Goal: Task Accomplishment & Management: Manage account settings

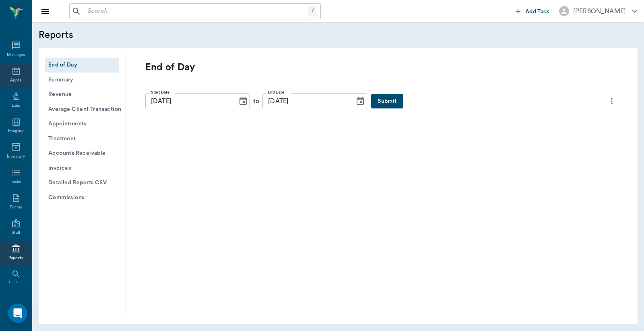
click at [13, 73] on icon at bounding box center [16, 71] width 10 height 10
click at [12, 77] on div "Appts" at bounding box center [15, 80] width 11 height 6
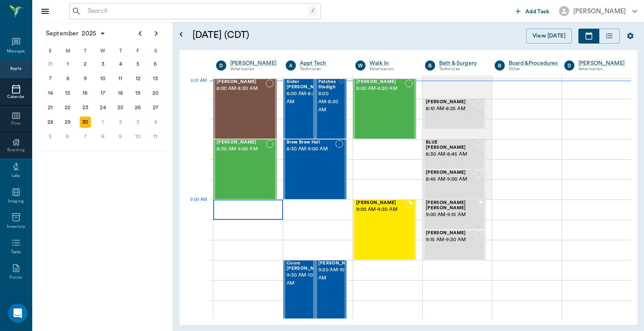
click at [229, 211] on div at bounding box center [248, 209] width 70 height 20
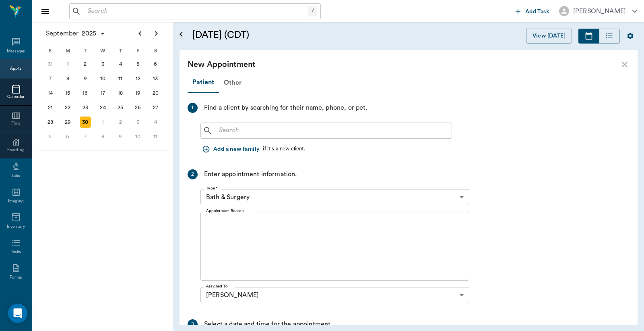
click at [220, 130] on input "text" at bounding box center [332, 130] width 233 height 11
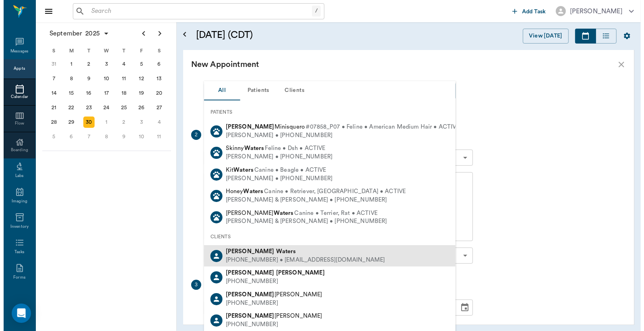
scroll to position [59, 0]
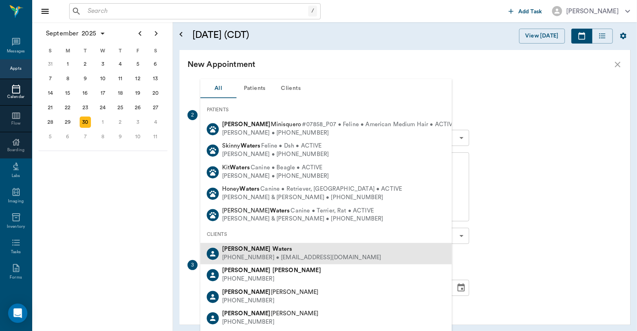
click at [257, 256] on div "(903) 650-6807 • dwaters901@gmail.com" at bounding box center [301, 257] width 159 height 8
type input "Dana Waters"
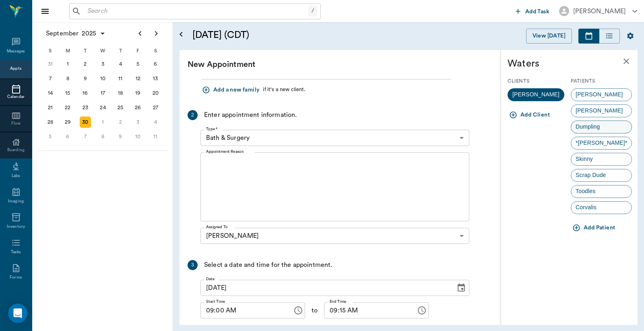
click at [593, 127] on span "Dumpling" at bounding box center [587, 126] width 33 height 8
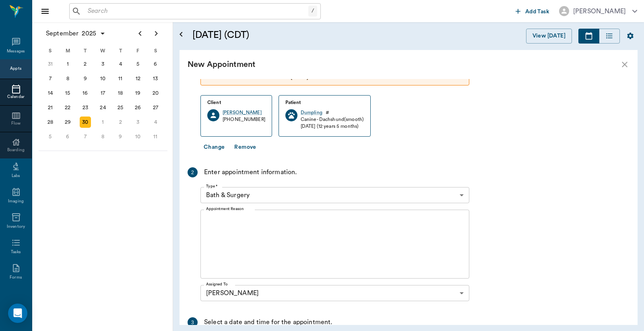
click at [464, 193] on body "/ ​ Add Task Dr. Bert Ellsworth Nectar Messages Appts Calendar Flow Boarding La…" at bounding box center [322, 165] width 644 height 331
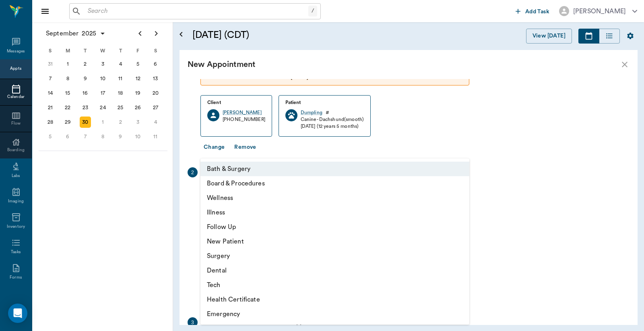
click at [254, 197] on li "Wellness" at bounding box center [335, 197] width 269 height 14
type input "65d2be4f46e3a538d89b8c14"
type input "09:30 AM"
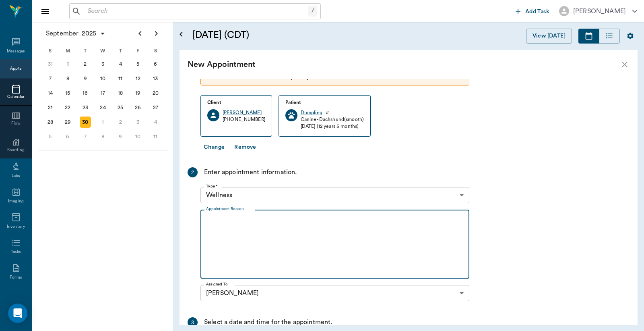
click at [207, 221] on textarea "Appointment Reason" at bounding box center [335, 244] width 258 height 56
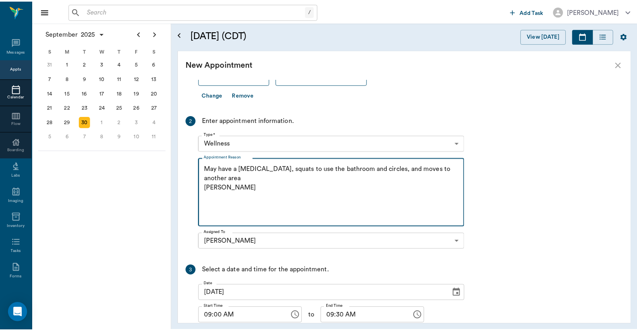
scroll to position [170, 0]
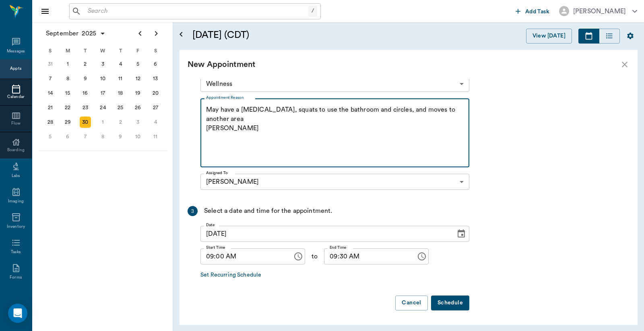
type textarea "May have a bladder infection, squats to use the bathroom and circles, and moves…"
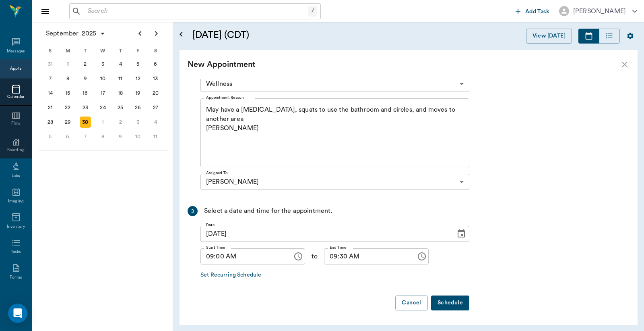
click at [446, 303] on button "Schedule" at bounding box center [450, 302] width 38 height 15
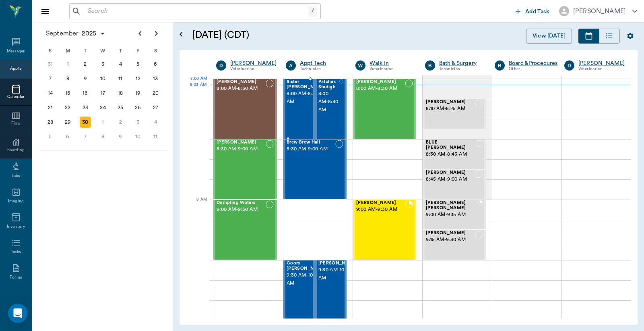
click at [294, 99] on span "8:00 AM - 8:30 AM" at bounding box center [307, 98] width 40 height 16
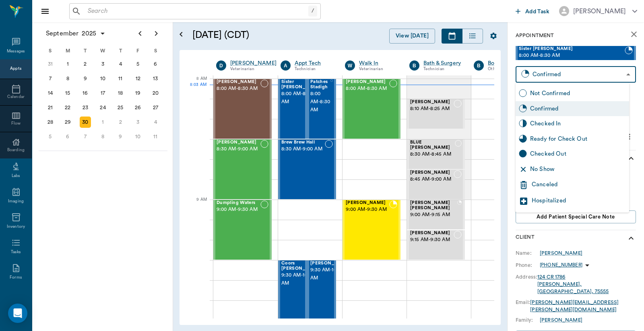
click at [556, 74] on body "/ ​ Add Task Dr. Bert Ellsworth Nectar Messages Appts Calendar Flow Boarding La…" at bounding box center [322, 165] width 644 height 331
click at [550, 126] on div "Checked In" at bounding box center [578, 123] width 96 height 9
type input "CHECKED_IN"
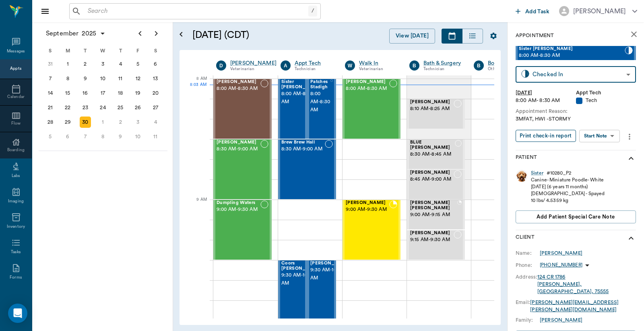
click at [544, 135] on button "Print check-in report" at bounding box center [546, 136] width 60 height 12
click at [321, 103] on span "8:00 AM - 8:30 AM" at bounding box center [320, 102] width 20 height 24
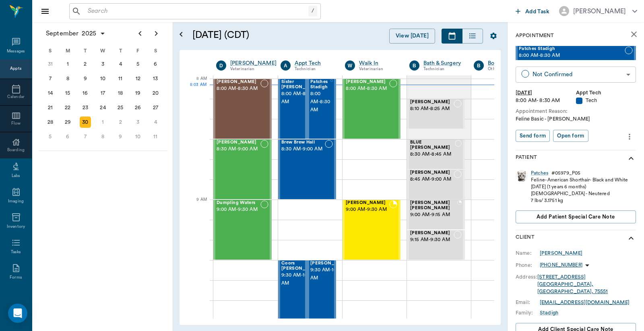
click at [586, 78] on body "/ ​ Add Task Dr. Bert Ellsworth Nectar Messages Appts Calendar Flow Boarding La…" at bounding box center [322, 165] width 644 height 331
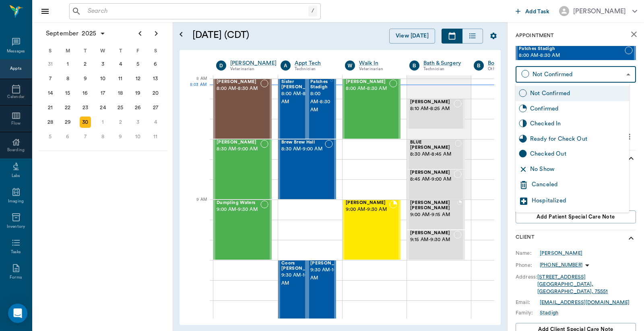
click at [548, 121] on div "Checked In" at bounding box center [578, 123] width 96 height 9
type input "CHECKED_IN"
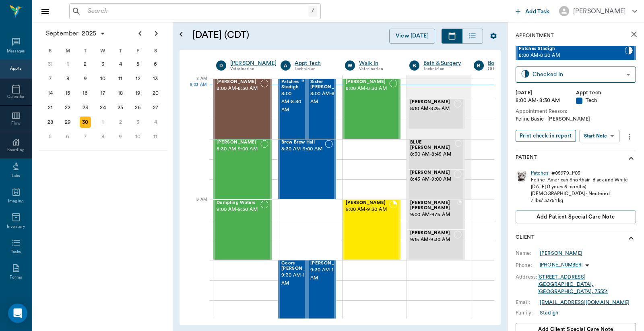
click at [548, 132] on button "Print check-in report" at bounding box center [546, 136] width 60 height 12
click at [234, 101] on div "Logan Caver 8:00 AM - 8:30 AM" at bounding box center [239, 108] width 44 height 59
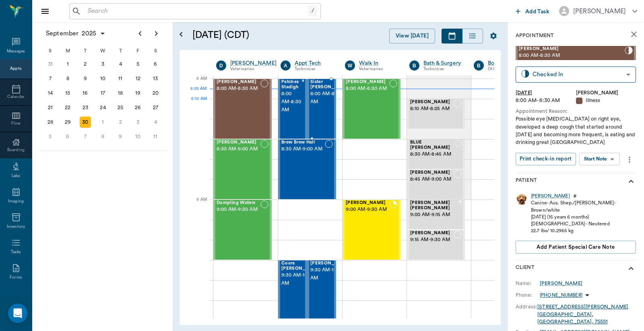
click at [318, 101] on span "8:00 AM - 8:30 AM" at bounding box center [330, 98] width 40 height 16
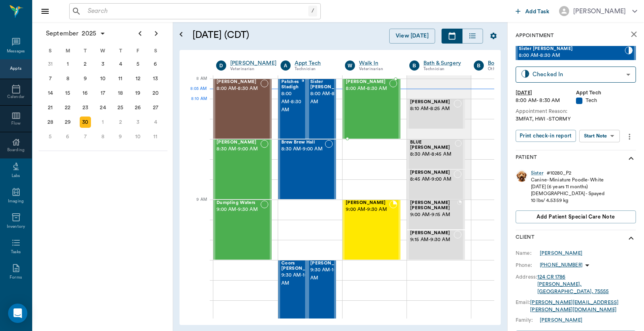
click at [370, 102] on div "Goober Acevedo 8:00 AM - 8:30 AM" at bounding box center [367, 108] width 43 height 59
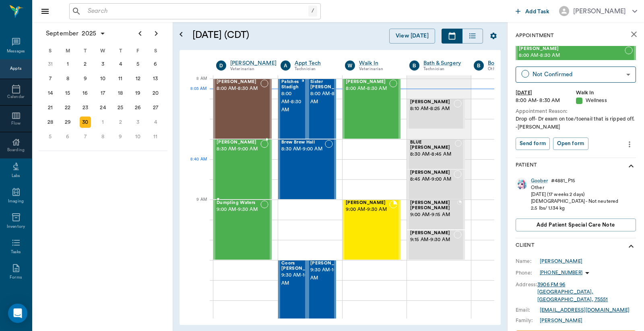
click at [225, 161] on div "Hannah Daniels 8:30 AM - 9:00 AM" at bounding box center [239, 169] width 44 height 59
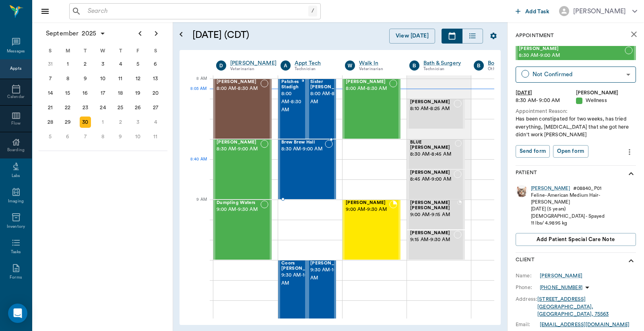
click at [303, 163] on div "Brew Brew Hall 8:30 AM - 9:00 AM" at bounding box center [302, 169] width 43 height 59
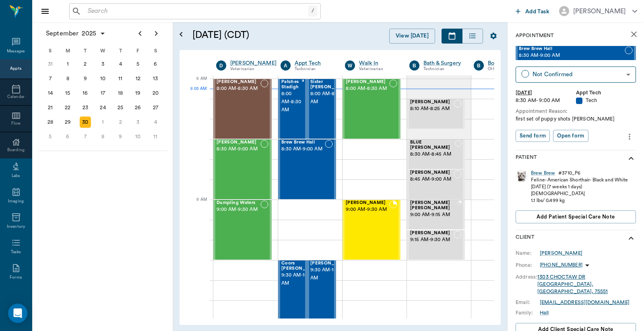
click at [85, 10] on input "text" at bounding box center [197, 11] width 224 height 11
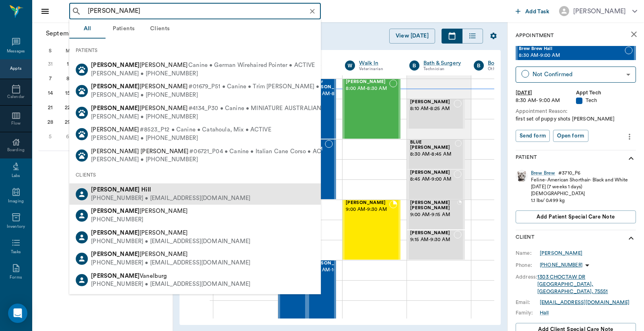
click at [118, 191] on div "Beth Hill" at bounding box center [170, 190] width 159 height 8
type input "Beth Hill"
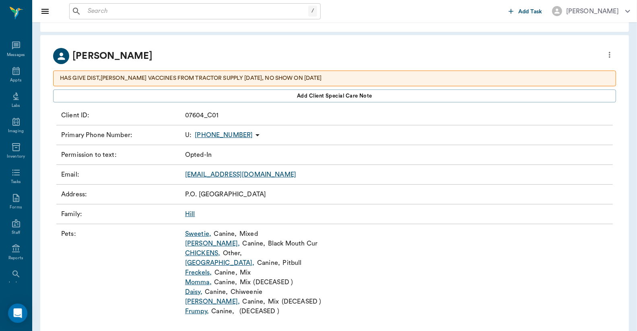
scroll to position [44, 0]
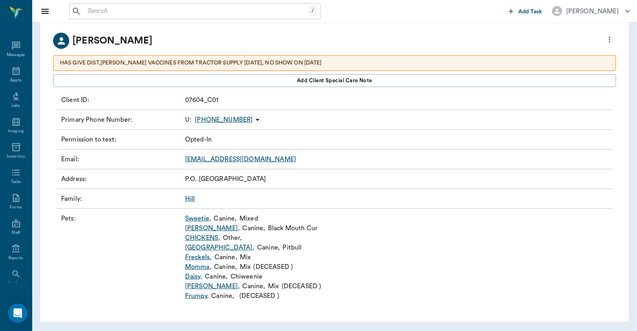
click at [197, 257] on link "Freckels ," at bounding box center [198, 257] width 27 height 10
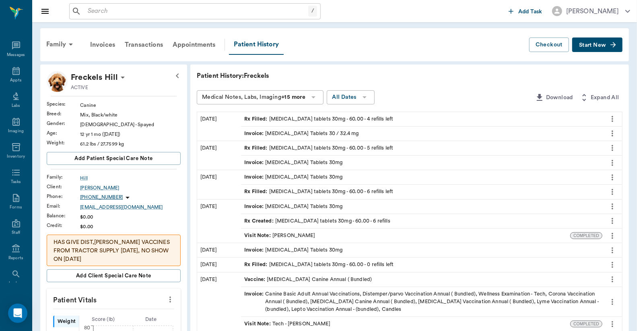
click at [300, 118] on div "Rx Filled : phenobarb tablets 30mg - 60.00 - 4 refills left" at bounding box center [318, 119] width 149 height 8
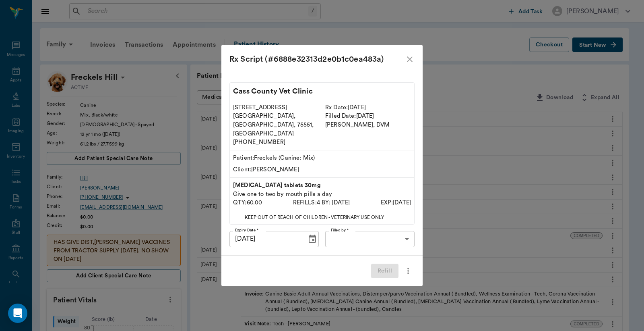
click at [358, 226] on body "/ ​ Add Task Dr. Bert Ellsworth Nectar Messages Appts Labs Imaging Inventory Ta…" at bounding box center [322, 325] width 644 height 651
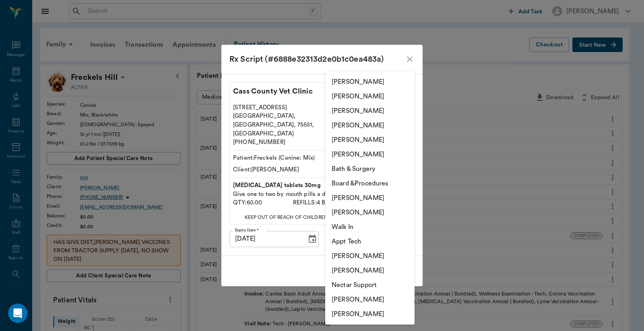
click at [362, 95] on li "Christy Dudley" at bounding box center [369, 96] width 89 height 14
type input "63ec2e2852e12b0ba117910e"
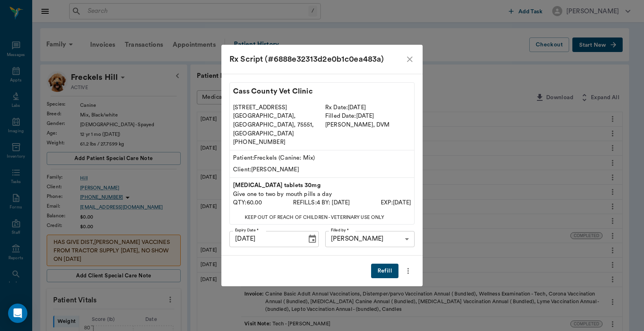
click at [381, 263] on button "Refill" at bounding box center [384, 270] width 27 height 15
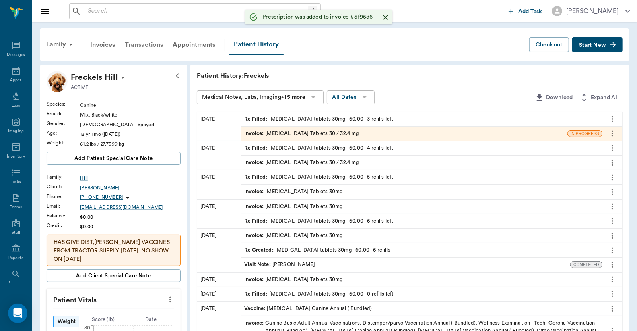
click at [148, 45] on div "Transactions" at bounding box center [144, 44] width 48 height 19
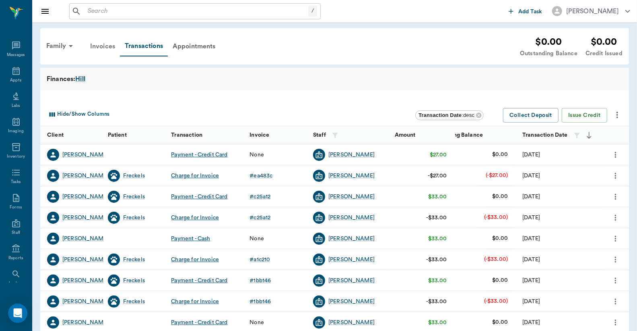
click at [107, 46] on div "Invoices" at bounding box center [102, 46] width 35 height 19
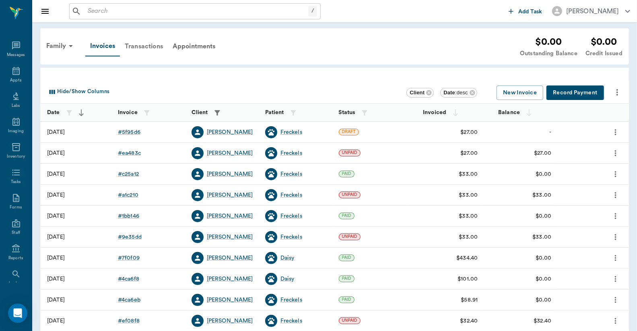
click at [150, 47] on div "Transactions" at bounding box center [144, 46] width 48 height 19
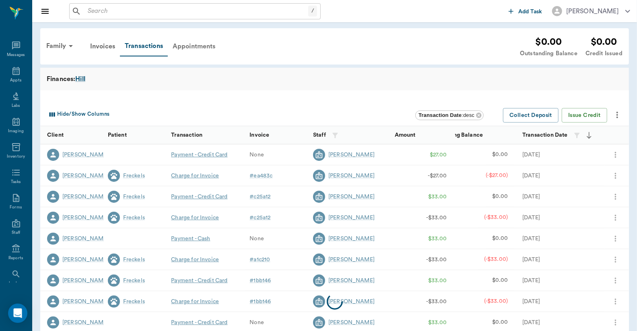
click at [195, 47] on div "Appointments" at bounding box center [194, 46] width 53 height 19
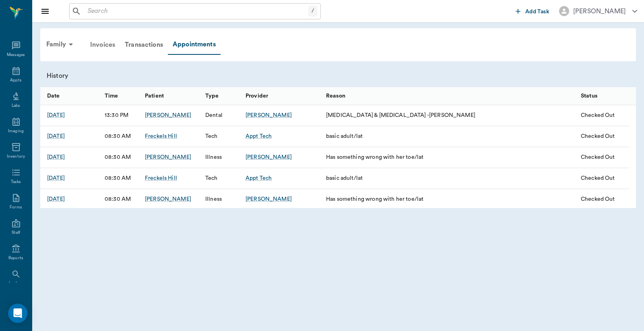
click at [102, 44] on div "Invoices" at bounding box center [102, 44] width 35 height 19
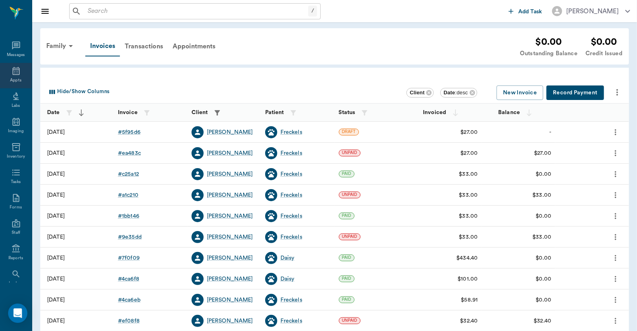
click at [15, 74] on icon at bounding box center [16, 71] width 10 height 10
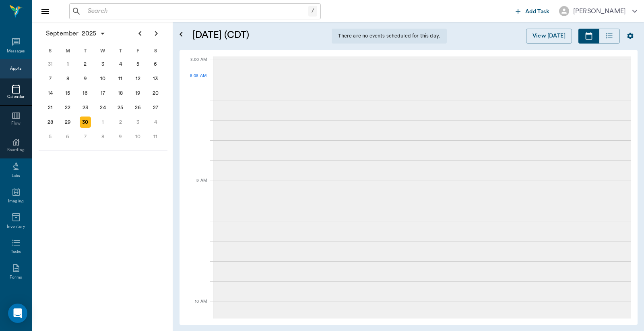
scroll to position [2, 0]
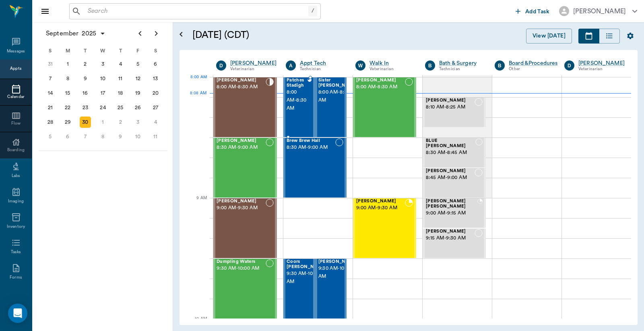
click at [304, 89] on span "8:00 AM - 8:30 AM" at bounding box center [297, 100] width 21 height 24
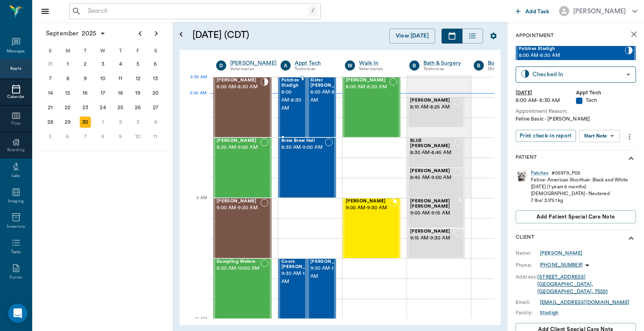
type input "READY_TO_CHECKOUT"
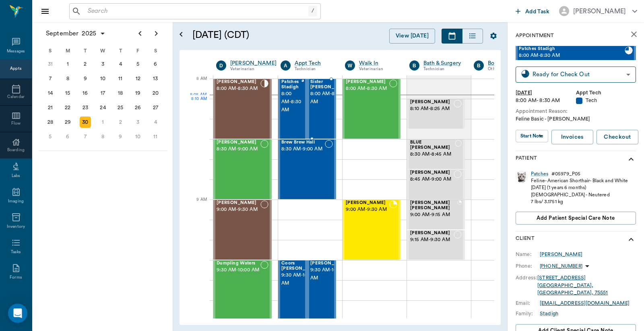
click at [327, 103] on span "8:00 AM - 8:30 AM" at bounding box center [330, 98] width 40 height 16
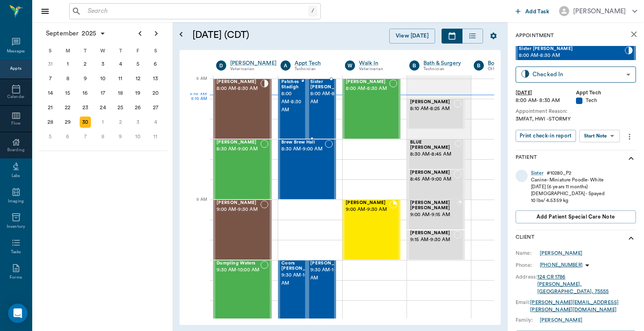
type input "READY_TO_CHECKOUT"
click at [538, 174] on div "Sister" at bounding box center [537, 173] width 12 height 7
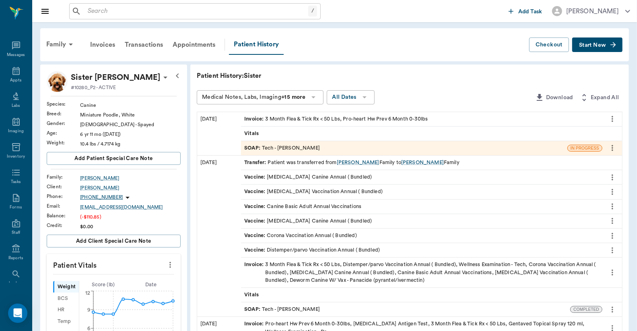
click at [358, 119] on div "Invoice : 3 Month Flea & Tick Rx < 50 Lbs, Pro-heart Hw Prev 6 Month 0-30lbs" at bounding box center [336, 119] width 184 height 8
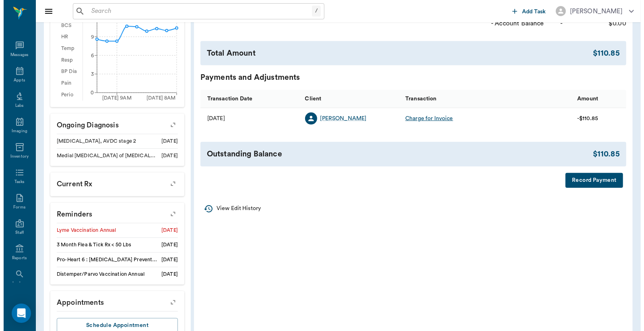
scroll to position [298, 0]
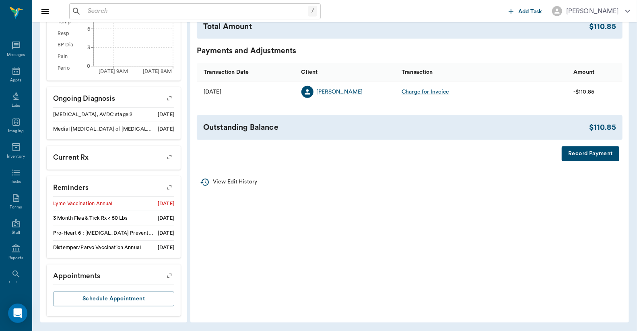
click at [580, 156] on button "Record Payment" at bounding box center [591, 153] width 58 height 15
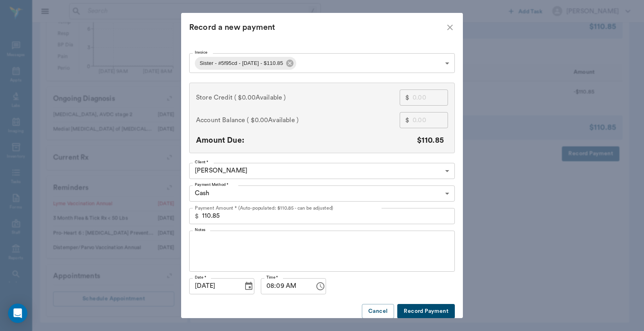
click at [442, 194] on body "/ ​ Add Task Dr. Bert Ellsworth Nectar Messages Appts Labs Imaging Inventory Ta…" at bounding box center [322, 17] width 644 height 630
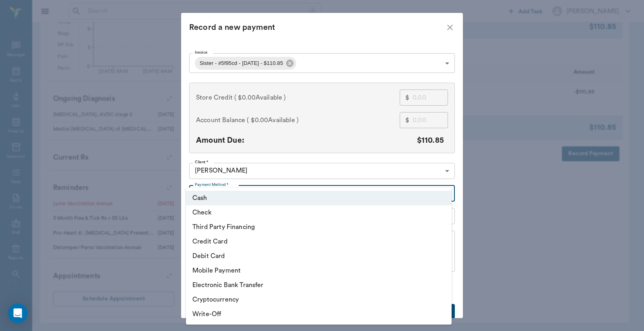
click at [243, 241] on li "Credit Card" at bounding box center [319, 241] width 266 height 14
type input "CREDIT_CARD"
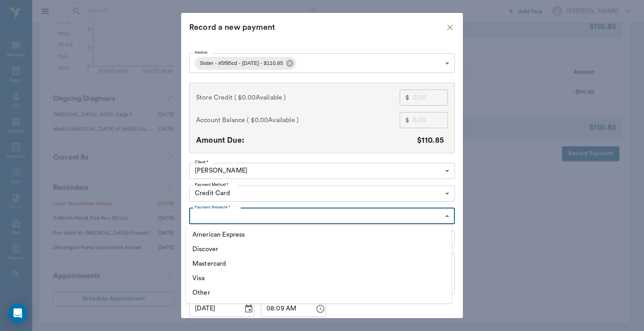
click at [444, 215] on body "/ ​ Add Task Dr. Bert Ellsworth Nectar Messages Appts Labs Imaging Inventory Ta…" at bounding box center [322, 17] width 644 height 630
click at [224, 246] on li "Discover" at bounding box center [319, 249] width 266 height 14
type input "DISCOVER"
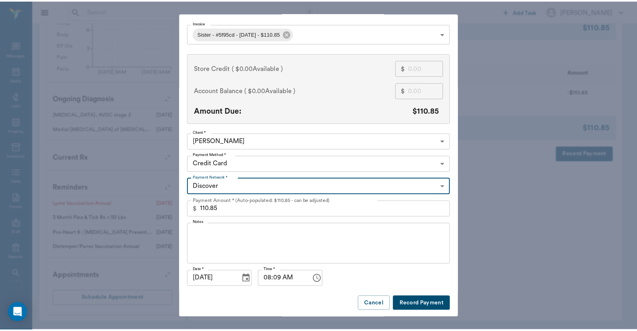
scroll to position [31, 0]
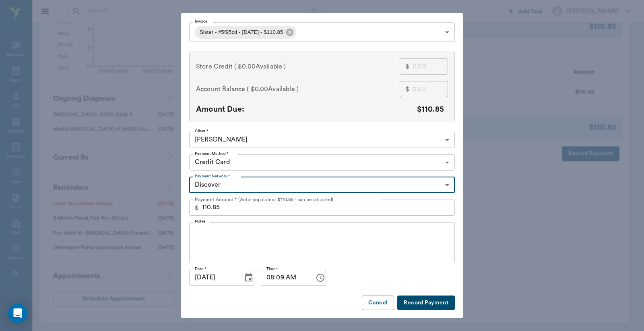
click at [430, 304] on button "Record Payment" at bounding box center [426, 302] width 58 height 15
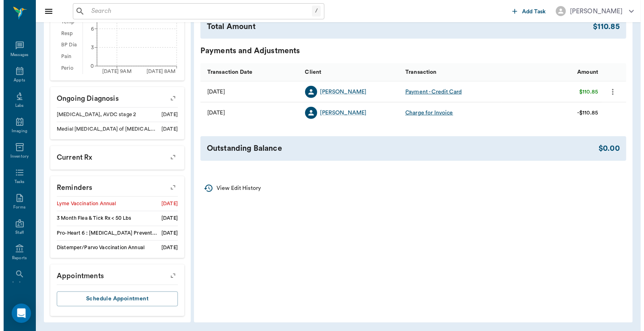
scroll to position [0, 0]
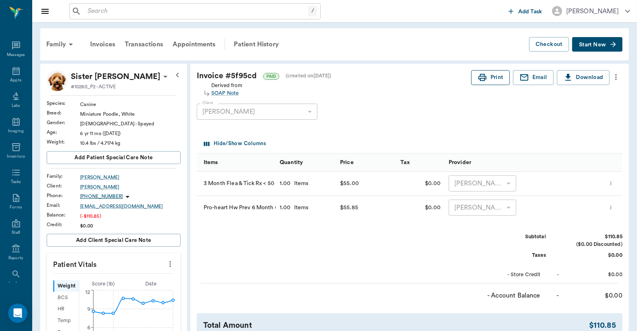
click at [492, 81] on button "Print" at bounding box center [491, 77] width 39 height 15
click at [592, 45] on span "Start New" at bounding box center [592, 45] width 27 height 0
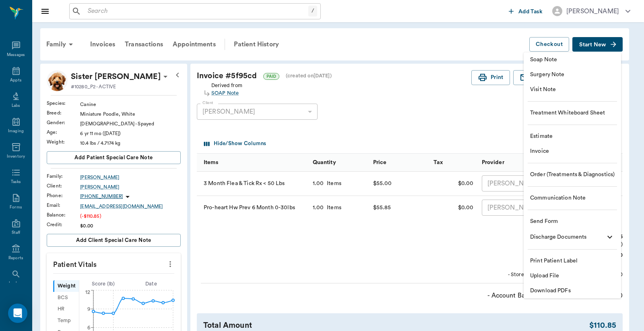
click at [456, 42] on div at bounding box center [322, 165] width 644 height 331
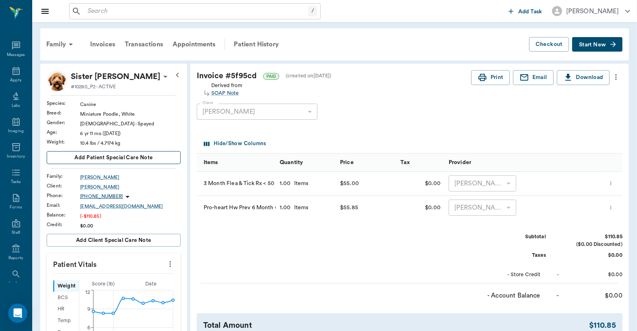
click at [113, 159] on span "Add patient Special Care Note" at bounding box center [113, 157] width 78 height 9
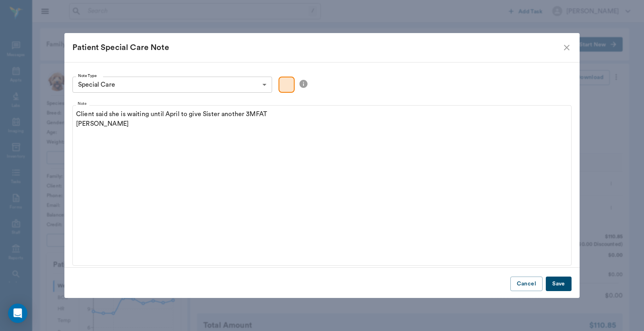
click at [559, 287] on button "Save" at bounding box center [559, 283] width 26 height 15
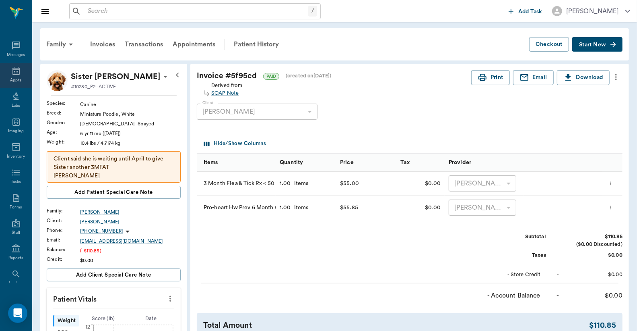
click at [14, 81] on div "Appts" at bounding box center [15, 80] width 11 height 6
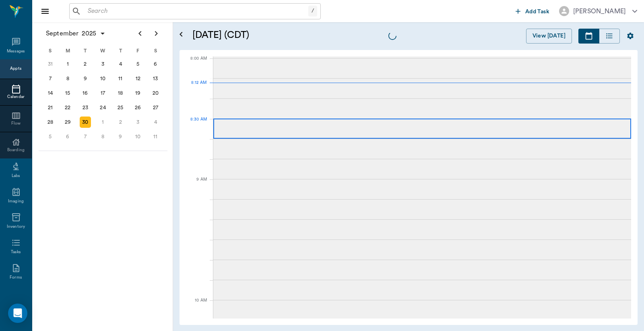
scroll to position [1, 0]
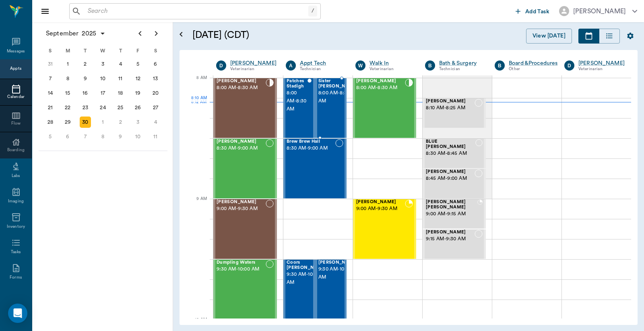
drag, startPoint x: 329, startPoint y: 102, endPoint x: 490, endPoint y: 97, distance: 162.0
click at [329, 102] on span "8:00 AM - 8:30 AM" at bounding box center [339, 97] width 40 height 16
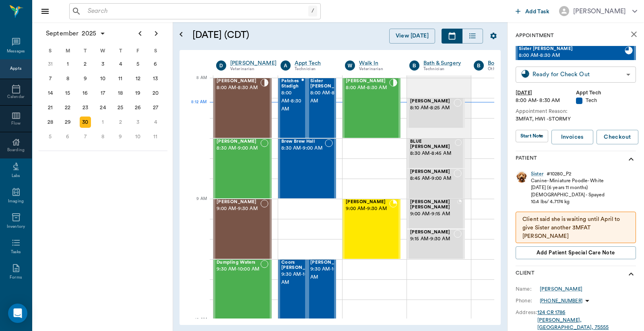
click at [552, 73] on body "/ ​ Add Task Dr. Bert Ellsworth Nectar Messages Appts Calendar Flow Boarding La…" at bounding box center [322, 165] width 644 height 331
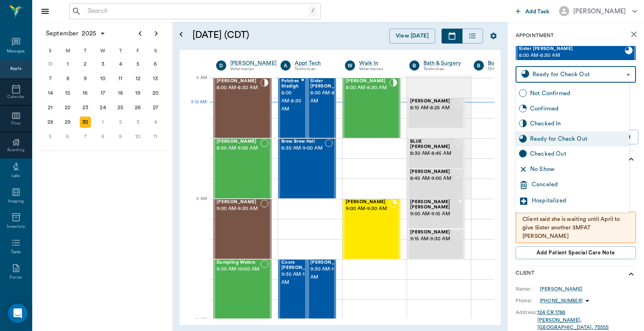
click at [536, 155] on div "Checked Out" at bounding box center [578, 153] width 96 height 9
type input "CHECKED_OUT"
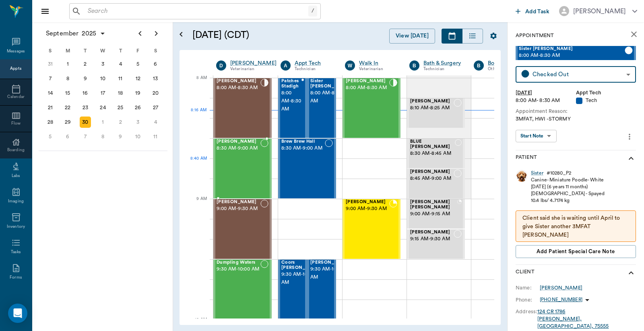
drag, startPoint x: 244, startPoint y: 176, endPoint x: 257, endPoint y: 174, distance: 12.6
click at [244, 176] on div "[PERSON_NAME] 8:30 AM - 9:00 AM" at bounding box center [239, 168] width 44 height 59
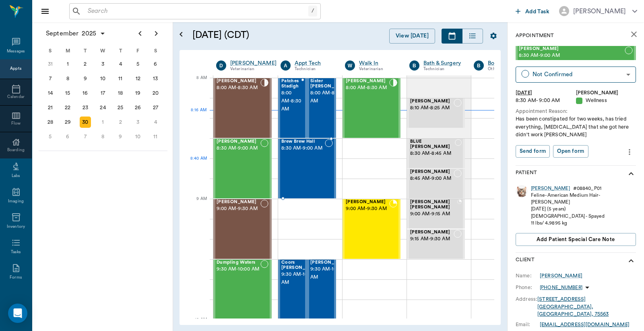
click at [317, 167] on div "Brew Brew Hall 8:30 AM - 9:00 AM" at bounding box center [302, 168] width 43 height 59
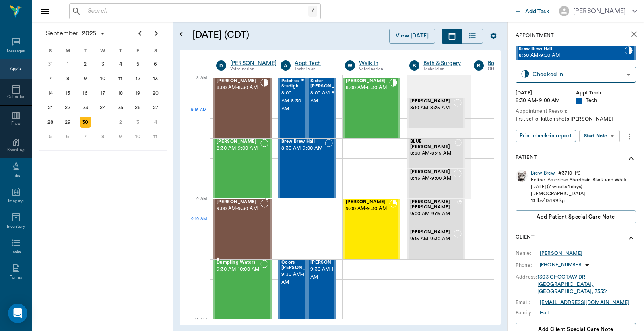
click at [240, 225] on div "[PERSON_NAME] 9:00 AM - 9:30 AM" at bounding box center [239, 228] width 44 height 59
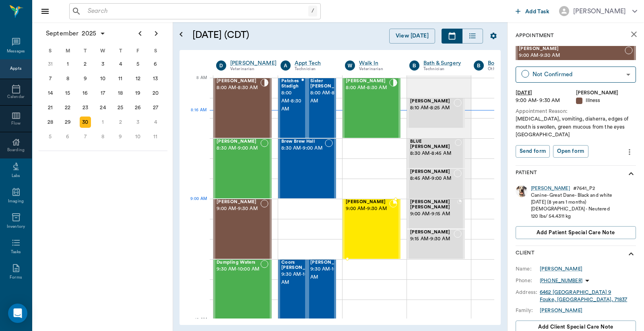
click at [368, 213] on span "9:00 AM - 9:30 AM" at bounding box center [367, 209] width 43 height 8
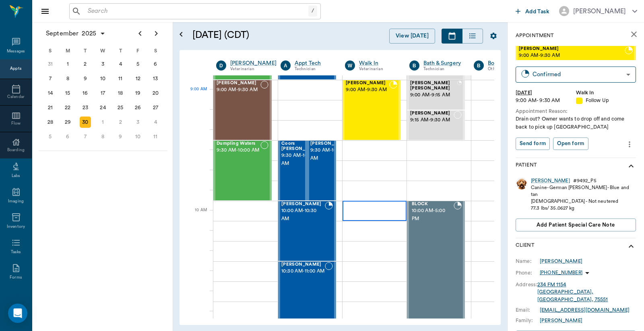
scroll to position [120, 0]
click at [234, 167] on div "Dumpling Waters 9:30 AM - 10:00 AM" at bounding box center [239, 170] width 44 height 59
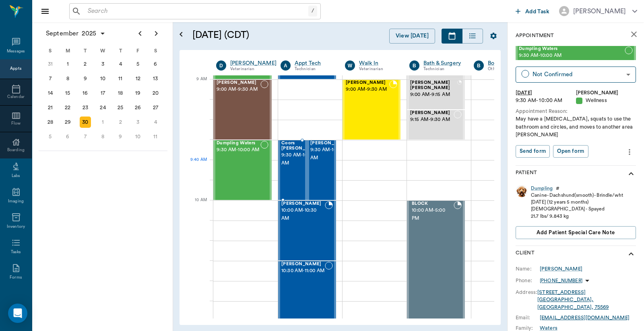
click at [288, 167] on span "9:30 AM - 10:00 AM" at bounding box center [301, 159] width 40 height 16
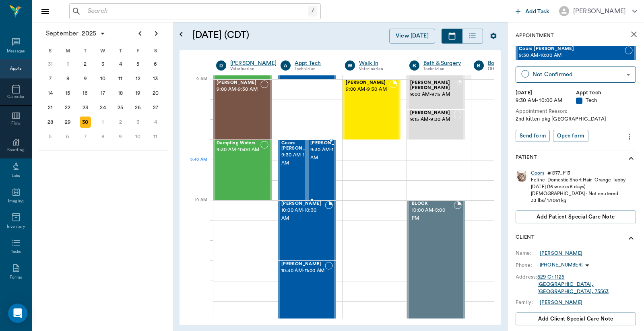
click at [320, 162] on span "9:30 AM - 10:00 AM" at bounding box center [330, 154] width 40 height 16
click at [293, 221] on span "10:00 AM - 10:30 AM" at bounding box center [302, 214] width 43 height 16
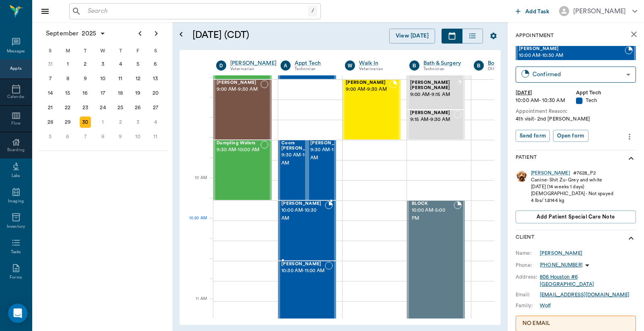
scroll to position [180, 0]
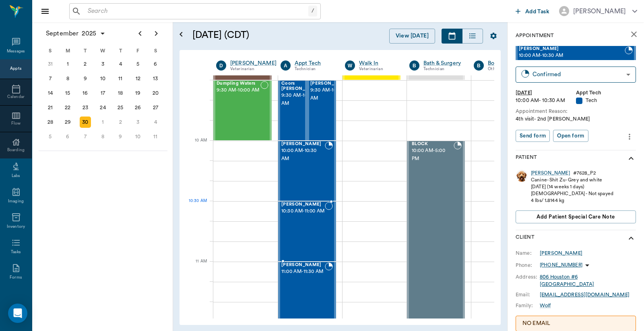
click at [299, 215] on span "10:30 AM - 11:00 AM" at bounding box center [302, 211] width 43 height 8
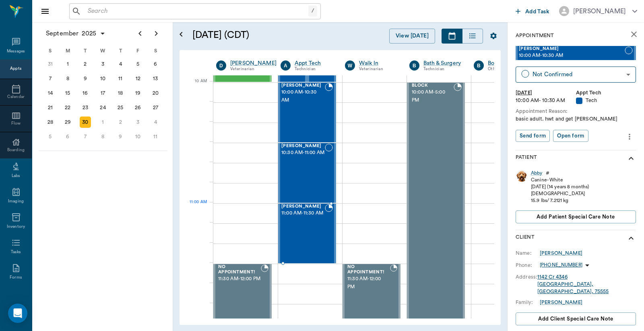
scroll to position [239, 0]
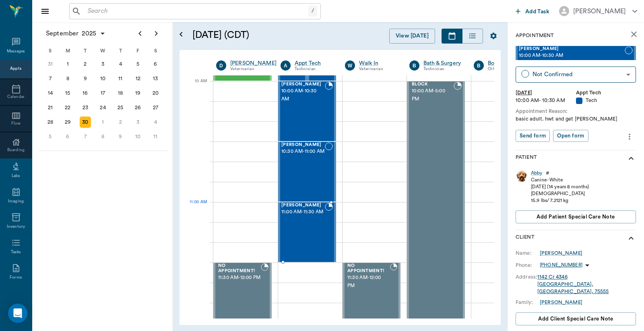
click at [300, 216] on span "11:00 AM - 11:30 AM" at bounding box center [302, 212] width 43 height 8
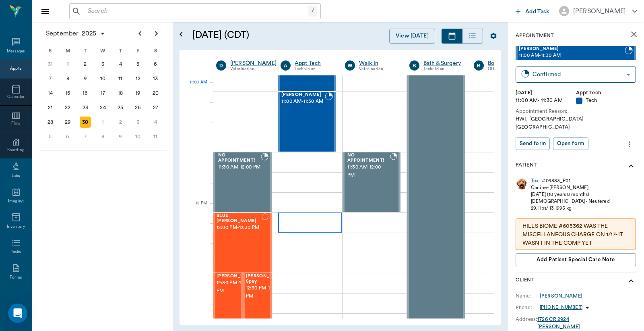
scroll to position [359, 0]
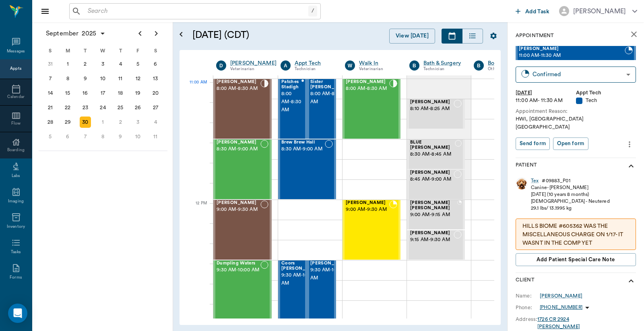
scroll to position [359, 0]
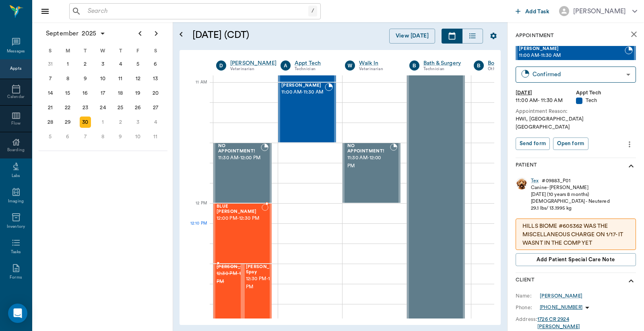
click at [238, 232] on div "BLUE Pope 12:00 PM - 12:30 PM" at bounding box center [239, 233] width 45 height 59
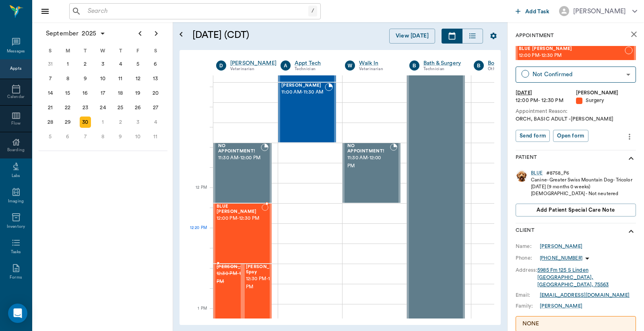
scroll to position [478, 0]
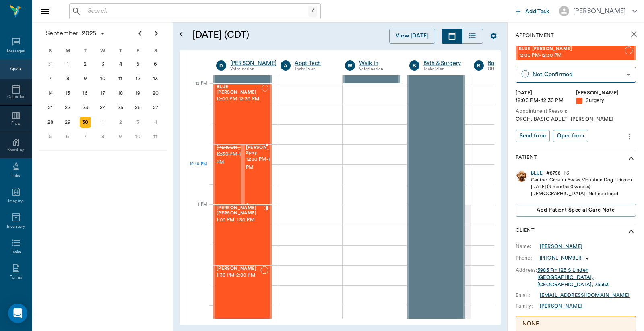
click at [259, 170] on span "12:30 PM - 1:00 PM" at bounding box center [266, 163] width 40 height 16
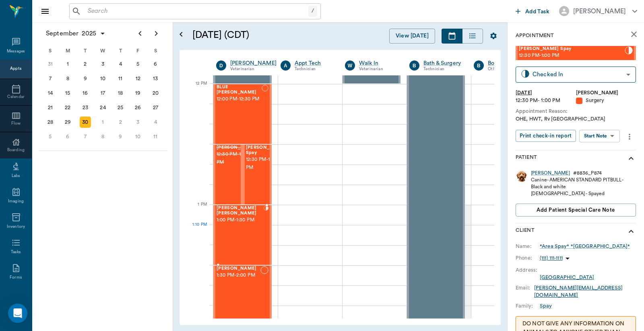
click at [242, 230] on div "Beckham Welch 1:00 PM - 1:30 PM" at bounding box center [240, 234] width 47 height 59
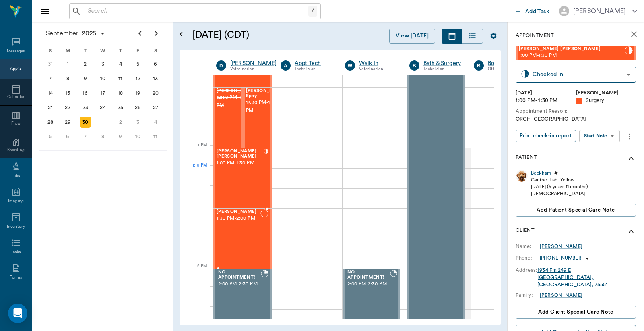
scroll to position [538, 0]
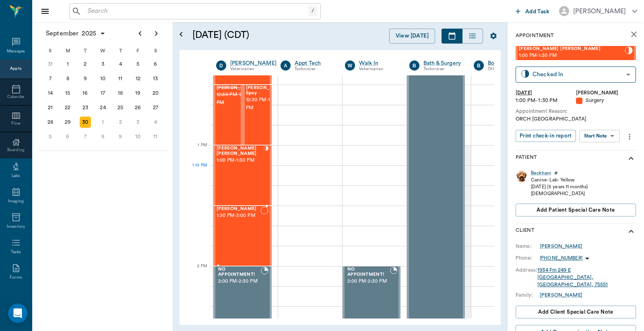
click at [242, 230] on div "Jax Haddox 1:30 PM - 2:00 PM" at bounding box center [239, 235] width 44 height 59
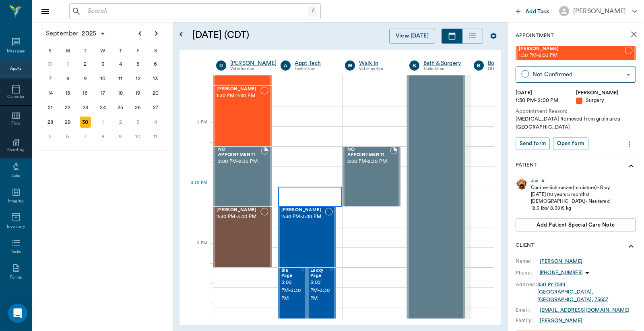
scroll to position [776, 0]
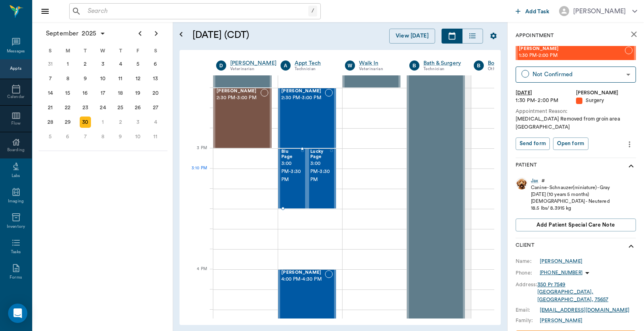
click at [295, 174] on span "3:00 PM - 3:30 PM" at bounding box center [291, 171] width 20 height 24
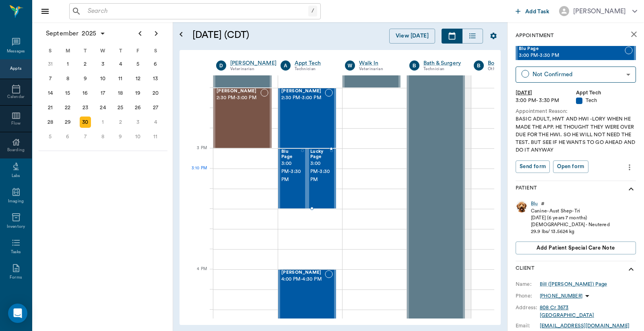
click at [321, 171] on span "3:00 PM - 3:30 PM" at bounding box center [320, 171] width 20 height 24
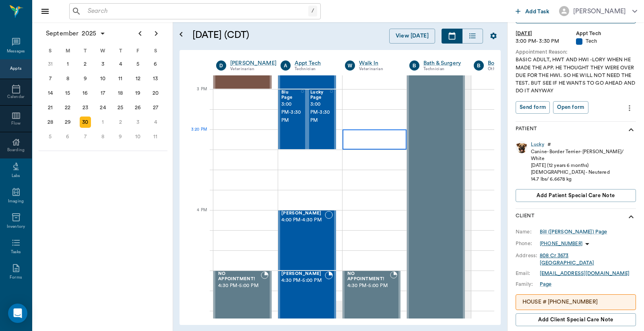
scroll to position [896, 0]
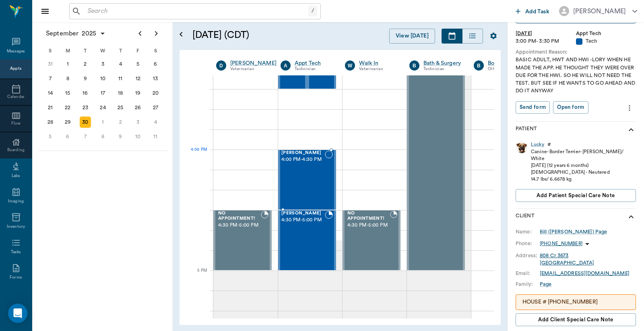
click at [308, 163] on div "Jill Stevens 4:00 PM - 4:30 PM" at bounding box center [302, 179] width 43 height 59
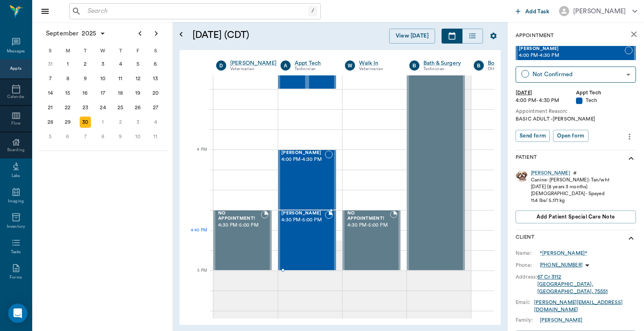
click at [309, 243] on div "Penelope Wiley 4:30 PM - 5:00 PM" at bounding box center [302, 240] width 43 height 59
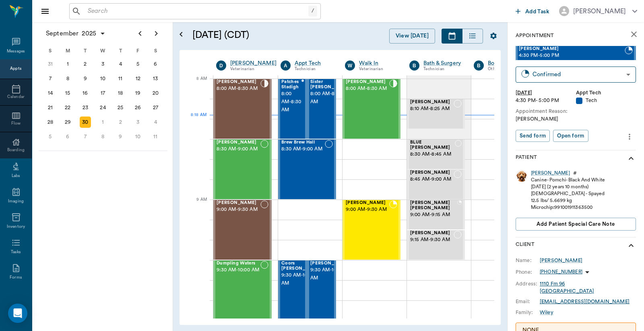
click at [12, 68] on div "Appts" at bounding box center [15, 69] width 11 height 6
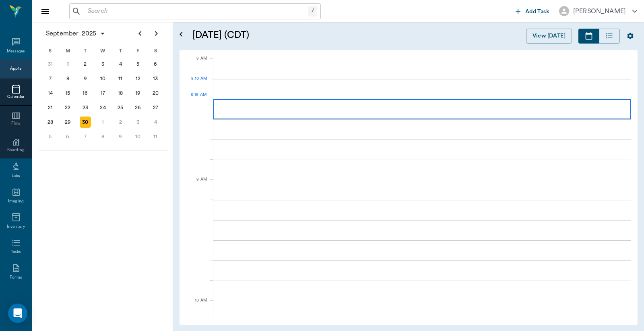
scroll to position [2, 0]
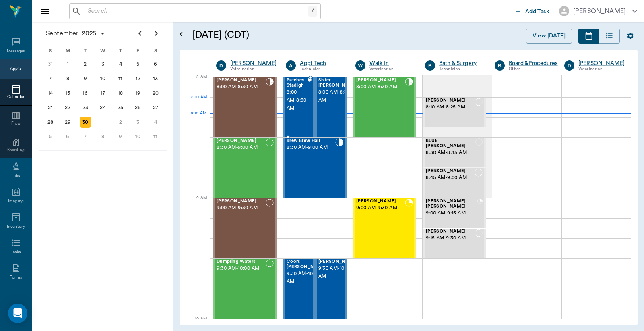
click at [296, 102] on span "8:00 AM - 8:30 AM" at bounding box center [297, 100] width 21 height 24
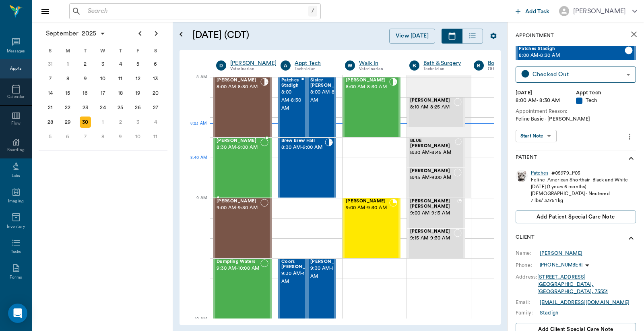
click at [243, 159] on div "Hannah Daniels 8:30 AM - 9:00 AM" at bounding box center [239, 167] width 44 height 59
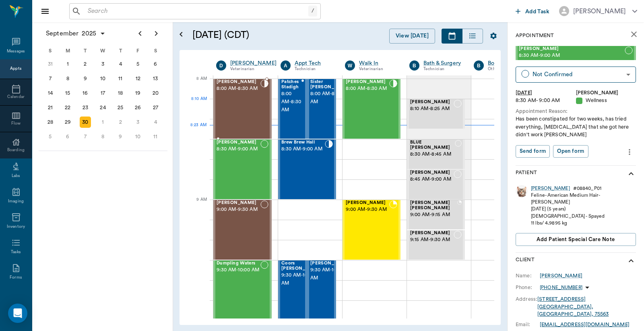
click at [248, 102] on div "Logan Caver 8:00 AM - 8:30 AM" at bounding box center [239, 108] width 44 height 59
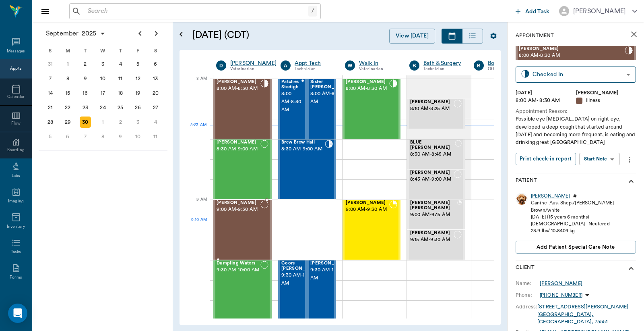
click at [239, 227] on div "Seymore Alexander 9:00 AM - 9:30 AM" at bounding box center [239, 229] width 44 height 59
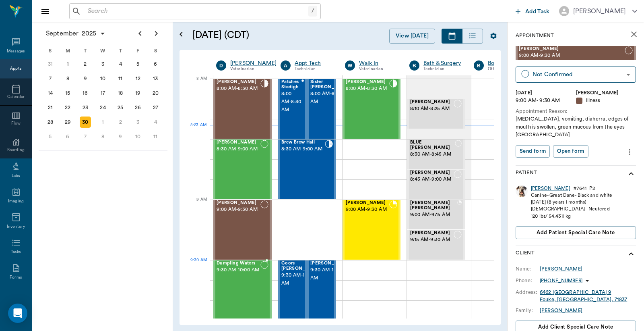
click at [232, 274] on span "9:30 AM - 10:00 AM" at bounding box center [239, 270] width 44 height 8
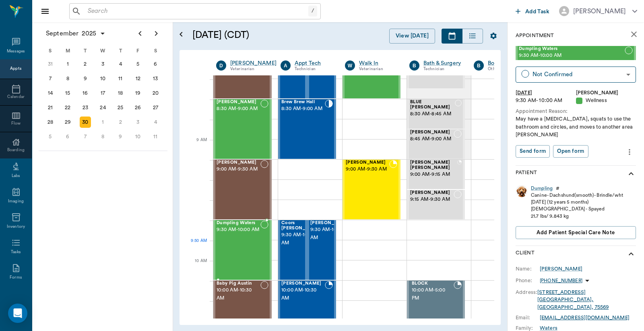
scroll to position [59, 0]
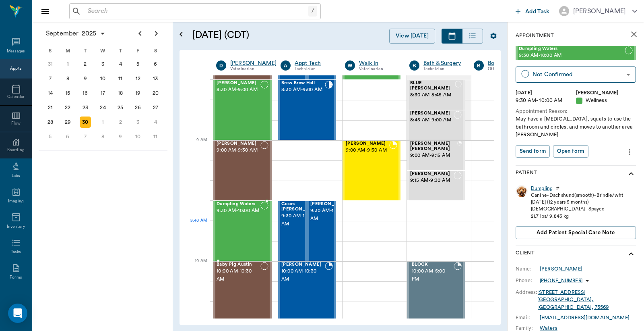
click at [244, 226] on div "Dumpling Waters 9:30 AM - 10:00 AM" at bounding box center [239, 230] width 44 height 59
click at [242, 282] on span "10:00 AM - 10:30 AM" at bounding box center [239, 275] width 44 height 16
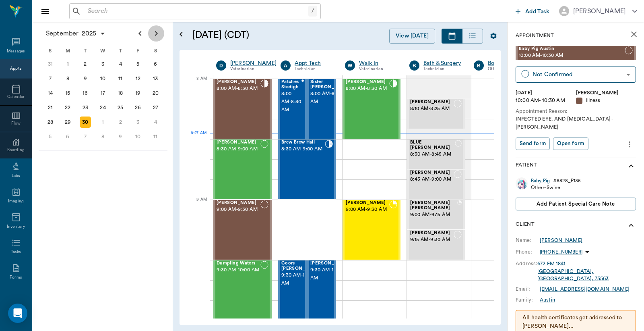
click at [157, 35] on icon "Next page" at bounding box center [156, 34] width 10 height 10
click at [104, 64] on div "1" at bounding box center [102, 63] width 11 height 11
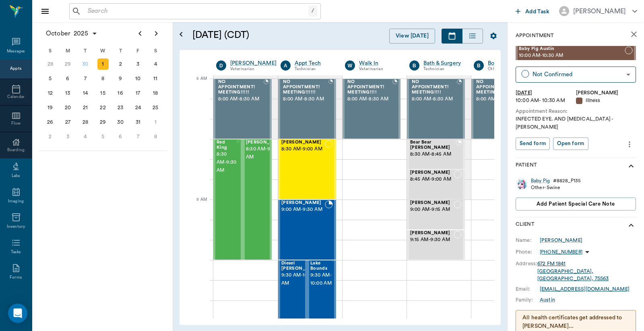
scroll to position [0, 0]
click at [223, 201] on div "Red King 8:30 AM - 9:30 AM" at bounding box center [226, 199] width 20 height 119
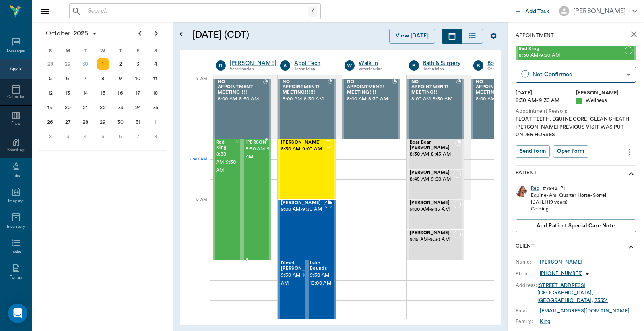
click at [258, 161] on span "8:30 AM - 9:30 AM" at bounding box center [266, 153] width 40 height 16
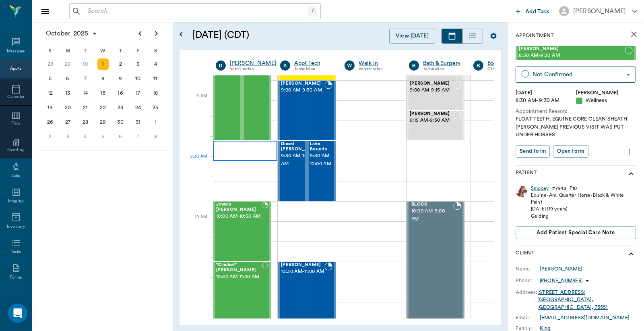
scroll to position [0, 0]
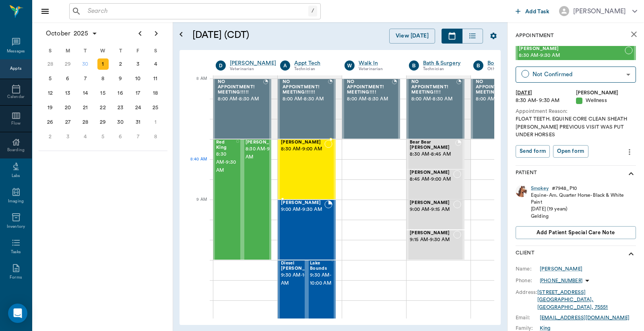
click at [300, 153] on span "8:30 AM - 9:00 AM" at bounding box center [302, 149] width 43 height 8
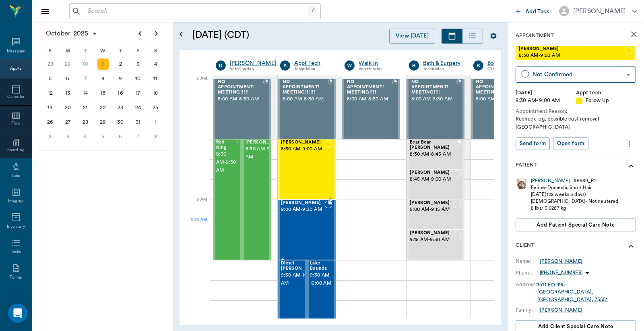
click at [302, 222] on div "Duke Gooch 9:00 AM - 9:30 AM" at bounding box center [302, 229] width 43 height 59
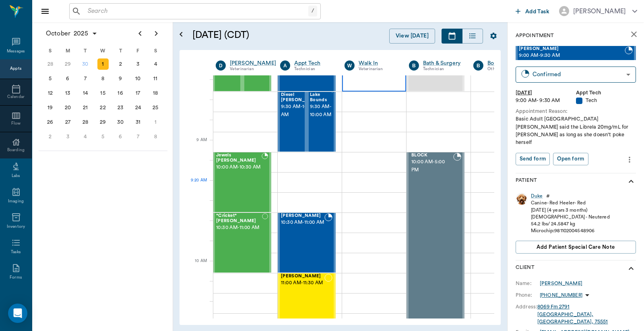
scroll to position [59, 0]
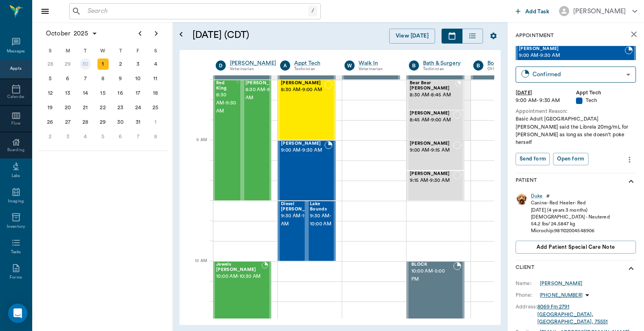
click at [83, 65] on div "30" at bounding box center [85, 63] width 11 height 11
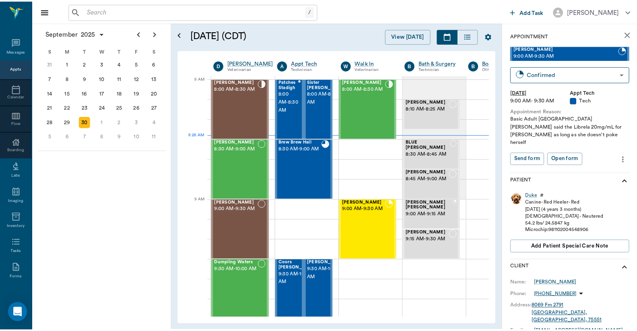
scroll to position [0, 0]
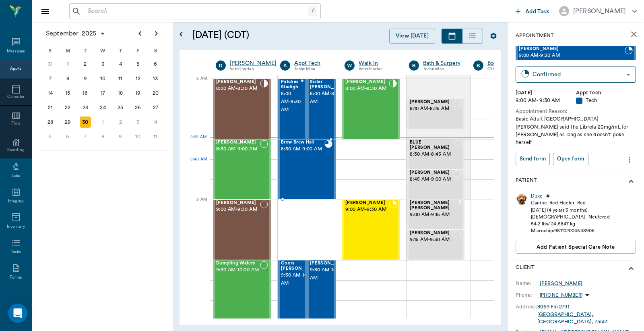
click at [312, 163] on div "Brew Brew Hall 8:30 AM - 9:00 AM" at bounding box center [302, 169] width 43 height 59
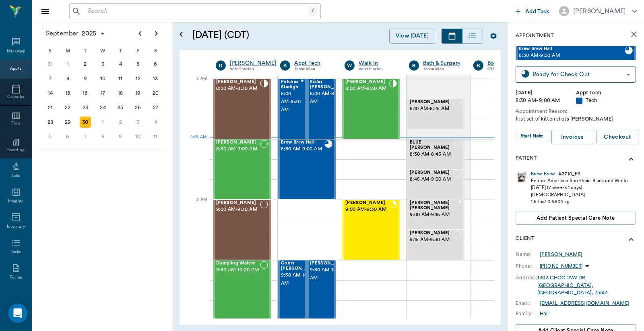
click at [539, 173] on div "Brew Brew" at bounding box center [543, 173] width 24 height 7
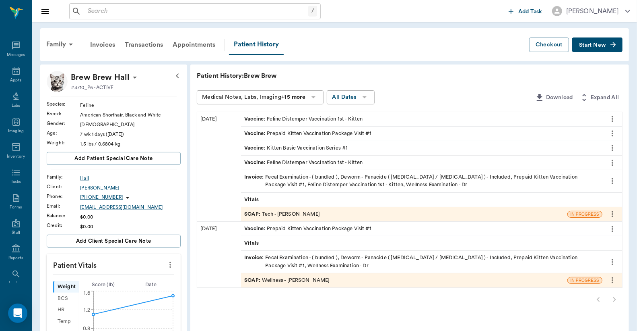
click at [322, 182] on div "Invoice : Fecal Examination - ( bundled ), Deworm - Panacide ( Ivermectin / Pyr…" at bounding box center [421, 180] width 355 height 15
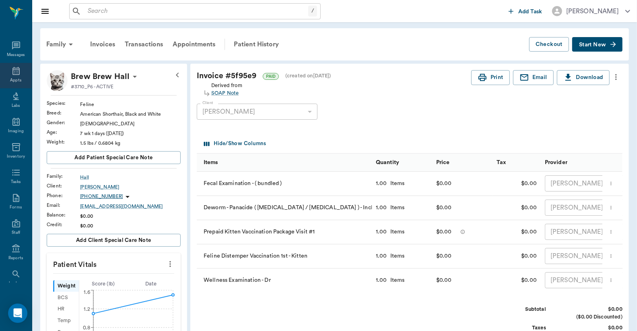
click at [14, 74] on icon at bounding box center [16, 71] width 10 height 10
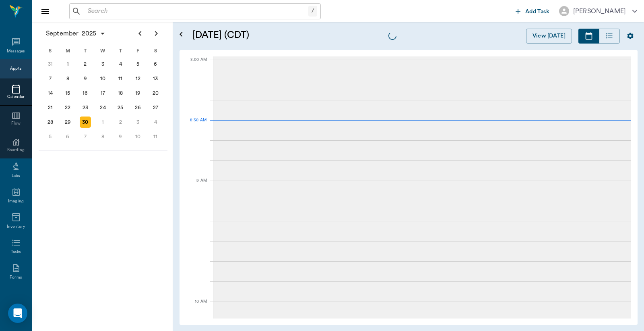
scroll to position [1, 0]
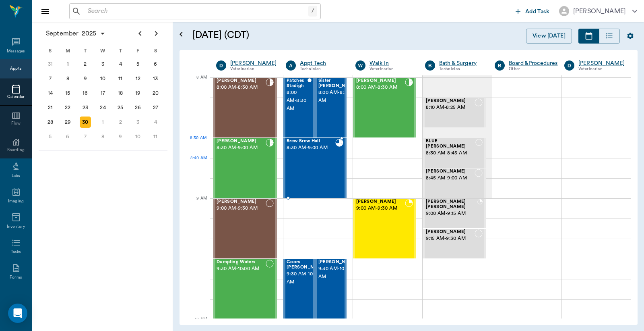
click at [301, 166] on div "Brew Brew Hall 8:30 AM - 9:00 AM" at bounding box center [311, 168] width 49 height 59
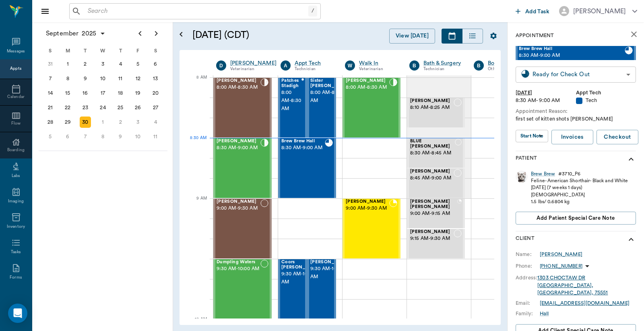
click at [560, 78] on body "/ ​ Add Task Dr. Bert Ellsworth Nectar Messages Appts Calendar Flow Boarding La…" at bounding box center [322, 165] width 644 height 331
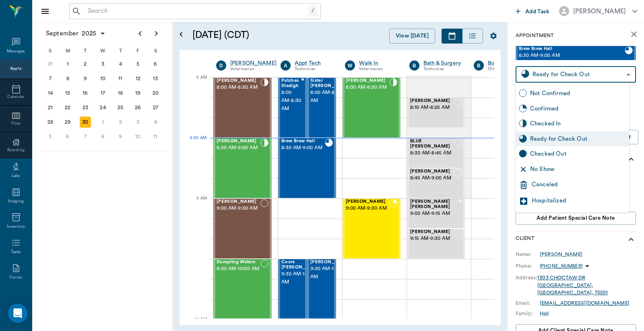
click at [545, 154] on div "Checked Out" at bounding box center [578, 153] width 96 height 9
type input "CHECKED_OUT"
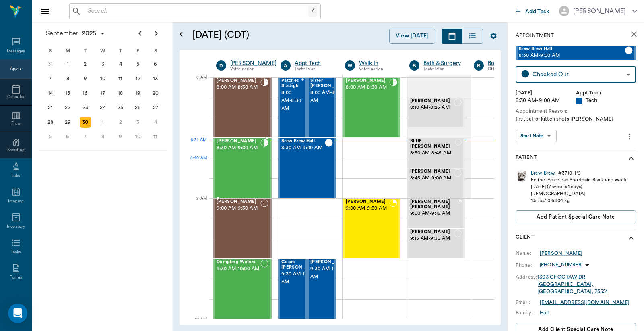
click at [234, 168] on div "Hannah Daniels 8:30 AM - 9:00 AM" at bounding box center [239, 168] width 44 height 59
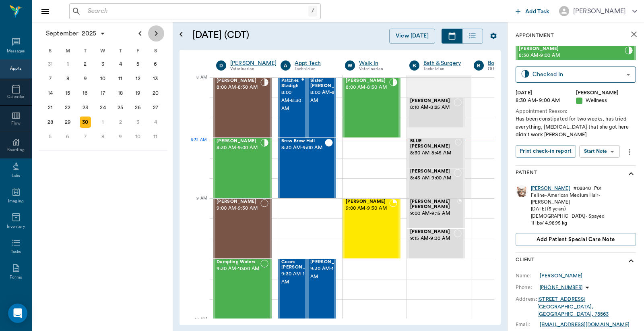
click at [158, 36] on icon "Next page" at bounding box center [156, 34] width 10 height 10
click at [101, 63] on div "1" at bounding box center [102, 63] width 11 height 11
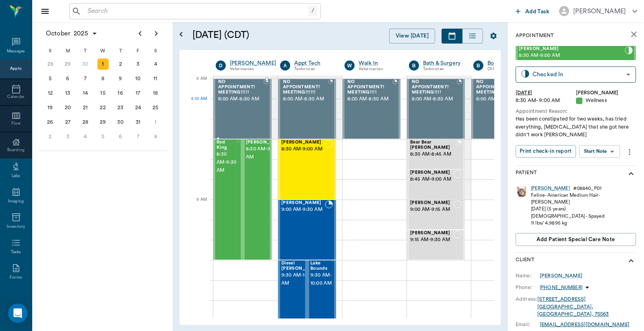
scroll to position [0, 0]
click at [297, 166] on div "Charlie Hart 8:30 AM - 9:00 AM" at bounding box center [302, 169] width 43 height 59
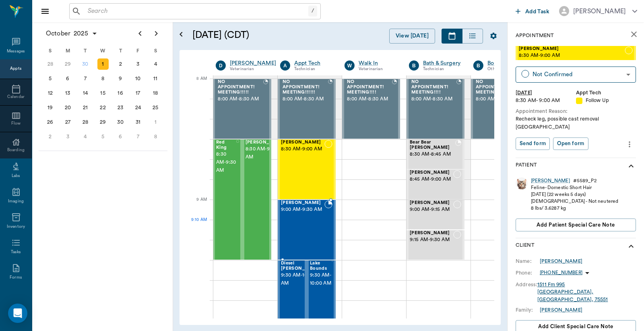
click at [301, 213] on span "9:00 AM - 9:30 AM" at bounding box center [302, 209] width 43 height 8
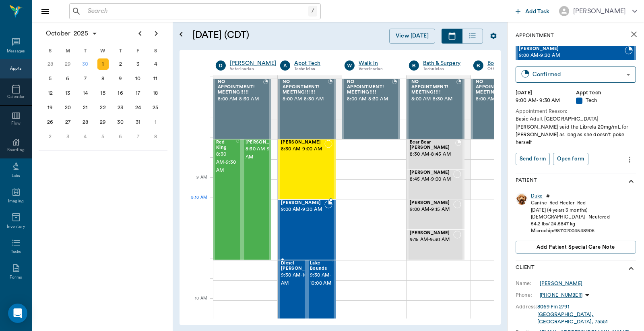
scroll to position [59, 0]
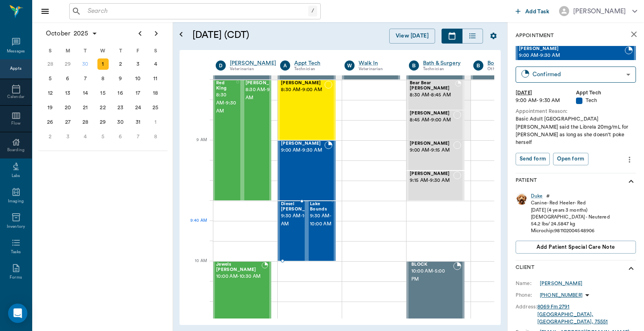
click at [293, 228] on span "9:30 AM - 10:00 AM" at bounding box center [301, 220] width 40 height 16
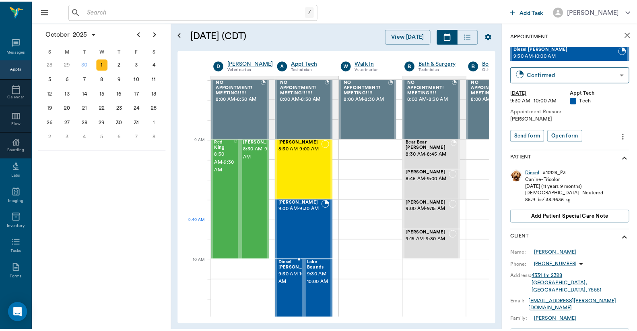
scroll to position [59, 0]
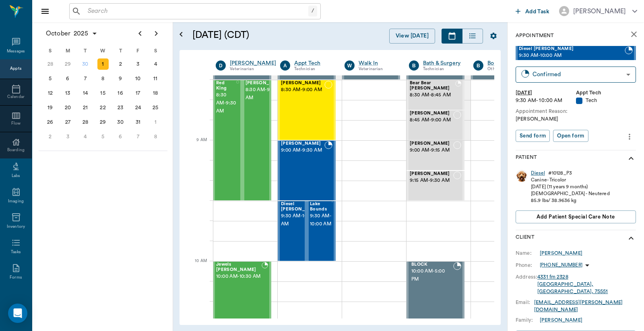
click at [538, 173] on div "Diesel" at bounding box center [538, 173] width 14 height 7
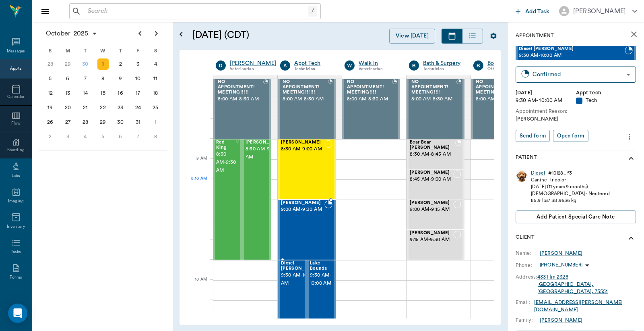
scroll to position [59, 0]
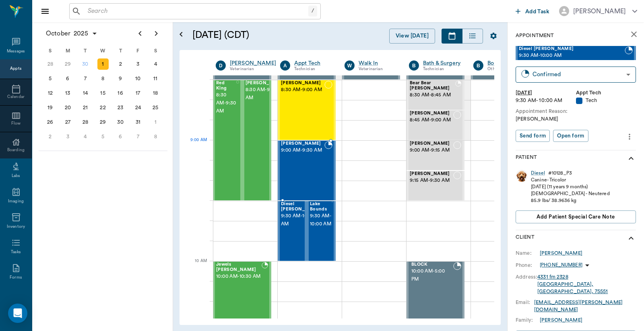
click at [304, 154] on span "9:00 AM - 9:30 AM" at bounding box center [302, 150] width 43 height 8
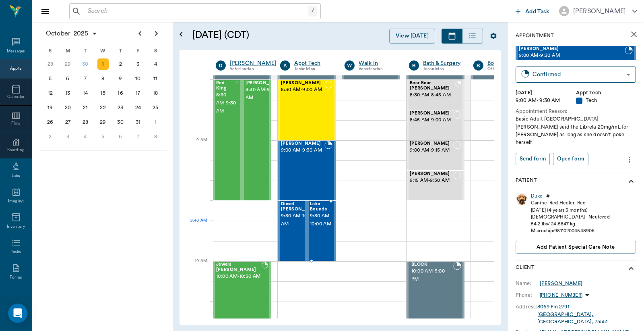
click at [319, 228] on span "9:30 AM - 10:00 AM" at bounding box center [321, 220] width 22 height 16
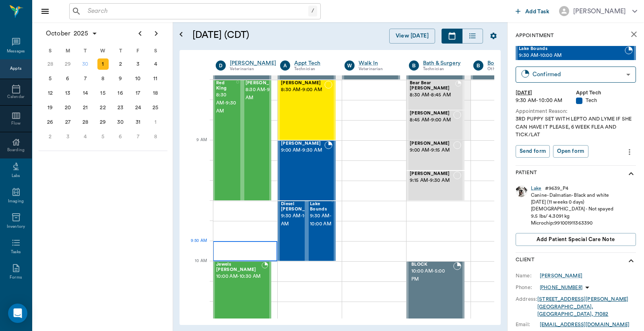
scroll to position [119, 0]
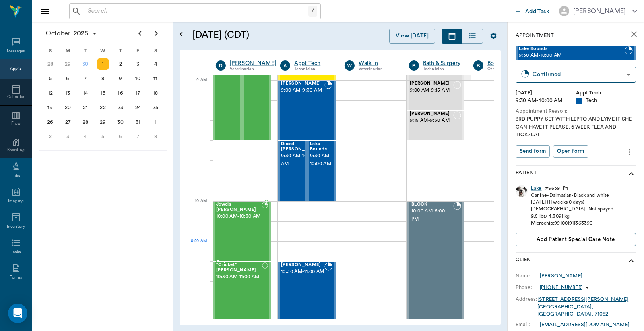
click at [246, 246] on div "Jewels Hines 10:00 AM - 10:30 AM" at bounding box center [239, 231] width 46 height 59
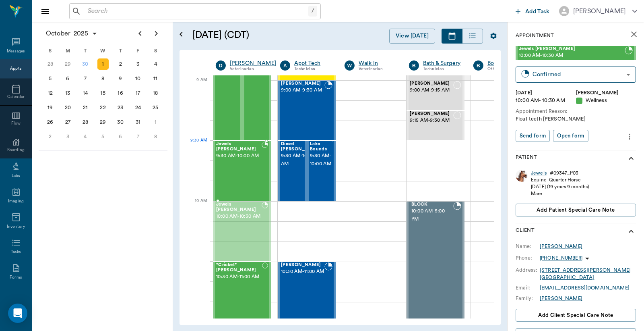
drag, startPoint x: 242, startPoint y: 223, endPoint x: 253, endPoint y: 163, distance: 60.9
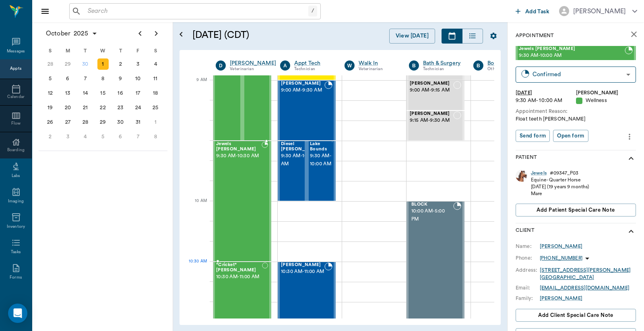
drag, startPoint x: 239, startPoint y: 199, endPoint x: 241, endPoint y: 252, distance: 52.4
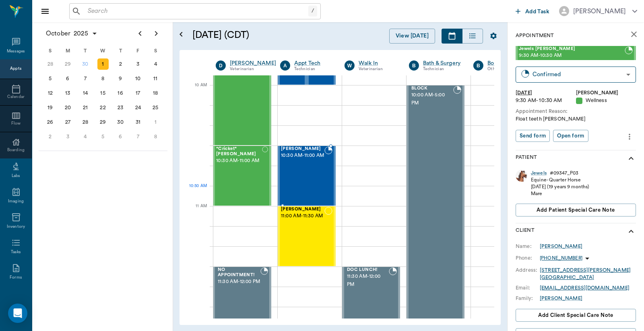
scroll to position [238, 0]
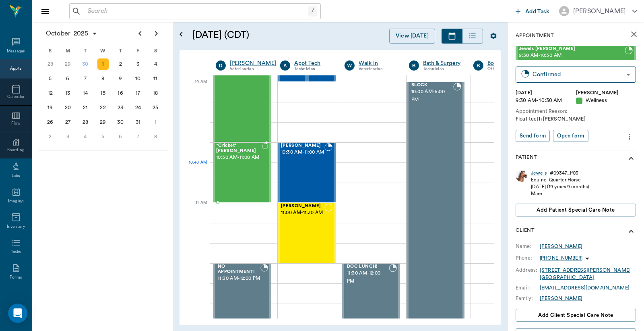
click at [236, 161] on span "10:30 AM - 11:00 AM" at bounding box center [239, 157] width 46 height 8
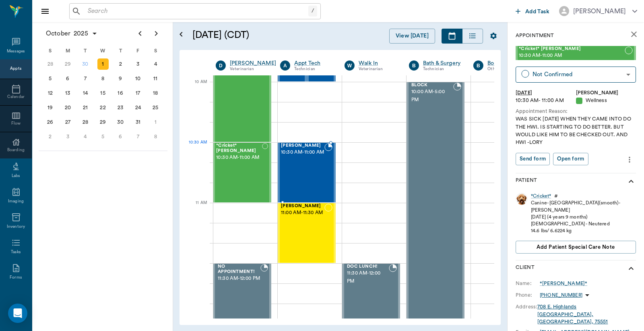
click at [304, 156] on span "10:30 AM - 11:00 AM" at bounding box center [302, 152] width 43 height 8
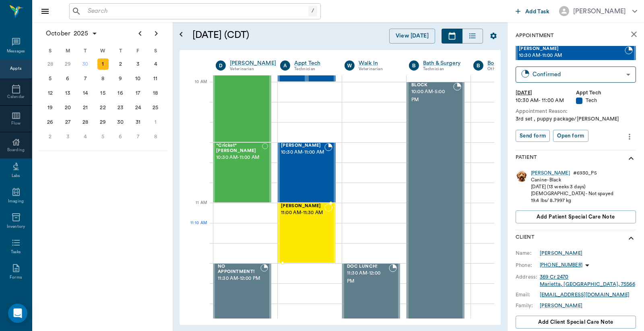
click at [306, 234] on div "Teddy Cook 11:00 AM - 11:30 AM" at bounding box center [302, 232] width 43 height 59
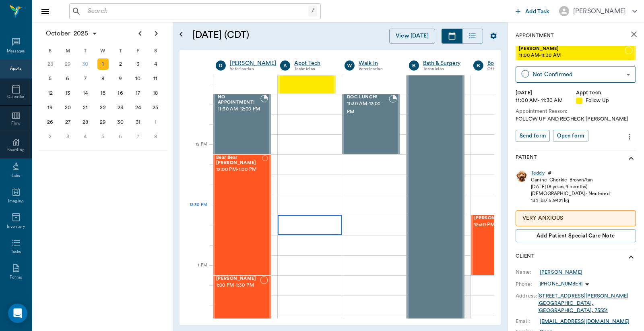
scroll to position [417, 0]
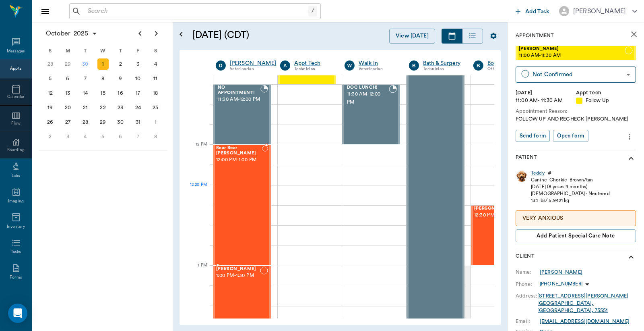
click at [238, 199] on div "Bear Bear Chriestenson 12:00 PM - 1:00 PM" at bounding box center [239, 204] width 46 height 119
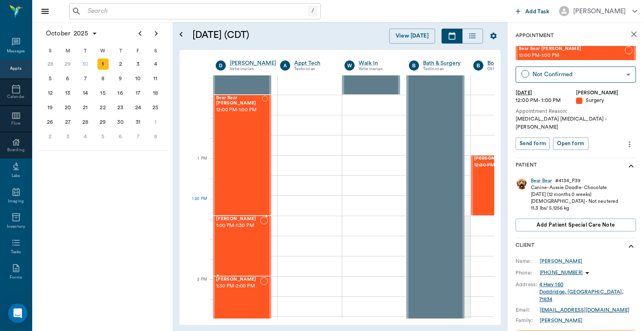
scroll to position [537, 0]
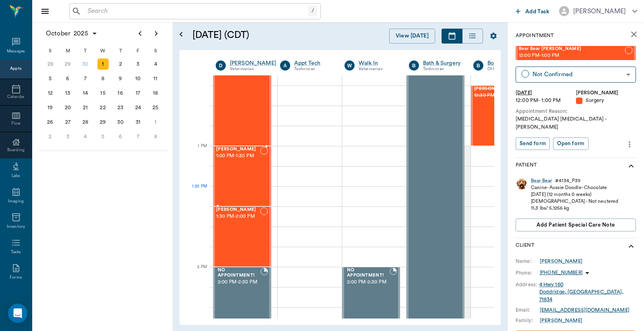
click at [244, 186] on div "Tallie Powell 1:00 PM - 1:30 PM" at bounding box center [238, 176] width 44 height 59
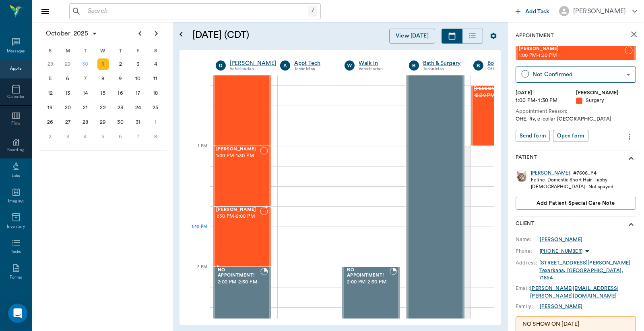
click at [237, 246] on div "Jabo Powell 1:30 PM - 2:00 PM" at bounding box center [238, 236] width 44 height 59
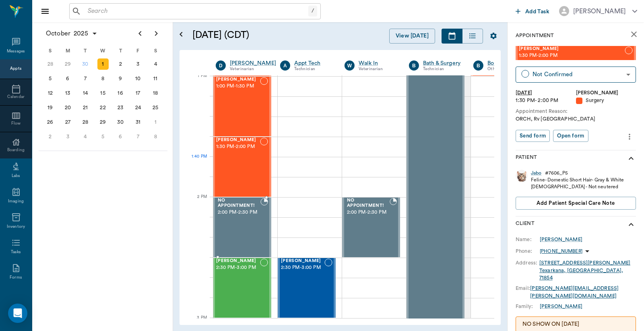
scroll to position [656, 0]
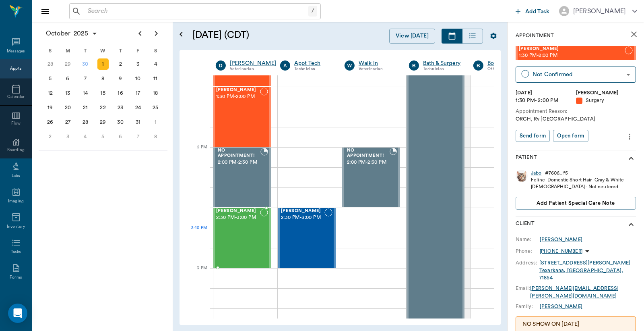
click at [235, 232] on div "Della Morgan 2:30 PM - 3:00 PM" at bounding box center [238, 237] width 44 height 59
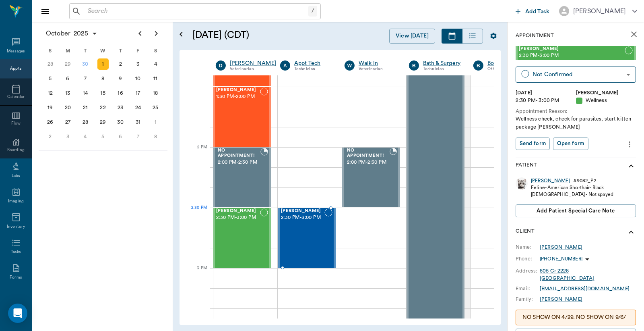
click at [304, 224] on div "Osa Pratt 2:30 PM - 3:00 PM" at bounding box center [302, 237] width 43 height 59
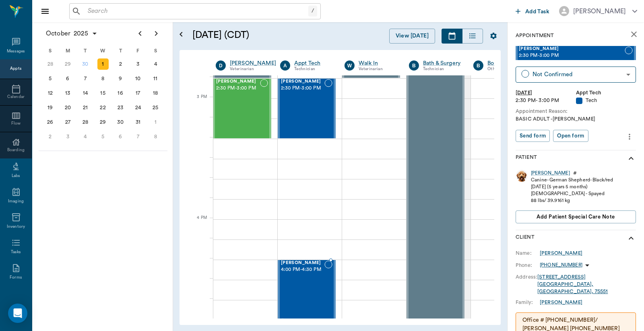
scroll to position [835, 0]
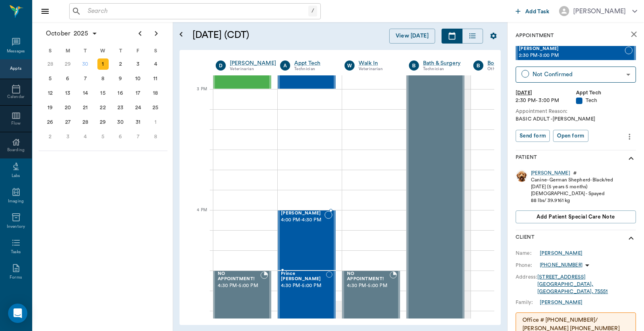
click at [304, 224] on div "Molly Martinez 4:00 PM - 4:30 PM" at bounding box center [302, 240] width 43 height 59
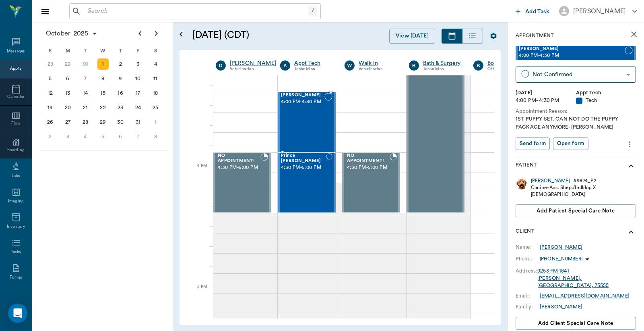
scroll to position [954, 0]
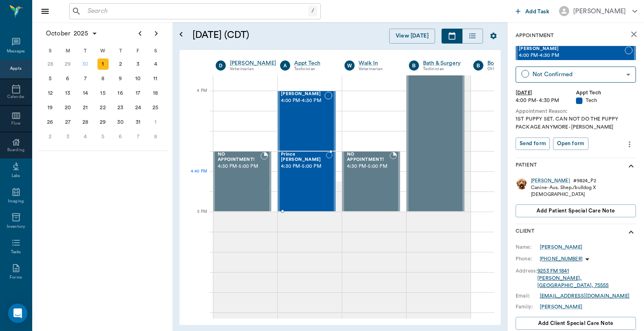
click at [310, 184] on div "Prince Crawford 4:30 PM - 5:00 PM" at bounding box center [303, 181] width 45 height 59
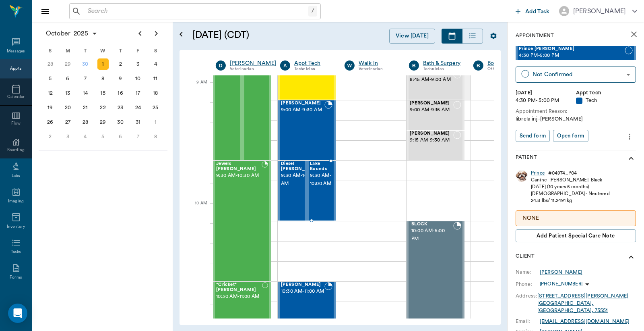
scroll to position [119, 0]
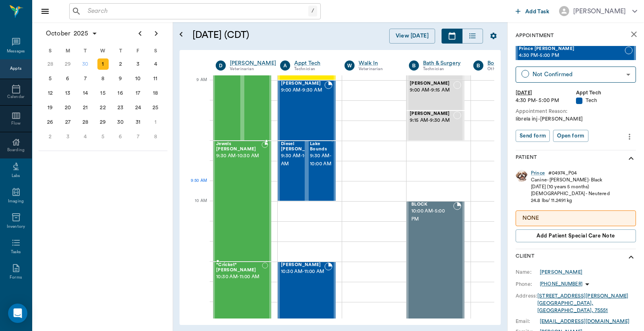
click at [243, 186] on div "Jewels Hines 9:30 AM - 10:30 AM" at bounding box center [239, 200] width 46 height 119
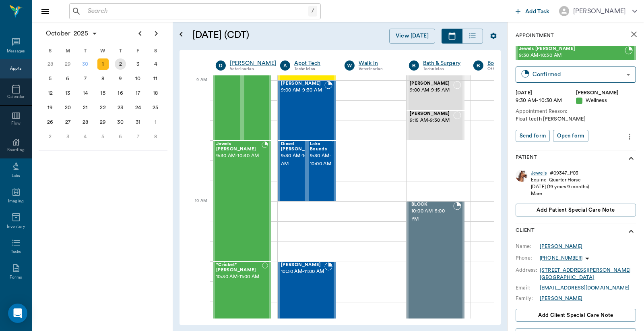
click at [121, 64] on div "2" at bounding box center [120, 63] width 11 height 11
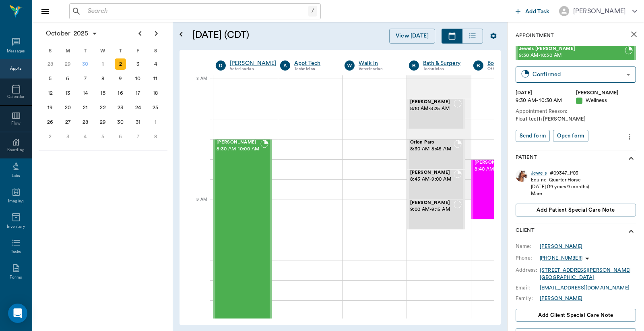
scroll to position [0, 0]
click at [245, 192] on div "Bovine Holbrook 8:30 AM - 10:00 AM" at bounding box center [238, 230] width 44 height 180
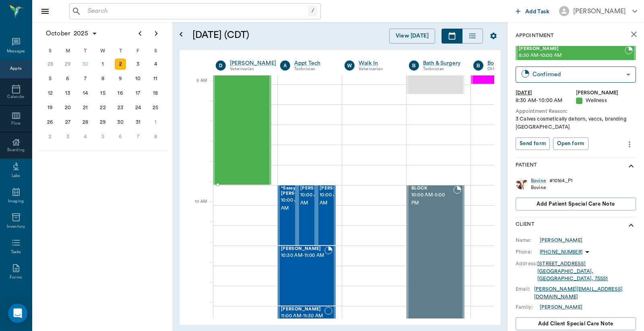
scroll to position [119, 0]
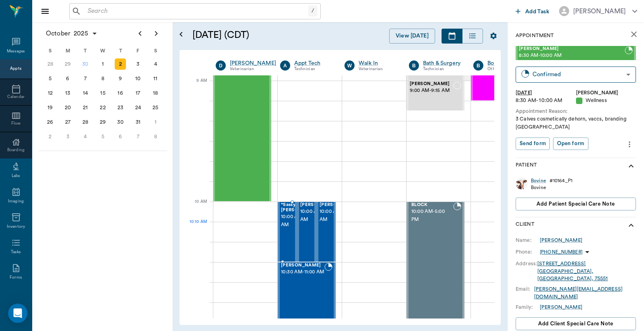
click at [286, 223] on span "10:00 AM - 10:30 AM" at bounding box center [301, 221] width 40 height 16
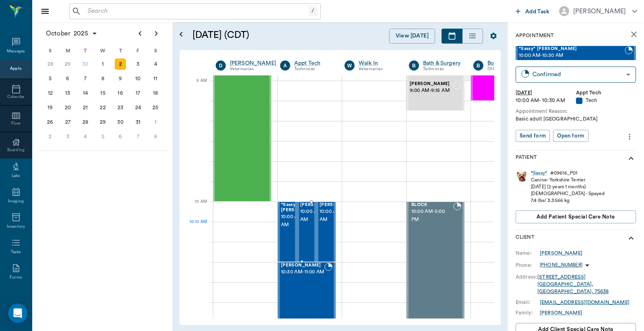
click at [304, 223] on span "10:00 AM - 10:30 AM" at bounding box center [320, 215] width 40 height 16
click at [327, 223] on span "10:00 AM - 10:30 AM" at bounding box center [340, 215] width 40 height 16
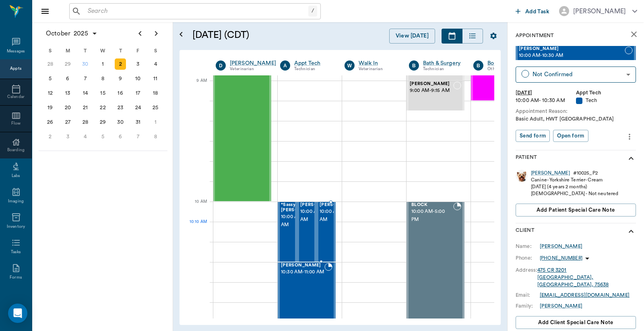
scroll to position [238, 0]
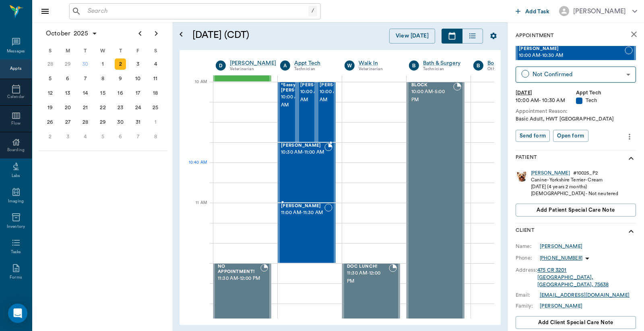
click at [309, 177] on div "Bella Thweatt 10:30 AM - 11:00 AM" at bounding box center [302, 172] width 43 height 59
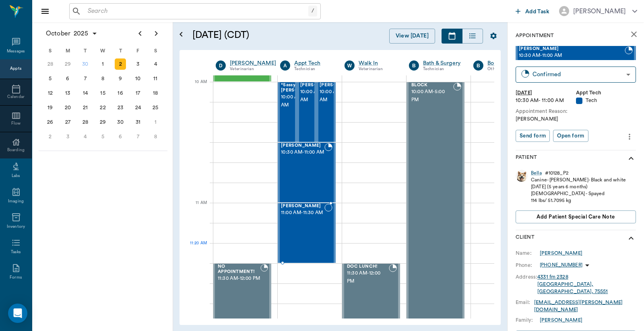
click at [297, 250] on div "Luna Fortner 11:00 AM - 11:30 AM" at bounding box center [302, 232] width 43 height 59
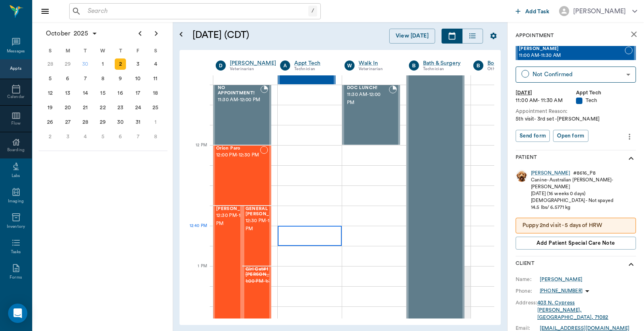
scroll to position [417, 0]
click at [254, 179] on div "Orion Paro 12:00 PM - 12:30 PM" at bounding box center [238, 174] width 44 height 59
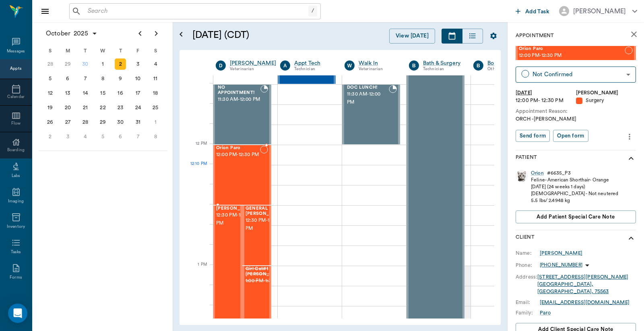
scroll to position [477, 0]
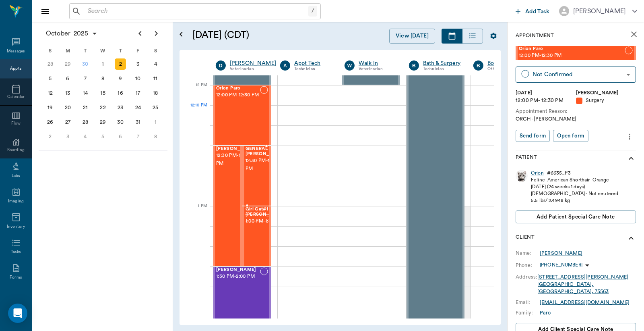
click at [254, 179] on div "GENERAL Spay 12:30 PM - 1:00 PM" at bounding box center [266, 175] width 40 height 59
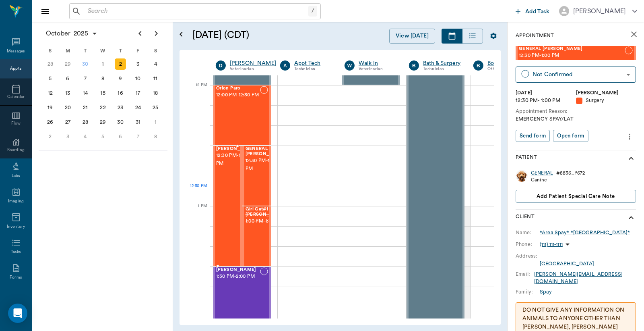
click at [222, 186] on div "Tinkerbell Taylor 12:30 PM - 1:30 PM" at bounding box center [236, 205] width 40 height 119
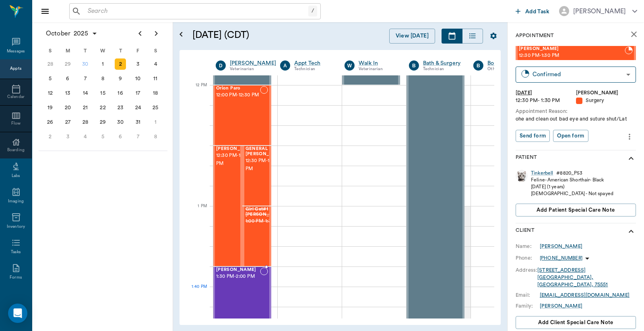
click at [236, 289] on div "Jack Smith 1:30 PM - 2:00 PM" at bounding box center [238, 296] width 44 height 59
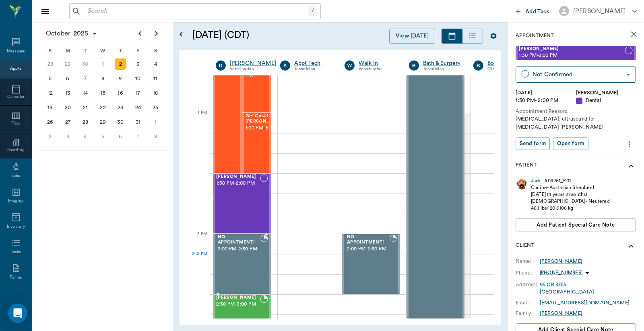
scroll to position [656, 0]
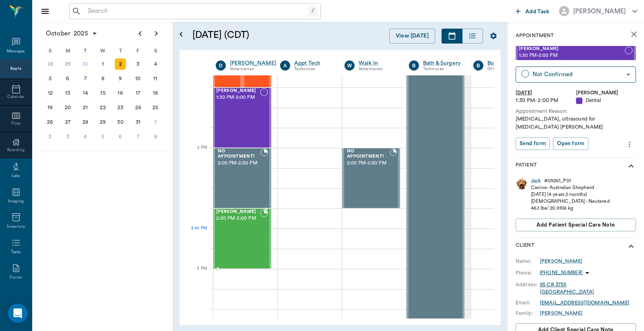
click at [248, 238] on div "Hubbell Conley 2:30 PM - 3:00 PM" at bounding box center [238, 238] width 44 height 59
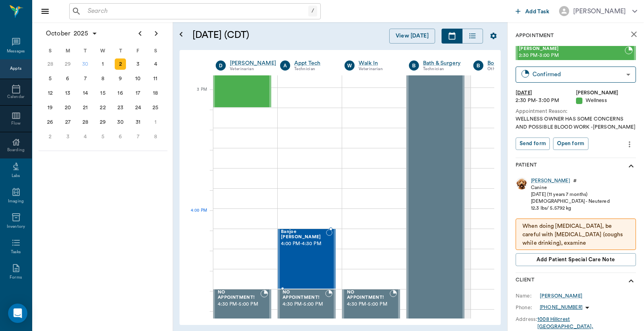
scroll to position [835, 0]
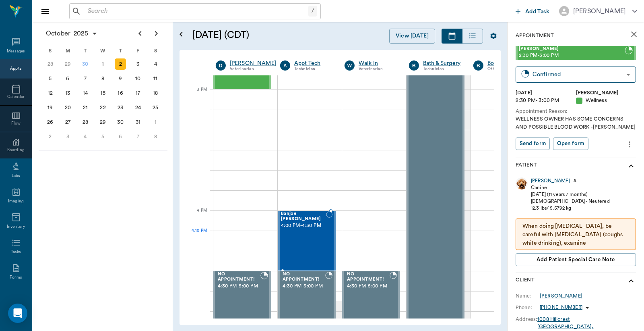
click at [306, 236] on div "Banjoe Walker 4:00 PM - 4:30 PM" at bounding box center [303, 240] width 45 height 59
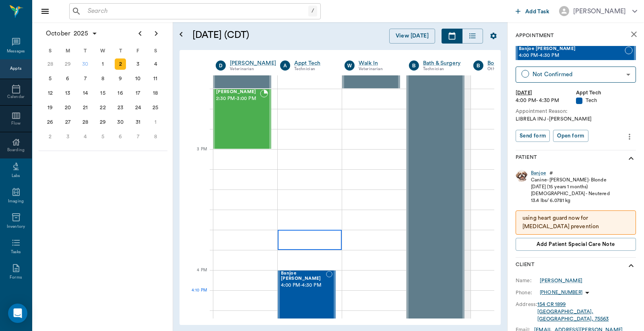
scroll to position [537, 0]
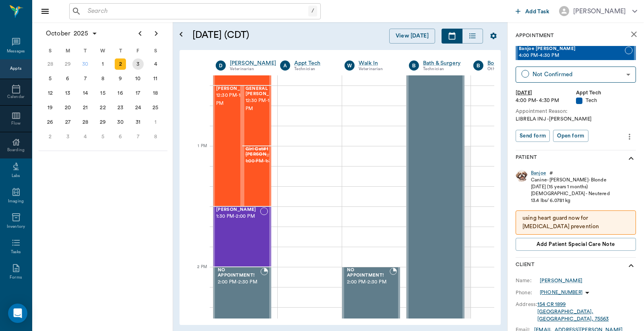
click at [139, 66] on div "3" at bounding box center [137, 63] width 11 height 11
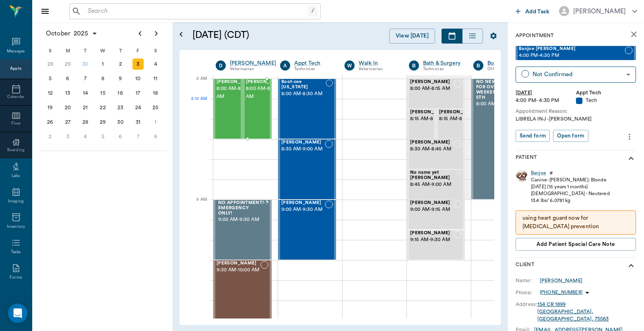
scroll to position [0, 0]
click at [223, 101] on span "8:00 AM - 8:30 AM" at bounding box center [236, 93] width 40 height 16
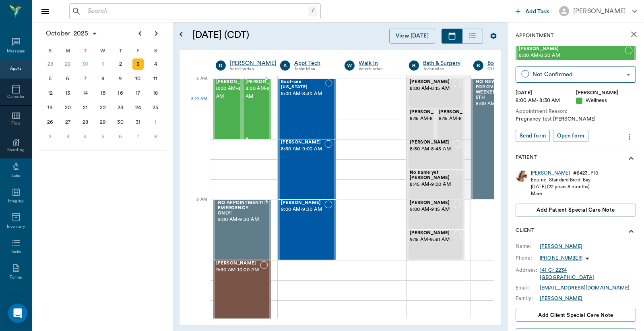
click at [259, 101] on span "8:00 AM - 8:30 AM" at bounding box center [266, 93] width 40 height 16
click at [314, 97] on span "8:00 AM - 8:30 AM" at bounding box center [303, 94] width 44 height 8
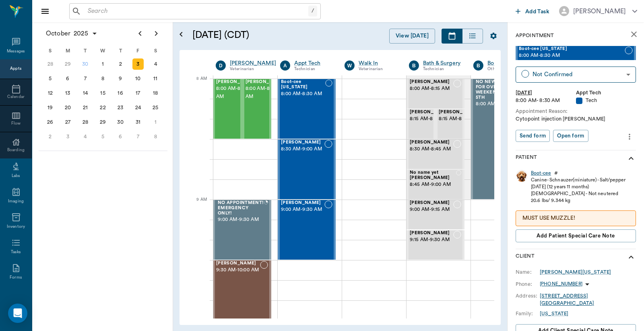
click at [540, 174] on div "Boot-cee" at bounding box center [541, 173] width 20 height 7
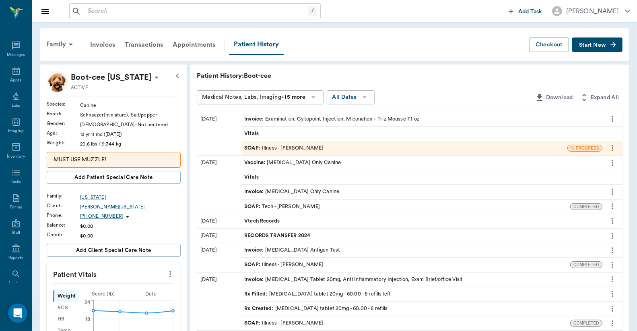
click at [282, 145] on div "SOAP : Illness - [PERSON_NAME]" at bounding box center [283, 148] width 79 height 8
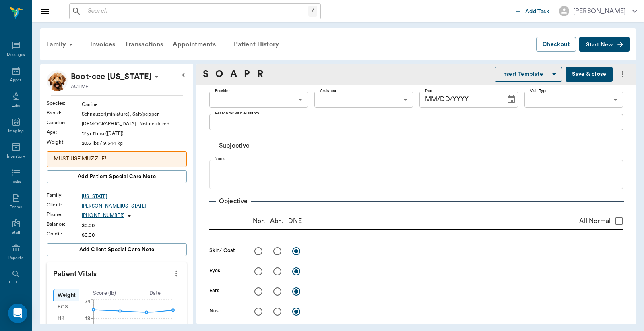
type input "63ec2f075fda476ae8351a4d"
type input "682b670d8bdc6f7f8feef3db"
type input "65d2be4f46e3a538d89b8c15"
type textarea "Has rash on back Christy"
radio input "true"
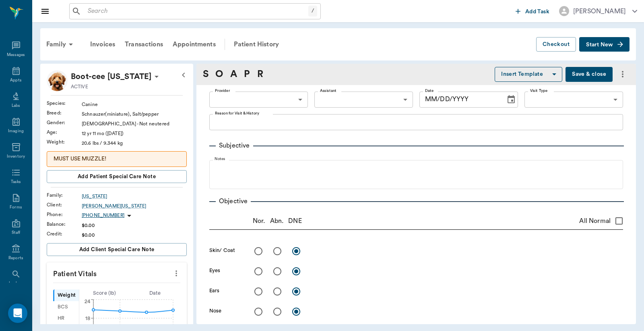
type textarea "Dermatitis on back with scales, bumps and papules. Pruritic, actively scratchin…"
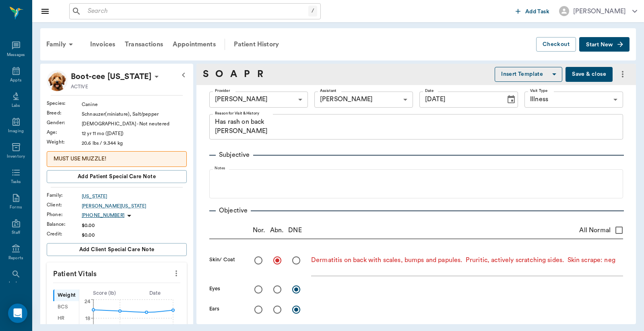
type input "09/04/2025"
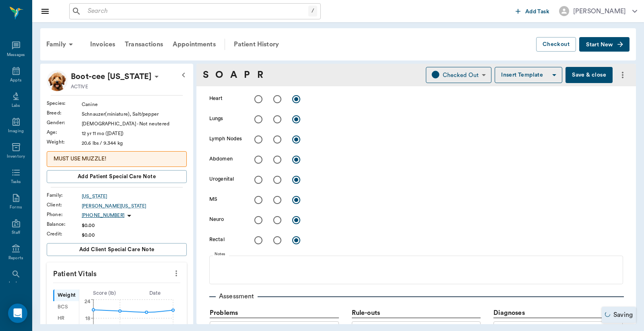
scroll to position [417, 0]
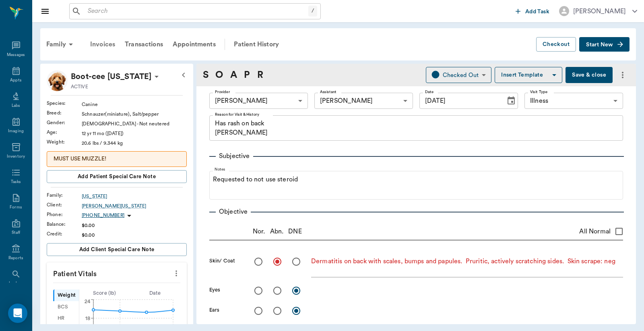
click at [108, 45] on div "Invoices" at bounding box center [102, 44] width 35 height 19
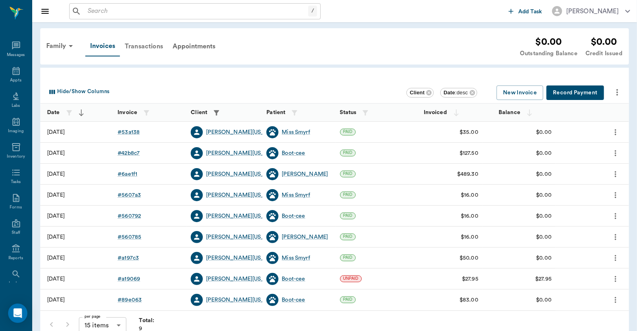
click at [144, 46] on div "Transactions" at bounding box center [144, 46] width 48 height 19
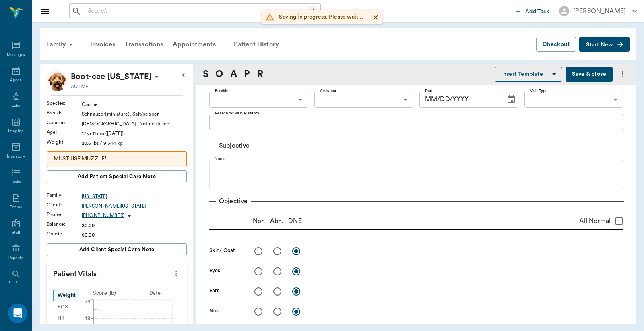
type input "63ec2f075fda476ae8351a4d"
type input "682b670d8bdc6f7f8feef3db"
type input "65d2be4f46e3a538d89b8c15"
type textarea "Has rash on back [PERSON_NAME]"
radio input "true"
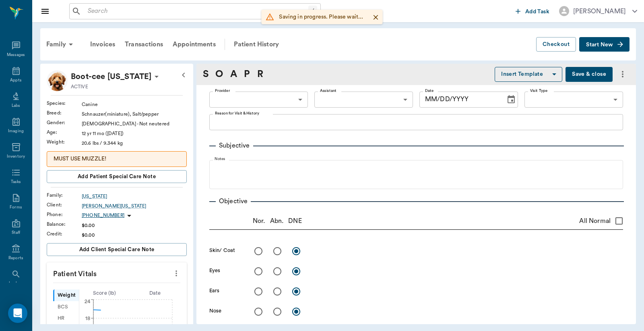
type textarea "Dermatitis on back with scales, bumps and papules. Pruritic, actively scratchin…"
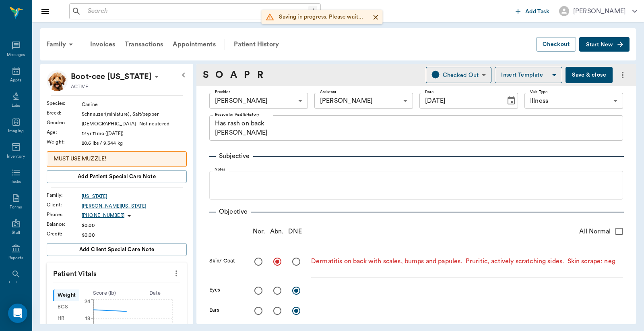
type input "[DATE]"
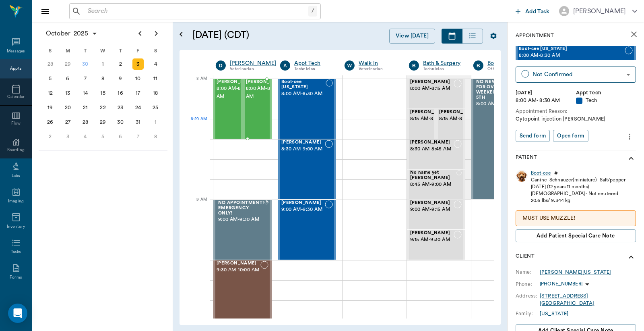
scroll to position [0, 0]
click at [309, 163] on div "[PERSON_NAME] 8:30 AM - 9:00 AM" at bounding box center [302, 169] width 43 height 59
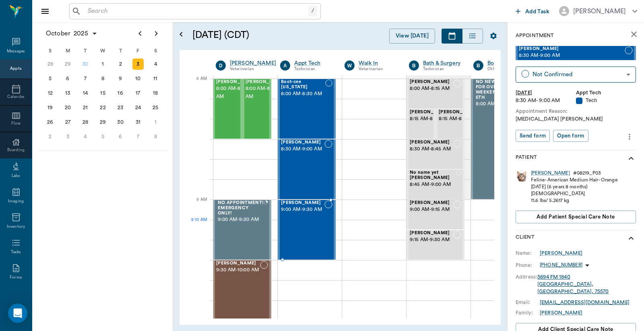
click at [306, 222] on div "[PERSON_NAME] 9:00 AM - 9:30 AM" at bounding box center [302, 229] width 43 height 59
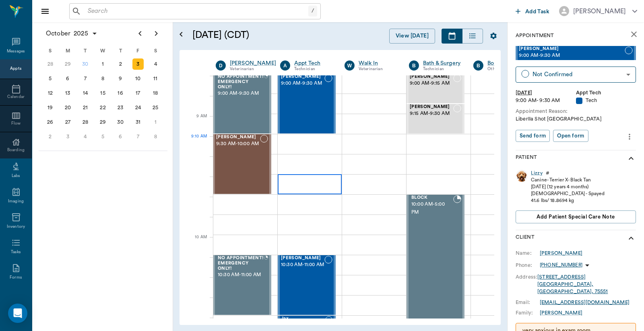
scroll to position [179, 0]
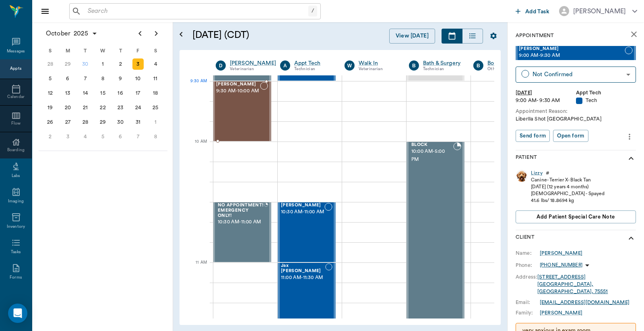
click at [243, 95] on span "9:30 AM - 10:00 AM" at bounding box center [238, 91] width 44 height 8
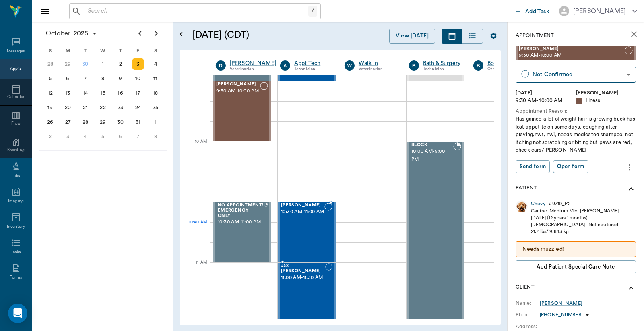
click at [309, 239] on div "[PERSON_NAME] 10:30 AM - 11:00 AM" at bounding box center [302, 232] width 43 height 59
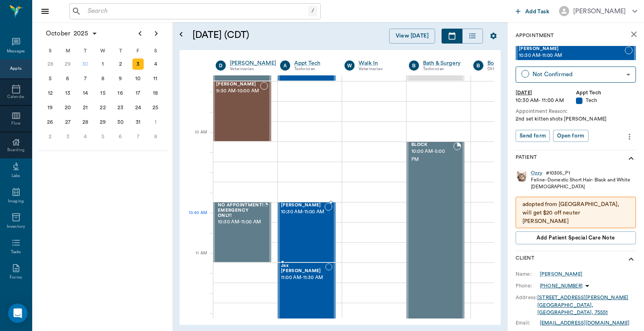
scroll to position [238, 0]
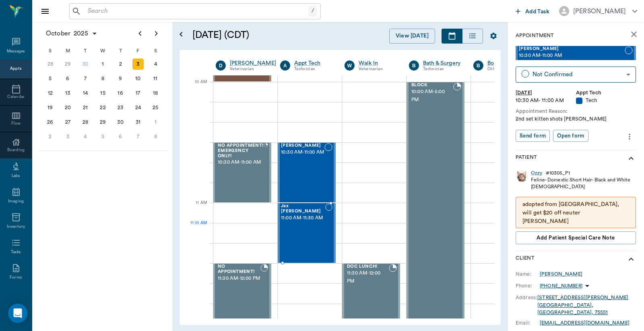
click at [318, 228] on div "Jax [PERSON_NAME] 11:00 AM - 11:30 AM" at bounding box center [303, 232] width 44 height 59
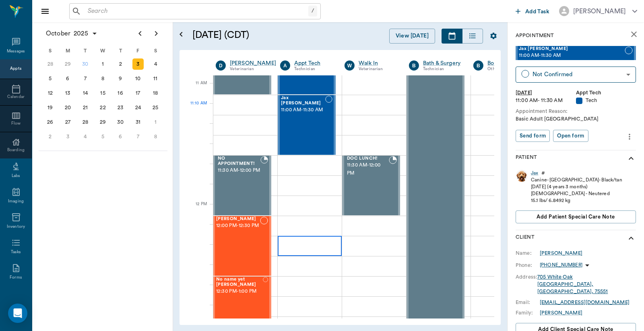
scroll to position [358, 0]
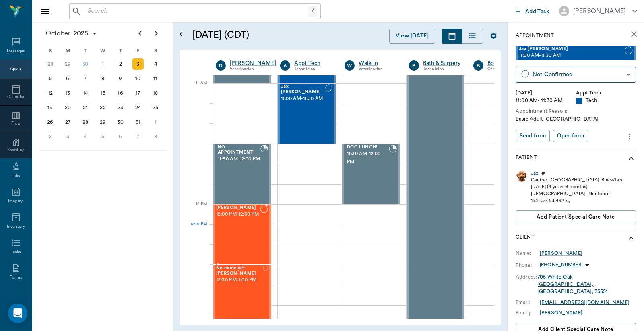
click at [240, 232] on div "[PERSON_NAME] 12:00 PM - 12:30 PM" at bounding box center [238, 234] width 44 height 59
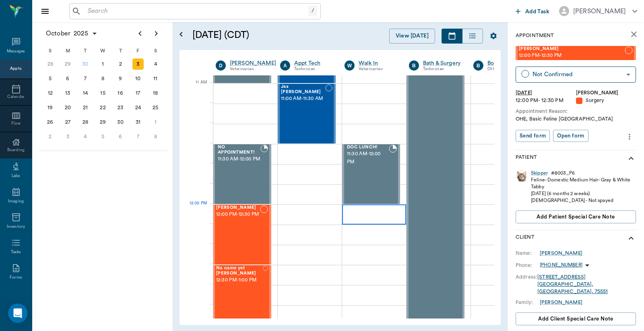
scroll to position [417, 0]
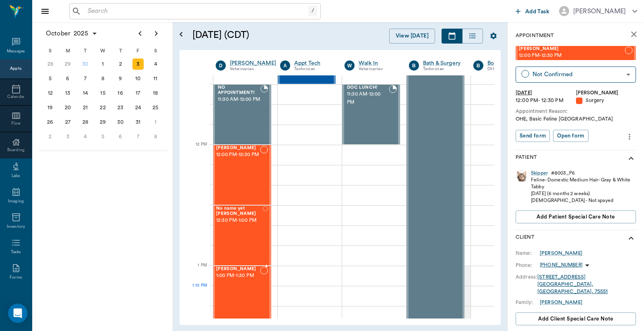
click at [240, 288] on div "[PERSON_NAME] 1:00 PM - 1:30 PM" at bounding box center [238, 295] width 44 height 59
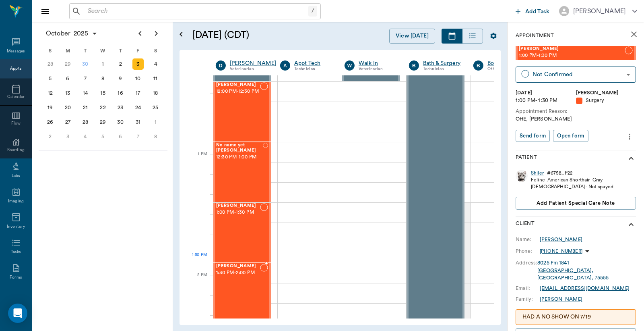
scroll to position [596, 0]
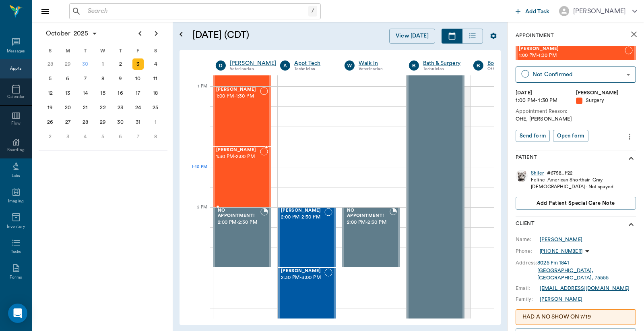
click at [246, 171] on div "[PERSON_NAME] 1:30 PM - 2:00 PM" at bounding box center [238, 176] width 44 height 59
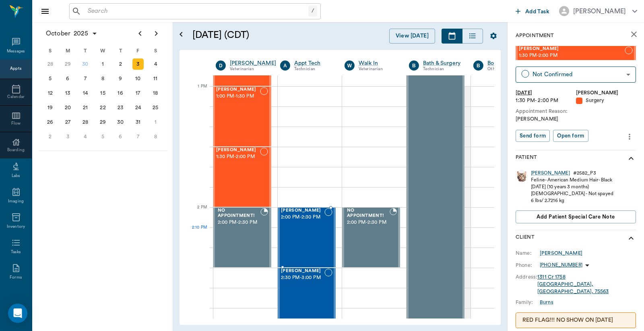
click at [312, 240] on div "[PERSON_NAME] 2:00 PM - 2:30 PM" at bounding box center [302, 237] width 43 height 59
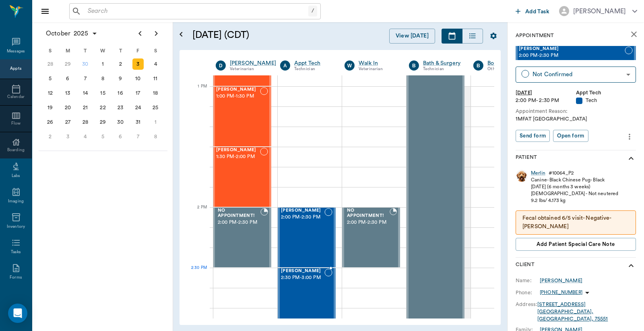
click at [298, 283] on div "[PERSON_NAME] 2:30 PM - 3:00 PM" at bounding box center [302, 297] width 43 height 59
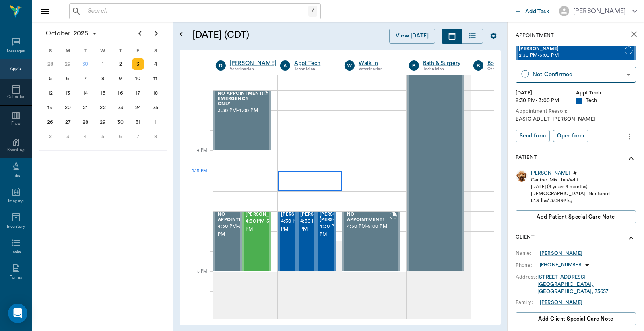
scroll to position [895, 0]
click at [259, 232] on span "4:30 PM - 5:00 PM" at bounding box center [266, 225] width 40 height 16
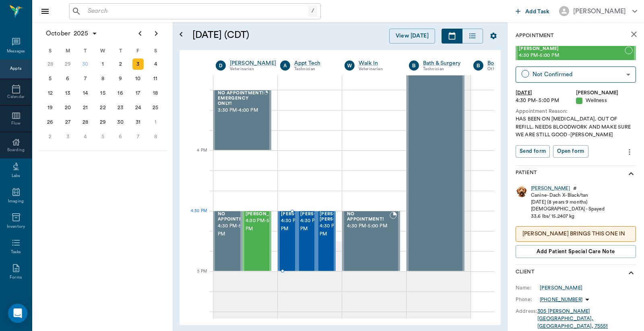
click at [283, 223] on span "4:30 PM - 5:00 PM" at bounding box center [301, 225] width 40 height 16
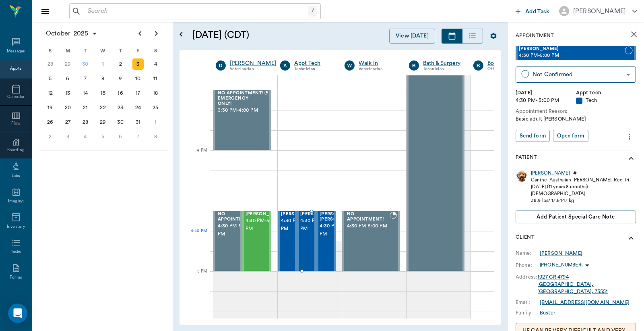
click at [304, 233] on span "4:30 PM - 5:00 PM" at bounding box center [320, 225] width 40 height 16
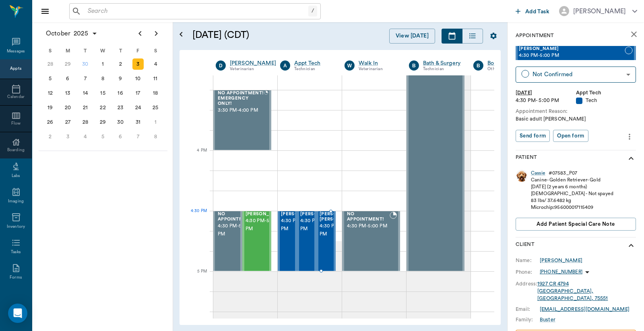
click at [325, 228] on span "4:30 PM - 5:00 PM" at bounding box center [340, 230] width 40 height 16
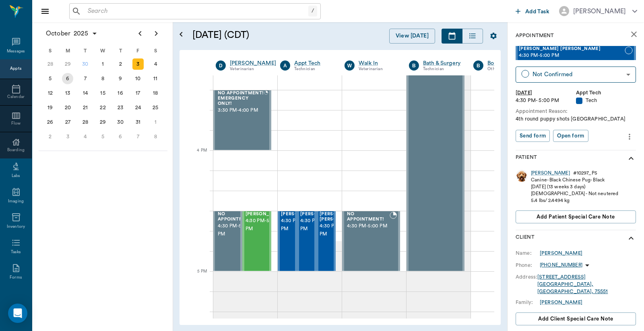
click at [70, 77] on div "6" at bounding box center [67, 78] width 11 height 11
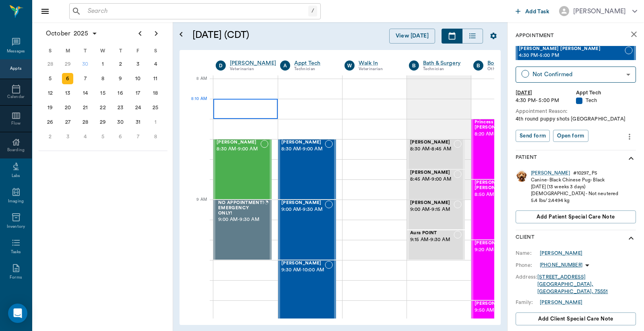
scroll to position [0, 0]
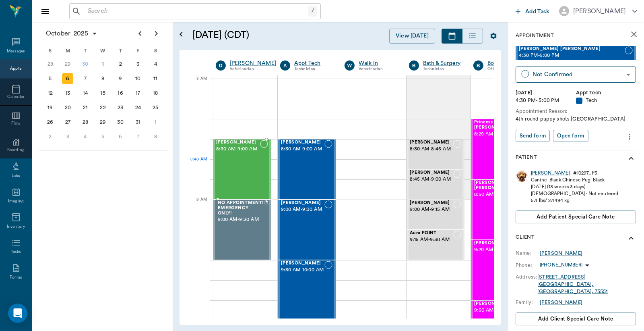
click at [239, 165] on div "[PERSON_NAME] 8:30 AM - 9:00 AM" at bounding box center [238, 169] width 44 height 59
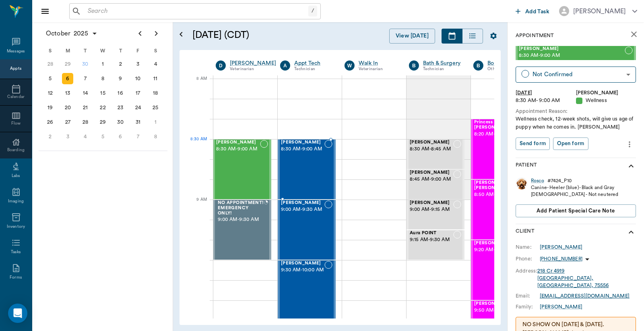
click at [306, 153] on span "8:30 AM - 9:00 AM" at bounding box center [302, 149] width 43 height 8
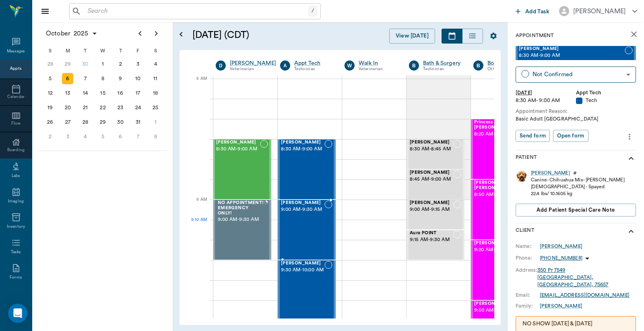
click at [300, 235] on div "[PERSON_NAME] 9:00 AM - 9:30 AM" at bounding box center [302, 229] width 43 height 59
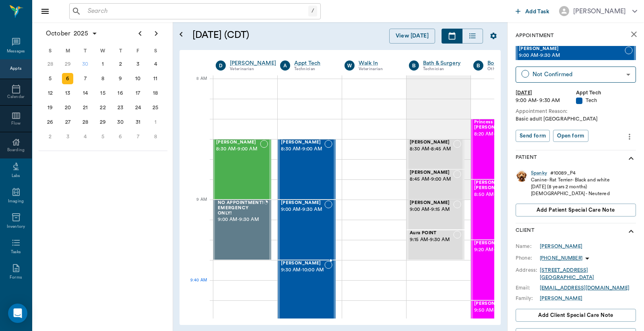
click at [305, 285] on div "Tia Weimer 9:30 AM - 10:00 AM" at bounding box center [302, 290] width 43 height 59
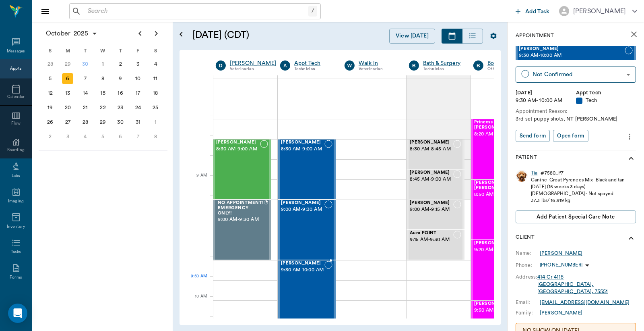
scroll to position [119, 0]
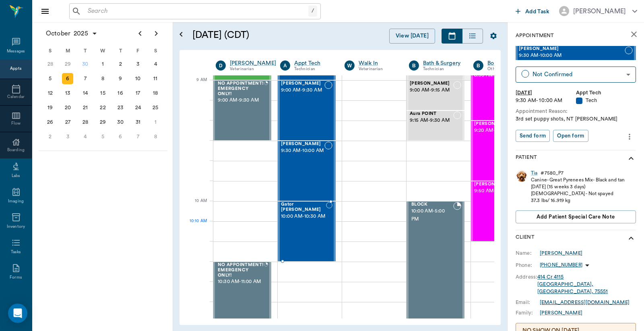
click at [300, 232] on div "Gator Odom 10:00 AM - 10:30 AM" at bounding box center [303, 231] width 45 height 59
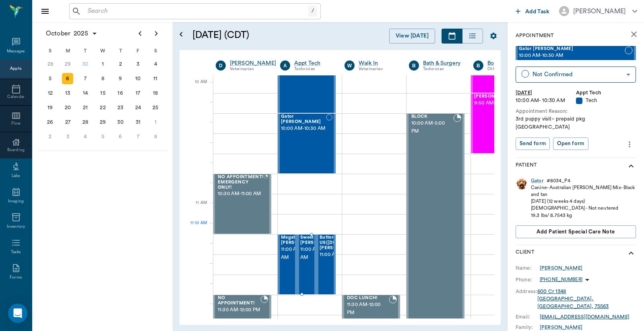
scroll to position [238, 0]
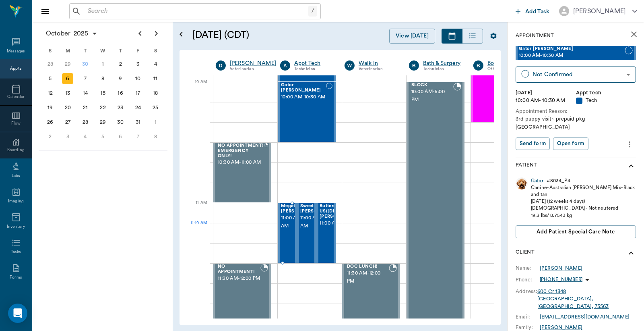
click at [286, 226] on span "11:00 AM - 11:30 AM" at bounding box center [301, 222] width 40 height 16
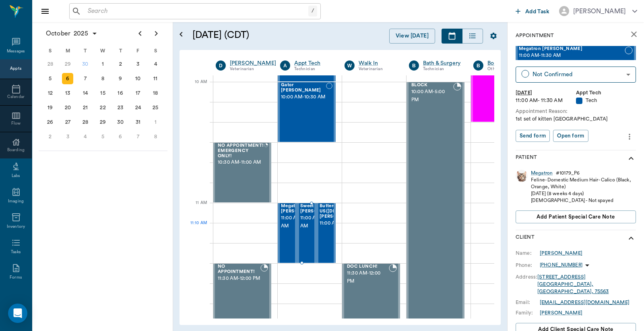
click at [307, 224] on span "11:00 AM - 11:30 AM" at bounding box center [320, 222] width 40 height 16
click at [332, 219] on span "Buttercup-Adopted from US(Female) RESTER" at bounding box center [352, 210] width 64 height 15
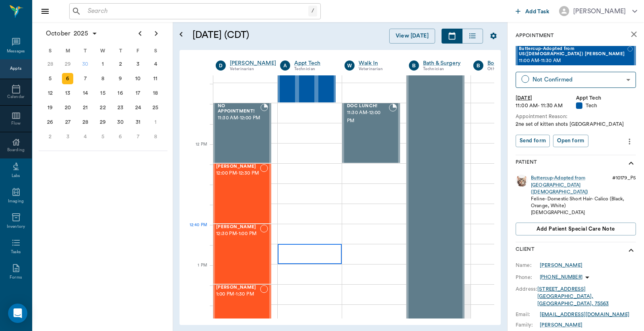
scroll to position [417, 0]
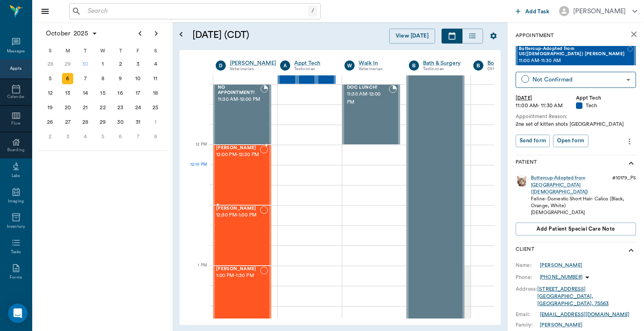
click at [230, 175] on div "Nova Hawkins 12:00 PM - 12:30 PM" at bounding box center [238, 174] width 44 height 59
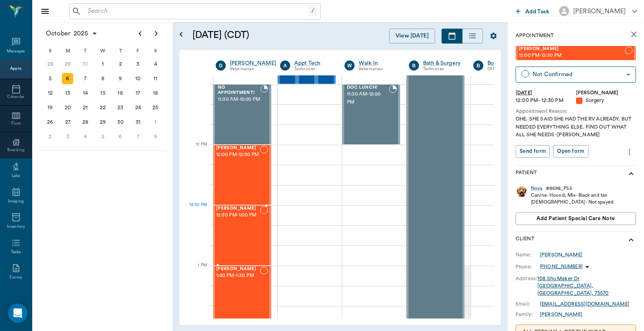
click at [242, 223] on div "Stella Stroud 12:30 PM - 1:00 PM" at bounding box center [238, 235] width 44 height 59
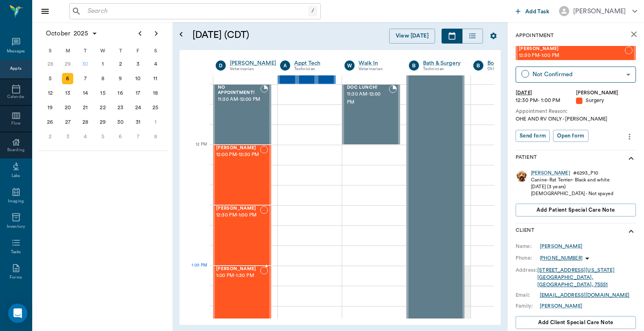
click at [231, 279] on span "1:00 PM - 1:30 PM" at bounding box center [238, 275] width 44 height 8
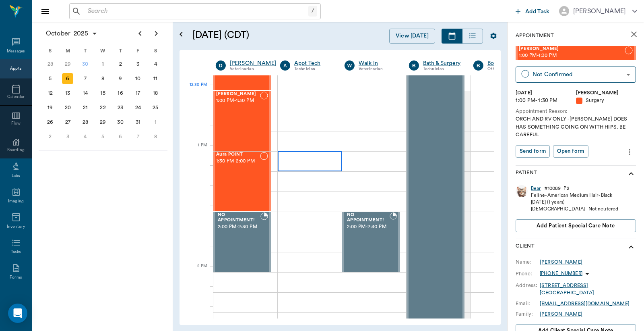
scroll to position [596, 0]
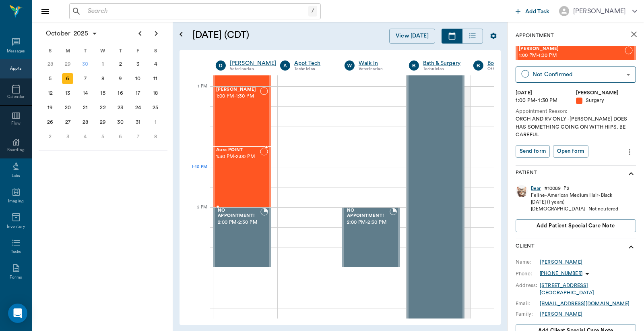
click at [236, 174] on div "Aura POINT 1:30 PM - 2:00 PM" at bounding box center [238, 176] width 44 height 59
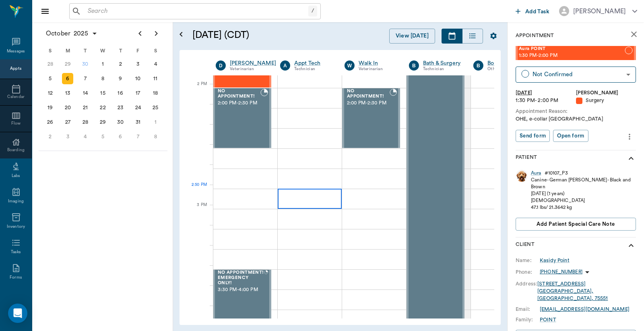
scroll to position [895, 0]
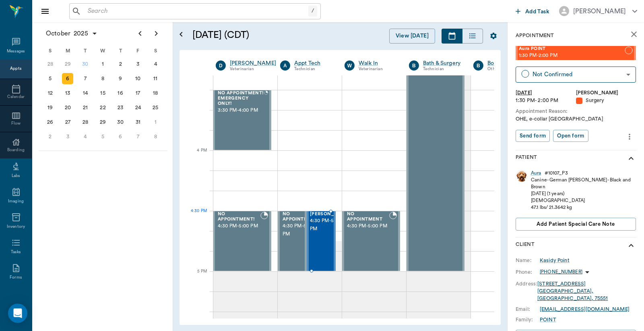
click at [316, 226] on span "4:30 PM - 5:00 PM" at bounding box center [330, 225] width 40 height 16
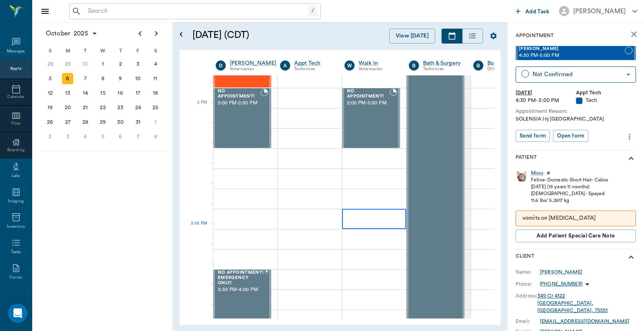
scroll to position [417, 0]
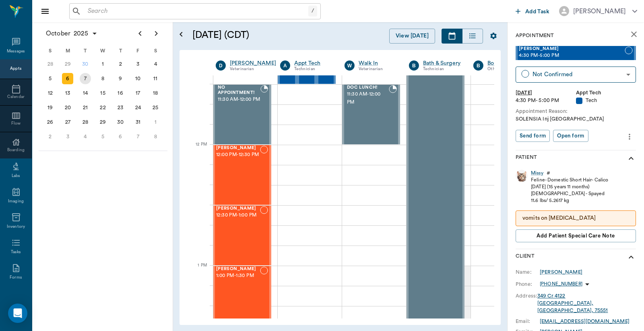
click at [86, 77] on div "7" at bounding box center [85, 78] width 11 height 11
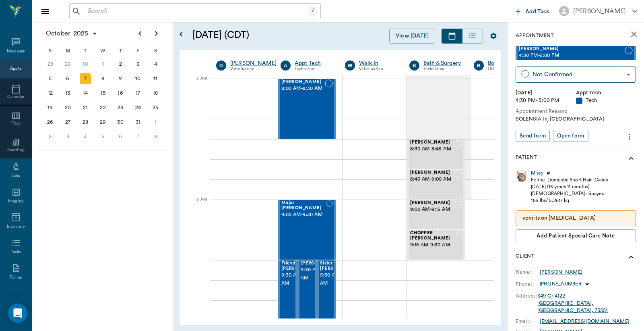
scroll to position [0, 0]
click at [311, 109] on div "Destiny Williams 8:00 AM - 8:30 AM" at bounding box center [302, 108] width 43 height 59
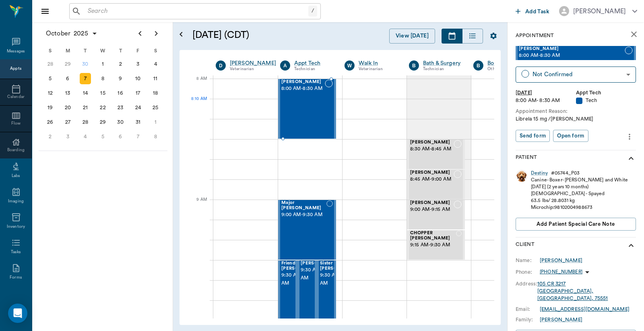
scroll to position [0, 0]
click at [307, 224] on div "Major [PERSON_NAME] 9:00 AM - 9:30 AM" at bounding box center [303, 229] width 45 height 59
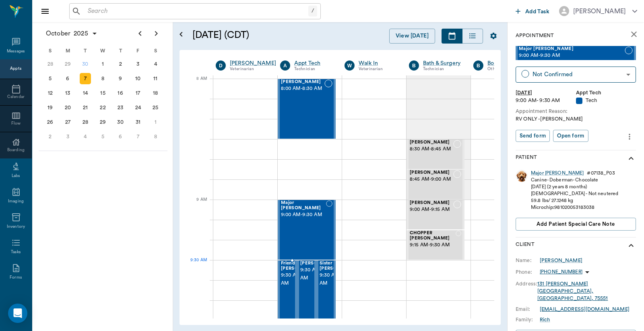
click at [285, 279] on span "9:30 AM - 10:00 AM" at bounding box center [301, 279] width 40 height 16
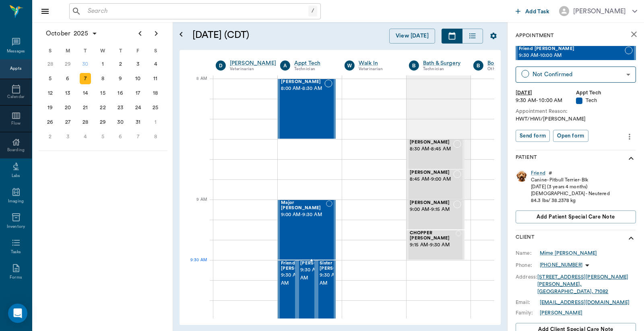
click at [305, 279] on span "9:30 AM - 10:00 AM" at bounding box center [320, 274] width 40 height 16
click at [324, 275] on span "9:30 AM - 10:00 AM" at bounding box center [340, 279] width 40 height 16
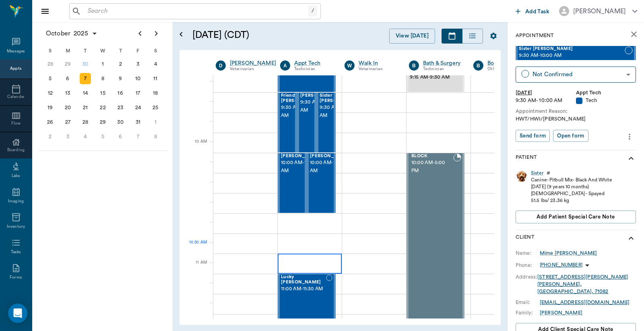
scroll to position [179, 0]
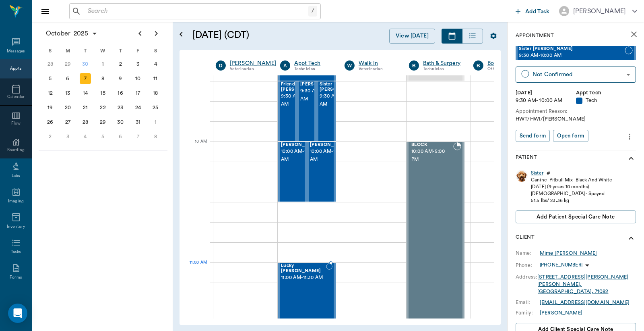
click at [296, 274] on span "11:00 AM - 11:30 AM" at bounding box center [303, 277] width 45 height 8
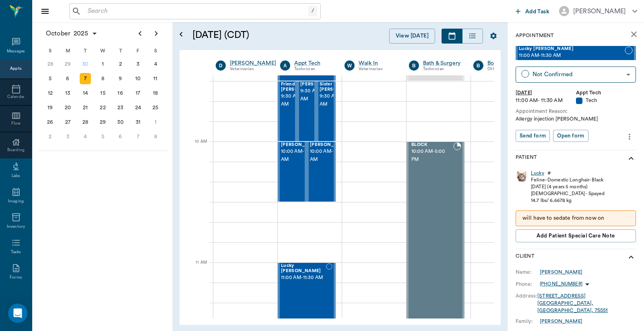
click at [538, 172] on div "Lucky" at bounding box center [537, 173] width 13 height 7
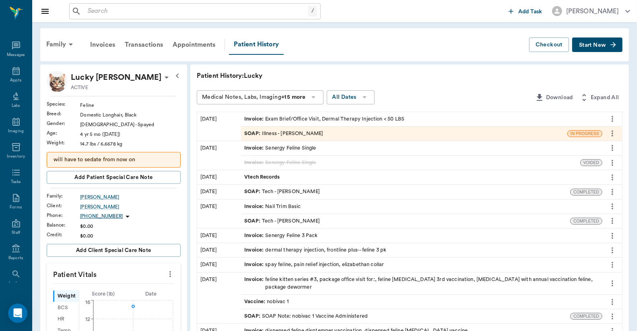
click at [269, 132] on div "SOAP : Illness - [PERSON_NAME]" at bounding box center [283, 134] width 79 height 8
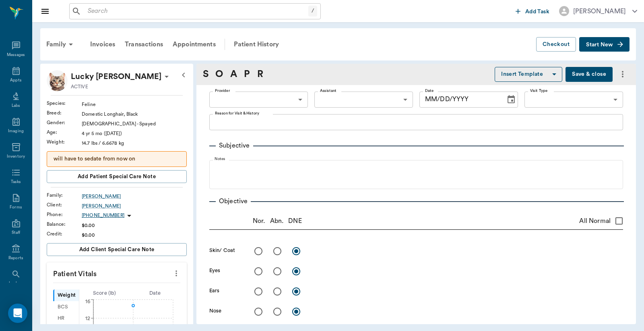
type input "63ec2f075fda476ae8351a4d"
type input "65d2be4f46e3a538d89b8c15"
type textarea "Overgrooming, bumps where scratching on neck, back of head and back; possible […"
radio input "true"
type textarea "some alopecia on tailhead. some bumps but should clear up with MP inj"
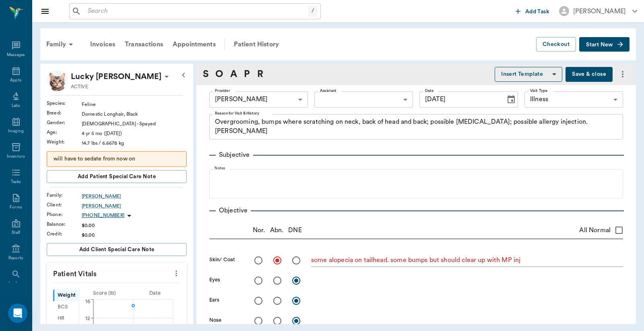
type input "[DATE]"
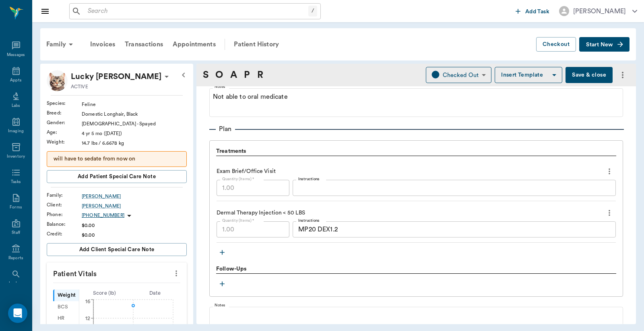
scroll to position [477, 0]
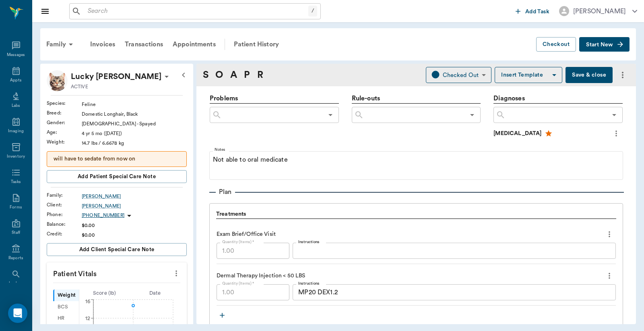
click at [622, 77] on icon "more" at bounding box center [623, 75] width 2 height 6
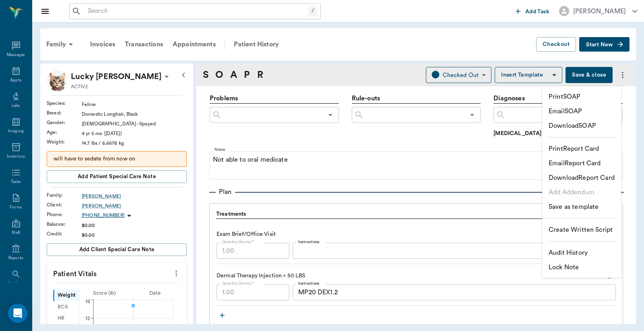
click at [635, 126] on div at bounding box center [322, 165] width 644 height 331
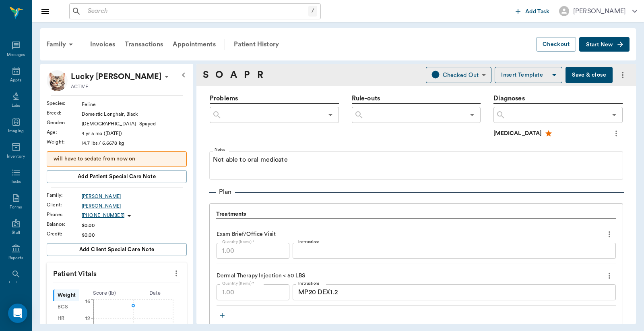
click at [612, 132] on icon "more" at bounding box center [616, 133] width 9 height 10
click at [391, 138] on div at bounding box center [322, 165] width 644 height 331
click at [99, 45] on div "Invoices" at bounding box center [102, 44] width 35 height 19
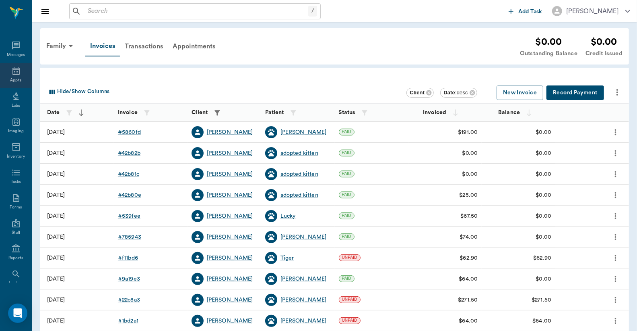
click at [13, 77] on div "Appts" at bounding box center [16, 75] width 32 height 25
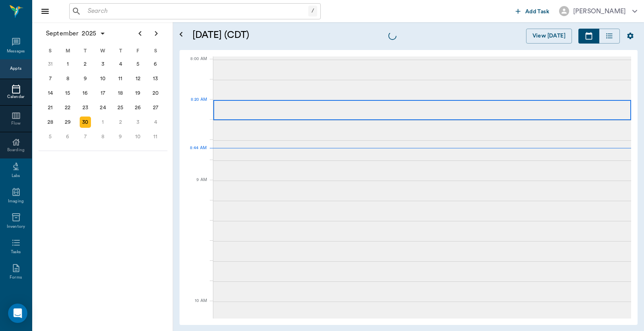
scroll to position [0, 0]
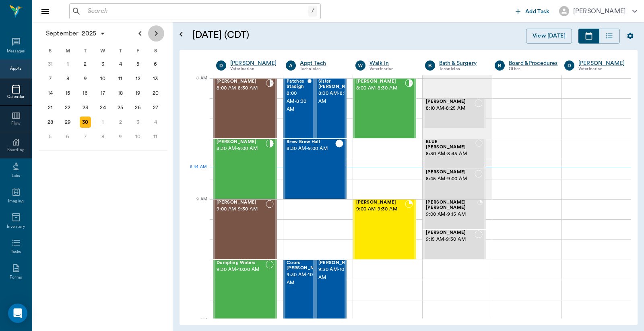
click at [158, 33] on icon "Next page" at bounding box center [156, 34] width 10 height 10
click at [86, 76] on div "7" at bounding box center [85, 78] width 11 height 11
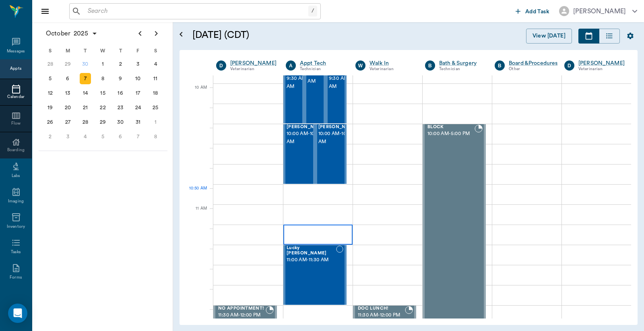
scroll to position [238, 0]
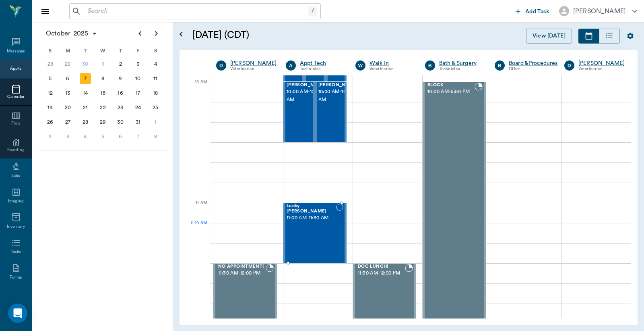
click at [316, 234] on div "Lucky [PERSON_NAME] 11:00 AM - 11:30 AM" at bounding box center [312, 232] width 50 height 59
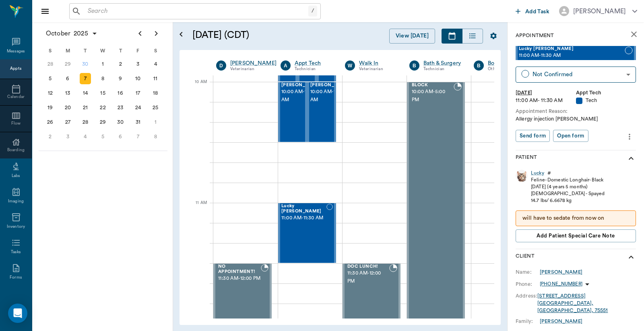
click at [625, 137] on icon "more" at bounding box center [629, 137] width 9 height 10
click at [593, 150] on span "Edit appointment" at bounding box center [589, 150] width 68 height 8
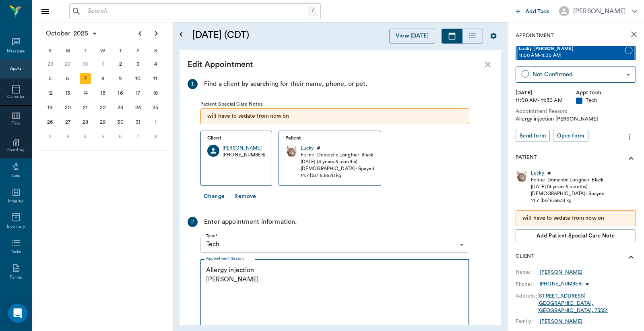
drag, startPoint x: 206, startPoint y: 271, endPoint x: 260, endPoint y: 273, distance: 54.4
click at [260, 273] on textarea "Allergy injection [PERSON_NAME]" at bounding box center [335, 293] width 258 height 56
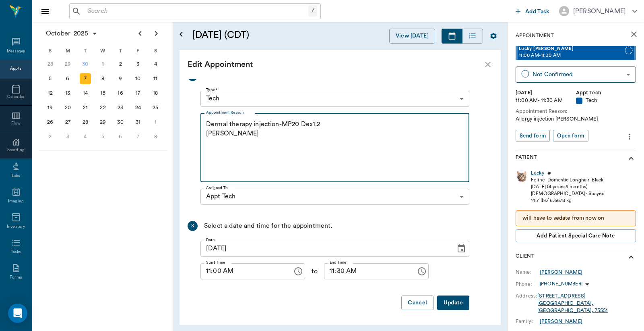
type textarea "Dermal therapy injection-MP20 Dex1.2 [PERSON_NAME]"
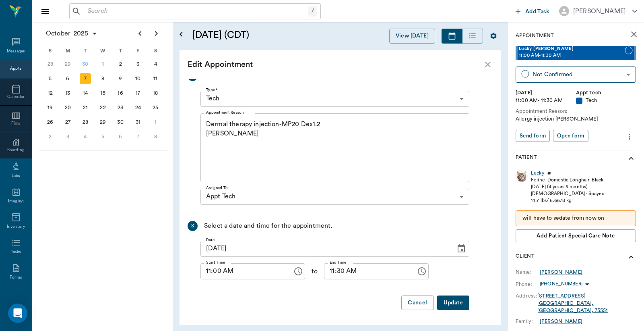
click at [454, 303] on button "Update" at bounding box center [453, 302] width 32 height 15
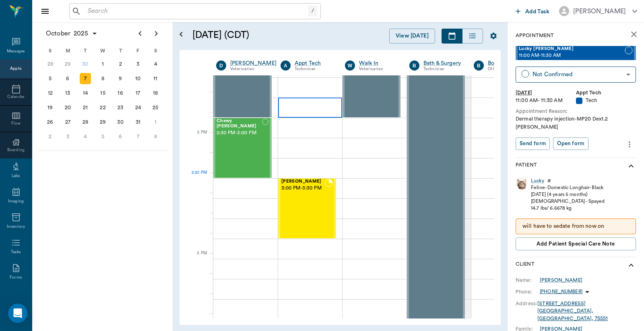
scroll to position [775, 0]
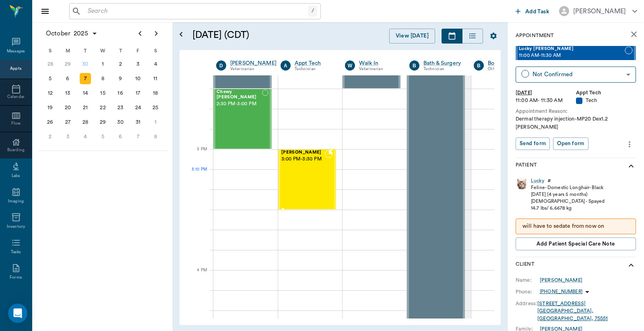
click at [289, 176] on div "[PERSON_NAME] 3:00 PM - 3:30 PM" at bounding box center [302, 179] width 43 height 59
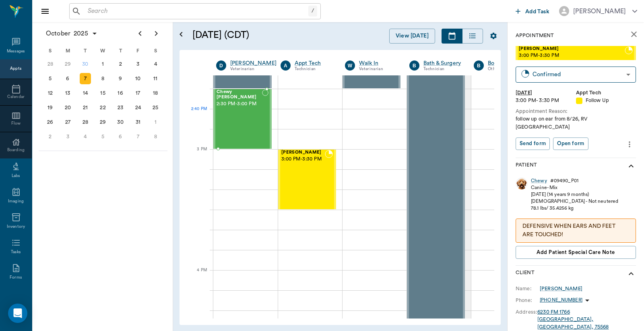
click at [250, 110] on div "Chewy [PERSON_NAME] 2:30 PM - 3:00 PM" at bounding box center [240, 118] width 46 height 59
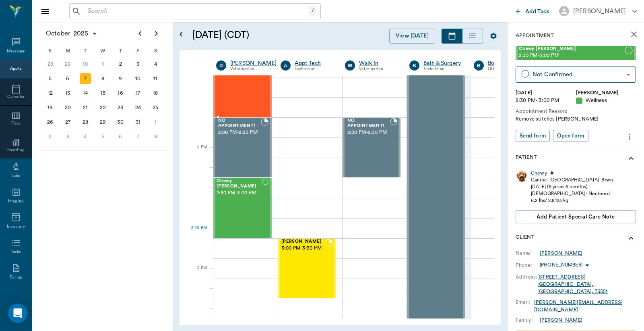
scroll to position [656, 0]
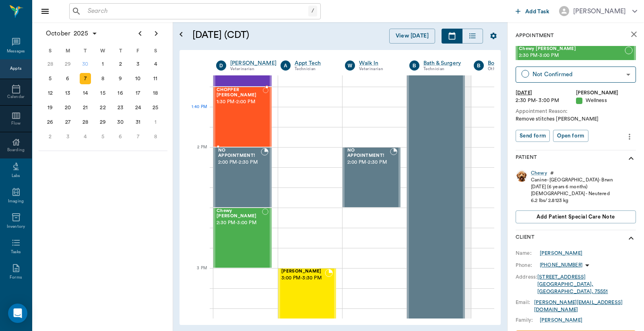
click at [242, 113] on div "CHOPPER [PERSON_NAME] 1:30 PM - 2:00 PM" at bounding box center [240, 116] width 46 height 59
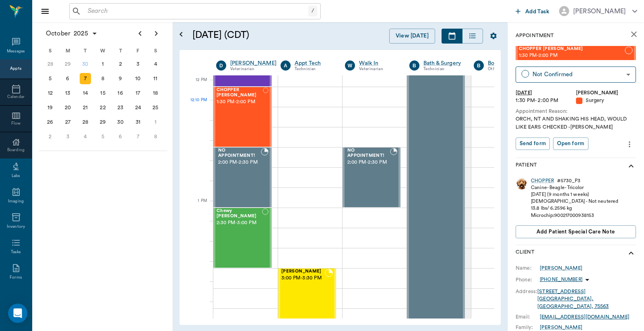
scroll to position [477, 0]
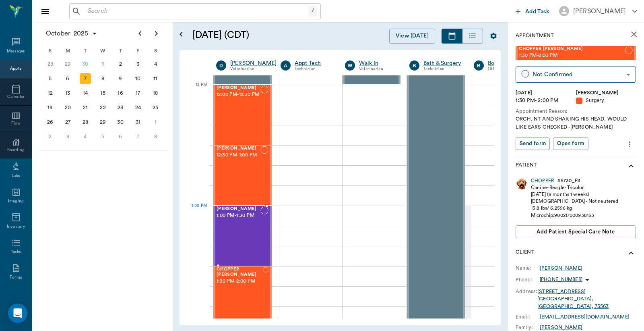
click at [246, 222] on div "Lb Vloedman 1:00 PM - 1:30 PM" at bounding box center [239, 235] width 44 height 59
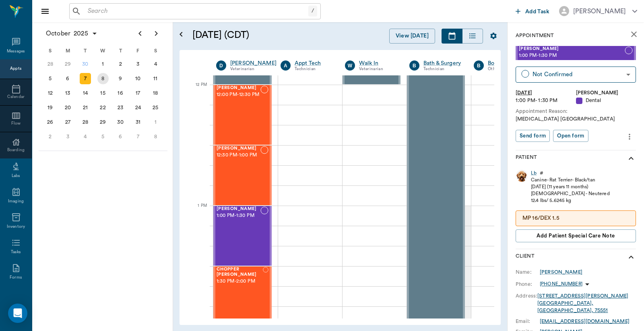
click at [103, 77] on div "8" at bounding box center [102, 78] width 11 height 11
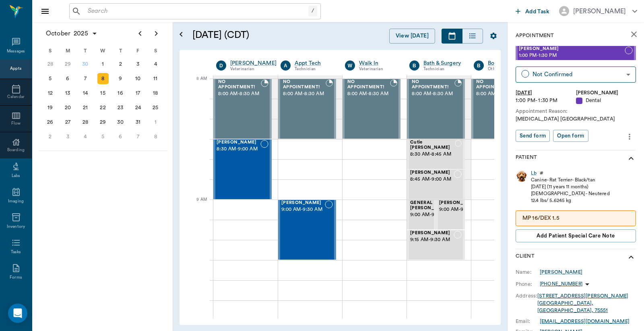
scroll to position [0, 0]
click at [311, 213] on span "9:00 AM - 9:30 AM" at bounding box center [302, 209] width 43 height 8
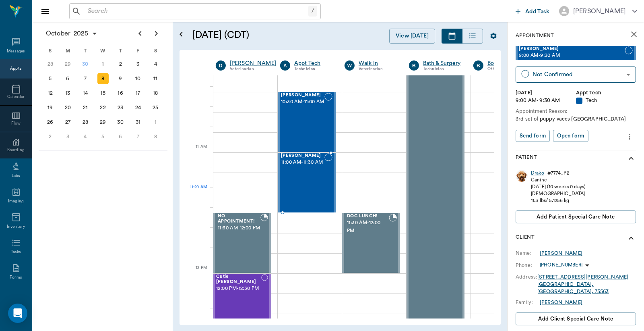
scroll to position [298, 0]
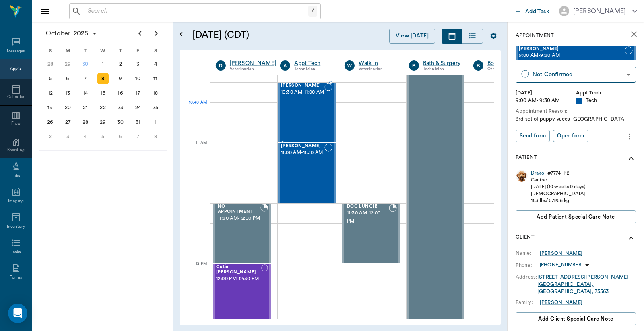
click at [314, 118] on div "TRIXIE DURHAM 10:30 AM - 11:00 AM" at bounding box center [302, 112] width 43 height 59
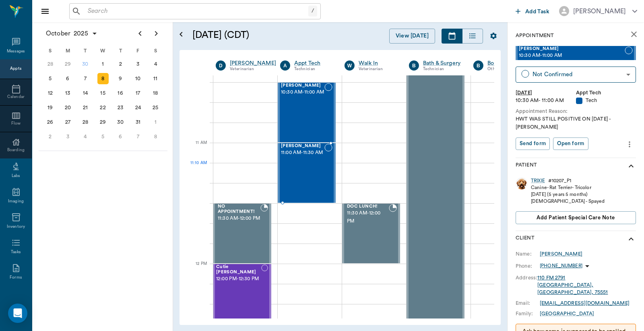
click at [297, 174] on div "Trixie Oliver 11:00 AM - 11:30 AM" at bounding box center [302, 172] width 43 height 59
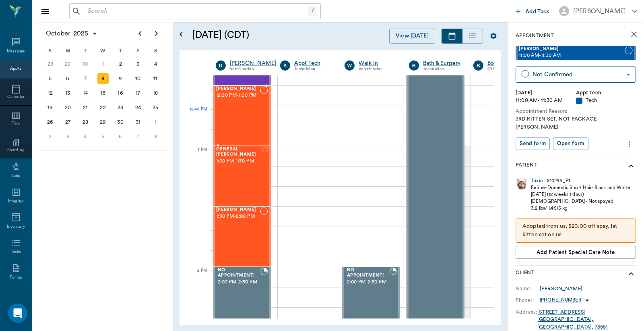
scroll to position [298, 0]
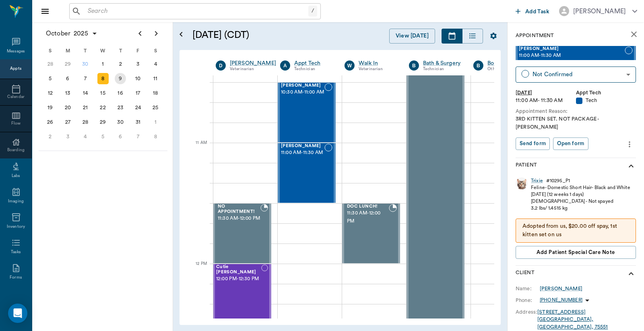
click at [120, 78] on div "9" at bounding box center [120, 78] width 11 height 11
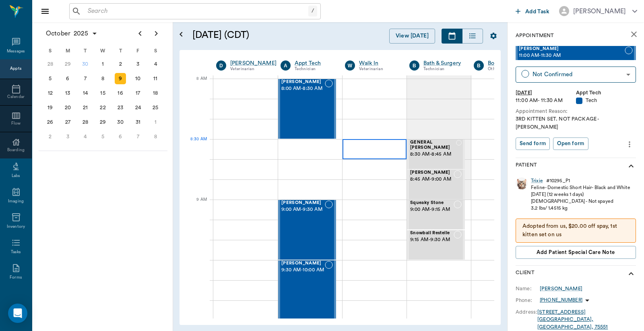
scroll to position [0, 0]
click at [315, 93] on span "8:00 AM - 8:30 AM" at bounding box center [302, 89] width 43 height 8
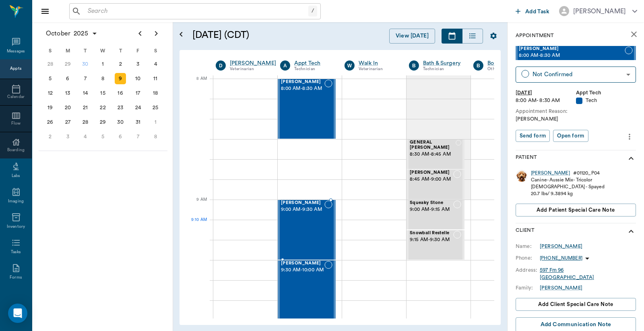
click at [300, 234] on div "Chase Miller 9:00 AM - 9:30 AM" at bounding box center [302, 229] width 43 height 59
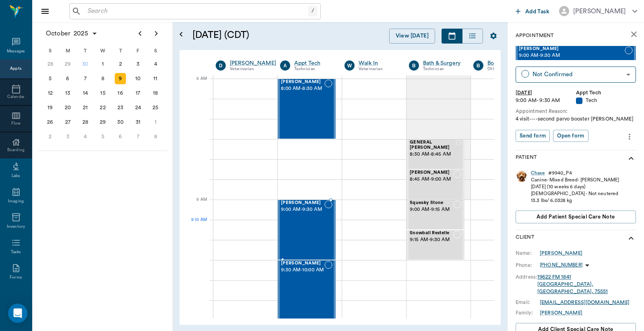
click at [300, 235] on div "Chase Miller 9:00 AM - 9:30 AM" at bounding box center [302, 229] width 43 height 59
click at [312, 274] on span "9:30 AM - 10:00 AM" at bounding box center [302, 270] width 43 height 8
click at [310, 274] on span "9:30 AM - 10:00 AM" at bounding box center [302, 270] width 43 height 8
click at [317, 213] on span "9:00 AM - 9:30 AM" at bounding box center [302, 209] width 43 height 8
click at [311, 274] on span "9:30 AM - 10:00 AM" at bounding box center [302, 270] width 43 height 8
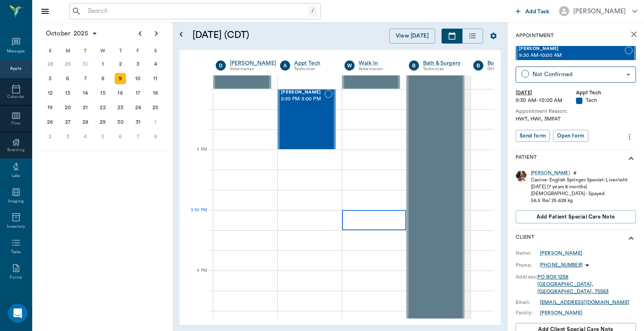
scroll to position [775, 0]
click at [305, 122] on div "Matilda Carter 2:30 PM - 3:00 PM" at bounding box center [302, 118] width 43 height 59
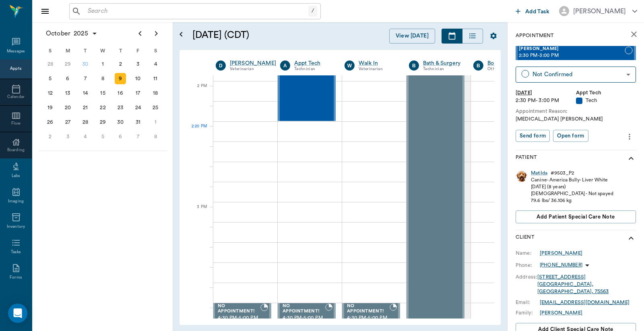
scroll to position [716, 0]
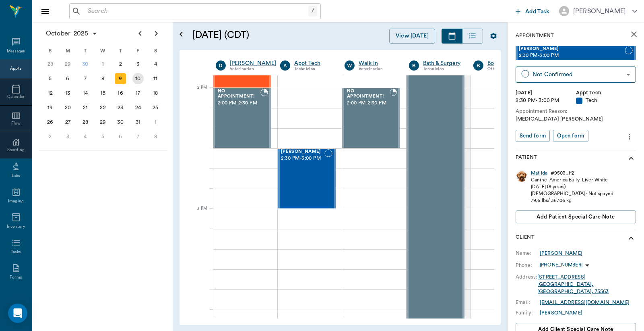
click at [138, 76] on div "10" at bounding box center [137, 78] width 11 height 11
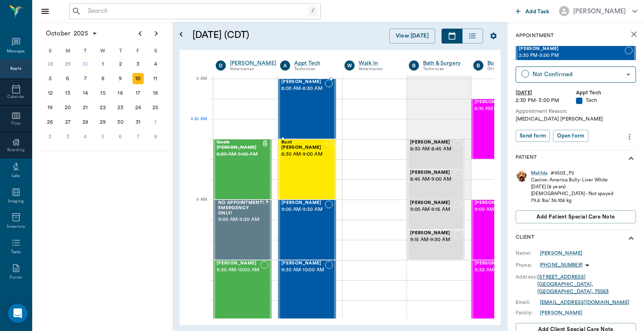
scroll to position [0, 0]
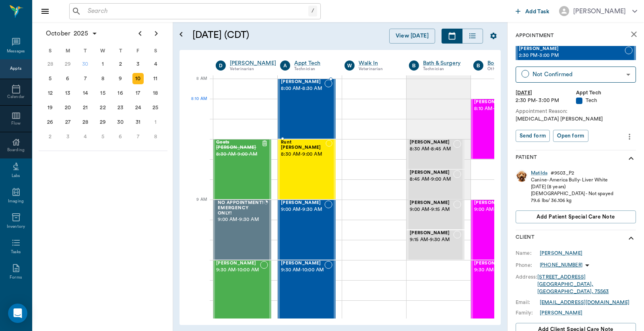
click at [306, 93] on span "8:00 AM - 8:30 AM" at bounding box center [302, 89] width 43 height 8
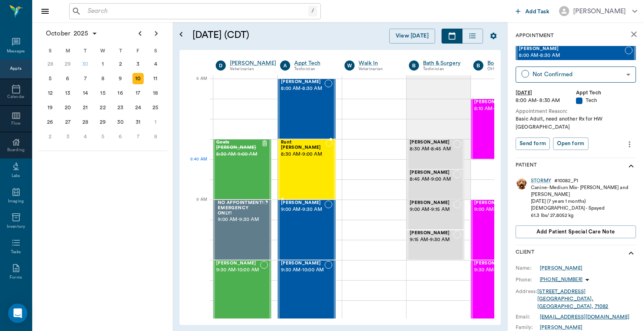
click at [301, 163] on div "Runt Miller 8:30 AM - 9:00 AM" at bounding box center [303, 169] width 45 height 59
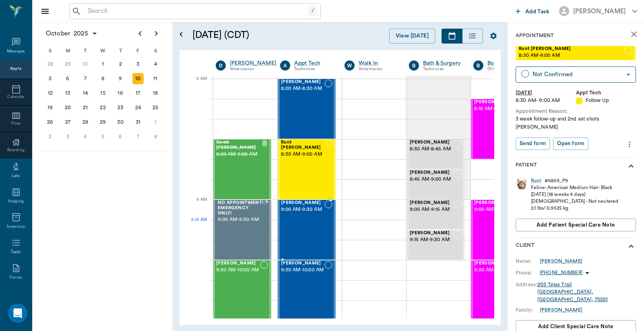
click at [304, 223] on div "Milo SHEARIN 9:00 AM - 9:30 AM" at bounding box center [302, 229] width 43 height 59
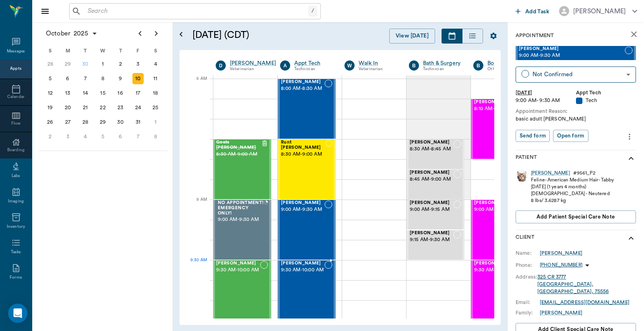
click at [301, 274] on span "9:30 AM - 10:00 AM" at bounding box center [302, 270] width 43 height 8
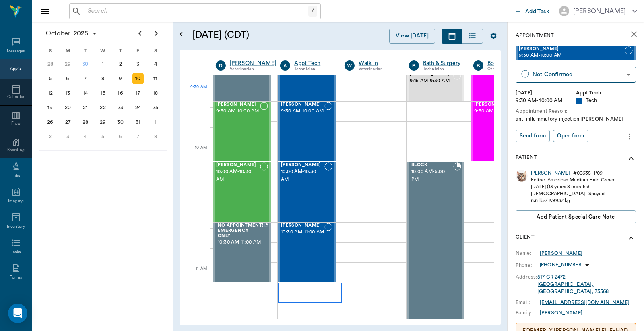
scroll to position [179, 0]
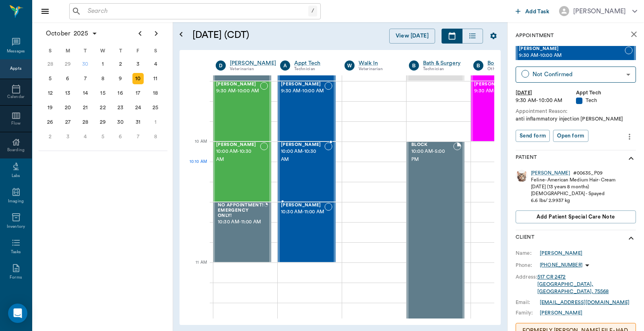
click at [296, 178] on div "Dottie Holt 10:00 AM - 10:30 AM" at bounding box center [302, 171] width 43 height 59
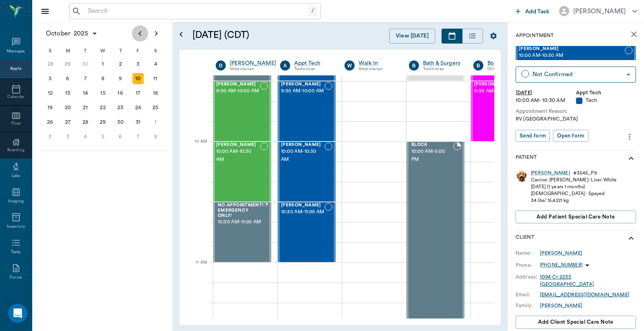
click at [140, 35] on icon "Previous page" at bounding box center [140, 33] width 3 height 5
click at [85, 119] on div "30" at bounding box center [85, 121] width 11 height 11
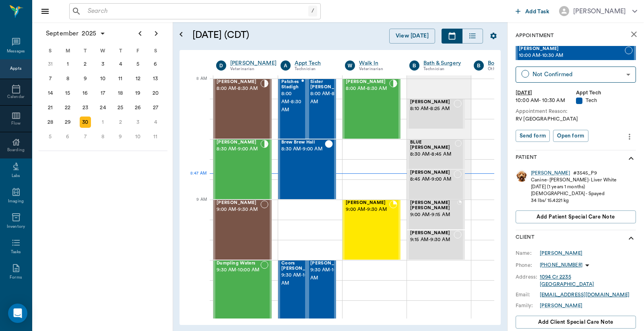
scroll to position [0, 0]
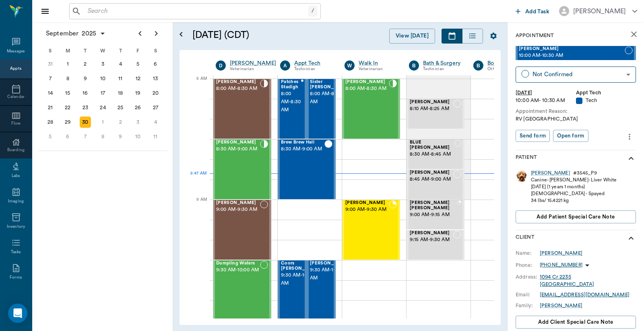
click at [87, 14] on input "text" at bounding box center [197, 11] width 224 height 11
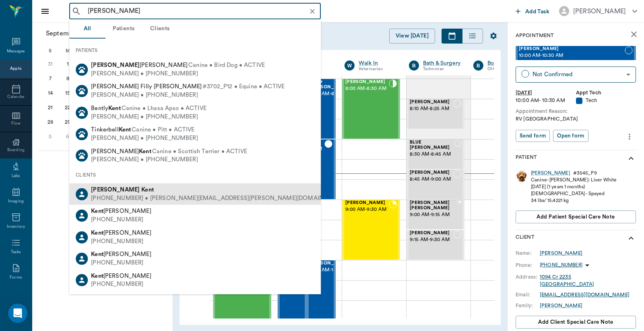
click at [113, 194] on div "(318) 564-4052 • jeffery.g.kent@gmail.com" at bounding box center [218, 198] width 255 height 8
type input "Jeff Kent"
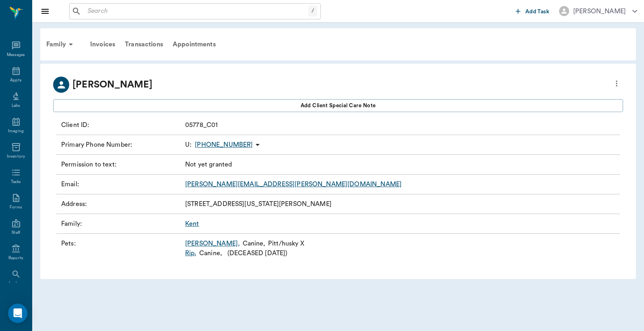
click at [195, 244] on link "Cooper ," at bounding box center [212, 243] width 55 height 10
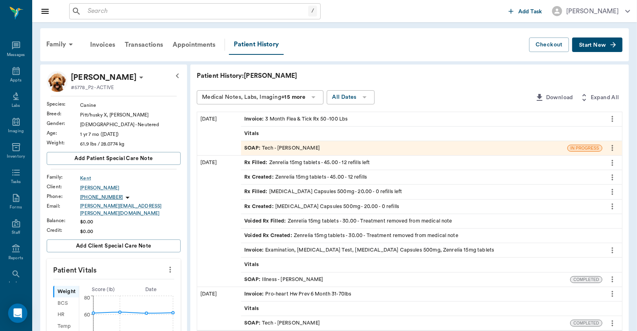
click at [319, 162] on div "Rx Filled : Zenrelia 15mg tablets - 45.00 - 12 refills left" at bounding box center [307, 163] width 126 height 8
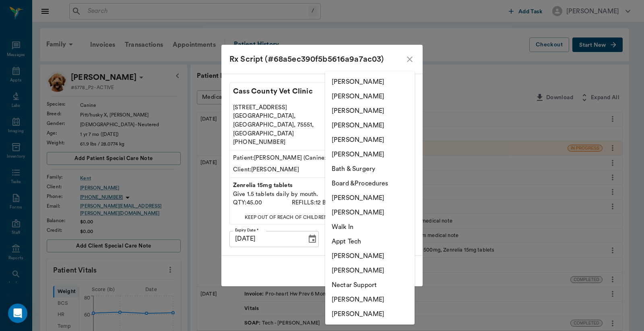
click at [350, 230] on body "/ ​ Add Task Dr. Bert Ellsworth Nectar Messages Appts Labs Imaging Inventory Ta…" at bounding box center [322, 325] width 644 height 650
click at [348, 99] on li "Christy Dudley" at bounding box center [369, 96] width 89 height 14
type input "63ec2e2852e12b0ba117910e"
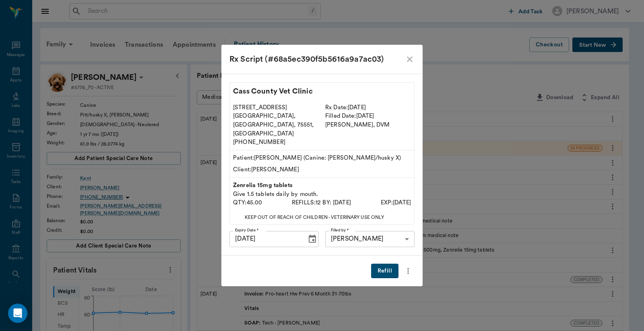
click at [381, 263] on button "Refill" at bounding box center [384, 270] width 27 height 15
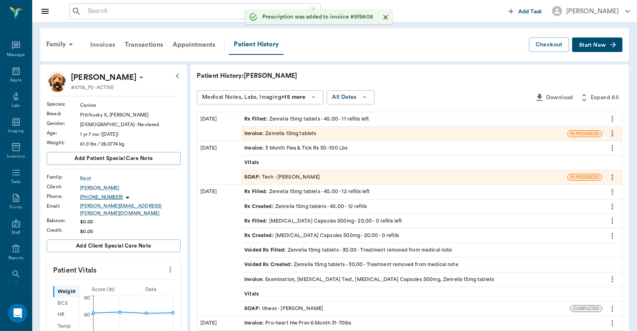
click at [101, 44] on div "Invoices" at bounding box center [102, 44] width 35 height 19
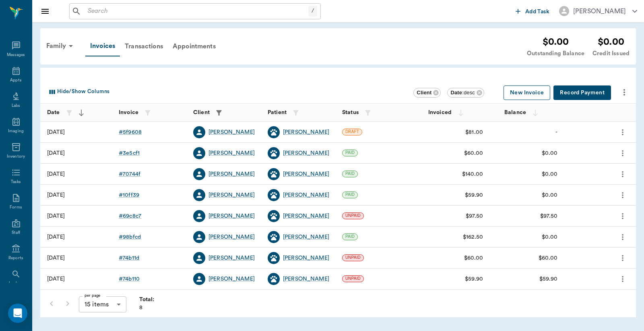
click at [529, 93] on button "New Invoice" at bounding box center [527, 92] width 47 height 15
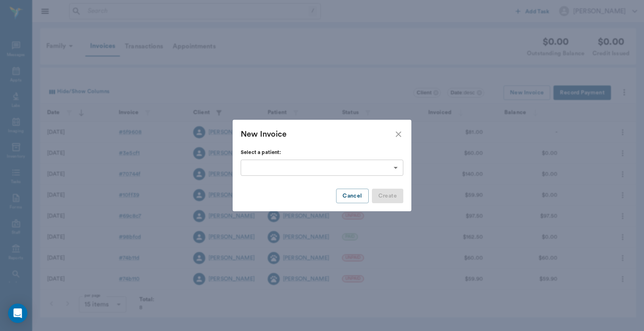
click at [396, 168] on body "/ ​ Add Task Dr. Bert Ellsworth Nectar Messages Appts Labs Imaging Inventory Ta…" at bounding box center [322, 165] width 644 height 331
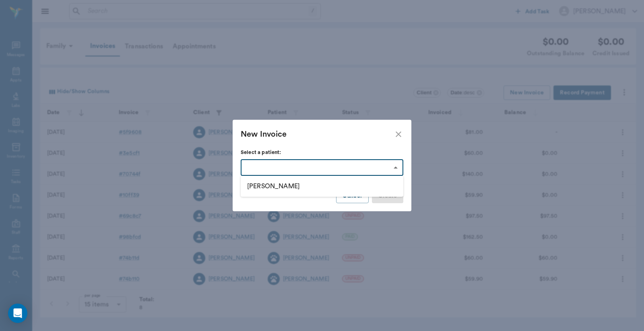
click at [270, 191] on li "Cooper" at bounding box center [322, 186] width 163 height 14
type input "67be20c8385b24d1e974a36e"
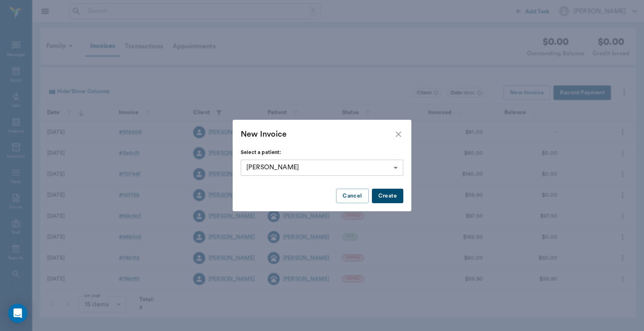
click at [384, 198] on button "Create" at bounding box center [387, 195] width 31 height 15
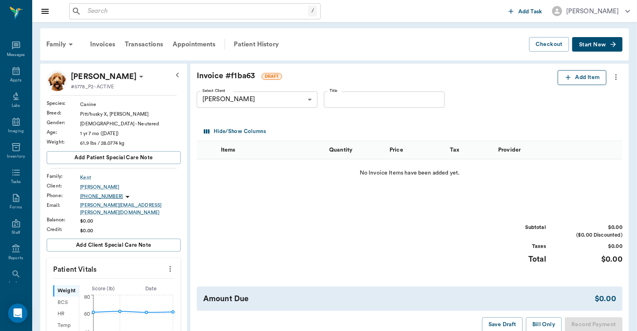
click at [577, 76] on button "Add Item" at bounding box center [582, 77] width 49 height 15
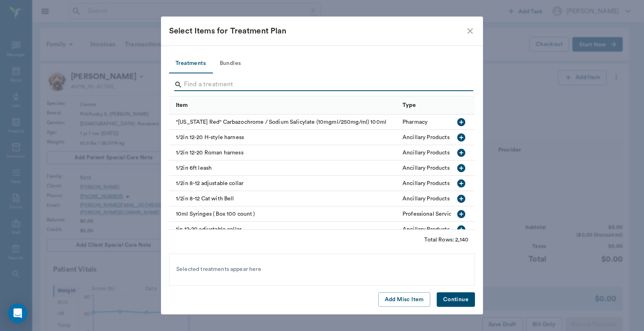
click at [189, 87] on input "Search" at bounding box center [322, 84] width 277 height 13
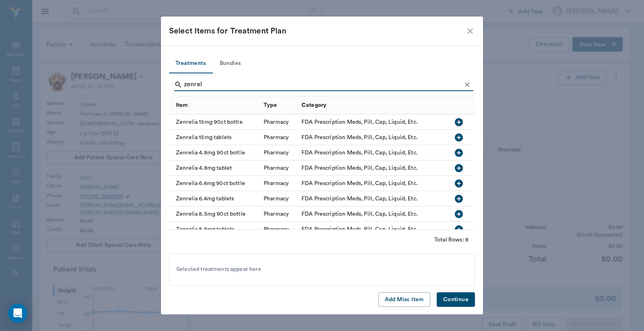
type input "zenrel"
click at [457, 137] on icon "button" at bounding box center [459, 137] width 8 height 8
drag, startPoint x: 455, startPoint y: 299, endPoint x: 350, endPoint y: 206, distance: 140.4
click at [455, 299] on button "Continue" at bounding box center [456, 299] width 38 height 15
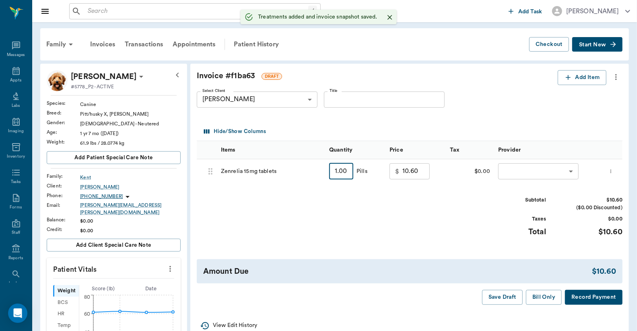
type input "45"
type input "81.00"
type input "45.00"
click at [530, 170] on body "/ ​ Add Task Dr. Bert Ellsworth Nectar Messages Appts Labs Imaging Inventory Ta…" at bounding box center [318, 324] width 637 height 649
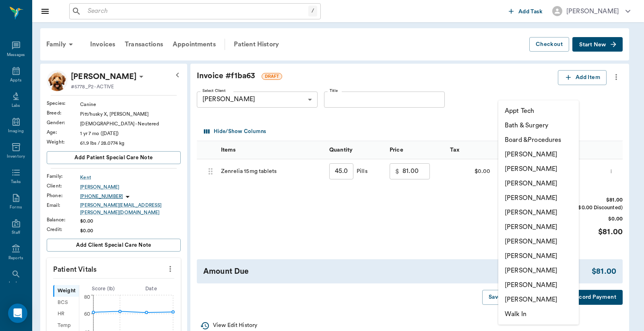
click at [530, 170] on li "Christy Dudley" at bounding box center [539, 168] width 81 height 14
type input "none-63ec2e2852e12b0ba117910e"
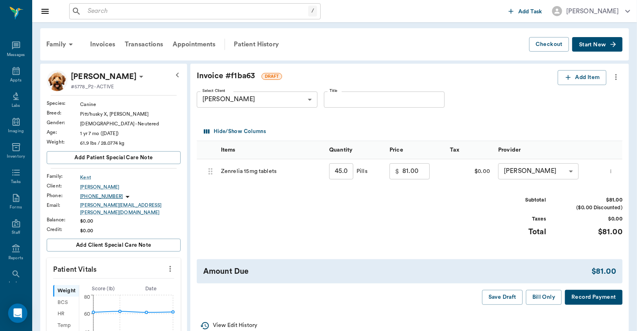
click at [596, 296] on button "Record Payment" at bounding box center [594, 297] width 58 height 15
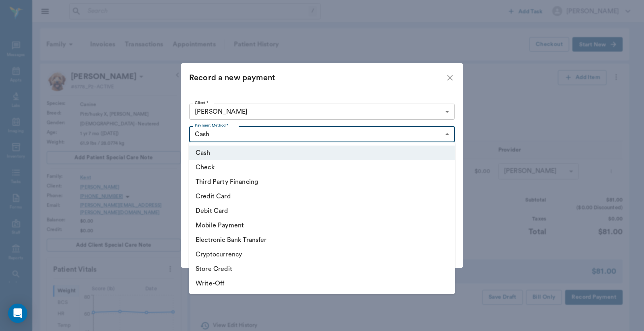
click at [447, 135] on body "/ ​ Add Task Dr. Bert Ellsworth Nectar Messages Appts Labs Imaging Inventory Ta…" at bounding box center [322, 324] width 644 height 649
click at [254, 214] on li "Debit Card" at bounding box center [322, 210] width 266 height 14
type input "DEBIT_CARD"
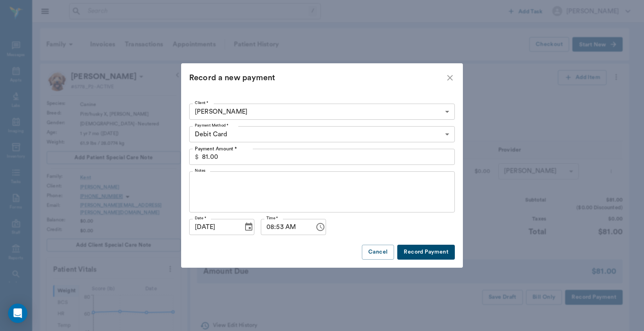
click at [436, 252] on button "Record Payment" at bounding box center [426, 251] width 58 height 15
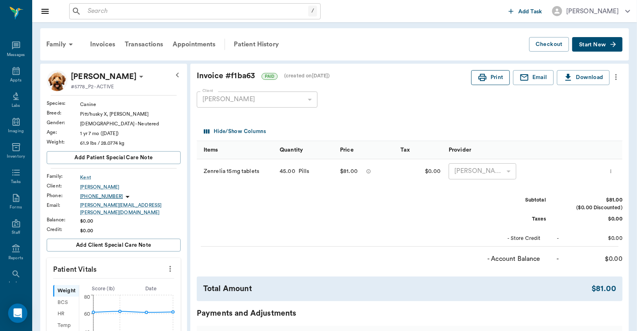
click at [492, 81] on button "Print" at bounding box center [491, 77] width 39 height 15
click at [10, 76] on div "Appts" at bounding box center [16, 75] width 32 height 25
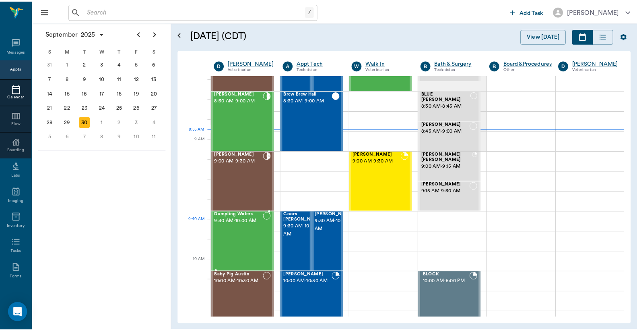
scroll to position [60, 0]
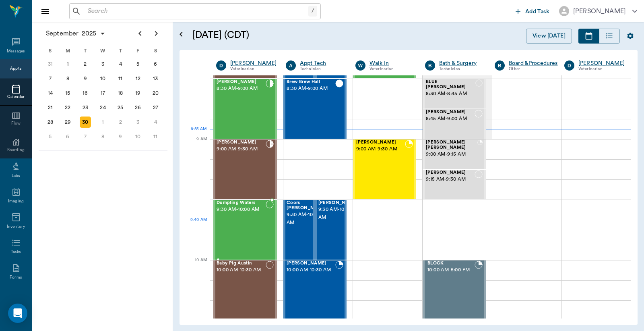
click at [241, 230] on div "Dumpling Waters 9:30 AM - 10:00 AM" at bounding box center [241, 229] width 49 height 59
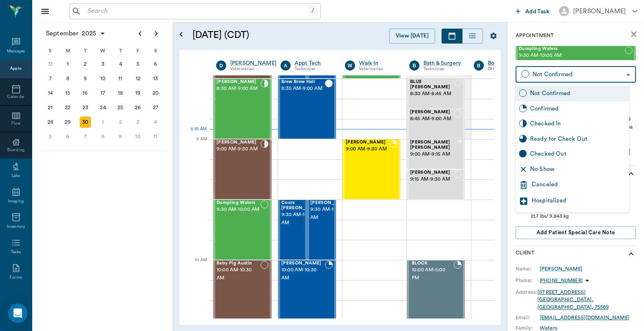
click at [570, 73] on body "/ ​ Add Task Dr. Bert Ellsworth Nectar Messages Appts Calendar Flow Boarding La…" at bounding box center [322, 165] width 644 height 331
click at [545, 125] on div "Checked In" at bounding box center [578, 123] width 96 height 9
type input "CHECKED_IN"
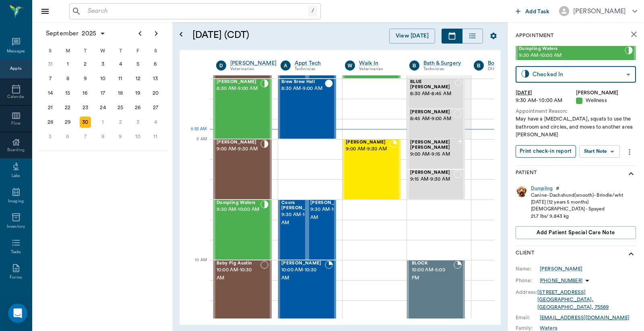
click at [545, 149] on button "Print check-in report" at bounding box center [546, 151] width 60 height 12
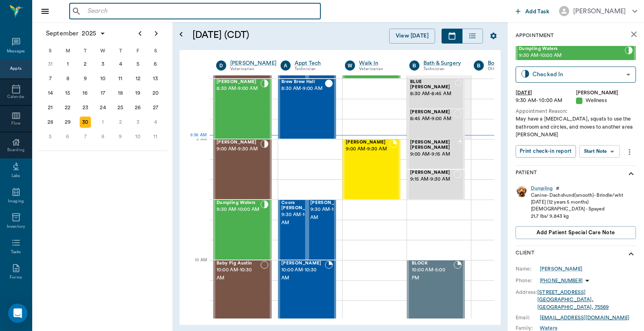
click at [87, 8] on input "text" at bounding box center [201, 11] width 233 height 11
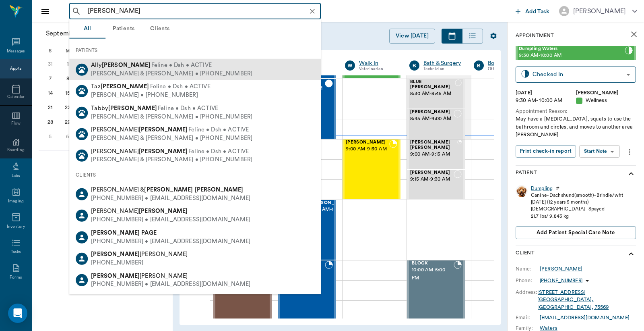
click at [137, 71] on div "Philip & Pam Ewald • (318) 525-3605" at bounding box center [171, 73] width 161 height 8
type input "Pam Ewald"
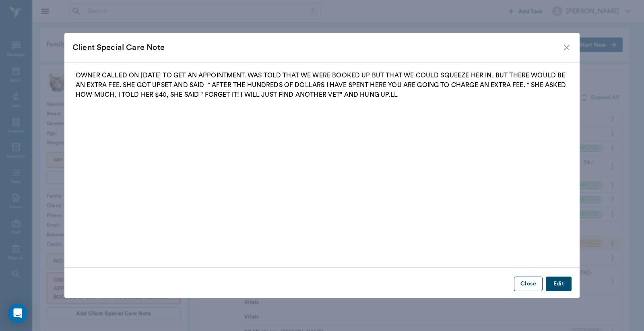
click at [523, 285] on button "Close" at bounding box center [528, 283] width 29 height 15
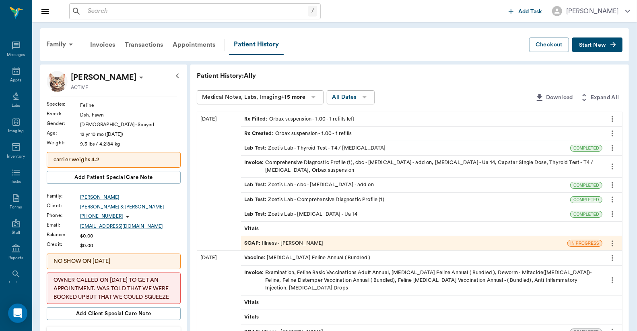
click at [357, 147] on div "Lab Test : Zoetis Lab - Thyroid Test - T4 / Cholesterol" at bounding box center [314, 148] width 141 height 8
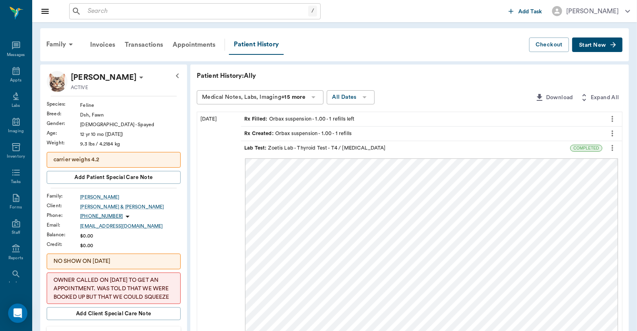
click at [611, 147] on icon "more" at bounding box center [612, 148] width 9 height 10
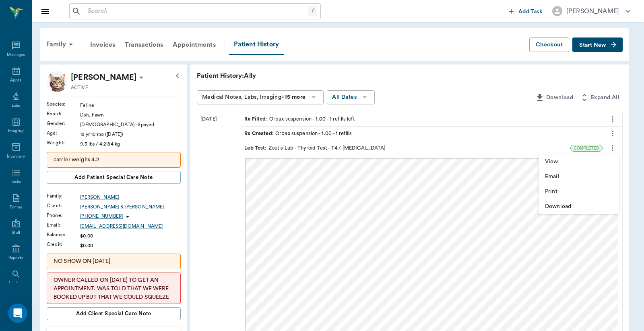
click at [90, 10] on div at bounding box center [322, 165] width 644 height 331
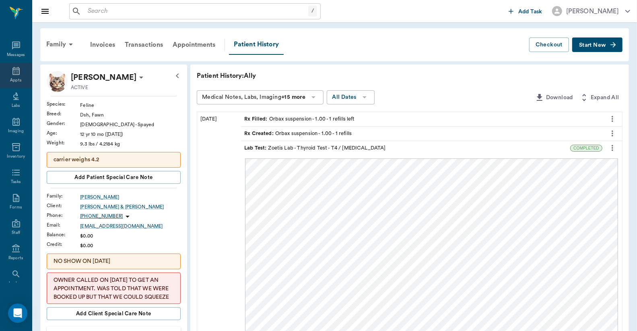
click at [13, 80] on div "Appts" at bounding box center [15, 80] width 11 height 6
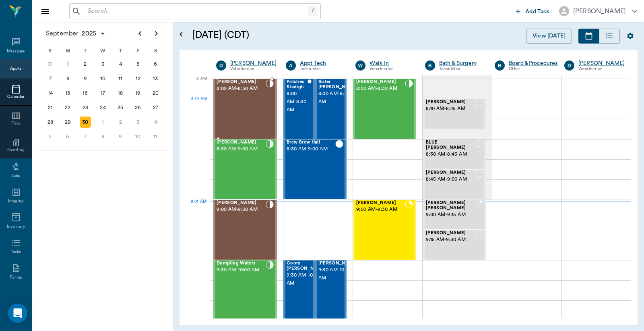
click at [251, 106] on div "Logan Caver 8:00 AM - 8:30 AM" at bounding box center [241, 108] width 49 height 59
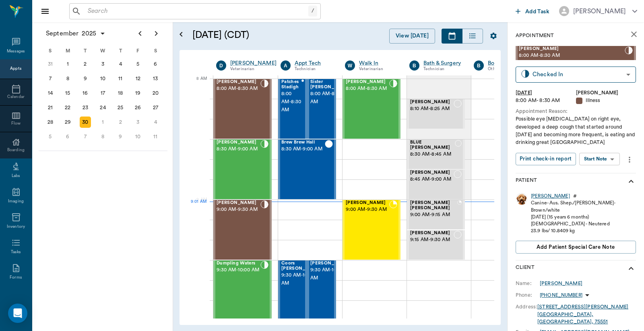
click at [537, 195] on div "Logan" at bounding box center [550, 195] width 39 height 7
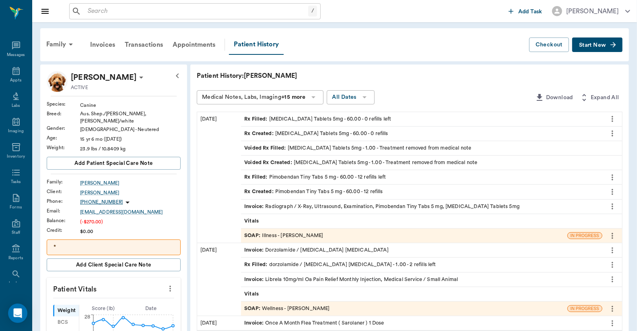
click at [301, 207] on div "Invoice : Radiograph / X-Ray, Ultrasound, Examination, Pimobendan Tiny Tabs 5 m…" at bounding box center [381, 207] width 275 height 8
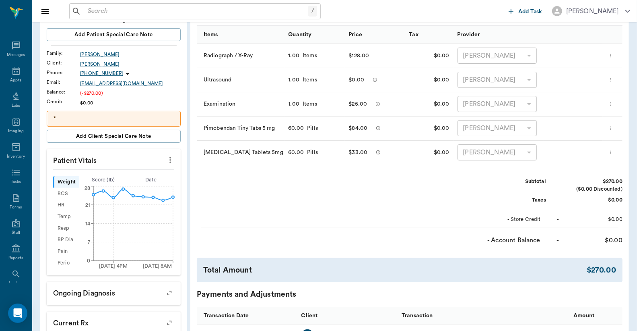
scroll to position [238, 0]
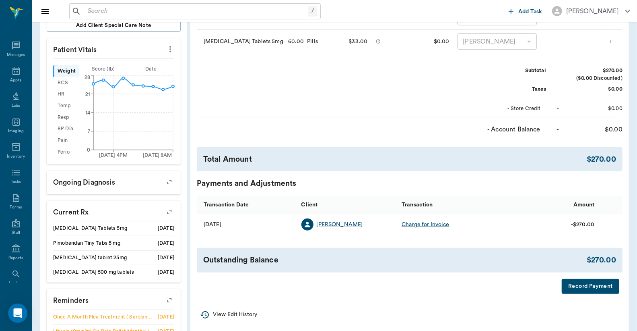
click at [581, 290] on button "Record Payment" at bounding box center [591, 286] width 58 height 15
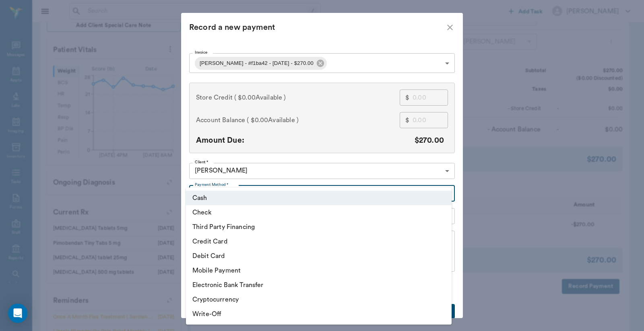
click at [445, 193] on body "/ ​ Add Task Dr. Bert Ellsworth Nectar Messages Appts Labs Imaging Inventory Ta…" at bounding box center [322, 103] width 644 height 683
click at [231, 258] on li "Debit Card" at bounding box center [319, 255] width 266 height 14
type input "DEBIT_CARD"
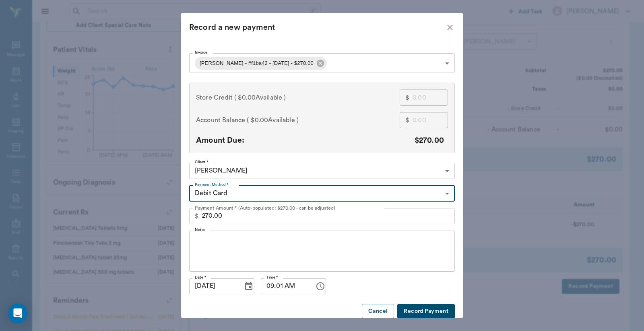
click at [417, 312] on button "Record Payment" at bounding box center [426, 311] width 58 height 15
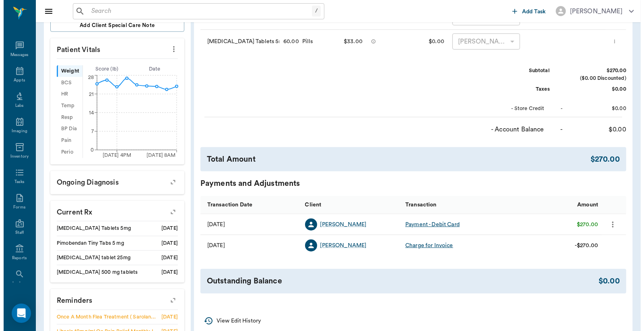
scroll to position [0, 0]
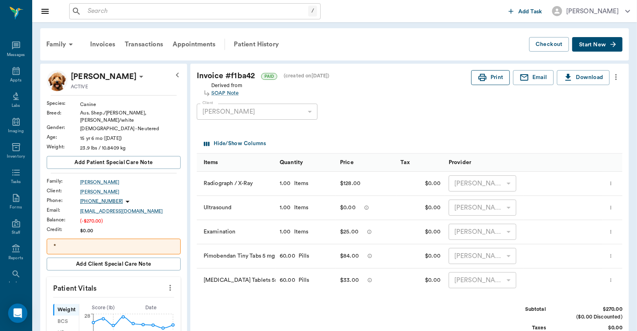
click at [496, 80] on button "Print" at bounding box center [491, 77] width 39 height 15
click at [14, 75] on div "Appts" at bounding box center [16, 75] width 32 height 25
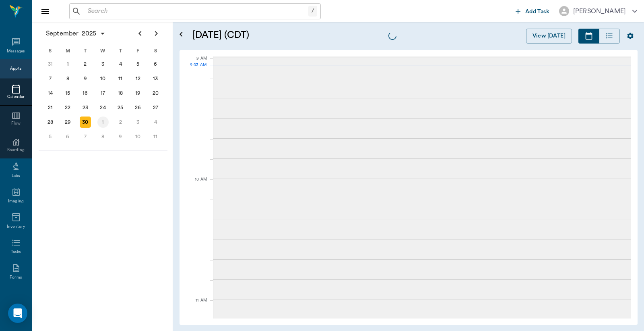
scroll to position [121, 0]
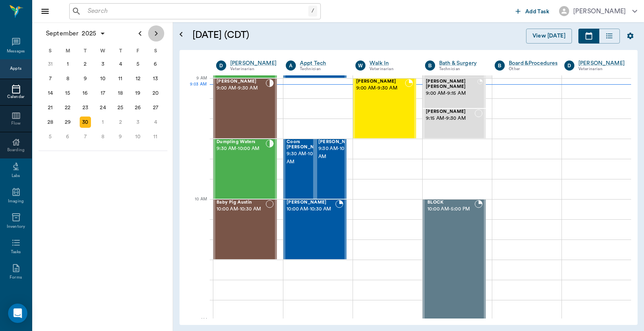
click at [155, 35] on icon "Next page" at bounding box center [156, 33] width 3 height 5
click at [138, 77] on div "10" at bounding box center [137, 78] width 11 height 11
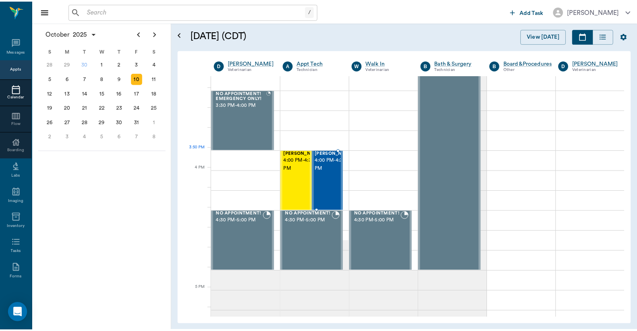
scroll to position [775, 0]
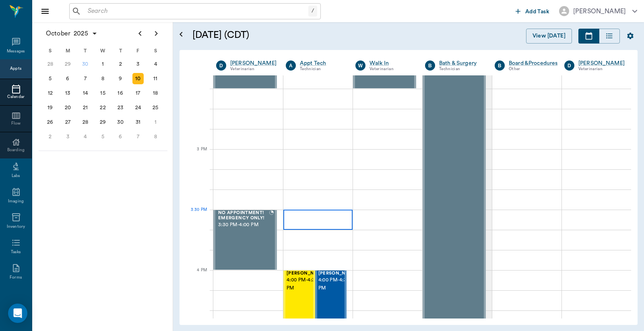
click at [302, 224] on div at bounding box center [317, 219] width 69 height 20
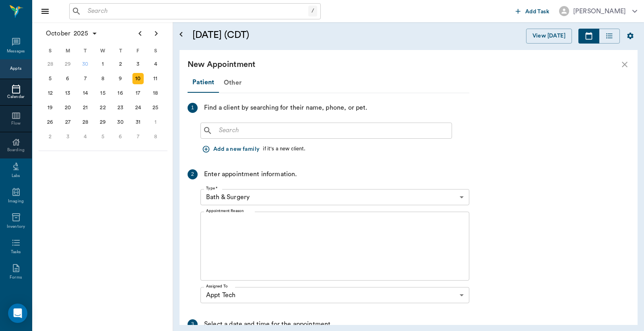
click at [218, 134] on input "text" at bounding box center [332, 130] width 233 height 11
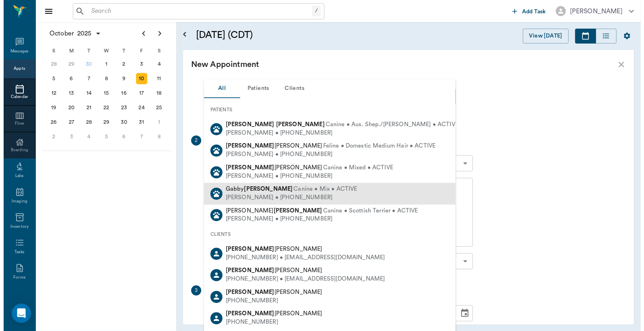
scroll to position [59, 0]
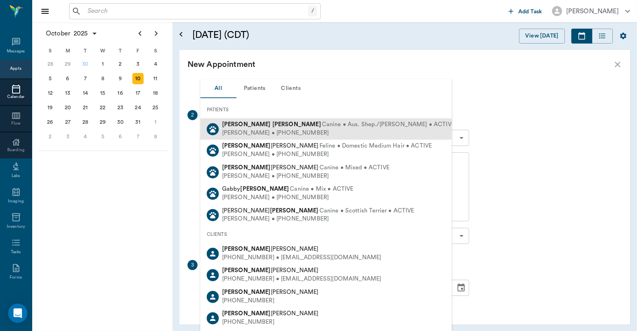
click at [244, 131] on div "Larry Caver • (903) 826-4591" at bounding box center [338, 133] width 233 height 8
type input "[PERSON_NAME]"
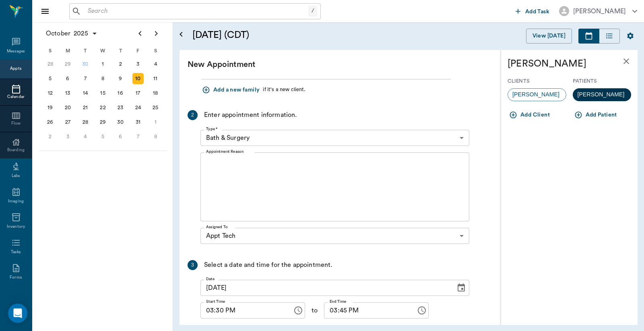
click at [596, 96] on span "Logan" at bounding box center [601, 94] width 57 height 8
click at [462, 136] on body "/ ​ Add Task Dr. Bert Ellsworth Nectar Messages Appts Calendar Flow Boarding La…" at bounding box center [322, 165] width 644 height 331
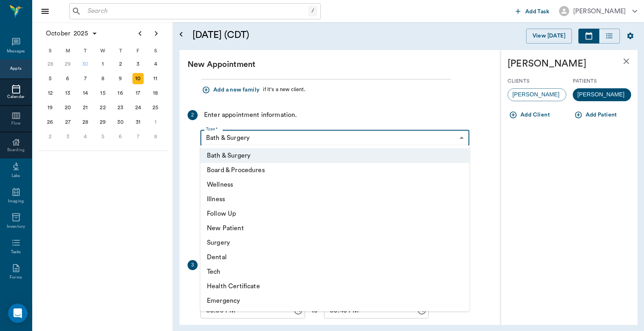
drag, startPoint x: 216, startPoint y: 271, endPoint x: 218, endPoint y: 267, distance: 4.5
click at [216, 271] on li "Tech" at bounding box center [335, 271] width 269 height 14
type input "65d2be4f46e3a538d89b8c1a"
type input "04:00 PM"
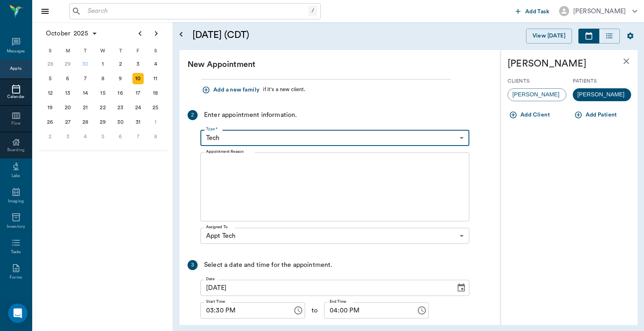
click at [207, 159] on textarea "Appointment Reason" at bounding box center [335, 187] width 258 height 56
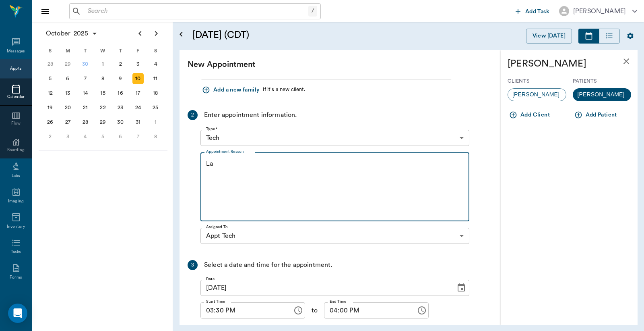
type textarea "L"
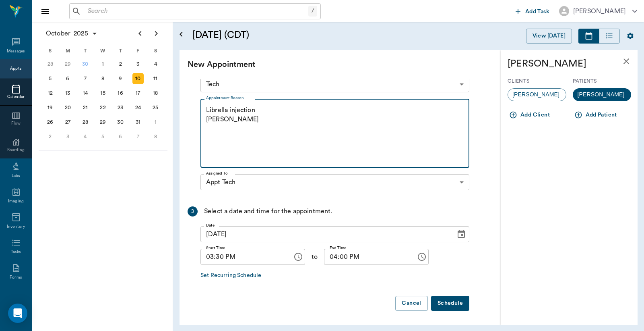
type textarea "Librella injection Christy"
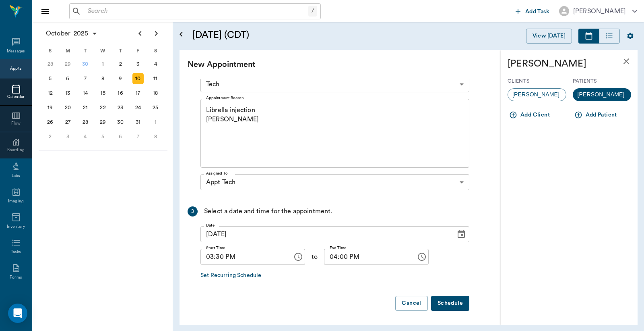
click at [451, 301] on button "Schedule" at bounding box center [450, 303] width 38 height 15
click at [449, 302] on button "Schedule" at bounding box center [450, 303] width 38 height 15
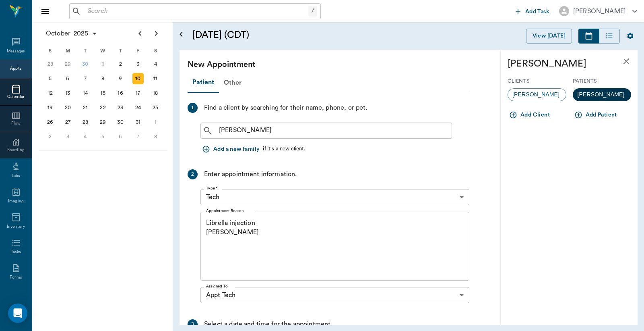
click at [594, 93] on span "Logan" at bounding box center [601, 94] width 57 height 8
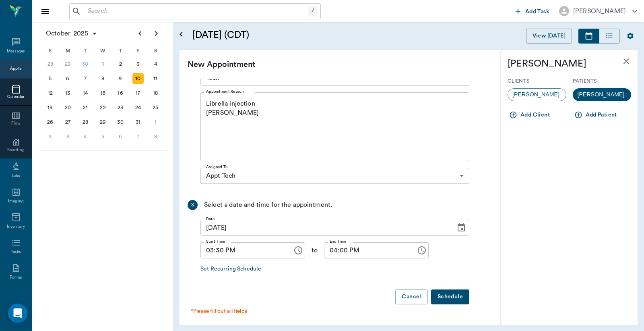
scroll to position [120, 0]
click at [446, 294] on button "Schedule" at bounding box center [450, 295] width 38 height 15
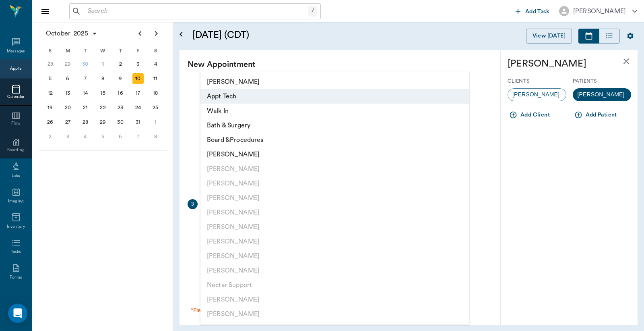
click at [462, 172] on body "/ ​ Add Task Dr. Bert Ellsworth Nectar Messages Appts Calendar Flow Boarding La…" at bounding box center [322, 165] width 644 height 331
click at [266, 98] on li "Appt Tech" at bounding box center [335, 96] width 269 height 14
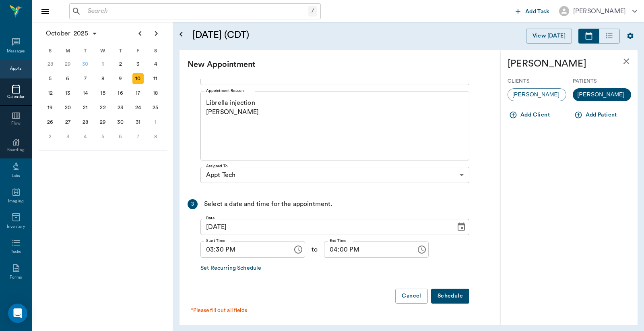
click at [453, 296] on button "Schedule" at bounding box center [450, 295] width 38 height 15
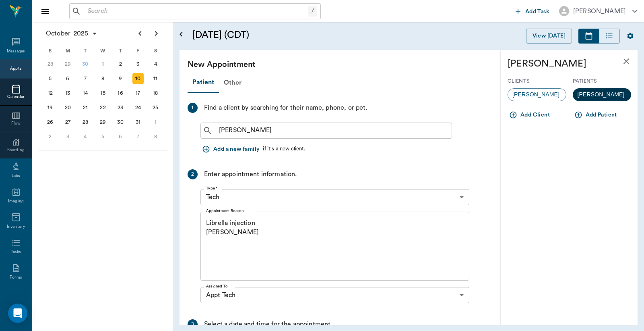
click at [602, 95] on div "[PERSON_NAME]" at bounding box center [602, 94] width 59 height 13
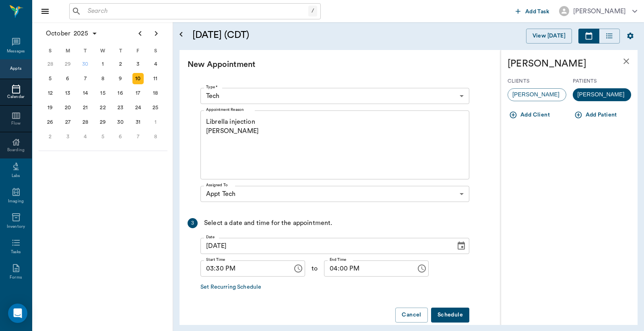
scroll to position [120, 0]
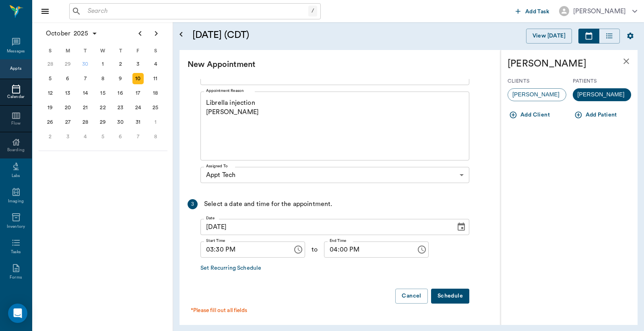
click at [453, 295] on button "Schedule" at bounding box center [450, 295] width 38 height 15
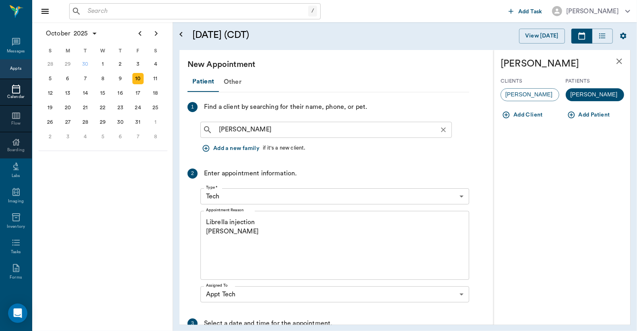
click at [216, 129] on input "Logan Caver" at bounding box center [333, 129] width 234 height 11
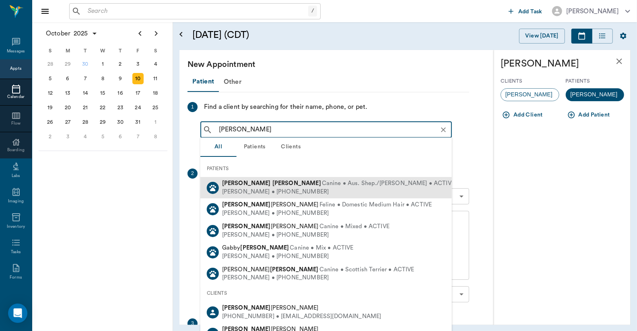
click at [322, 186] on span "Canine • Aus. Shep./b. Collie • ACTIVE" at bounding box center [388, 183] width 133 height 8
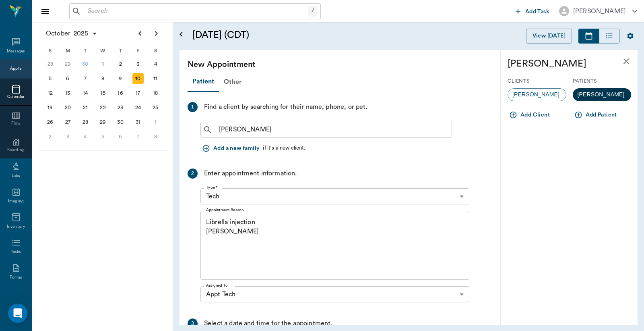
click at [598, 97] on span "Logan" at bounding box center [601, 94] width 57 height 8
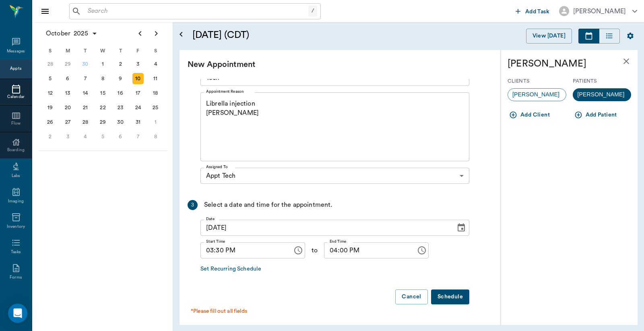
scroll to position [120, 0]
click at [449, 296] on button "Schedule" at bounding box center [450, 295] width 38 height 15
click at [528, 95] on span "Colleen Caver" at bounding box center [536, 94] width 56 height 8
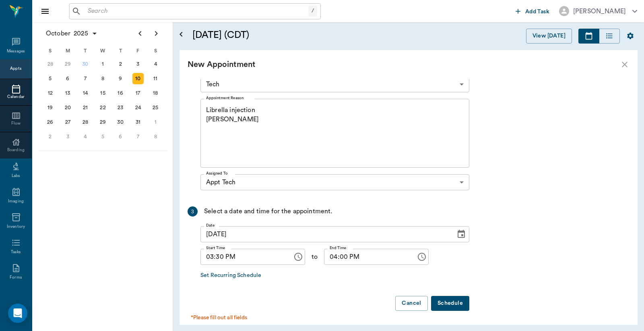
scroll to position [178, 0]
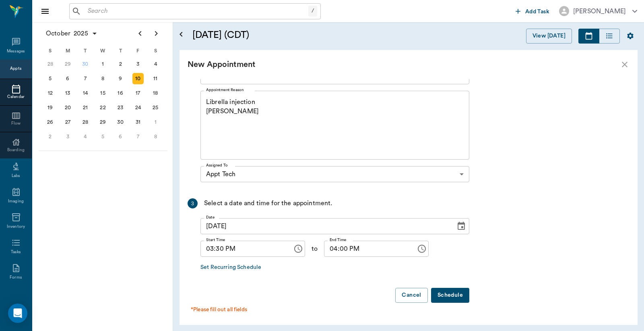
click at [451, 293] on button "Schedule" at bounding box center [450, 295] width 38 height 15
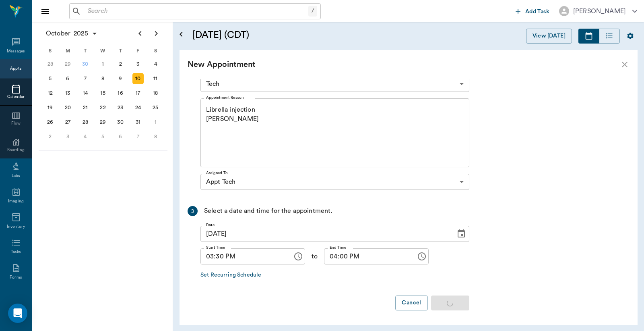
scroll to position [170, 0]
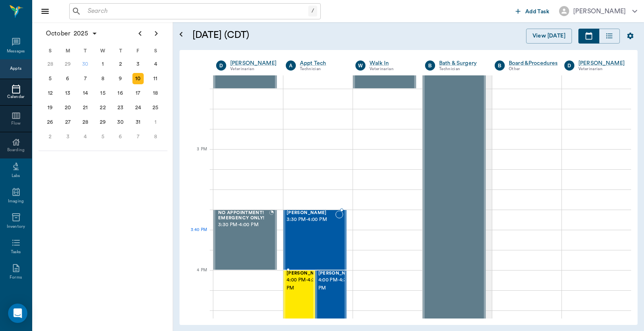
click at [314, 238] on div "Logan Caver 3:30 PM - 4:00 PM" at bounding box center [311, 239] width 49 height 59
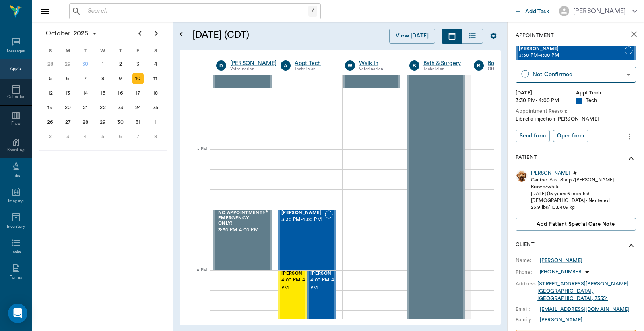
click at [538, 172] on div "Logan" at bounding box center [550, 173] width 39 height 7
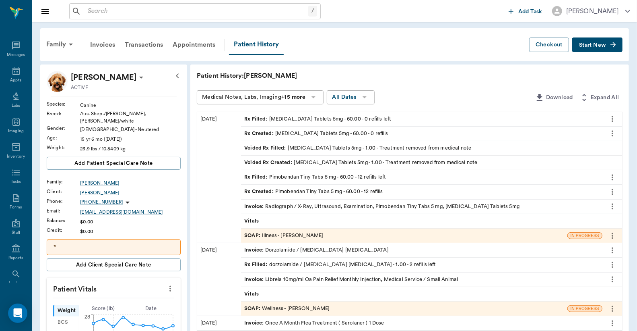
click at [304, 235] on div "SOAP : Illness - Dr. Bert Ellsworth" at bounding box center [283, 236] width 79 height 8
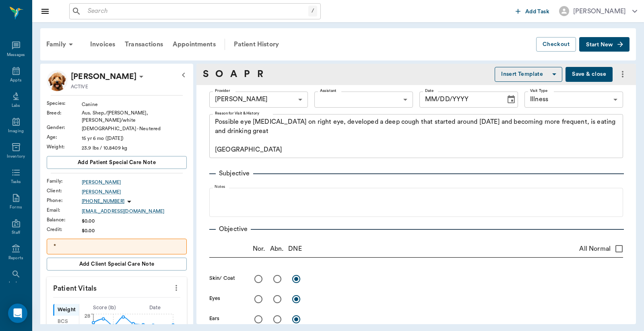
type input "63ec2f075fda476ae8351a4d"
type input "65d2be4f46e3a538d89b8c15"
type textarea "Possible eye ulcer on right eye, developed a deep cough that started around 2 w…"
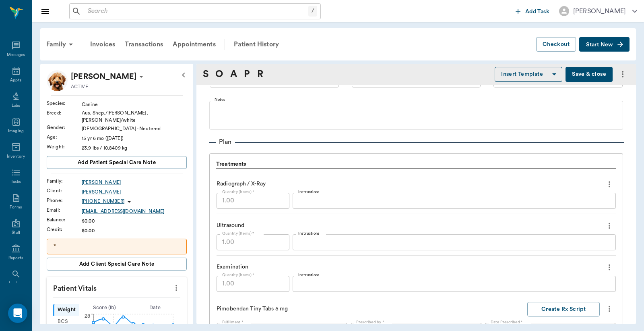
type input "[DATE]"
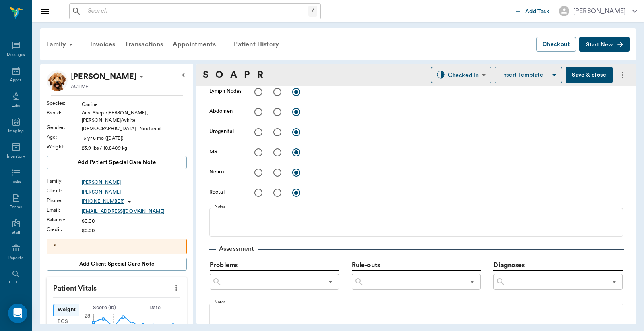
scroll to position [210, 0]
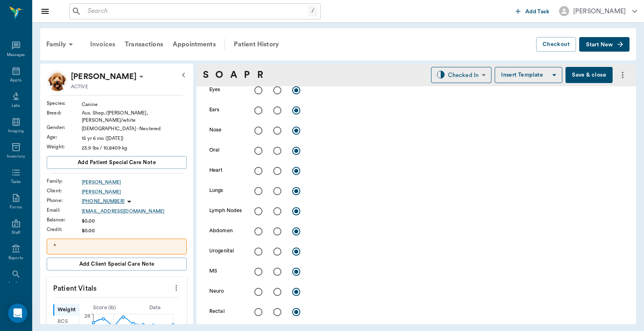
click at [104, 43] on div "Invoices" at bounding box center [102, 44] width 35 height 19
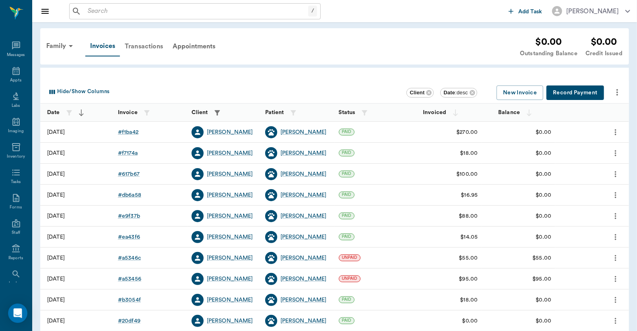
click at [149, 45] on div "Transactions" at bounding box center [144, 46] width 48 height 19
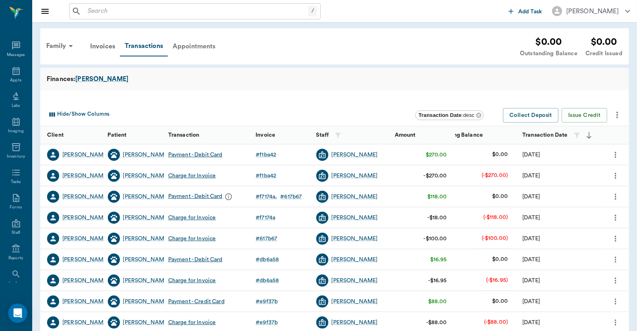
click at [192, 46] on div "Appointments" at bounding box center [194, 46] width 53 height 19
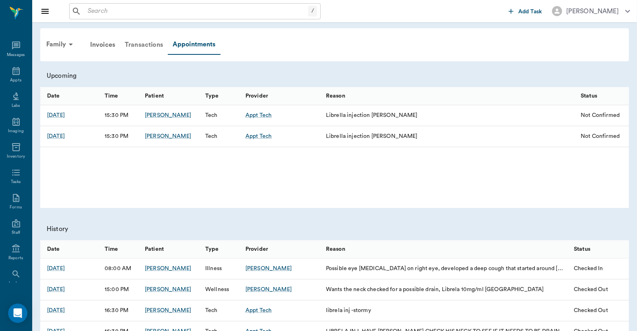
click at [143, 44] on div "Transactions" at bounding box center [144, 44] width 48 height 19
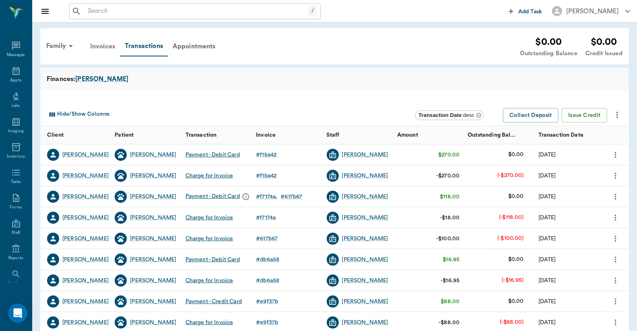
click at [112, 45] on div "Invoices" at bounding box center [102, 46] width 35 height 19
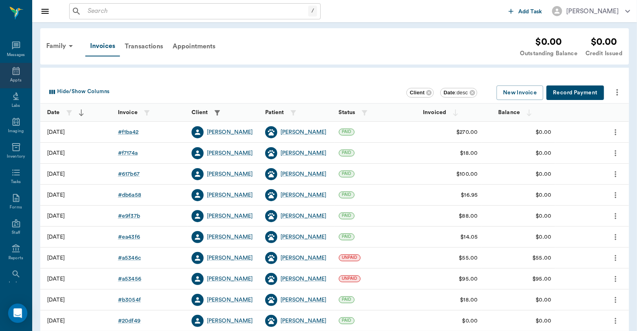
click at [14, 76] on div "Appts" at bounding box center [16, 75] width 32 height 25
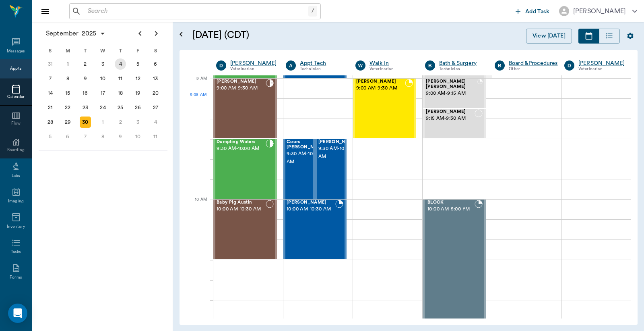
scroll to position [121, 0]
click at [156, 31] on icon "Next page" at bounding box center [156, 33] width 3 height 5
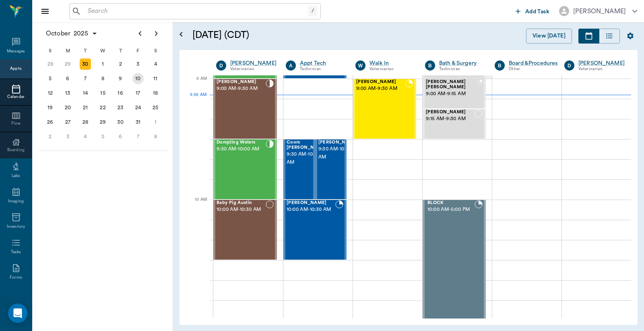
click at [138, 76] on div "10" at bounding box center [137, 78] width 11 height 11
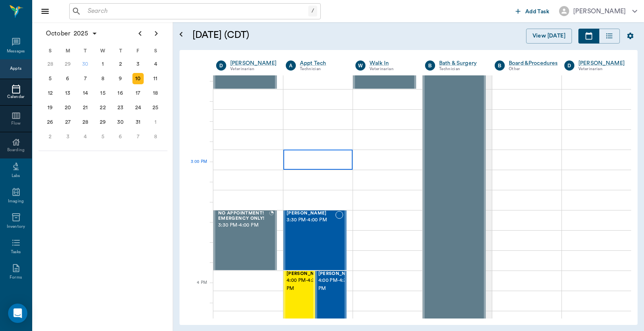
scroll to position [775, 0]
click at [312, 244] on div "Logan Caver 3:30 PM - 4:00 PM" at bounding box center [311, 239] width 49 height 59
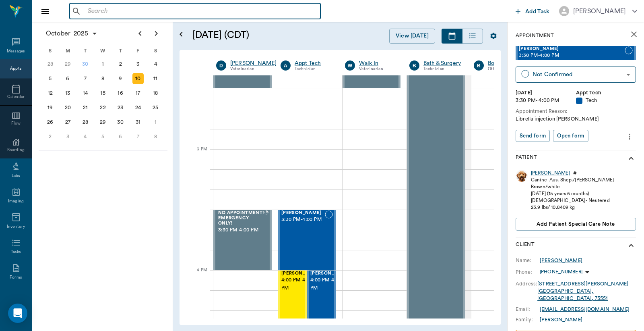
click at [87, 10] on input "text" at bounding box center [201, 11] width 233 height 11
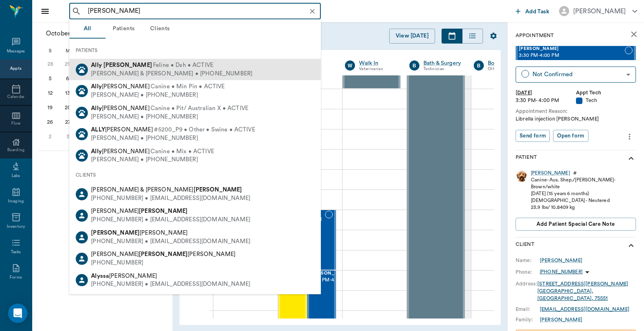
click at [116, 64] on b "Ewald" at bounding box center [127, 65] width 49 height 6
type input "Ally Ewald"
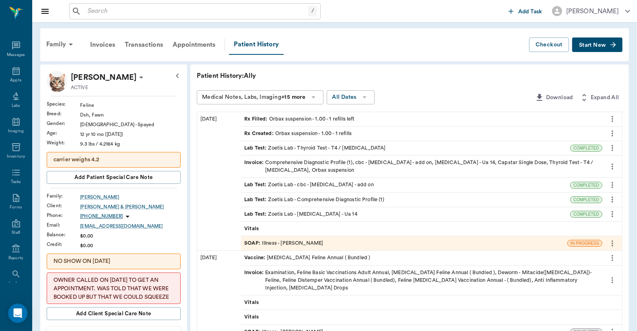
click at [327, 146] on div "Lab Test : Zoetis Lab - Thyroid Test - T4 / [MEDICAL_DATA]" at bounding box center [314, 148] width 141 height 8
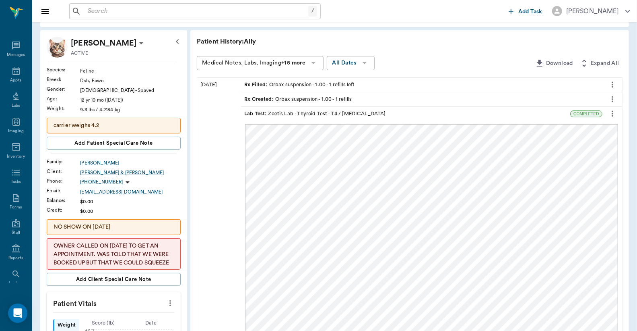
scroll to position [59, 0]
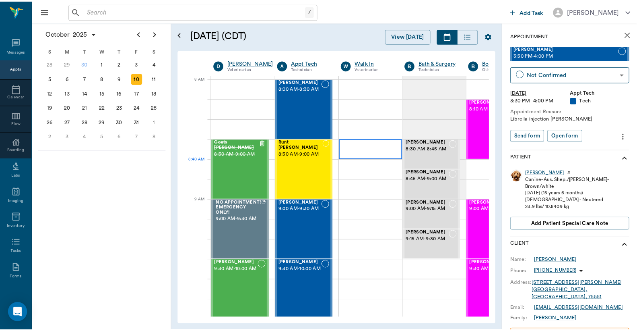
scroll to position [0, 0]
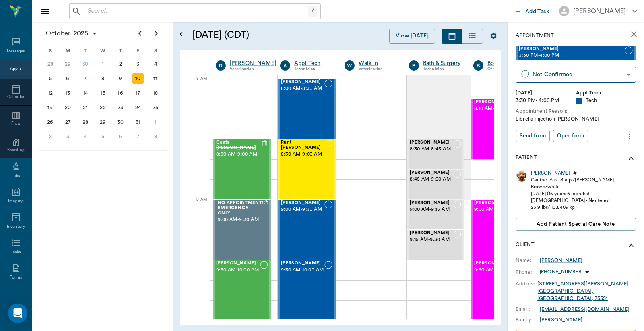
click at [88, 9] on input "text" at bounding box center [197, 11] width 224 height 11
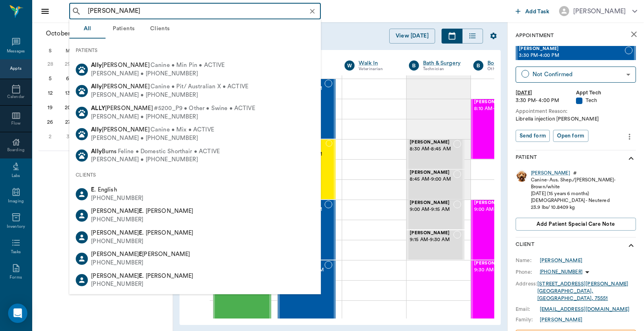
type input "[PERSON_NAME]"
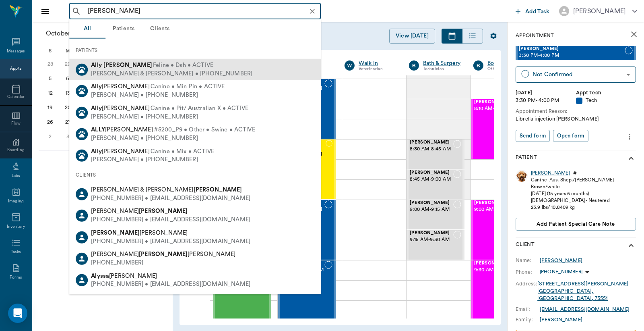
click at [115, 70] on div "[PERSON_NAME] & [PERSON_NAME] • [PHONE_NUMBER]" at bounding box center [171, 73] width 161 height 8
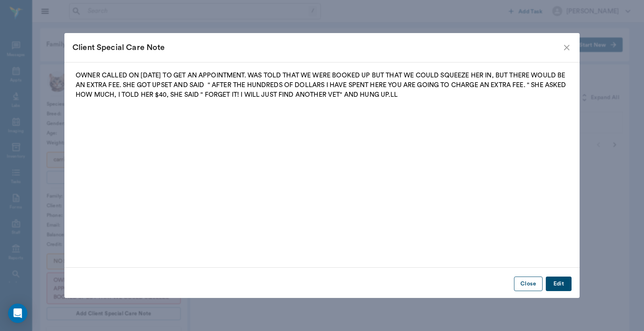
click at [529, 285] on button "Close" at bounding box center [528, 283] width 29 height 15
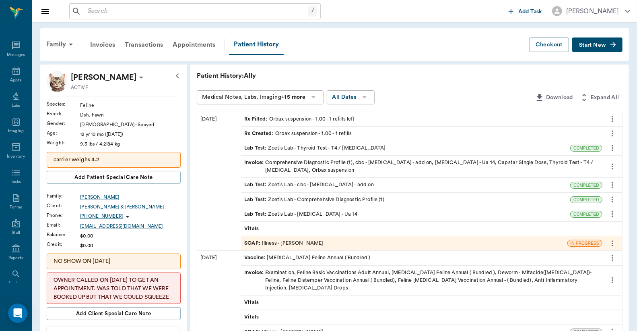
click at [331, 185] on div "Lab Test : Zoetis Lab - cbc - [MEDICAL_DATA] - add on" at bounding box center [309, 185] width 130 height 8
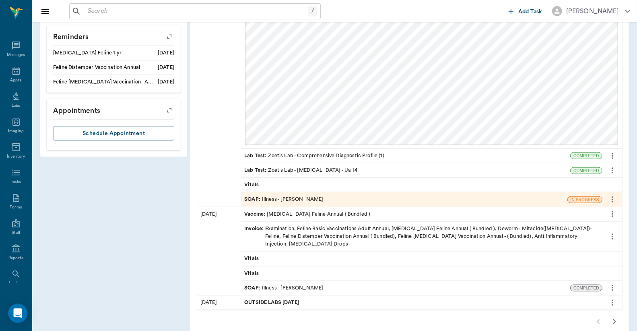
scroll to position [522, 0]
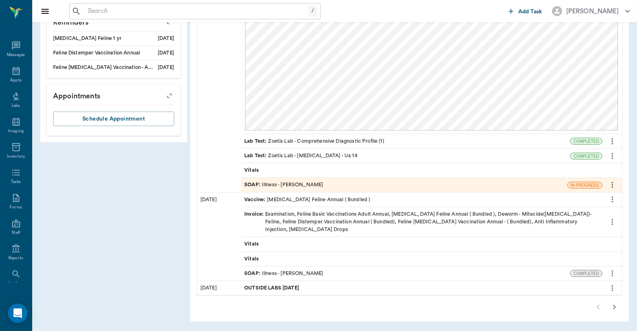
click at [333, 141] on div "Lab Test : Zoetis Lab - Comprehensive Diagnostic Profile (1)" at bounding box center [314, 141] width 140 height 8
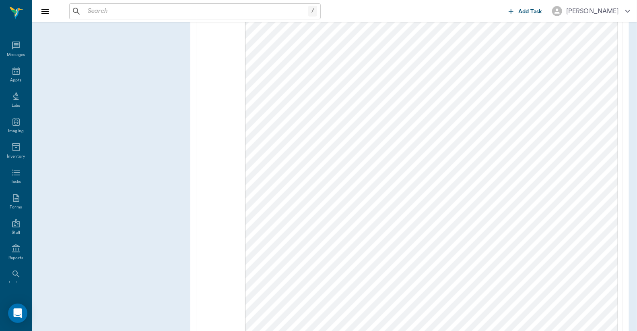
scroll to position [987, 0]
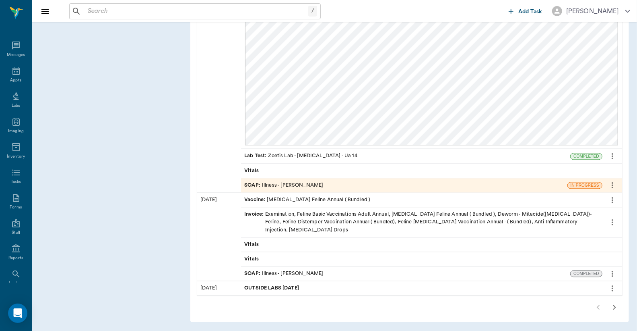
click at [312, 155] on div "Lab Test : Zoetis Lab - [MEDICAL_DATA] - Ua 14" at bounding box center [300, 156] width 113 height 8
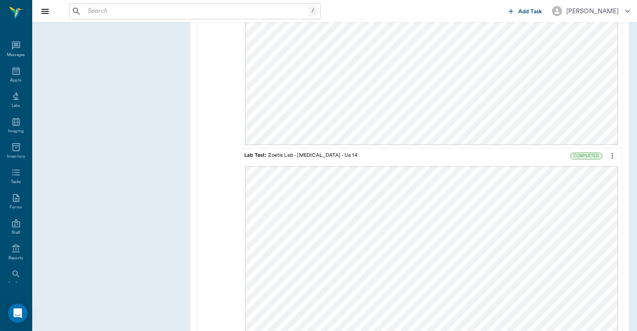
scroll to position [688, 0]
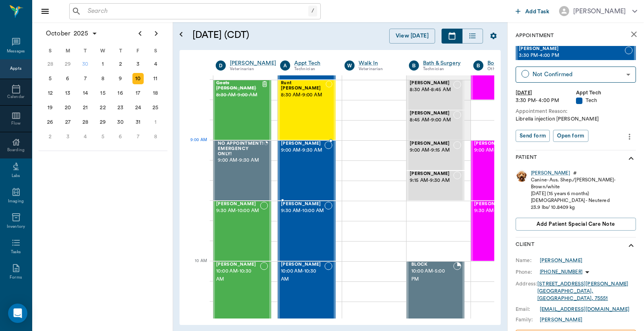
scroll to position [0, 0]
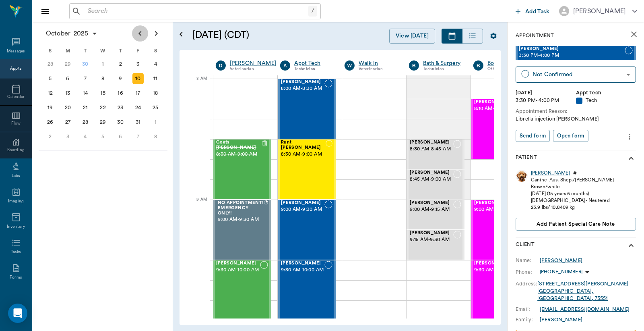
click at [141, 34] on icon "Previous page" at bounding box center [140, 34] width 10 height 10
click at [83, 120] on div "30" at bounding box center [85, 121] width 11 height 11
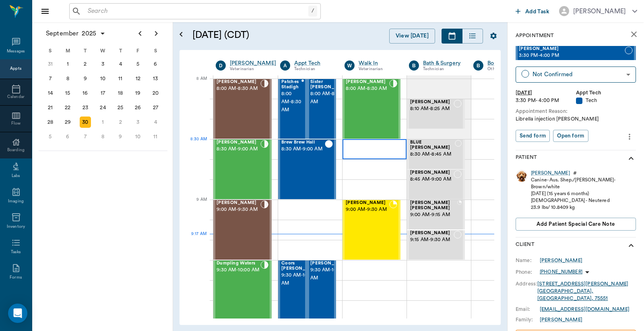
scroll to position [0, 0]
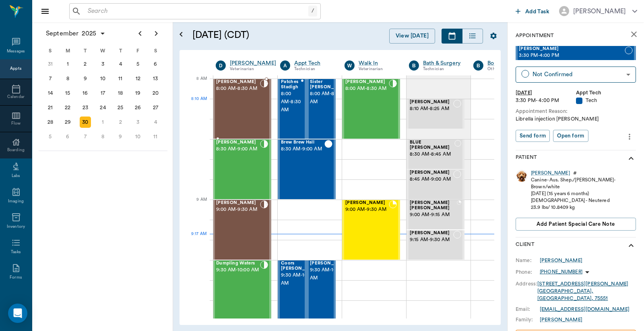
click at [235, 104] on div "[PERSON_NAME] 8:00 AM - 8:30 AM" at bounding box center [238, 108] width 44 height 59
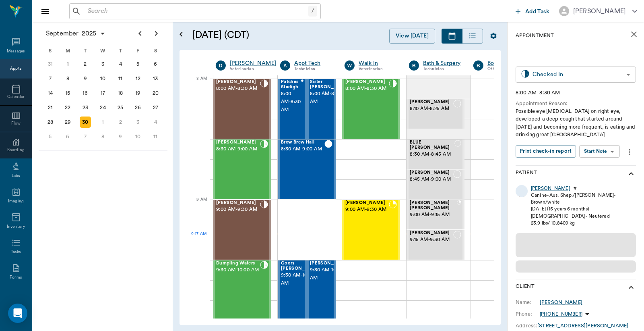
click at [569, 75] on body "/ ​ Add Task [PERSON_NAME] Nectar Messages Appts Calendar Flow Boarding Labs Im…" at bounding box center [322, 165] width 644 height 331
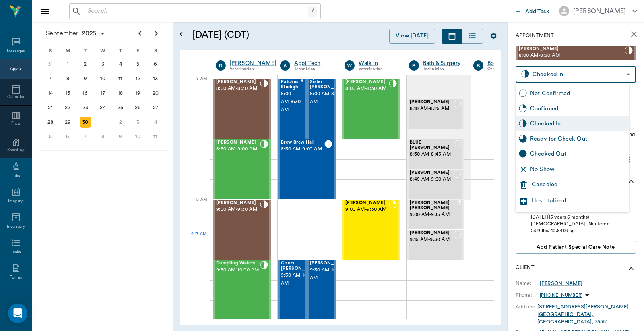
click at [552, 154] on div "Checked Out" at bounding box center [578, 153] width 96 height 9
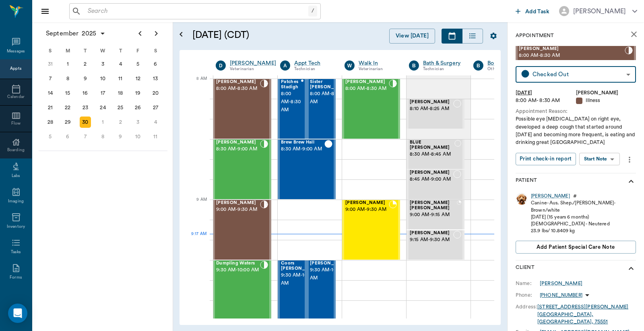
type input "CHECKED_OUT"
click at [248, 167] on div "[PERSON_NAME] 8:30 AM - 9:00 AM" at bounding box center [238, 169] width 44 height 59
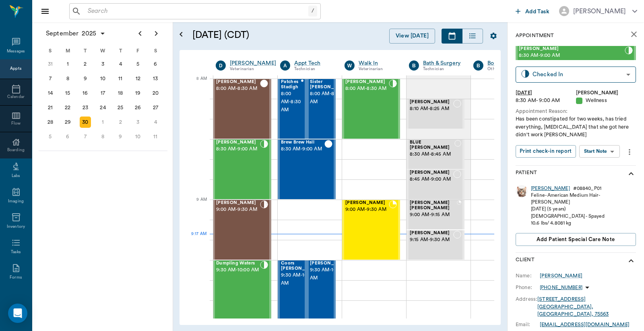
click at [538, 189] on div "[PERSON_NAME]" at bounding box center [550, 188] width 39 height 7
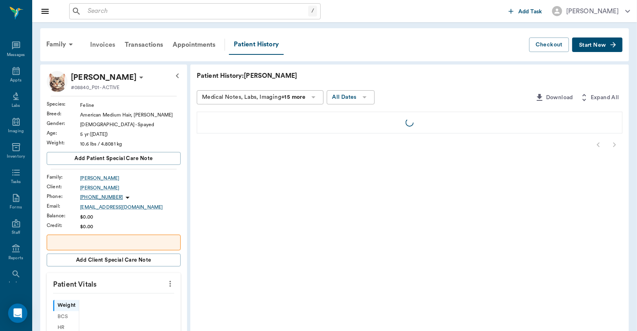
click at [103, 46] on div "Invoices" at bounding box center [102, 44] width 35 height 19
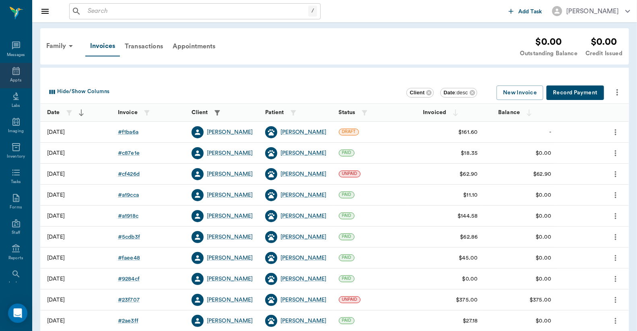
click at [12, 73] on icon at bounding box center [16, 71] width 10 height 10
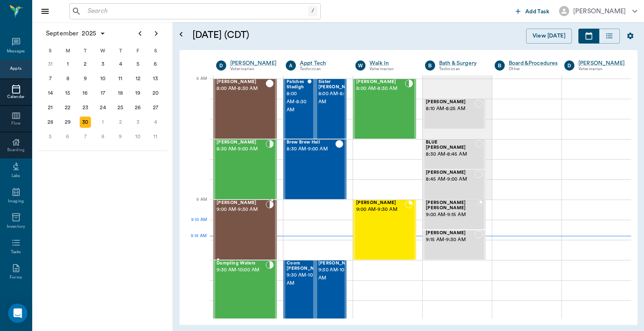
click at [240, 227] on div "[PERSON_NAME] 9:00 AM - 9:30 AM" at bounding box center [241, 229] width 49 height 59
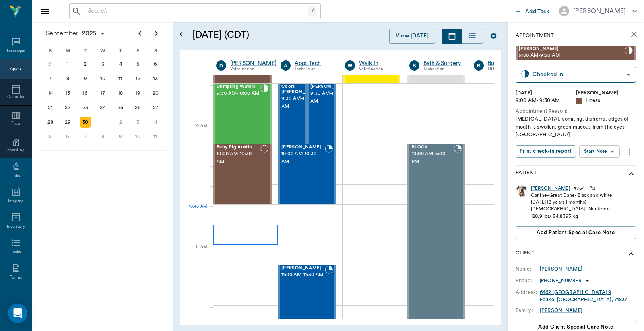
scroll to position [238, 0]
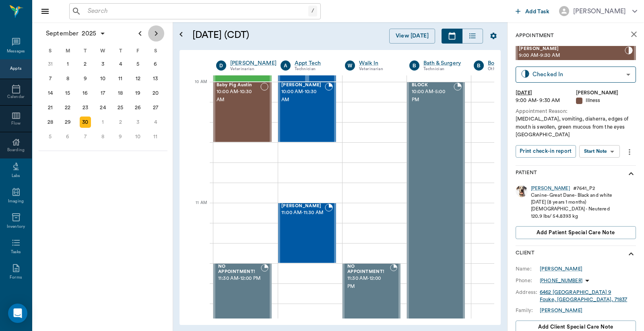
click at [156, 34] on icon "Next page" at bounding box center [156, 33] width 3 height 5
click at [139, 34] on icon "Previous page" at bounding box center [140, 33] width 3 height 5
click at [158, 34] on icon "Next page" at bounding box center [156, 34] width 10 height 10
click at [67, 79] on div "6" at bounding box center [67, 78] width 11 height 11
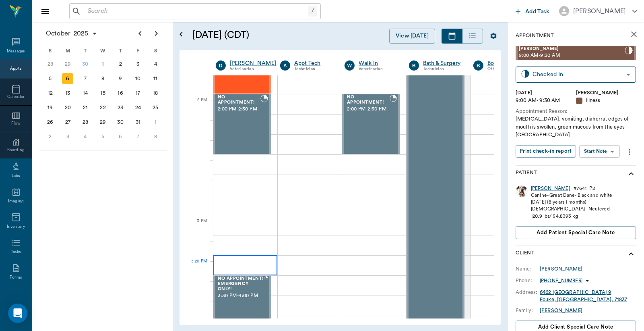
scroll to position [716, 0]
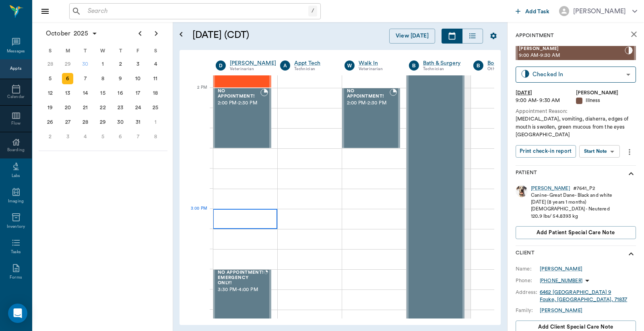
click at [252, 217] on div at bounding box center [245, 219] width 64 height 20
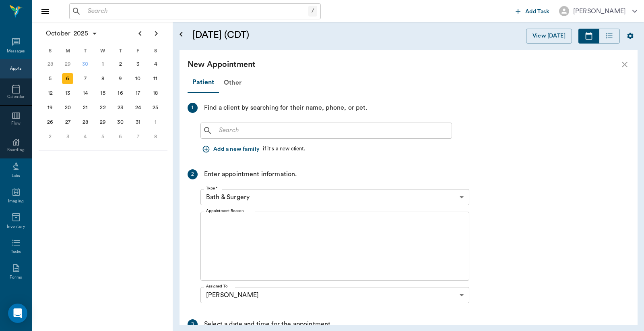
scroll to position [716, 0]
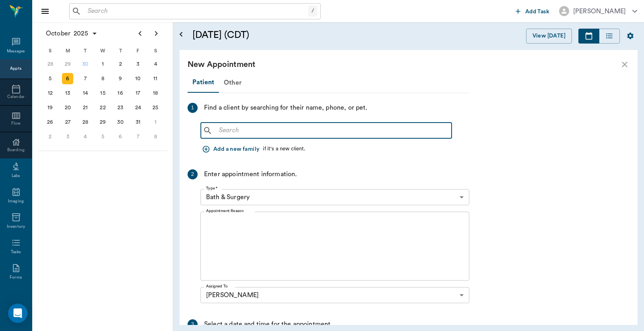
click at [219, 131] on input "text" at bounding box center [332, 130] width 233 height 11
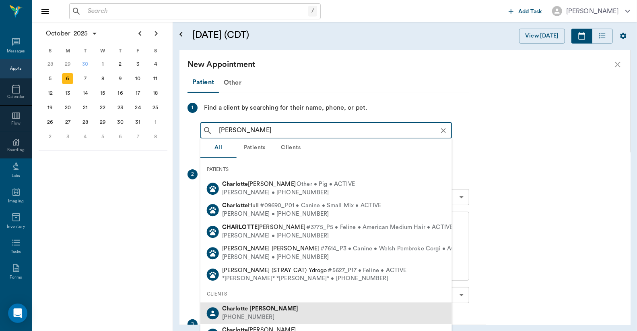
click at [265, 311] on b "[PERSON_NAME]" at bounding box center [274, 308] width 49 height 6
type input "[PERSON_NAME]"
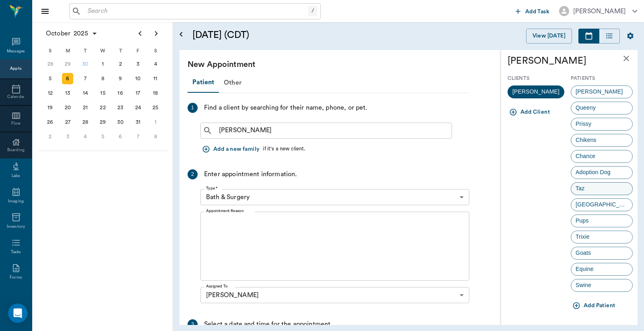
scroll to position [3, 0]
click at [596, 304] on button "Add Patient" at bounding box center [595, 305] width 48 height 15
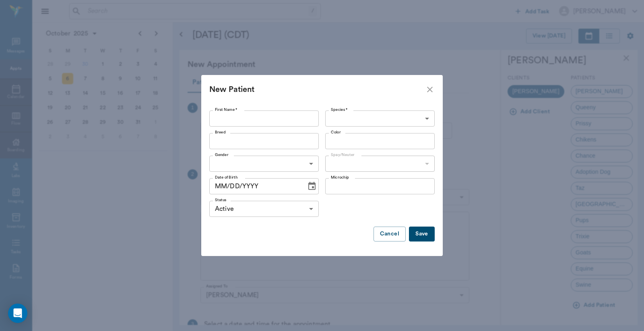
click at [215, 119] on input "First Name *" at bounding box center [264, 118] width 110 height 16
type input "[PERSON_NAME]"
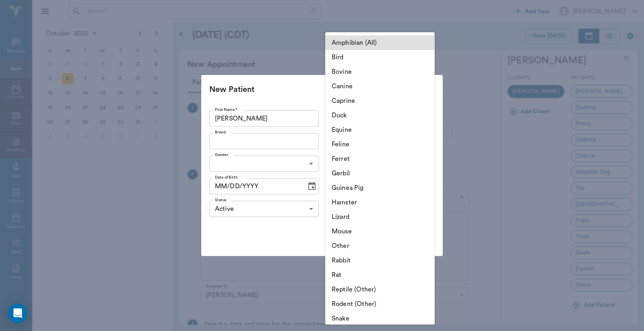
click at [348, 118] on body "/ ​ Add Task [PERSON_NAME] Nectar Messages Appts Calendar Flow Boarding Labs Im…" at bounding box center [322, 165] width 644 height 331
click at [351, 85] on li "Canine" at bounding box center [380, 86] width 110 height 14
type input "Canine"
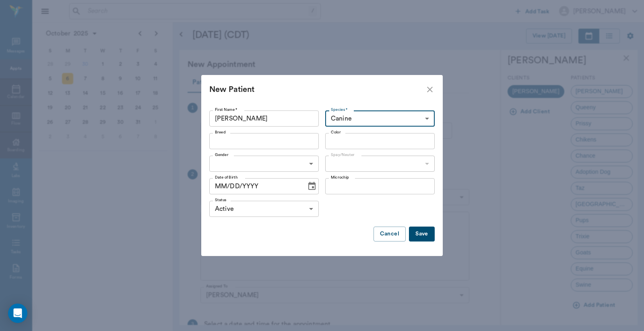
click at [217, 141] on input "Breed" at bounding box center [257, 140] width 91 height 11
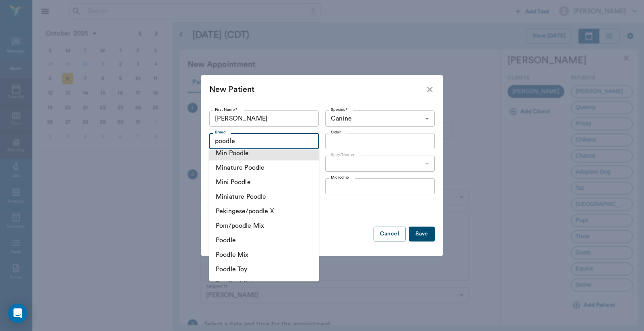
scroll to position [119, 0]
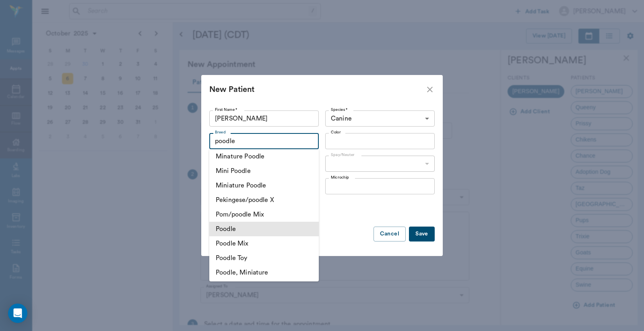
click at [236, 232] on li "Poodle" at bounding box center [264, 228] width 110 height 14
type input "Poodle"
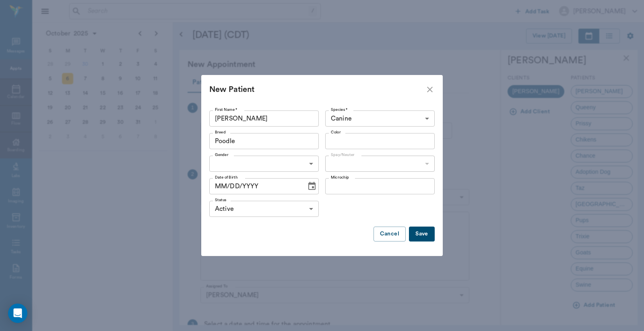
click at [333, 142] on input "Color" at bounding box center [373, 140] width 91 height 11
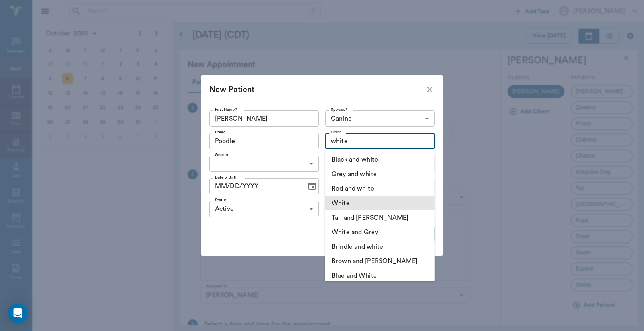
click at [343, 202] on li "White" at bounding box center [380, 203] width 110 height 14
type input "White"
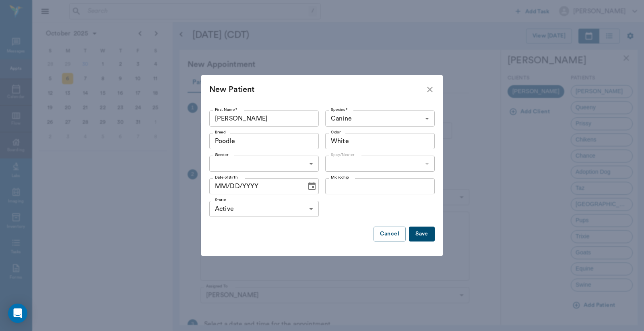
click at [224, 166] on body "/ ​ Add Task [PERSON_NAME] Nectar Messages Appts Calendar Flow Boarding Labs Im…" at bounding box center [322, 165] width 644 height 331
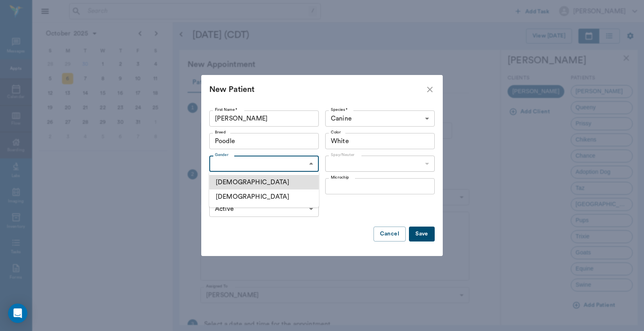
click at [231, 198] on li "[DEMOGRAPHIC_DATA]" at bounding box center [264, 196] width 110 height 14
type input "FEMALE"
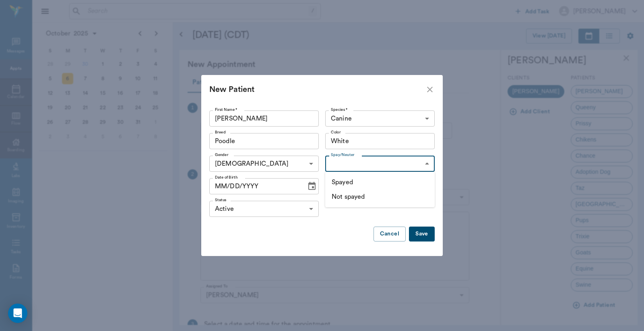
click at [427, 163] on body "/ ​ Add Task Dr. Bert Ellsworth Nectar Messages Appts Calendar Flow Boarding La…" at bounding box center [322, 165] width 644 height 331
click at [488, 164] on div at bounding box center [322, 165] width 644 height 331
click at [425, 236] on button "Save" at bounding box center [422, 233] width 26 height 15
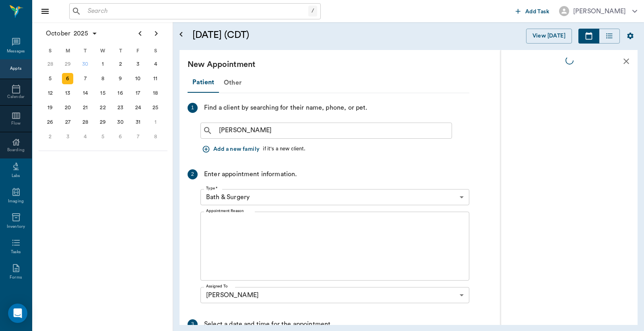
scroll to position [0, 0]
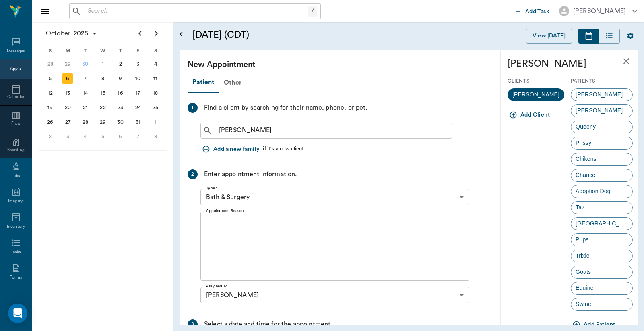
click at [462, 197] on body "/ ​ Add Task Dr. Bert Ellsworth Nectar Messages Appts Calendar Flow Boarding La…" at bounding box center [322, 165] width 644 height 331
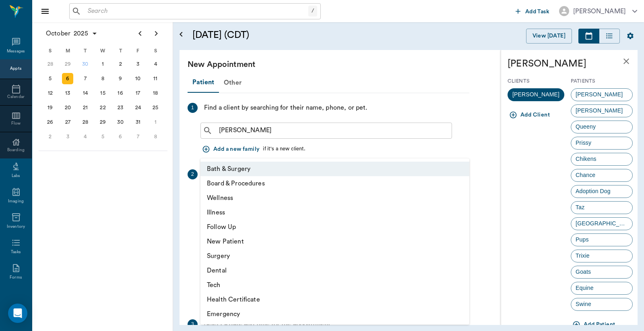
click at [244, 200] on li "Wellness" at bounding box center [335, 197] width 269 height 14
type input "65d2be4f46e3a538d89b8c14"
type input "03:30 PM"
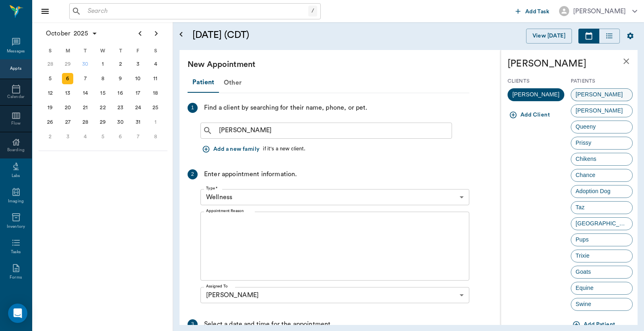
click at [586, 94] on span "[PERSON_NAME]" at bounding box center [599, 94] width 56 height 8
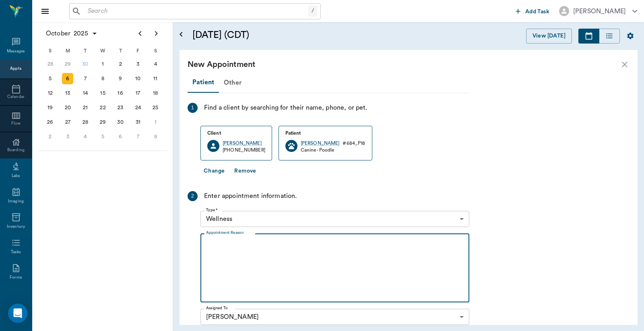
click at [210, 242] on textarea "Appointment Reason" at bounding box center [335, 268] width 258 height 56
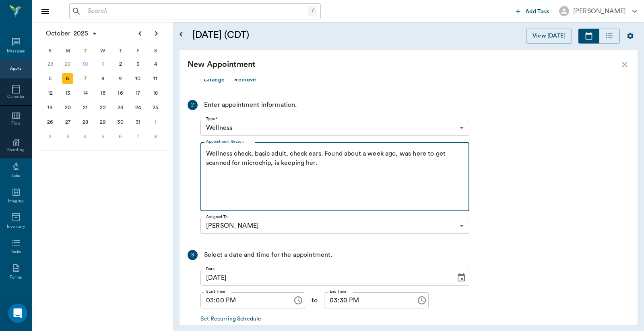
scroll to position [119, 0]
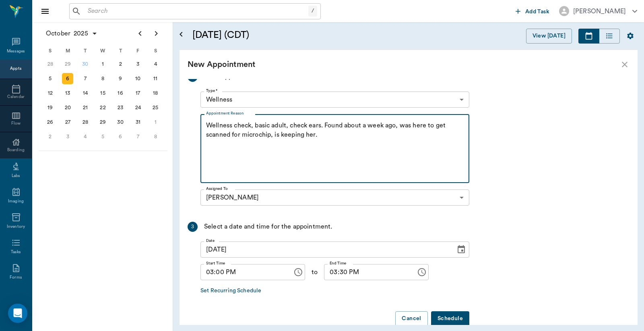
click at [321, 137] on textarea "Wellness check, basic adult, check ears. Found about a week ago, was here to ge…" at bounding box center [335, 149] width 258 height 56
click at [205, 125] on div "Wellness check, basic adult, check ears. Found about a week ago, was here to ge…" at bounding box center [335, 148] width 269 height 69
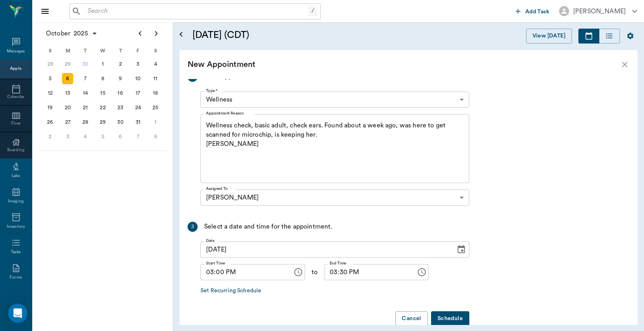
drag, startPoint x: 205, startPoint y: 126, endPoint x: 246, endPoint y: 126, distance: 40.3
click at [246, 126] on div "Wellness check, basic adult, check ears. Found about a week ago, was here to ge…" at bounding box center [335, 148] width 269 height 69
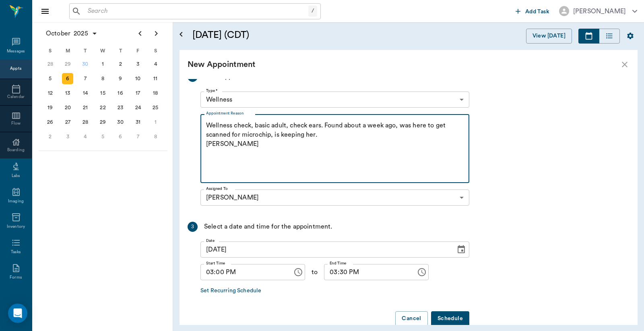
click at [206, 125] on textarea "Wellness check, basic adult, check ears. Found about a week ago, was here to ge…" at bounding box center [335, 149] width 258 height 56
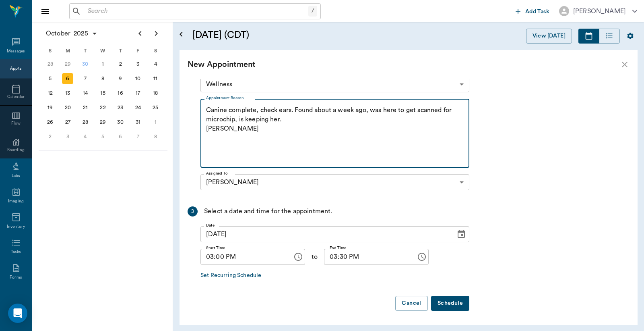
type textarea "Canine complete, check ears. Found about a week ago, was here to get scanned fo…"
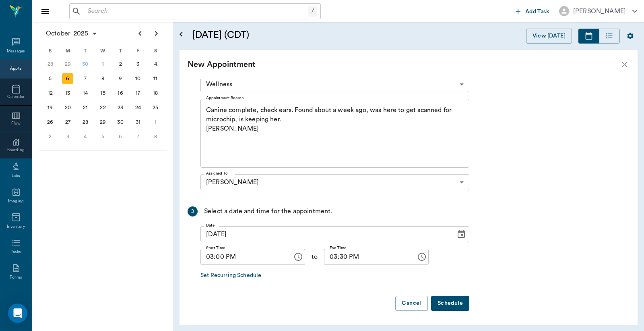
click at [450, 302] on button "Schedule" at bounding box center [450, 303] width 38 height 15
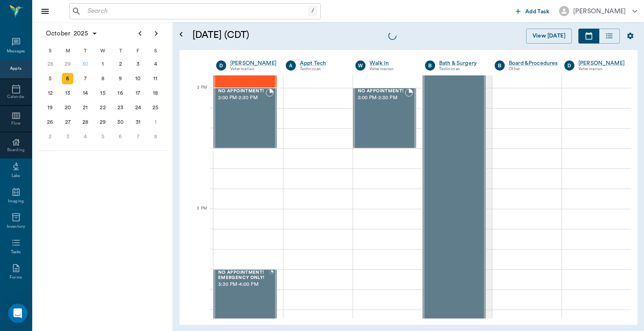
drag, startPoint x: 11, startPoint y: 264, endPoint x: 64, endPoint y: 157, distance: 118.9
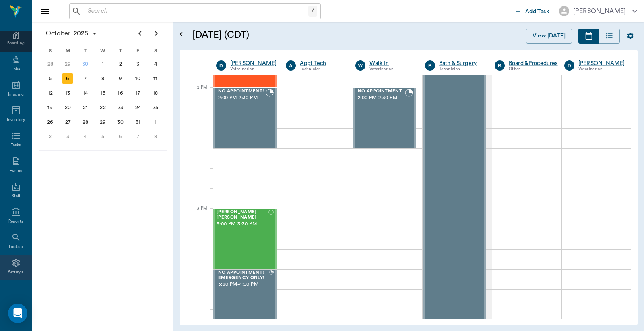
click at [14, 265] on icon at bounding box center [16, 263] width 10 height 10
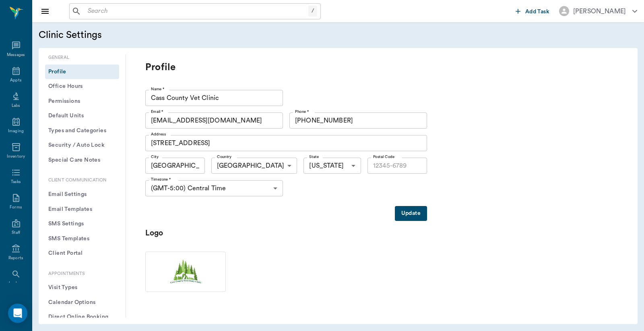
type input "75551"
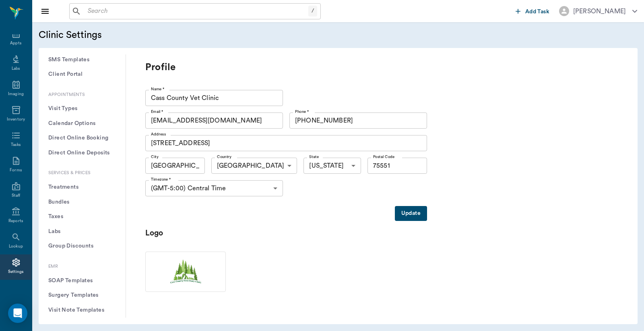
click at [63, 188] on button "Treatments" at bounding box center [82, 187] width 74 height 15
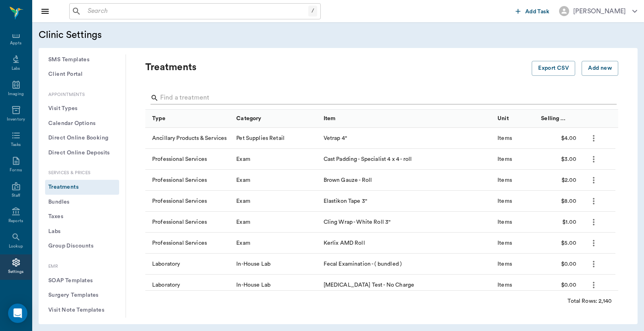
click at [166, 98] on input "Search" at bounding box center [382, 97] width 445 height 13
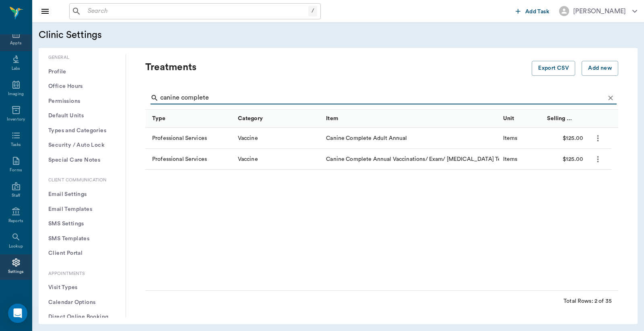
type input "canine complete"
click at [13, 41] on div "Appts" at bounding box center [15, 43] width 11 height 6
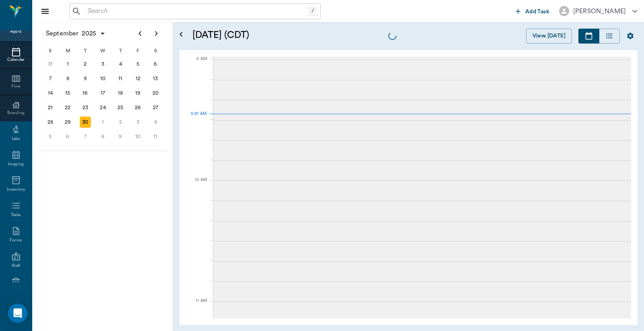
scroll to position [121, 0]
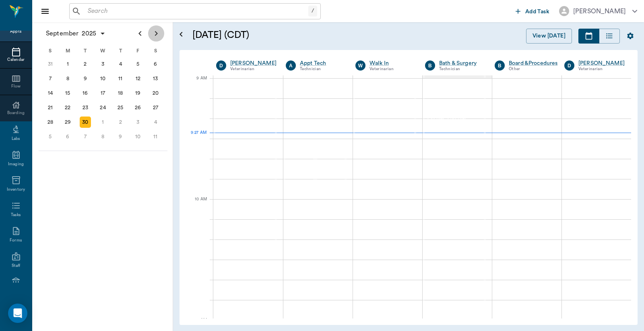
click at [155, 35] on icon "Next page" at bounding box center [156, 33] width 3 height 5
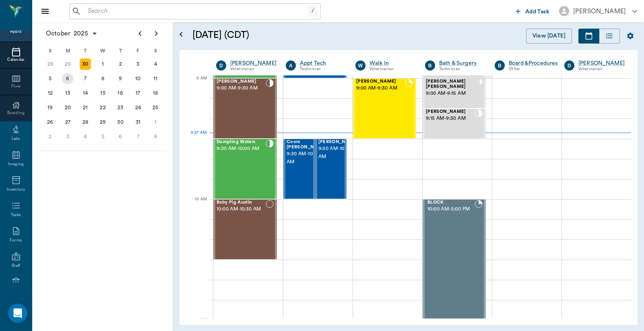
click at [68, 77] on div "6" at bounding box center [67, 78] width 11 height 11
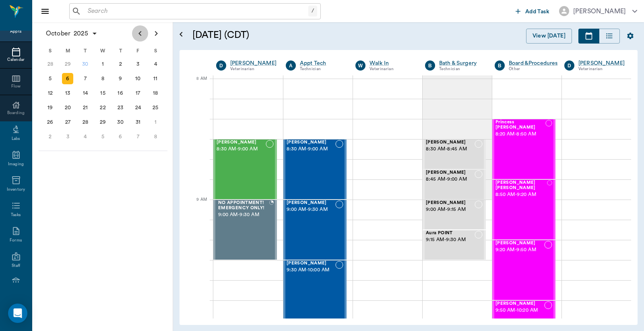
click at [138, 32] on icon "Previous page" at bounding box center [140, 34] width 10 height 10
click at [86, 117] on div "30" at bounding box center [85, 121] width 11 height 11
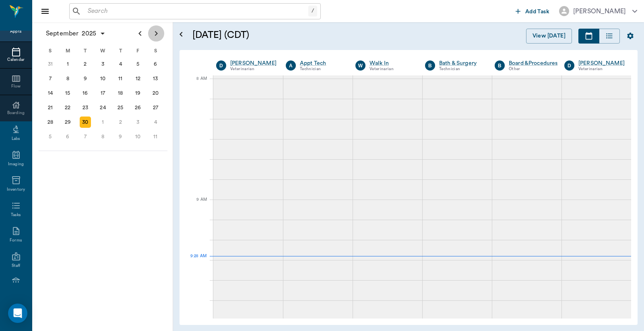
click at [156, 32] on icon "Next page" at bounding box center [156, 33] width 3 height 5
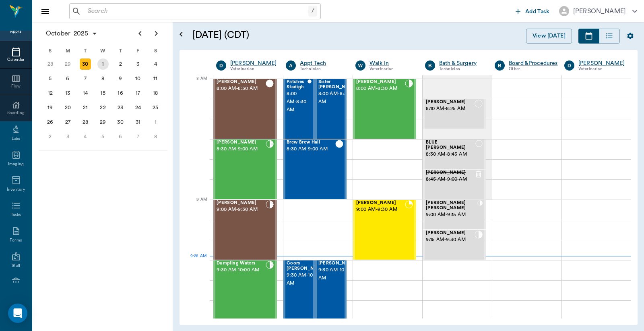
click at [103, 63] on div "1" at bounding box center [102, 63] width 11 height 11
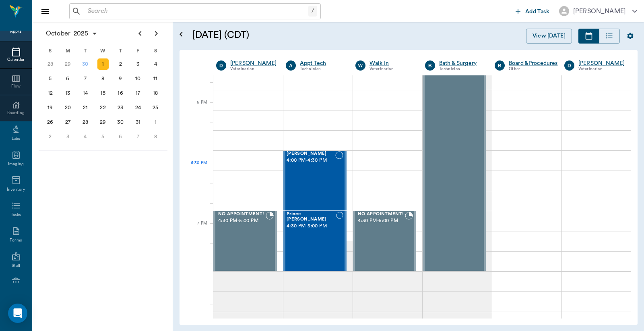
scroll to position [895, 0]
click at [120, 62] on div "2" at bounding box center [120, 63] width 11 height 11
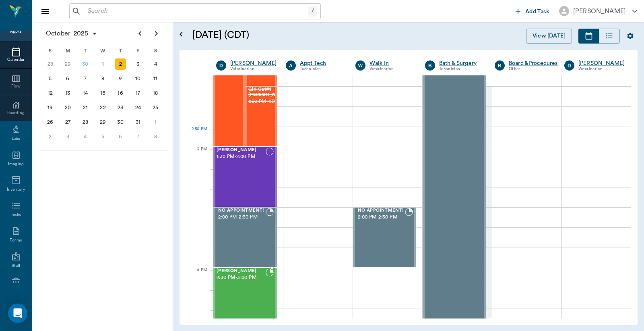
scroll to position [954, 0]
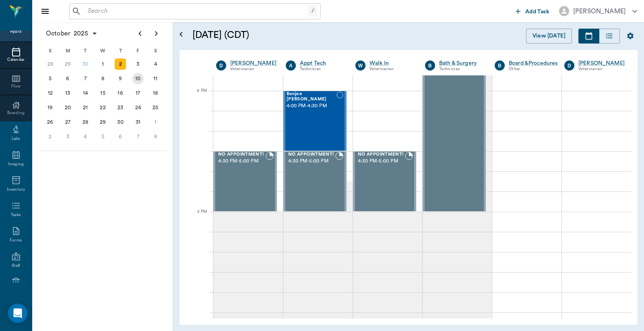
click at [139, 61] on div "3" at bounding box center [137, 63] width 11 height 11
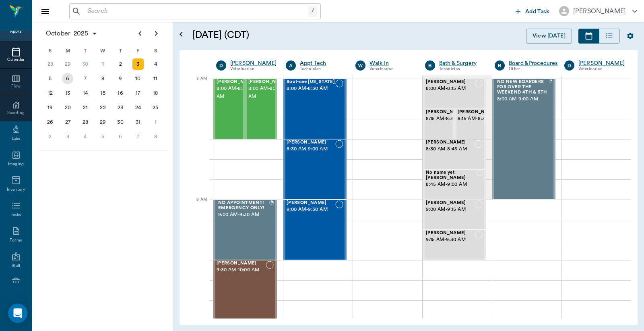
click at [66, 79] on div "6" at bounding box center [67, 78] width 11 height 11
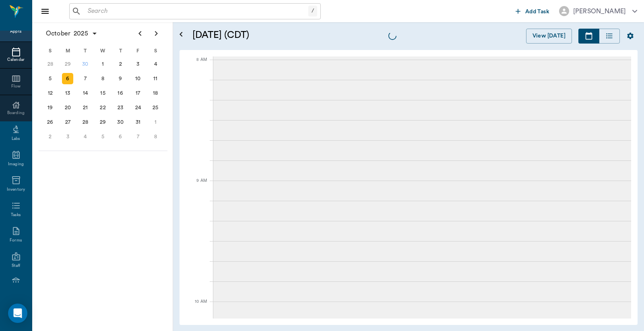
click at [87, 11] on input "text" at bounding box center [197, 11] width 224 height 11
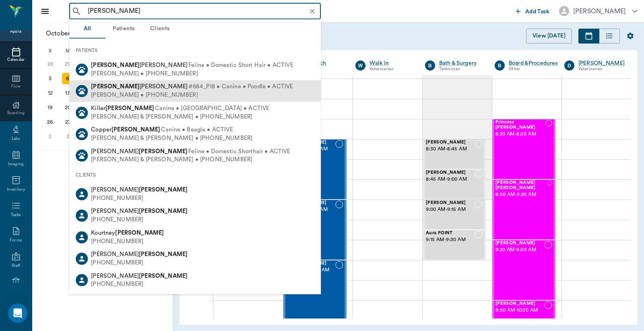
click at [110, 93] on div "[PERSON_NAME] • [PHONE_NUMBER]" at bounding box center [192, 95] width 202 height 8
type input "[PERSON_NAME]"
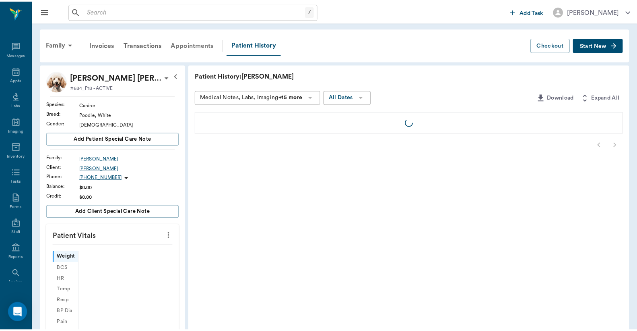
scroll to position [37, 0]
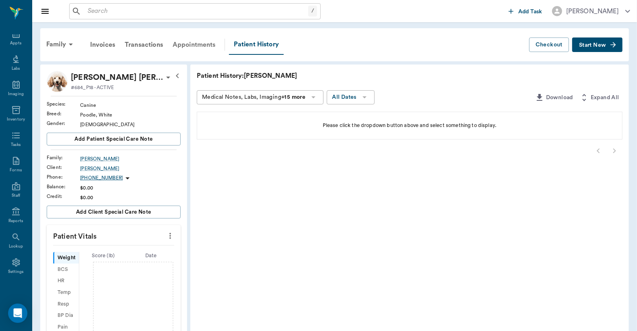
click at [200, 45] on div "Appointments" at bounding box center [194, 44] width 53 height 19
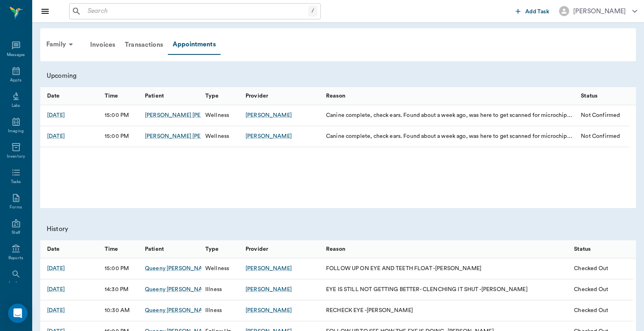
scroll to position [37, 0]
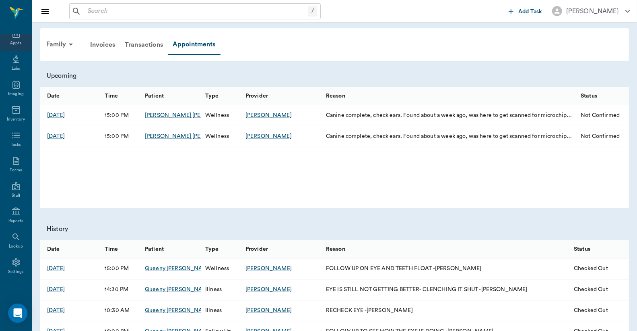
click at [15, 40] on div "Appts" at bounding box center [15, 43] width 11 height 6
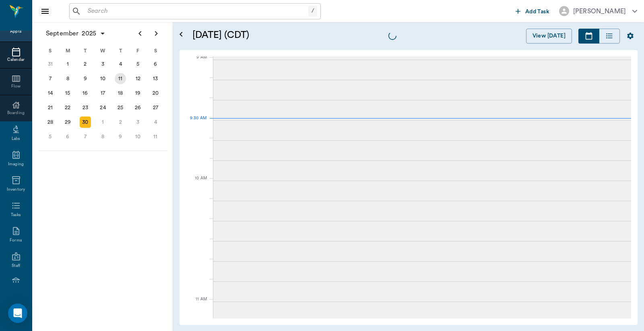
scroll to position [123, 0]
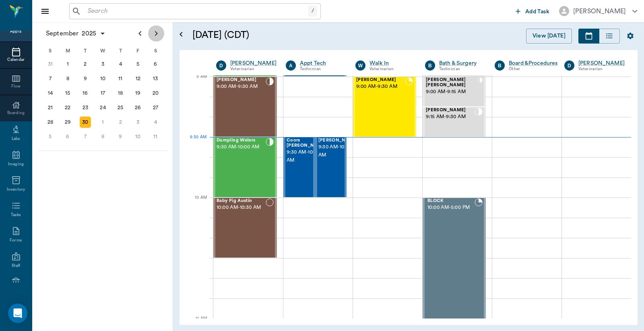
click at [154, 34] on icon "Next page" at bounding box center [156, 34] width 10 height 10
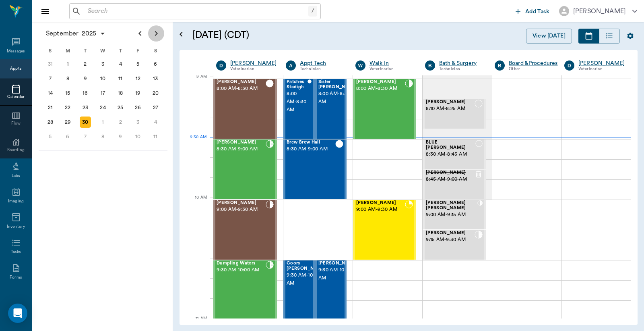
click at [155, 34] on icon "Next page" at bounding box center [156, 34] width 10 height 10
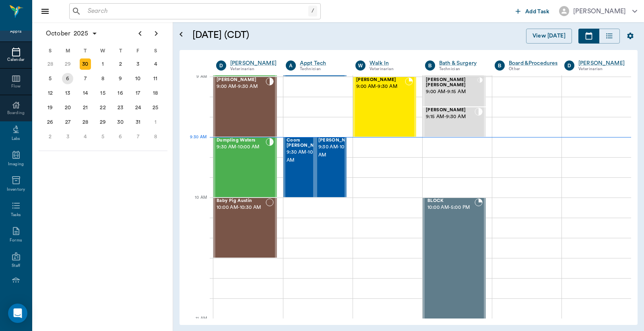
click at [67, 78] on div "6" at bounding box center [67, 78] width 11 height 11
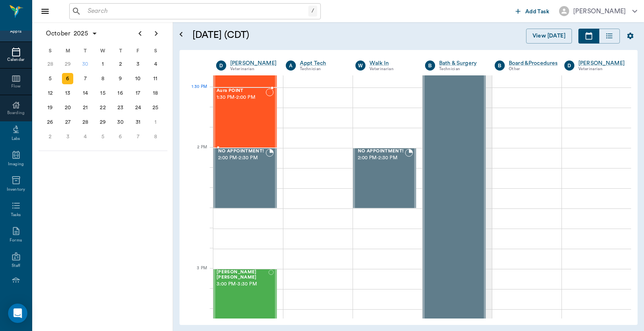
scroll to position [656, 0]
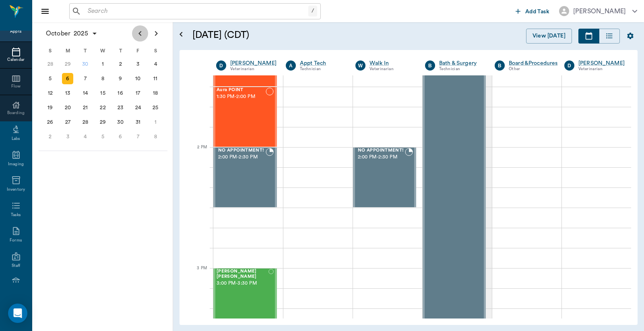
click at [140, 36] on icon "Previous page" at bounding box center [140, 34] width 10 height 10
click at [85, 119] on div "30" at bounding box center [85, 121] width 11 height 11
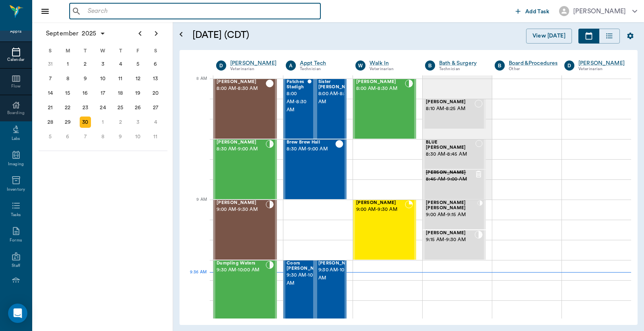
drag, startPoint x: 89, startPoint y: 11, endPoint x: 88, endPoint y: 3, distance: 8.1
click at [89, 10] on input "text" at bounding box center [201, 11] width 233 height 11
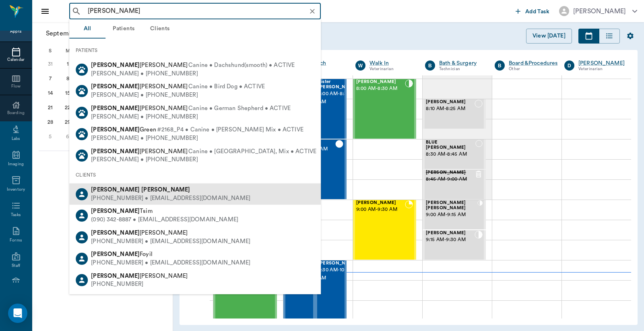
click at [134, 191] on div "[PERSON_NAME]" at bounding box center [170, 190] width 159 height 8
type input "[PERSON_NAME]"
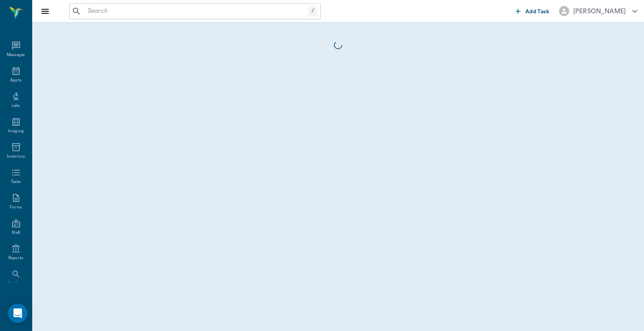
scroll to position [37, 0]
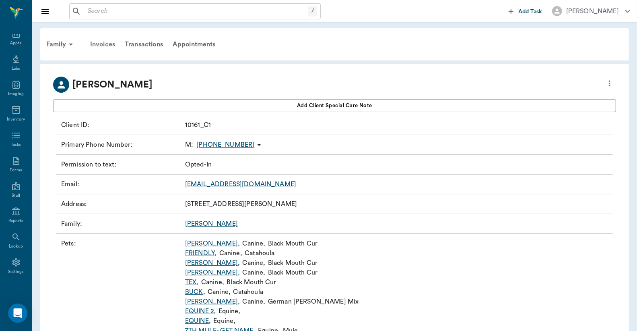
click at [99, 43] on div "Invoices" at bounding box center [102, 44] width 35 height 19
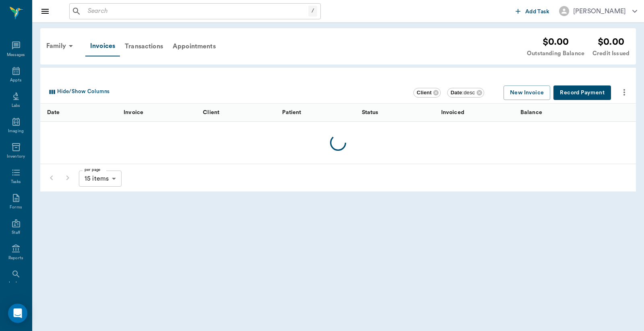
scroll to position [37, 0]
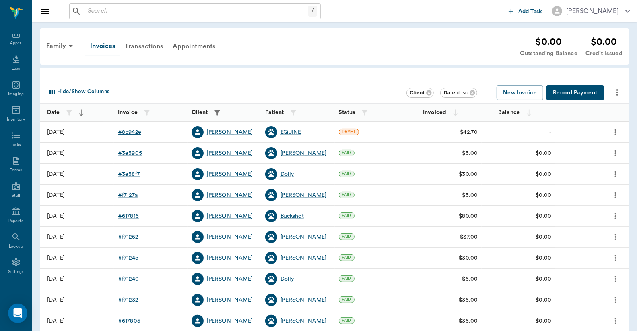
click at [136, 131] on div "# 8b942e" at bounding box center [129, 132] width 23 height 8
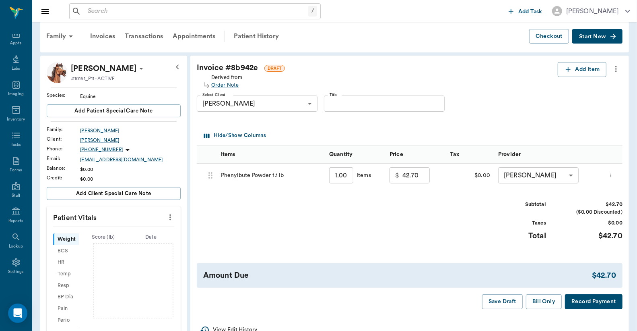
scroll to position [59, 0]
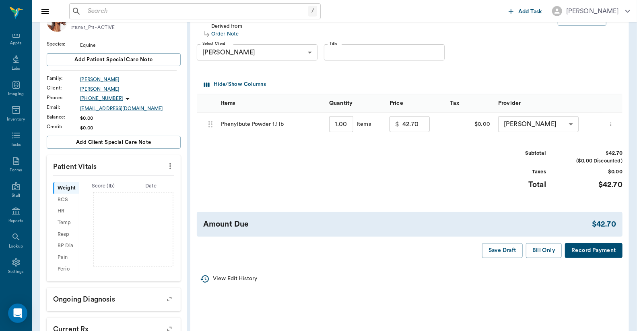
click at [594, 252] on button "Record Payment" at bounding box center [594, 250] width 58 height 15
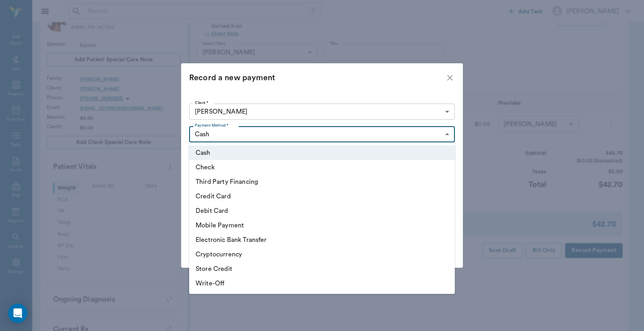
click at [448, 133] on body "/ ​ Add Task [PERSON_NAME] Nectar Messages Appts Labs Imaging Inventory Tasks F…" at bounding box center [322, 200] width 644 height 518
click at [221, 168] on li "Check" at bounding box center [322, 167] width 266 height 14
type input "CHECK"
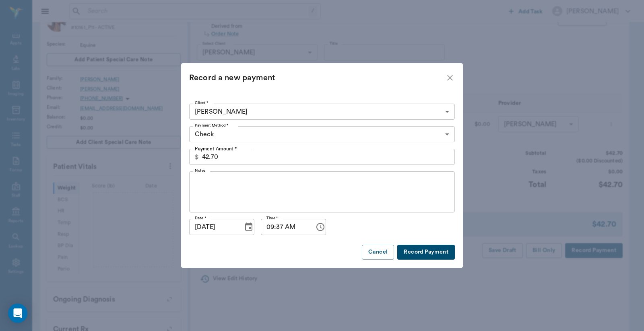
click at [420, 252] on button "Record Payment" at bounding box center [426, 251] width 58 height 15
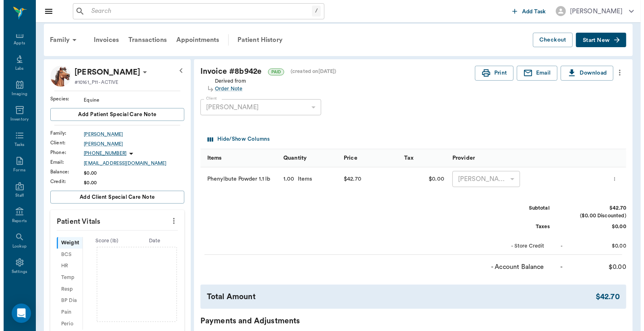
scroll to position [0, 0]
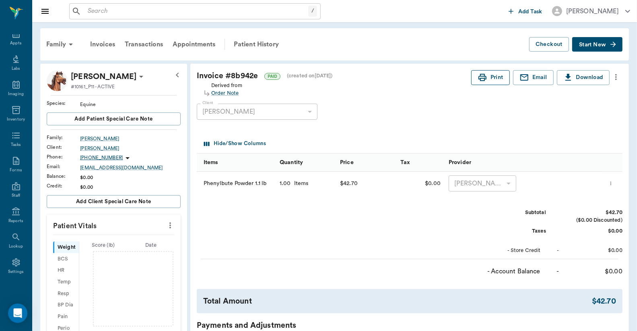
click at [497, 81] on button "Print" at bounding box center [491, 77] width 39 height 15
click at [14, 46] on div "Appts" at bounding box center [16, 38] width 32 height 25
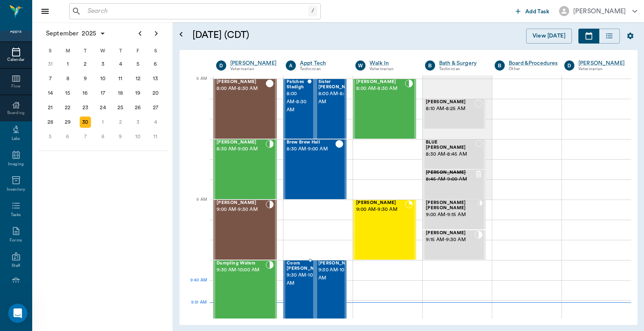
click at [292, 284] on span "9:30 AM - 10:00 AM" at bounding box center [307, 279] width 40 height 16
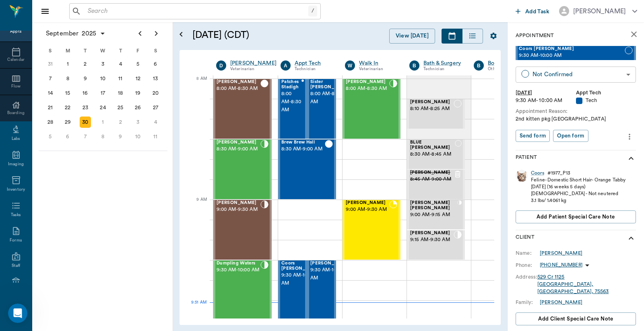
click at [552, 80] on body "/ ​ Add Task Dr. Bert Ellsworth Nectar Messages Appts Calendar Flow Boarding La…" at bounding box center [322, 165] width 644 height 331
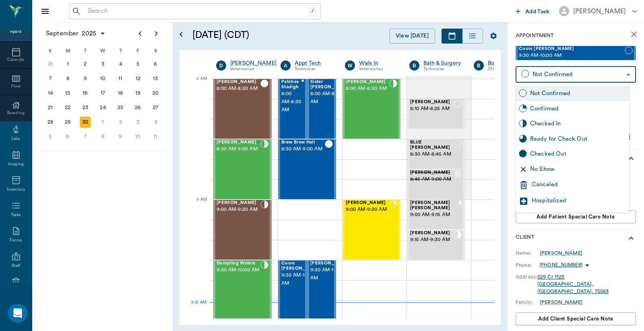
click at [544, 122] on div "Checked In" at bounding box center [578, 123] width 96 height 9
type input "CHECKED_IN"
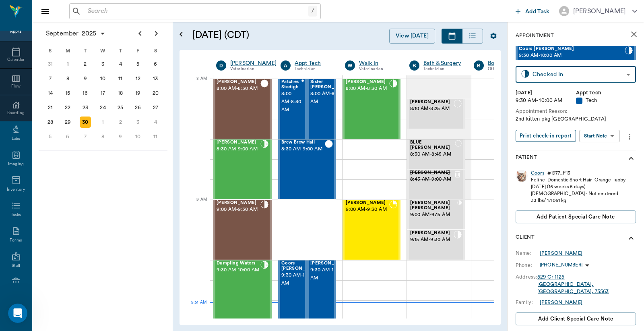
click at [541, 139] on button "Print check-in report" at bounding box center [546, 136] width 60 height 12
click at [320, 278] on span "9:30 AM - 10:00 AM" at bounding box center [330, 274] width 40 height 16
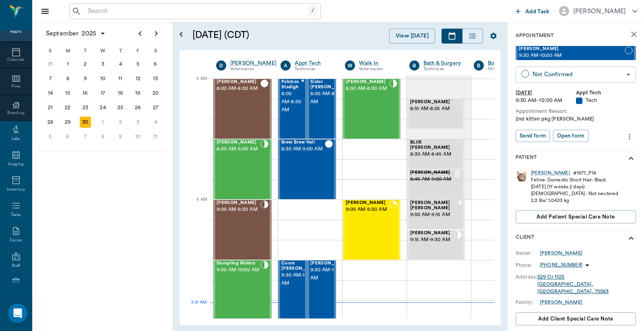
click at [538, 72] on body "/ ​ Add Task Dr. Bert Ellsworth Nectar Messages Appts Calendar Flow Boarding La…" at bounding box center [322, 165] width 644 height 331
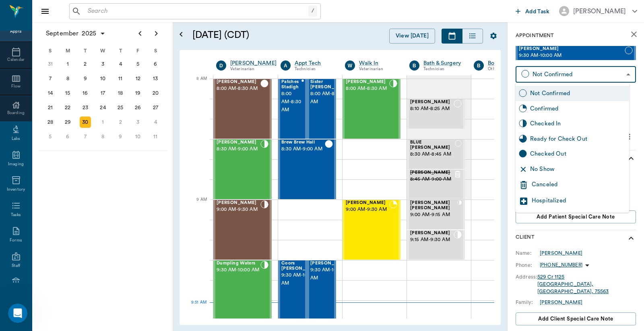
click at [542, 122] on div "Checked In" at bounding box center [578, 123] width 96 height 9
type input "CHECKED_IN"
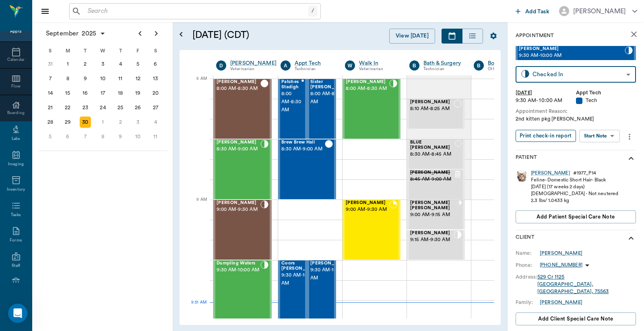
click at [544, 133] on button "Print check-in report" at bounding box center [546, 136] width 60 height 12
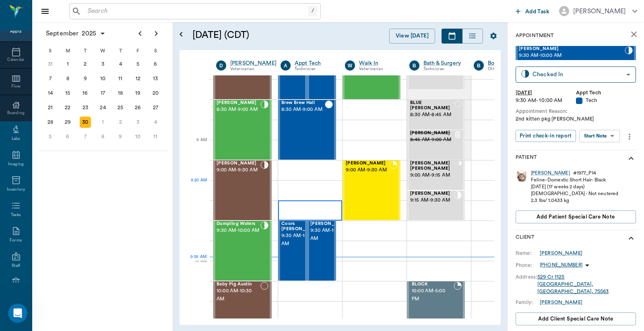
scroll to position [59, 0]
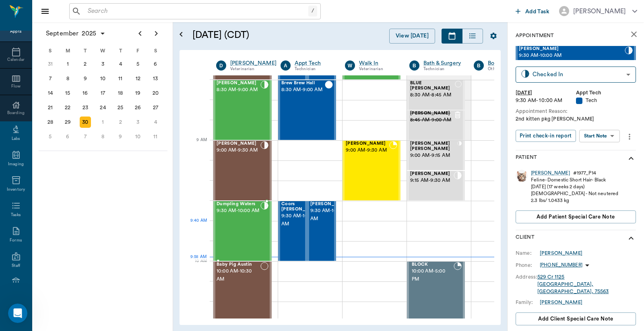
click at [240, 233] on div "Dumpling Waters 9:30 AM - 10:00 AM" at bounding box center [239, 230] width 44 height 59
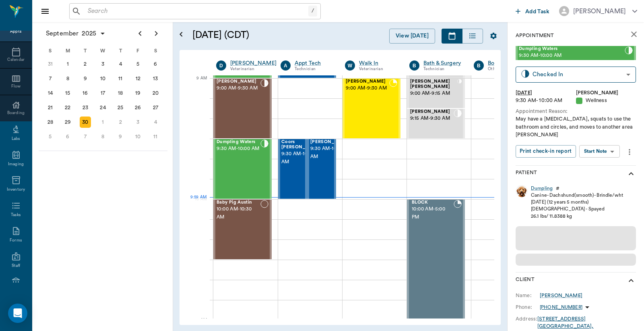
scroll to position [121, 0]
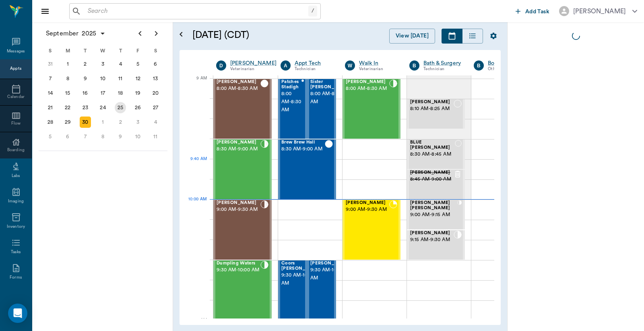
scroll to position [121, 0]
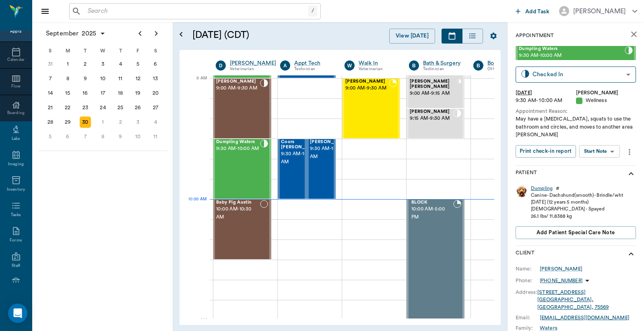
click at [542, 188] on div "Dumpling" at bounding box center [542, 188] width 22 height 7
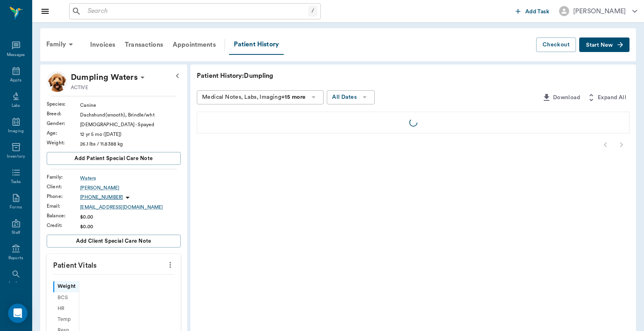
scroll to position [37, 0]
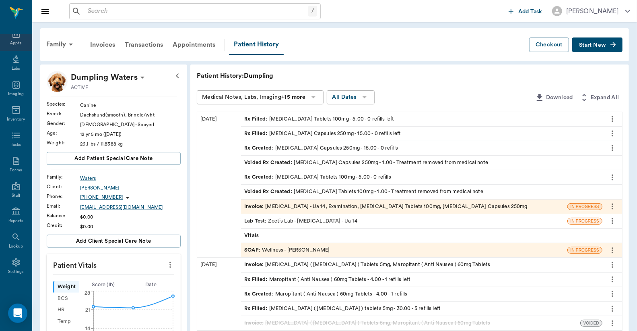
click at [13, 42] on div "Appts" at bounding box center [15, 43] width 11 height 6
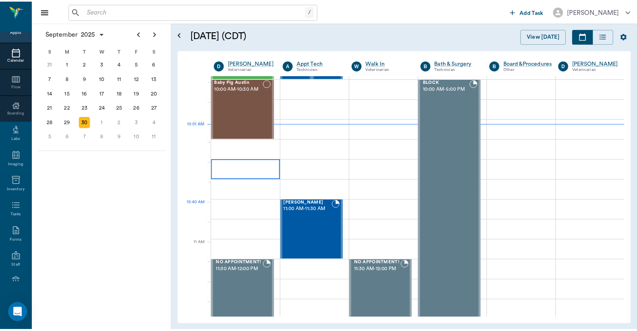
scroll to position [122, 0]
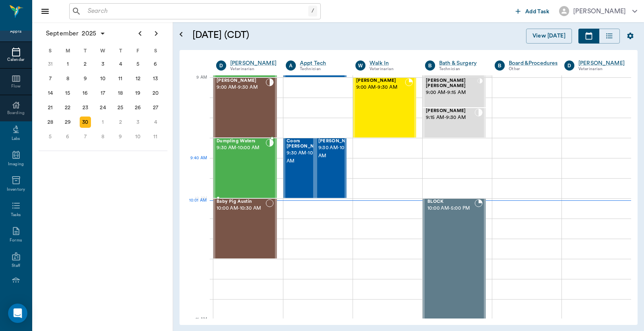
click at [243, 165] on div "Dumpling Waters 9:30 AM - 10:00 AM" at bounding box center [241, 168] width 49 height 59
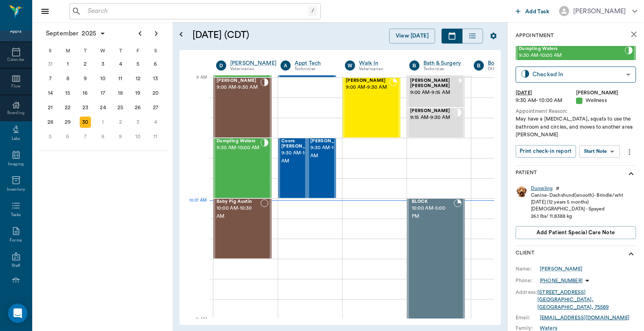
click at [542, 190] on div "Dumpling" at bounding box center [542, 188] width 22 height 7
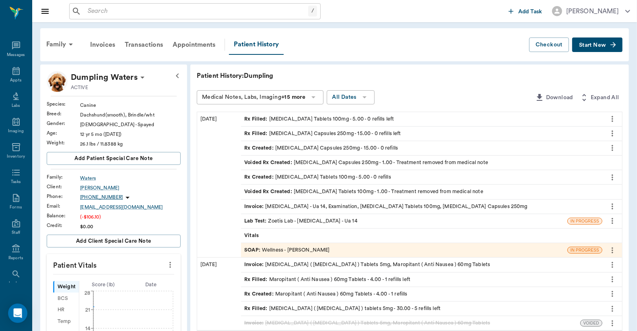
scroll to position [37, 0]
click at [300, 207] on div "Invoice : Urinalysis - Ua 14, Examination, Carprofen Tablets 100mg, Amoxicillin…" at bounding box center [385, 207] width 283 height 8
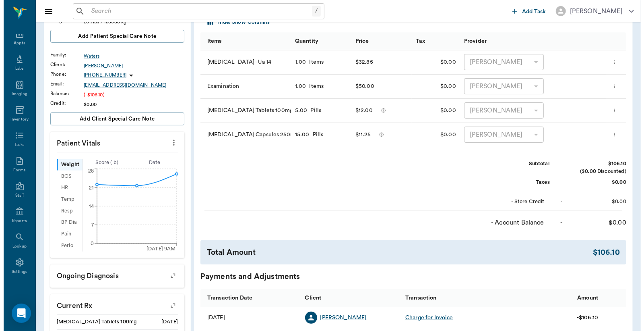
scroll to position [238, 0]
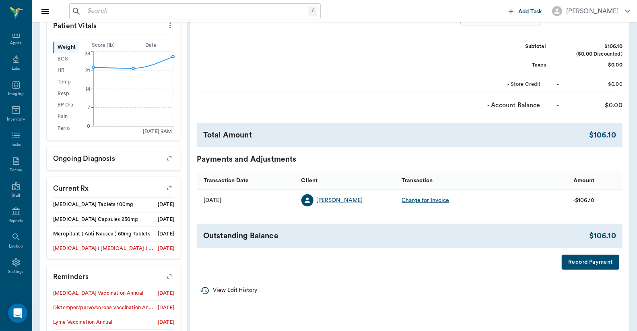
click at [586, 263] on button "Record Payment" at bounding box center [591, 261] width 58 height 15
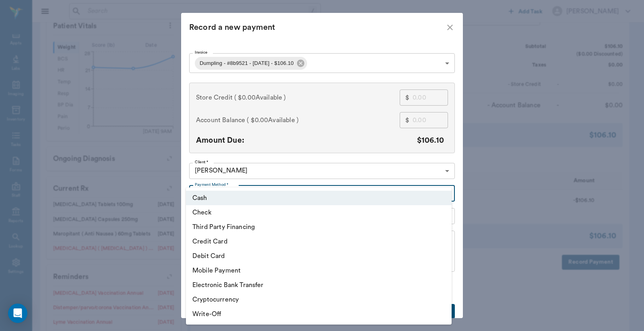
click at [444, 194] on body "/ ​ Add Task Dr. Bert Ellsworth Nectar Messages Appts Labs Imaging Inventory Ta…" at bounding box center [322, 91] width 644 height 659
click at [269, 228] on li "Third Party Financing" at bounding box center [319, 226] width 266 height 14
type input "CREDIT"
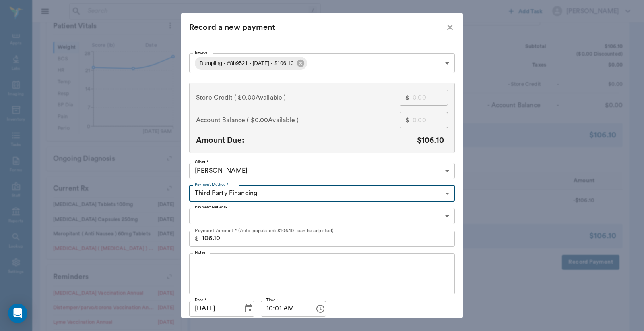
click at [442, 215] on body "/ ​ Add Task Dr. Bert Ellsworth Nectar Messages Appts Labs Imaging Inventory Ta…" at bounding box center [322, 91] width 644 height 659
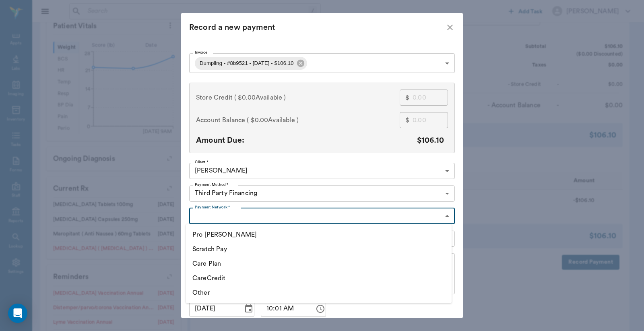
click at [221, 277] on li "CareCredit" at bounding box center [319, 278] width 266 height 14
type input "CARE_CREDIT"
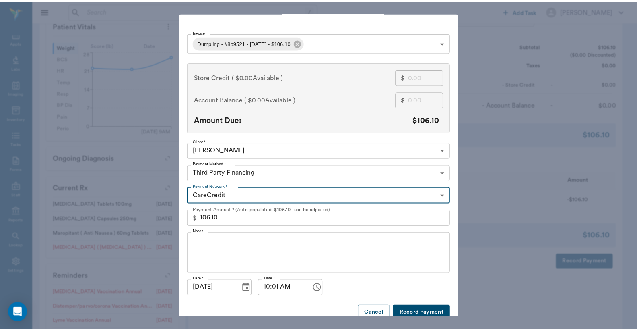
scroll to position [31, 0]
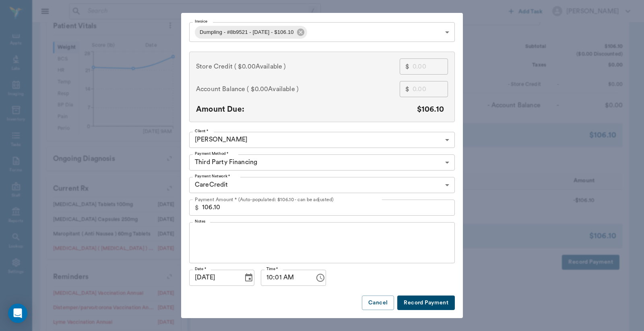
click at [409, 304] on button "Record Payment" at bounding box center [426, 302] width 58 height 15
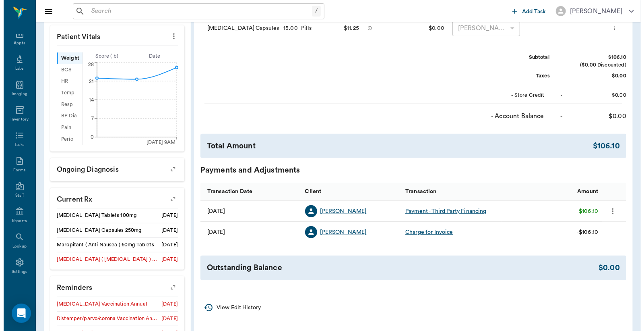
scroll to position [0, 0]
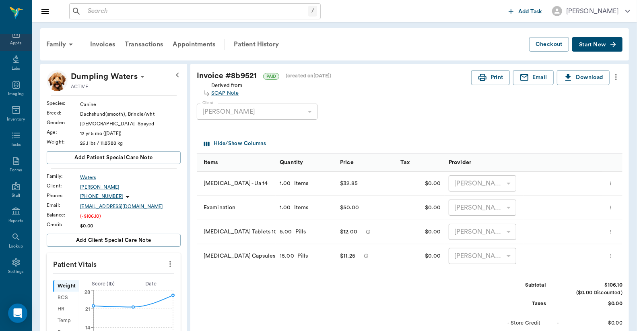
click at [12, 42] on div "Appts" at bounding box center [15, 43] width 11 height 6
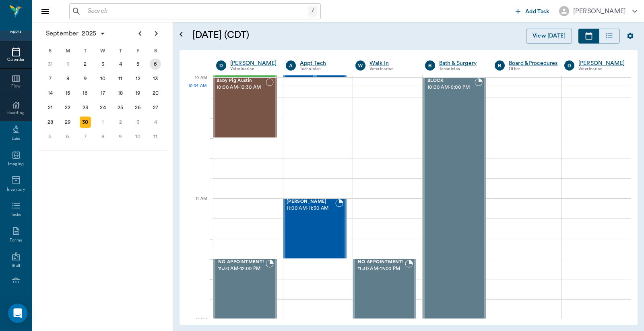
scroll to position [242, 0]
click at [155, 34] on icon "Next page" at bounding box center [156, 33] width 3 height 5
click at [119, 119] on div "30" at bounding box center [120, 121] width 11 height 11
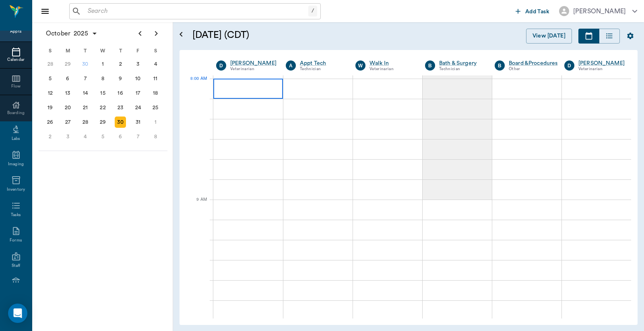
click at [228, 91] on div at bounding box center [248, 89] width 70 height 20
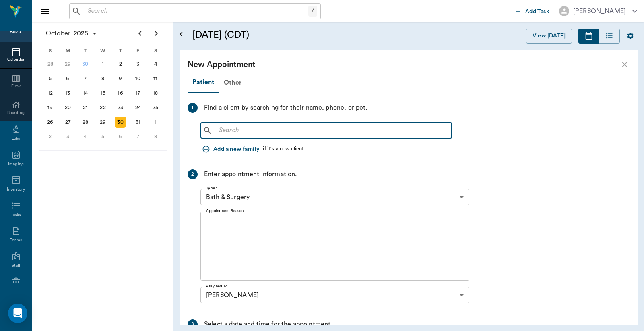
click at [219, 129] on input "text" at bounding box center [332, 130] width 233 height 11
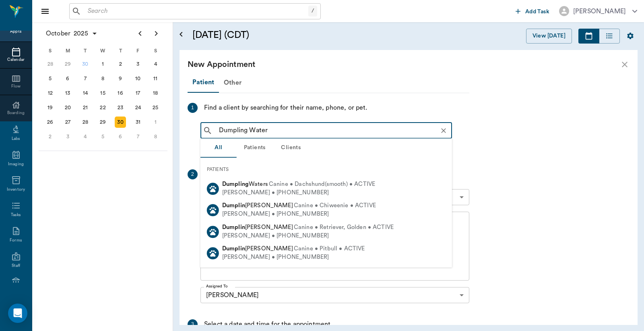
type input "Dumpling Waters"
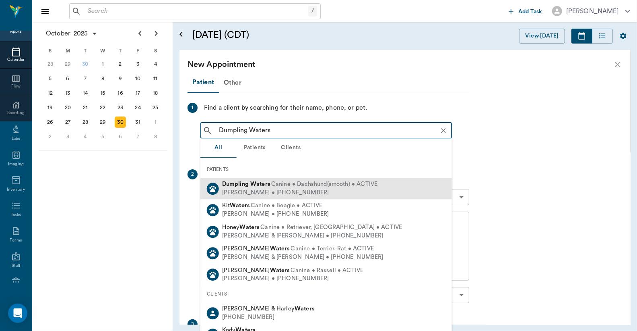
click at [262, 184] on b "Waters" at bounding box center [260, 184] width 20 height 6
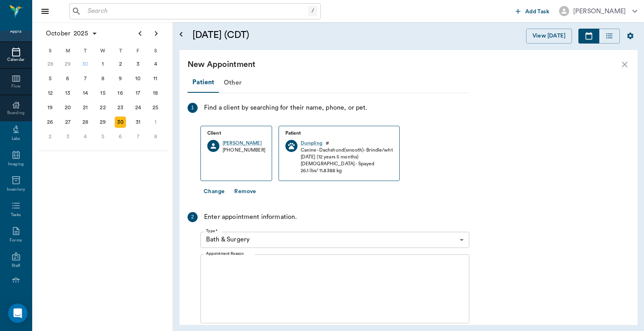
click at [460, 239] on body "/ ​ Add Task Dr. Bert Ellsworth Nectar Messages Appts Calendar Flow Boarding La…" at bounding box center [322, 165] width 644 height 331
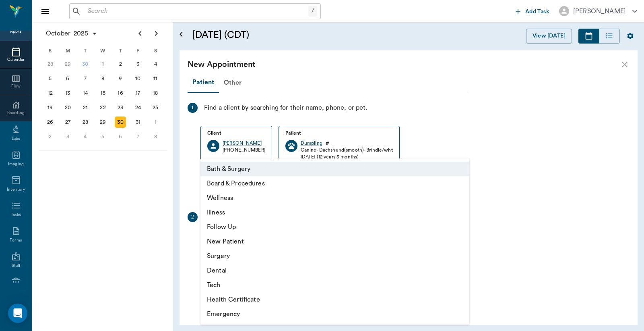
click at [250, 228] on li "Follow Up" at bounding box center [335, 226] width 269 height 14
type input "65d2be4f46e3a538d89b8c16"
type input "08:30 AM"
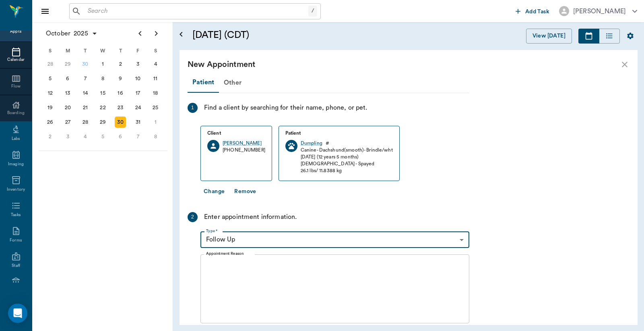
drag, startPoint x: 208, startPoint y: 265, endPoint x: 226, endPoint y: 232, distance: 37.1
click at [209, 265] on textarea "Appointment Reason" at bounding box center [335, 289] width 258 height 56
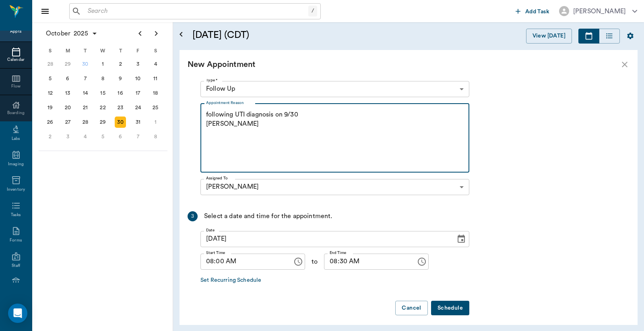
scroll to position [155, 0]
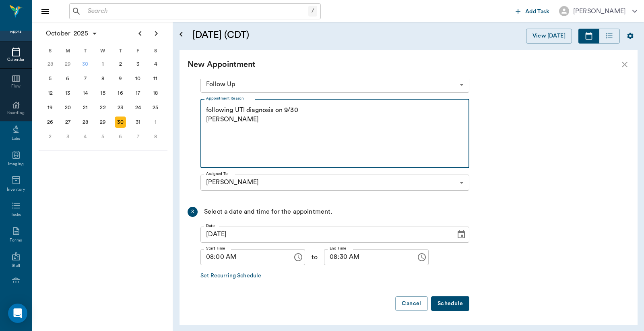
type textarea "following UTI diagnosis on 9/30 Christy"
click at [446, 304] on button "Schedule" at bounding box center [450, 303] width 38 height 15
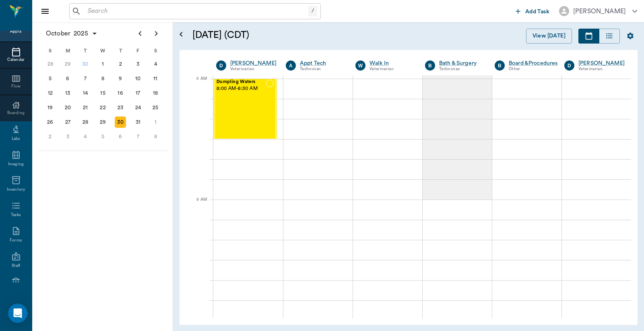
scroll to position [0, 0]
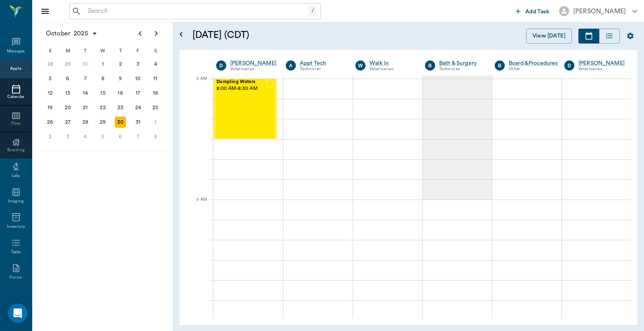
click at [14, 69] on div "Appts" at bounding box center [15, 69] width 11 height 6
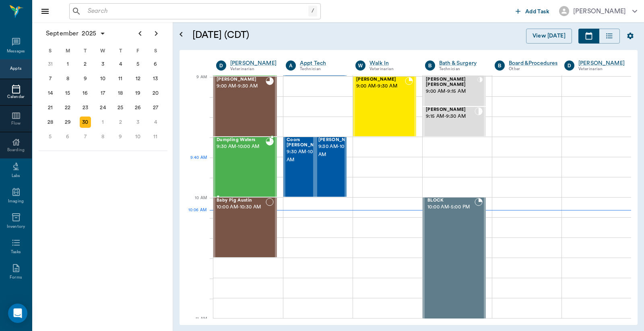
scroll to position [64, 0]
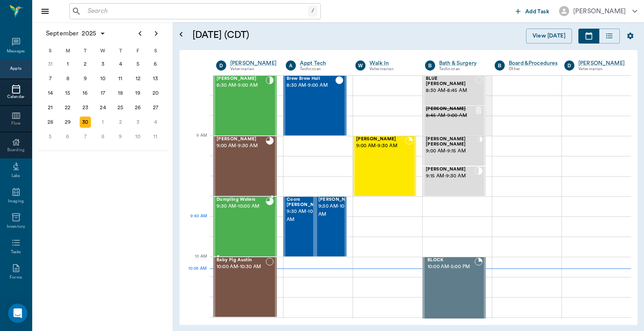
click at [251, 219] on div "Dumpling Waters 9:30 AM - 10:00 AM" at bounding box center [241, 226] width 49 height 59
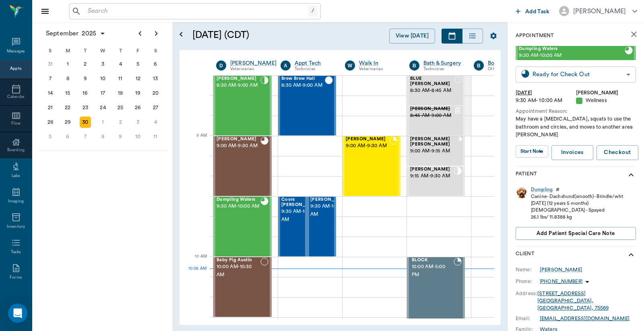
click at [555, 73] on body "/ ​ Add Task Dr. Bert Ellsworth Nectar Messages Appts Calendar Flow Boarding La…" at bounding box center [322, 165] width 644 height 331
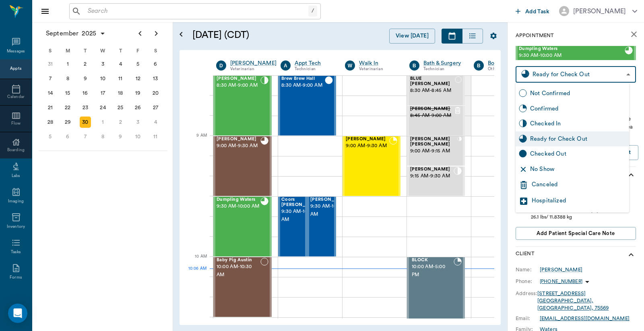
click at [544, 155] on div "Checked Out" at bounding box center [578, 153] width 96 height 9
type input "CHECKED_OUT"
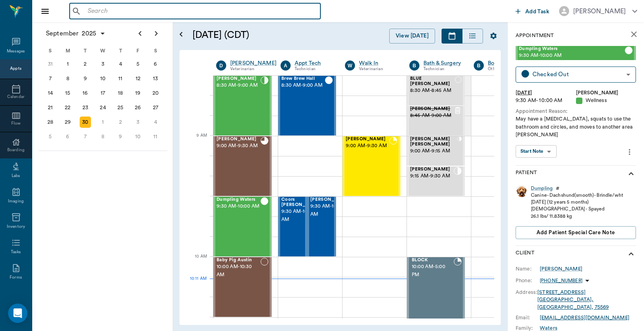
click at [91, 14] on input "text" at bounding box center [201, 11] width 233 height 11
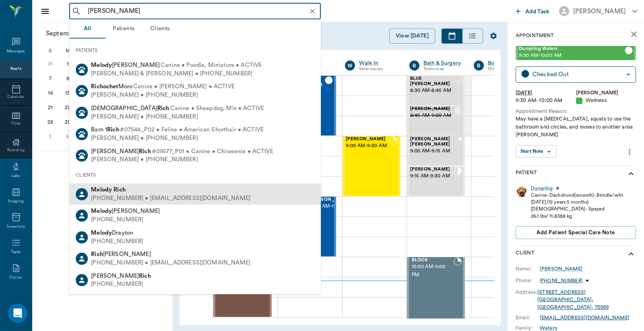
click at [128, 196] on div "(318) 774-0897 • melodyrich7531@gmail.com" at bounding box center [170, 198] width 159 height 8
type input "Melody Rich"
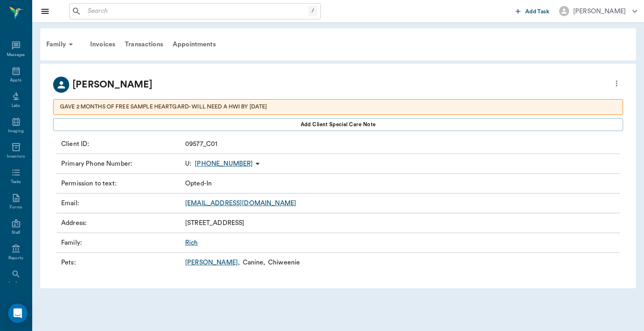
click at [198, 263] on link "Bud Mack ," at bounding box center [212, 262] width 55 height 10
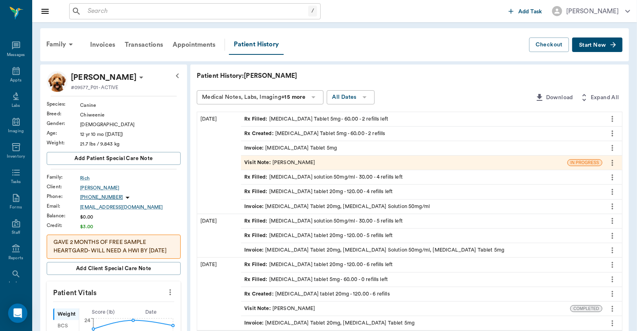
click at [285, 192] on div "Rx Filled : furosemide tablet 20mg - 120.00 - 4 refills left" at bounding box center [318, 192] width 149 height 8
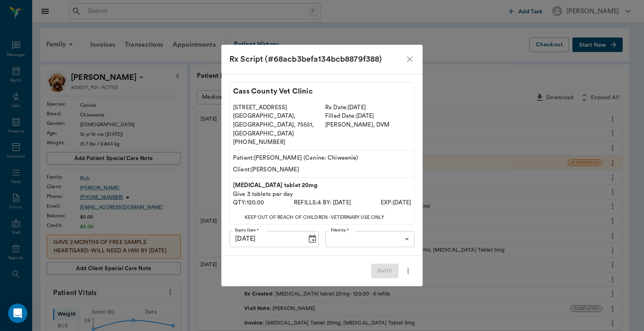
click at [333, 232] on body "/ ​ Add Task Dr. Bert Ellsworth Nectar Messages Appts Labs Imaging Inventory Ta…" at bounding box center [322, 329] width 644 height 658
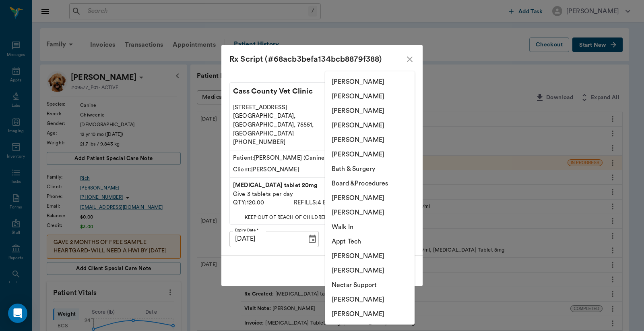
click at [357, 98] on li "[PERSON_NAME]" at bounding box center [369, 96] width 89 height 14
type input "63ec2e2852e12b0ba117910e"
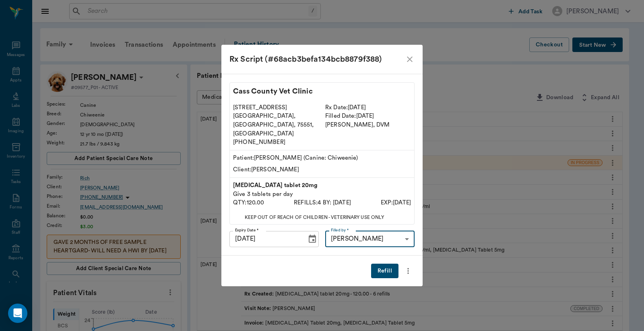
click at [380, 263] on button "Refill" at bounding box center [384, 270] width 27 height 15
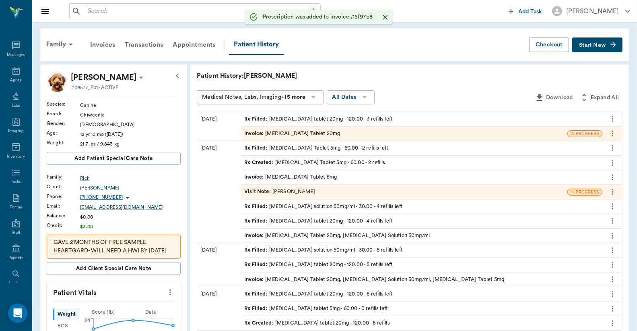
click at [291, 147] on div "Rx Filled : Enalapril Tablet 5mg - 60.00 - 2 refills left" at bounding box center [316, 148] width 144 height 8
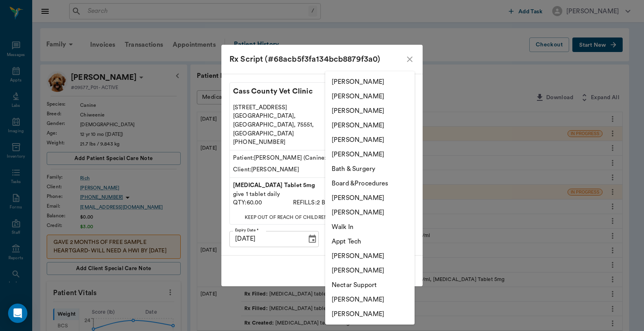
click at [356, 231] on body "/ ​ Add Task Dr. Bert Ellsworth Nectar Messages Appts Labs Imaging Inventory Ta…" at bounding box center [322, 329] width 644 height 658
click at [358, 97] on li "[PERSON_NAME]" at bounding box center [369, 96] width 89 height 14
type input "63ec2e2852e12b0ba117910e"
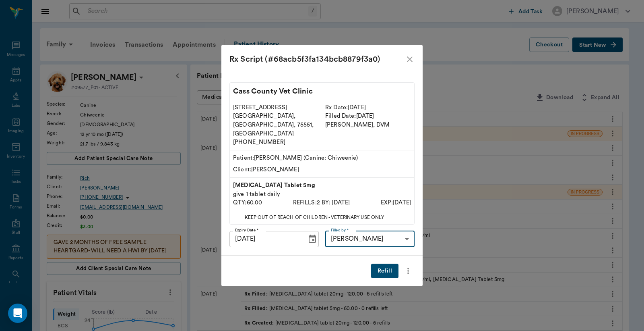
click at [380, 263] on button "Refill" at bounding box center [384, 270] width 27 height 15
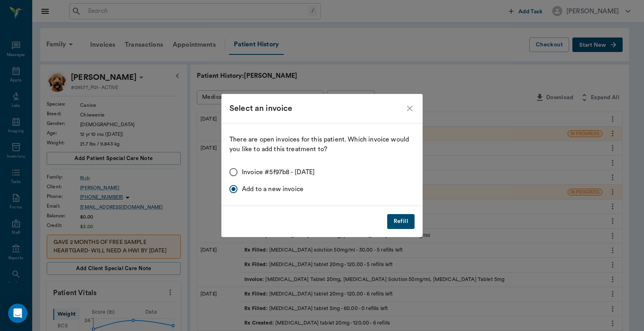
click at [399, 222] on button "Refill" at bounding box center [400, 221] width 27 height 15
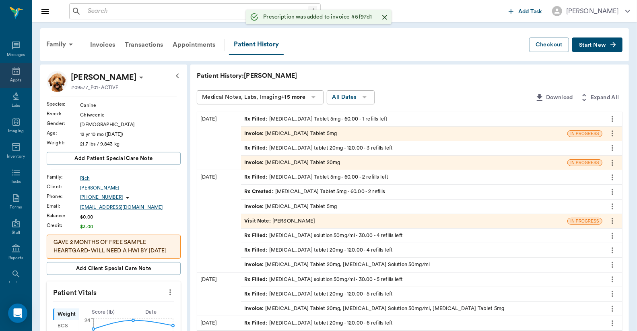
click at [15, 77] on div "Appts" at bounding box center [16, 75] width 32 height 25
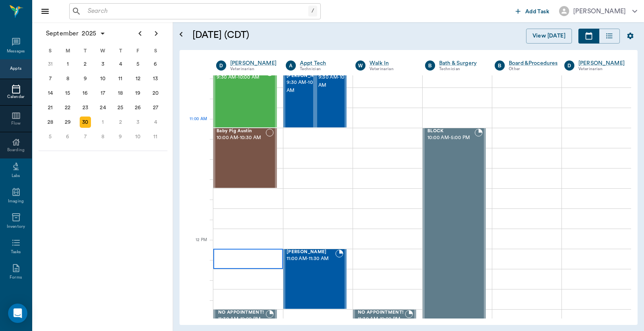
scroll to position [184, 0]
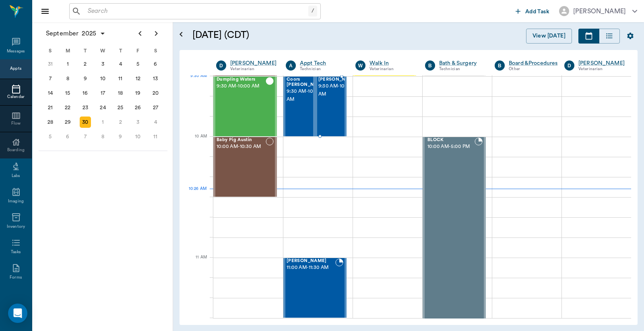
click at [331, 95] on span "9:30 AM - 10:00 AM" at bounding box center [339, 90] width 40 height 16
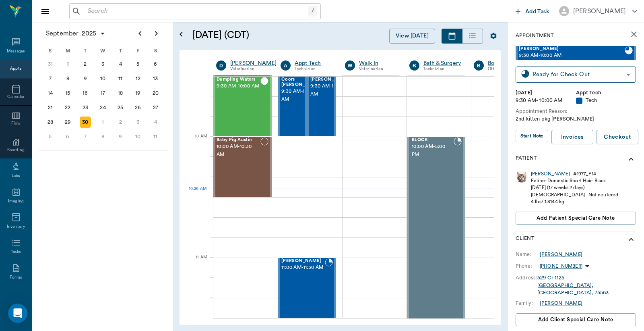
click at [536, 175] on div "Gus" at bounding box center [550, 173] width 39 height 7
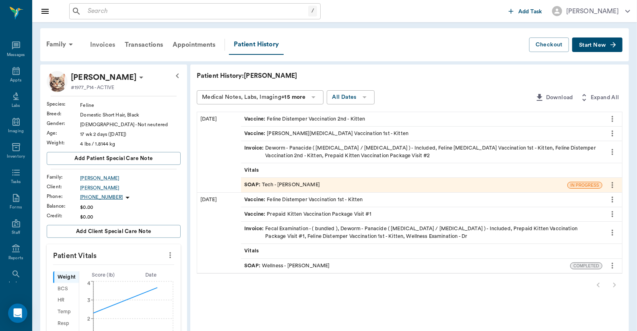
click at [108, 46] on div "Invoices" at bounding box center [102, 44] width 35 height 19
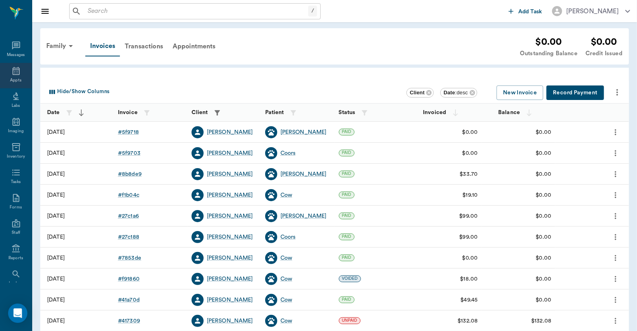
click at [13, 73] on icon at bounding box center [16, 71] width 10 height 10
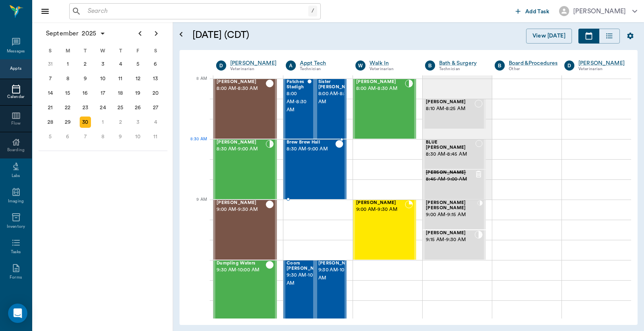
scroll to position [119, 0]
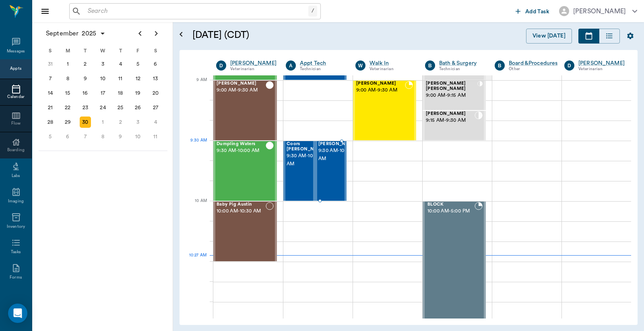
click at [328, 155] on span "9:30 AM - 10:00 AM" at bounding box center [339, 155] width 40 height 16
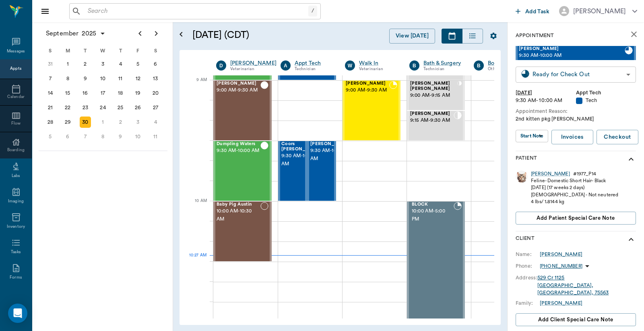
click at [542, 75] on body "/ ​ Add Task Dr. Bert Ellsworth Nectar Messages Appts Calendar Flow Boarding La…" at bounding box center [322, 165] width 644 height 331
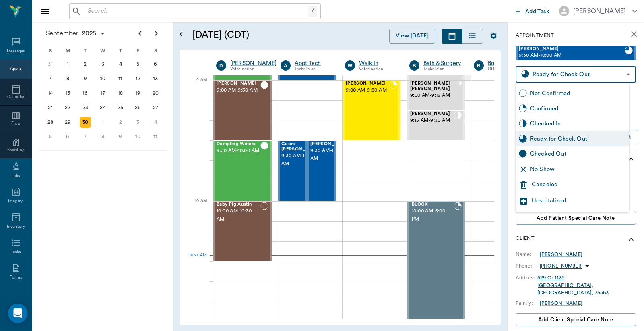
click at [546, 155] on div "Checked Out" at bounding box center [578, 153] width 96 height 9
type input "CHECKED_OUT"
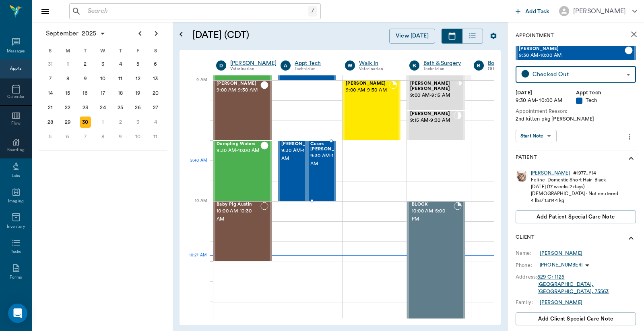
drag, startPoint x: 319, startPoint y: 161, endPoint x: 331, endPoint y: 148, distance: 17.9
click at [319, 161] on span "9:30 AM - 10:00 AM" at bounding box center [330, 160] width 40 height 16
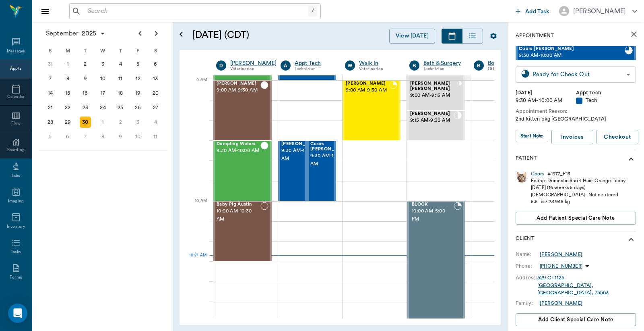
click at [557, 77] on body "/ ​ Add Task Dr. Bert Ellsworth Nectar Messages Appts Calendar Flow Boarding La…" at bounding box center [322, 165] width 644 height 331
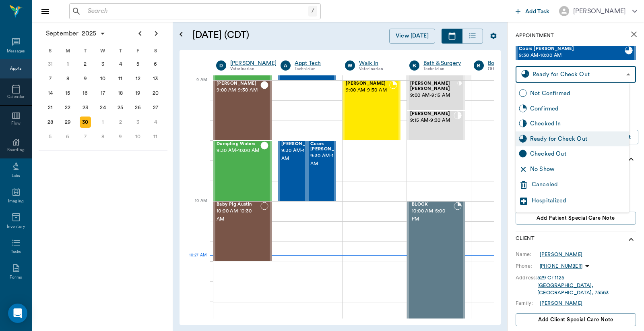
click at [543, 154] on div "Checked Out" at bounding box center [578, 153] width 96 height 9
type input "CHECKED_OUT"
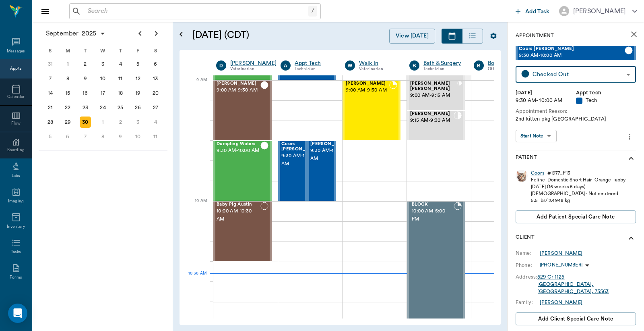
click at [122, 8] on input "text" at bounding box center [197, 11] width 224 height 11
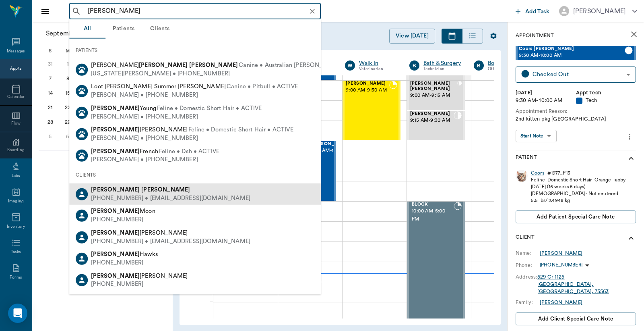
click at [143, 198] on div "(907) 209-4760 • AKMIKE47@hotmail.com" at bounding box center [170, 198] width 159 height 8
type input "michael thomas"
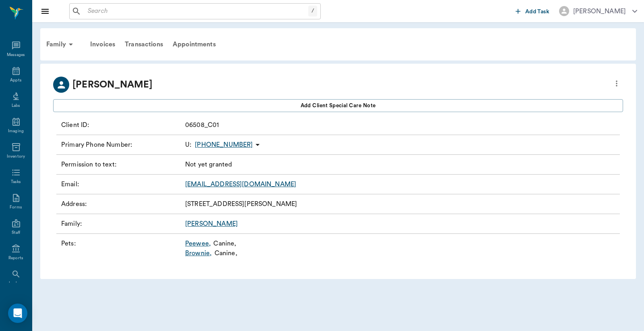
click at [203, 243] on link "Peewee ," at bounding box center [198, 243] width 26 height 10
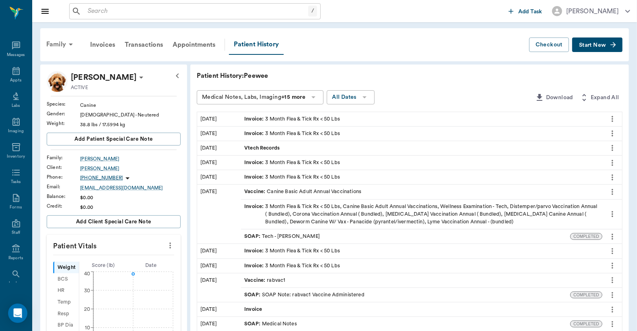
click at [55, 44] on div "Family" at bounding box center [60, 44] width 39 height 19
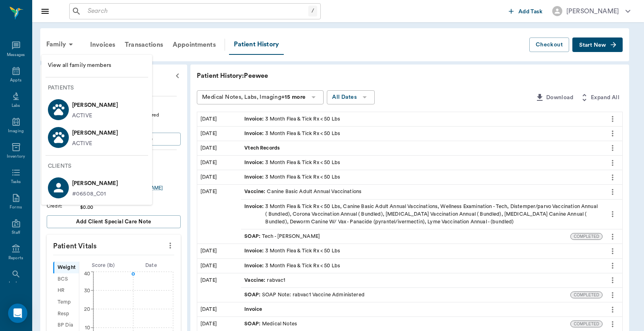
click at [73, 130] on p "Brownie Thomas" at bounding box center [95, 132] width 46 height 13
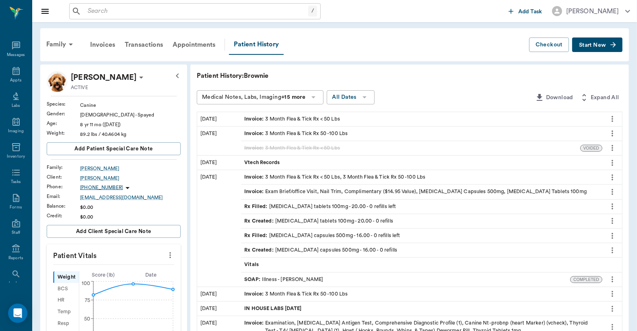
click at [591, 45] on span "Start New" at bounding box center [592, 45] width 27 height 0
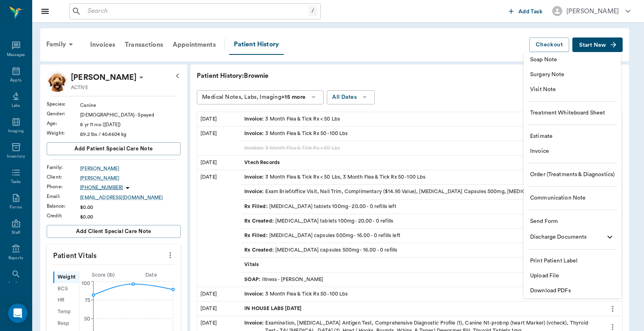
click at [548, 89] on span "Visit Note" at bounding box center [572, 89] width 85 height 8
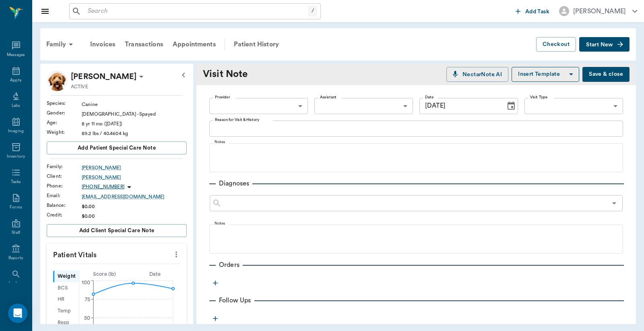
type input "[DATE]"
click at [278, 99] on body "/ ​ Add Task Dr. Bert Ellsworth Nectar Messages Appts Labs Imaging Inventory Ta…" at bounding box center [322, 165] width 644 height 331
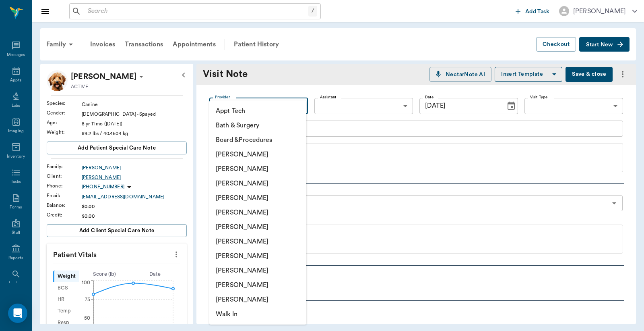
click at [266, 151] on li "[PERSON_NAME]" at bounding box center [257, 154] width 97 height 14
type input "6899ea08ed37b777db10de45"
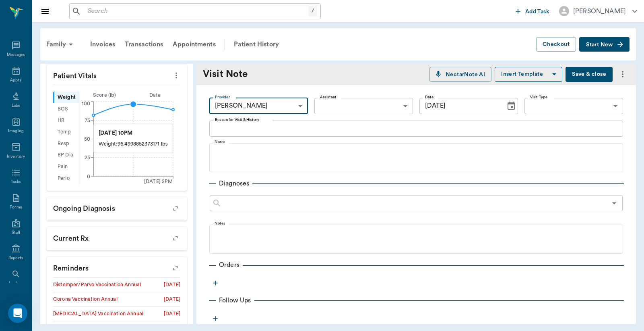
scroll to position [258, 0]
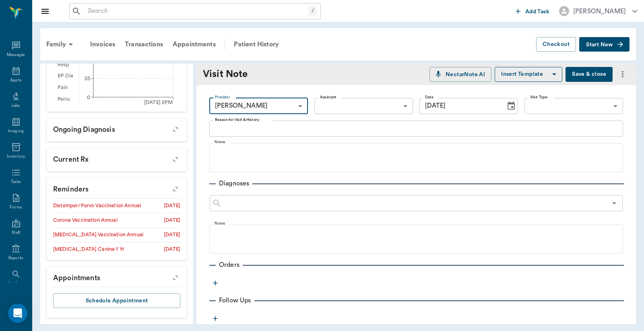
click at [273, 132] on textarea "Reason for Visit & History" at bounding box center [416, 128] width 403 height 9
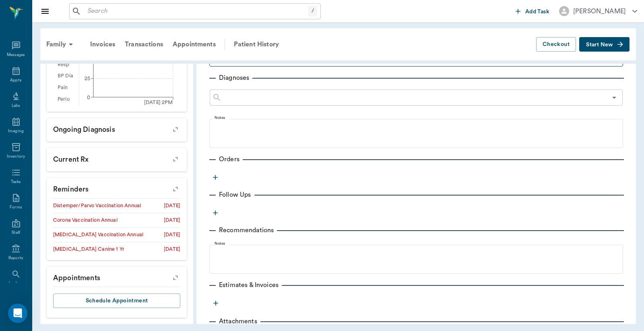
scroll to position [143, 0]
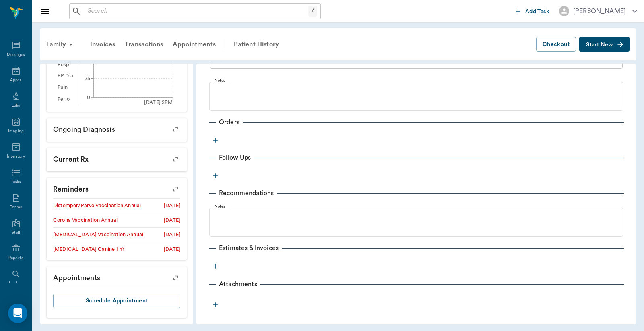
type textarea "3MFAT"
click at [215, 138] on icon "button" at bounding box center [215, 140] width 5 height 5
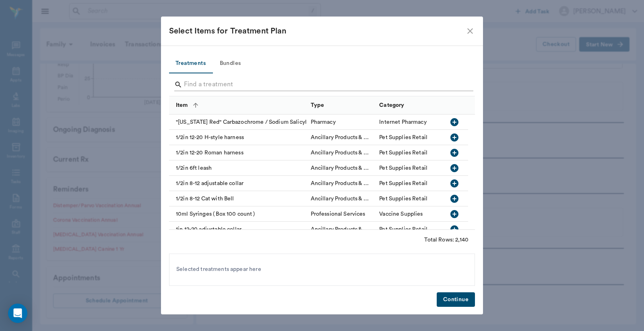
click at [232, 83] on input "Search" at bounding box center [322, 84] width 277 height 13
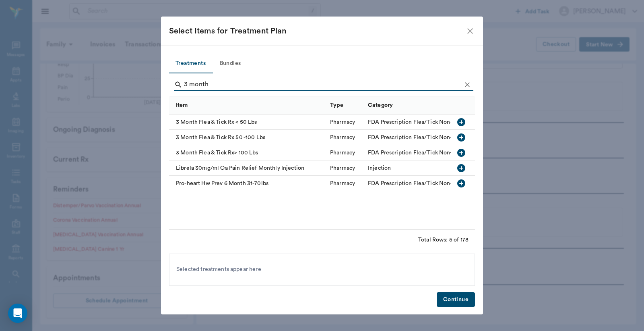
type input "3 month"
click at [462, 134] on icon "button" at bounding box center [461, 137] width 8 height 8
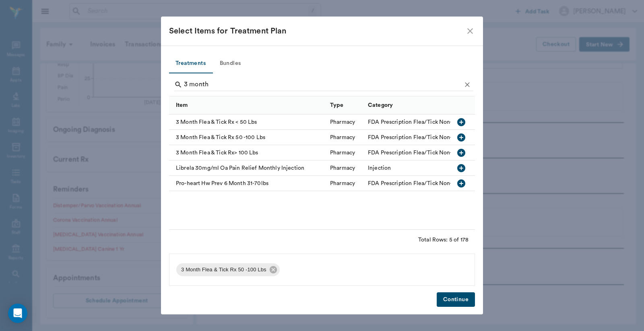
click at [450, 296] on button "Continue" at bounding box center [456, 299] width 38 height 15
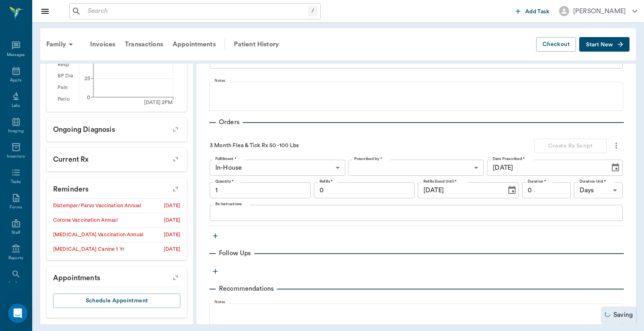
type input "1.00"
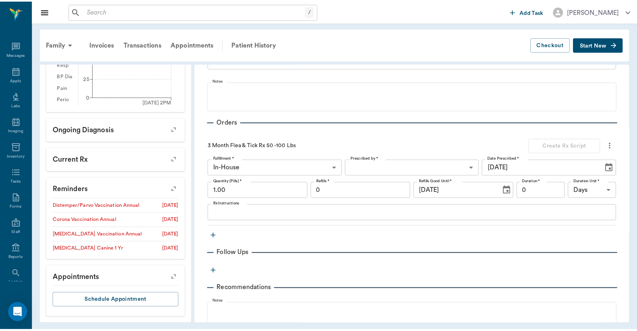
scroll to position [248, 0]
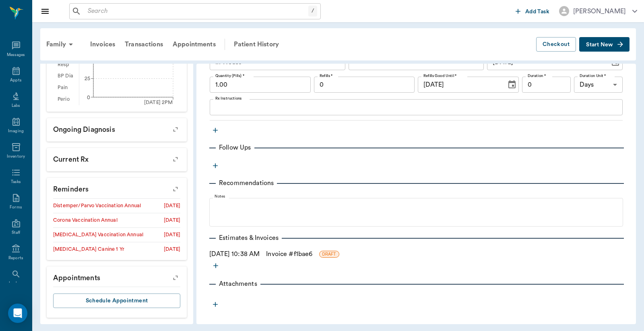
click at [300, 254] on link "Invoice # f1bae6" at bounding box center [289, 254] width 46 height 10
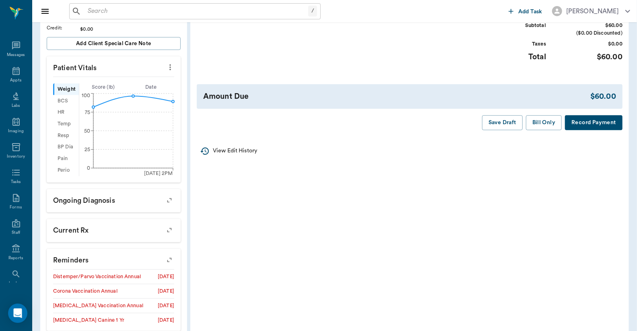
scroll to position [59, 0]
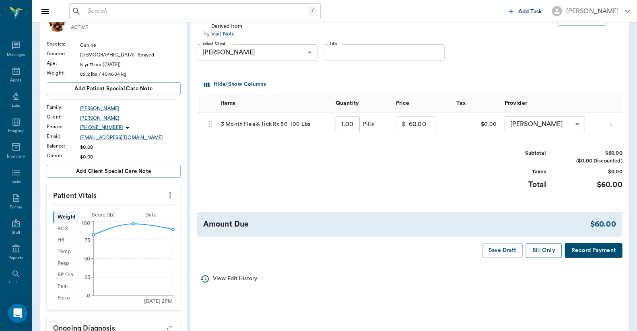
click at [546, 258] on button "Bill Only" at bounding box center [544, 250] width 36 height 15
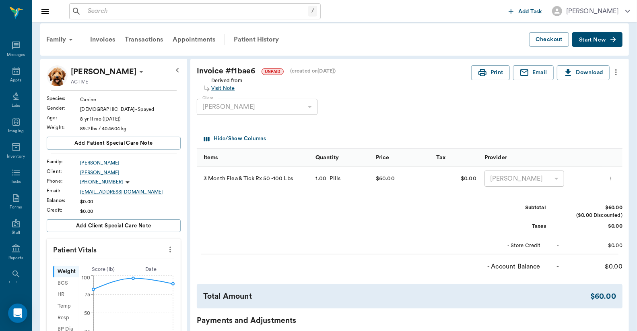
scroll to position [0, 0]
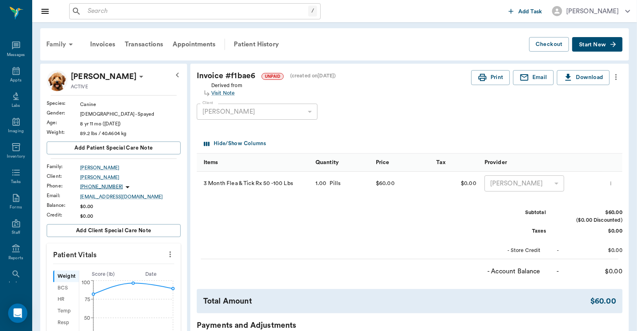
click at [53, 46] on div "Family" at bounding box center [60, 44] width 39 height 19
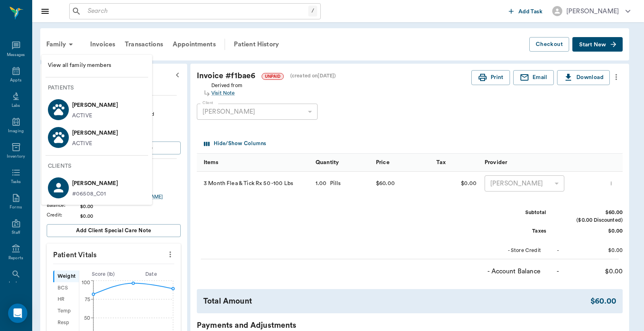
click at [70, 115] on div "Peewee Thomas ACTIVE" at bounding box center [93, 109] width 49 height 21
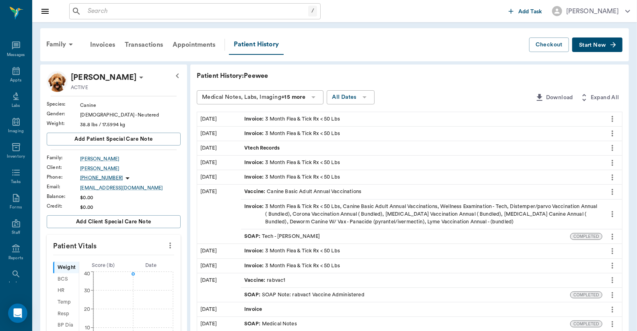
click at [601, 45] on span "Start New" at bounding box center [592, 45] width 27 height 0
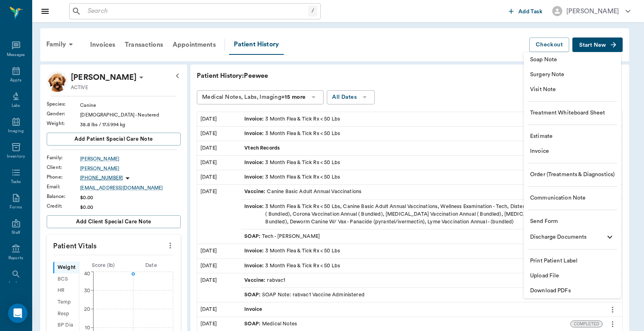
click at [545, 92] on span "Visit Note" at bounding box center [572, 89] width 85 height 8
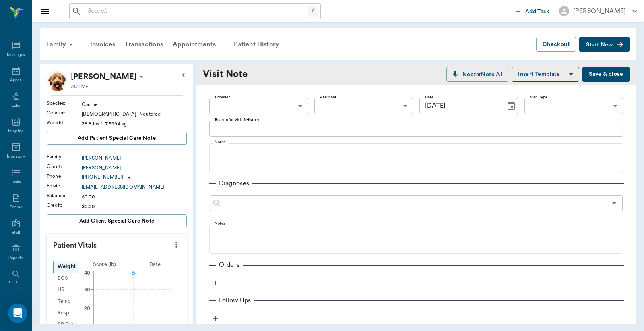
type input "[DATE]"
click at [253, 103] on body "/ ​ Add Task Dr. Bert Ellsworth Nectar Messages Appts Labs Imaging Inventory Ta…" at bounding box center [322, 165] width 644 height 331
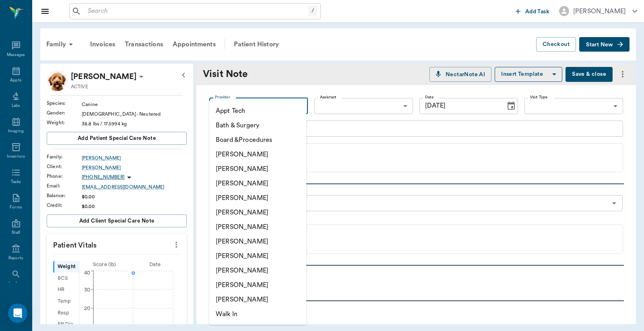
click at [256, 159] on li "[PERSON_NAME]" at bounding box center [257, 154] width 97 height 14
type input "6899ea08ed37b777db10de45"
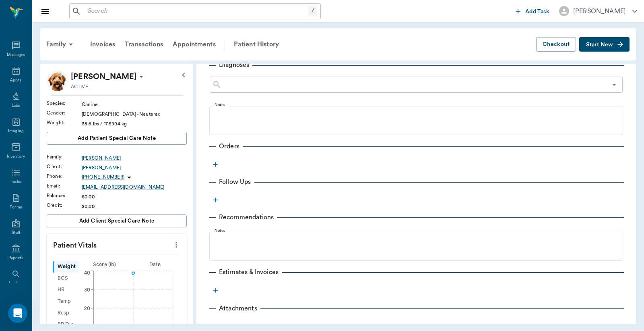
scroll to position [143, 0]
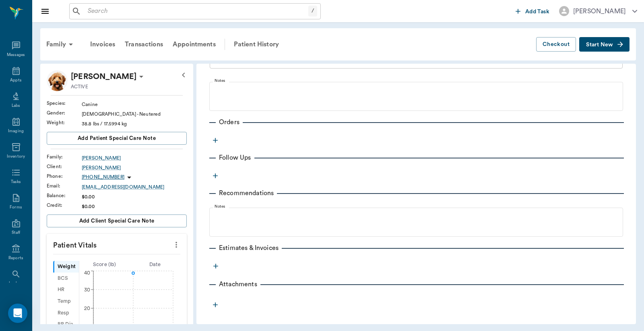
click at [206, 136] on div "Provider Caryn Watson 6899ea08ed37b777db10de45 Provider Assistant ​ Assistant D…" at bounding box center [417, 126] width 440 height 369
click at [215, 137] on icon "button" at bounding box center [215, 140] width 8 height 8
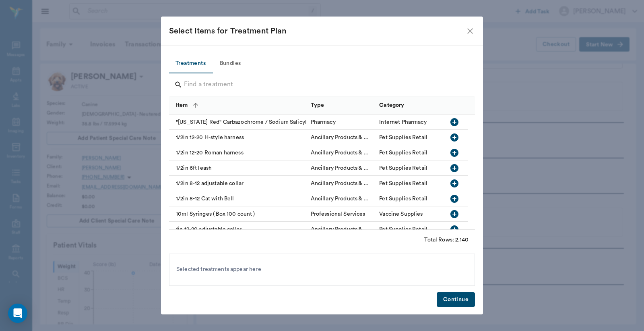
click at [226, 81] on input "Search" at bounding box center [322, 84] width 277 height 13
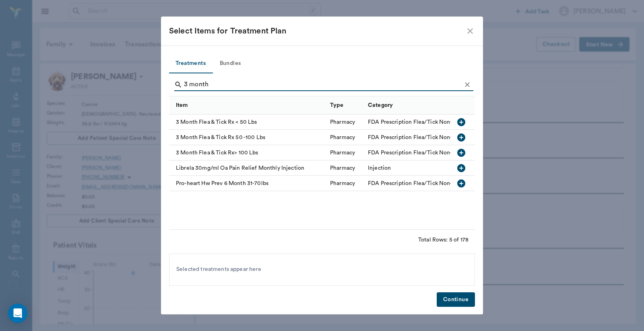
type input "3 month"
click at [459, 120] on icon "button" at bounding box center [461, 122] width 8 height 8
click at [449, 300] on button "Continue" at bounding box center [456, 299] width 38 height 15
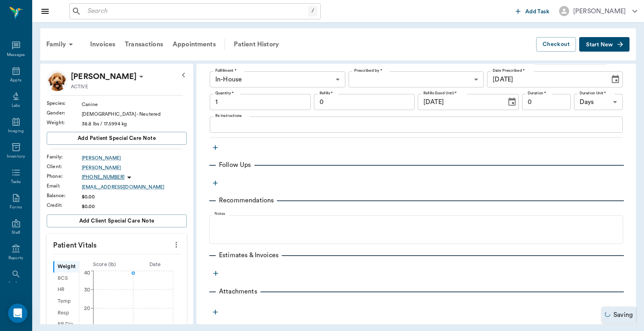
type input "1.00"
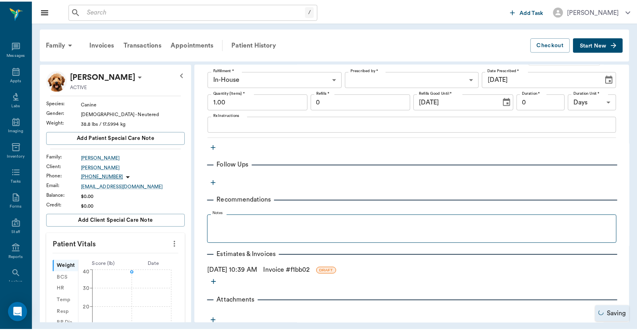
scroll to position [238, 0]
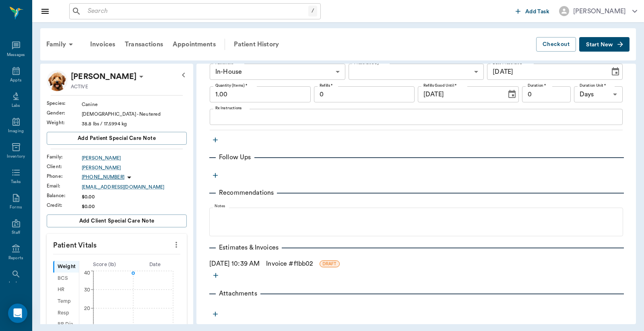
click at [296, 264] on link "Invoice # f1bb02" at bounding box center [289, 264] width 47 height 10
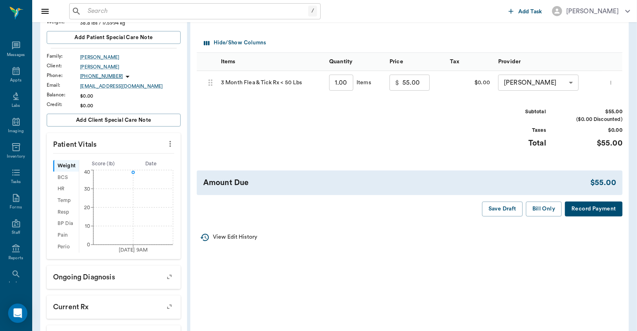
scroll to position [119, 0]
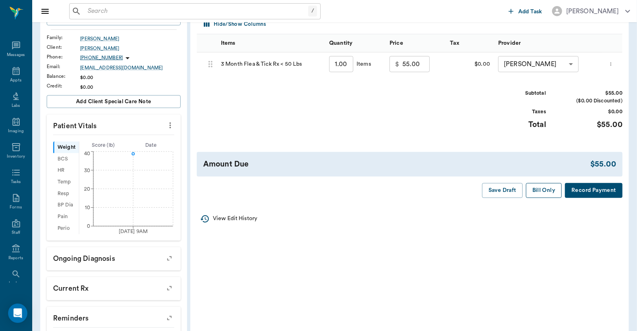
click at [542, 185] on button "Bill Only" at bounding box center [544, 190] width 36 height 15
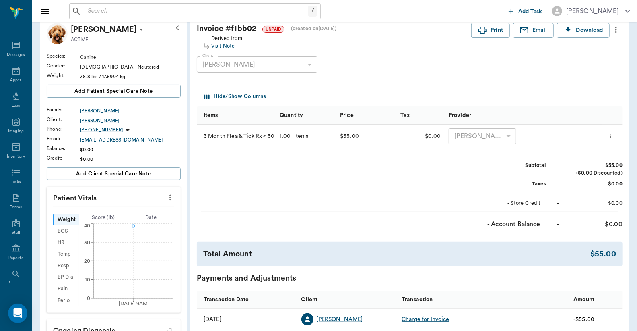
scroll to position [0, 0]
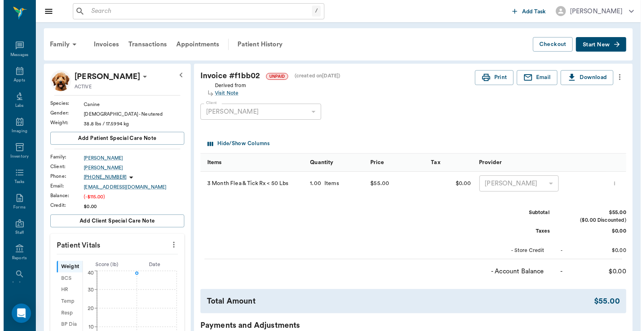
scroll to position [238, 0]
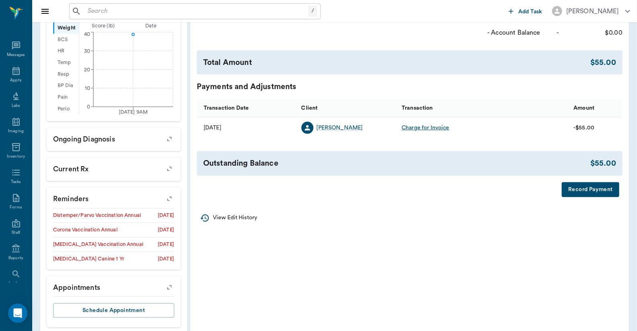
click at [583, 190] on button "Record Payment" at bounding box center [591, 189] width 58 height 15
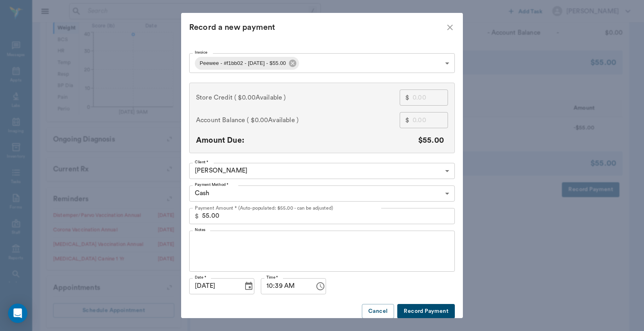
click at [317, 65] on body "/ ​ Add Task [PERSON_NAME] Nectar Messages Appts Labs Imaging Inventory Tasks F…" at bounding box center [322, 52] width 644 height 581
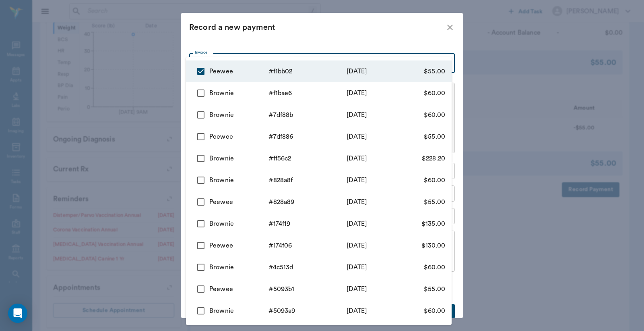
click at [199, 93] on input "checkbox" at bounding box center [200, 93] width 17 height 17
checkbox input "true"
type input "68dbf9a02749799303f1bb02,68dbf9702749799303f1bae6"
type input "115.00"
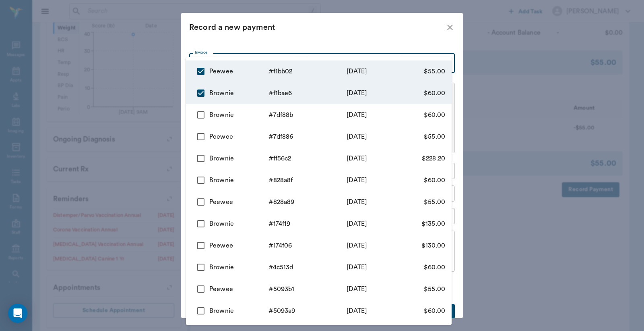
click at [279, 37] on div at bounding box center [322, 165] width 644 height 331
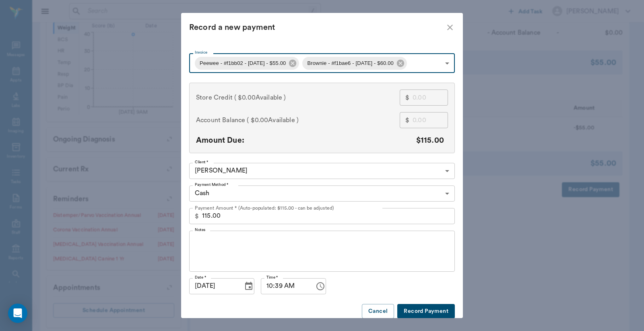
click at [249, 192] on body "/ ​ Add Task [PERSON_NAME] Nectar Messages Appts Labs Imaging Inventory Tasks F…" at bounding box center [322, 52] width 644 height 581
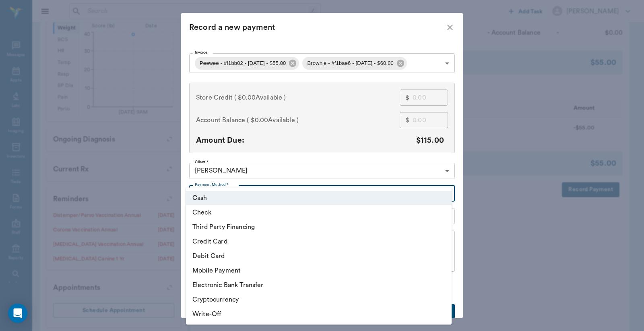
click at [221, 241] on li "Credit Card" at bounding box center [319, 241] width 266 height 14
type input "CREDIT_CARD"
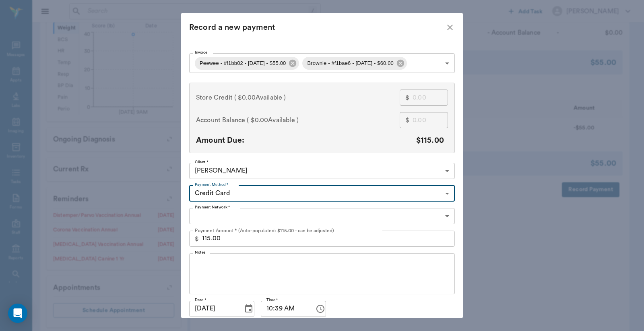
click at [228, 215] on body "/ ​ Add Task [PERSON_NAME] Nectar Messages Appts Labs Imaging Inventory Tasks F…" at bounding box center [322, 52] width 644 height 581
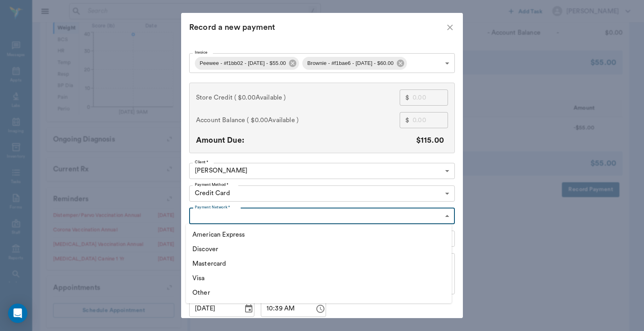
click at [216, 276] on li "Visa" at bounding box center [319, 278] width 266 height 14
type input "VISA"
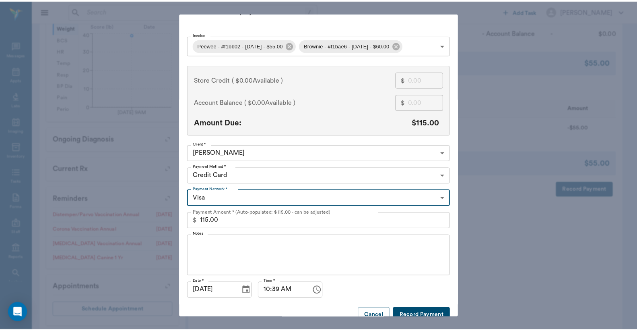
scroll to position [31, 0]
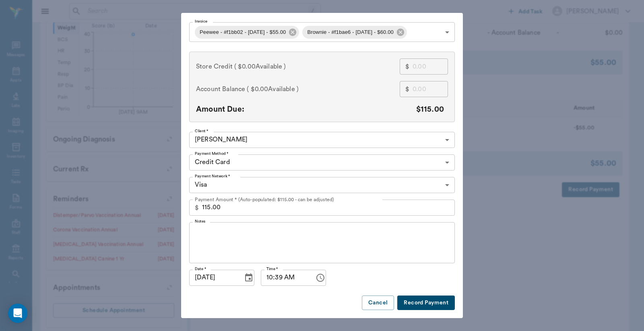
click at [420, 304] on button "Record Payment" at bounding box center [426, 302] width 58 height 15
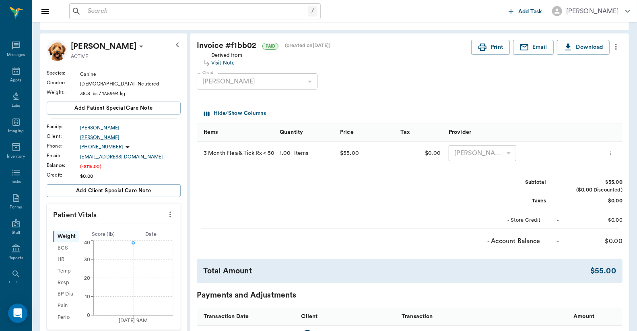
scroll to position [0, 0]
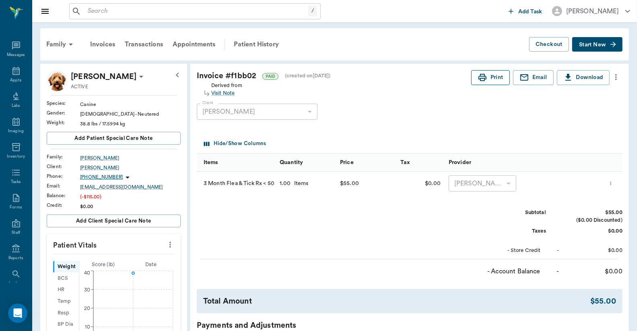
click at [495, 72] on button "Print" at bounding box center [491, 77] width 39 height 15
click at [54, 42] on div "Family" at bounding box center [60, 44] width 39 height 19
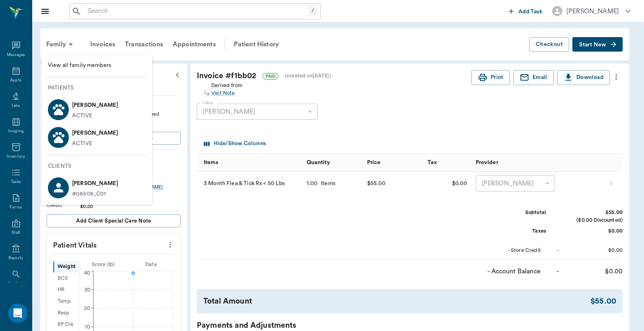
click at [82, 133] on p "Brownie Thomas" at bounding box center [95, 132] width 46 height 13
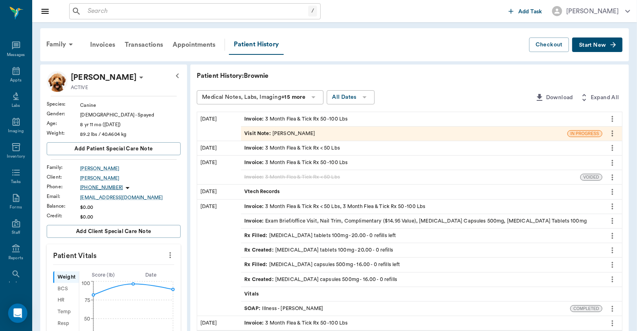
click at [353, 114] on div "Invoice : 3 Month Flea & Tick Rx 50 -100 Lbs" at bounding box center [422, 119] width 362 height 14
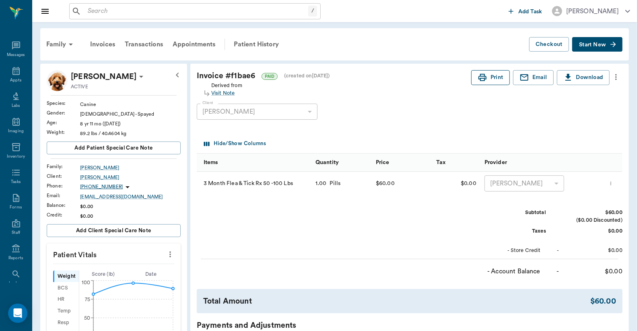
click at [488, 78] on button "Print" at bounding box center [491, 77] width 39 height 15
click at [130, 10] on input "text" at bounding box center [197, 11] width 224 height 11
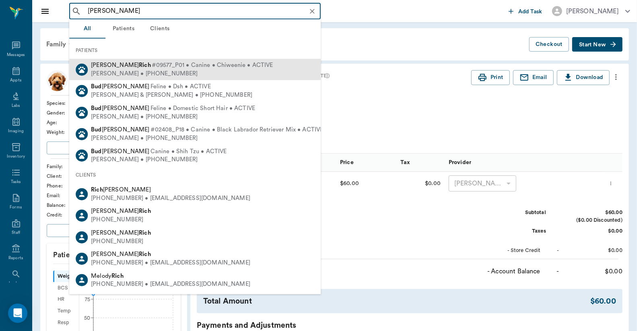
click at [136, 71] on div "Melody Rich • (318) 774-0897" at bounding box center [182, 73] width 182 height 8
type input "bud rich"
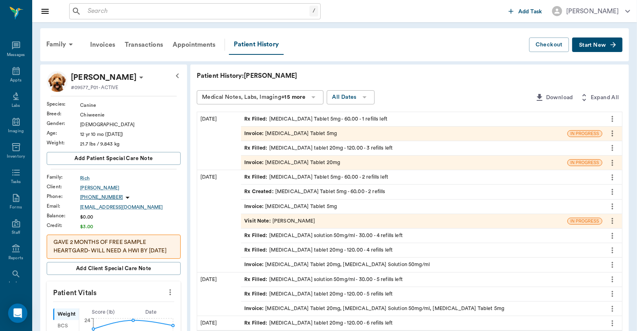
click at [301, 160] on div "Invoice : Furosemide Tablet 20mg" at bounding box center [292, 163] width 96 height 8
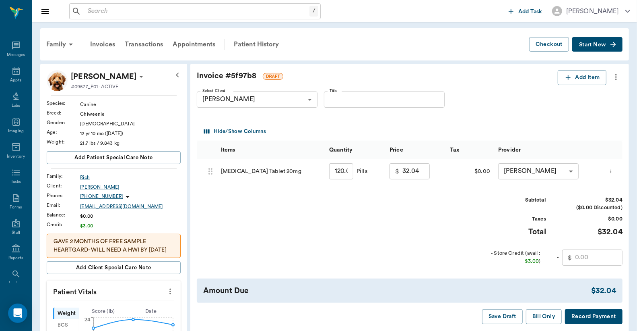
click at [617, 79] on icon "more" at bounding box center [617, 77] width 2 height 6
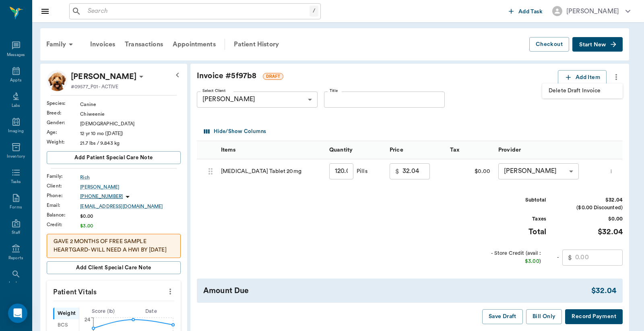
click at [590, 87] on span "Delete Draft Invoice" at bounding box center [583, 91] width 68 height 8
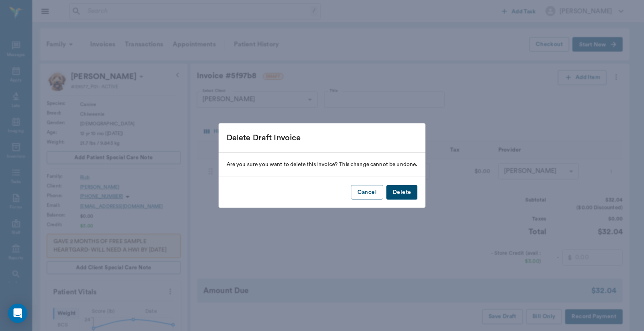
click at [403, 193] on button "Delete" at bounding box center [402, 192] width 31 height 15
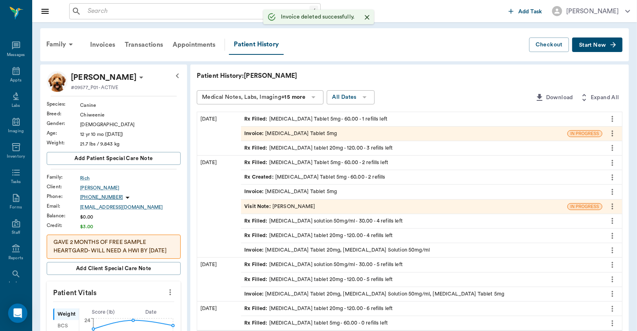
click at [280, 131] on div "Invoice : Enalapril Tablet 5mg" at bounding box center [290, 134] width 93 height 8
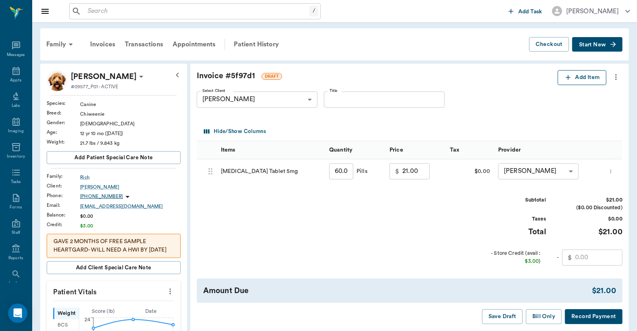
click at [573, 77] on button "Add Item" at bounding box center [582, 77] width 49 height 15
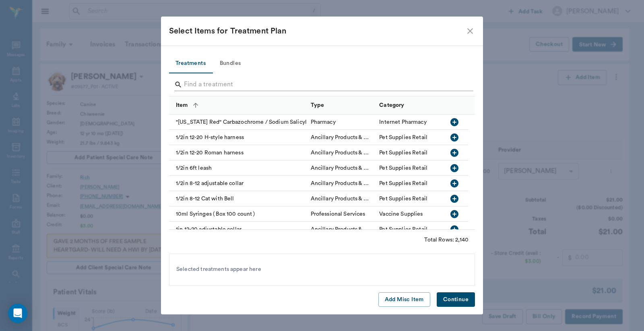
click at [220, 83] on input "Search" at bounding box center [322, 84] width 277 height 13
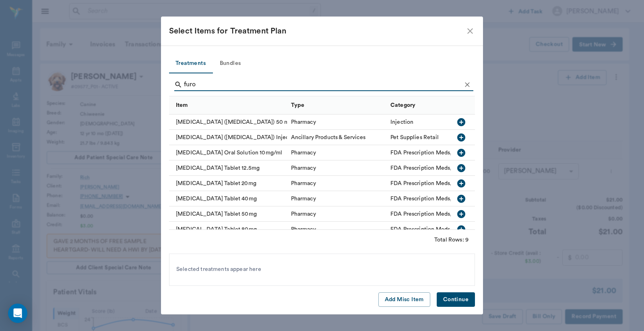
type input "furo"
click at [209, 186] on div "Furosemide Tablet 20mg" at bounding box center [228, 183] width 118 height 15
click at [459, 301] on button "Continue" at bounding box center [456, 299] width 38 height 15
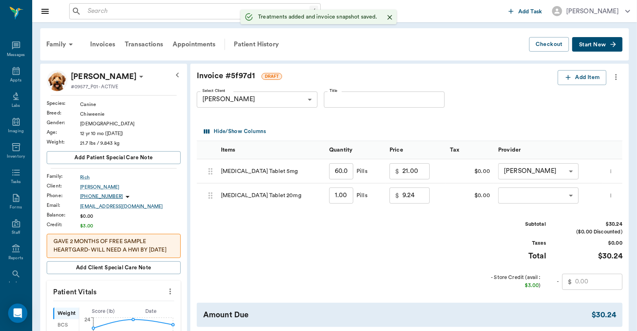
click at [351, 200] on input "1.00" at bounding box center [341, 195] width 24 height 16
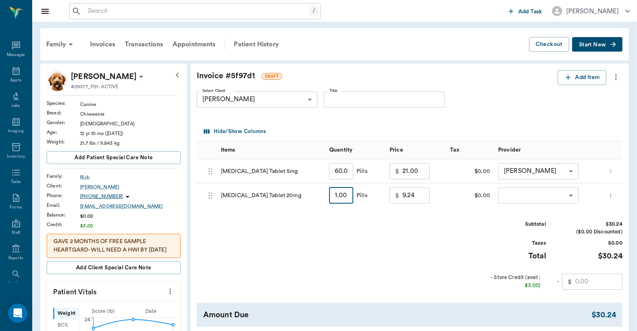
type input "7"
type input "10.68"
type input "73"
type input "26.52"
click at [529, 197] on body "/ ​ Add Task Dr. Bert Ellsworth Nectar Messages Appts Labs Imaging Inventory Ta…" at bounding box center [318, 328] width 637 height 657
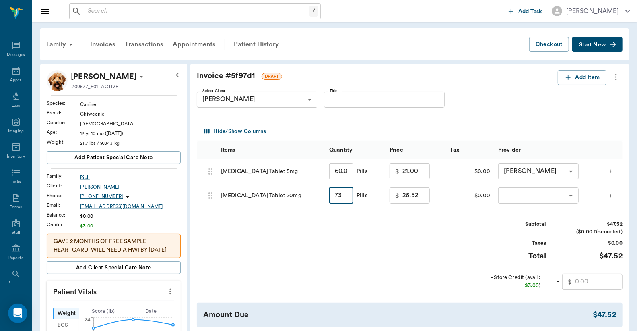
type input "73.00"
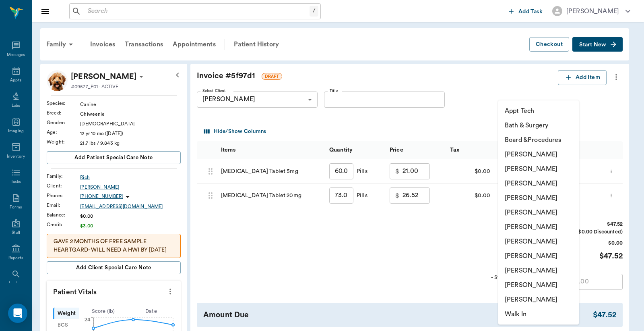
click at [523, 281] on li "[PERSON_NAME]" at bounding box center [539, 284] width 81 height 14
type input "none-63ec2ece52e12b0ba117cc90"
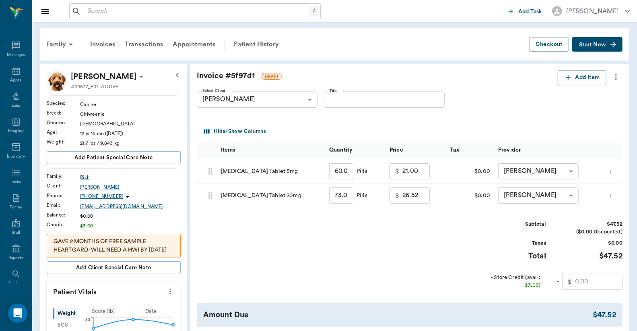
click at [435, 262] on div "Subtotal $47.52 ($0.00 Discounted) Taxes $0.00 Total $47.52 - Store Credit (ava…" at bounding box center [410, 254] width 426 height 69
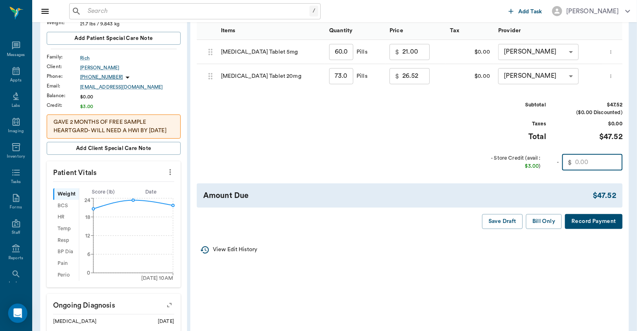
click at [615, 159] on input "text" at bounding box center [599, 162] width 48 height 16
type input "3.00"
click at [604, 216] on button "Record Payment" at bounding box center [594, 221] width 58 height 15
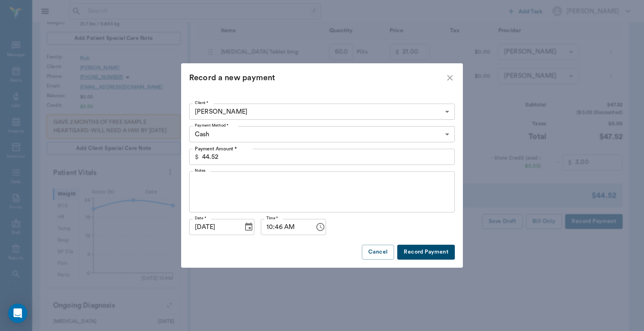
click at [207, 132] on body "/ ​ Add Task Dr. Bert Ellsworth Nectar Messages Appts Labs Imaging Inventory Ta…" at bounding box center [322, 209] width 644 height 657
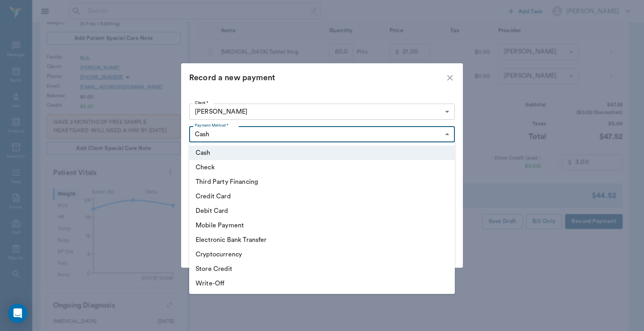
click at [209, 194] on li "Credit Card" at bounding box center [322, 196] width 266 height 14
type input "CREDIT_CARD"
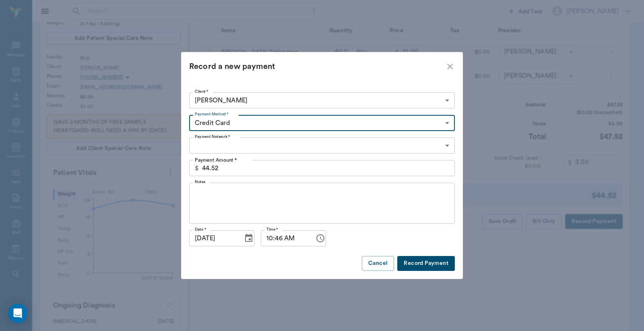
click at [227, 148] on body "/ ​ Add Task Dr. Bert Ellsworth Nectar Messages Appts Labs Imaging Inventory Ta…" at bounding box center [322, 209] width 644 height 657
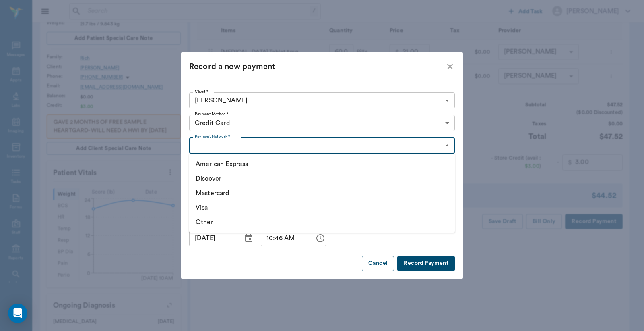
click at [202, 203] on li "Visa" at bounding box center [322, 207] width 266 height 14
type input "VISA"
click at [424, 260] on button "Record Payment" at bounding box center [426, 263] width 58 height 15
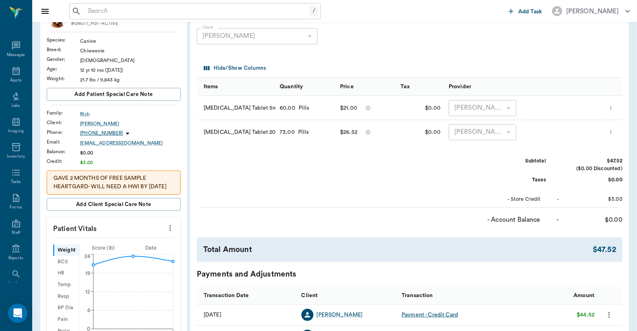
scroll to position [0, 0]
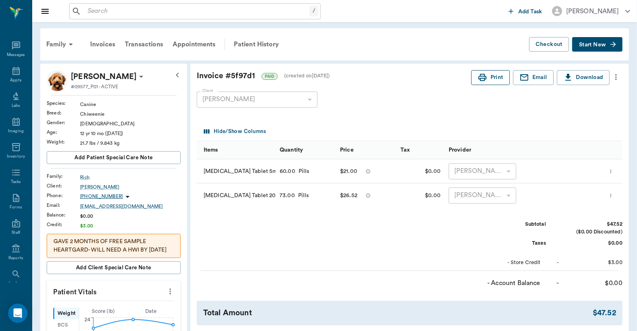
click at [491, 75] on button "Print" at bounding box center [491, 77] width 39 height 15
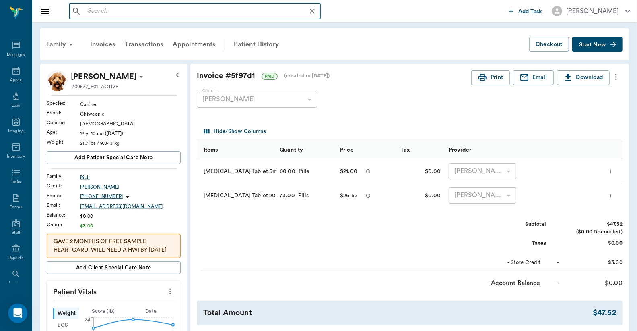
click at [88, 12] on input "text" at bounding box center [202, 11] width 234 height 11
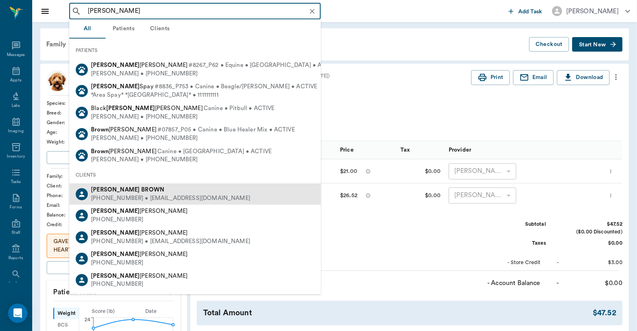
click at [121, 192] on div "JUDY BROWN" at bounding box center [170, 190] width 159 height 8
type input "Judy Brown"
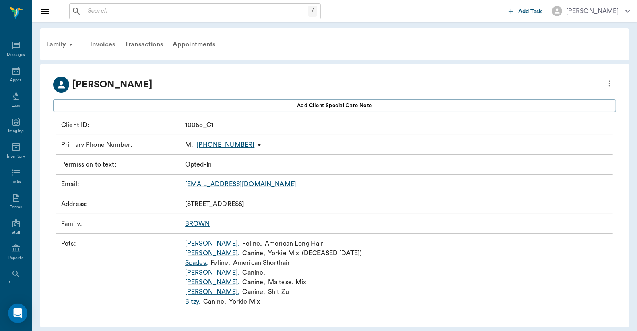
click at [104, 44] on div "Invoices" at bounding box center [102, 44] width 35 height 19
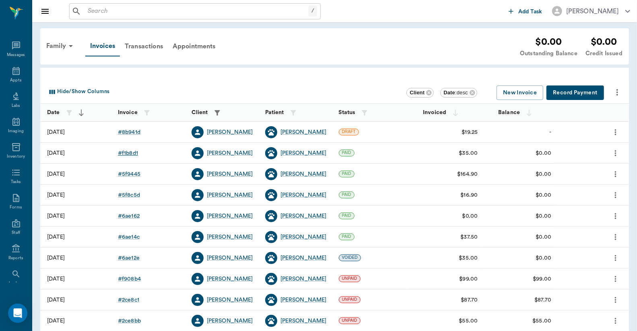
click at [126, 154] on div "# f1b8d1" at bounding box center [128, 153] width 20 height 8
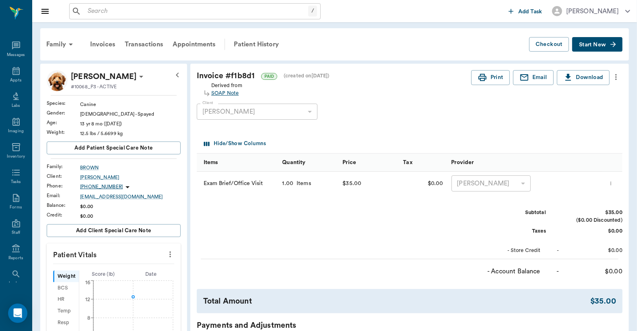
click at [231, 91] on div "SOAP Note" at bounding box center [226, 93] width 31 height 8
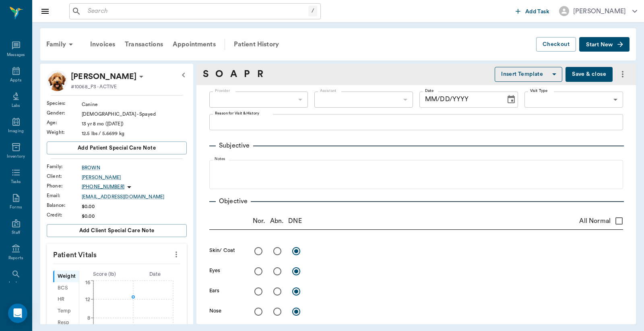
type input "63ec2f075fda476ae8351a4d"
type input "65d2be4f46e3a538d89b8c14"
type textarea "basic canine Christy Basic Adult - Hunt"
radio input "true"
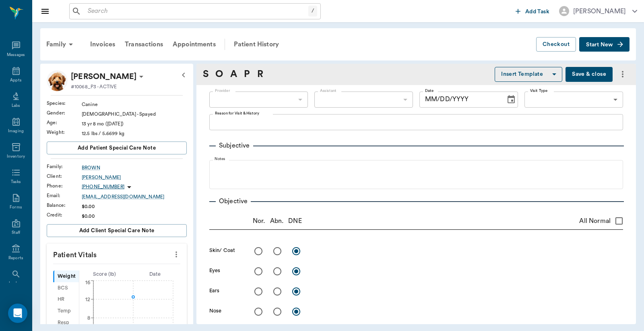
type textarea "nuclear sclerosis"
radio input "true"
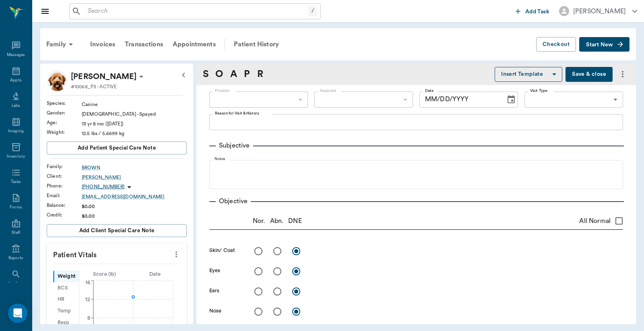
radio input "true"
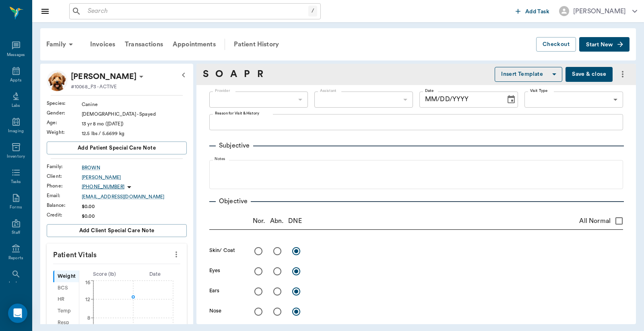
radio input "true"
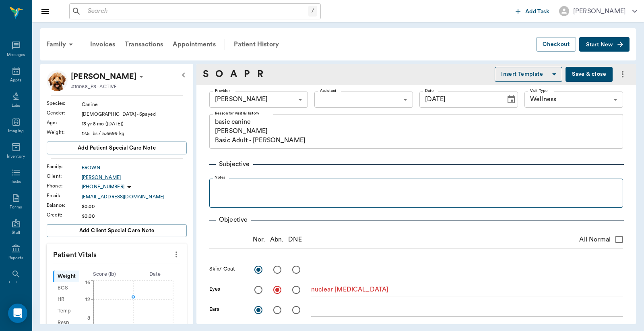
type input "09/29/2025"
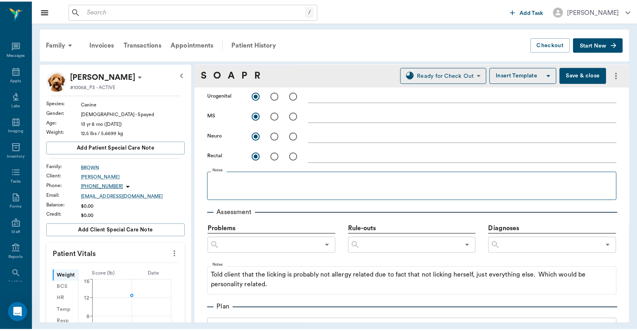
scroll to position [351, 0]
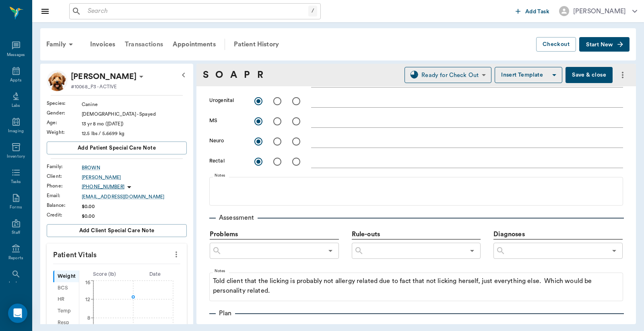
click at [152, 45] on div "Transactions" at bounding box center [144, 44] width 48 height 19
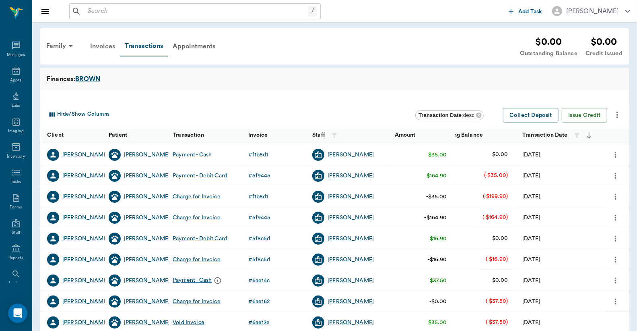
click at [108, 46] on div "Invoices" at bounding box center [102, 46] width 35 height 19
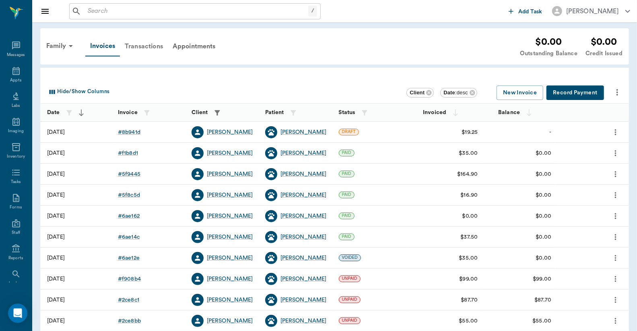
click at [138, 46] on div "Transactions" at bounding box center [144, 46] width 48 height 19
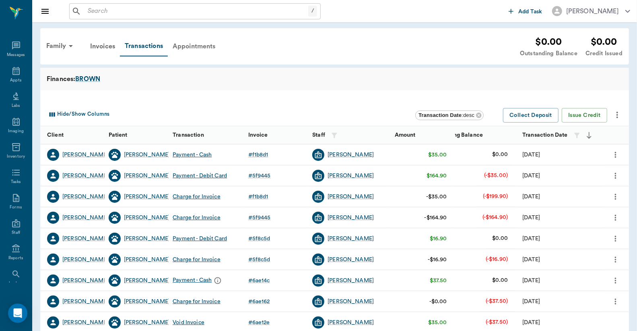
click at [191, 46] on div "Appointments" at bounding box center [194, 46] width 53 height 19
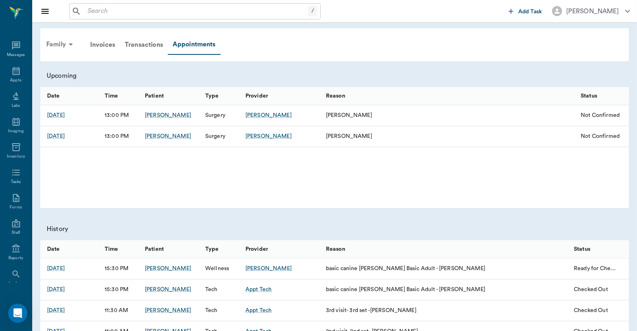
click at [56, 45] on div "Family" at bounding box center [60, 44] width 39 height 19
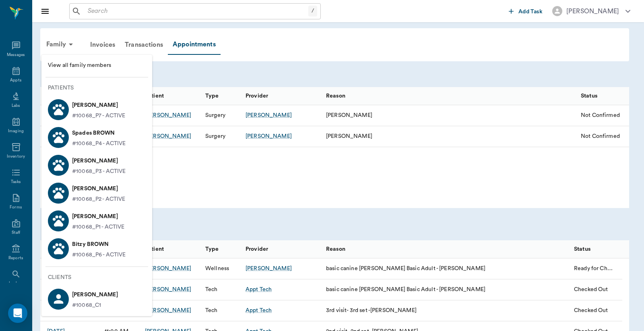
click at [91, 170] on p "#10068_P3 - ACTIVE" at bounding box center [99, 171] width 54 height 8
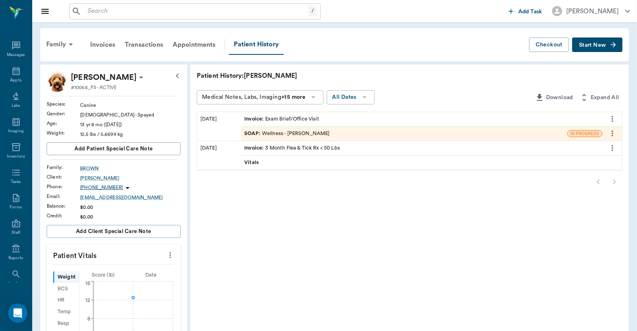
click at [316, 98] on icon at bounding box center [314, 97] width 10 height 10
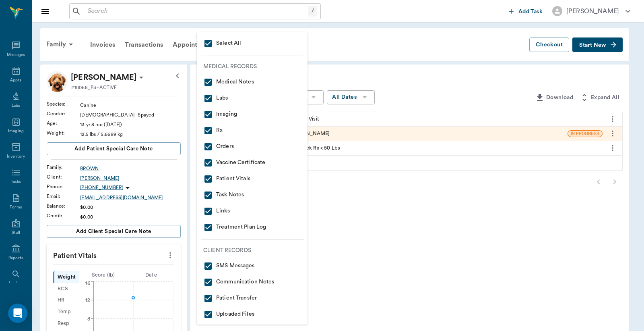
click at [316, 98] on div at bounding box center [322, 165] width 644 height 331
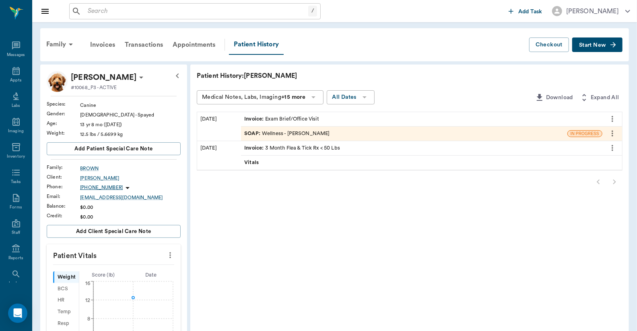
click at [315, 95] on icon at bounding box center [314, 97] width 10 height 10
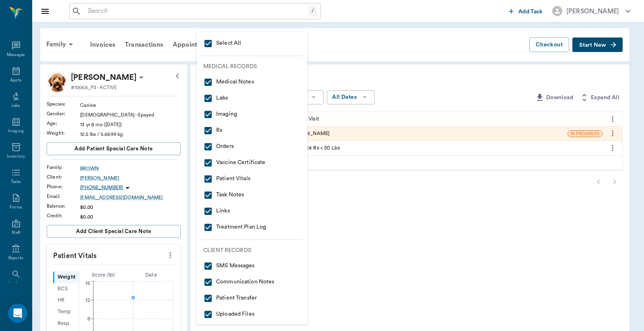
click at [392, 203] on div at bounding box center [322, 165] width 644 height 331
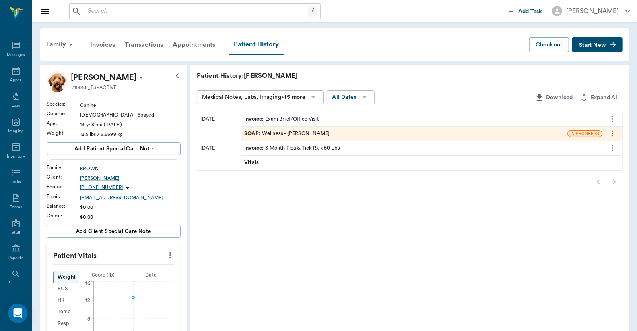
click at [281, 131] on div "SOAP : Wellness - Dr. Bert Ellsworth" at bounding box center [286, 134] width 85 height 8
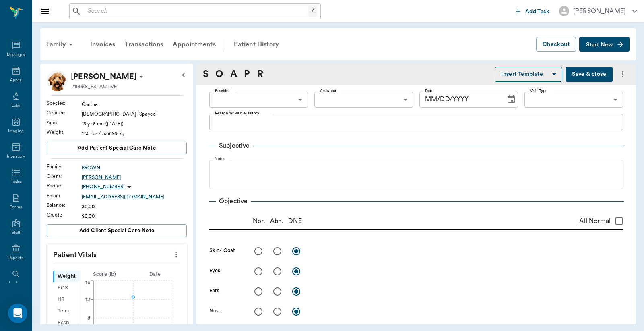
type input "63ec2f075fda476ae8351a4d"
type input "65d2be4f46e3a538d89b8c14"
type textarea "basic canine Christy Basic Adult - Hunt"
radio input "true"
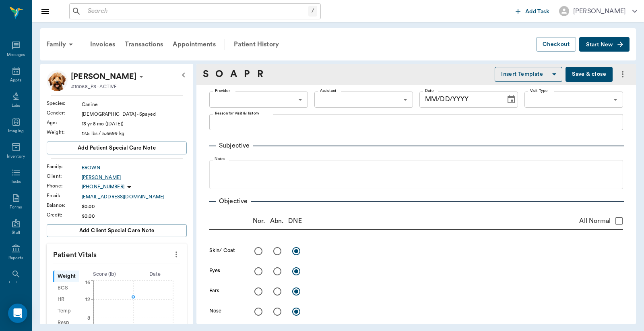
type textarea "nuclear sclerosis"
radio input "true"
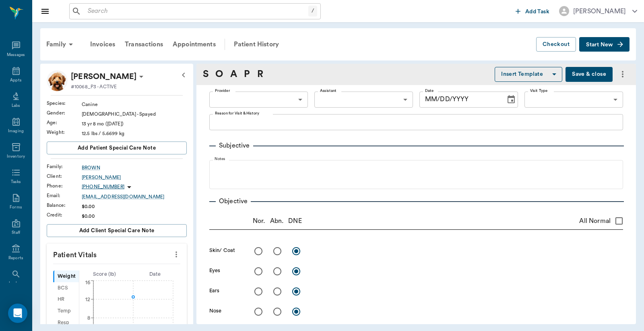
radio input "true"
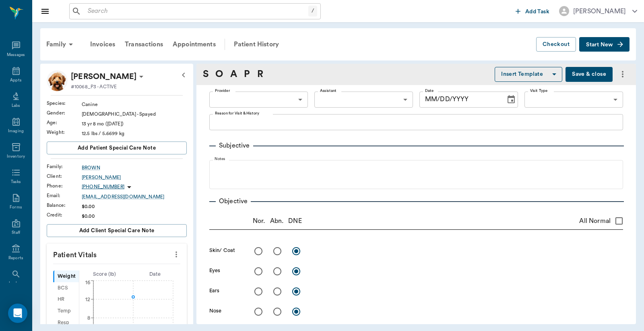
radio input "true"
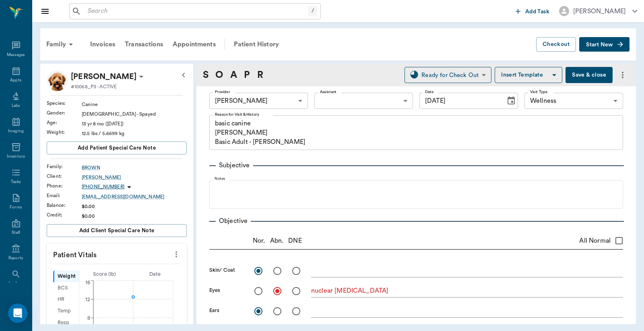
type input "09/29/2025"
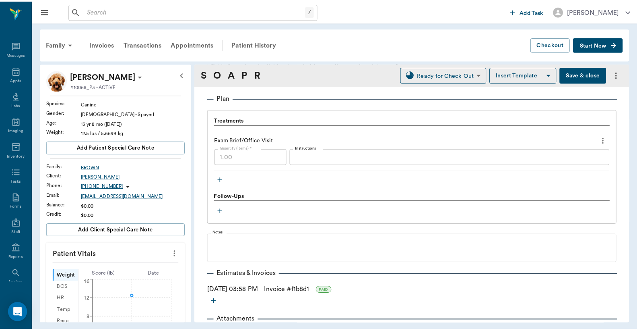
scroll to position [589, 0]
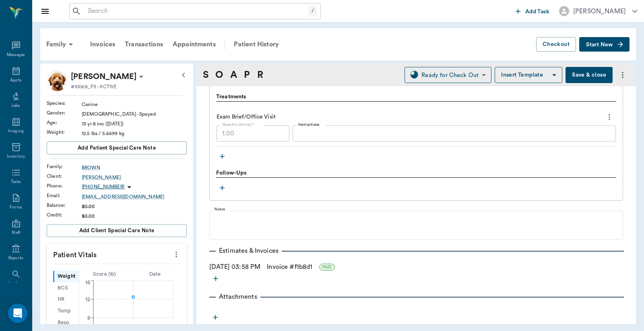
click at [310, 265] on link "Invoice # f1b8d1" at bounding box center [290, 267] width 46 height 10
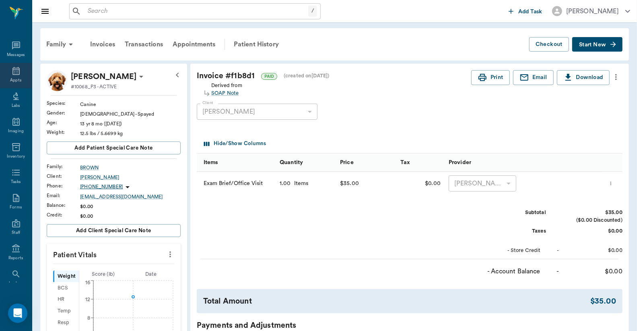
click at [10, 75] on div "Appts" at bounding box center [16, 75] width 32 height 25
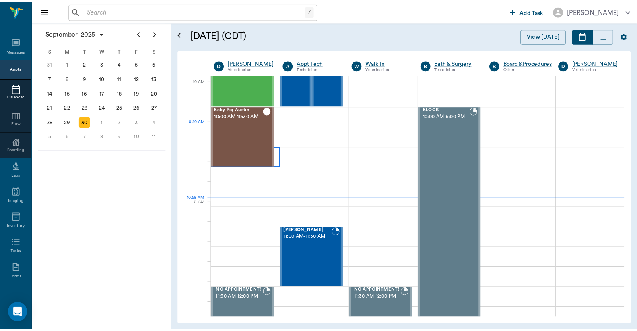
scroll to position [242, 0]
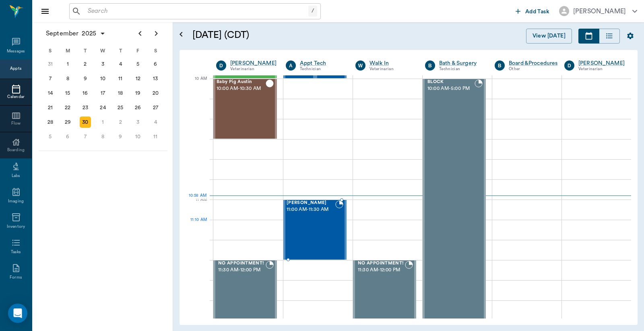
click at [311, 226] on div "[PERSON_NAME] 11:00 AM - 11:30 AM" at bounding box center [311, 229] width 49 height 59
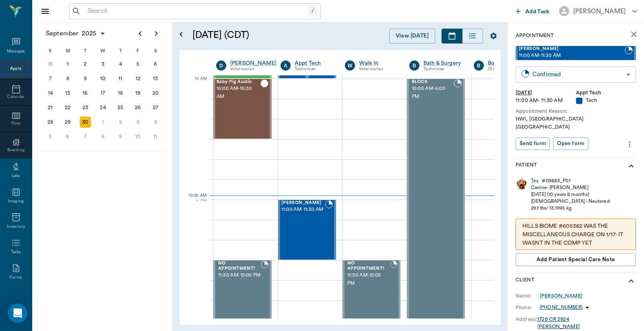
click at [536, 75] on body "/ ​ Add Task Dr. Bert Ellsworth Nectar Messages Appts Calendar Flow Boarding La…" at bounding box center [322, 165] width 644 height 331
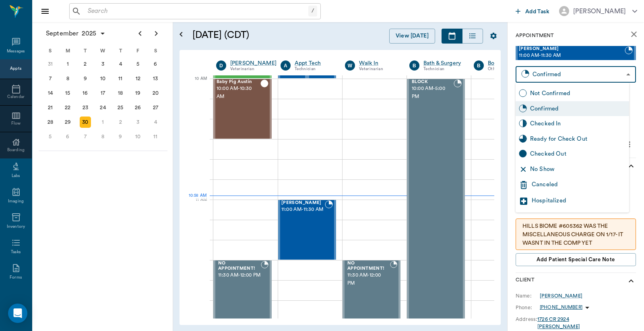
click at [532, 123] on div "Checked In" at bounding box center [578, 123] width 96 height 9
type input "CHECKED_IN"
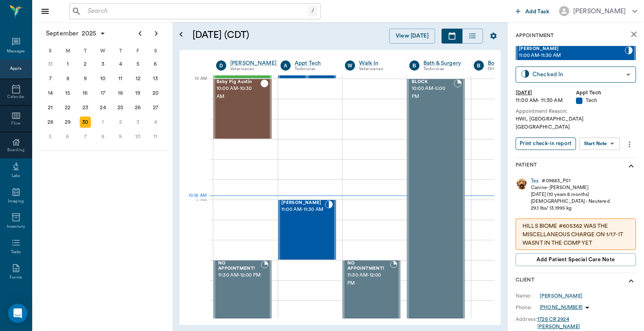
click at [533, 137] on button "Print check-in report" at bounding box center [546, 143] width 60 height 12
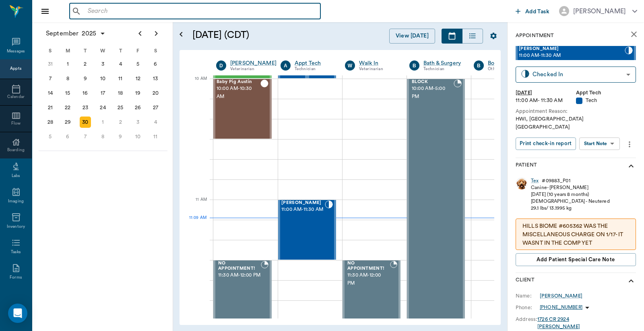
click at [87, 13] on input "text" at bounding box center [201, 11] width 233 height 11
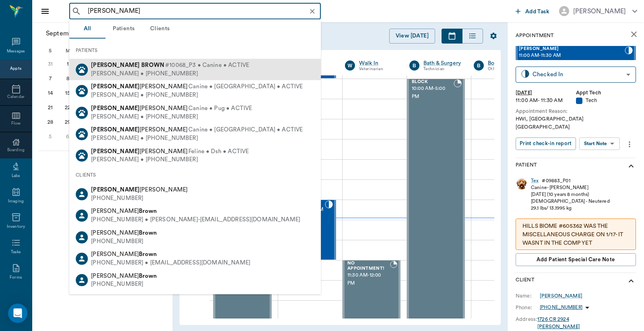
click at [133, 74] on div "JUDY BROWN • (903) 650-3151" at bounding box center [170, 73] width 158 height 8
type input "Frankie Brown"
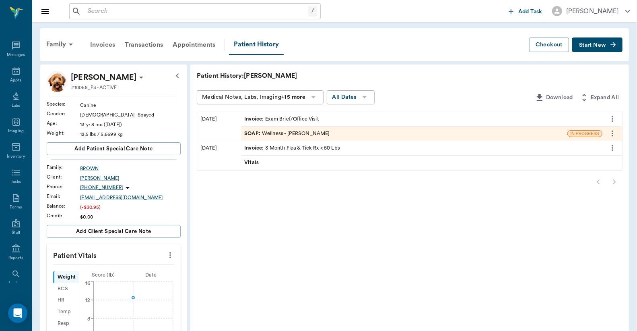
click at [101, 43] on div "Invoices" at bounding box center [102, 44] width 35 height 19
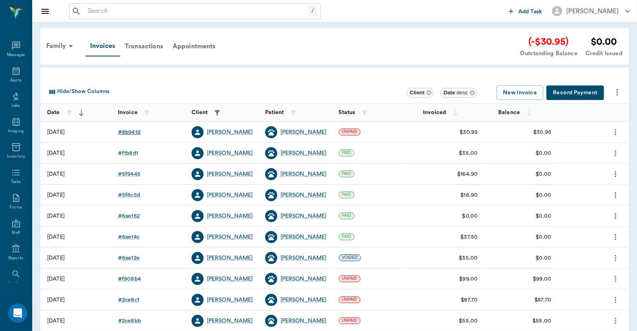
click at [133, 132] on div "# 8b941d" at bounding box center [129, 132] width 23 height 8
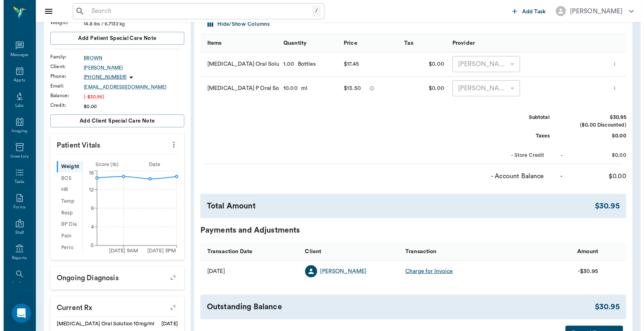
scroll to position [238, 0]
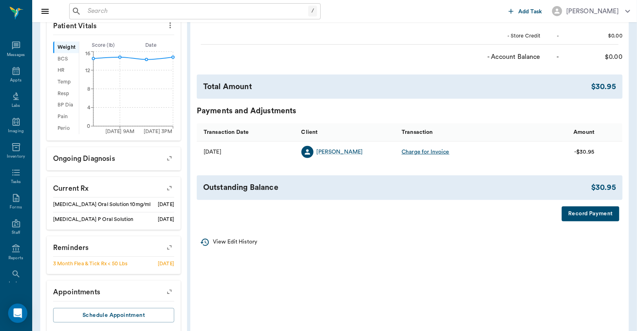
click at [582, 212] on button "Record Payment" at bounding box center [591, 213] width 58 height 15
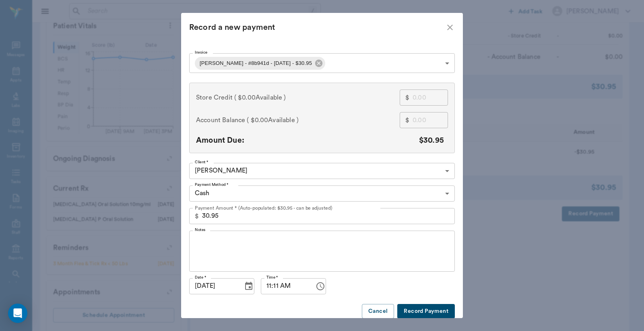
click at [442, 192] on body "/ ​ Add Task Dr. Bert Ellsworth Nectar Messages Appts Labs Imaging Inventory Ta…" at bounding box center [322, 55] width 644 height 586
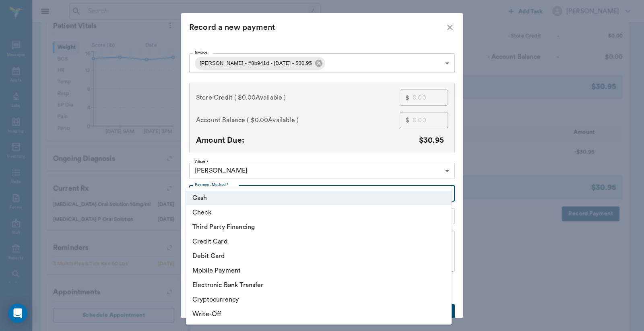
click at [243, 258] on li "Debit Card" at bounding box center [319, 255] width 266 height 14
type input "DEBIT_CARD"
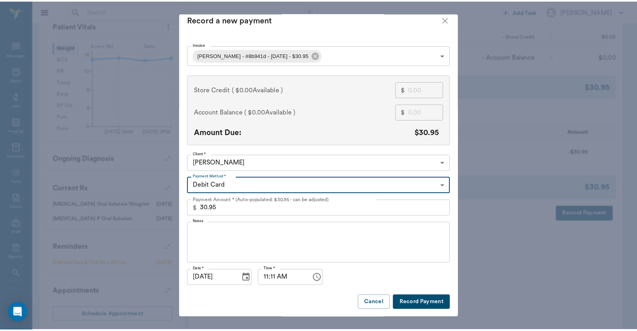
scroll to position [8, 0]
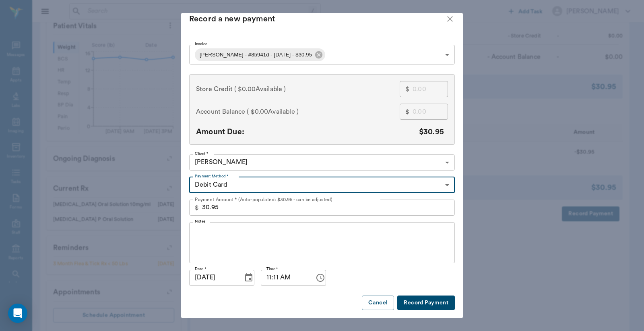
click at [416, 301] on button "Record Payment" at bounding box center [426, 302] width 58 height 15
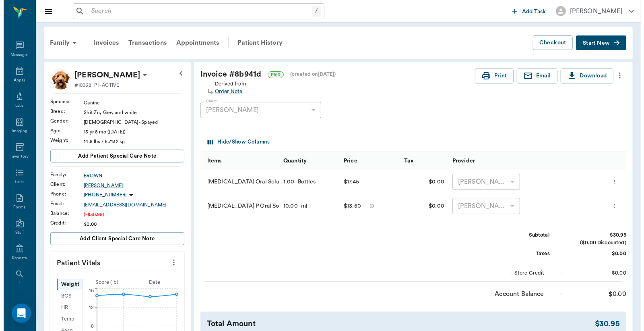
scroll to position [0, 0]
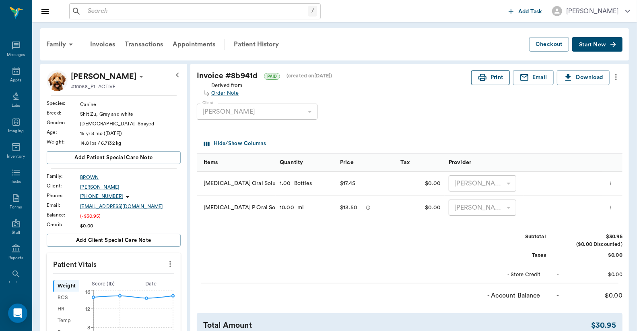
click at [490, 79] on button "Print" at bounding box center [491, 77] width 39 height 15
click at [14, 77] on div "Appts" at bounding box center [15, 80] width 11 height 6
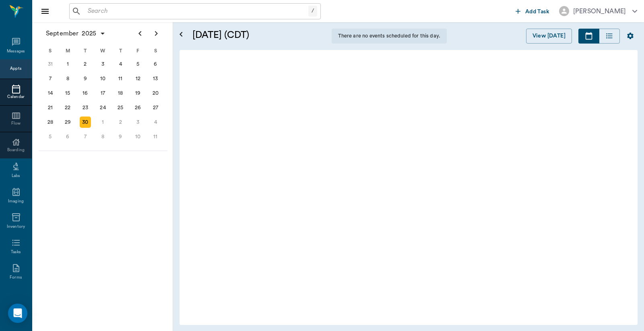
scroll to position [364, 0]
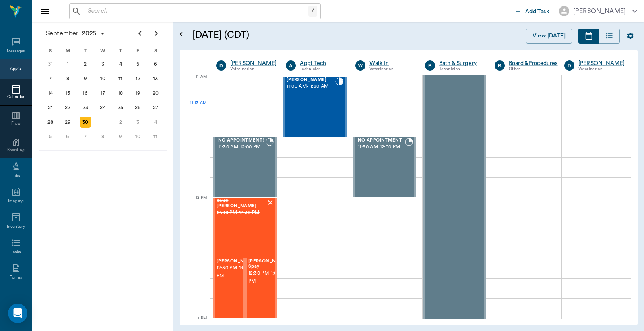
click at [87, 10] on input "text" at bounding box center [197, 11] width 224 height 11
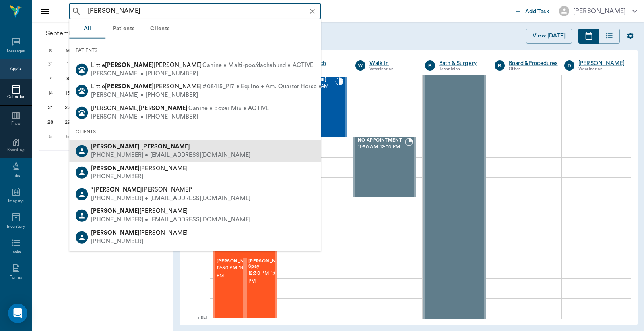
click at [126, 155] on div "(903) 277-0990 • DLBRISTER4@aol.com" at bounding box center [170, 155] width 159 height 8
type input "Debbie Brister"
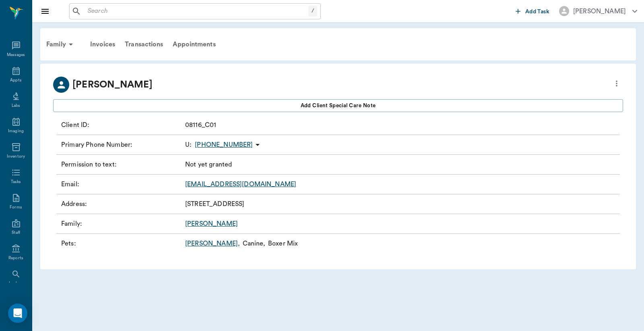
click at [190, 244] on link "Joe ," at bounding box center [212, 243] width 55 height 10
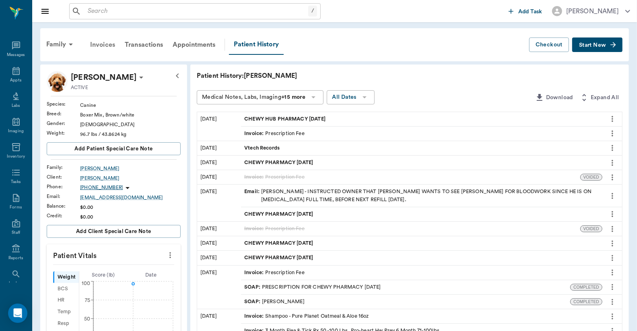
click at [101, 44] on div "Invoices" at bounding box center [102, 44] width 35 height 19
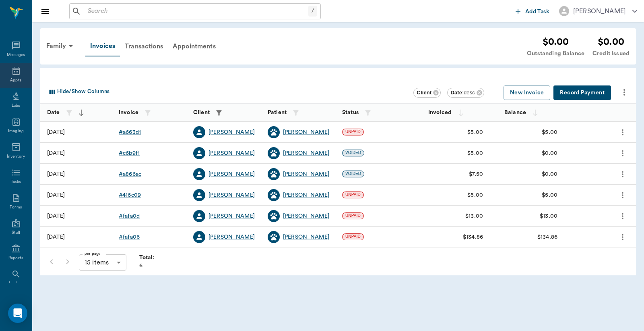
click at [11, 77] on div "Appts" at bounding box center [15, 80] width 11 height 6
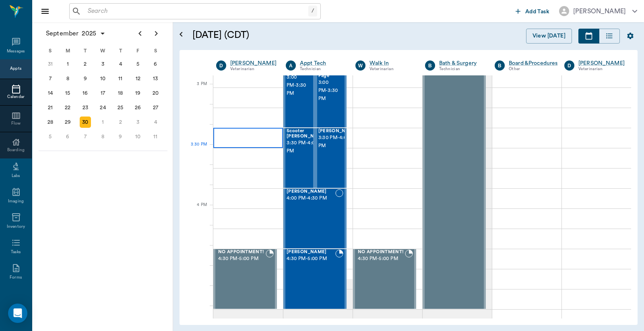
scroll to position [840, 0]
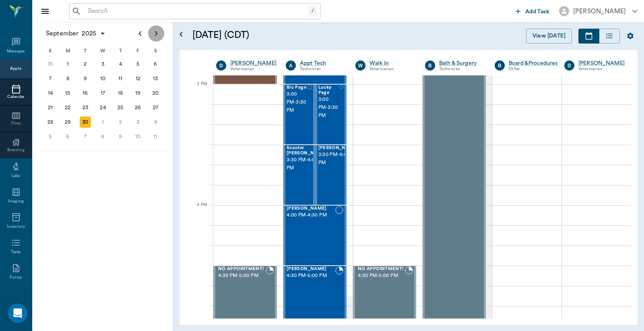
click at [158, 34] on icon "Next page" at bounding box center [156, 34] width 10 height 10
click at [104, 65] on div "1" at bounding box center [102, 63] width 11 height 11
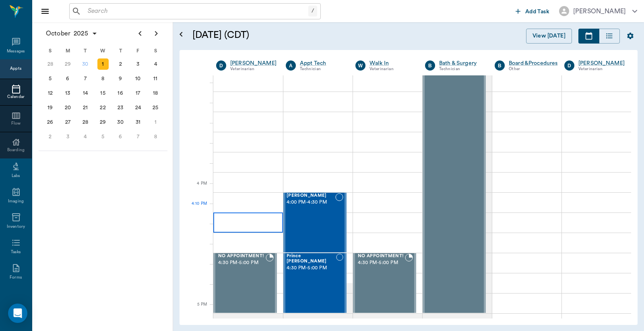
scroll to position [835, 0]
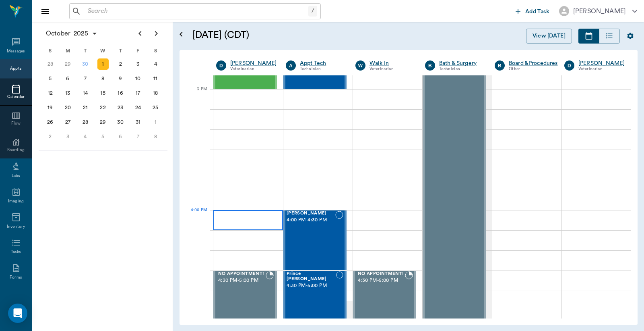
click at [228, 223] on div at bounding box center [248, 220] width 70 height 20
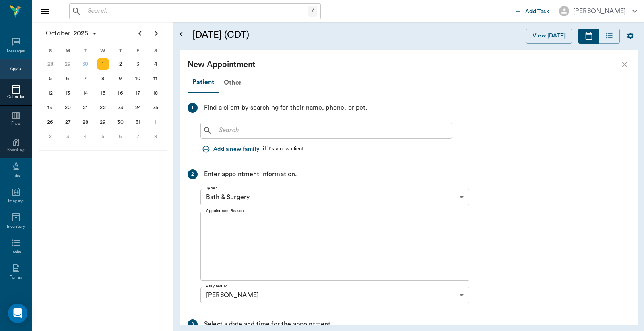
click at [219, 130] on input "text" at bounding box center [332, 130] width 233 height 11
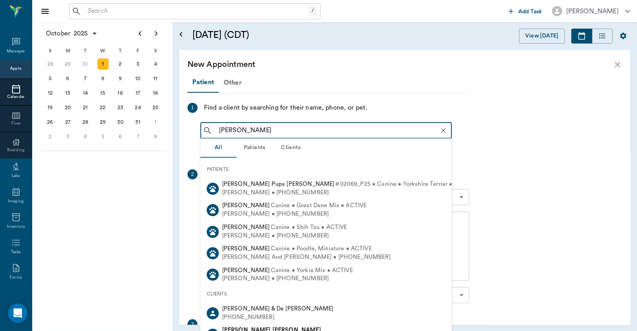
type input "Debbie Brister"
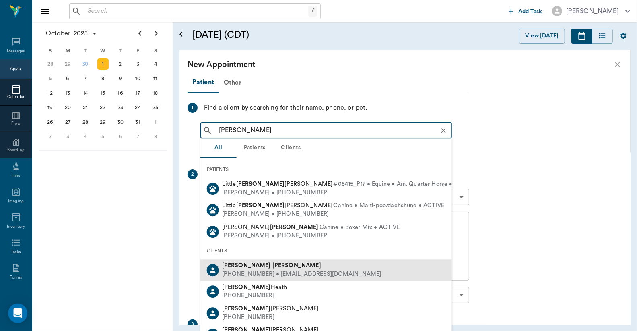
click at [253, 271] on div "(903) 277-0990 • DLBRISTER4@aol.com" at bounding box center [301, 274] width 159 height 8
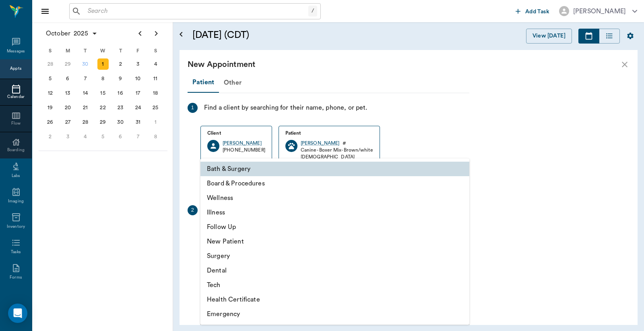
click at [460, 232] on body "/ ​ Add Task Dr. Bert Ellsworth Nectar Messages Appts Calendar Flow Boarding La…" at bounding box center [322, 165] width 644 height 331
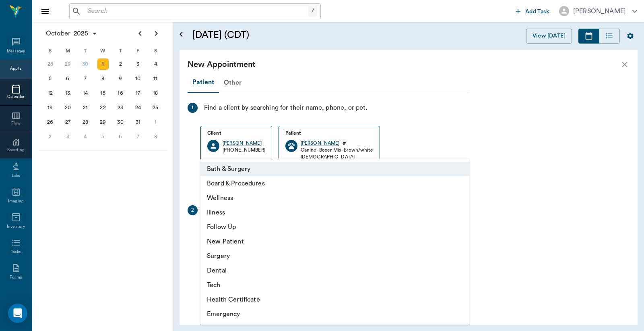
click at [243, 199] on li "Wellness" at bounding box center [335, 197] width 269 height 14
type input "65d2be4f46e3a538d89b8c14"
type input "04:30 PM"
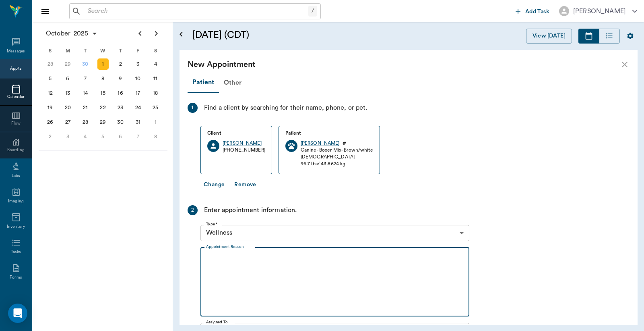
click at [211, 256] on textarea "Appointment Reason" at bounding box center [335, 282] width 258 height 56
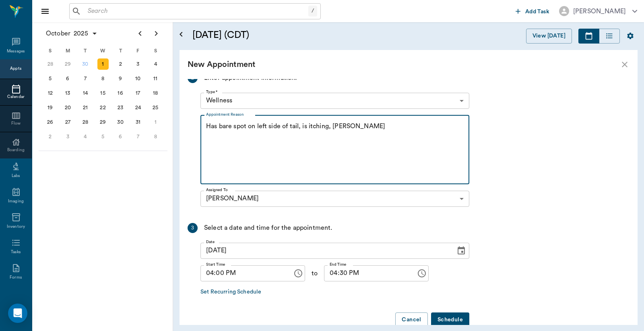
scroll to position [148, 0]
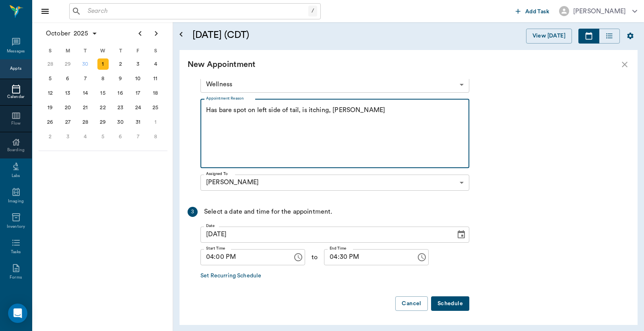
type textarea "Has bare spot on left side of tail, is itching, RV Christy"
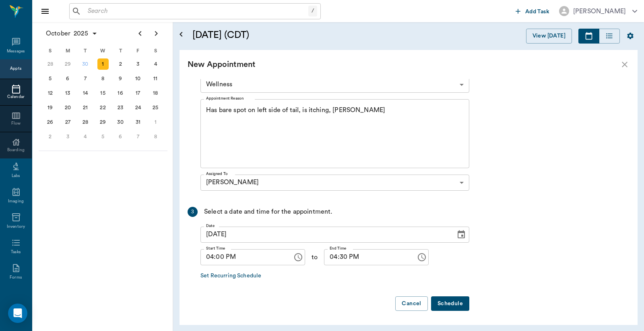
click at [450, 303] on button "Schedule" at bounding box center [450, 303] width 38 height 15
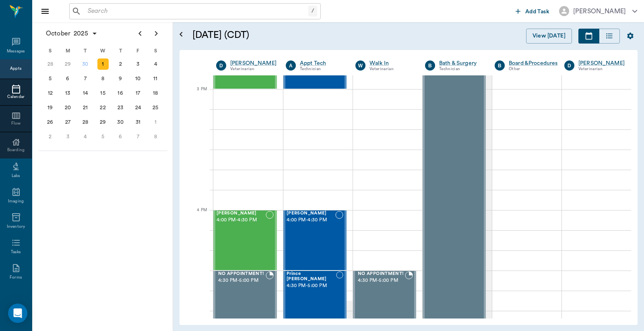
click at [89, 11] on input "text" at bounding box center [197, 11] width 224 height 11
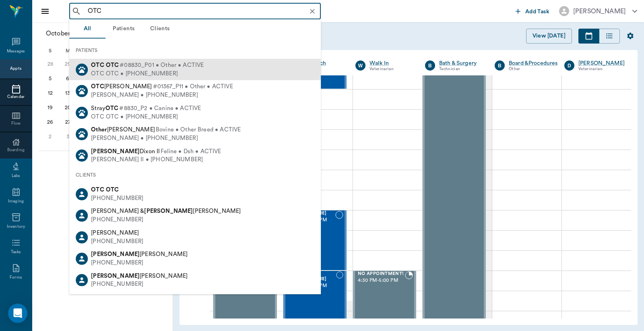
click at [109, 70] on div "OTC OTC • (555) 555-5555" at bounding box center [147, 73] width 113 height 8
type input "OTC"
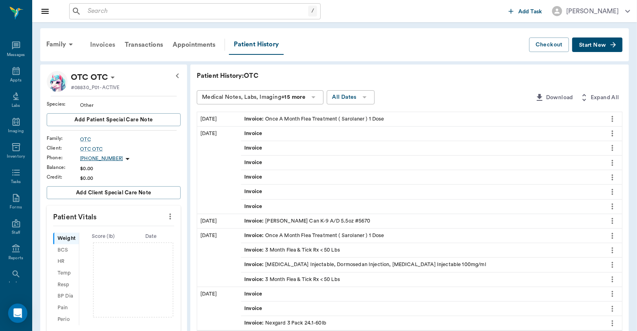
click at [105, 43] on div "Invoices" at bounding box center [102, 44] width 35 height 19
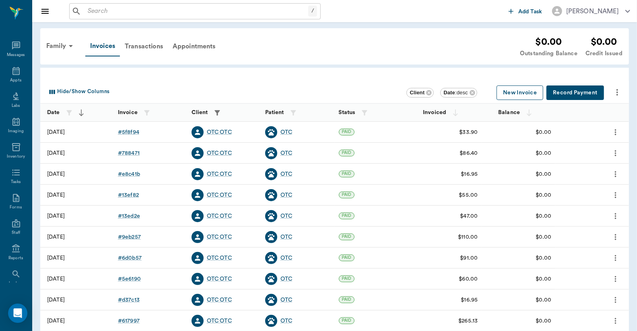
click at [515, 95] on button "New Invoice" at bounding box center [520, 92] width 47 height 15
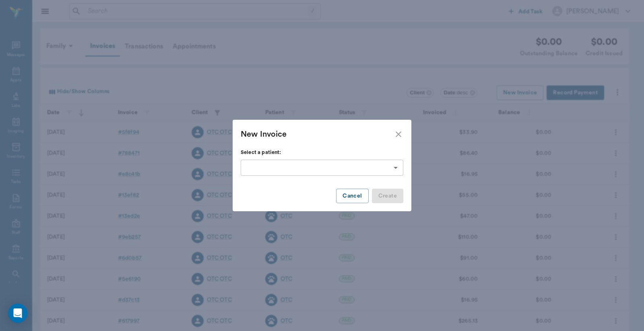
click at [396, 167] on body "/ ​ Add Task Dr. Bert Ellsworth Nectar Messages Appts Labs Imaging Inventory Ta…" at bounding box center [322, 236] width 644 height 473
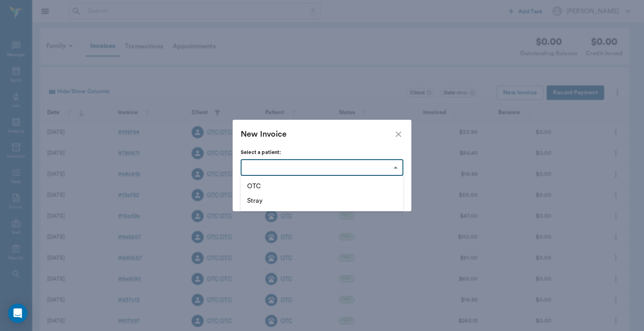
click at [252, 184] on li "OTC" at bounding box center [322, 186] width 163 height 14
type input "63edb0a18bdb516679580385"
click at [388, 194] on button "Create" at bounding box center [387, 195] width 31 height 15
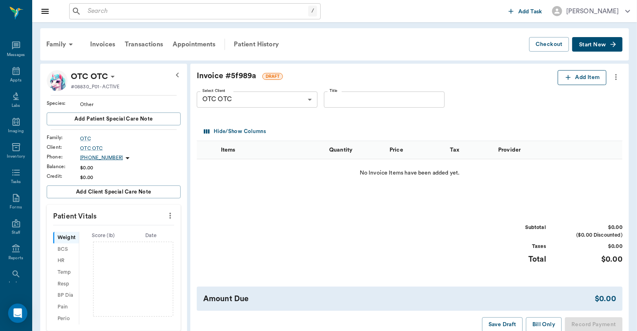
click at [587, 80] on button "Add Item" at bounding box center [582, 77] width 49 height 15
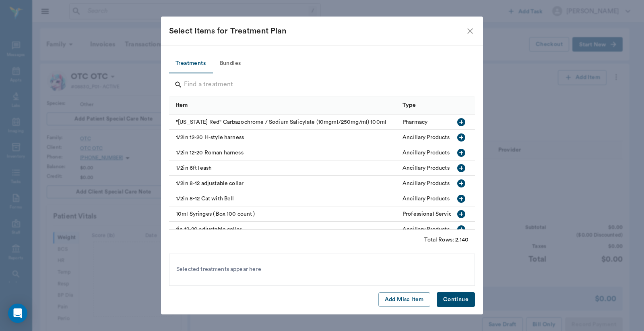
click at [190, 83] on input "Search" at bounding box center [322, 84] width 277 height 13
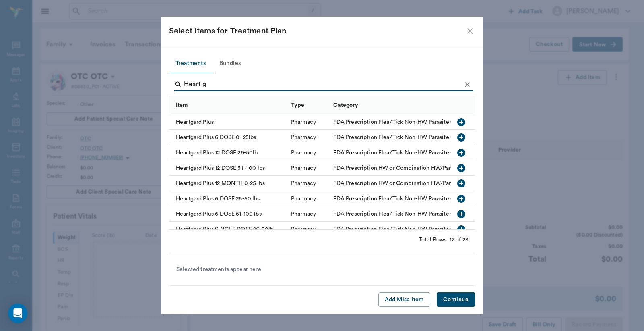
type input "Heart g"
click at [457, 213] on icon "button" at bounding box center [462, 214] width 10 height 10
click at [457, 300] on button "Continue" at bounding box center [456, 299] width 38 height 15
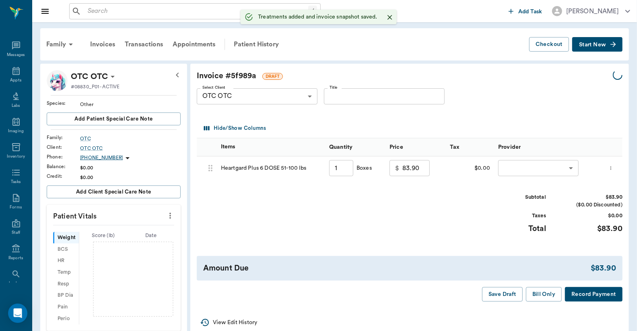
type input "1.00"
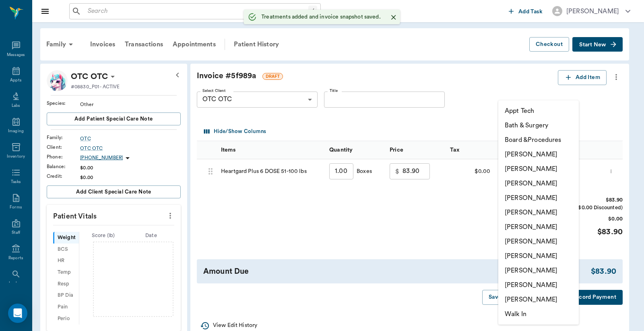
click at [516, 170] on body "/ ​ Add Task Dr. Bert Ellsworth Nectar Messages Appts Labs Imaging Inventory Ta…" at bounding box center [322, 261] width 644 height 523
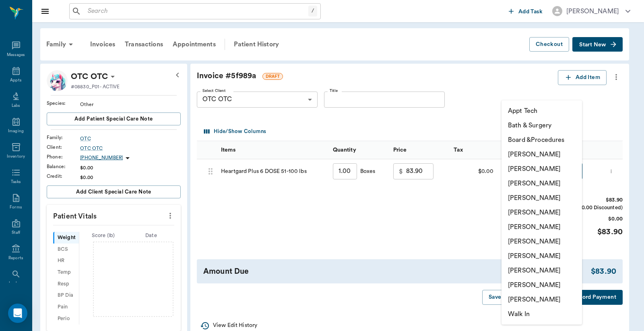
click at [517, 171] on li "[PERSON_NAME]" at bounding box center [542, 168] width 81 height 14
type input "none-63ec2e2852e12b0ba117910e"
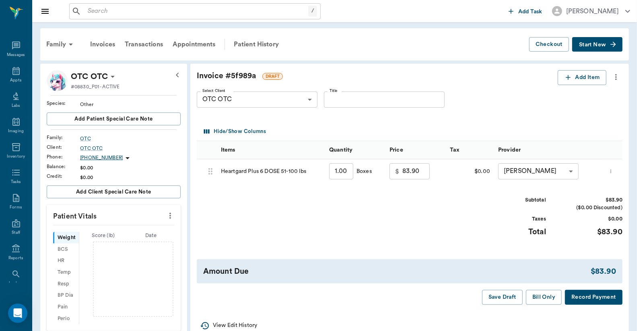
click at [588, 297] on button "Record Payment" at bounding box center [594, 297] width 58 height 15
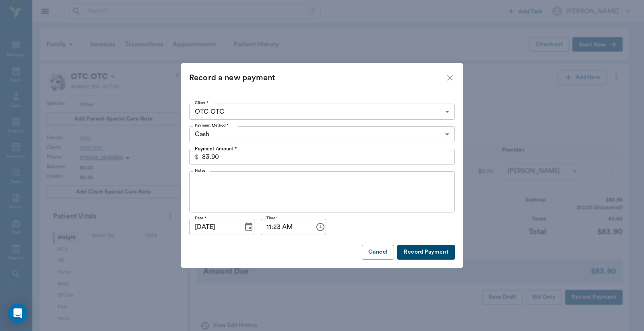
click at [439, 251] on button "Record Payment" at bounding box center [426, 251] width 58 height 15
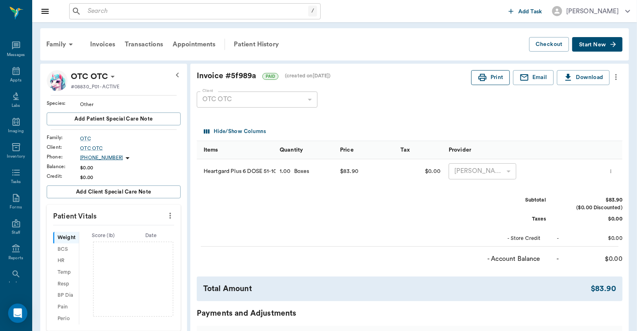
click at [493, 78] on button "Print" at bounding box center [491, 77] width 39 height 15
click at [10, 80] on div "Appts" at bounding box center [15, 80] width 11 height 6
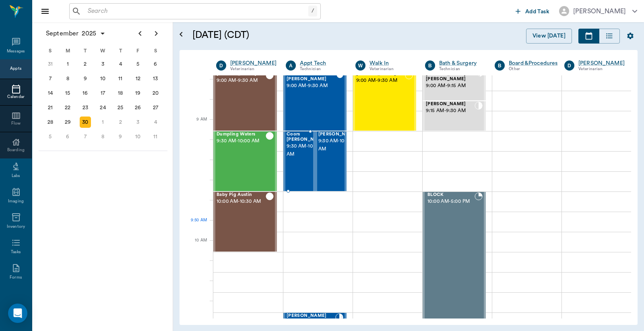
scroll to position [80, 0]
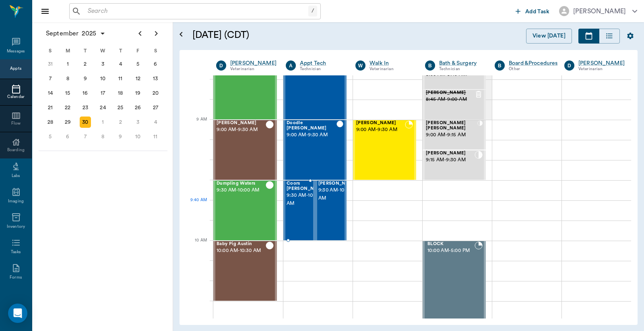
click at [291, 203] on span "9:30 AM - 10:00 AM" at bounding box center [307, 199] width 40 height 16
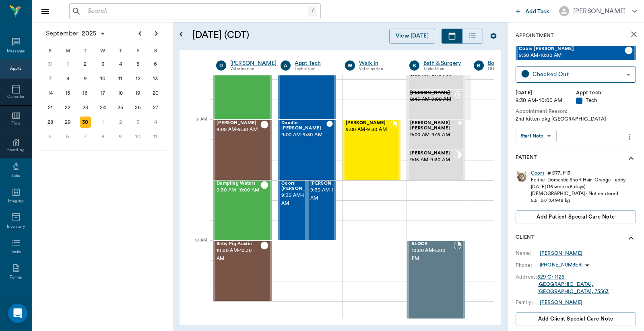
click at [539, 172] on div "Coors" at bounding box center [537, 173] width 13 height 7
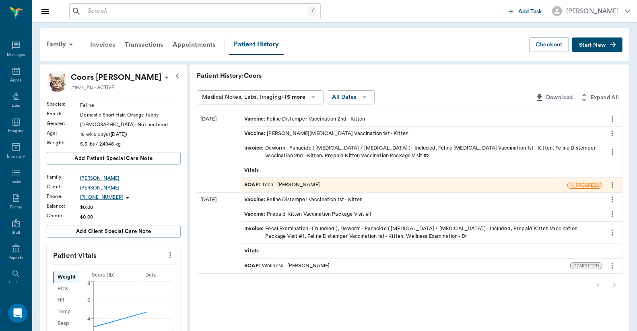
click at [106, 46] on div "Invoices" at bounding box center [102, 44] width 35 height 19
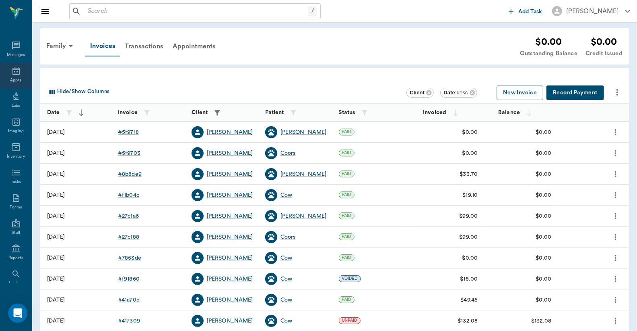
click at [13, 79] on div "Appts" at bounding box center [15, 80] width 11 height 6
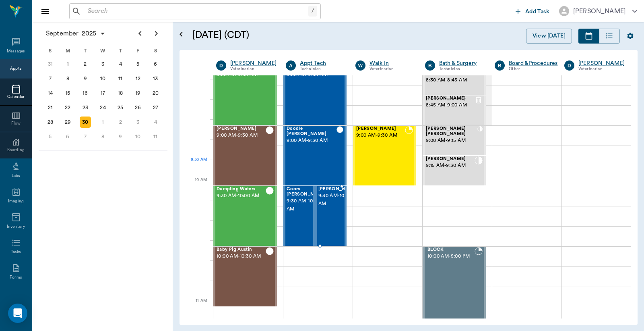
scroll to position [6, 0]
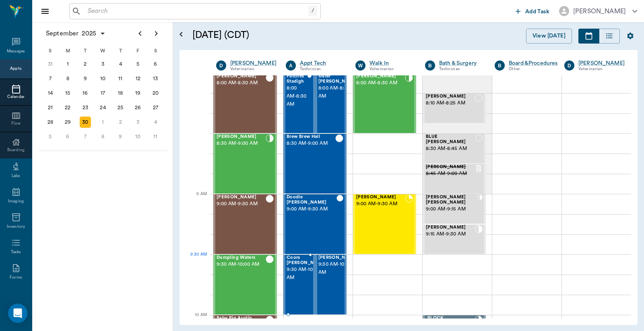
click at [296, 270] on span "9:30 AM - 10:00 AM" at bounding box center [307, 273] width 40 height 16
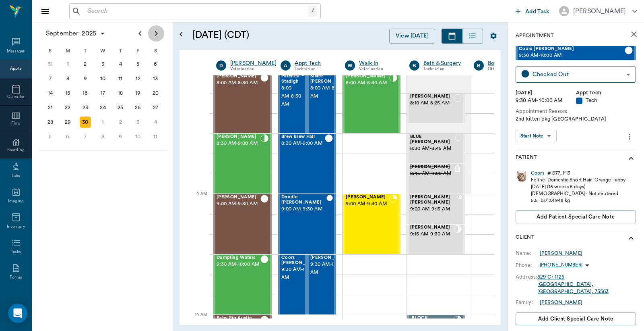
click at [155, 36] on icon "Next page" at bounding box center [156, 34] width 10 height 10
click at [86, 92] on div "14" at bounding box center [85, 92] width 11 height 11
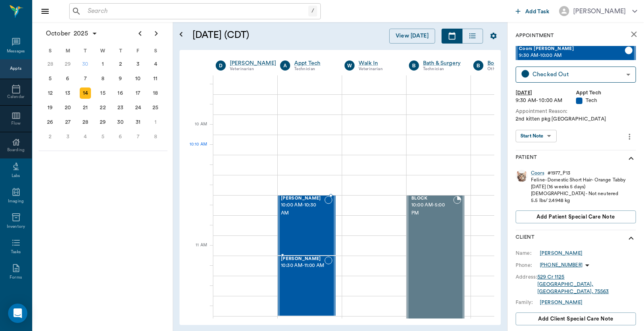
scroll to position [119, 0]
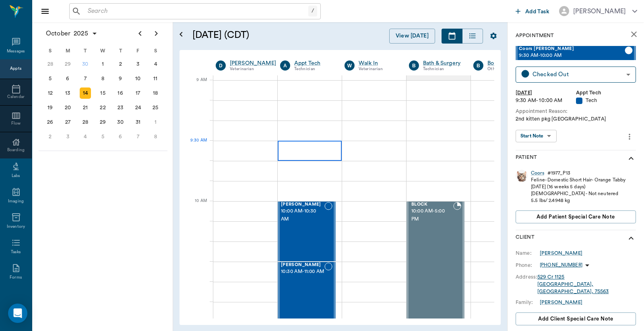
click at [295, 146] on div at bounding box center [310, 151] width 64 height 20
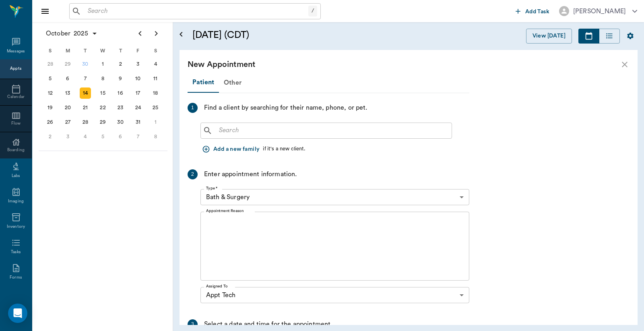
scroll to position [119, 0]
click at [222, 131] on input "text" at bounding box center [332, 130] width 233 height 11
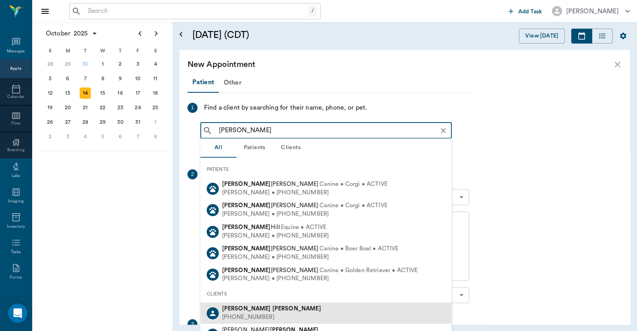
click at [246, 313] on div "(903) 756-7742" at bounding box center [271, 317] width 99 height 8
type input "Betty Kenward"
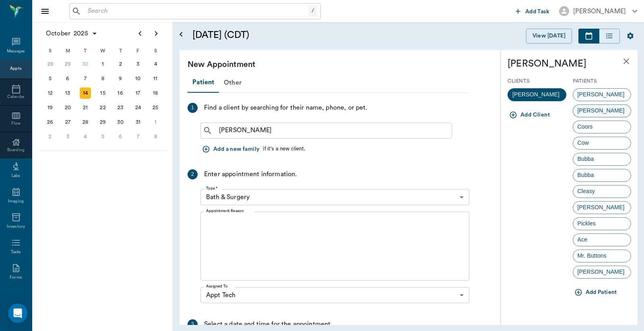
click at [590, 112] on span "[PERSON_NAME]" at bounding box center [601, 110] width 56 height 8
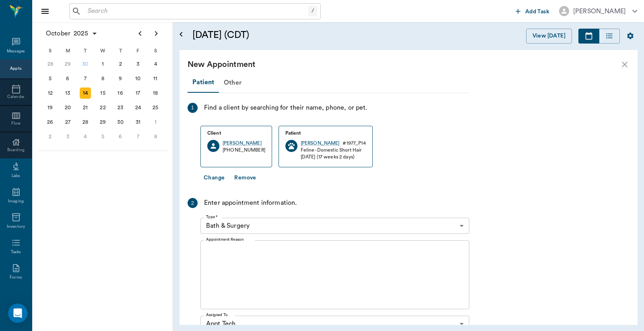
click at [464, 226] on body "/ ​ Add Task Dr. Bert Ellsworth Nectar Messages Appts Calendar Flow Boarding La…" at bounding box center [322, 165] width 644 height 331
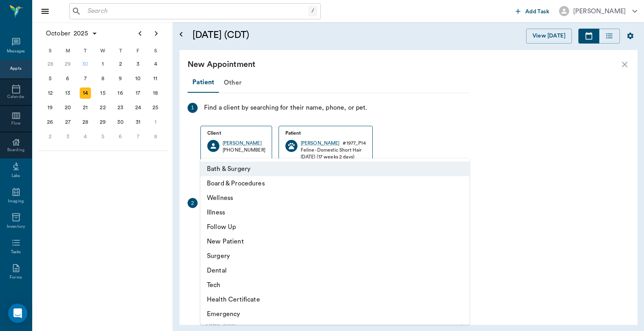
click at [225, 286] on li "Tech" at bounding box center [335, 284] width 269 height 14
type input "65d2be4f46e3a538d89b8c1a"
type input "10:00 AM"
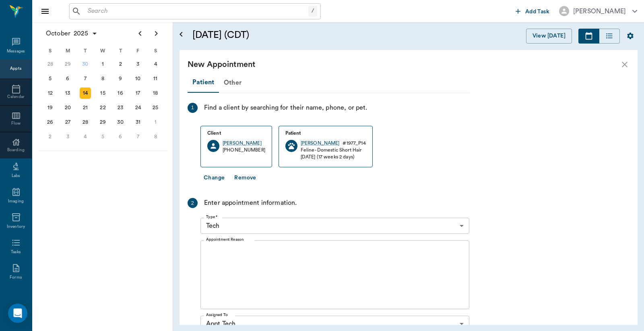
click at [212, 244] on div "x Appointment Reason" at bounding box center [335, 274] width 269 height 69
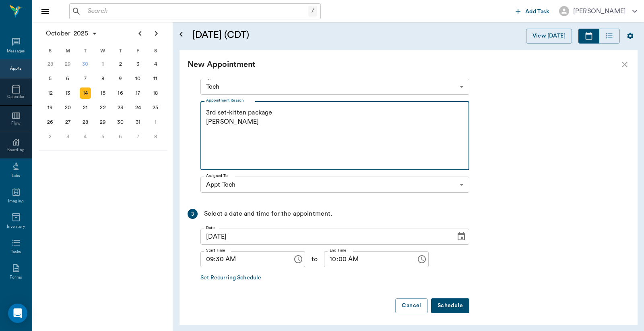
scroll to position [141, 0]
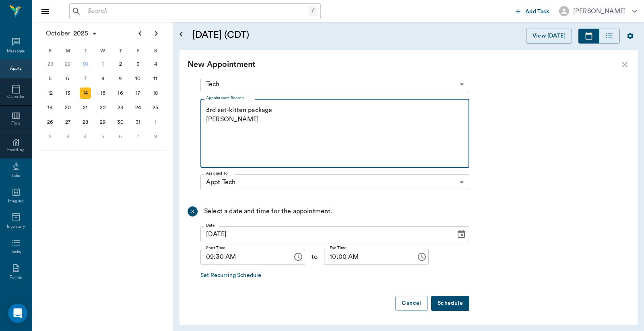
type textarea "3rd set-kitten package Christy"
click at [444, 301] on button "Schedule" at bounding box center [450, 303] width 38 height 15
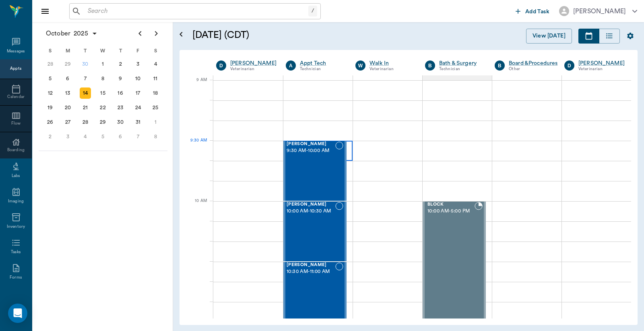
click at [348, 159] on div at bounding box center [317, 151] width 69 height 20
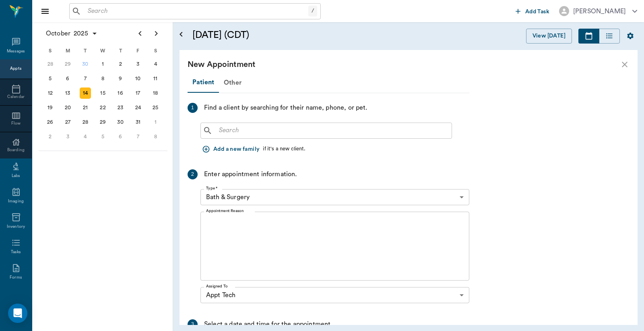
click at [222, 131] on input "text" at bounding box center [332, 130] width 233 height 11
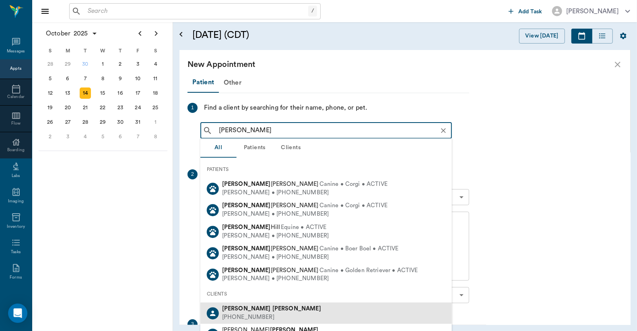
click at [250, 313] on div "(903) 756-7742" at bounding box center [271, 317] width 99 height 8
type input "Betty Kenward"
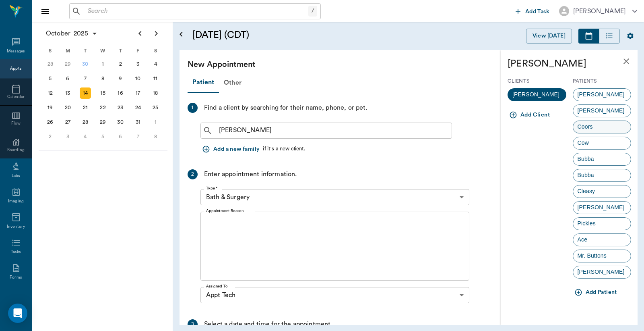
click at [587, 125] on span "Coors" at bounding box center [585, 126] width 24 height 8
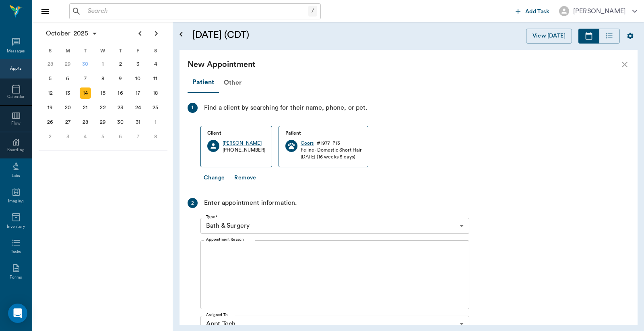
click at [461, 224] on body "/ ​ Add Task Dr. Bert Ellsworth Nectar Messages Appts Calendar Flow Boarding La…" at bounding box center [322, 165] width 644 height 331
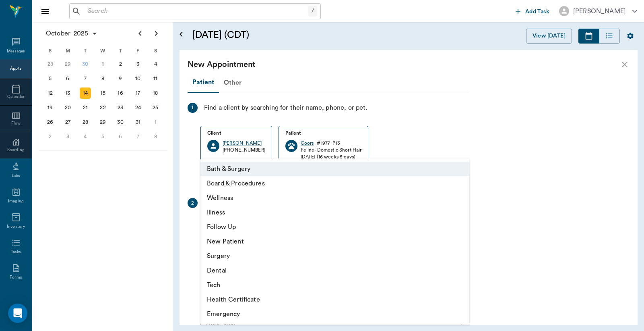
click at [242, 286] on li "Tech" at bounding box center [335, 284] width 269 height 14
type input "65d2be4f46e3a538d89b8c1a"
type input "10:00 AM"
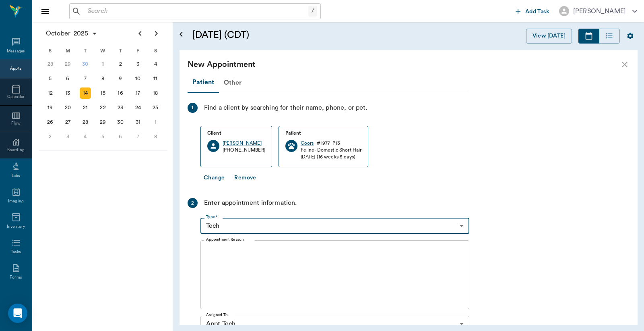
click at [215, 252] on textarea "Appointment Reason" at bounding box center [335, 275] width 258 height 56
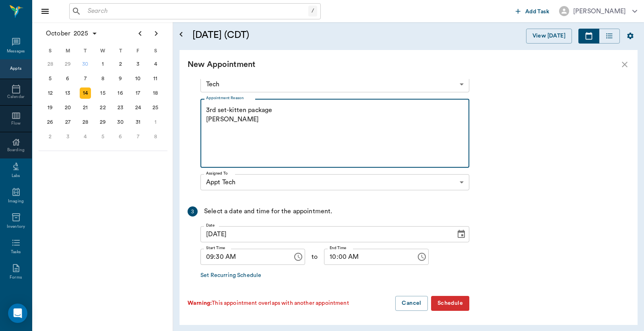
type textarea "3rd set-kitten package Christy"
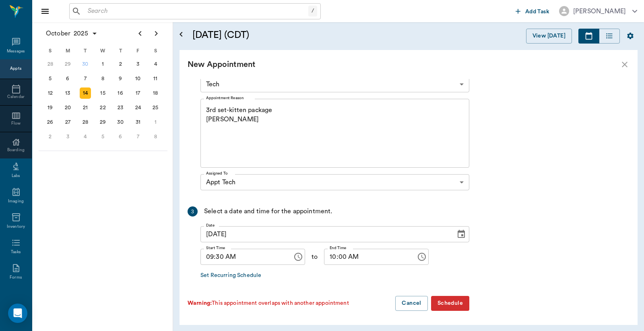
click at [444, 304] on button "Schedule" at bounding box center [450, 303] width 38 height 15
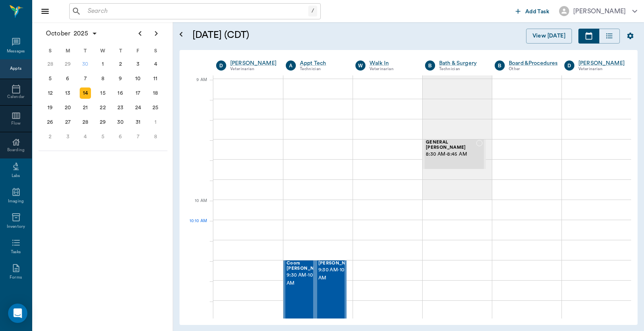
scroll to position [119, 0]
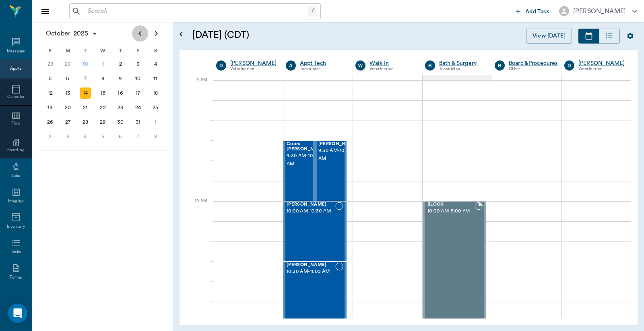
click at [137, 34] on icon "Previous page" at bounding box center [140, 34] width 10 height 10
click at [83, 120] on div "30" at bounding box center [85, 121] width 11 height 11
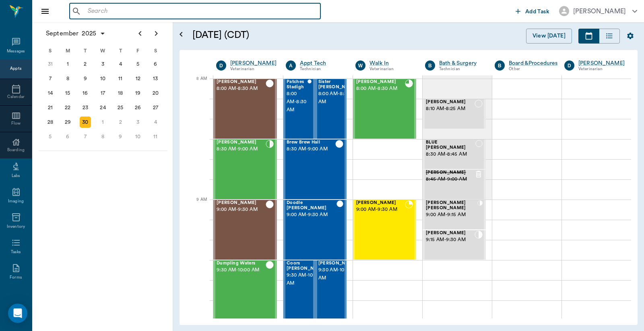
click at [89, 8] on input "text" at bounding box center [201, 11] width 233 height 11
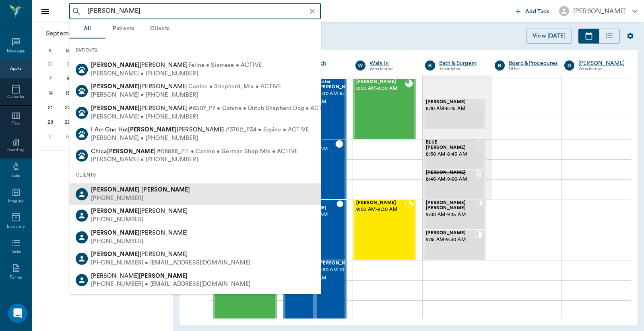
click at [134, 197] on div "[PHONE_NUMBER]" at bounding box center [140, 198] width 99 height 8
type input "[PERSON_NAME]"
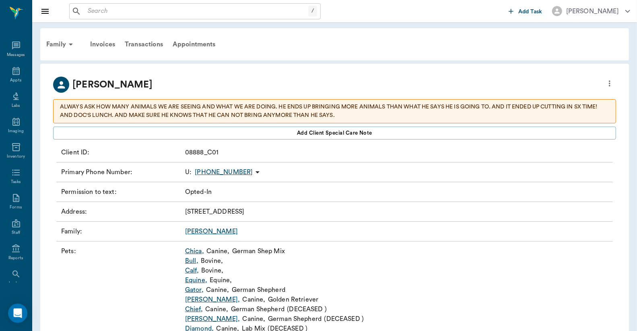
click at [194, 252] on link "Chica ," at bounding box center [194, 251] width 19 height 10
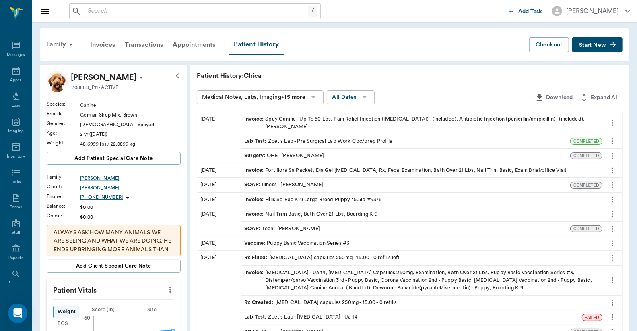
click at [551, 95] on button "Download" at bounding box center [554, 97] width 45 height 15
click at [13, 79] on div "Appts" at bounding box center [15, 80] width 11 height 6
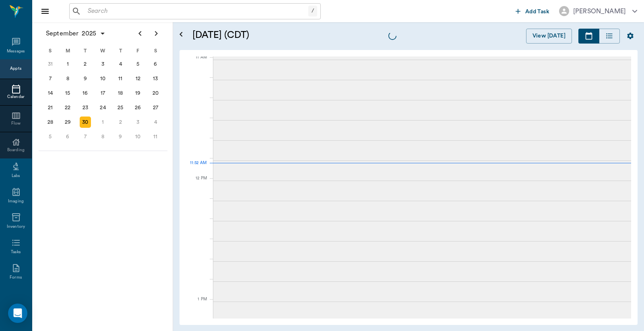
scroll to position [364, 0]
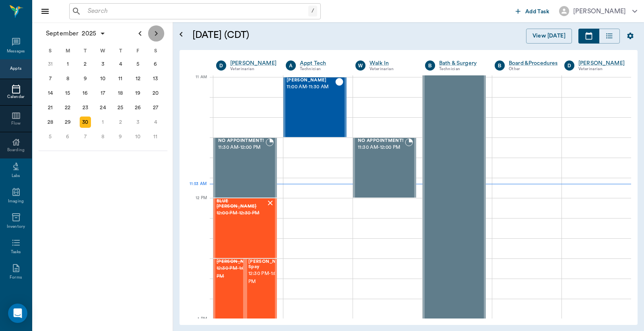
click at [156, 35] on icon "Next page" at bounding box center [156, 33] width 3 height 5
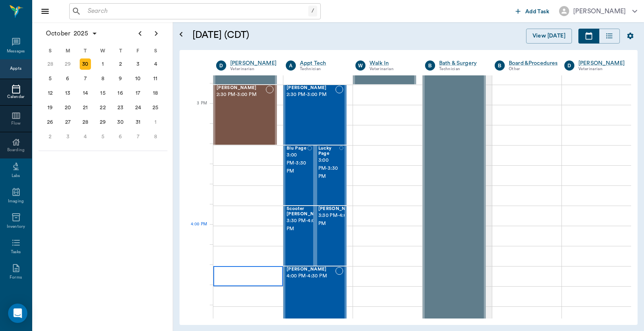
scroll to position [835, 0]
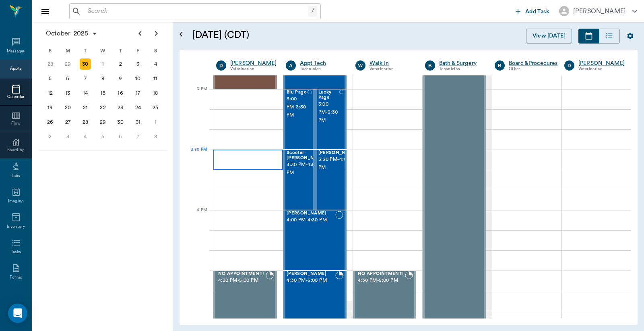
click at [228, 160] on div at bounding box center [248, 159] width 70 height 20
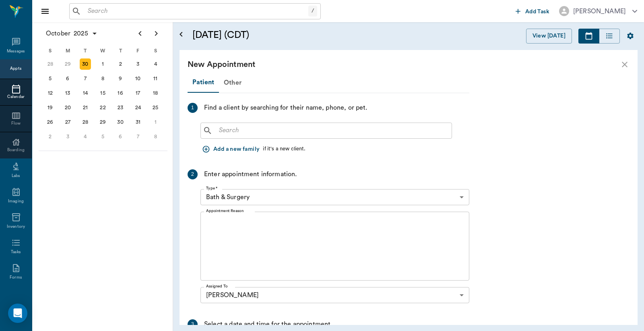
click at [219, 132] on input "text" at bounding box center [332, 130] width 233 height 11
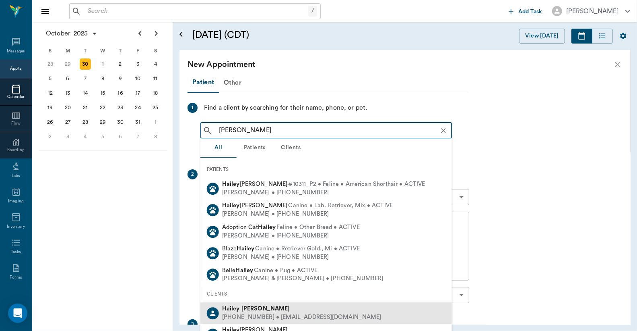
click at [267, 315] on div "[PHONE_NUMBER] • [EMAIL_ADDRESS][DOMAIN_NAME]" at bounding box center [301, 317] width 159 height 8
type input "[PERSON_NAME]"
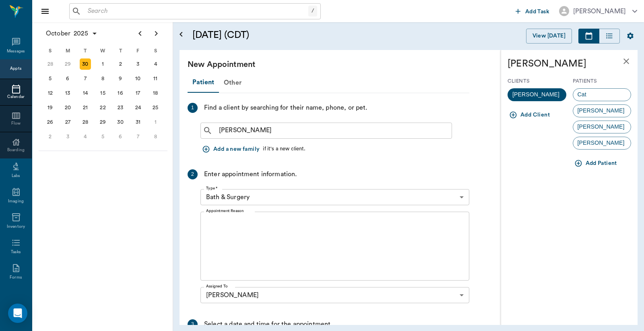
click at [460, 195] on body "/ ​ Add Task [PERSON_NAME] Nectar Messages Appts Calendar Flow Boarding Labs Im…" at bounding box center [322, 165] width 644 height 331
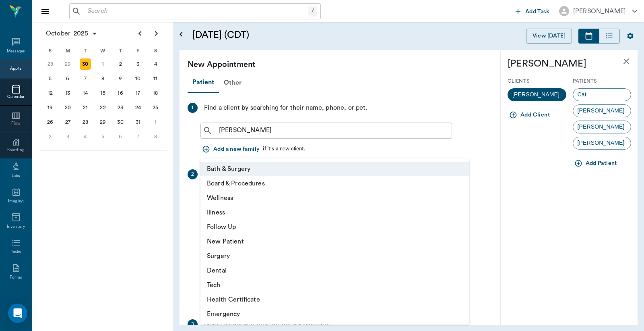
click at [235, 196] on li "Wellness" at bounding box center [335, 197] width 269 height 14
type input "65d2be4f46e3a538d89b8c14"
type input "04:00 PM"
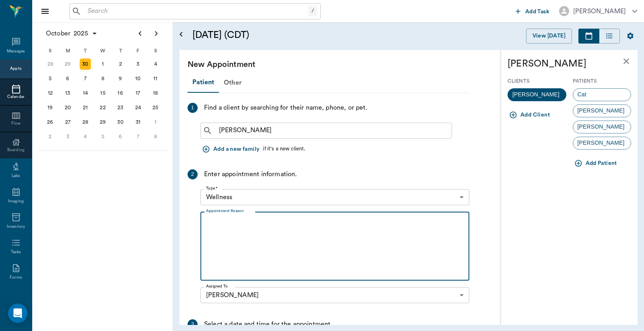
click at [213, 218] on textarea "Appointment Reason" at bounding box center [335, 246] width 258 height 56
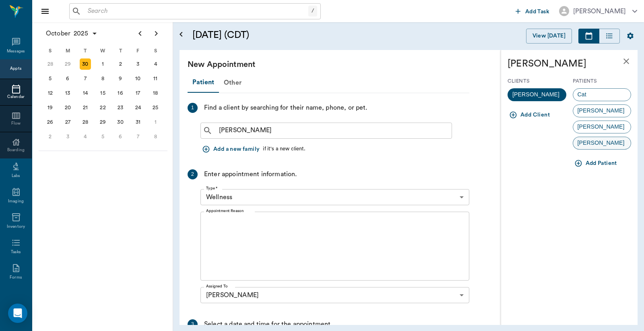
click at [594, 143] on div "[PERSON_NAME]" at bounding box center [602, 143] width 59 height 13
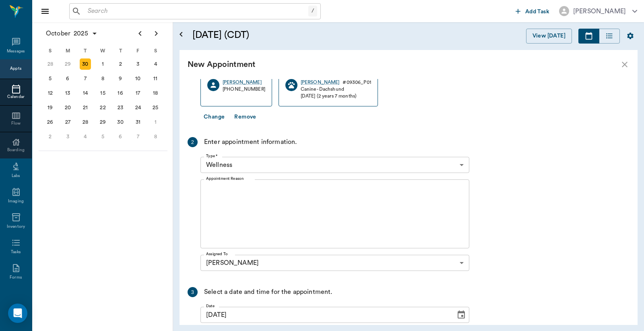
scroll to position [0, 0]
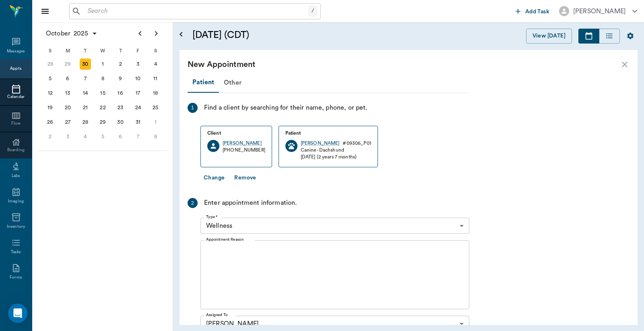
click at [206, 247] on div "x Appointment Reason" at bounding box center [335, 274] width 269 height 69
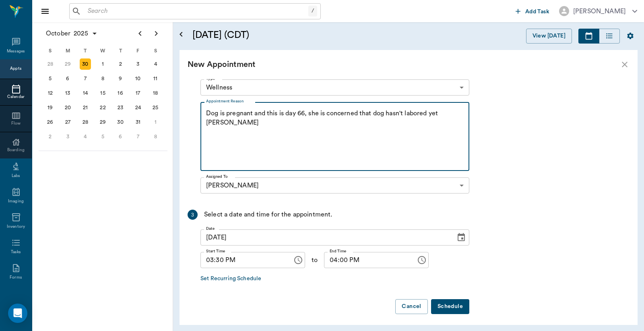
scroll to position [141, 0]
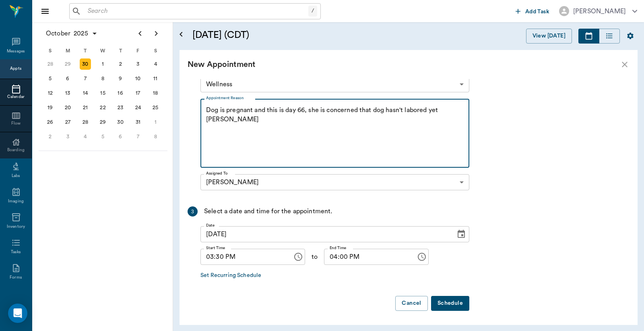
type textarea "Dog is pregnant and this is day 66, she is concerned that dog hasn't labored ye…"
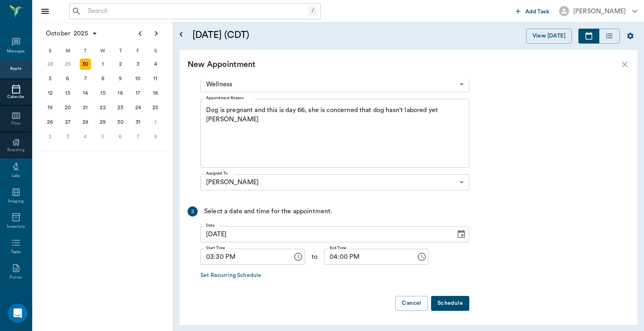
click at [457, 304] on button "Schedule" at bounding box center [450, 303] width 38 height 15
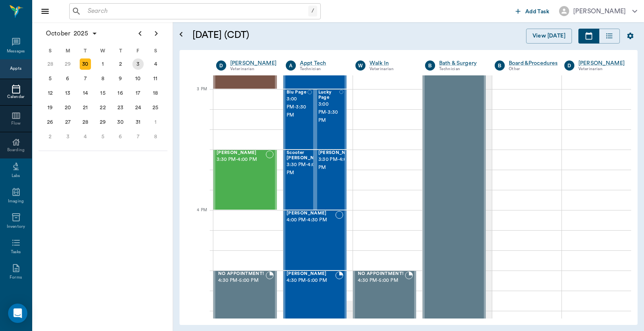
click at [137, 62] on div "3" at bounding box center [137, 63] width 11 height 11
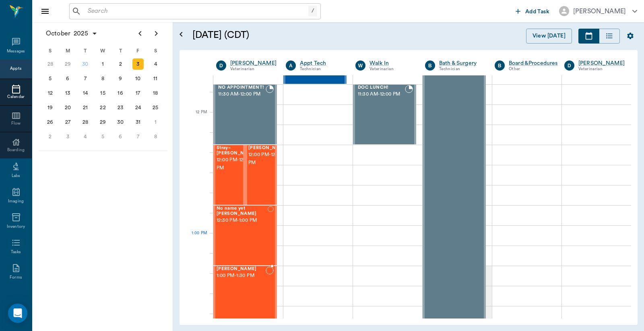
scroll to position [477, 0]
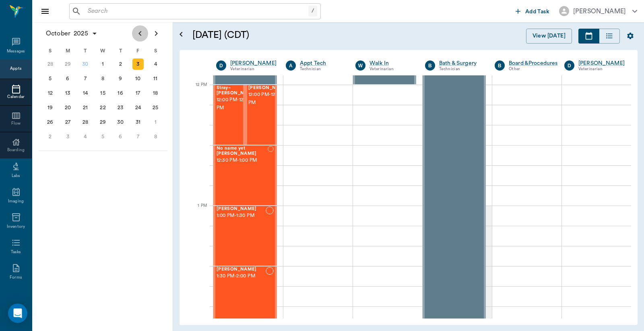
click at [139, 35] on icon "Previous page" at bounding box center [140, 34] width 10 height 10
click at [83, 118] on div "30" at bounding box center [85, 121] width 11 height 11
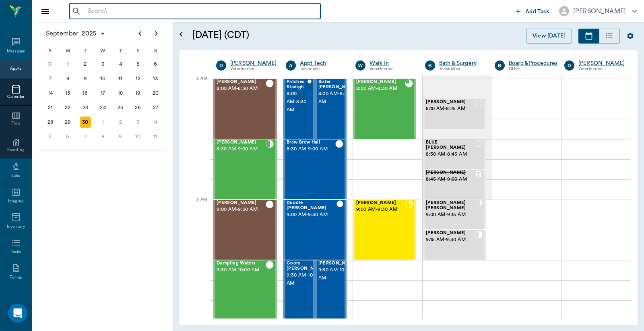
click at [94, 12] on input "text" at bounding box center [201, 11] width 233 height 11
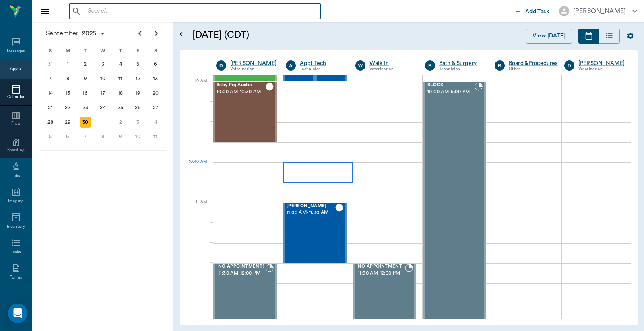
scroll to position [298, 0]
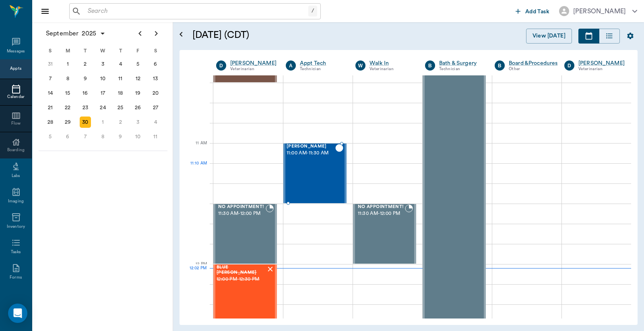
click at [312, 178] on div "Tex Willeford 11:00 AM - 11:30 AM" at bounding box center [311, 173] width 49 height 59
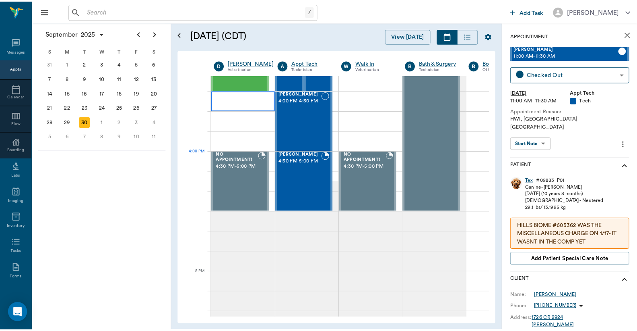
scroll to position [775, 0]
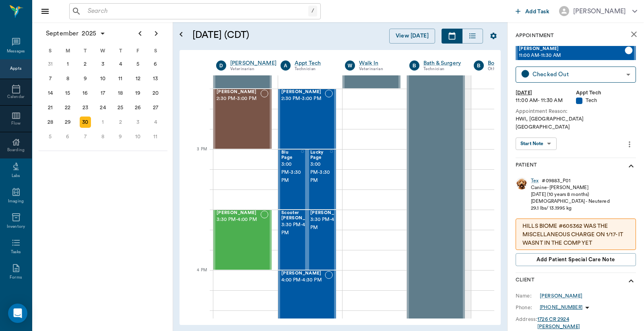
click at [87, 14] on input "text" at bounding box center [197, 11] width 224 height 11
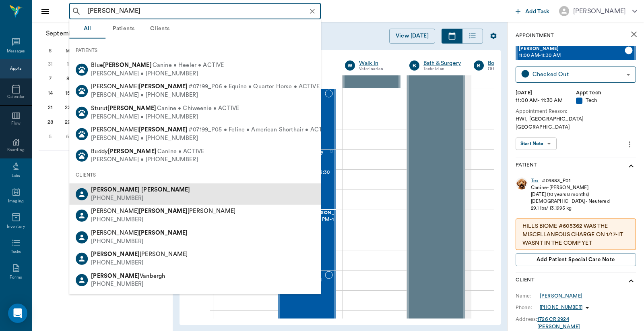
click at [109, 192] on b "Mariano" at bounding box center [115, 189] width 49 height 6
type input "Mariano Moreno"
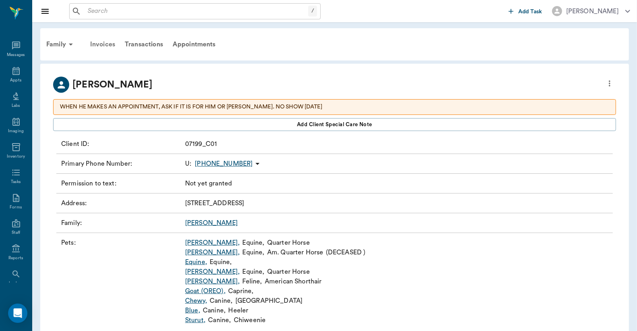
click at [105, 46] on div "Invoices" at bounding box center [102, 44] width 35 height 19
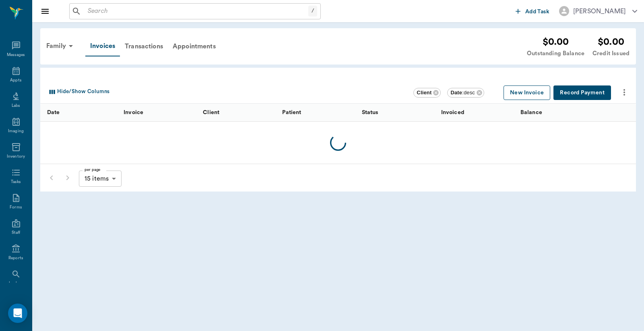
click at [521, 97] on button "New Invoice" at bounding box center [527, 92] width 47 height 15
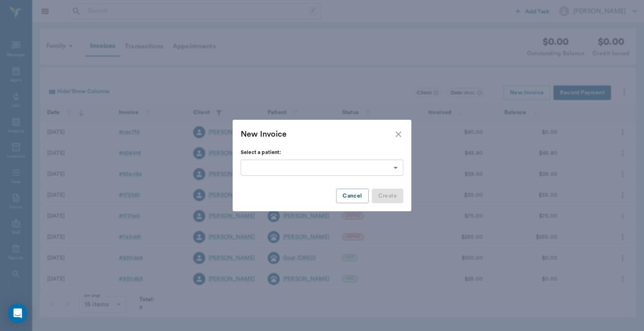
click at [397, 170] on body "/ ​ Add Task Dr. Bert Ellsworth Nectar Messages Appts Labs Imaging Inventory Ta…" at bounding box center [322, 165] width 644 height 331
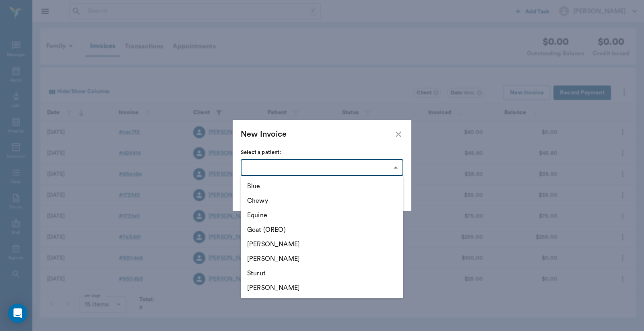
click at [401, 132] on div at bounding box center [322, 165] width 644 height 331
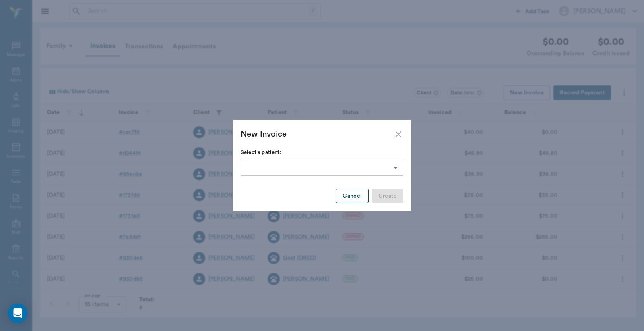
click at [357, 198] on button "Cancel" at bounding box center [352, 195] width 32 height 15
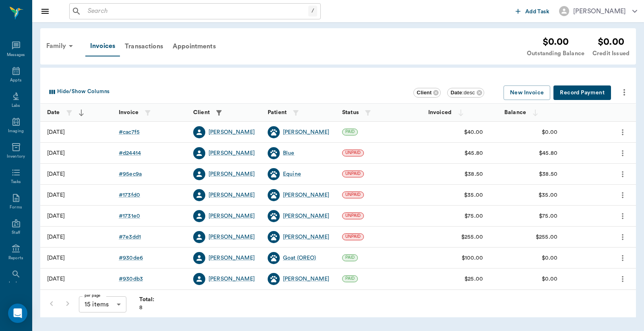
click at [59, 46] on div "Family" at bounding box center [60, 45] width 39 height 19
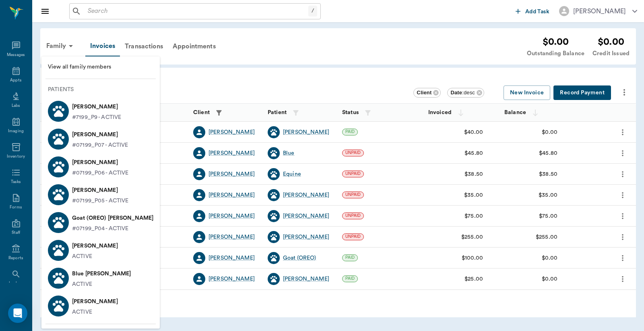
click at [77, 70] on span "View all family members" at bounding box center [101, 67] width 106 height 8
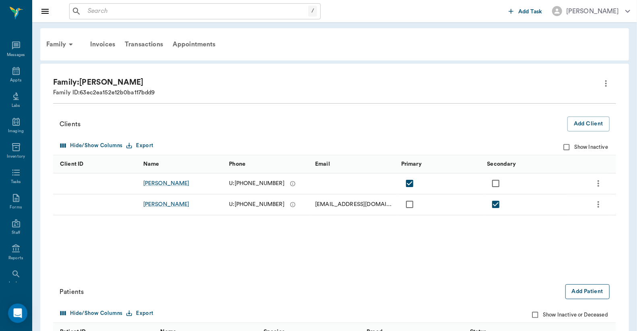
click at [594, 295] on button "Add Patient" at bounding box center [588, 291] width 44 height 15
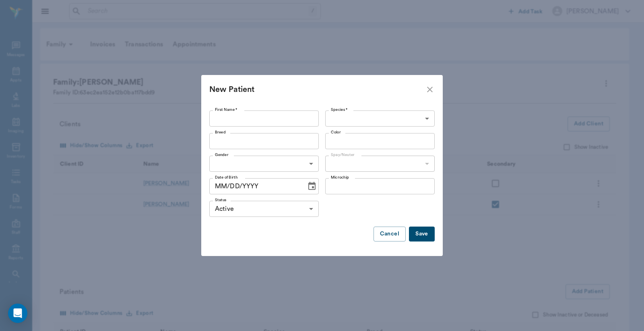
click at [215, 115] on input "First Name *" at bounding box center [264, 118] width 110 height 16
type input "Bovine"
click at [425, 235] on button "Save" at bounding box center [422, 233] width 26 height 15
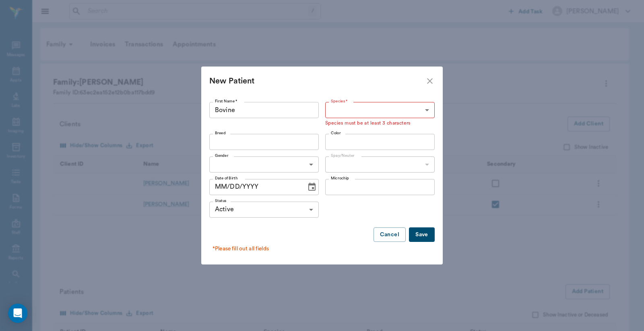
click at [345, 107] on body "/ ​ Add Task Dr. Bert Ellsworth Nectar Messages Appts Labs Imaging Inventory Ta…" at bounding box center [322, 262] width 644 height 524
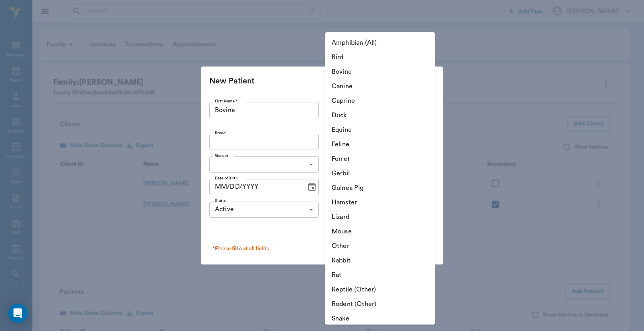
click at [350, 70] on li "Bovine" at bounding box center [380, 71] width 110 height 14
type input "Bovine"
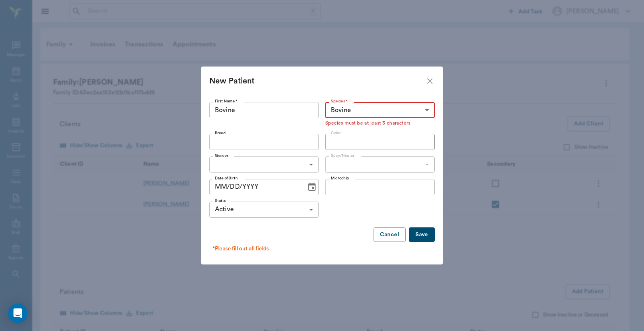
click at [425, 236] on button "Save" at bounding box center [422, 234] width 26 height 15
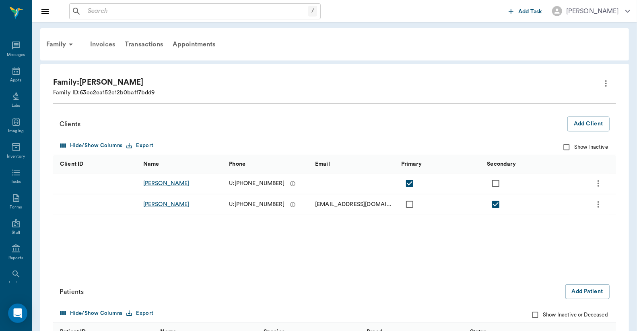
click at [102, 44] on div "Invoices" at bounding box center [102, 44] width 35 height 19
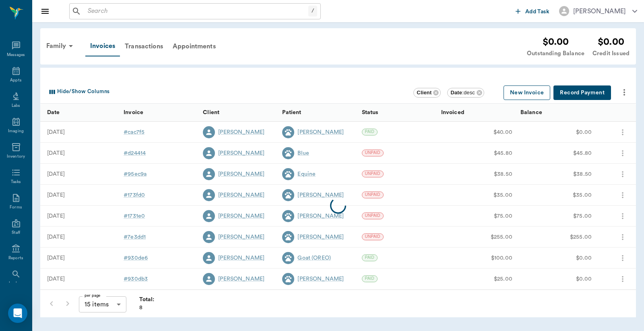
click at [521, 93] on button "New Invoice" at bounding box center [527, 92] width 47 height 15
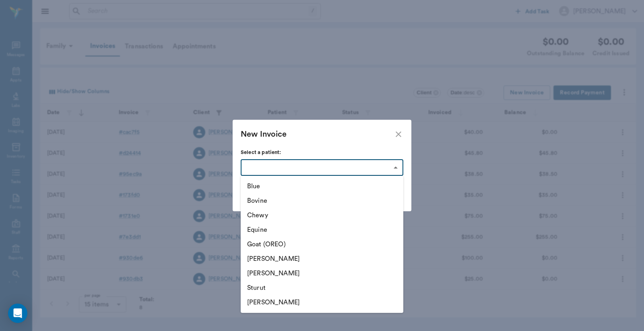
click at [396, 165] on body "/ ​ Add Task Dr. Bert Ellsworth Nectar Messages Appts Labs Imaging Inventory Ta…" at bounding box center [322, 165] width 644 height 331
click at [265, 202] on li "Bovine" at bounding box center [322, 200] width 163 height 14
type input "68dc172fdbbc8441f88b9637"
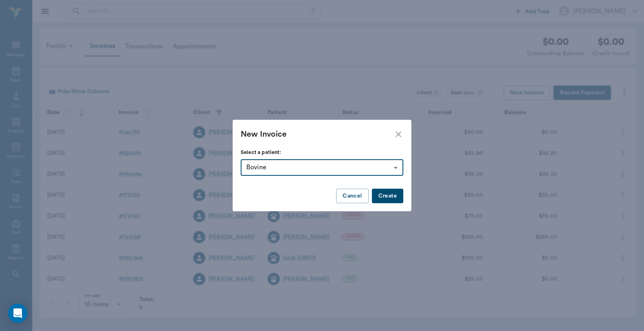
click at [385, 195] on button "Create" at bounding box center [387, 195] width 31 height 15
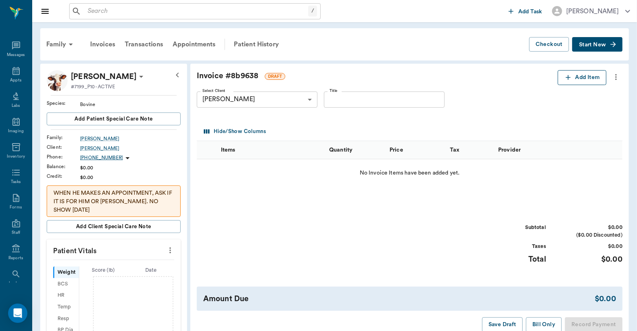
click at [591, 79] on button "Add Item" at bounding box center [582, 77] width 49 height 15
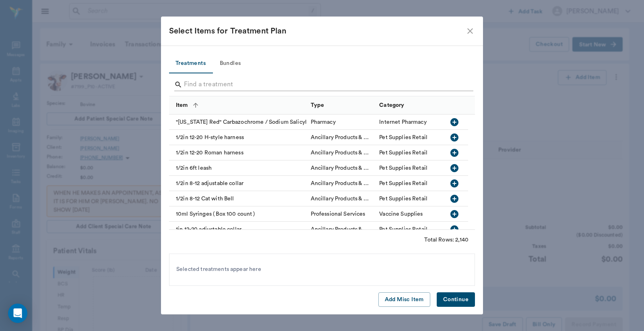
click at [184, 85] on input "Search" at bounding box center [322, 84] width 277 height 13
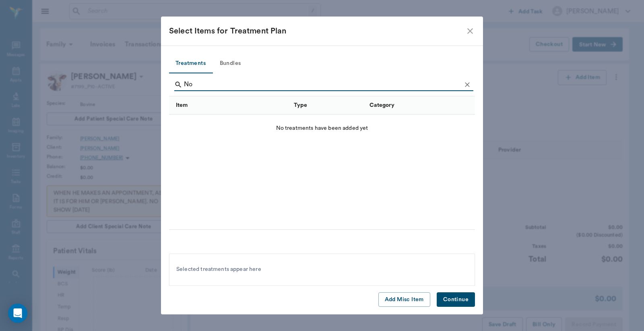
type input "N"
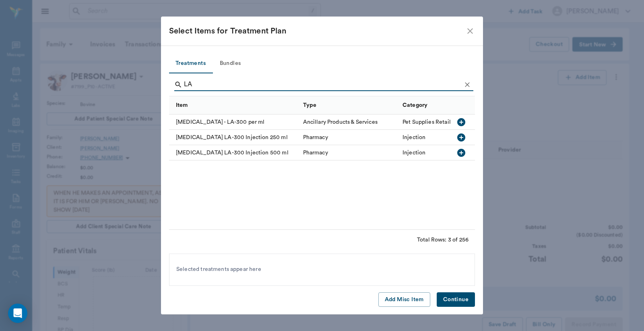
type input "L"
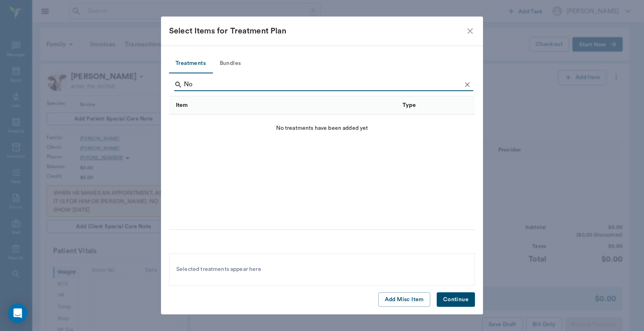
type input "N"
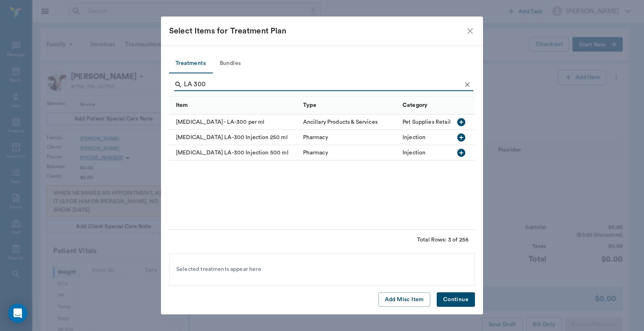
type input "LA 300"
click at [462, 122] on icon "button" at bounding box center [462, 122] width 10 height 10
click at [453, 298] on button "Continue" at bounding box center [456, 299] width 38 height 15
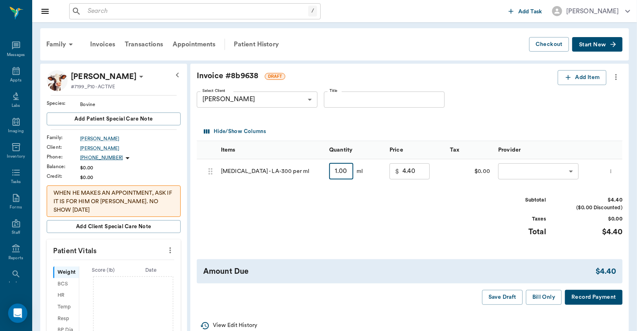
type input "500"
type input "164.00"
click at [570, 79] on icon "button" at bounding box center [569, 77] width 8 height 8
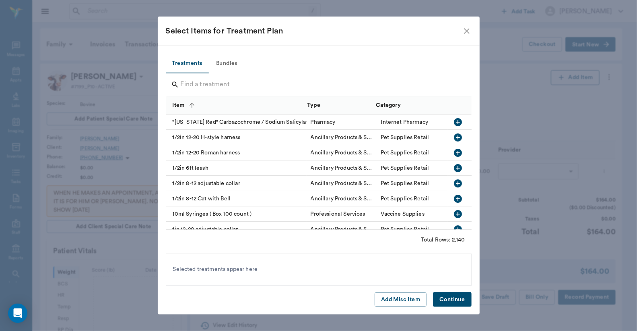
type input "500.00"
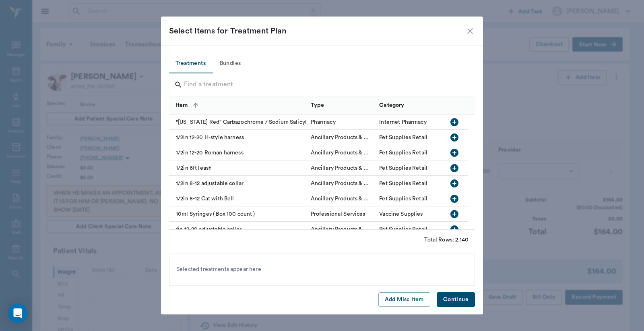
click at [246, 85] on input "Search" at bounding box center [322, 84] width 277 height 13
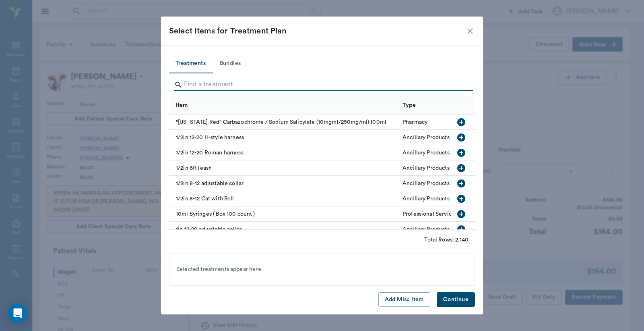
click at [240, 83] on input "Search" at bounding box center [322, 84] width 277 height 13
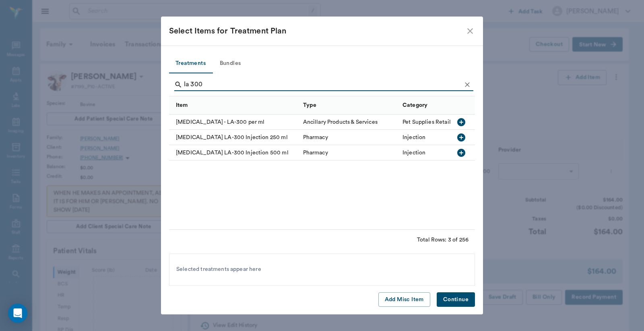
type input "la 300"
click at [446, 156] on div "Injection" at bounding box center [434, 152] width 70 height 15
click at [465, 298] on button "Continue" at bounding box center [456, 299] width 38 height 15
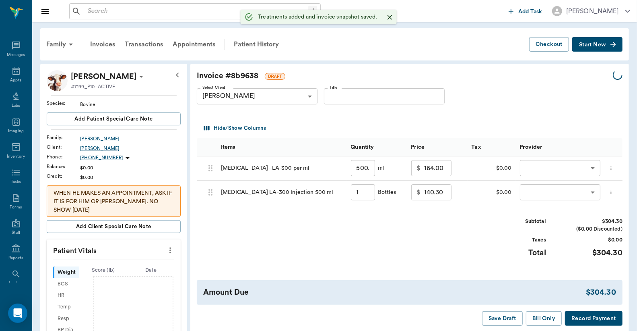
type input "1.00"
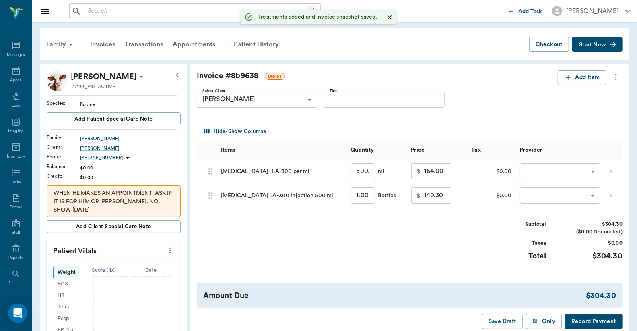
click at [613, 197] on icon "more" at bounding box center [611, 195] width 5 height 10
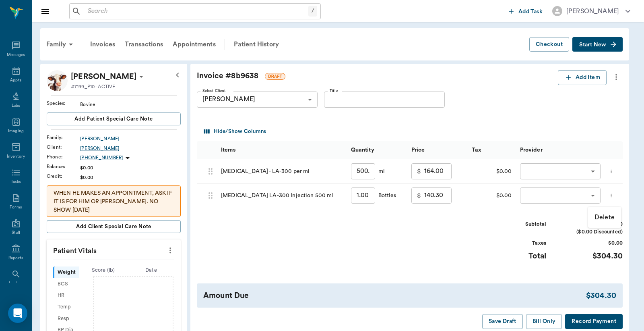
click at [611, 219] on p "Delete" at bounding box center [605, 217] width 20 height 10
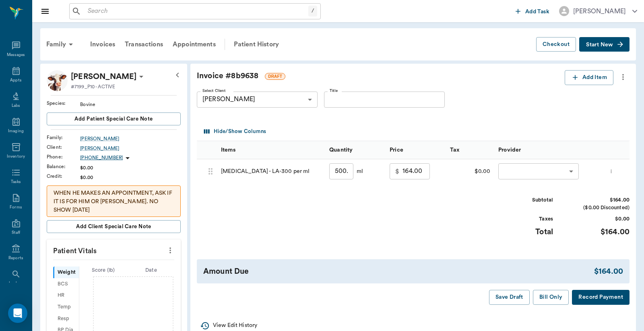
click at [505, 171] on body "/ ​ Add Task Dr. Bert Ellsworth Nectar Messages Appts Labs Imaging Inventory Ta…" at bounding box center [322, 264] width 644 height 529
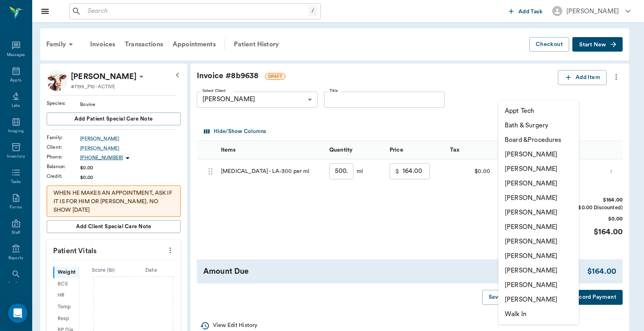
click at [513, 169] on li "[PERSON_NAME]" at bounding box center [539, 168] width 81 height 14
type input "none-63ec2e2852e12b0ba117910e"
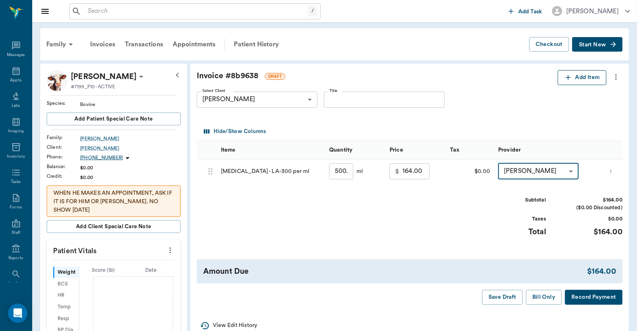
click at [585, 79] on button "Add Item" at bounding box center [582, 77] width 49 height 15
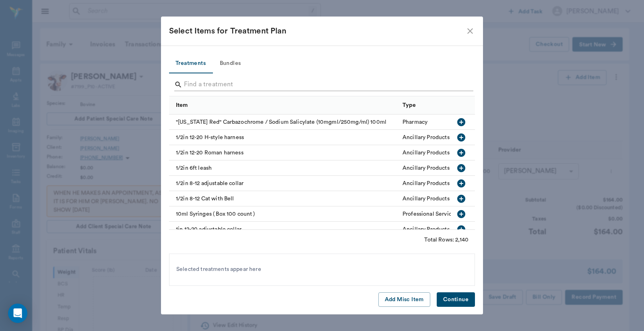
click at [185, 86] on input "Search" at bounding box center [322, 84] width 277 height 13
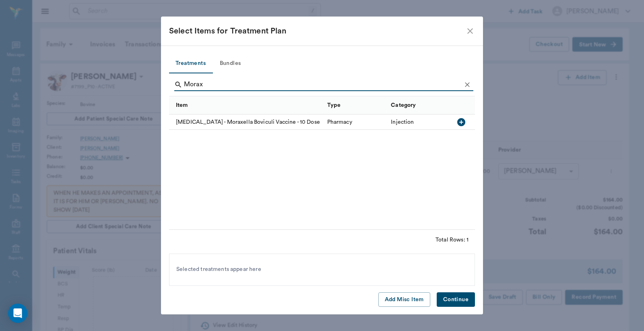
type input "Morax"
click at [462, 121] on icon "button" at bounding box center [461, 122] width 8 height 8
click at [450, 301] on button "Continue" at bounding box center [456, 299] width 38 height 15
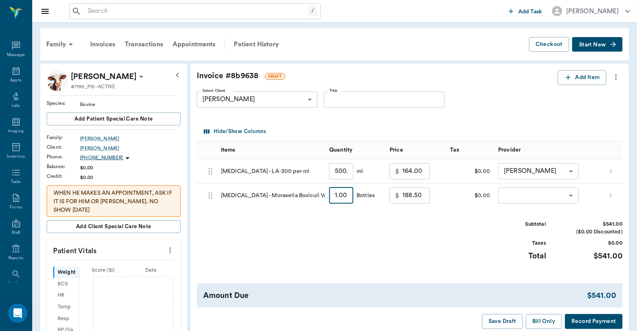
type input "2"
type input "377.00"
click at [511, 196] on body "/ ​ Add Task Dr. Bert Ellsworth Nectar Messages Appts Labs Imaging Inventory Ta…" at bounding box center [318, 264] width 637 height 529
type input "2.00"
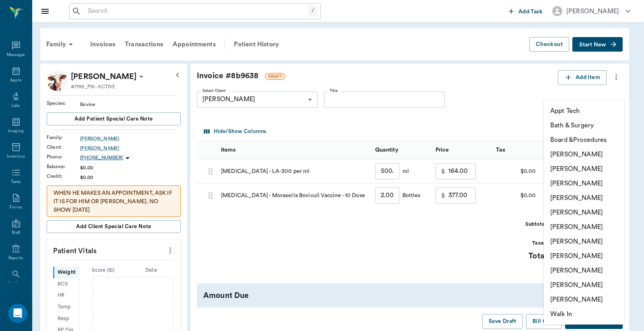
click at [572, 168] on li "[PERSON_NAME]" at bounding box center [584, 168] width 81 height 14
type input "none-63ec2e2852e12b0ba117910e"
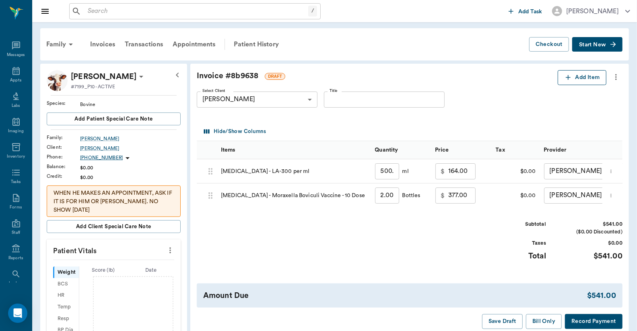
click at [579, 78] on button "Add Item" at bounding box center [582, 77] width 49 height 15
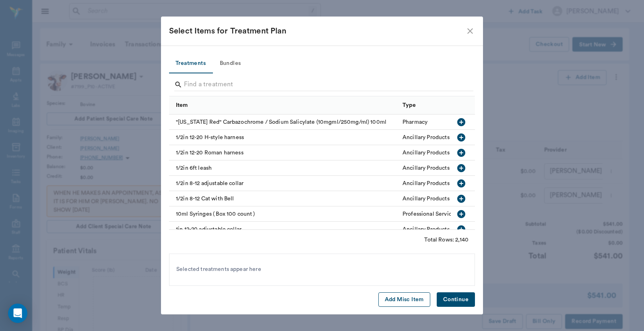
click at [401, 298] on button "Add Misc Item" at bounding box center [405, 299] width 52 height 15
click at [453, 298] on button "Continue" at bounding box center [456, 299] width 38 height 15
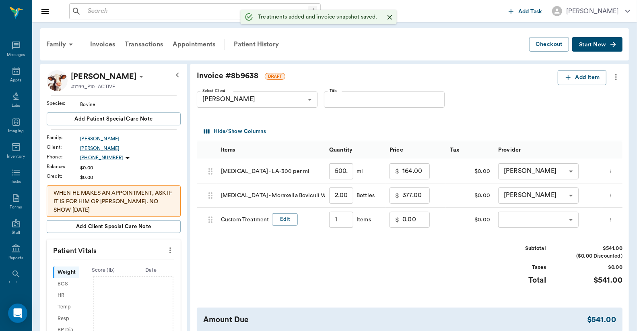
type input "1.00"
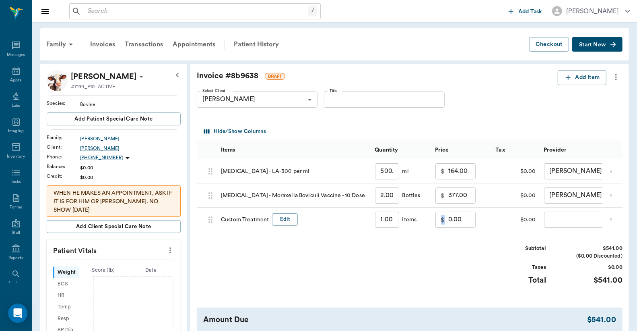
drag, startPoint x: 445, startPoint y: 219, endPoint x: 457, endPoint y: 219, distance: 12.1
click at [457, 219] on div "$ 0.00 ​" at bounding box center [456, 219] width 40 height 16
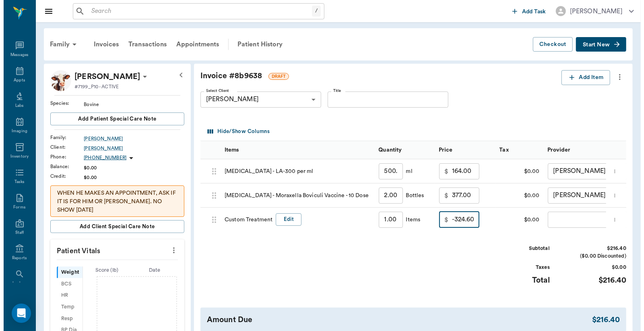
scroll to position [0, 0]
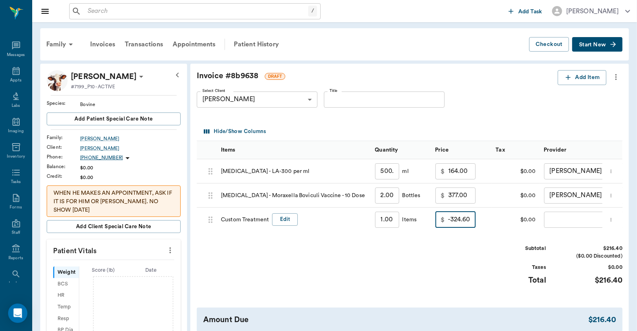
type input "-324.60"
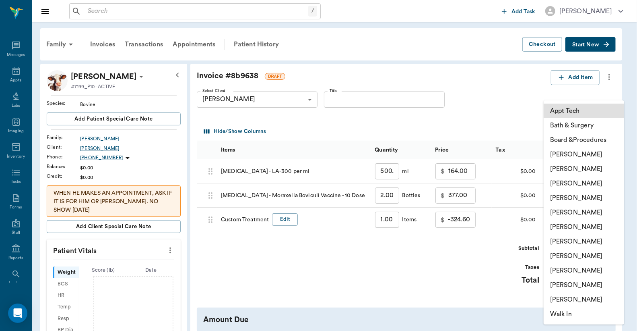
scroll to position [0, 0]
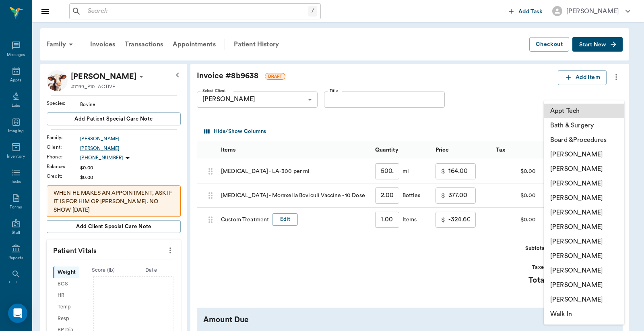
click at [558, 216] on body "/ ​ Add Task Dr. Bert Ellsworth Nectar Messages Appts Labs Imaging Inventory Ta…" at bounding box center [322, 264] width 644 height 529
click at [564, 167] on li "[PERSON_NAME]" at bounding box center [584, 168] width 81 height 14
type input "none-63ec2e2852e12b0ba117910e"
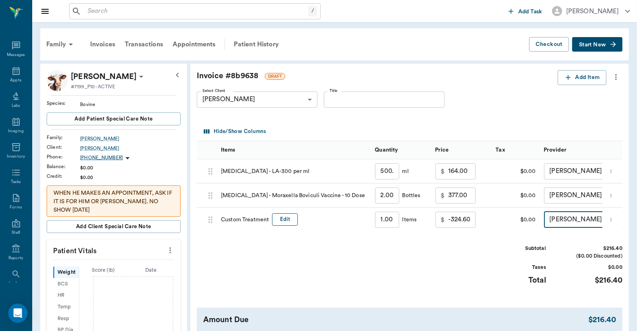
click at [279, 219] on button "Edit" at bounding box center [285, 219] width 26 height 12
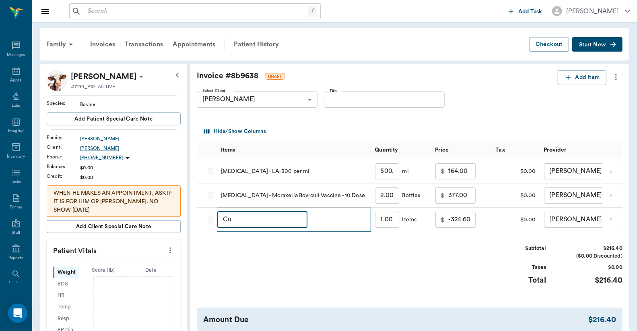
type input "C"
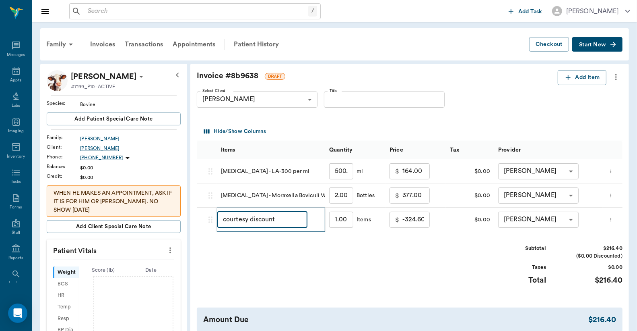
scroll to position [59, 0]
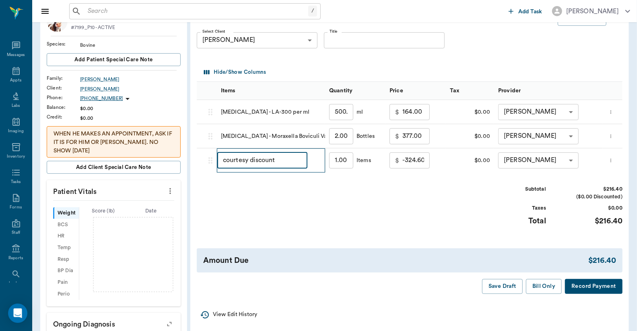
type input "courtesy discount"
click at [579, 287] on button "Record Payment" at bounding box center [594, 286] width 58 height 15
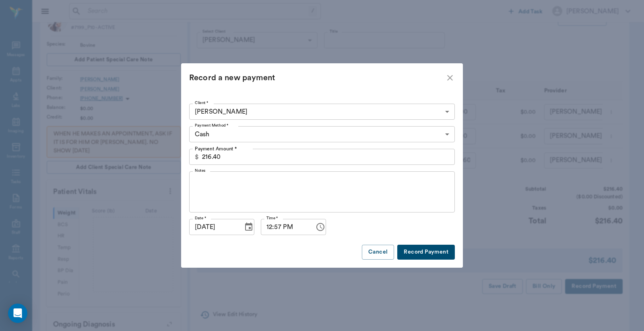
click at [447, 132] on body "/ ​ Add Task Dr. Bert Ellsworth Nectar Messages Appts Labs Imaging Inventory Ta…" at bounding box center [322, 205] width 644 height 529
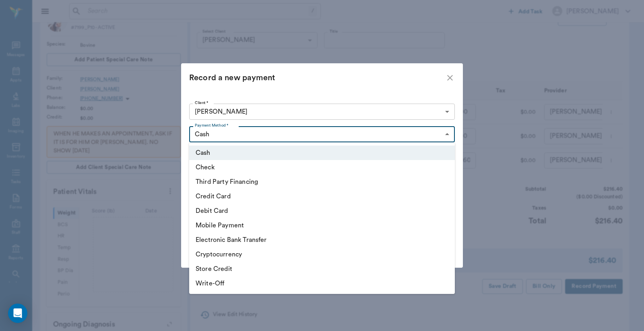
click at [206, 209] on li "Debit Card" at bounding box center [322, 210] width 266 height 14
type input "DEBIT_CARD"
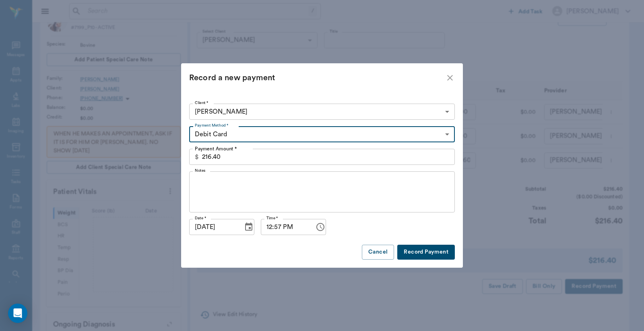
click at [435, 256] on button "Record Payment" at bounding box center [426, 251] width 58 height 15
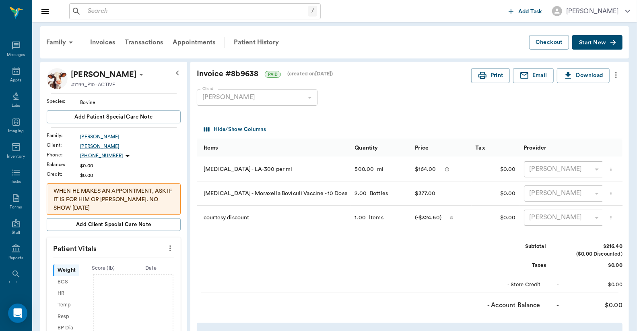
scroll to position [0, 0]
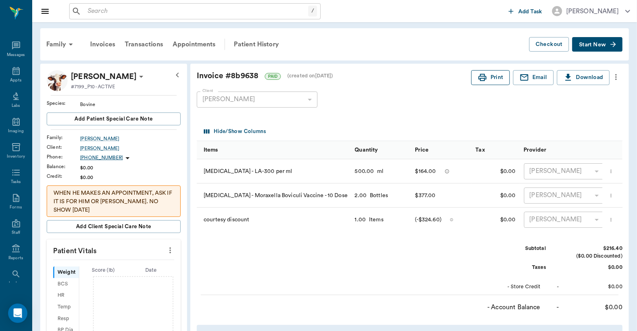
click at [492, 79] on button "Print" at bounding box center [491, 77] width 39 height 15
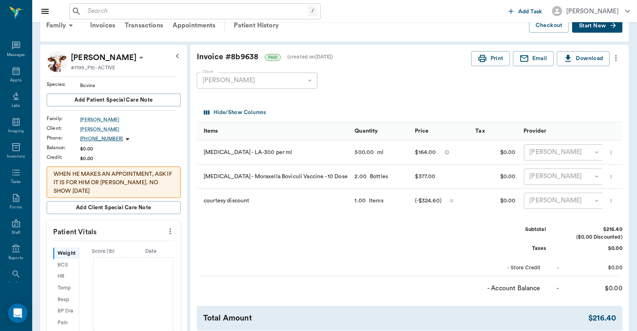
scroll to position [198, 0]
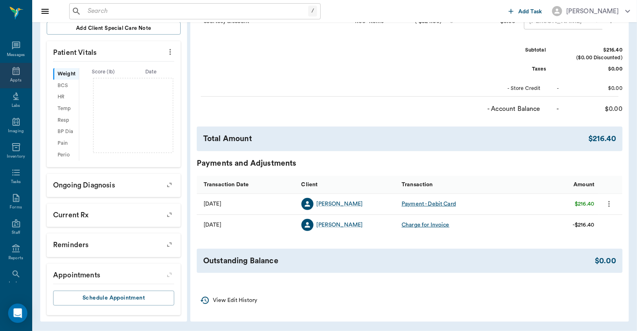
click at [12, 79] on div "Appts" at bounding box center [15, 80] width 11 height 6
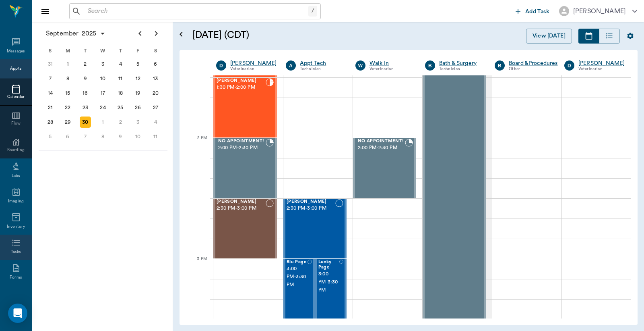
scroll to position [107, 0]
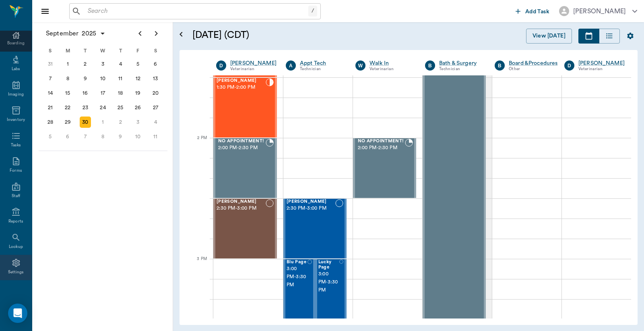
click at [13, 267] on icon at bounding box center [16, 263] width 10 height 10
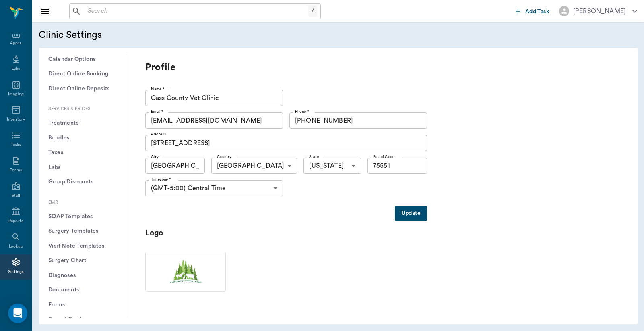
scroll to position [216, 0]
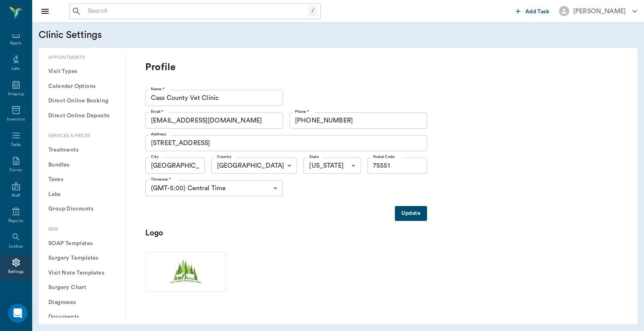
click at [66, 147] on button "Treatments" at bounding box center [82, 150] width 74 height 15
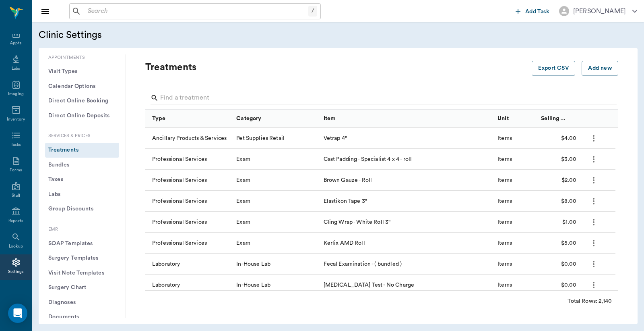
click at [69, 163] on button "Bundles" at bounding box center [82, 164] width 74 height 15
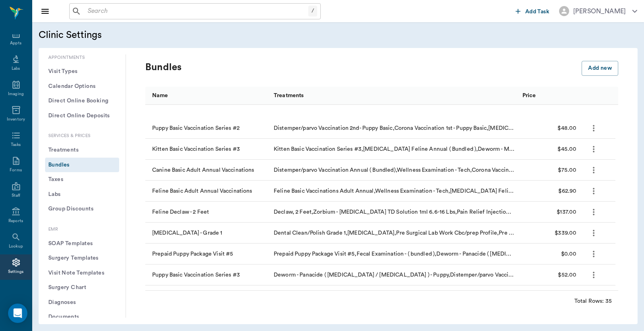
scroll to position [298, 0]
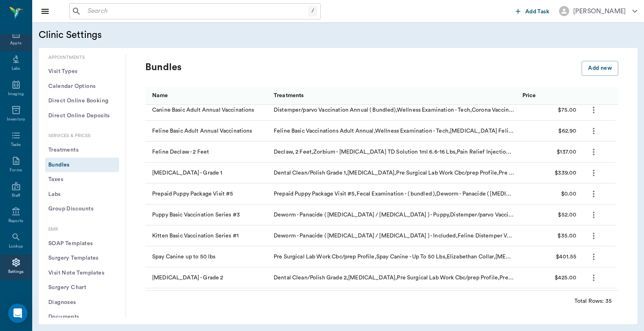
click at [13, 41] on div "Appts" at bounding box center [15, 43] width 11 height 6
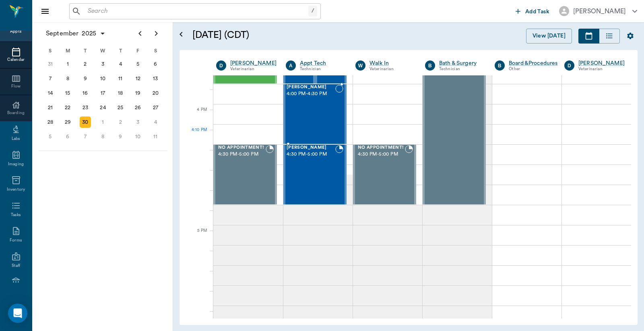
scroll to position [962, 0]
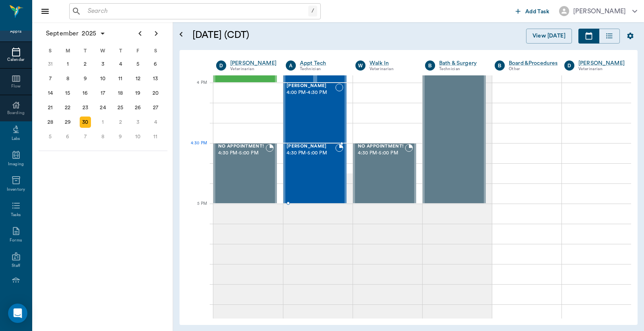
click at [302, 159] on div "[PERSON_NAME] 4:30 PM - 5:00 PM" at bounding box center [311, 173] width 49 height 59
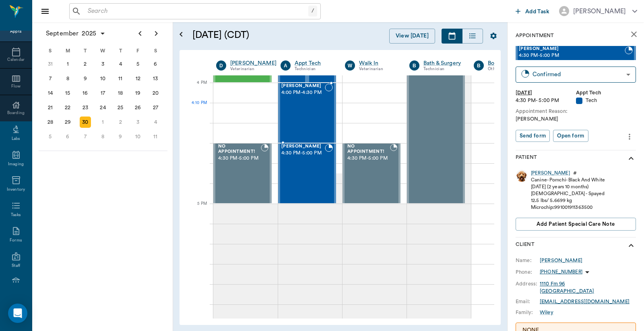
click at [308, 107] on div "[PERSON_NAME] 4:00 PM - 4:30 PM" at bounding box center [302, 112] width 43 height 59
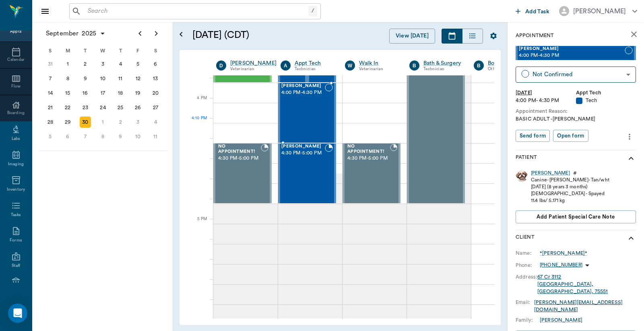
scroll to position [903, 0]
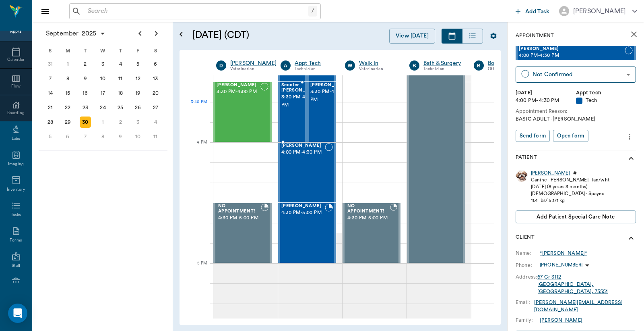
click at [289, 108] on span "3:30 PM - 4:00 PM" at bounding box center [301, 101] width 40 height 16
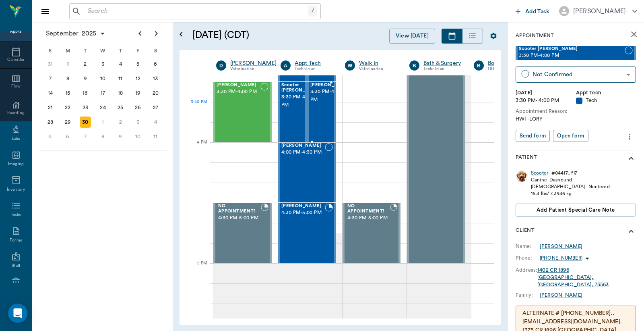
click at [321, 104] on span "3:30 PM - 4:00 PM" at bounding box center [330, 96] width 40 height 16
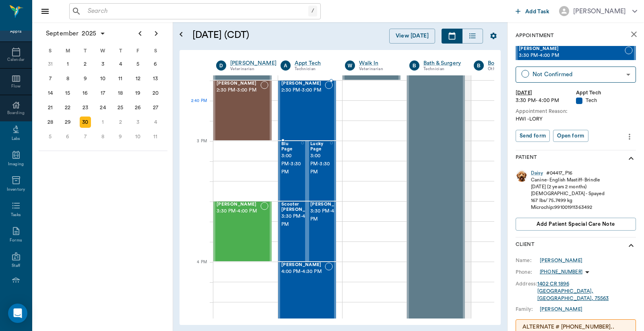
scroll to position [783, 0]
click at [289, 163] on span "3:00 PM - 3:30 PM" at bounding box center [291, 164] width 20 height 24
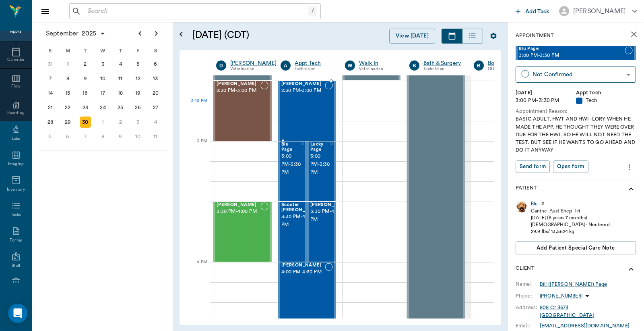
click at [308, 111] on div "[PERSON_NAME] 2:30 PM - 3:00 PM" at bounding box center [302, 110] width 43 height 59
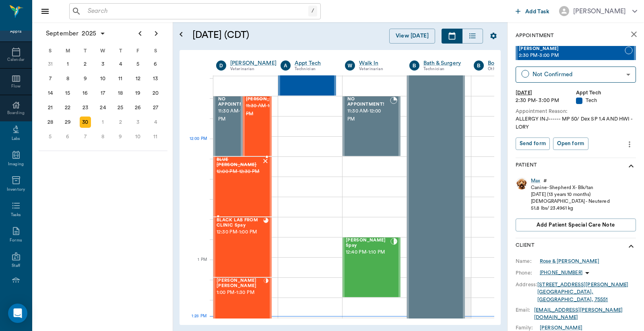
scroll to position [425, 0]
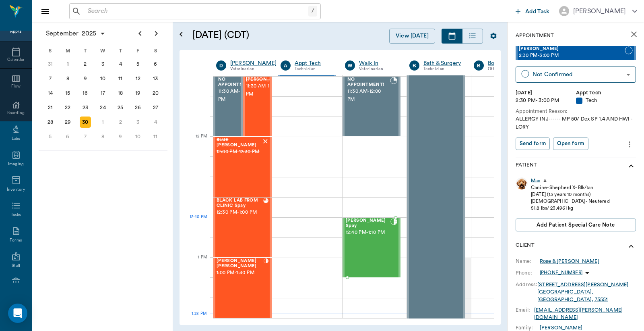
click at [376, 235] on div "[PERSON_NAME] Spay 12:40 PM - 1:10 PM" at bounding box center [368, 247] width 45 height 59
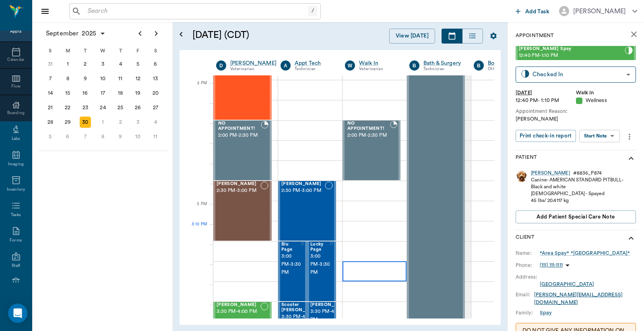
scroll to position [724, 0]
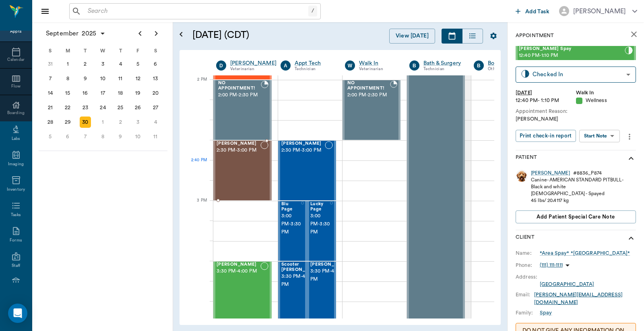
click at [227, 170] on div "[PERSON_NAME] 2:30 PM - 3:00 PM" at bounding box center [239, 170] width 44 height 59
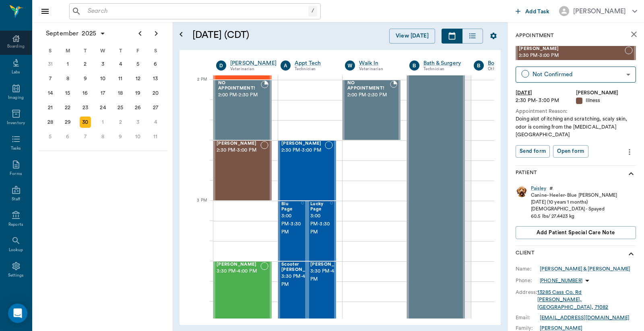
scroll to position [107, 0]
click at [6, 268] on div "Settings" at bounding box center [16, 266] width 32 height 25
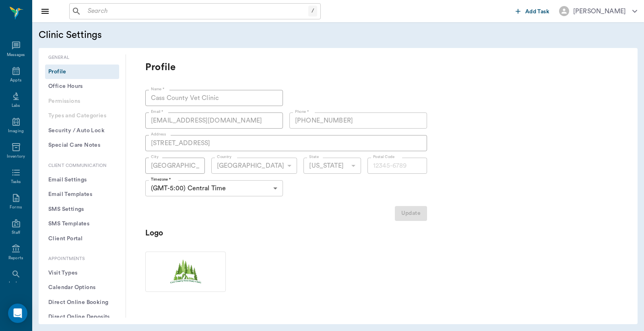
type input "75551"
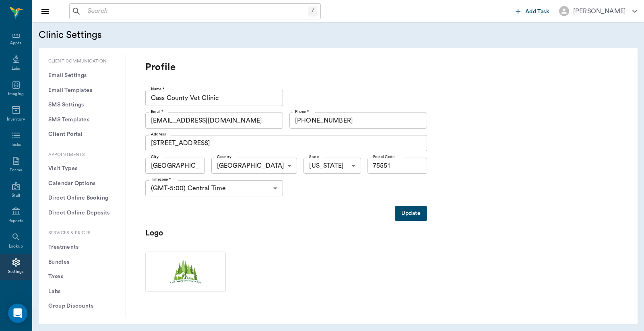
scroll to position [119, 0]
click at [77, 247] on button "Treatments" at bounding box center [82, 246] width 74 height 15
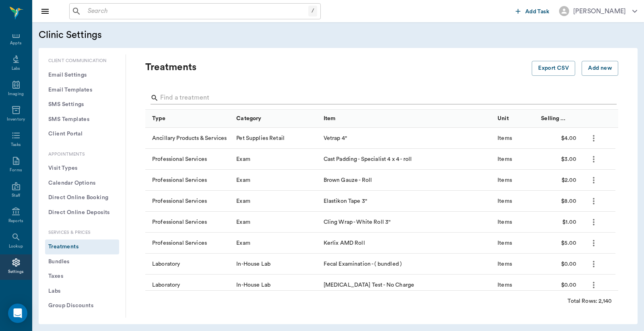
click at [172, 95] on input "Search" at bounding box center [382, 97] width 445 height 13
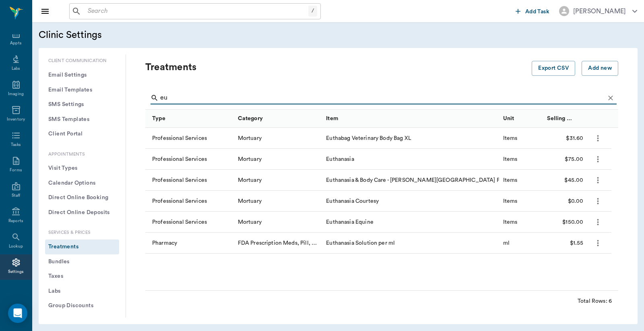
type input "e"
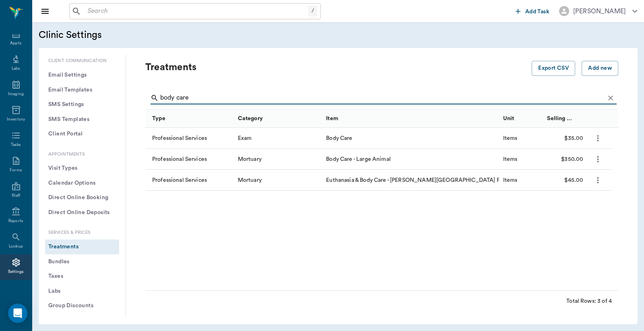
type input "body care"
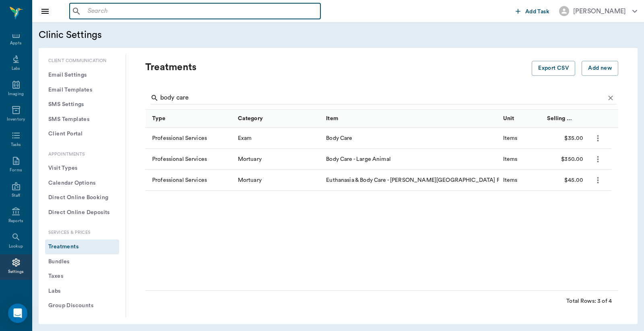
click at [90, 12] on input "text" at bounding box center [201, 11] width 233 height 11
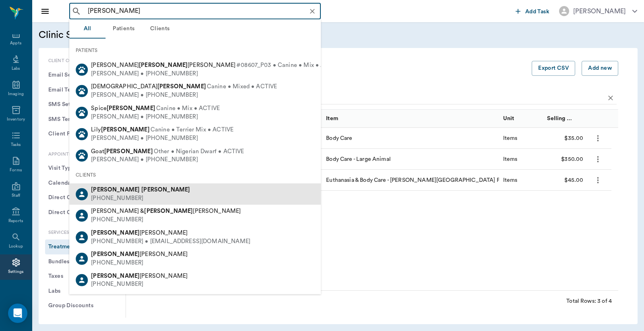
click at [141, 191] on b "[PERSON_NAME]" at bounding box center [165, 189] width 49 height 6
type input "[PERSON_NAME]"
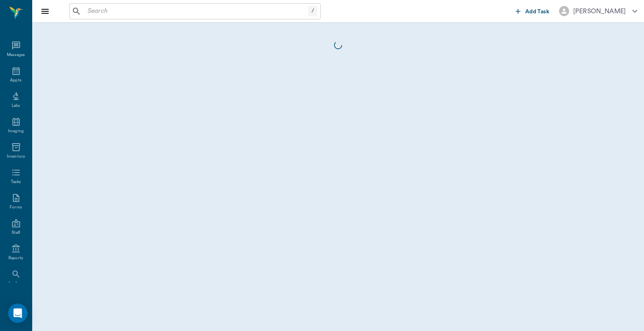
scroll to position [37, 0]
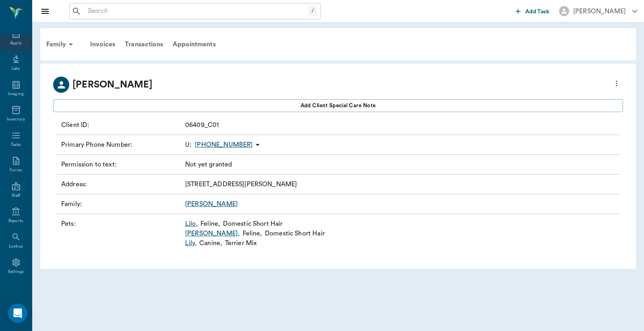
click at [14, 42] on div "Appts" at bounding box center [15, 43] width 11 height 6
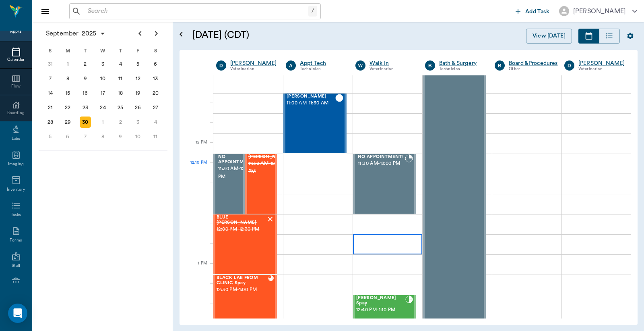
scroll to position [426, 0]
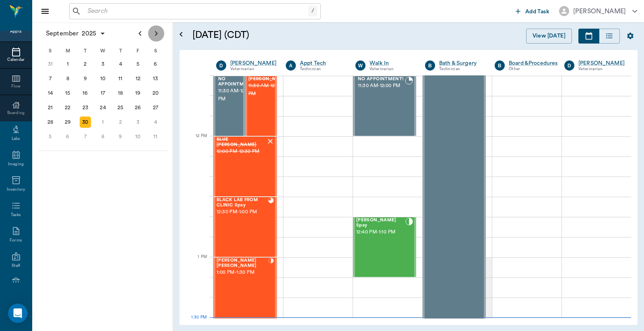
click at [155, 35] on icon "Next page" at bounding box center [156, 34] width 10 height 10
click at [103, 66] on div "1" at bounding box center [102, 63] width 11 height 11
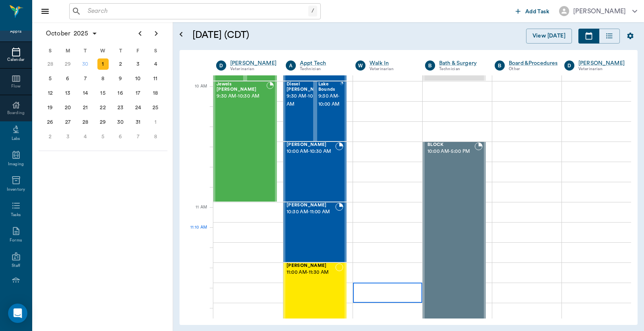
scroll to position [238, 0]
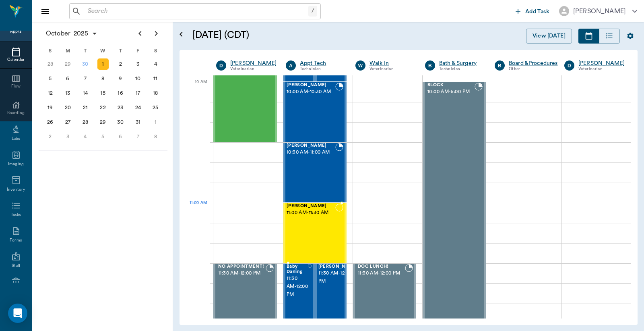
click at [297, 219] on div "[PERSON_NAME] 11:00 AM - 11:30 AM" at bounding box center [311, 232] width 49 height 59
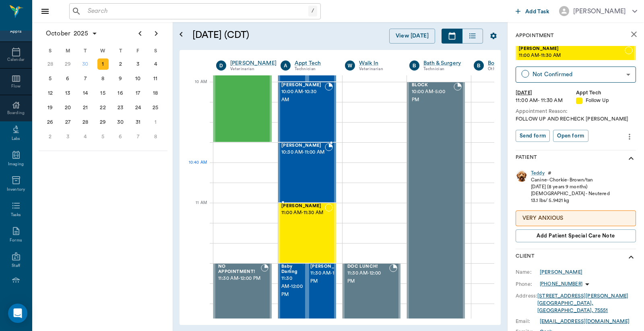
click at [312, 179] on div "[PERSON_NAME] 10:30 AM - 11:00 AM" at bounding box center [302, 172] width 43 height 59
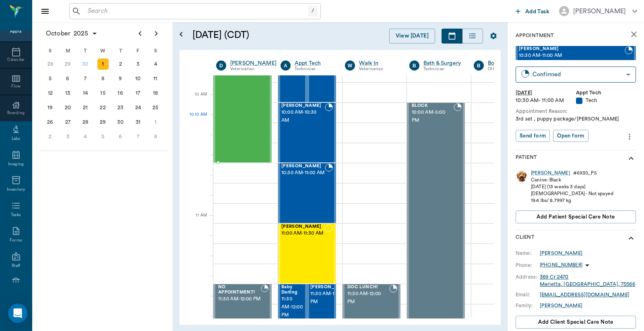
scroll to position [238, 0]
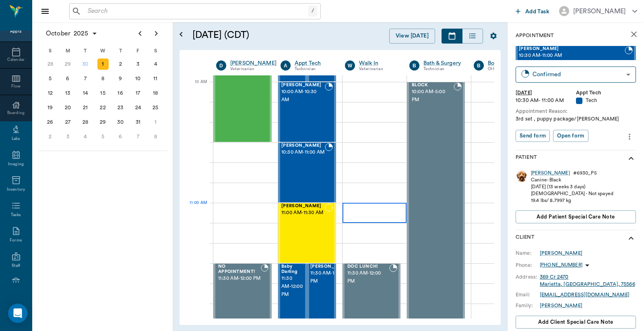
click at [360, 214] on div at bounding box center [375, 213] width 64 height 20
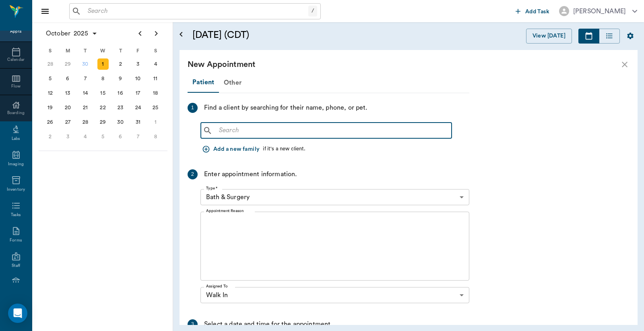
click at [222, 133] on input "text" at bounding box center [332, 130] width 233 height 11
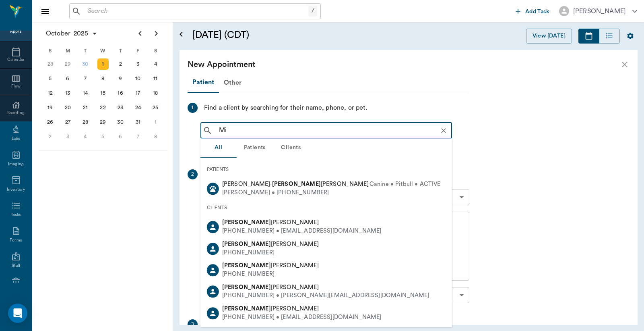
type input "M"
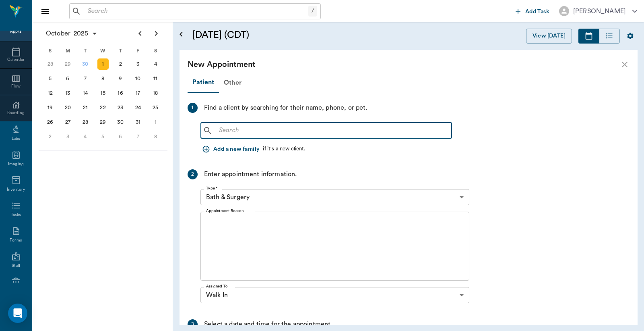
click at [102, 64] on div "1" at bounding box center [102, 63] width 11 height 11
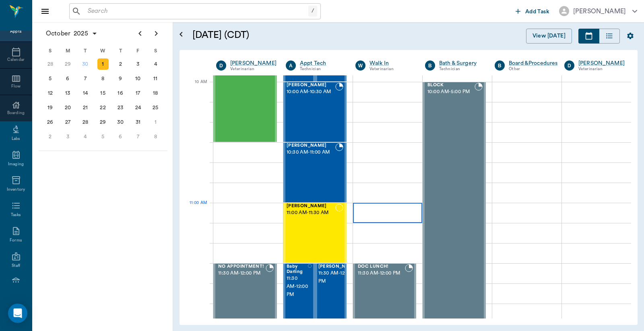
click at [369, 211] on div at bounding box center [387, 213] width 69 height 20
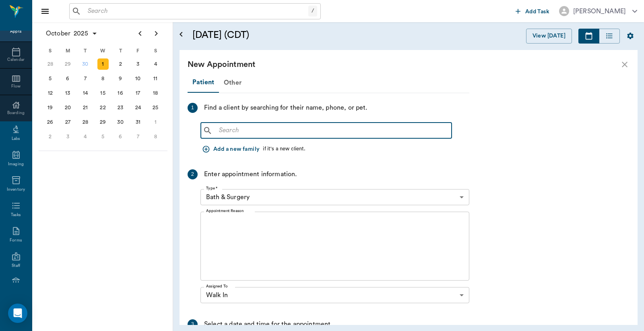
drag, startPoint x: 217, startPoint y: 129, endPoint x: 218, endPoint y: 121, distance: 8.1
click at [217, 129] on input "text" at bounding box center [332, 130] width 233 height 11
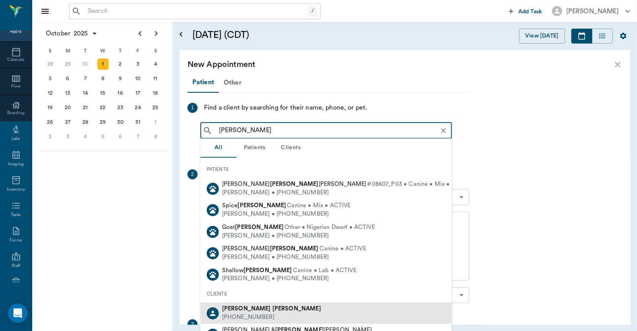
click at [251, 314] on div "[PHONE_NUMBER]" at bounding box center [271, 317] width 99 height 8
type input "[PERSON_NAME]"
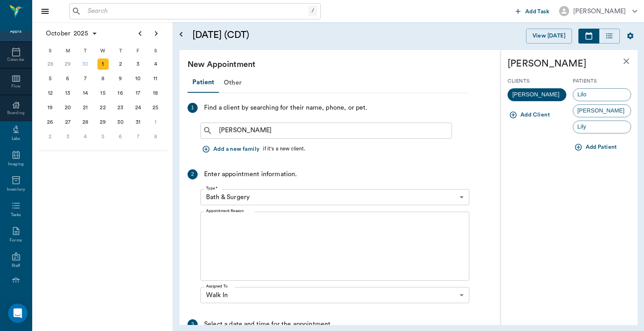
click at [600, 148] on button "Add Patient" at bounding box center [597, 147] width 48 height 15
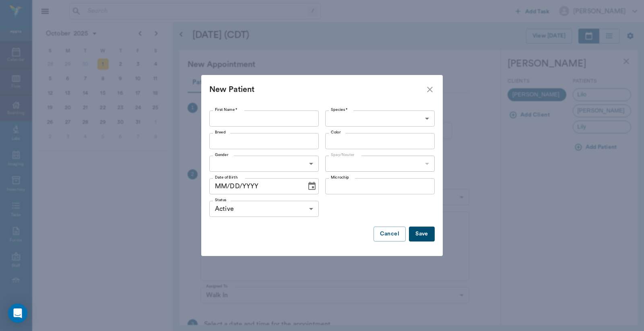
click at [220, 116] on input "First Name *" at bounding box center [264, 118] width 110 height 16
type input "stray"
click at [425, 119] on body "/ ​ Add Task [PERSON_NAME] Nectar Messages Appts Calendar Flow Boarding Labs Im…" at bounding box center [322, 165] width 644 height 331
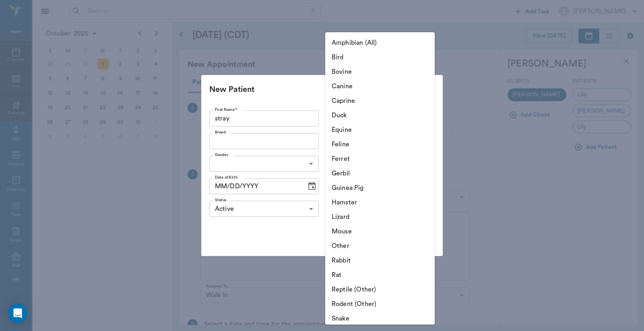
click at [350, 145] on li "Feline" at bounding box center [380, 144] width 110 height 14
type input "Feline"
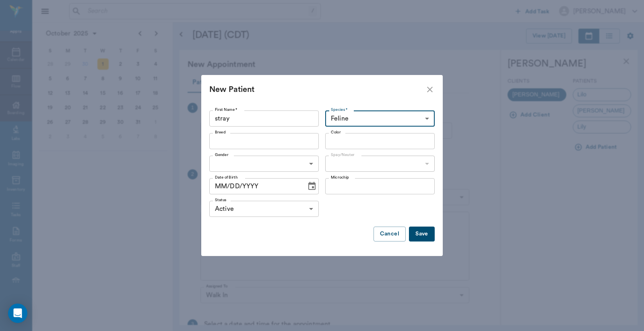
click at [421, 236] on button "Save" at bounding box center [422, 233] width 26 height 15
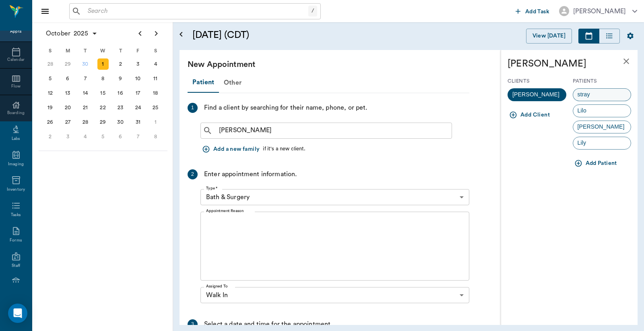
click at [590, 95] on span "stray" at bounding box center [583, 94] width 21 height 8
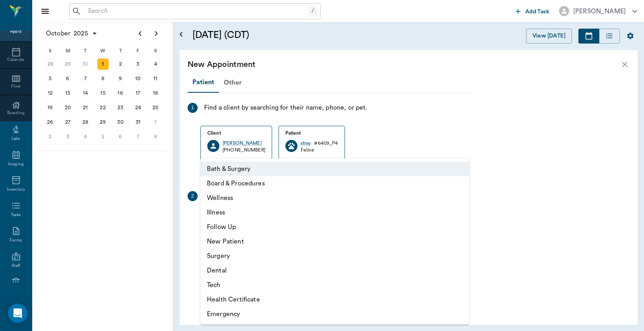
click at [461, 219] on body "/ ​ Add Task [PERSON_NAME] Nectar Messages Appts Calendar Flow Boarding Labs Im…" at bounding box center [322, 165] width 644 height 331
click at [230, 196] on li "Wellness" at bounding box center [335, 197] width 269 height 14
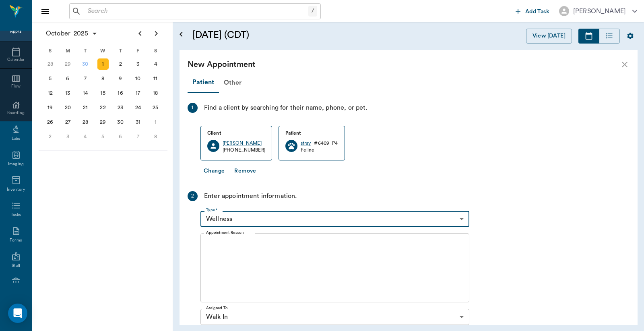
type input "65d2be4f46e3a538d89b8c14"
type input "11:30 AM"
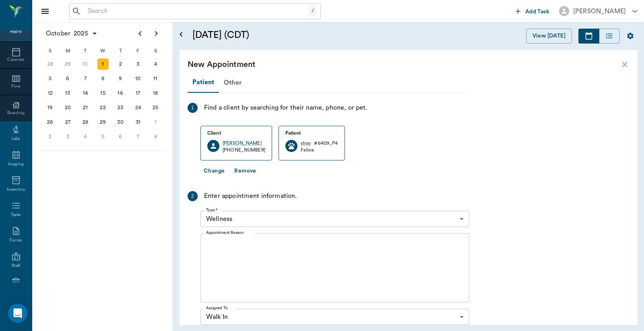
click at [203, 240] on div "x Appointment Reason" at bounding box center [335, 267] width 269 height 69
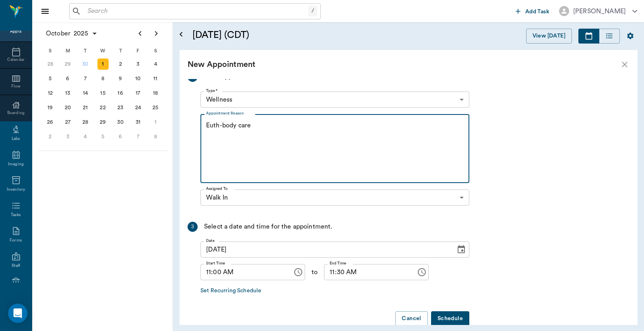
scroll to position [134, 0]
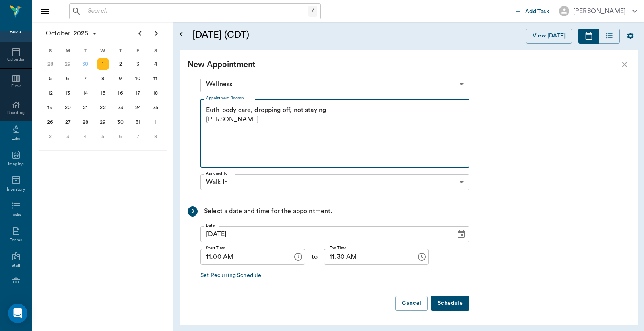
type textarea "Euth-body care, dropping off, not staying Christy"
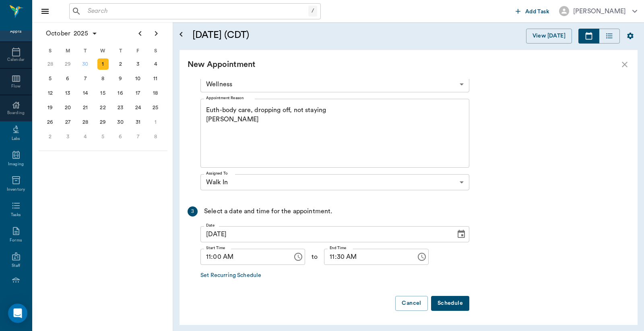
click at [448, 305] on button "Schedule" at bounding box center [450, 303] width 38 height 15
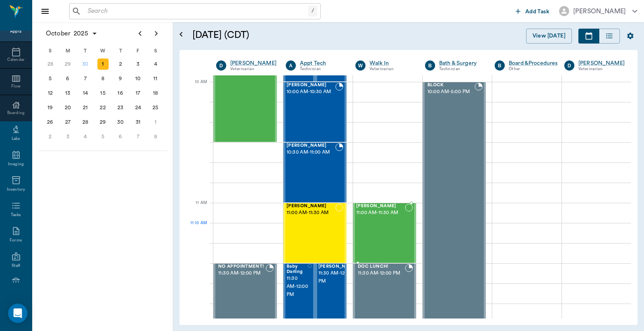
click at [378, 228] on div "stray Turner 11:00 AM - 11:30 AM" at bounding box center [380, 232] width 49 height 59
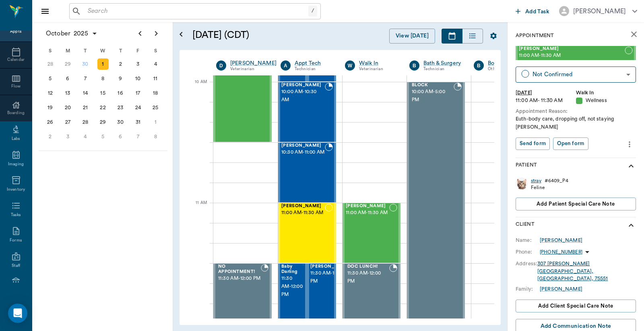
click at [537, 182] on div "stray" at bounding box center [536, 180] width 10 height 7
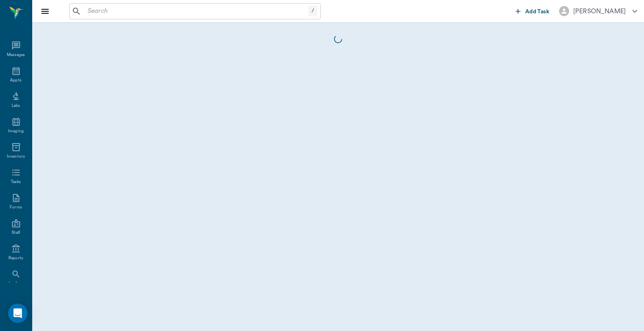
scroll to position [37, 0]
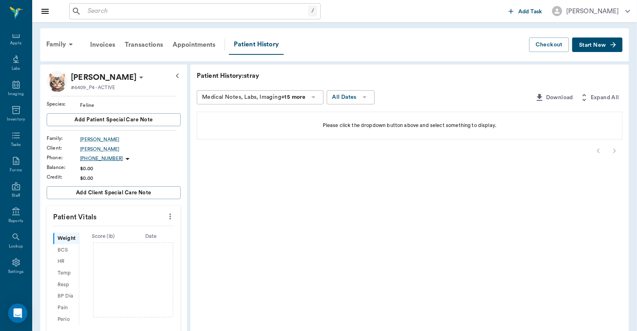
click at [594, 45] on span "Start New" at bounding box center [592, 45] width 27 height 0
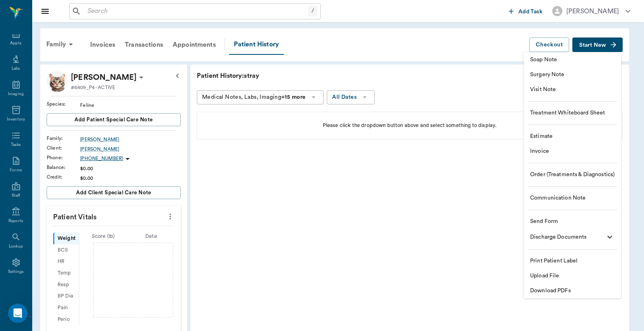
click at [561, 90] on span "Visit Note" at bounding box center [572, 89] width 85 height 8
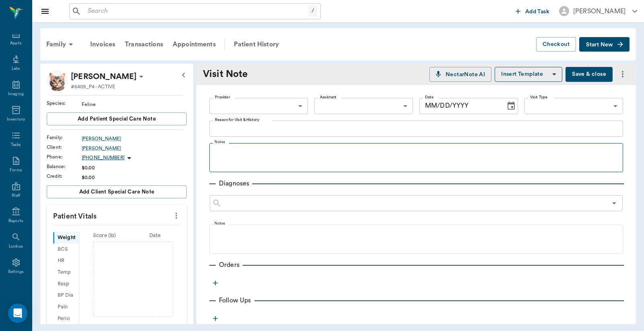
type input "[DATE]"
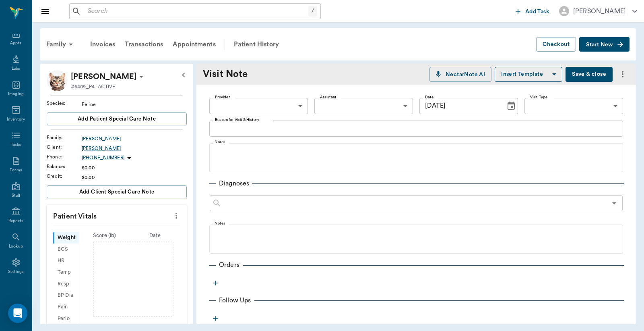
click at [215, 283] on icon "button" at bounding box center [215, 282] width 5 height 5
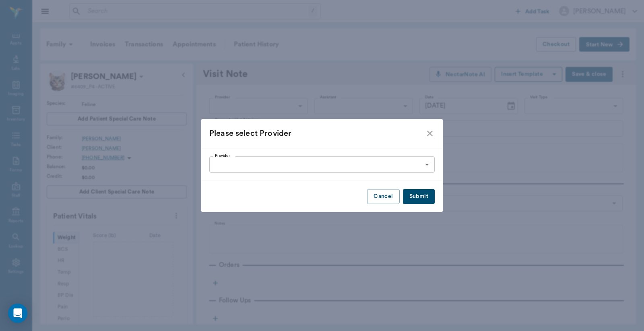
click at [428, 164] on body "/ ​ Add Task Dr. Bert Ellsworth Nectar Messages Appts Labs Imaging Inventory Ta…" at bounding box center [322, 165] width 644 height 331
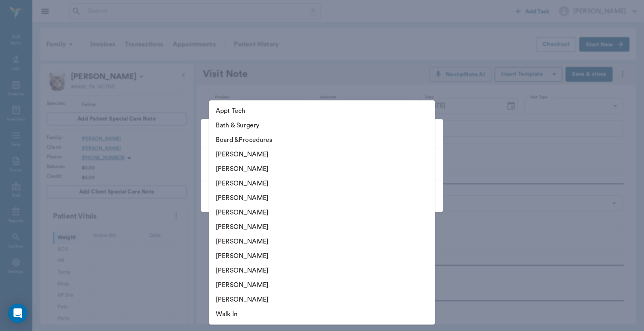
click at [251, 170] on li "[PERSON_NAME]" at bounding box center [322, 168] width 226 height 14
type input "63ec2e2852e12b0ba117910e"
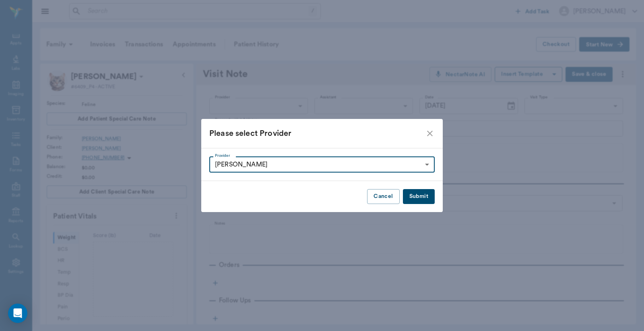
click at [429, 192] on button "Submit" at bounding box center [419, 196] width 32 height 15
type input "63ec2e2852e12b0ba117910e"
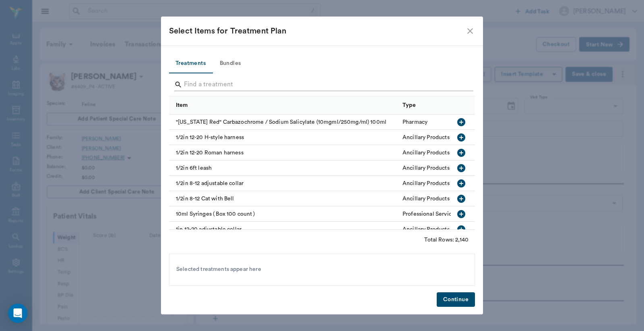
click at [187, 84] on input "Search" at bounding box center [322, 84] width 277 height 13
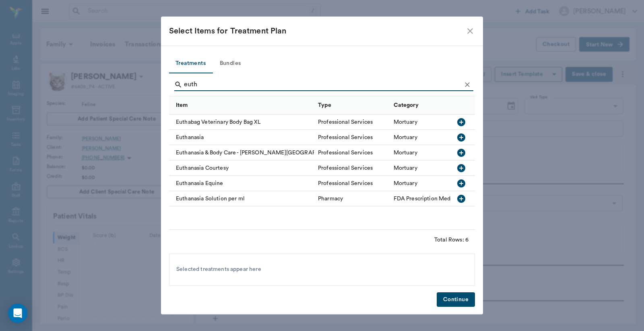
type input "euth"
click at [461, 138] on icon "button" at bounding box center [462, 137] width 10 height 10
click at [462, 300] on button "Continue" at bounding box center [456, 299] width 38 height 15
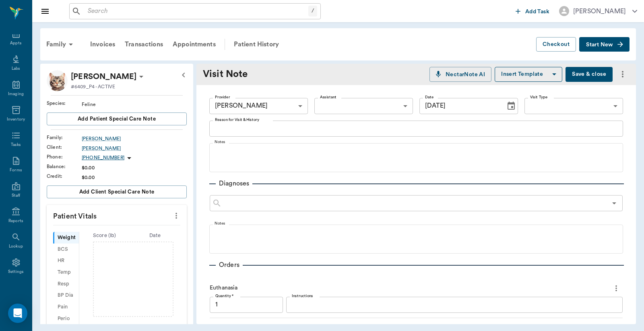
scroll to position [9, 0]
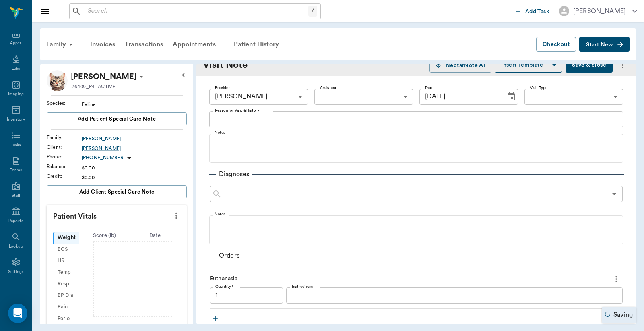
type input "1.00"
click at [215, 317] on icon "button" at bounding box center [215, 318] width 5 height 5
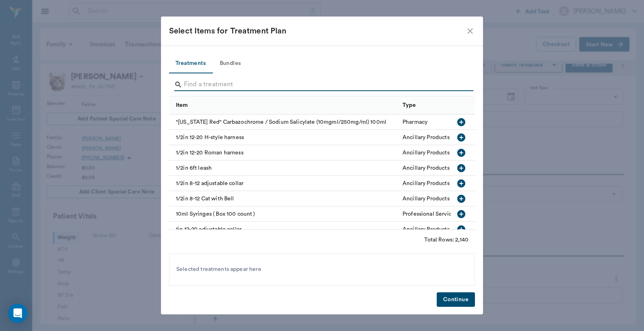
click at [188, 81] on input "Search" at bounding box center [322, 84] width 277 height 13
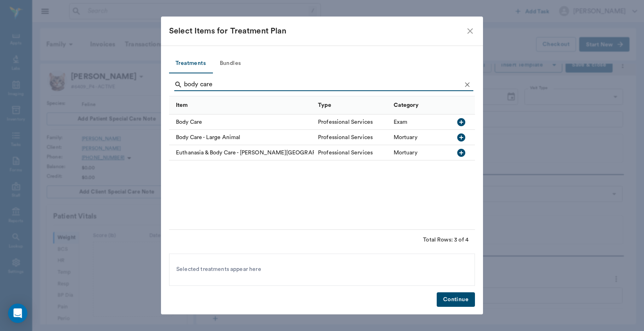
type input "body care"
click at [461, 121] on icon "button" at bounding box center [462, 122] width 10 height 10
click at [445, 302] on button "Continue" at bounding box center [456, 299] width 38 height 15
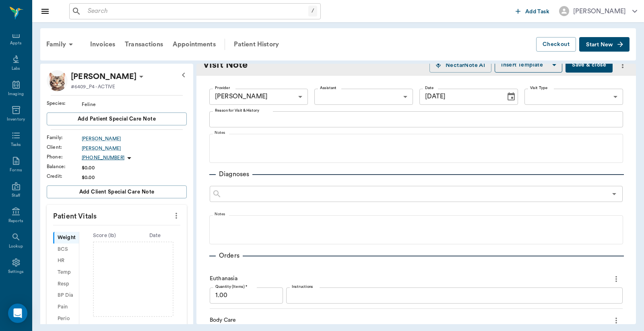
scroll to position [175, 0]
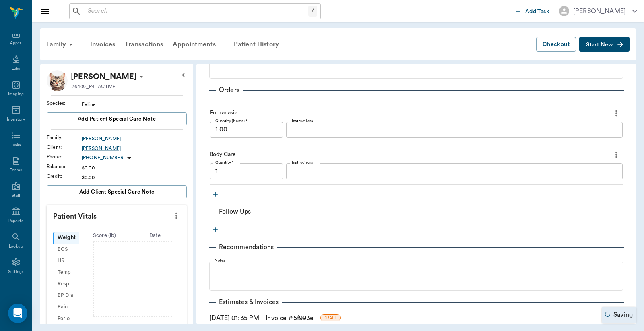
type input "1.00"
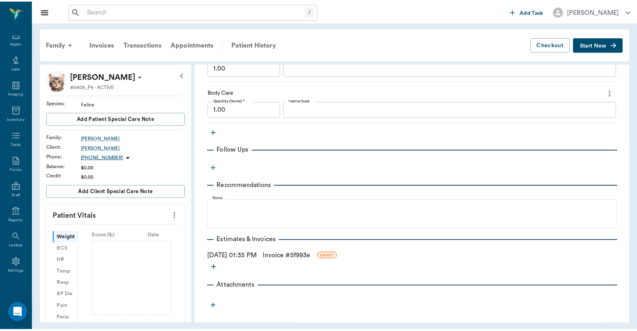
scroll to position [238, 0]
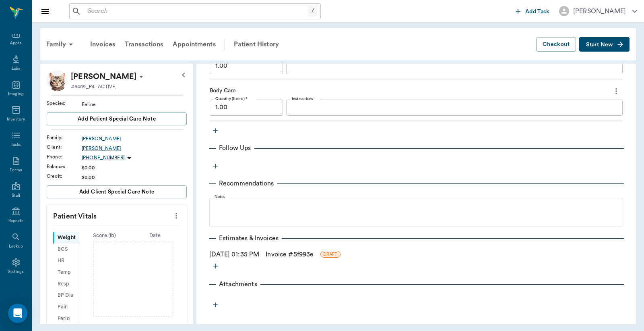
click at [302, 255] on link "Invoice # 5f993e" at bounding box center [290, 254] width 48 height 10
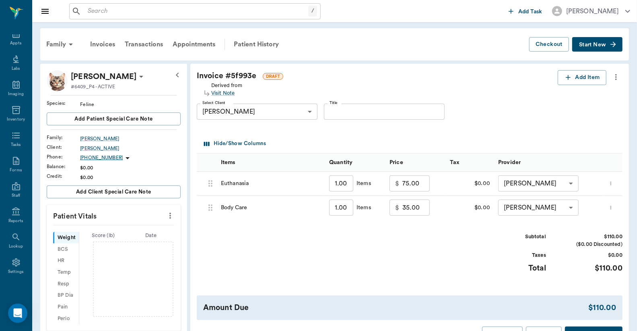
scroll to position [119, 0]
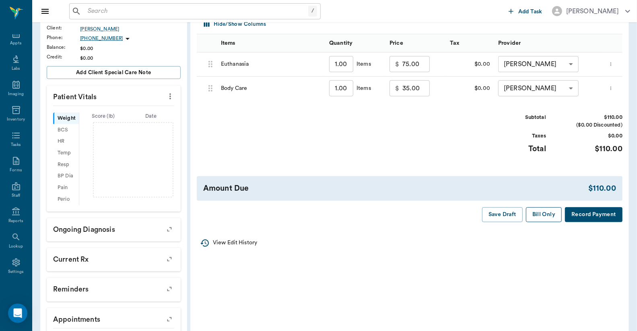
click at [547, 214] on button "Bill Only" at bounding box center [544, 214] width 36 height 15
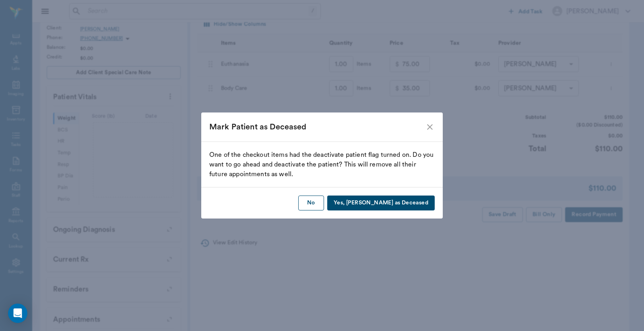
click at [324, 202] on button "No" at bounding box center [311, 202] width 26 height 15
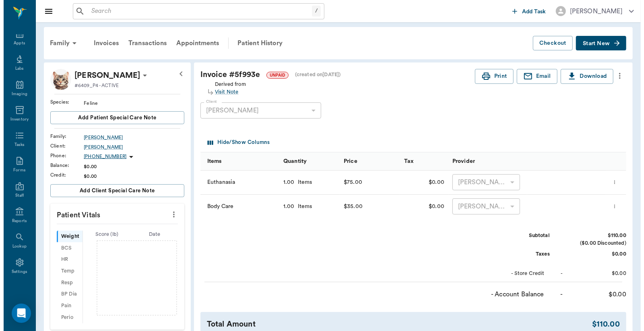
scroll to position [0, 0]
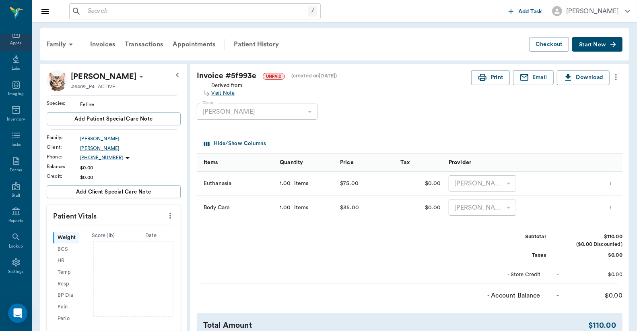
click at [14, 41] on div "Appts" at bounding box center [15, 43] width 11 height 6
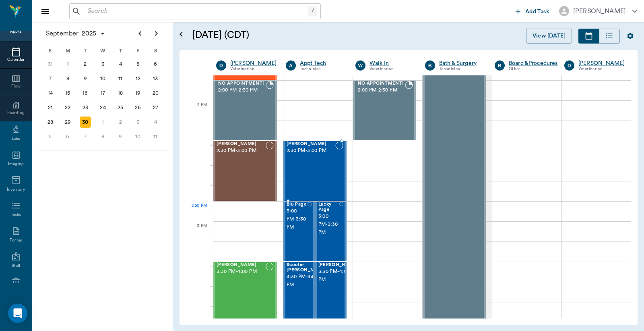
scroll to position [725, 0]
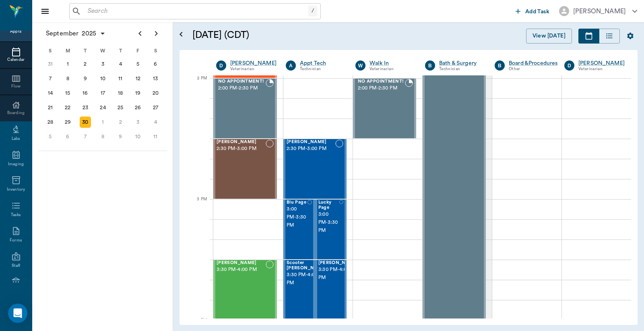
click at [87, 14] on input "text" at bounding box center [197, 11] width 224 height 11
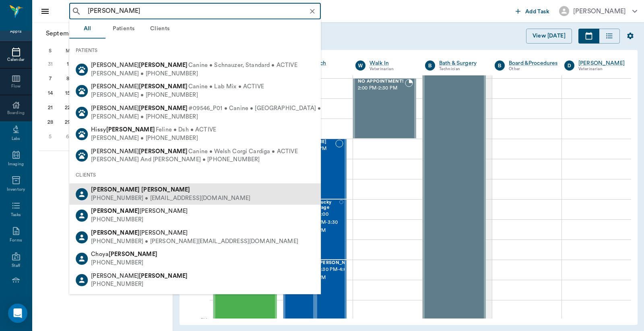
click at [141, 190] on b "Bearden" at bounding box center [165, 189] width 49 height 6
type input "Teena Bearden"
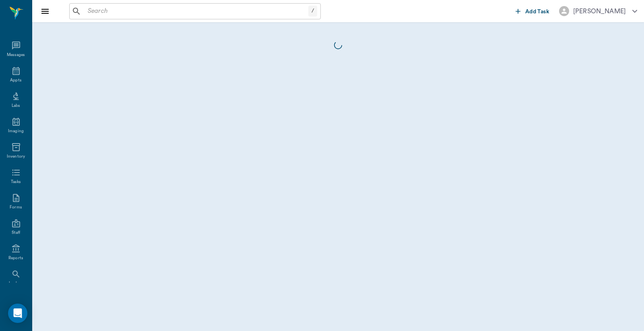
scroll to position [37, 0]
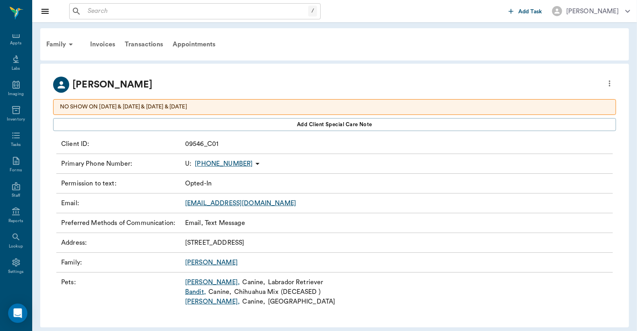
click at [195, 292] on link "Bandit ," at bounding box center [195, 292] width 21 height 10
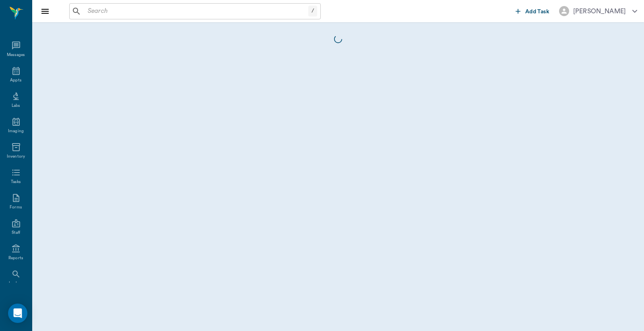
scroll to position [37, 0]
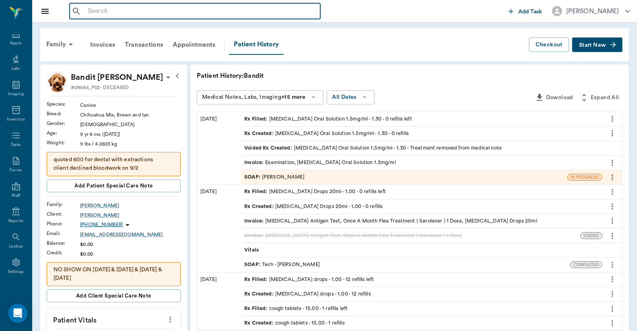
click at [85, 12] on input "text" at bounding box center [201, 11] width 233 height 11
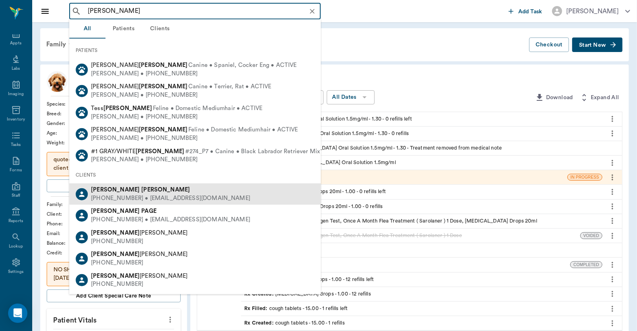
click at [141, 189] on b "PRUITT" at bounding box center [165, 189] width 49 height 6
type input "Pam Pruitt"
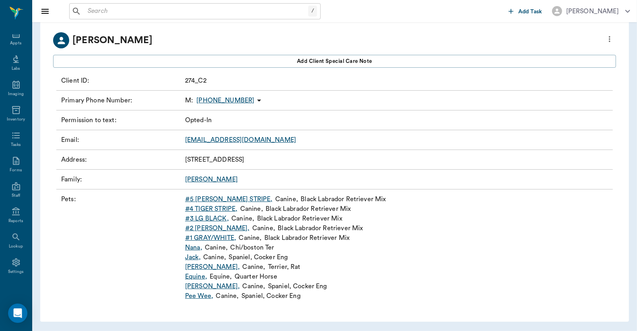
scroll to position [45, 0]
click at [195, 247] on link "Nana ," at bounding box center [193, 247] width 17 height 10
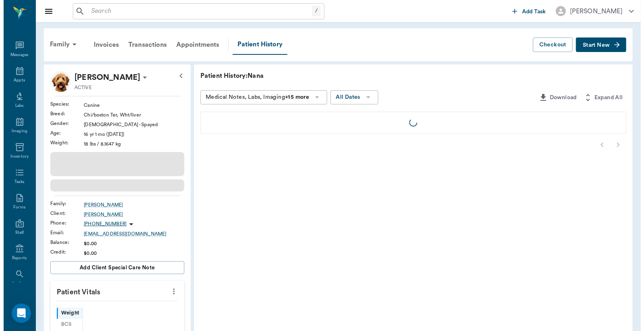
scroll to position [37, 0]
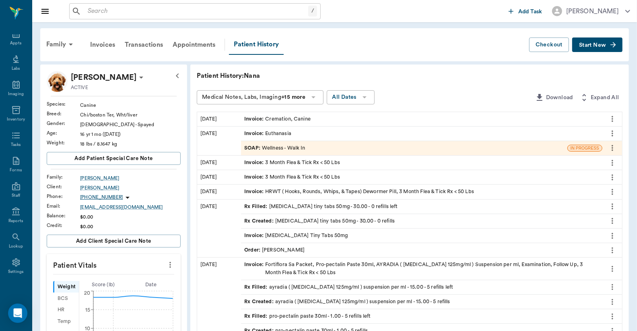
click at [137, 76] on icon at bounding box center [142, 77] width 10 height 10
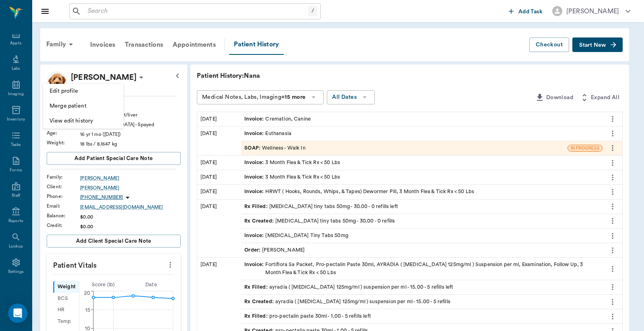
click at [75, 93] on span "Edit profile" at bounding box center [84, 91] width 68 height 8
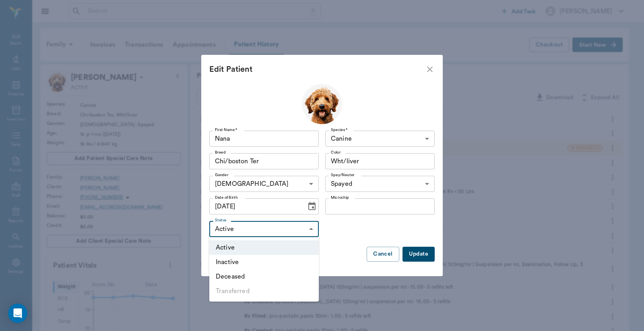
click at [312, 228] on body "/ ​ Add Task Dr. Bert Ellsworth Nectar Messages Appts Labs Imaging Inventory Ta…" at bounding box center [322, 308] width 644 height 616
click at [230, 279] on li "Deceased" at bounding box center [264, 276] width 110 height 14
type input "DECEASED"
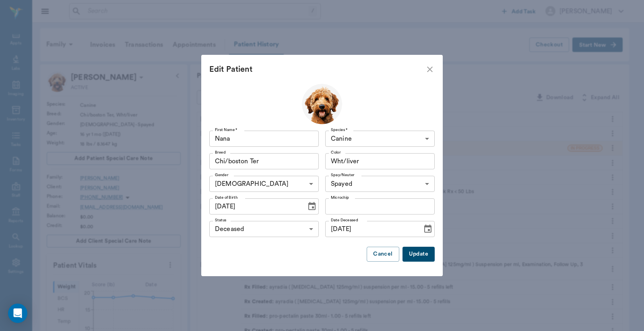
click at [417, 255] on button "Update" at bounding box center [419, 253] width 32 height 15
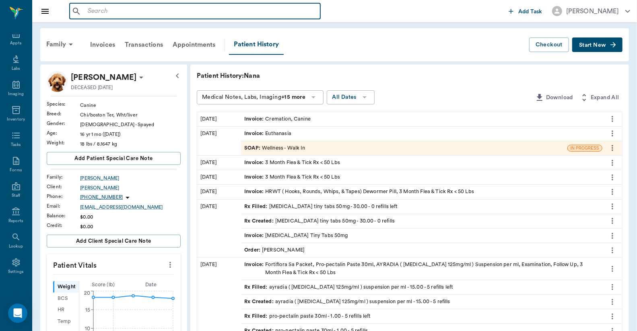
click at [87, 10] on input "text" at bounding box center [201, 11] width 233 height 11
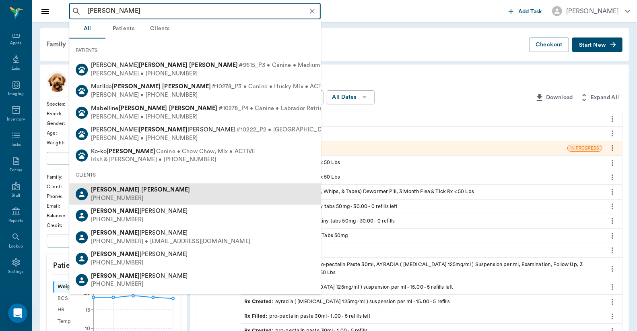
click at [94, 194] on div "(903) 220-3903" at bounding box center [140, 198] width 99 height 8
type input "Dustin Jones"
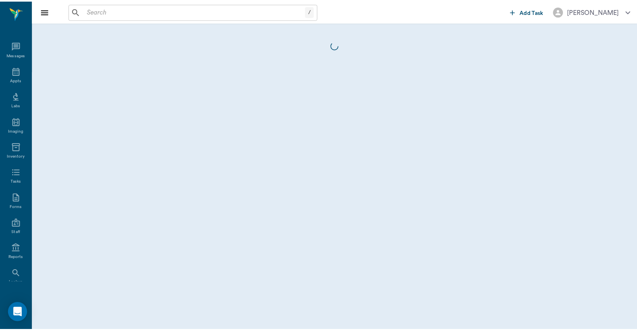
scroll to position [37, 0]
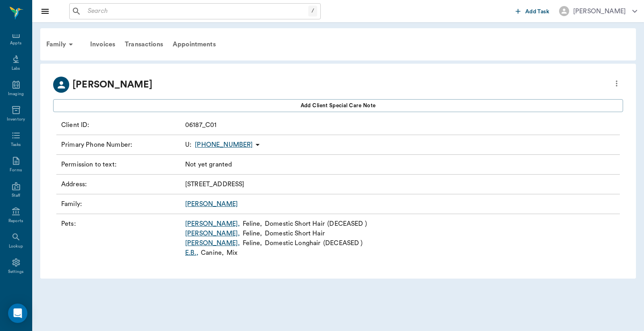
click at [193, 244] on link "Gus ," at bounding box center [212, 243] width 55 height 10
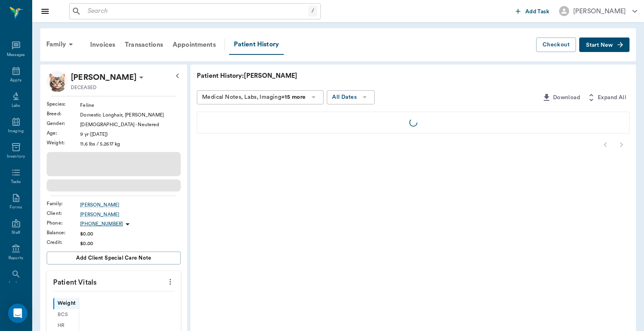
scroll to position [37, 0]
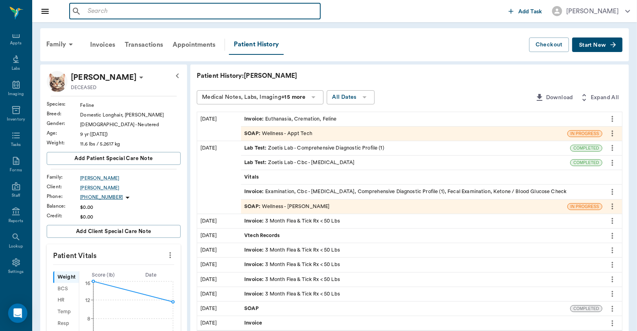
click at [89, 12] on input "text" at bounding box center [201, 11] width 233 height 11
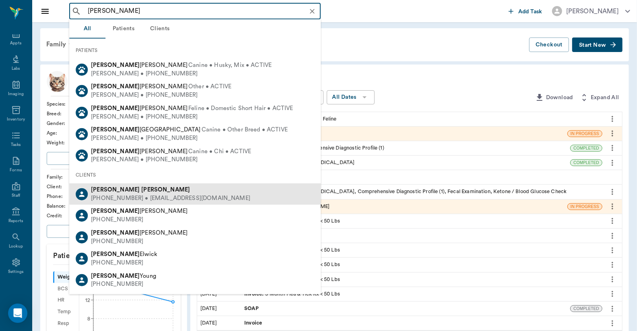
click at [130, 192] on div "Bob Burrows" at bounding box center [170, 190] width 159 height 8
type input "Bob Burrows"
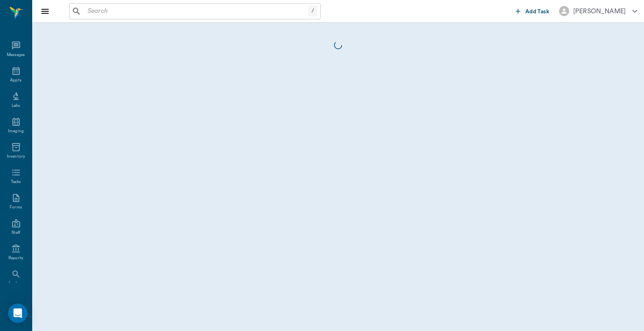
scroll to position [37, 0]
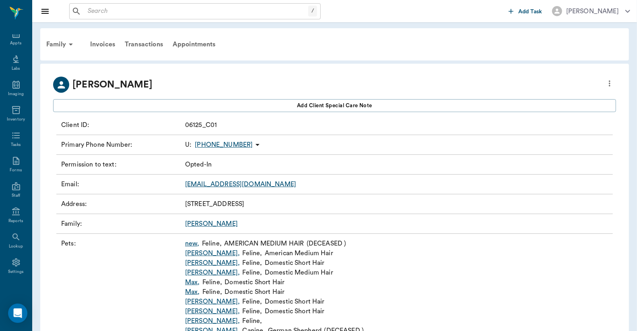
click at [191, 263] on link "Annie ," at bounding box center [212, 263] width 55 height 10
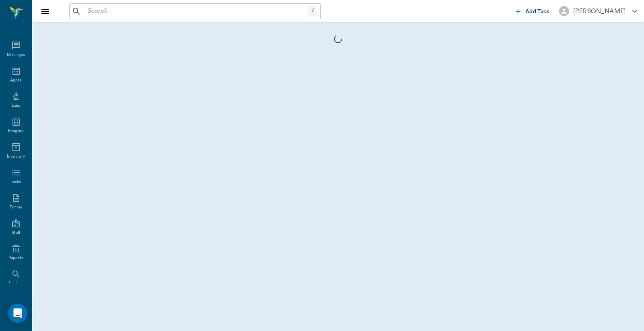
scroll to position [37, 0]
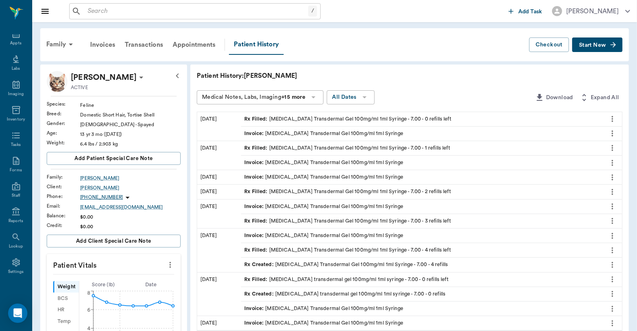
click at [87, 12] on input "text" at bounding box center [197, 11] width 224 height 11
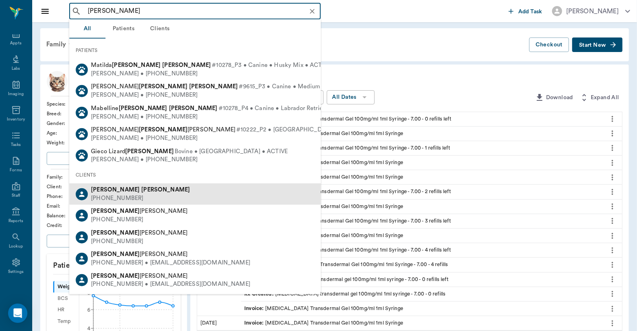
click at [108, 188] on b "Dustin" at bounding box center [115, 189] width 49 height 6
type input "Dustin Jones"
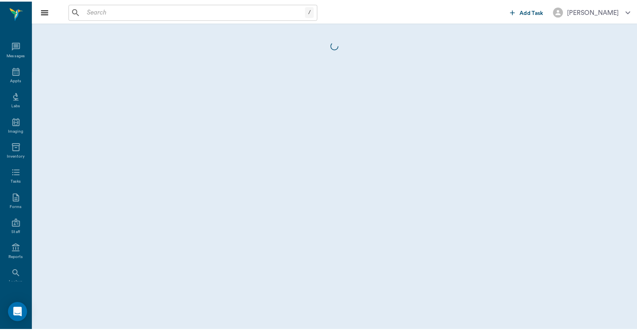
scroll to position [37, 0]
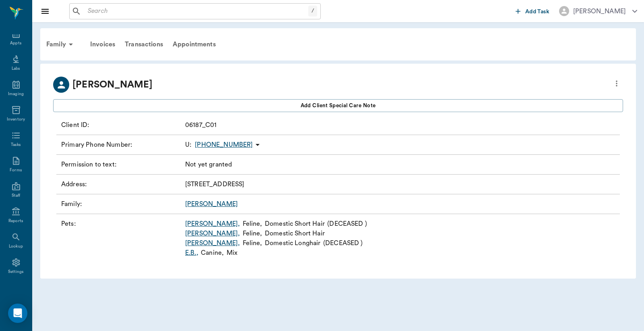
click at [88, 10] on input "text" at bounding box center [197, 11] width 224 height 11
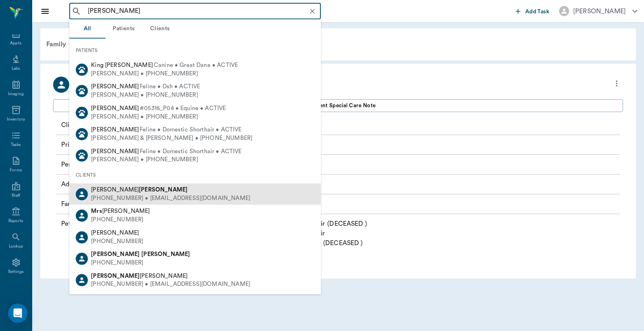
click at [104, 197] on div "(512) 923-5915 • MRSDLAARON2017@gmail.com" at bounding box center [170, 198] width 159 height 8
type input "Mrs. David Aaron"
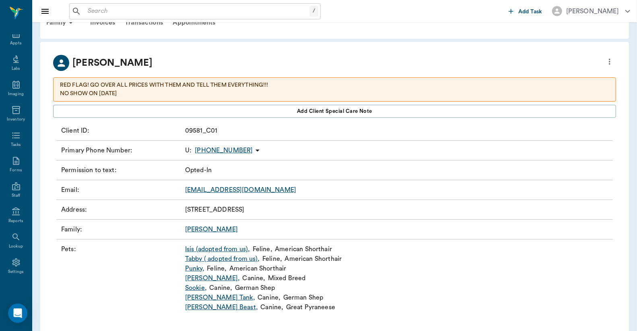
scroll to position [33, 0]
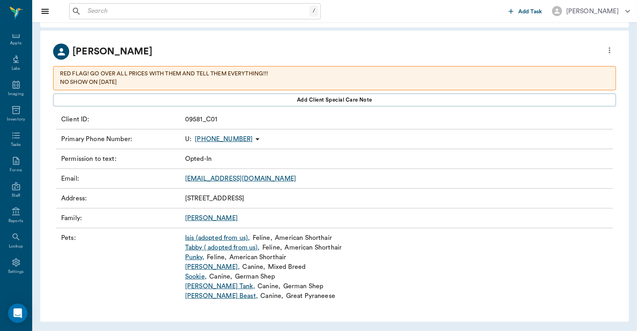
click at [195, 257] on link "Punky ," at bounding box center [194, 257] width 19 height 10
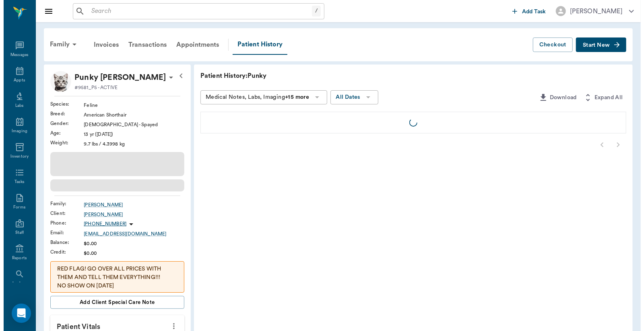
scroll to position [37, 0]
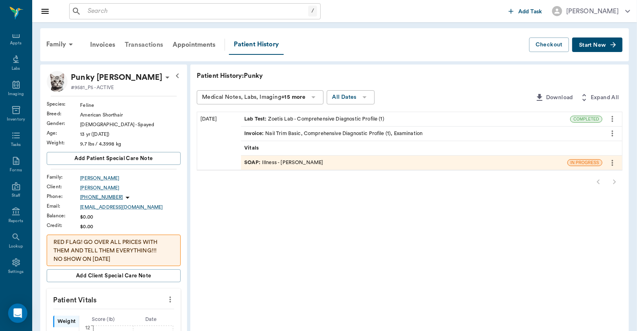
click at [147, 46] on div "Transactions" at bounding box center [144, 44] width 48 height 19
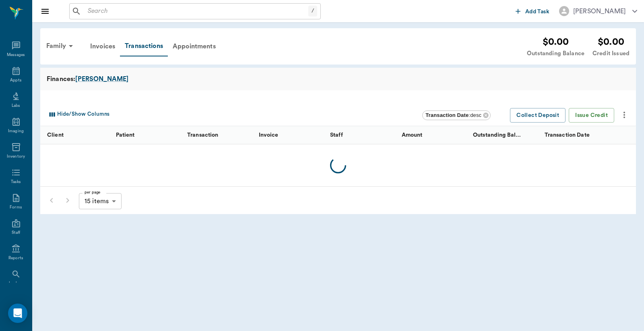
scroll to position [37, 0]
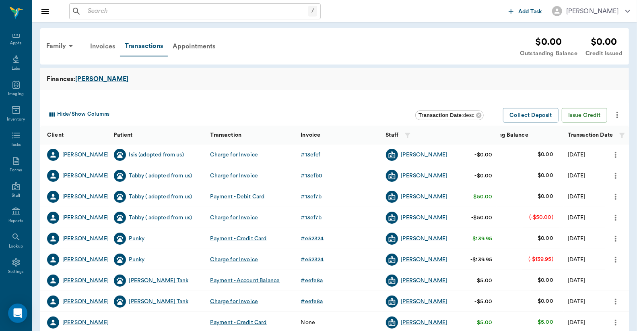
click at [106, 45] on div "Invoices" at bounding box center [102, 46] width 35 height 19
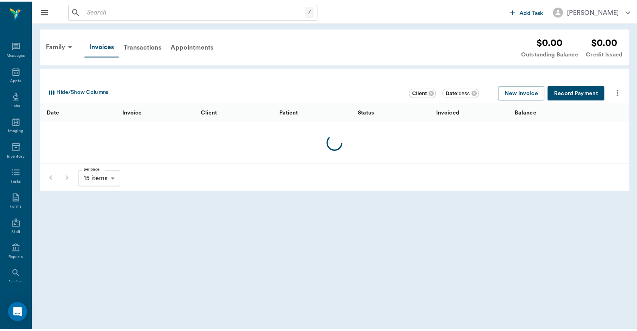
scroll to position [37, 0]
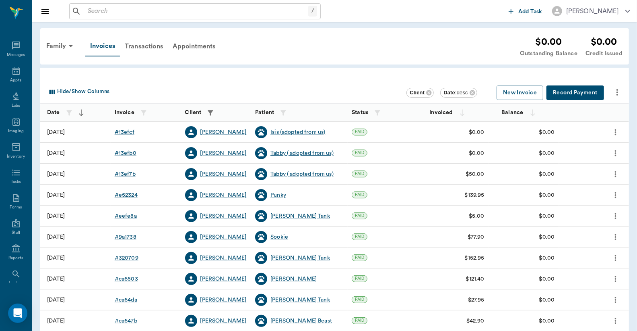
scroll to position [37, 0]
click at [279, 194] on div "Punky" at bounding box center [279, 195] width 16 height 8
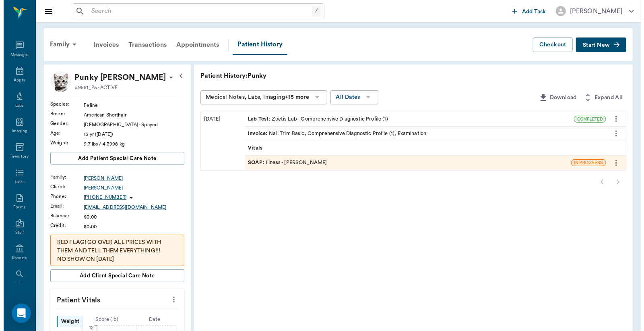
scroll to position [37, 0]
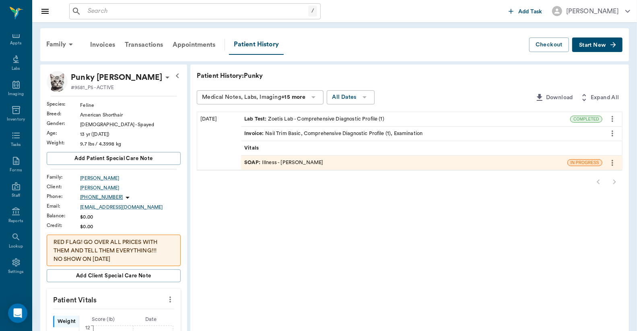
click at [166, 77] on icon at bounding box center [168, 78] width 4 height 2
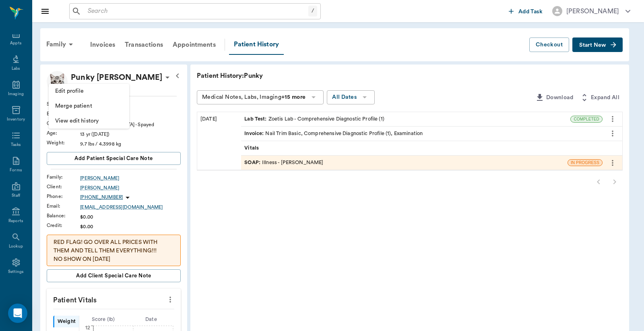
click at [92, 93] on span "Edit profile" at bounding box center [89, 91] width 68 height 8
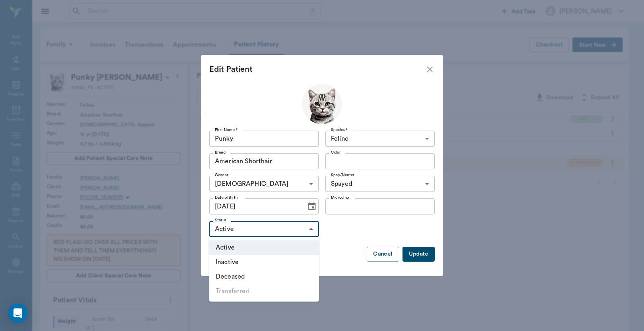
click at [311, 230] on body "/ ​ Add Task [PERSON_NAME] Nectar Messages Appts Labs Imaging Inventory Tasks F…" at bounding box center [322, 289] width 644 height 578
click at [235, 278] on li "Deceased" at bounding box center [264, 276] width 110 height 14
type input "DECEASED"
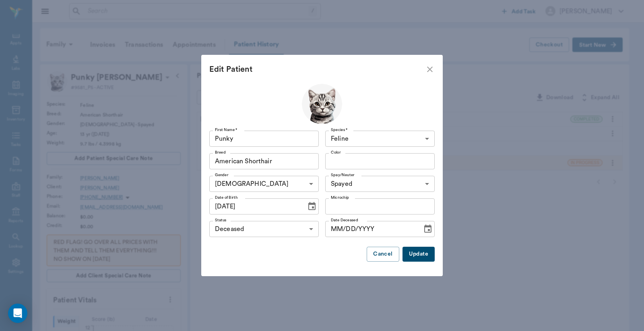
click at [417, 254] on button "Update" at bounding box center [419, 253] width 32 height 15
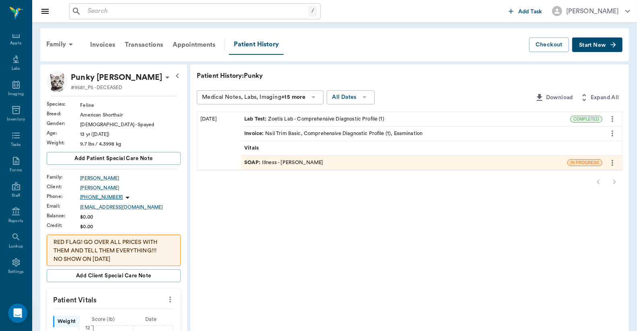
click at [86, 11] on input "text" at bounding box center [197, 11] width 224 height 11
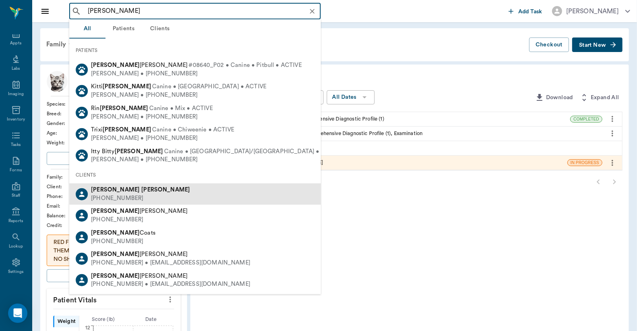
drag, startPoint x: 108, startPoint y: 196, endPoint x: 103, endPoint y: 187, distance: 10.3
click at [108, 196] on div "[PHONE_NUMBER]" at bounding box center [140, 198] width 99 height 8
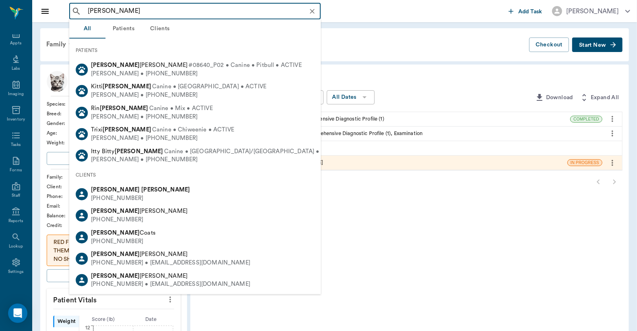
type input "[PERSON_NAME]"
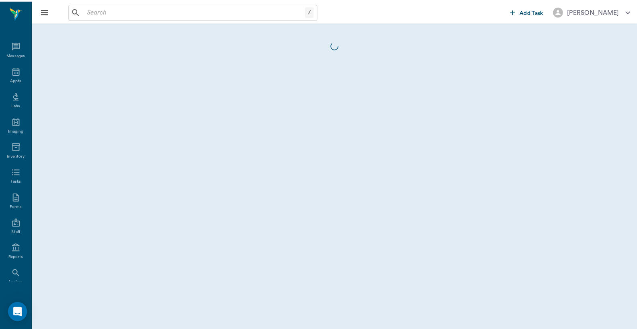
scroll to position [37, 0]
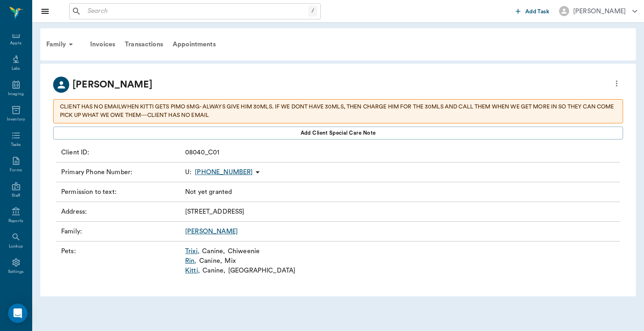
click at [194, 271] on link "Kitti ," at bounding box center [192, 270] width 15 height 10
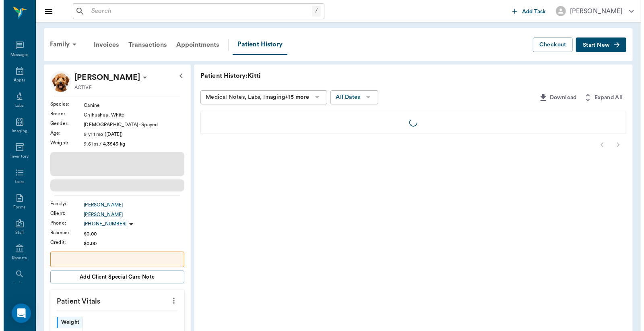
scroll to position [37, 0]
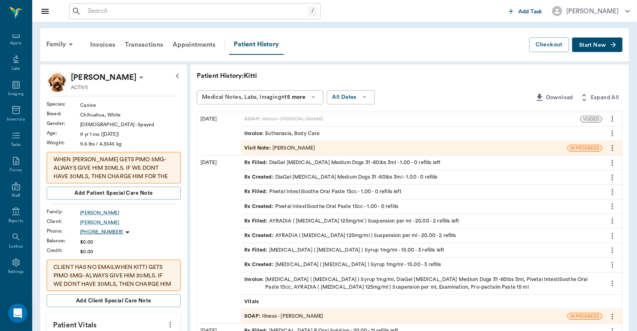
click at [139, 77] on icon at bounding box center [141, 78] width 4 height 2
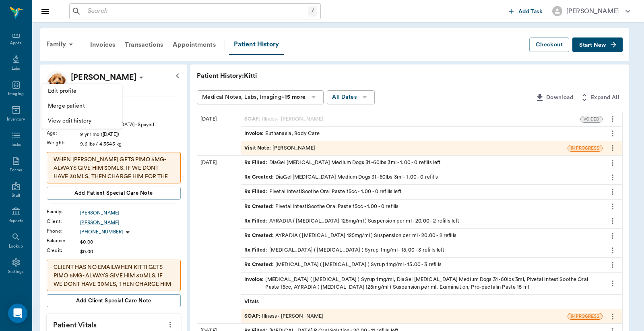
click at [88, 91] on span "Edit profile" at bounding box center [82, 91] width 68 height 8
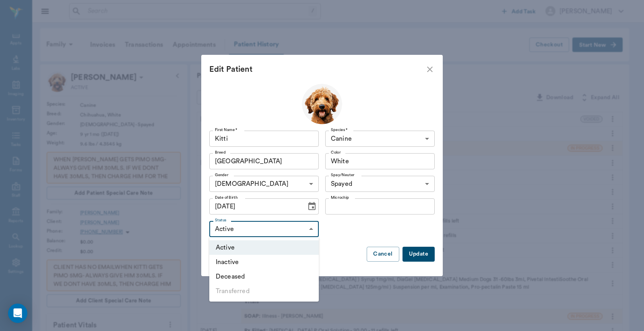
click at [234, 276] on li "Deceased" at bounding box center [264, 276] width 110 height 14
type input "DECEASED"
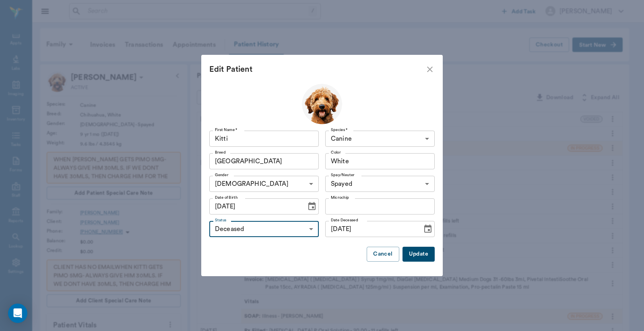
click at [419, 252] on button "Update" at bounding box center [419, 253] width 32 height 15
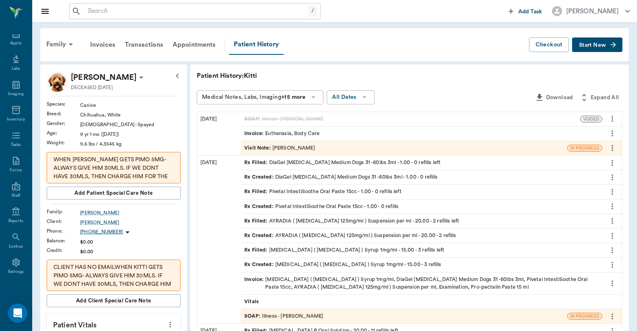
click at [93, 12] on input "text" at bounding box center [197, 11] width 224 height 11
click at [14, 39] on div "Appts" at bounding box center [16, 38] width 32 height 25
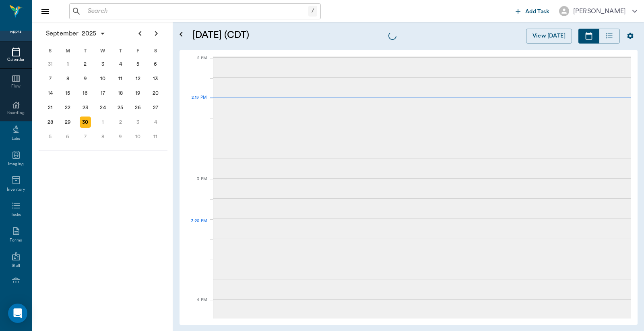
scroll to position [725, 0]
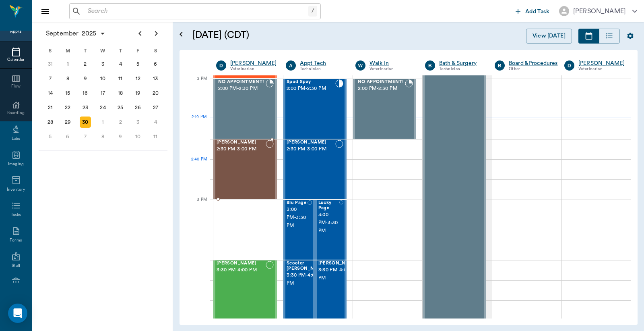
click at [244, 173] on div "[PERSON_NAME] 2:30 PM - 3:00 PM" at bounding box center [241, 169] width 49 height 59
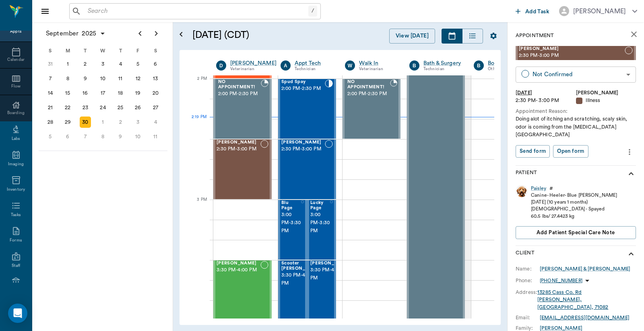
click at [552, 77] on body "/ ​ Add Task [PERSON_NAME] Nectar Messages Appts Calendar Flow Boarding Labs Im…" at bounding box center [322, 165] width 644 height 331
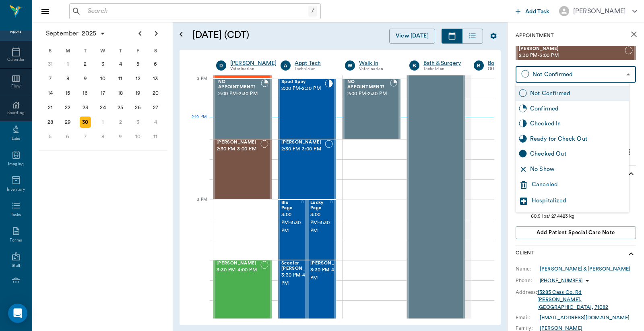
click at [544, 123] on div "Checked In" at bounding box center [578, 123] width 96 height 9
type input "CHECKED_IN"
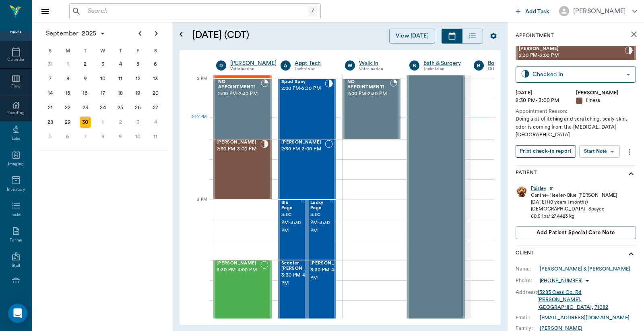
click at [537, 145] on button "Print check-in report" at bounding box center [546, 151] width 60 height 12
click at [85, 13] on input "text" at bounding box center [197, 11] width 224 height 11
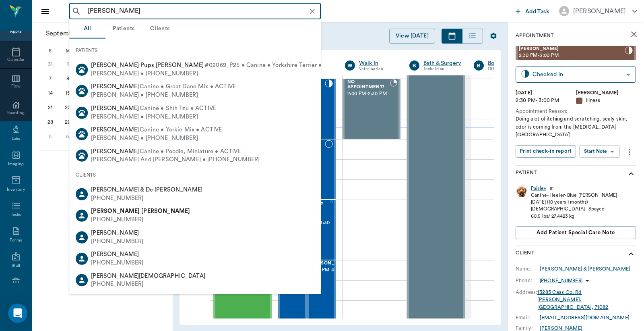
type input "[PERSON_NAME]"
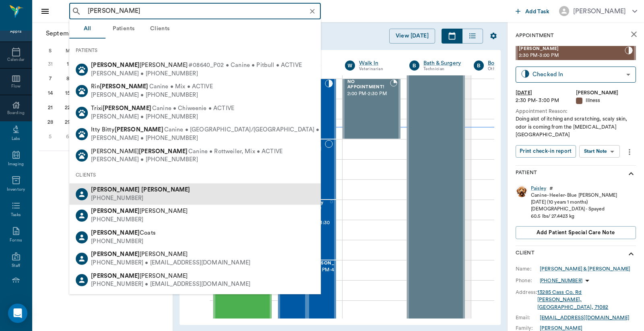
click at [93, 192] on b "[PERSON_NAME]" at bounding box center [115, 189] width 49 height 6
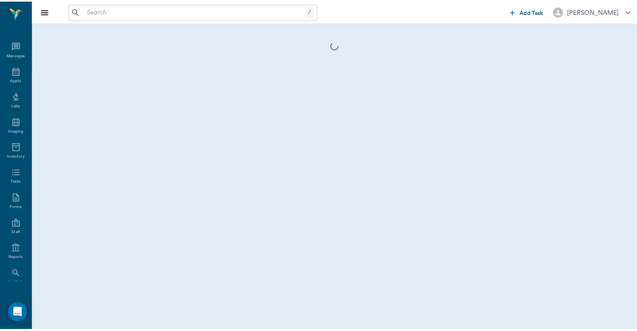
scroll to position [37, 0]
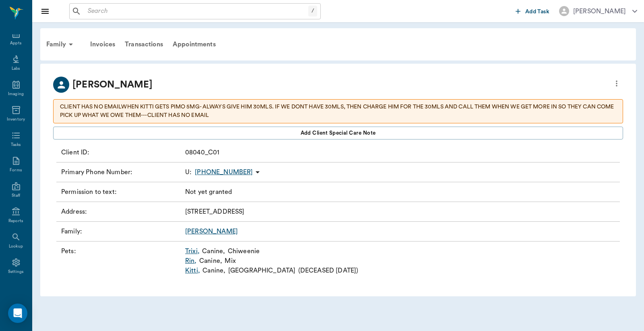
click at [191, 271] on link "Kitti ," at bounding box center [192, 270] width 15 height 10
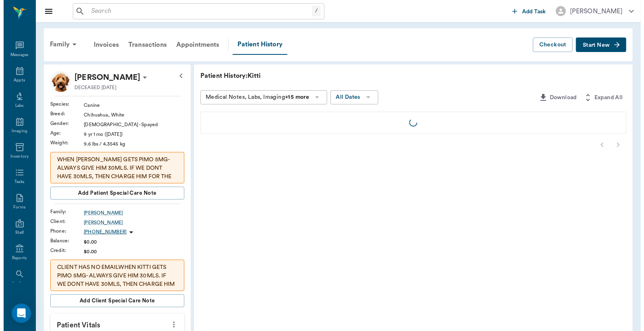
scroll to position [37, 0]
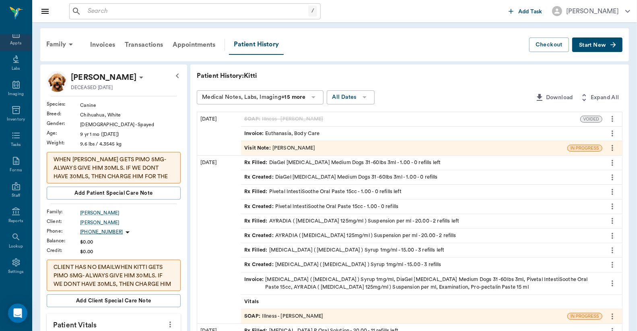
click at [15, 45] on div "Appts" at bounding box center [15, 43] width 11 height 6
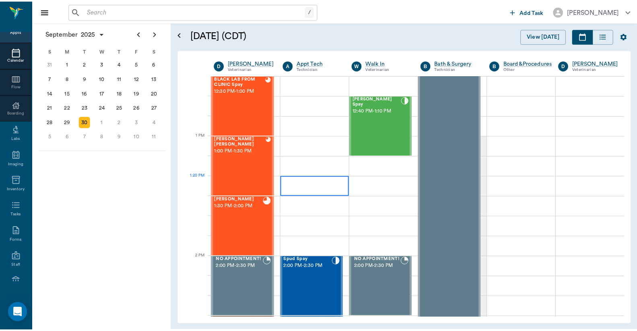
scroll to position [606, 0]
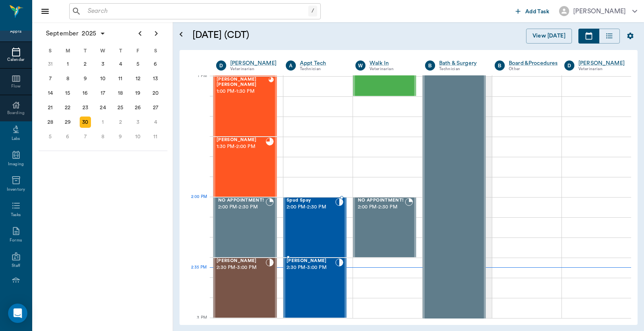
click at [314, 214] on div "Spud Spay 2:00 PM - 2:30 PM" at bounding box center [311, 227] width 49 height 59
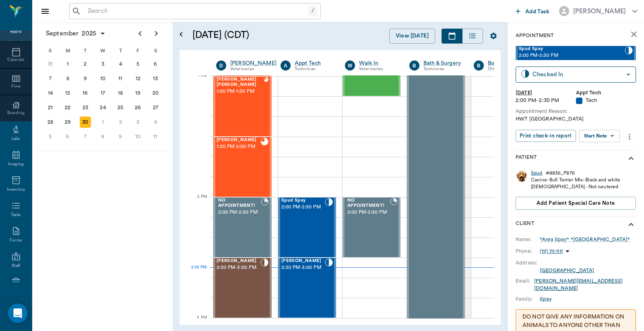
click at [536, 172] on div "Spud" at bounding box center [537, 173] width 12 height 7
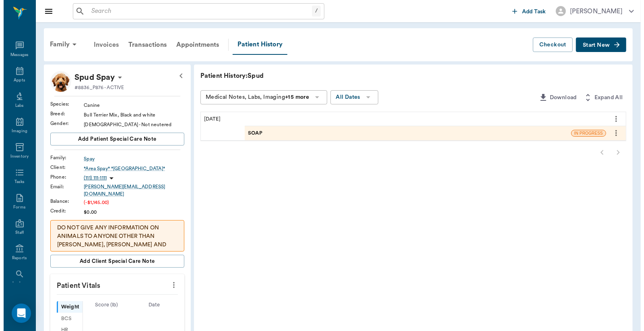
scroll to position [37, 0]
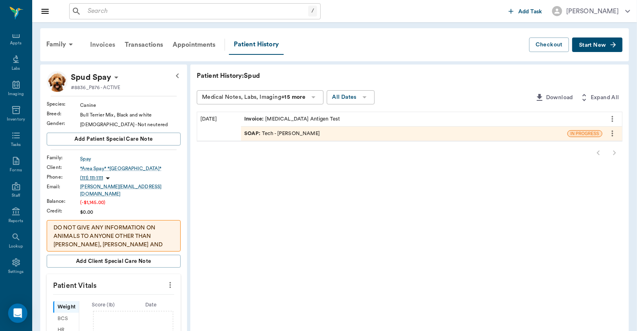
click at [107, 43] on div "Invoices" at bounding box center [102, 44] width 35 height 19
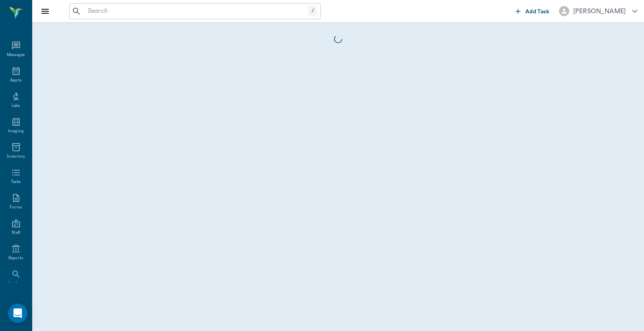
scroll to position [37, 0]
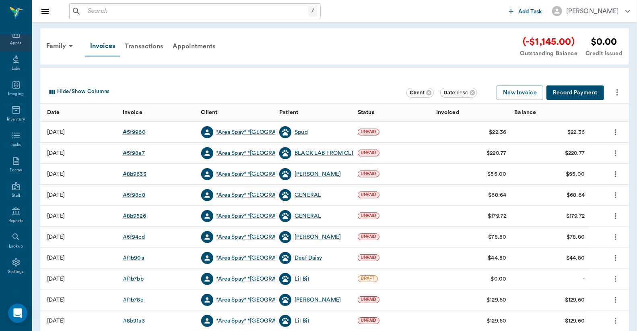
click at [14, 39] on div "Appts" at bounding box center [16, 38] width 32 height 25
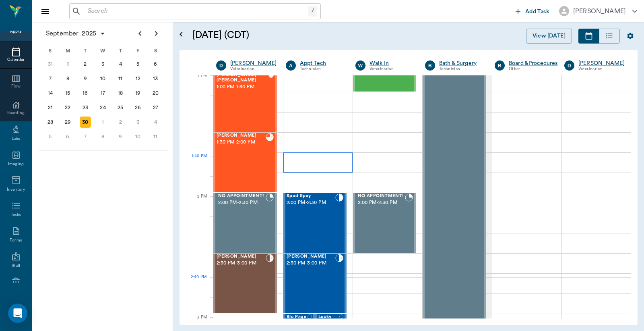
scroll to position [607, 0]
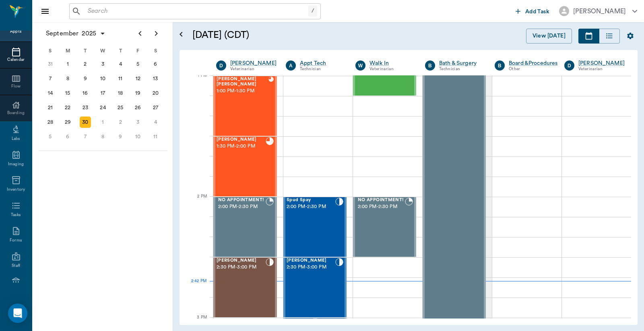
click at [89, 10] on input "text" at bounding box center [197, 11] width 224 height 11
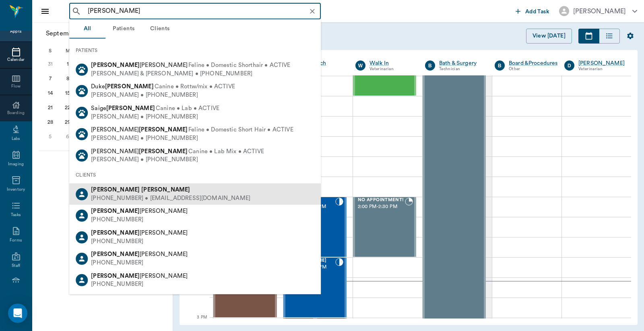
click at [115, 194] on div "[PHONE_NUMBER] • [EMAIL_ADDRESS][DOMAIN_NAME]" at bounding box center [170, 198] width 159 height 8
type input "[PERSON_NAME]"
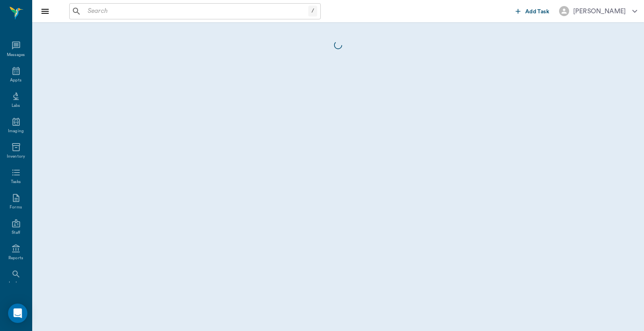
scroll to position [37, 0]
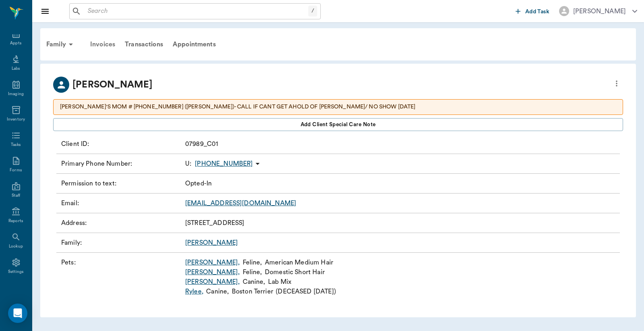
click at [101, 44] on div "Invoices" at bounding box center [102, 44] width 35 height 19
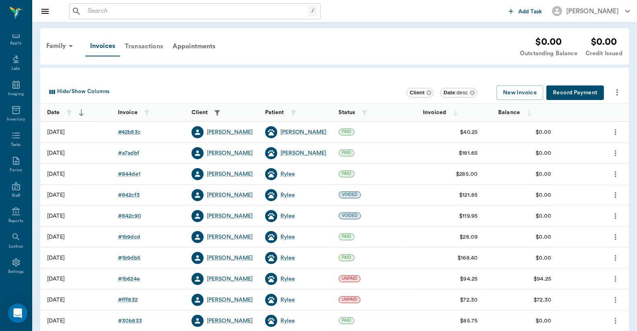
click at [150, 47] on div "Transactions" at bounding box center [144, 46] width 48 height 19
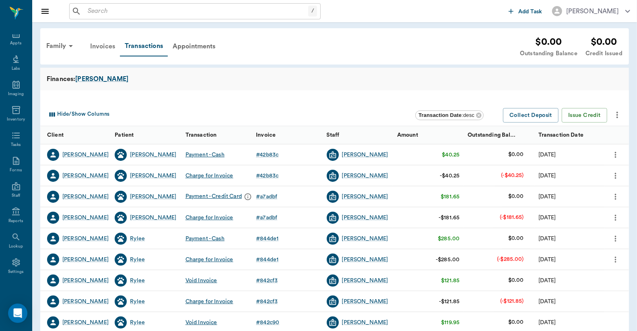
click at [102, 47] on div "Invoices" at bounding box center [102, 46] width 35 height 19
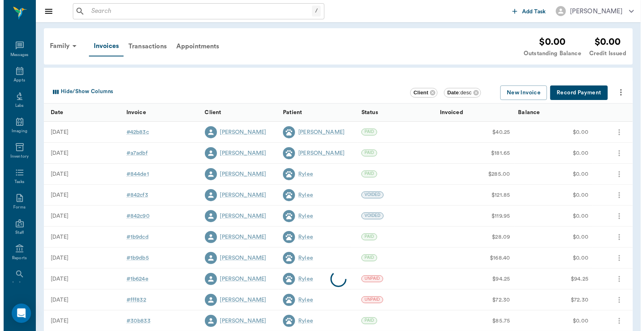
scroll to position [37, 0]
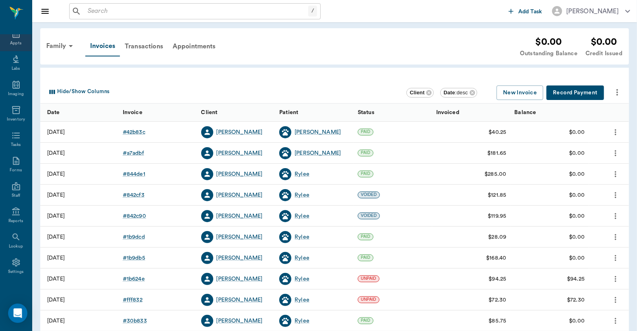
click at [11, 46] on div "Appts" at bounding box center [16, 38] width 32 height 25
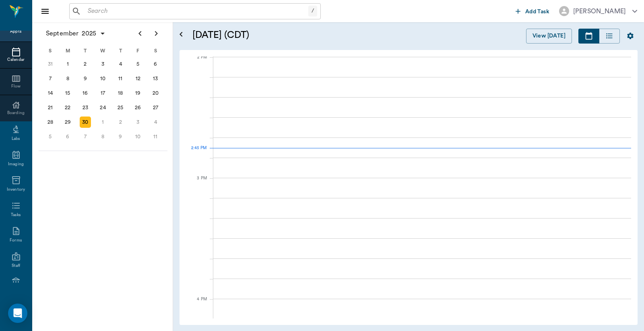
scroll to position [727, 0]
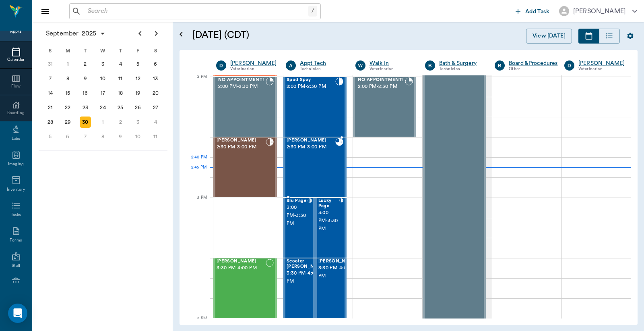
click at [306, 167] on div "Max Casey 2:30 PM - 3:00 PM" at bounding box center [311, 167] width 49 height 59
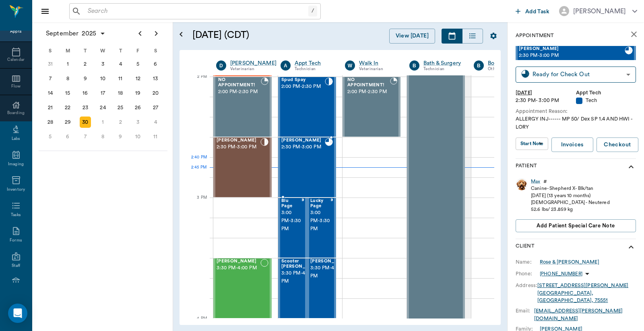
click at [311, 164] on div "Max Casey 2:30 PM - 3:00 PM" at bounding box center [302, 167] width 43 height 59
click at [536, 181] on div "Max" at bounding box center [535, 181] width 9 height 7
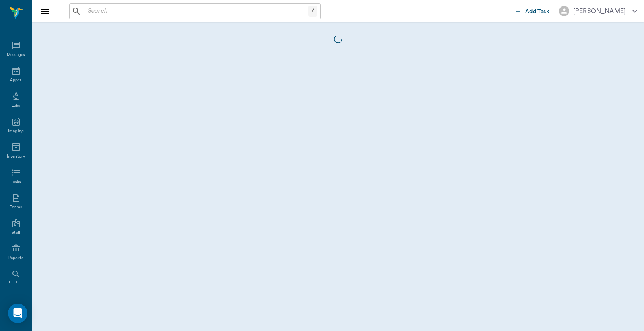
scroll to position [37, 0]
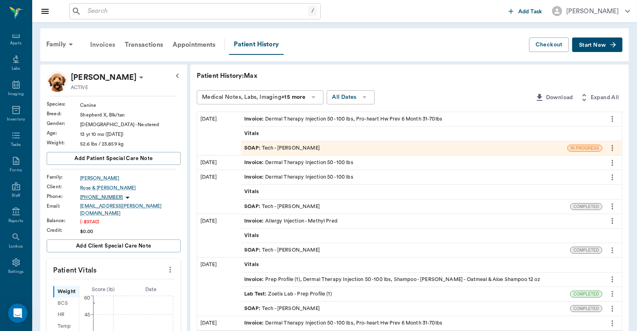
click at [101, 43] on div "Invoices" at bounding box center [102, 44] width 35 height 19
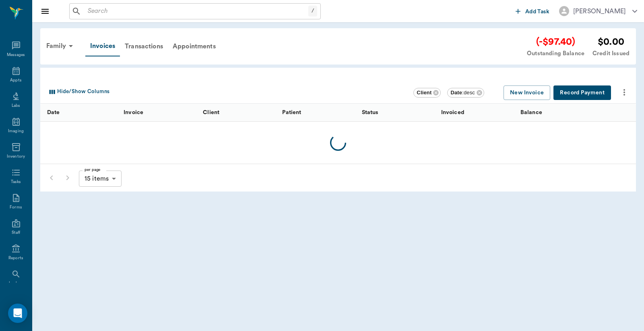
scroll to position [37, 0]
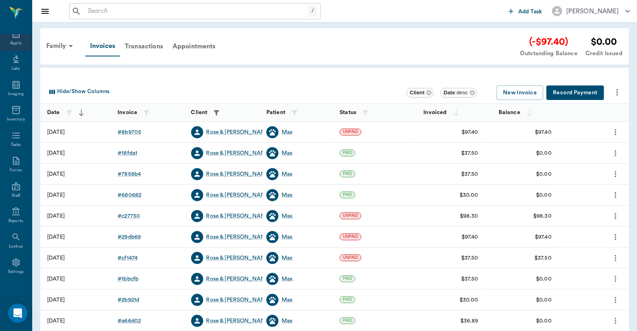
click at [15, 42] on div "Appts" at bounding box center [15, 43] width 11 height 6
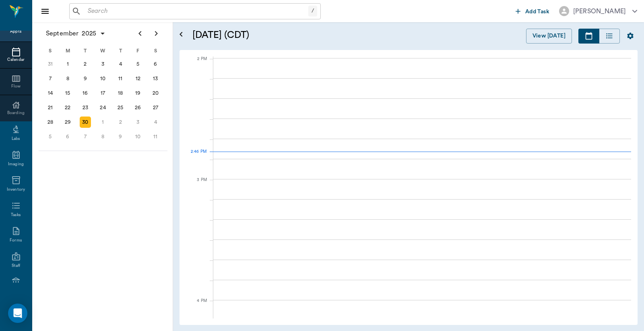
scroll to position [725, 0]
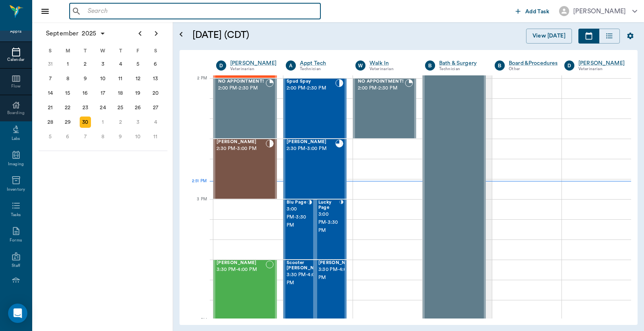
click at [87, 12] on input "text" at bounding box center [201, 11] width 233 height 11
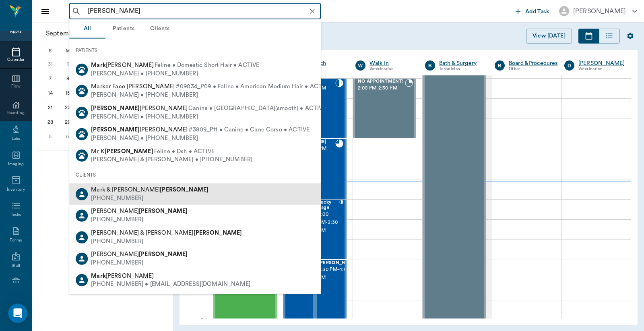
click at [119, 194] on div "(903) 796-7812" at bounding box center [150, 198] width 118 height 8
type input "Mark Mays"
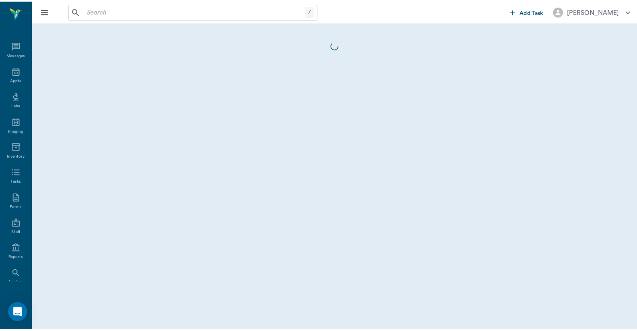
scroll to position [37, 0]
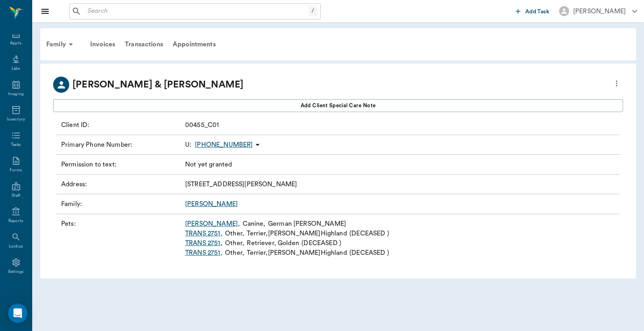
click at [193, 223] on link "Lucy ," at bounding box center [212, 224] width 55 height 10
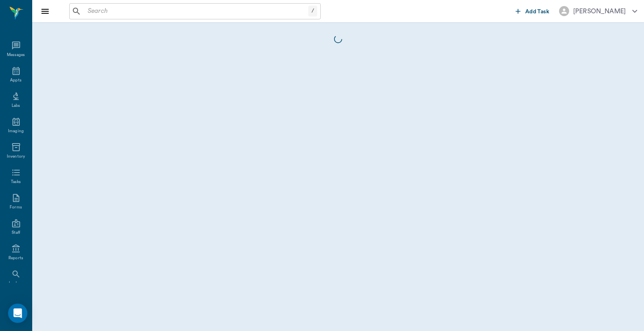
scroll to position [37, 0]
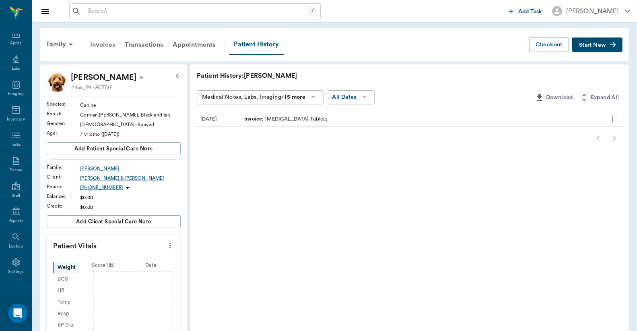
click at [105, 44] on div "Invoices" at bounding box center [102, 44] width 35 height 19
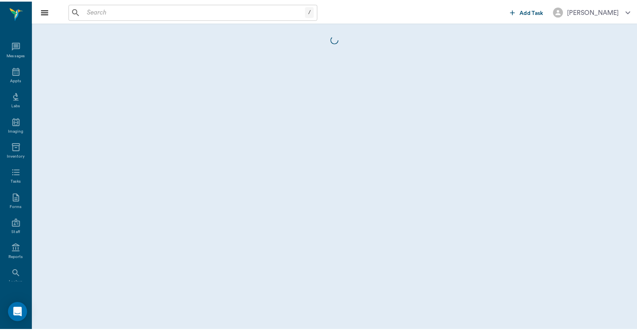
scroll to position [37, 0]
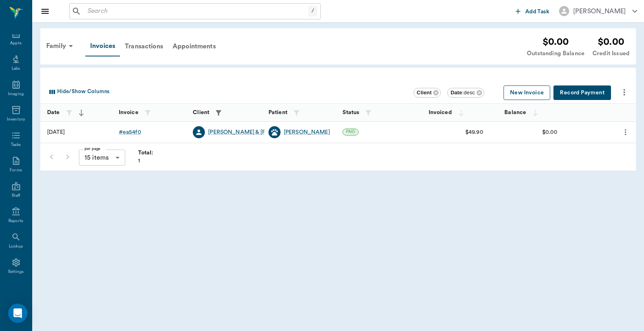
click at [522, 95] on button "New Invoice" at bounding box center [527, 92] width 47 height 15
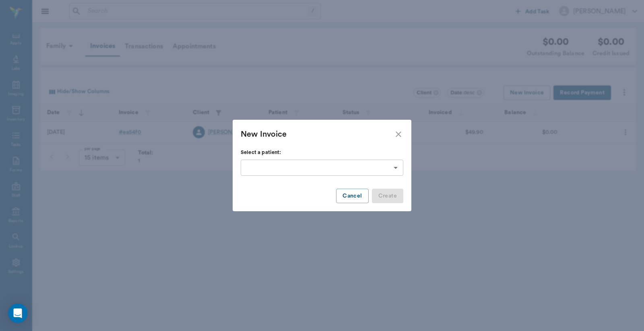
click at [399, 166] on body "/ ​ Add Task Dr. Bert Ellsworth Nectar Messages Appts Labs Imaging Inventory Ta…" at bounding box center [322, 165] width 644 height 331
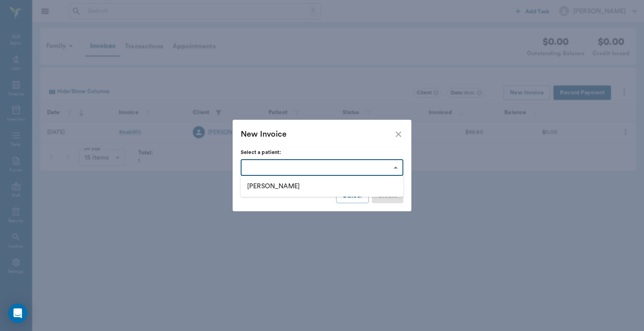
click at [258, 191] on li "Lucy" at bounding box center [322, 186] width 163 height 14
type input "688a853013d2e0b1c0ea54ef"
click at [393, 194] on button "Create" at bounding box center [387, 195] width 31 height 15
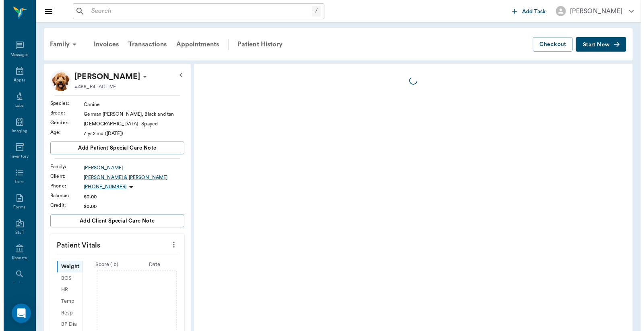
scroll to position [37, 0]
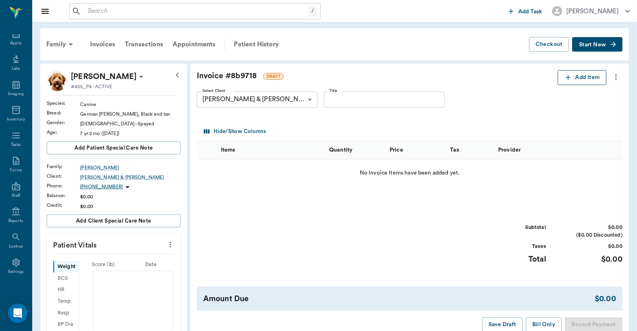
click at [575, 81] on button "Add Item" at bounding box center [582, 77] width 49 height 15
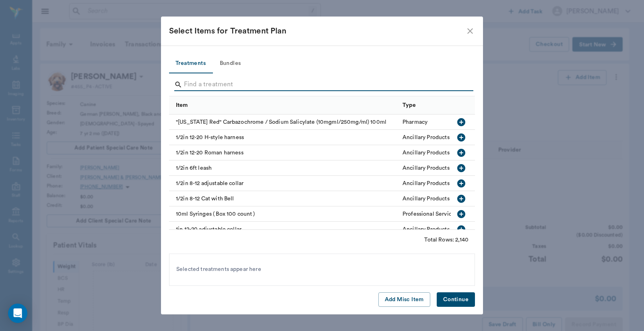
click at [187, 85] on input "Search" at bounding box center [322, 84] width 277 height 13
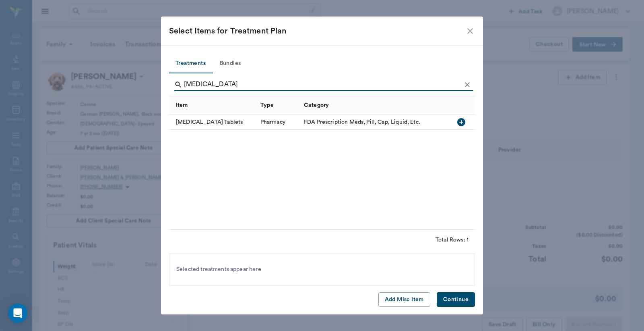
type input "Incurin"
click at [461, 122] on icon "button" at bounding box center [461, 122] width 8 height 8
click at [450, 300] on button "Continue" at bounding box center [456, 299] width 38 height 15
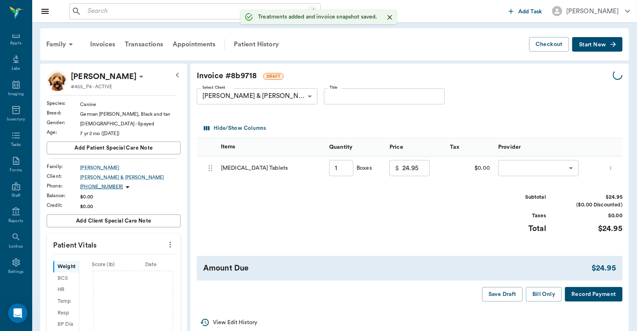
type input "1.00"
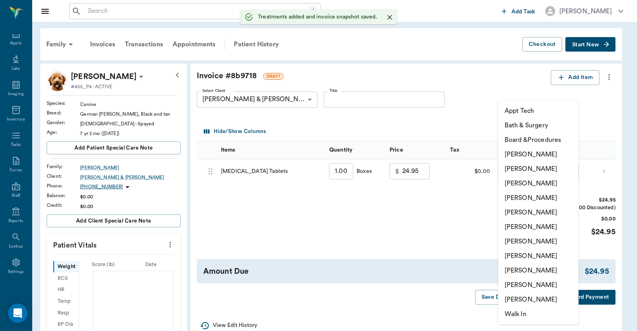
click at [522, 171] on body "/ ​ Add Task Dr. Bert Ellsworth Nectar Messages Appts Labs Imaging Inventory Ta…" at bounding box center [318, 261] width 637 height 523
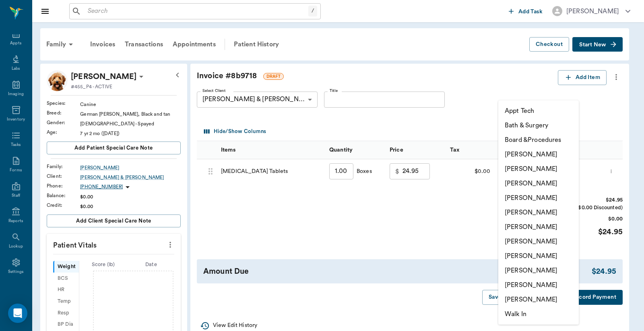
click at [520, 166] on li "[PERSON_NAME]" at bounding box center [539, 168] width 81 height 14
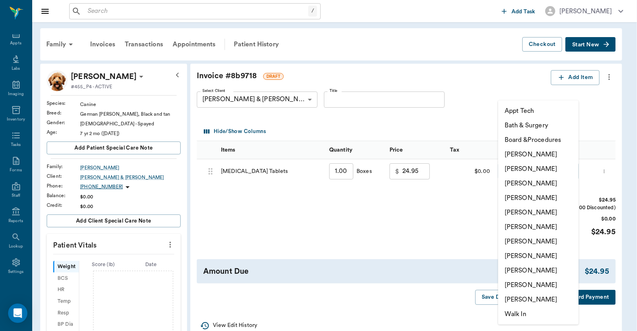
type input "none-63ec2e2852e12b0ba117910e"
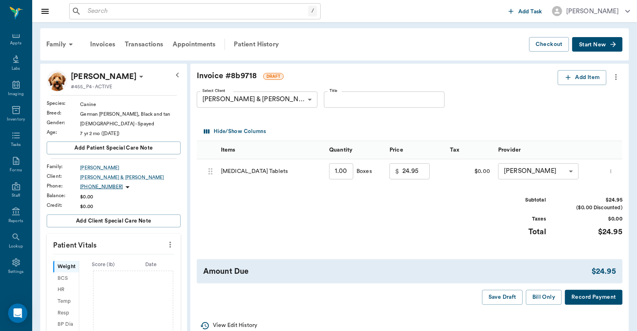
click at [591, 299] on button "Record Payment" at bounding box center [594, 297] width 58 height 15
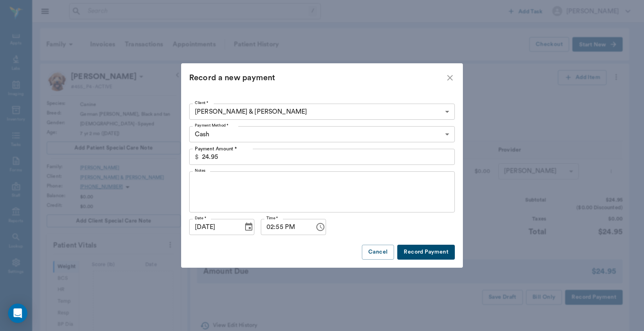
click at [422, 252] on button "Record Payment" at bounding box center [426, 251] width 58 height 15
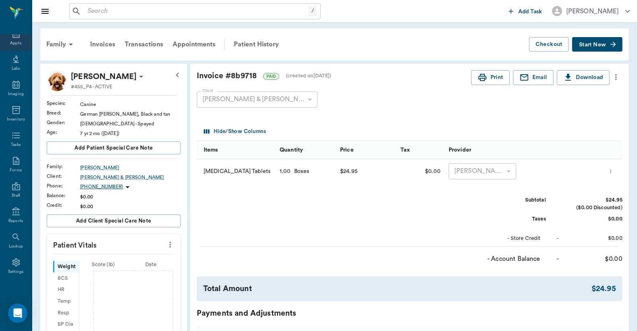
click at [13, 43] on div "Appts" at bounding box center [15, 43] width 11 height 6
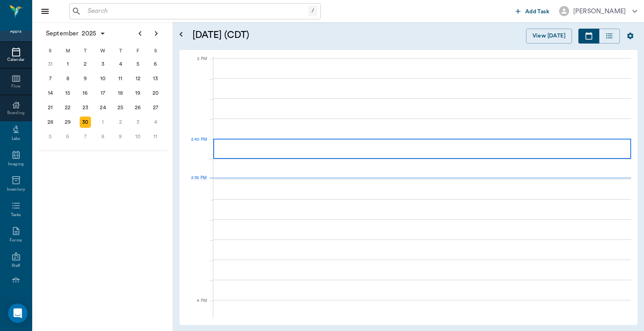
scroll to position [725, 0]
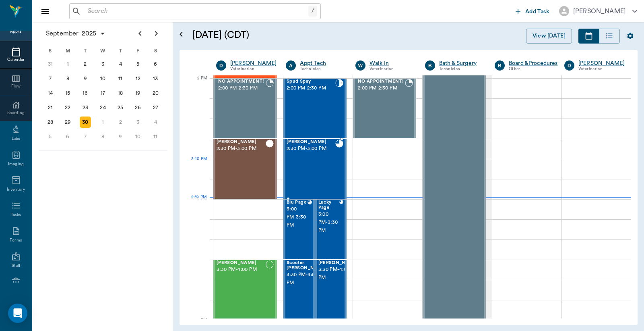
click at [316, 168] on div "Max Casey 2:30 PM - 3:00 PM" at bounding box center [311, 168] width 49 height 59
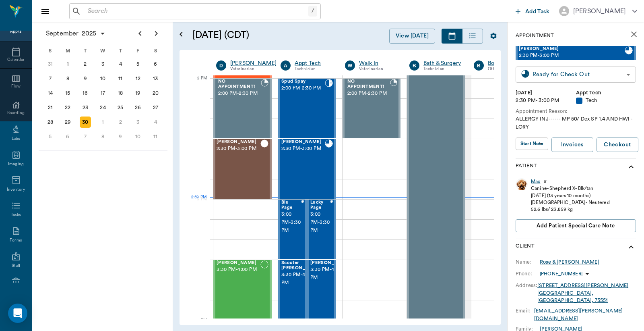
click at [548, 74] on body "/ ​ Add Task Dr. Bert Ellsworth Nectar Messages Appts Calendar Flow Boarding La…" at bounding box center [322, 165] width 644 height 331
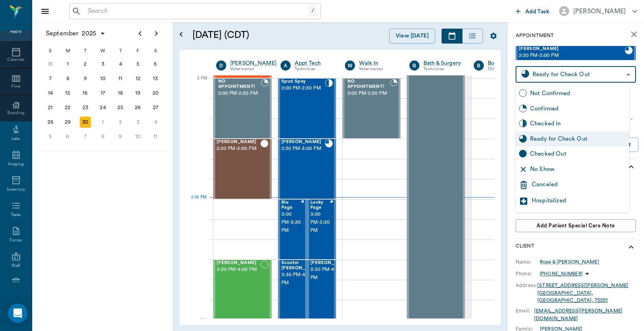
click at [545, 153] on div "Checked Out" at bounding box center [578, 153] width 96 height 9
type input "CHECKED_OUT"
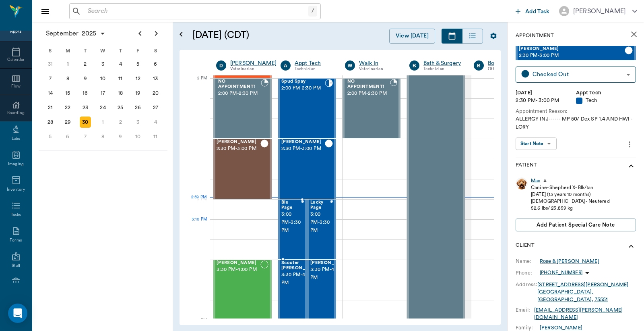
click at [292, 224] on span "3:00 PM - 3:30 PM" at bounding box center [291, 222] width 20 height 24
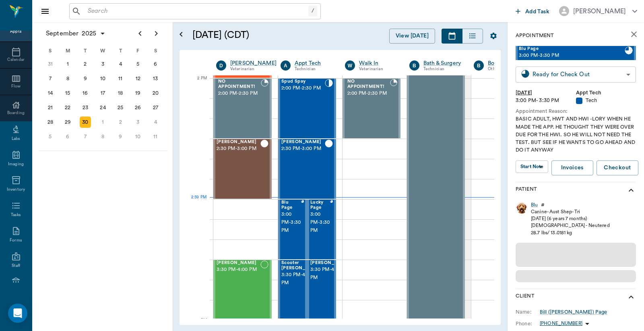
click at [547, 77] on body "/ ​ Add Task Dr. Bert Ellsworth Nectar Messages Appts Calendar Flow Boarding La…" at bounding box center [322, 165] width 644 height 331
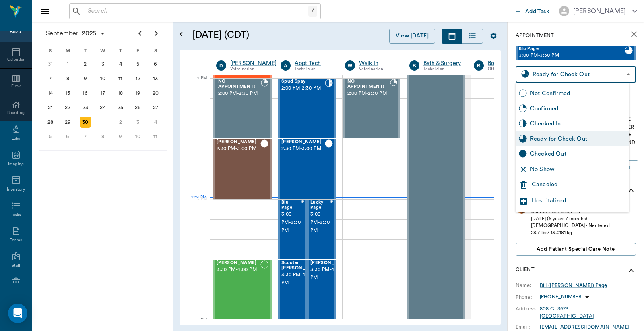
click at [542, 153] on div "Checked Out" at bounding box center [578, 153] width 96 height 9
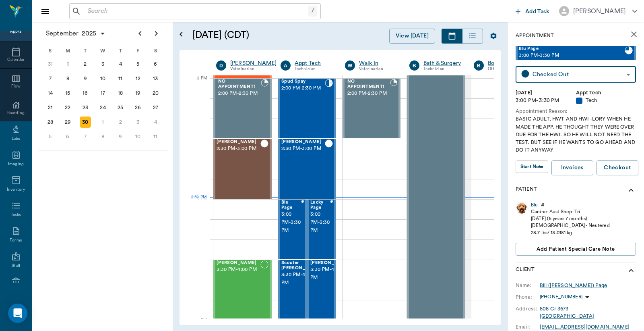
type input "CHECKED_OUT"
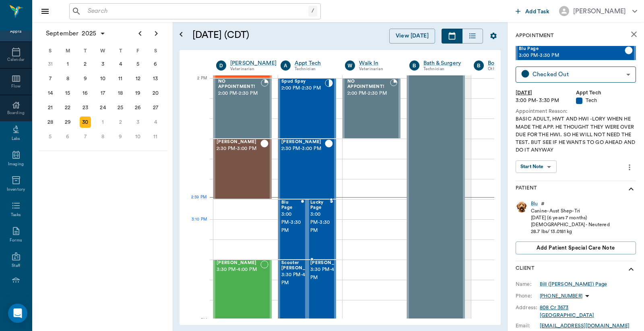
click at [319, 222] on span "3:00 PM - 3:30 PM" at bounding box center [320, 222] width 20 height 24
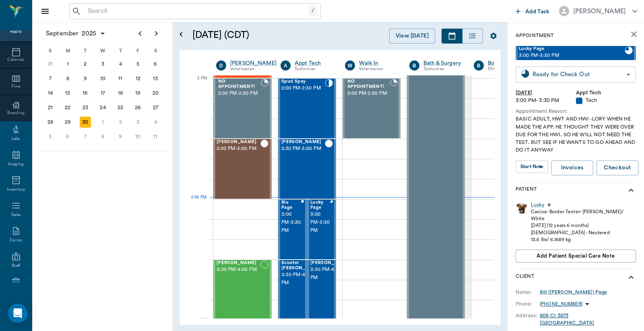
click at [557, 74] on body "/ ​ Add Task Dr. Bert Ellsworth Nectar Messages Appts Calendar Flow Boarding La…" at bounding box center [322, 165] width 644 height 331
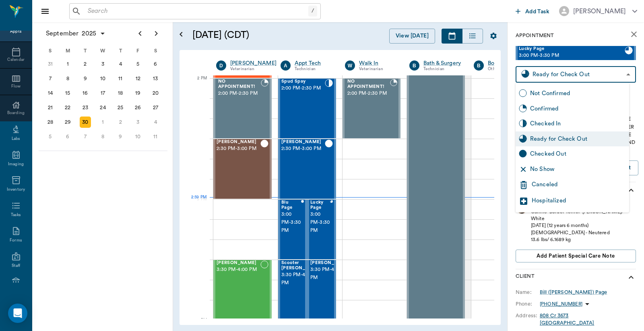
click at [555, 155] on div "Checked Out" at bounding box center [578, 153] width 96 height 9
type input "CHECKED_OUT"
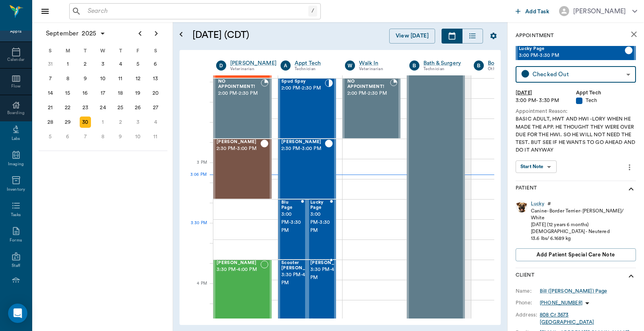
scroll to position [784, 0]
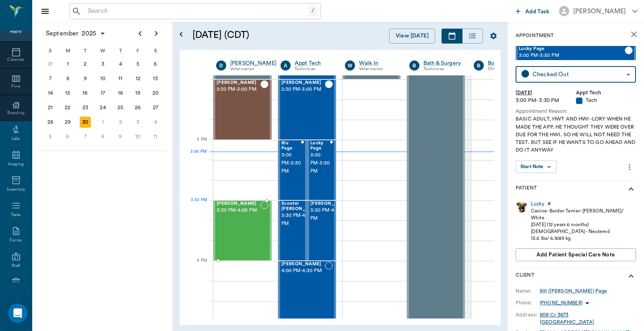
click at [241, 215] on div "Ellie Alexander 3:30 PM - 4:00 PM" at bounding box center [239, 230] width 44 height 59
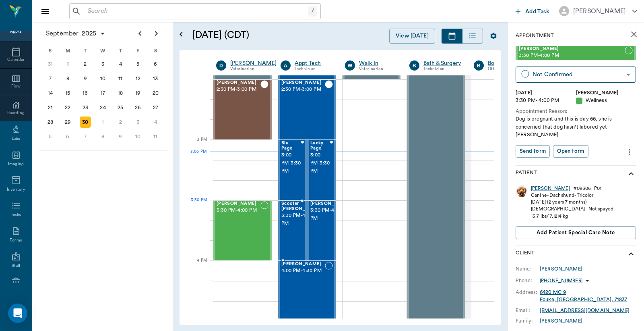
click at [292, 220] on span "3:30 PM - 4:00 PM" at bounding box center [301, 219] width 40 height 16
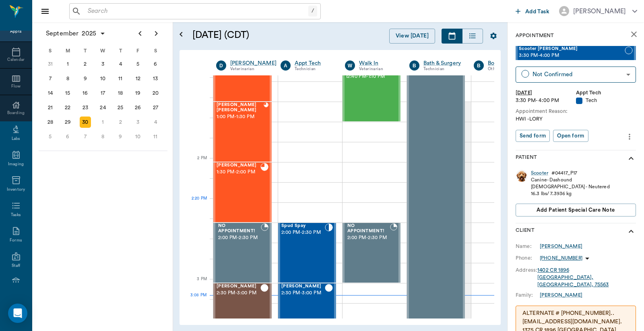
scroll to position [546, 0]
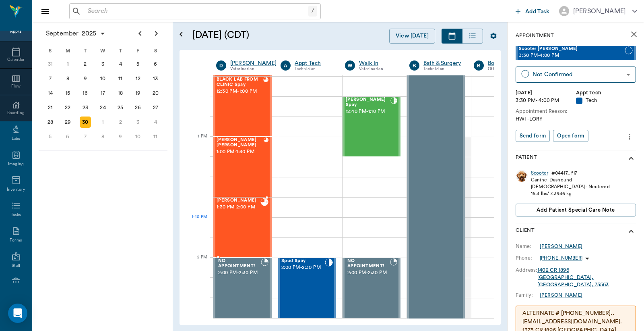
click at [250, 224] on div "Jax [PERSON_NAME] 1:30 PM - 2:00 PM" at bounding box center [239, 227] width 44 height 59
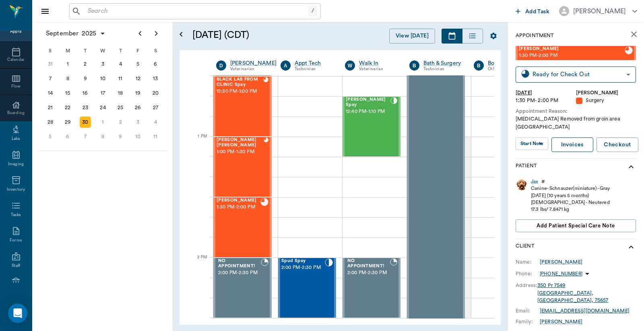
click at [577, 137] on link "Invoices" at bounding box center [573, 144] width 42 height 15
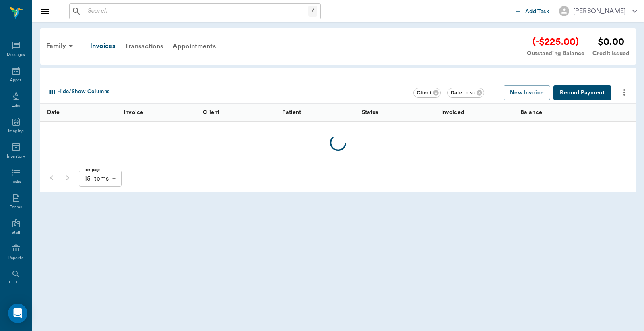
scroll to position [37, 0]
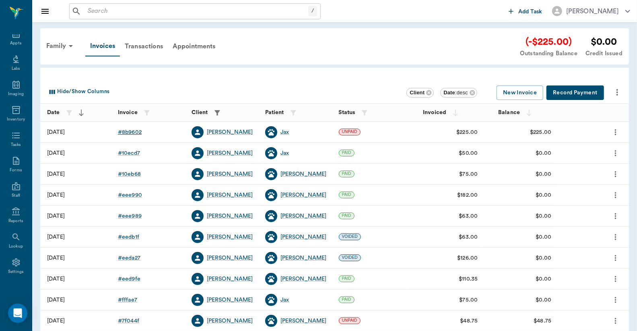
click at [133, 129] on div "# 8b9602" at bounding box center [130, 132] width 24 height 8
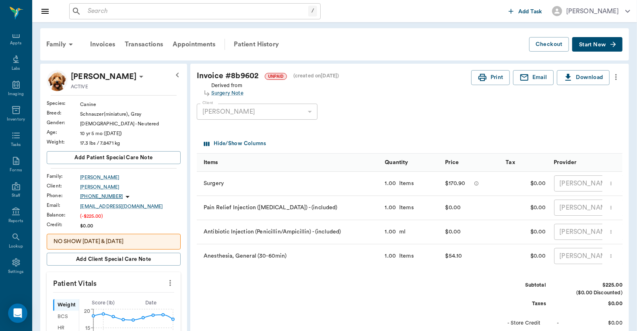
click at [613, 81] on icon "more" at bounding box center [616, 77] width 9 height 10
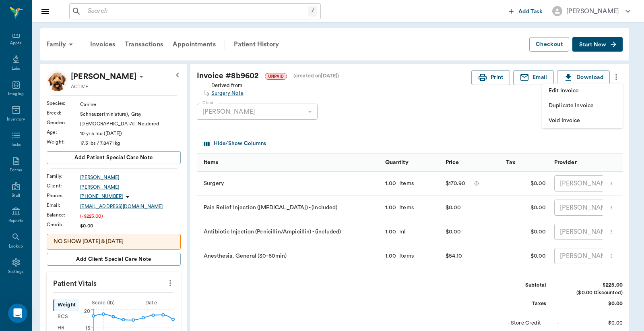
click at [583, 92] on span "Edit Invoice" at bounding box center [583, 91] width 68 height 8
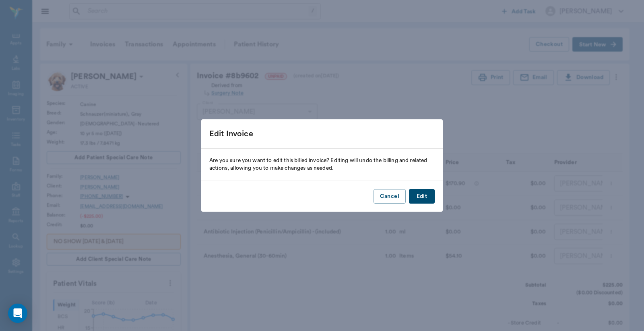
click at [427, 199] on button "Edit" at bounding box center [422, 196] width 26 height 15
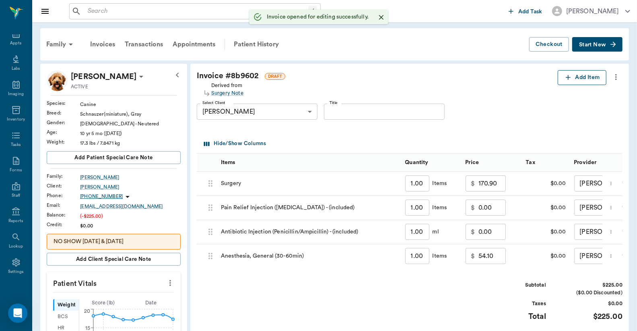
click at [575, 75] on button "Add Item" at bounding box center [582, 77] width 49 height 15
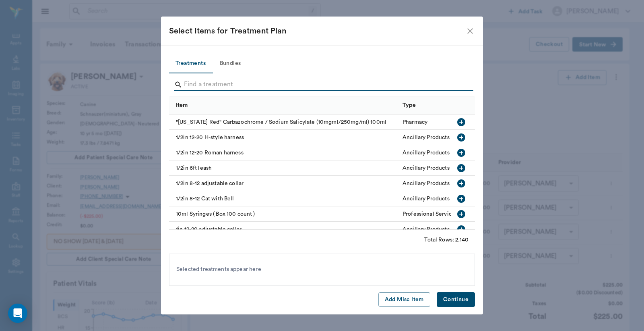
click at [190, 84] on input "Search" at bounding box center [322, 84] width 277 height 13
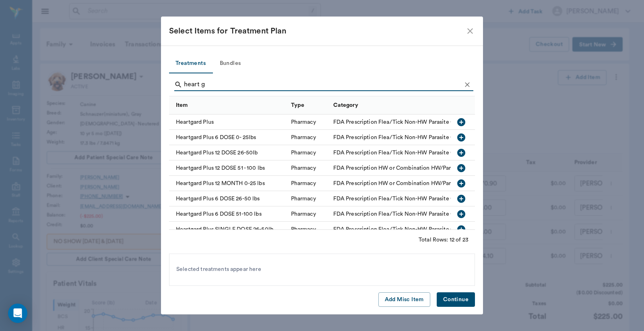
type input "heart g"
click at [457, 137] on icon "button" at bounding box center [462, 137] width 10 height 10
click at [455, 299] on button "Continue" at bounding box center [456, 299] width 38 height 15
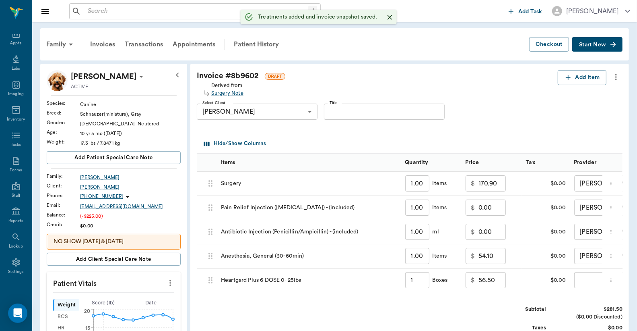
type input "1.00"
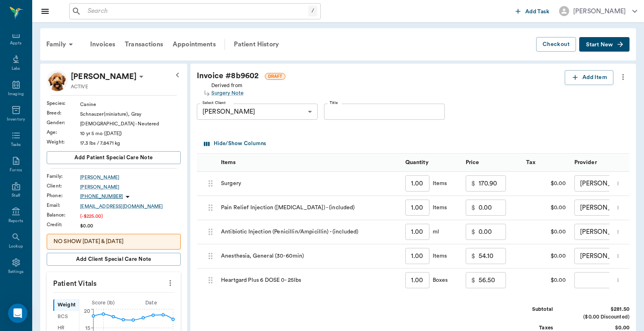
click at [590, 281] on body "/ ​ Add Task [PERSON_NAME] Nectar Messages Appts Labs Imaging Inventory Tasks F…" at bounding box center [322, 309] width 644 height 619
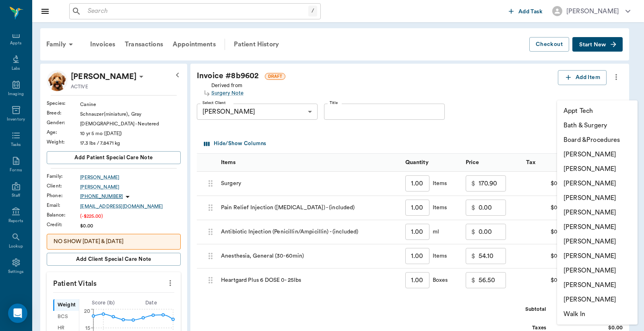
click at [603, 170] on li "[PERSON_NAME]" at bounding box center [597, 168] width 81 height 14
type input "none-63ec2e2852e12b0ba117910e"
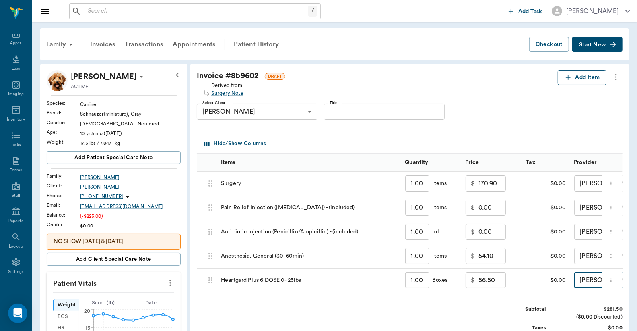
click at [581, 77] on button "Add Item" at bounding box center [582, 77] width 49 height 15
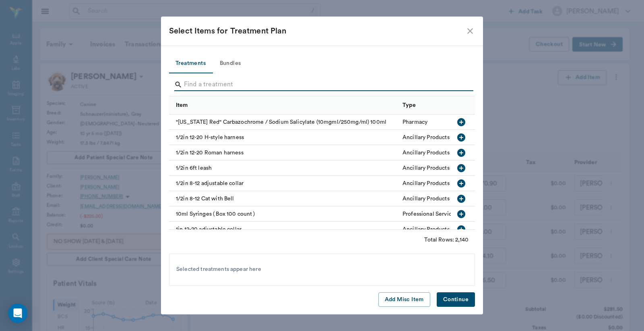
click at [191, 85] on input "Search" at bounding box center [322, 84] width 277 height 13
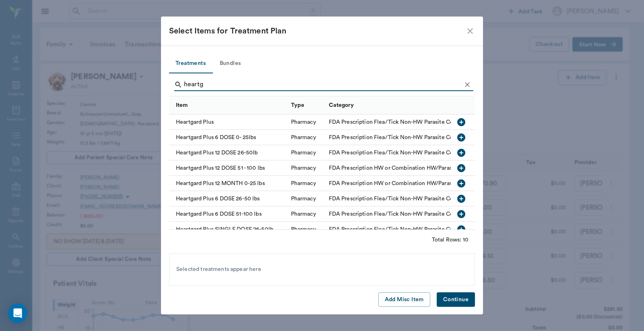
type input "heartg"
click at [457, 213] on icon "button" at bounding box center [462, 214] width 10 height 10
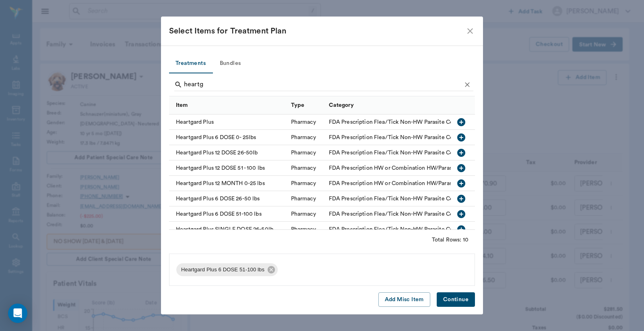
click at [453, 302] on button "Continue" at bounding box center [456, 299] width 38 height 15
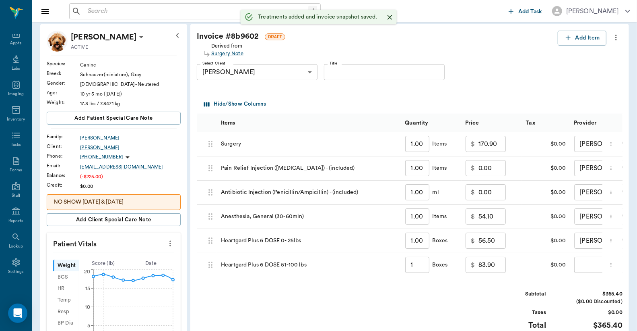
scroll to position [59, 0]
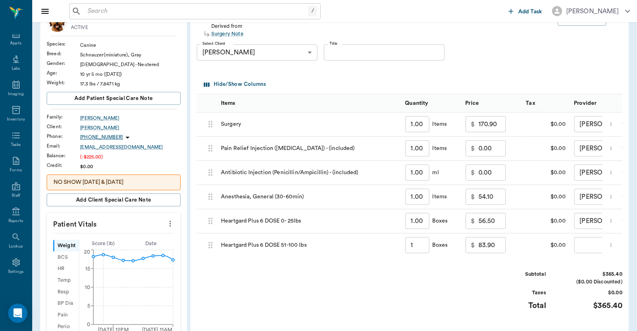
click at [592, 246] on body "/ ​ Add Task [PERSON_NAME] Nectar Messages Appts Labs Imaging Inventory Tasks F…" at bounding box center [318, 250] width 637 height 619
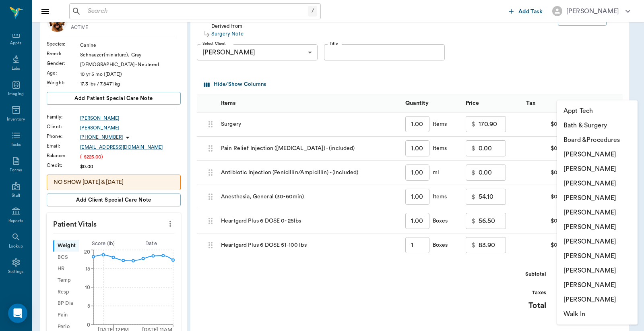
click at [581, 170] on li "[PERSON_NAME]" at bounding box center [597, 168] width 81 height 14
type input "none-63ec2e2852e12b0ba117910e"
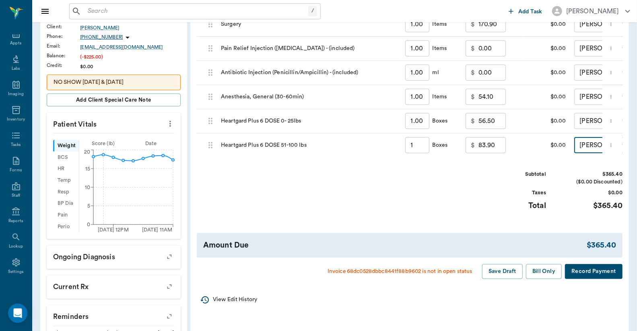
scroll to position [179, 0]
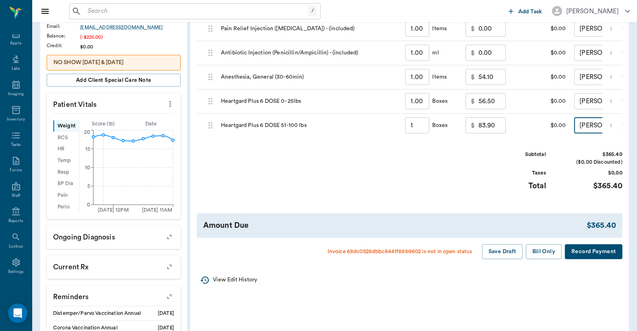
click at [582, 256] on button "Record Payment" at bounding box center [594, 251] width 58 height 15
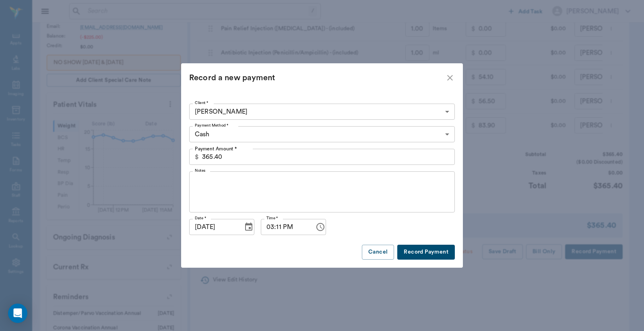
click at [448, 135] on body "/ ​ Add Task [PERSON_NAME] Nectar Messages Appts Labs Imaging Inventory Tasks F…" at bounding box center [322, 130] width 644 height 619
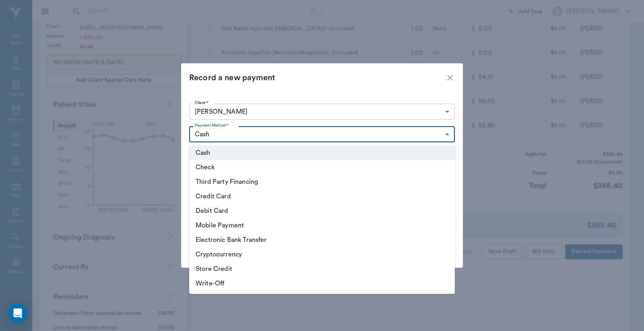
click at [224, 212] on li "Debit Card" at bounding box center [322, 210] width 266 height 14
type input "DEBIT_CARD"
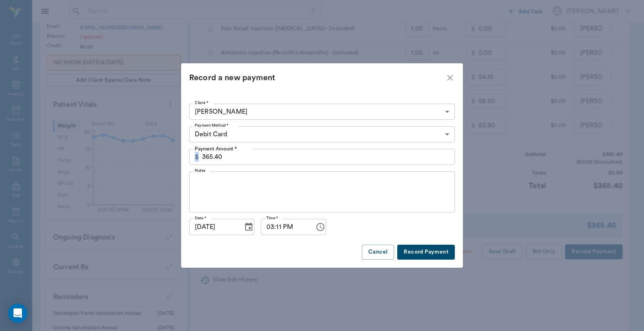
drag, startPoint x: 199, startPoint y: 154, endPoint x: 225, endPoint y: 156, distance: 26.2
click at [225, 156] on div "$ 365.40 Payment Amount *" at bounding box center [322, 157] width 266 height 16
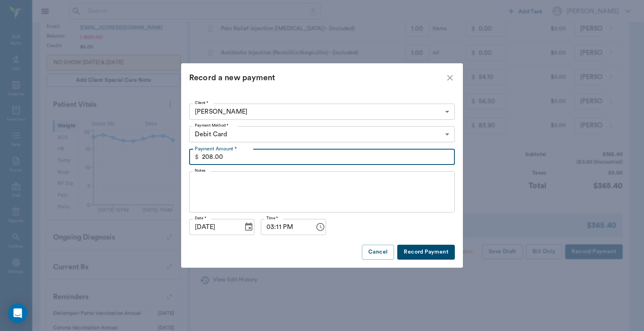
type input "208.00"
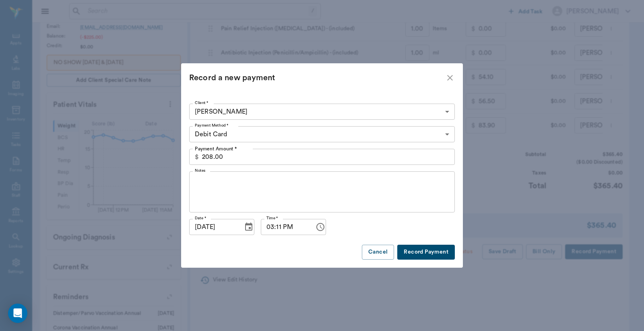
click at [424, 251] on button "Record Payment" at bounding box center [426, 251] width 58 height 15
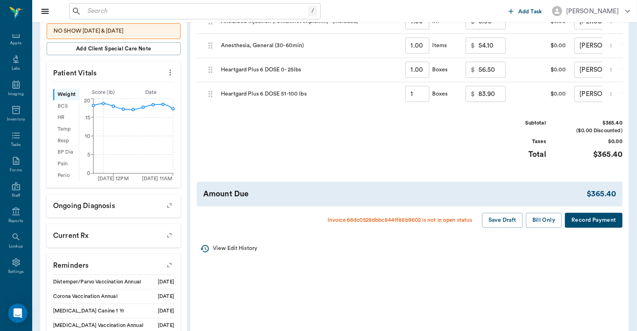
scroll to position [238, 0]
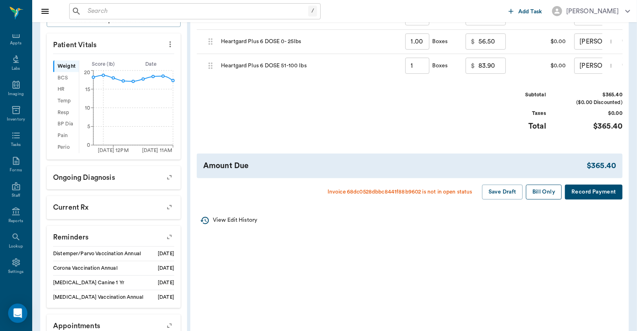
click at [540, 199] on button "Bill Only" at bounding box center [544, 191] width 36 height 15
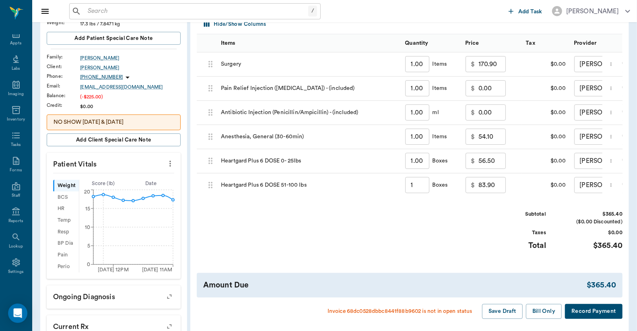
scroll to position [0, 0]
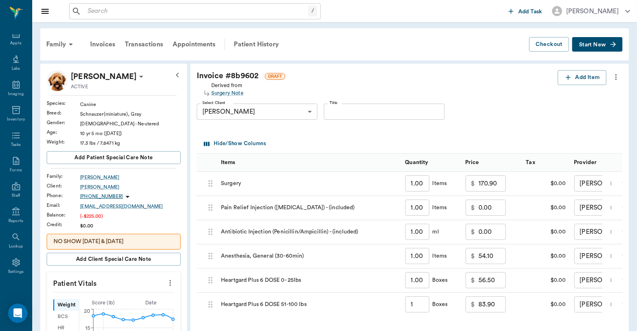
click at [333, 110] on input "Title" at bounding box center [384, 111] width 121 height 16
click at [327, 154] on div "Items" at bounding box center [309, 162] width 176 height 18
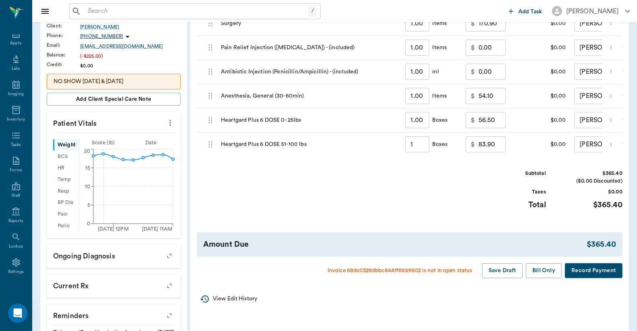
scroll to position [179, 0]
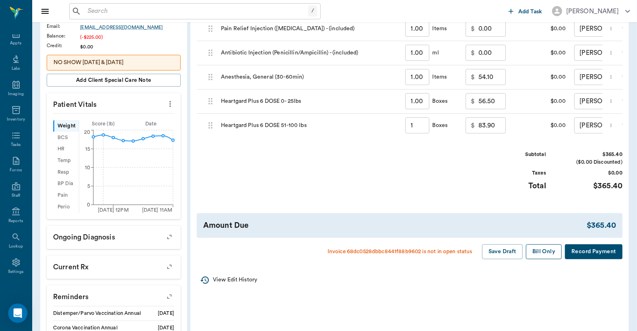
click at [546, 259] on button "Bill Only" at bounding box center [544, 251] width 36 height 15
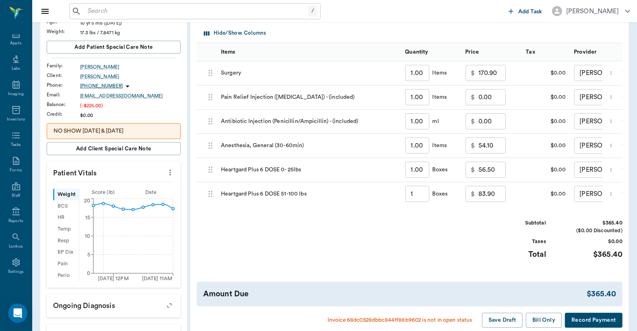
scroll to position [238, 0]
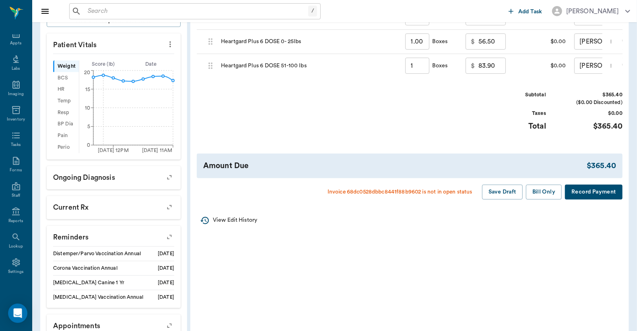
click at [590, 196] on button "Record Payment" at bounding box center [594, 191] width 58 height 15
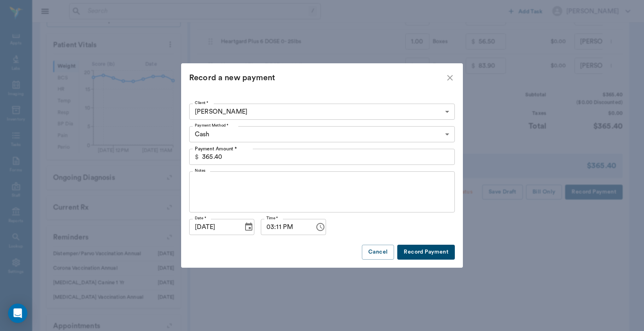
click at [447, 135] on body "/ ​ Add Task [PERSON_NAME] Nectar Messages Appts Labs Imaging Inventory Tasks F…" at bounding box center [322, 71] width 644 height 619
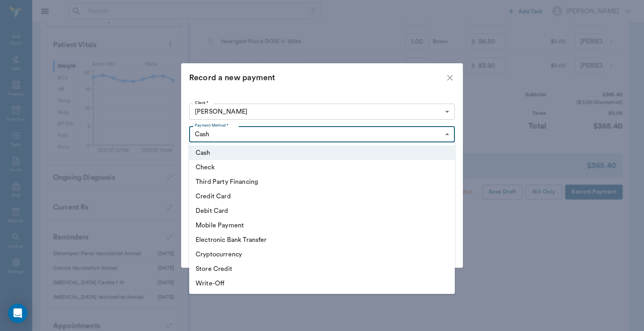
click at [225, 215] on li "Debit Card" at bounding box center [322, 210] width 266 height 14
type input "DEBIT_CARD"
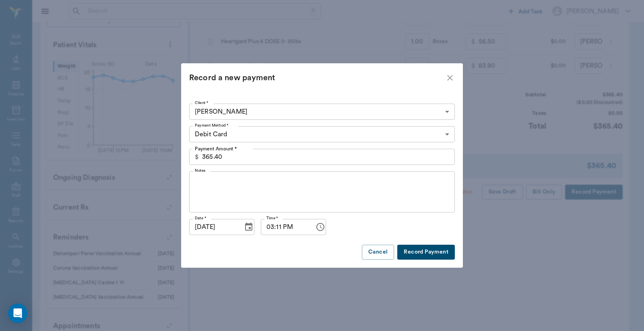
drag, startPoint x: 201, startPoint y: 155, endPoint x: 238, endPoint y: 159, distance: 37.2
click at [238, 159] on div "$ 365.40 Payment Amount *" at bounding box center [322, 157] width 266 height 16
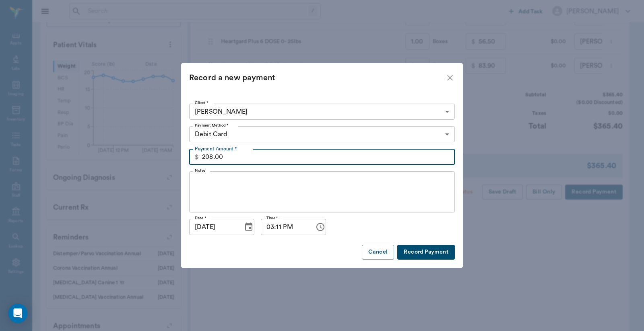
type input "208.00"
click at [427, 262] on div "Client * [PERSON_NAME] 63ec2e9a52e12b0ba117bb4d Client * Payment Method * Debit…" at bounding box center [322, 179] width 282 height 175
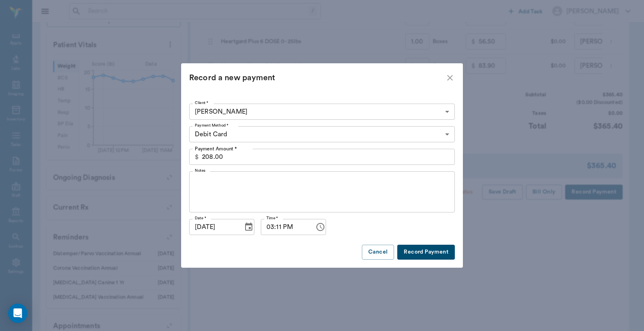
click at [424, 254] on button "Record Payment" at bounding box center [426, 251] width 58 height 15
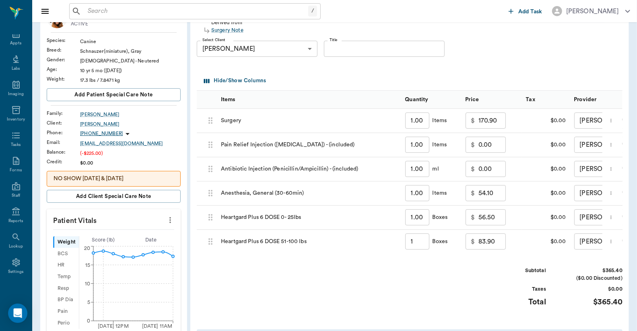
scroll to position [179, 0]
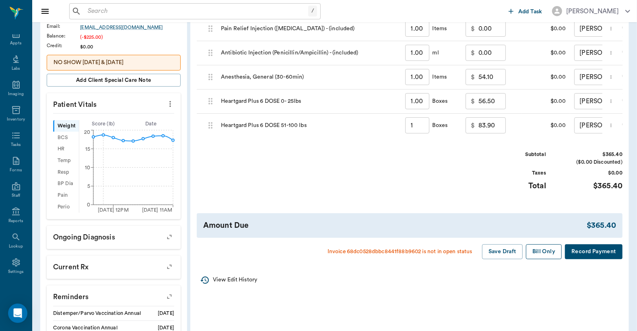
click at [542, 258] on button "Bill Only" at bounding box center [544, 251] width 36 height 15
click at [541, 259] on button "Bill Only" at bounding box center [544, 251] width 36 height 15
click at [509, 259] on button "Save Draft" at bounding box center [502, 251] width 41 height 15
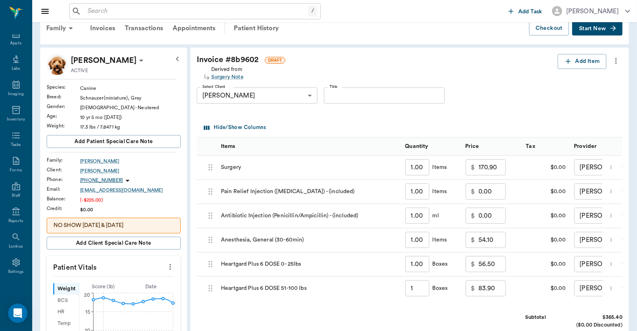
scroll to position [0, 0]
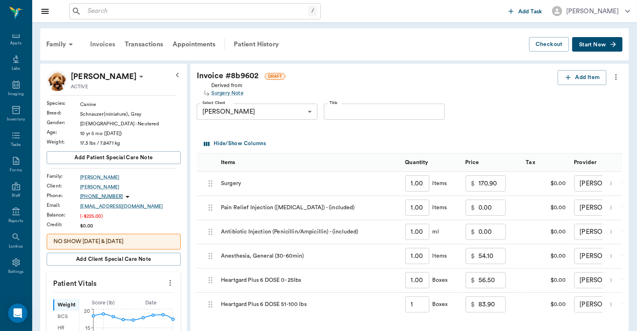
click at [101, 45] on div "Invoices" at bounding box center [102, 44] width 35 height 19
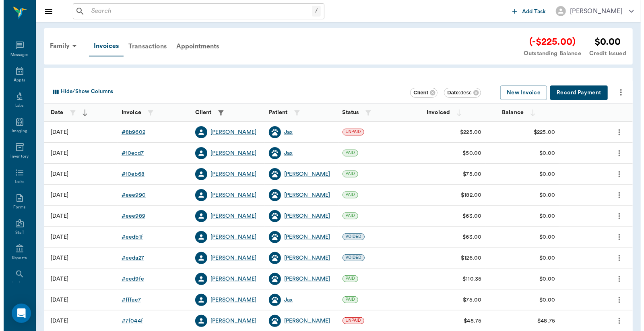
scroll to position [37, 0]
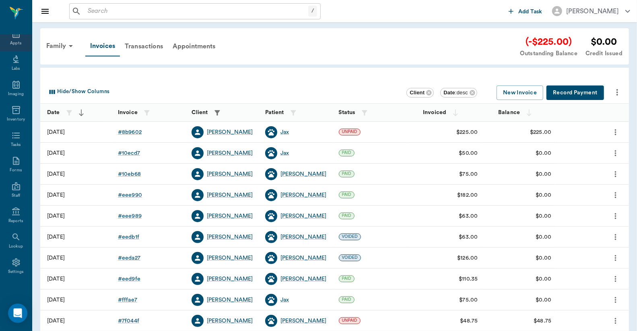
click at [13, 43] on div "Appts" at bounding box center [15, 43] width 11 height 6
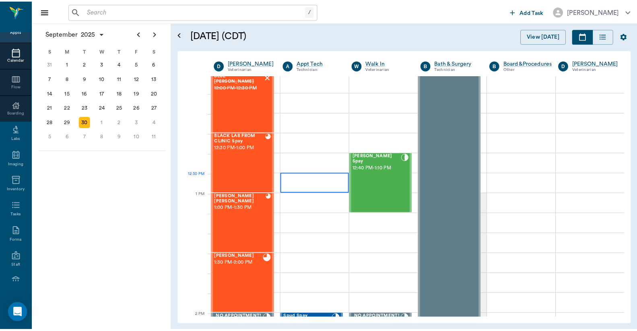
scroll to position [488, 0]
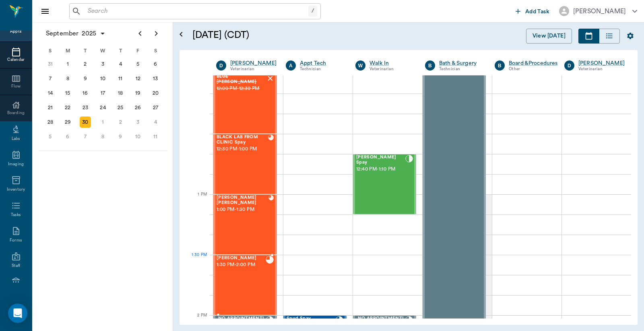
click at [236, 268] on div "Jax Haddox 1:30 PM - 2:00 PM" at bounding box center [241, 284] width 49 height 59
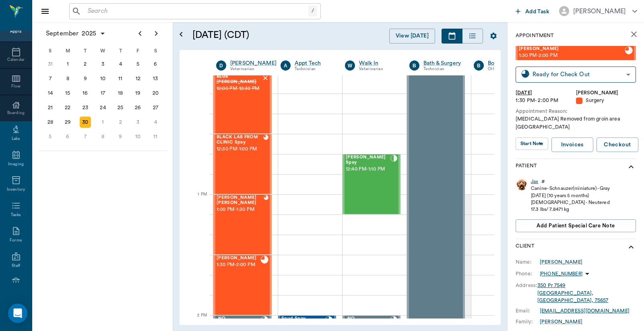
click at [534, 178] on div "Jax" at bounding box center [534, 181] width 7 height 7
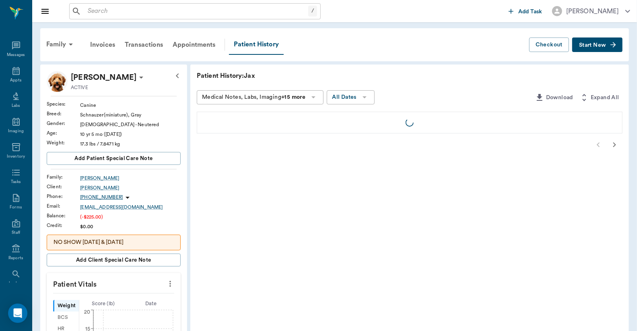
scroll to position [37, 0]
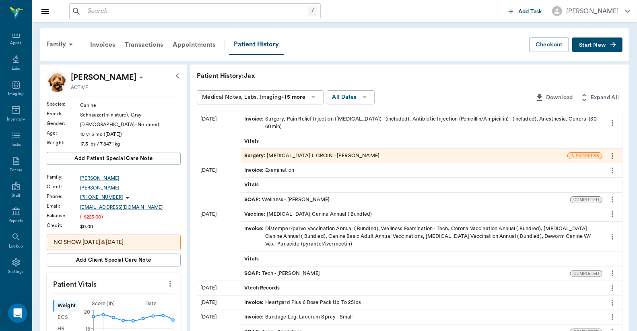
click at [384, 119] on div "Invoice : Surgery, Pain Relief Injection (meloxicam) - (included), Antibiotic I…" at bounding box center [421, 122] width 355 height 15
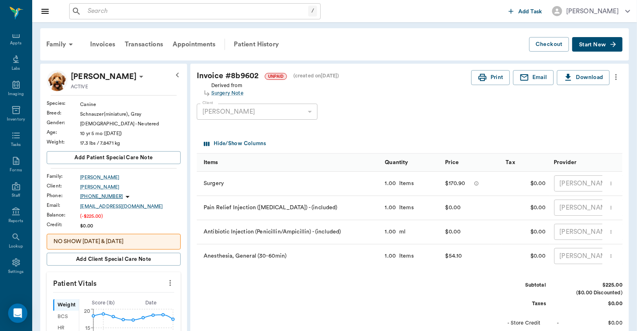
click at [618, 76] on icon "more" at bounding box center [616, 77] width 9 height 10
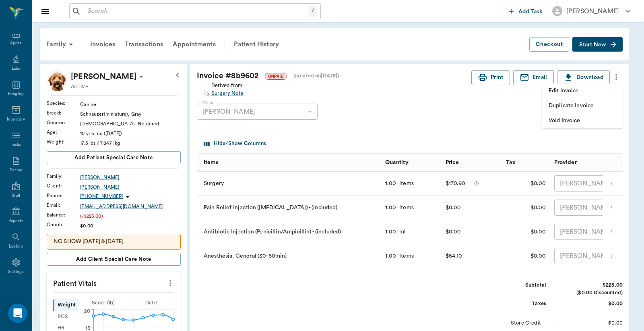
click at [564, 90] on span "Edit Invoice" at bounding box center [583, 91] width 68 height 8
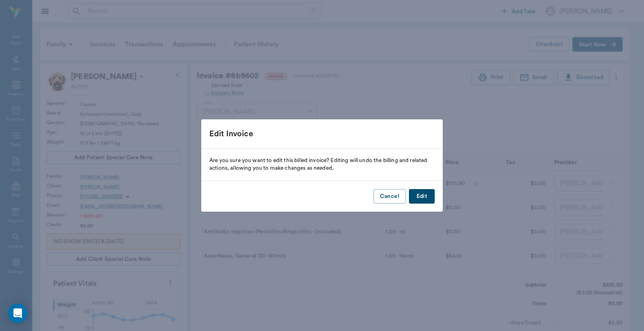
click at [421, 194] on button "Edit" at bounding box center [422, 196] width 26 height 15
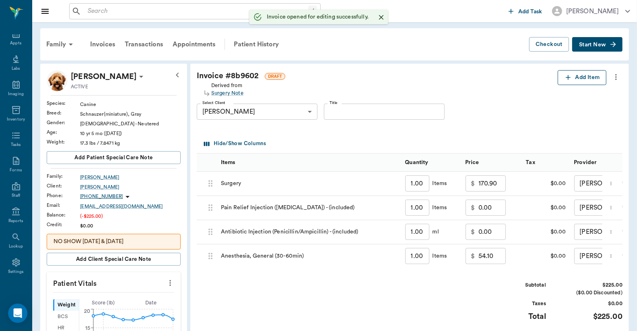
click at [586, 79] on button "Add Item" at bounding box center [582, 77] width 49 height 15
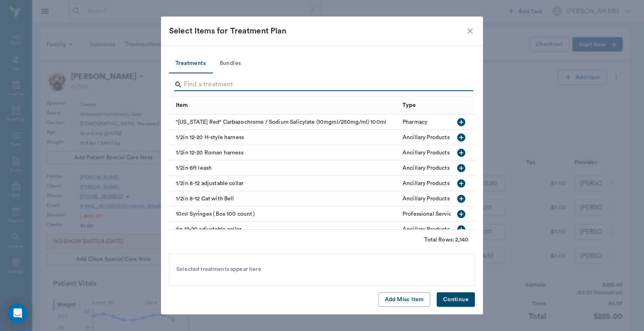
drag, startPoint x: 186, startPoint y: 85, endPoint x: 191, endPoint y: 83, distance: 5.8
click at [188, 85] on input "Search" at bounding box center [322, 84] width 277 height 13
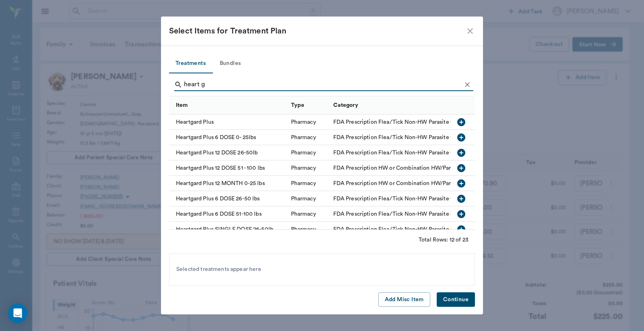
type input "heart g"
click at [457, 136] on icon "button" at bounding box center [461, 137] width 8 height 8
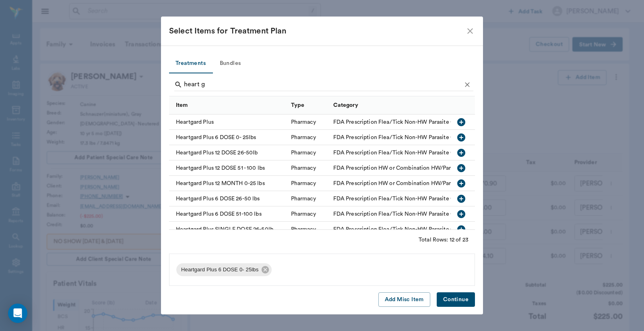
click at [460, 302] on button "Continue" at bounding box center [456, 299] width 38 height 15
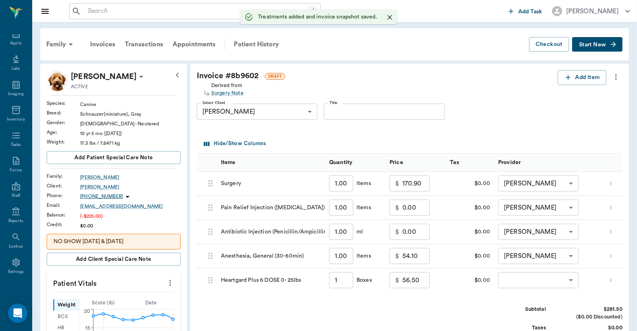
type input "1.00"
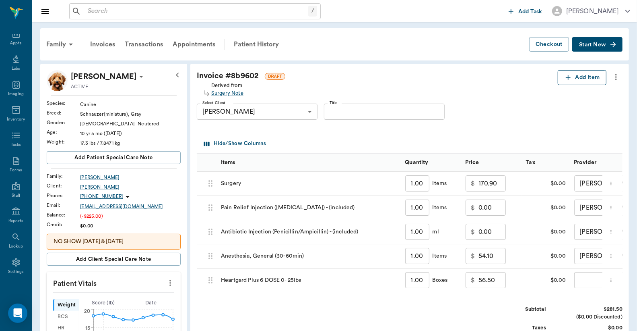
click at [589, 75] on button "Add Item" at bounding box center [582, 77] width 49 height 15
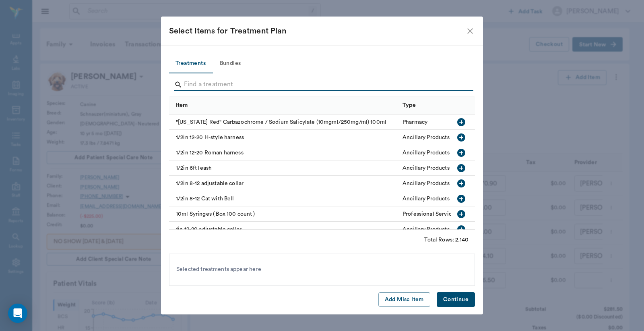
click at [188, 83] on input "Search" at bounding box center [322, 84] width 277 height 13
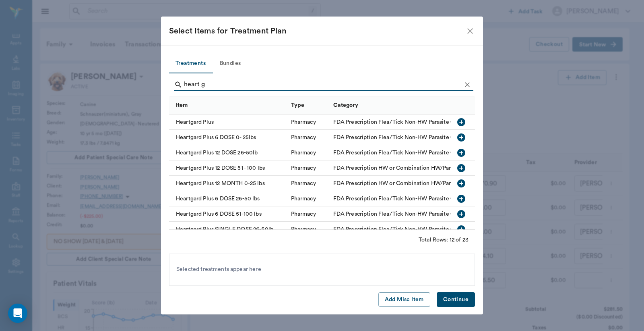
type input "heart g"
click at [457, 213] on icon "button" at bounding box center [461, 214] width 8 height 8
click at [463, 299] on button "Continue" at bounding box center [456, 299] width 38 height 15
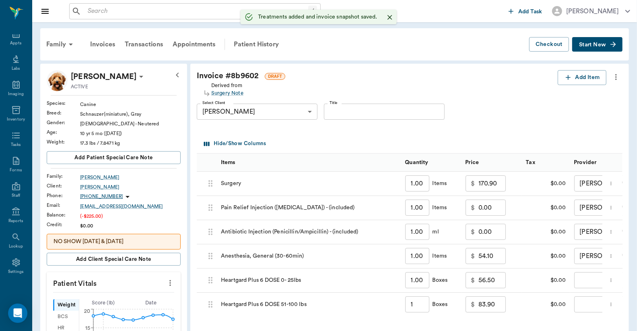
type input "1.00"
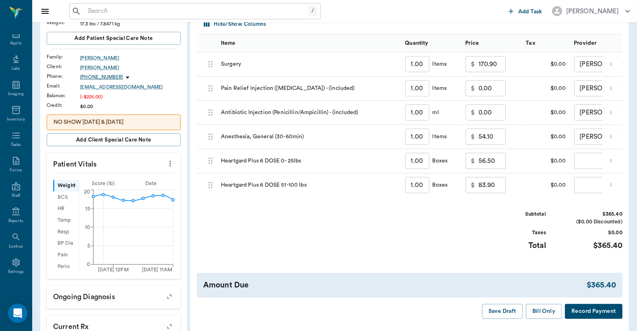
scroll to position [179, 0]
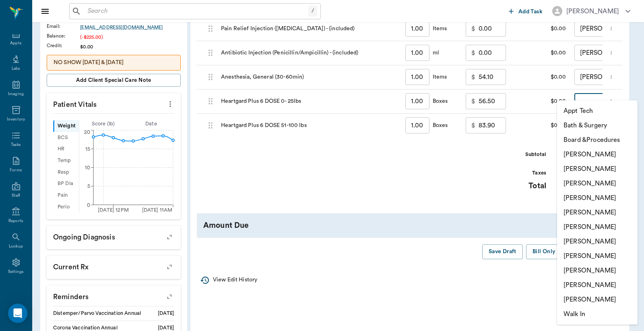
click at [592, 105] on body "/ ​ Add Task Dr. Bert Ellsworth Nectar Messages Appts Labs Imaging Inventory Ta…" at bounding box center [322, 130] width 644 height 619
drag, startPoint x: 578, startPoint y: 168, endPoint x: 579, endPoint y: 162, distance: 6.1
click at [578, 168] on li "Christy Dudley" at bounding box center [597, 168] width 81 height 14
type input "none-63ec2e2852e12b0ba117910e"
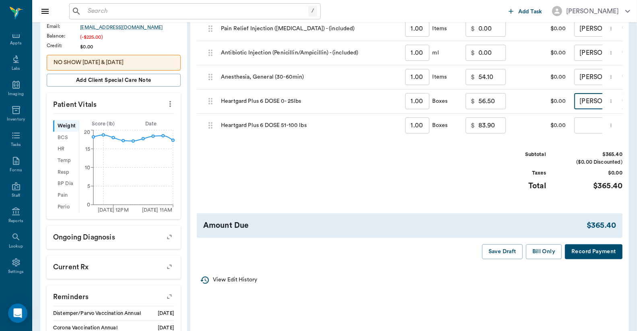
click at [589, 126] on body "/ ​ Add Task Dr. Bert Ellsworth Nectar Messages Appts Labs Imaging Inventory Ta…" at bounding box center [318, 130] width 637 height 619
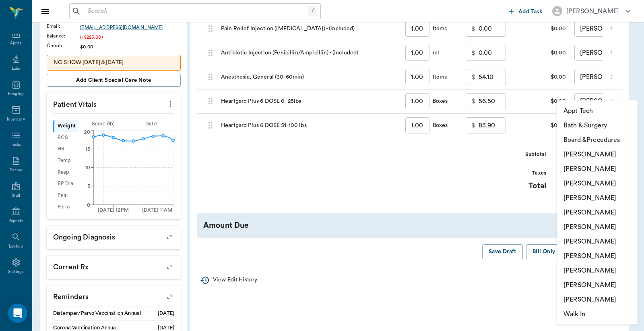
click at [577, 168] on li "Christy Dudley" at bounding box center [597, 168] width 81 height 14
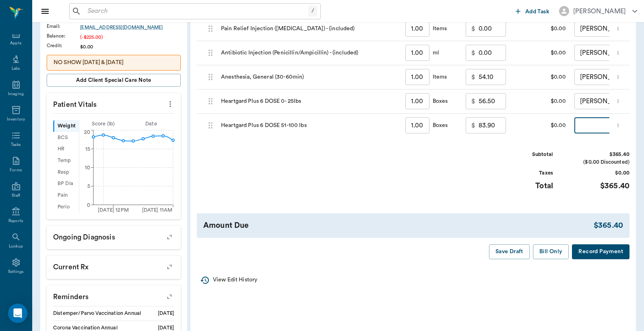
type input "none-63ec2e2852e12b0ba117910e"
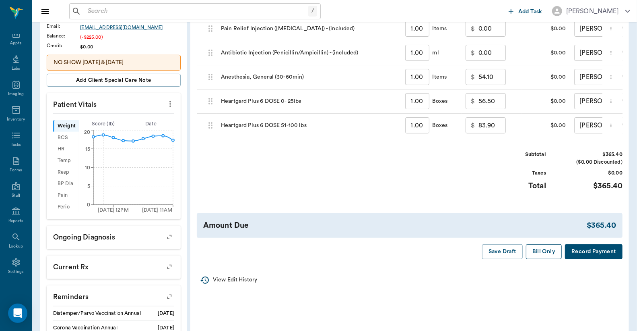
click at [542, 258] on button "Bill Only" at bounding box center [544, 251] width 36 height 15
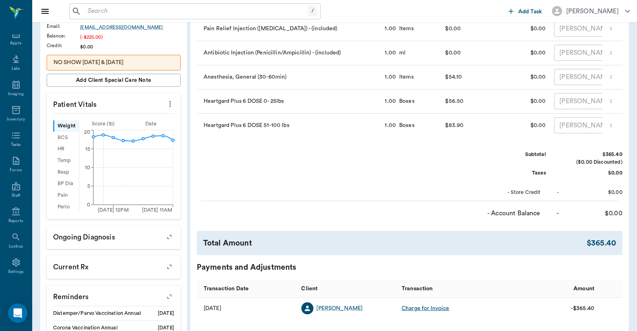
scroll to position [0, 0]
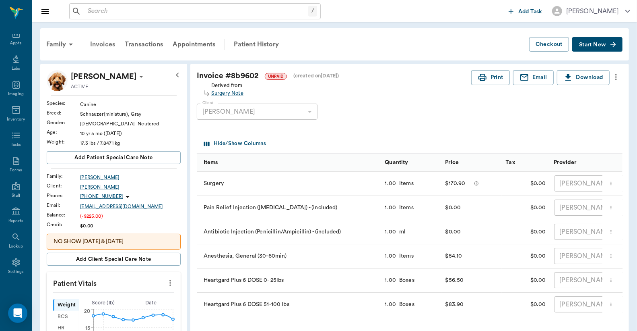
click at [97, 43] on div "Invoices" at bounding box center [102, 44] width 35 height 19
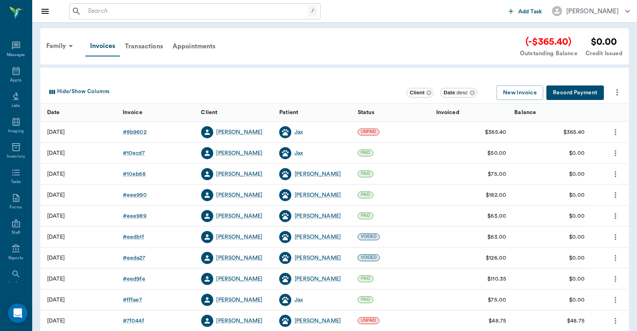
scroll to position [37, 0]
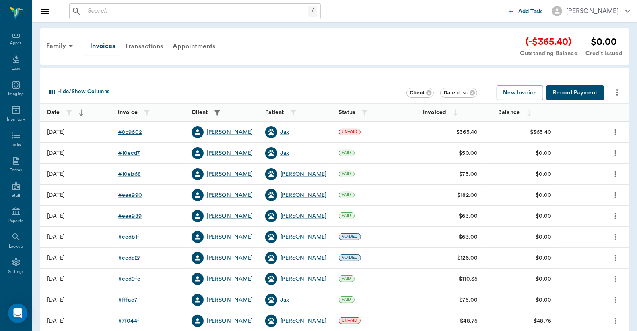
click at [134, 133] on div "# 8b9602" at bounding box center [130, 132] width 24 height 8
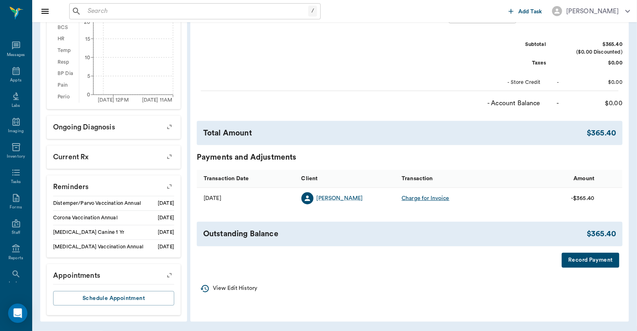
scroll to position [37, 0]
click at [584, 266] on button "Record Payment" at bounding box center [591, 259] width 58 height 15
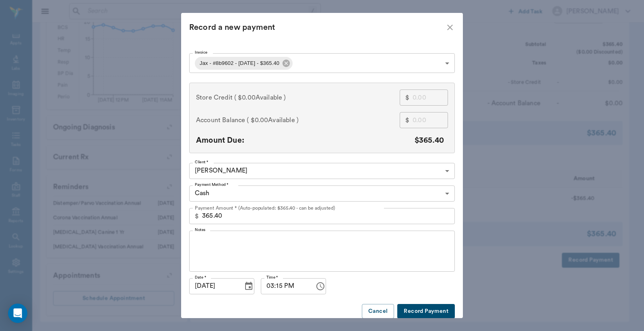
drag, startPoint x: 198, startPoint y: 216, endPoint x: 234, endPoint y: 216, distance: 36.6
click at [234, 216] on div "$ 365.40 Payment Amount * (Auto-populated: $365.40 - can be adjusted)" at bounding box center [322, 216] width 266 height 16
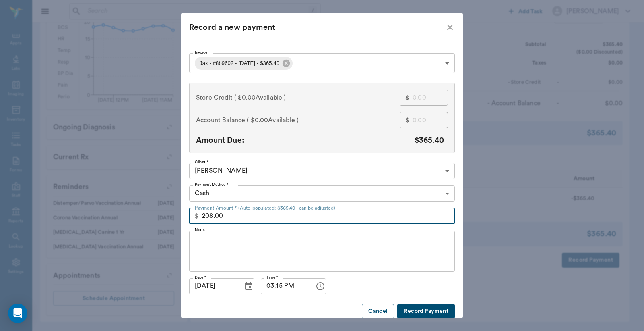
type input "208.00"
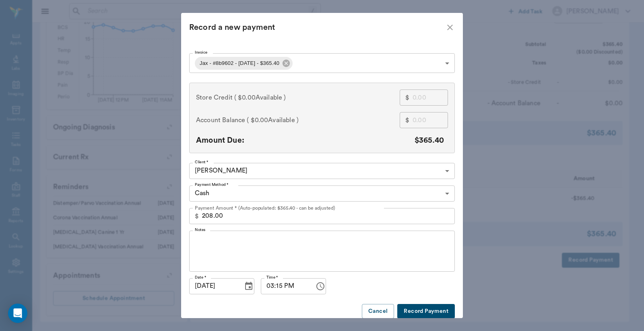
click at [408, 307] on button "Record Payment" at bounding box center [426, 311] width 58 height 15
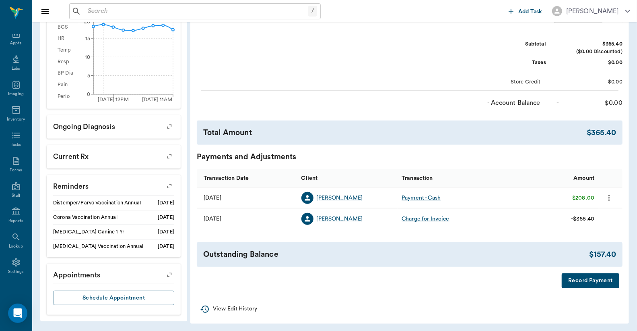
click at [583, 288] on button "Record Payment" at bounding box center [591, 280] width 58 height 15
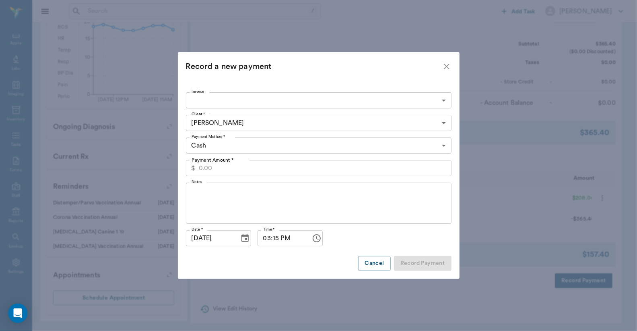
type input "68dc0528dbbc8441f88b9602"
type input "157.40"
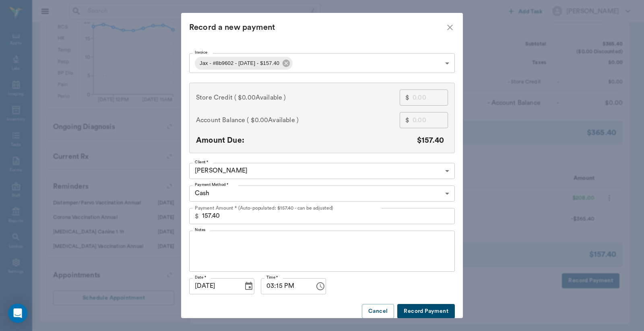
click at [443, 192] on body "/ ​ Add Task Dr. Bert Ellsworth Nectar Messages Appts Labs Imaging Inventory Ta…" at bounding box center [322, 22] width 644 height 622
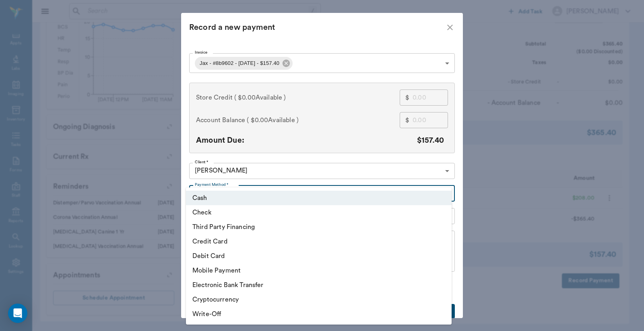
click at [214, 256] on li "Debit Card" at bounding box center [319, 255] width 266 height 14
type input "DEBIT_CARD"
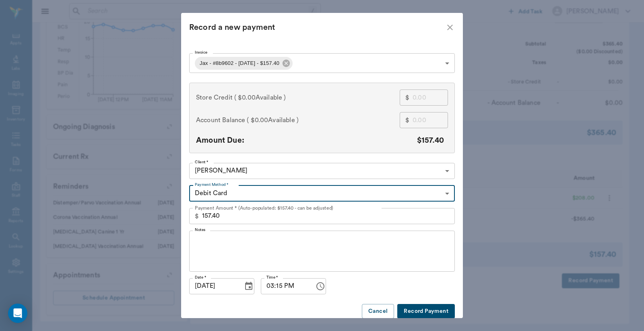
click at [421, 313] on button "Record Payment" at bounding box center [426, 311] width 58 height 15
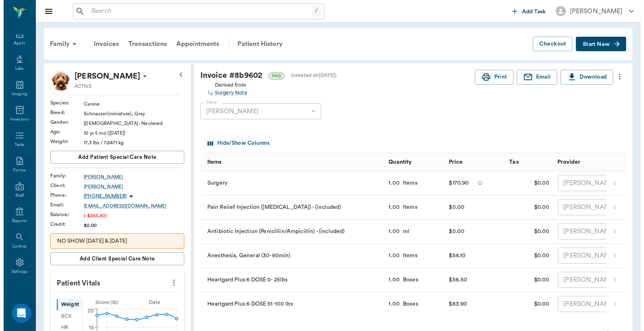
scroll to position [0, 0]
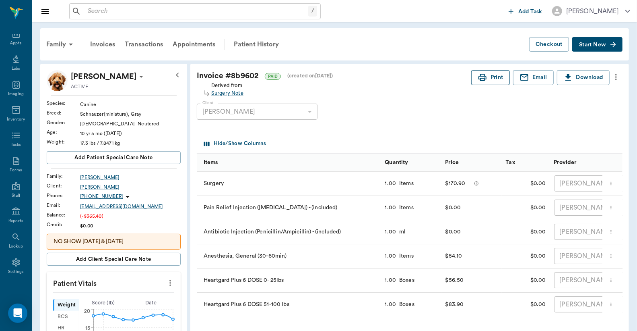
click at [493, 81] on button "Print" at bounding box center [491, 77] width 39 height 15
click at [12, 43] on div "Appts" at bounding box center [15, 43] width 11 height 6
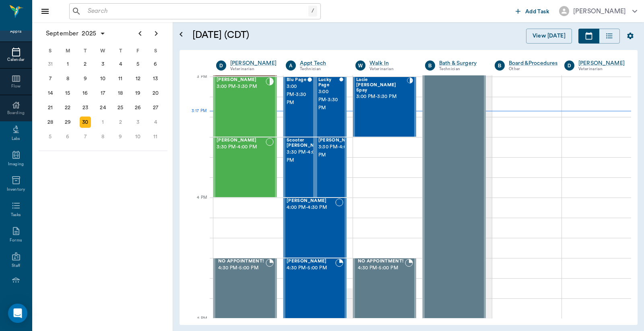
scroll to position [847, 0]
drag, startPoint x: 86, startPoint y: 17, endPoint x: 87, endPoint y: 9, distance: 8.1
click at [87, 10] on div "/ ​" at bounding box center [195, 11] width 252 height 16
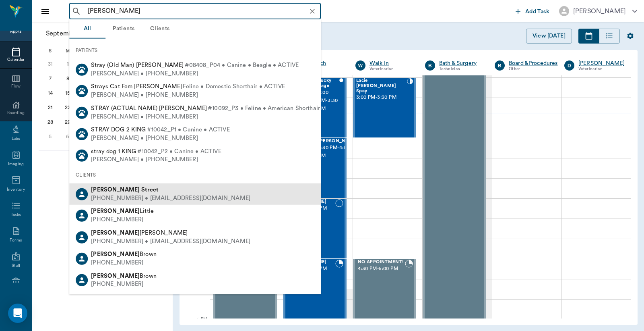
click at [114, 194] on div "(903) 217-3966 • STREETSWAT_158@hotmail.com" at bounding box center [170, 198] width 159 height 8
type input "Leslie Str"
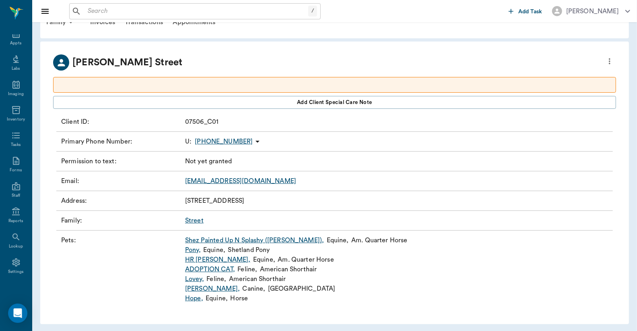
scroll to position [25, 0]
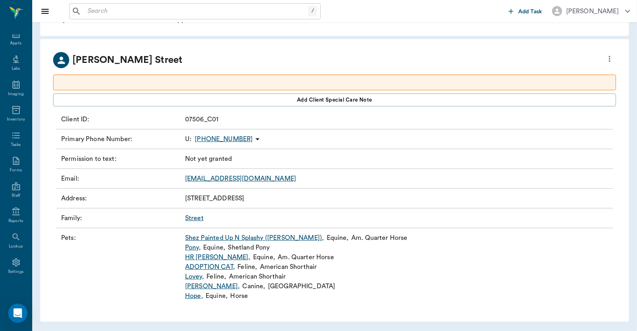
click at [192, 276] on link "Lovey ," at bounding box center [194, 276] width 19 height 10
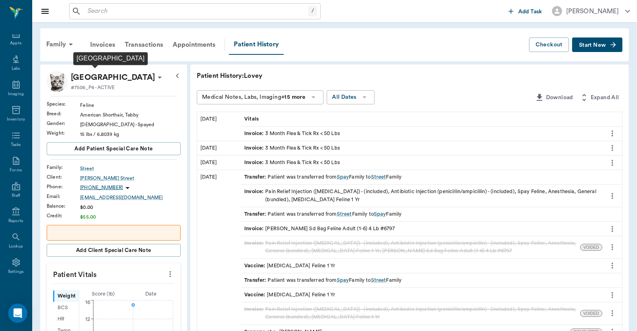
click at [111, 78] on p "Lovey Street" at bounding box center [113, 77] width 84 height 13
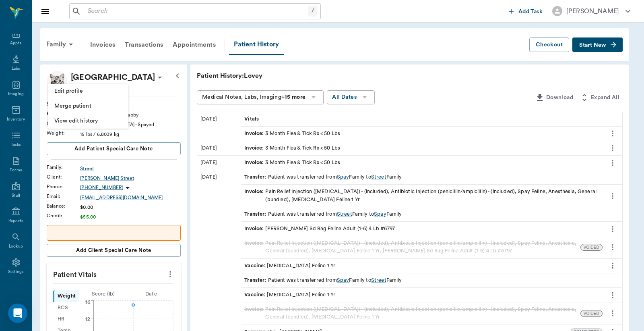
click at [151, 70] on div at bounding box center [322, 165] width 644 height 331
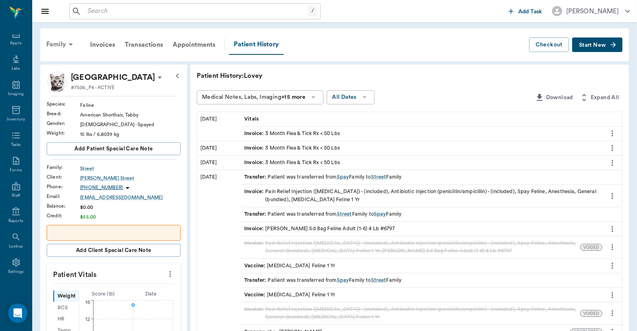
click at [59, 45] on div "Family" at bounding box center [60, 44] width 39 height 19
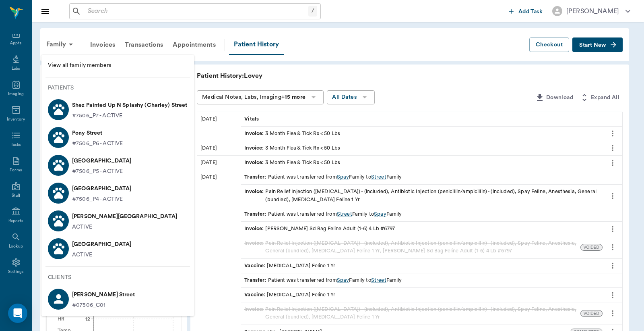
click at [89, 221] on p "Thomas Street" at bounding box center [124, 216] width 105 height 13
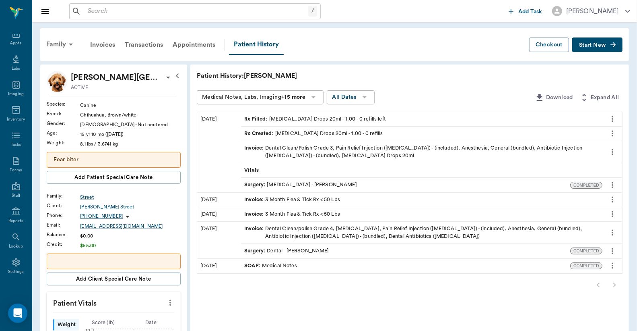
click at [54, 43] on div "Family" at bounding box center [60, 44] width 39 height 19
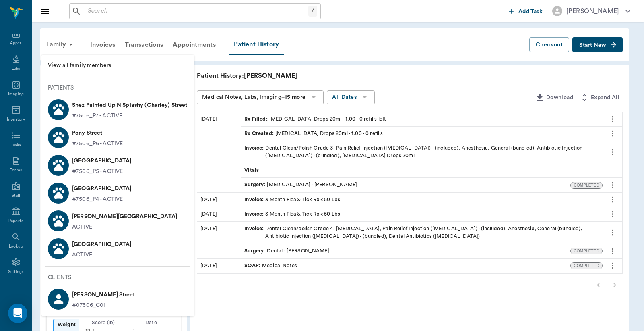
click at [93, 164] on p "HR Alexandra Street" at bounding box center [101, 160] width 59 height 13
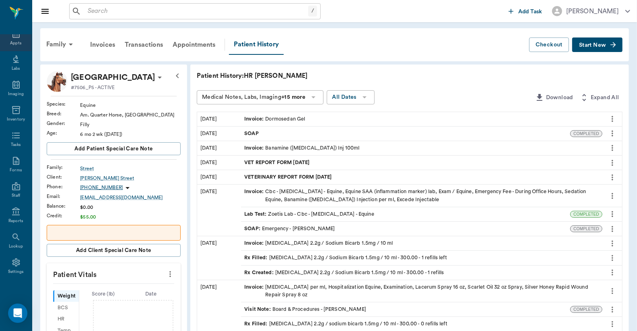
click at [13, 42] on div "Appts" at bounding box center [15, 43] width 11 height 6
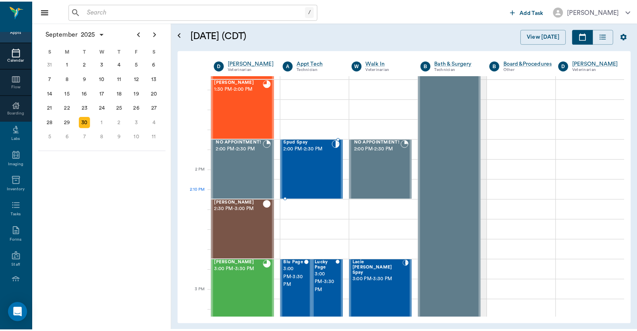
scroll to position [726, 0]
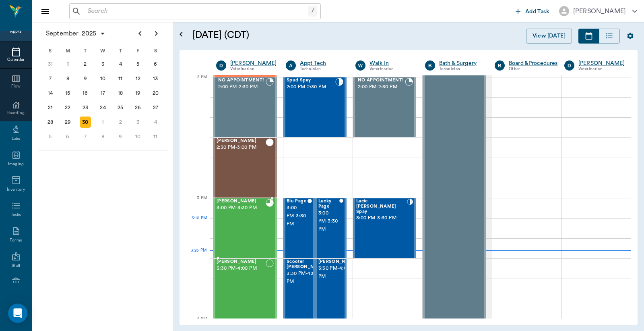
click at [242, 222] on div "Max Casey 3:00 PM - 3:30 PM" at bounding box center [241, 228] width 49 height 59
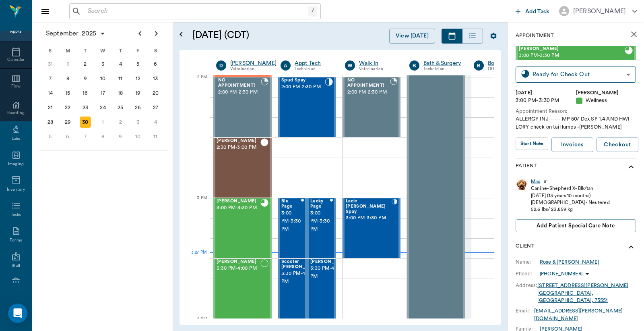
click at [89, 13] on input "text" at bounding box center [197, 11] width 224 height 11
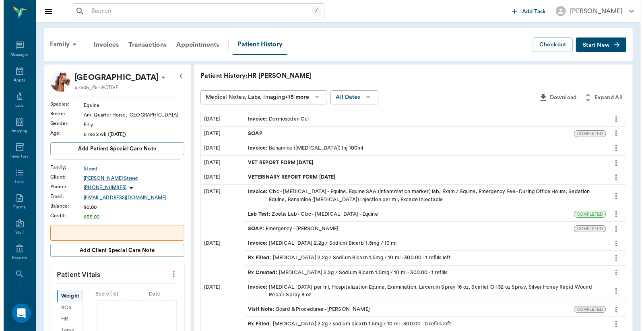
scroll to position [37, 0]
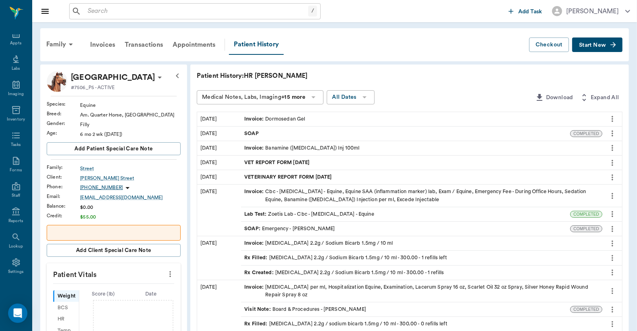
click at [377, 273] on div "Rx Created : Omeprazole 2.2g / Sodium Bicarb 1.5mg / 10 ml - 300.00 - 1 refills" at bounding box center [344, 273] width 200 height 8
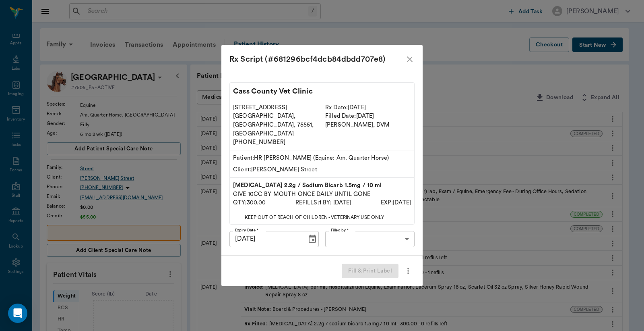
click at [413, 64] on icon "close" at bounding box center [410, 59] width 10 height 10
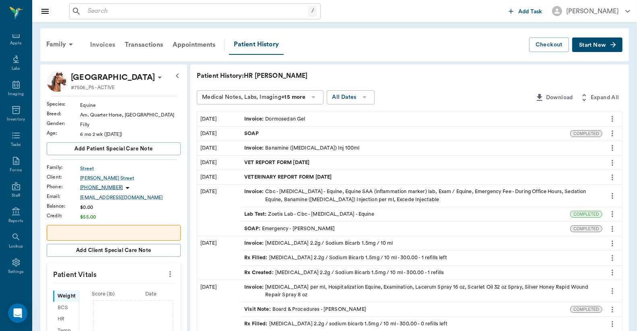
click at [103, 46] on div "Invoices" at bounding box center [102, 44] width 35 height 19
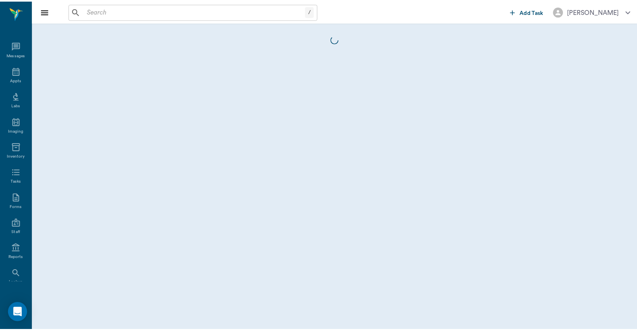
scroll to position [37, 0]
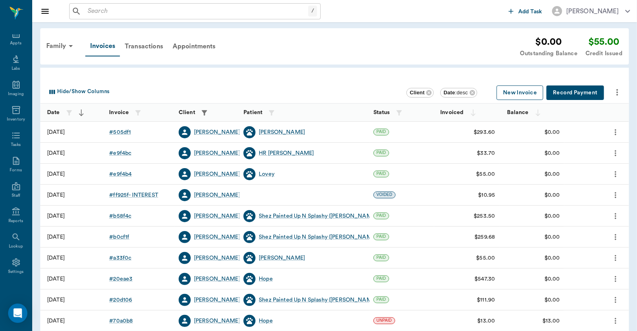
click at [518, 95] on button "New Invoice" at bounding box center [520, 92] width 47 height 15
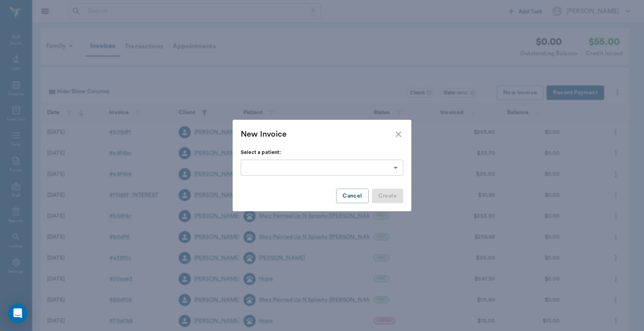
click at [397, 168] on body "/ ​ Add Task Dr. Bert Ellsworth Nectar Messages Appts Labs Imaging Inventory Ta…" at bounding box center [322, 236] width 644 height 473
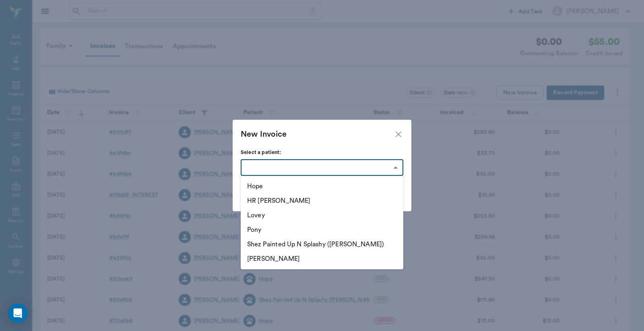
click at [266, 217] on li "Lovey" at bounding box center [322, 215] width 163 height 14
type input "67aa6a223d8747770b8425a5"
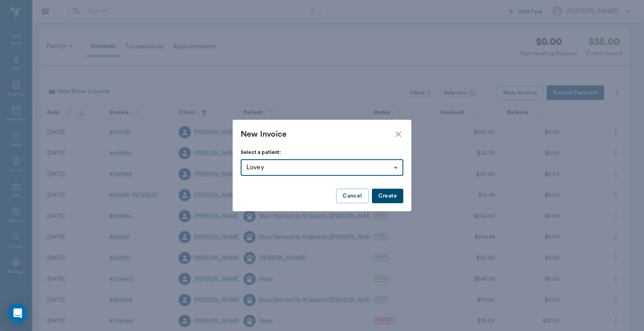
click at [391, 197] on button "Create" at bounding box center [387, 195] width 31 height 15
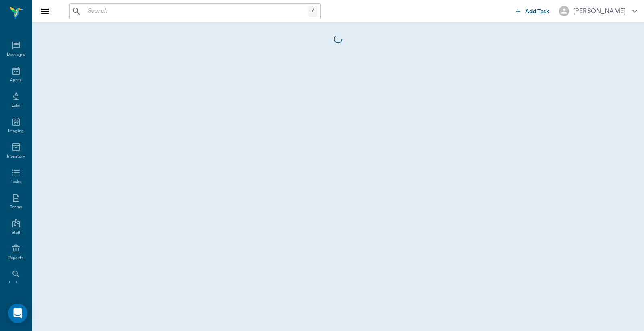
scroll to position [37, 0]
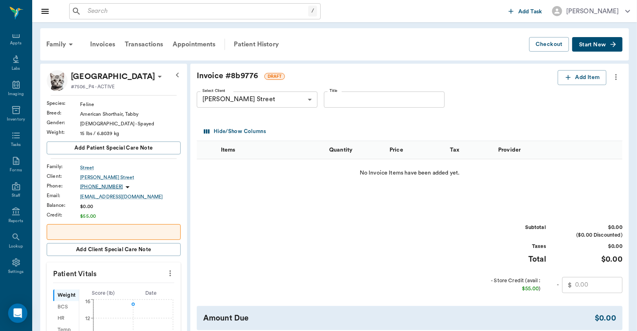
click at [606, 45] on button "Start New" at bounding box center [598, 44] width 50 height 15
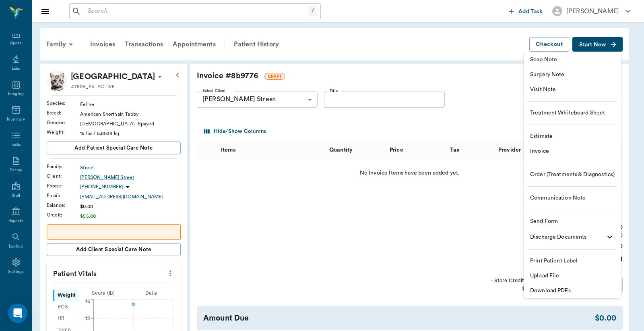
click at [557, 94] on li "Visit Note" at bounding box center [572, 89] width 97 height 15
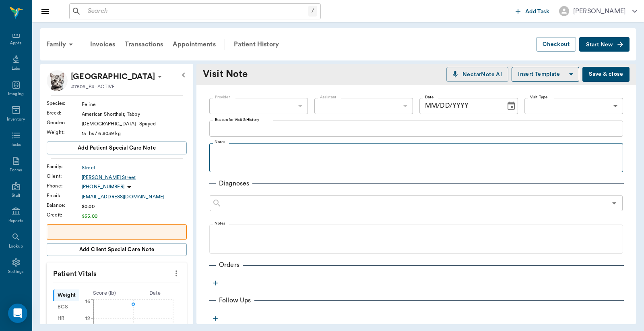
type input "[DATE]"
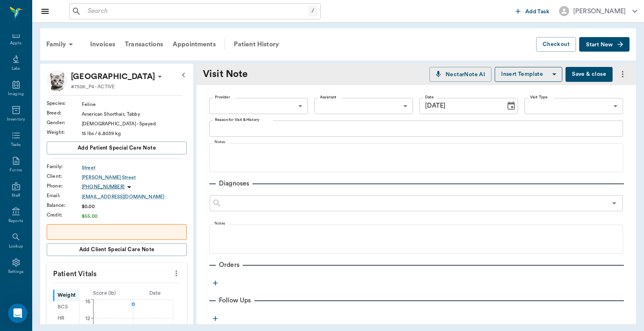
scroll to position [59, 0]
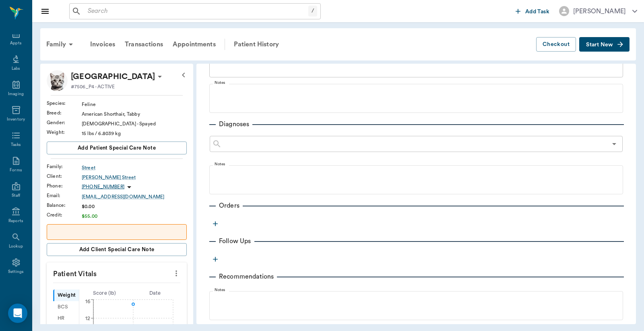
click at [214, 222] on icon "button" at bounding box center [215, 223] width 8 height 8
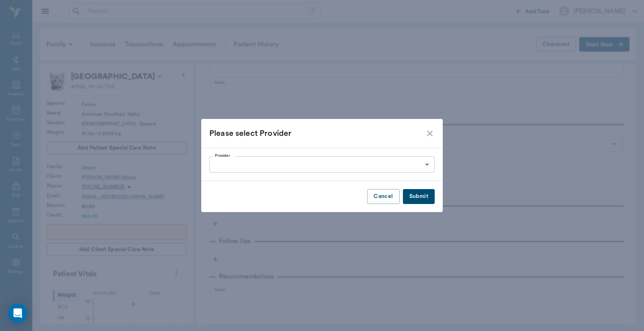
click at [427, 162] on body "/ ​ Add Task Dr. Bert Ellsworth Nectar Messages Appts Labs Imaging Inventory Ta…" at bounding box center [322, 165] width 644 height 331
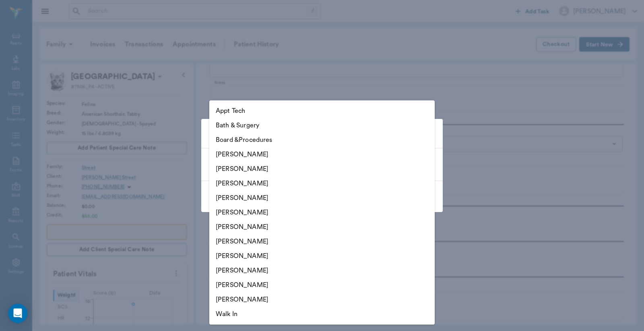
click at [271, 171] on li "[PERSON_NAME]" at bounding box center [322, 168] width 226 height 14
type input "63ec2e2852e12b0ba117910e"
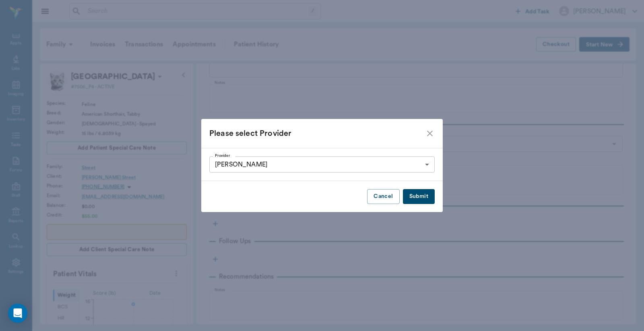
click at [420, 195] on button "Submit" at bounding box center [419, 196] width 32 height 15
type input "63ec2e2852e12b0ba117910e"
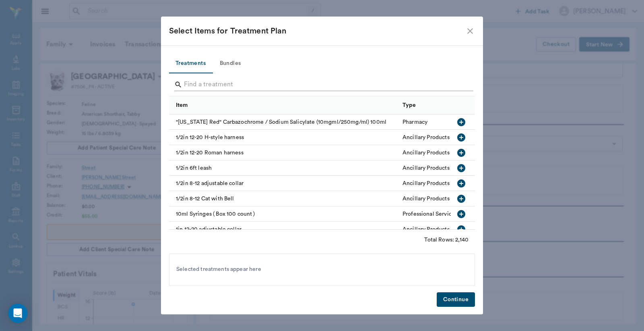
click at [187, 87] on input "Search" at bounding box center [322, 84] width 277 height 13
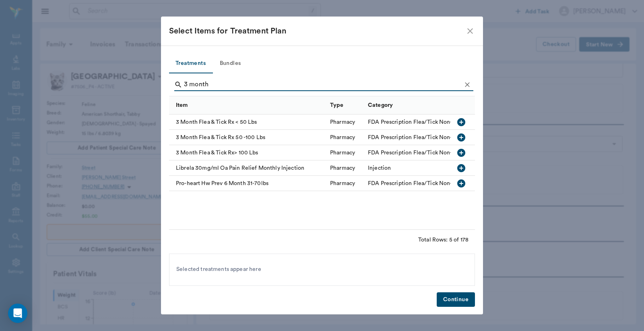
type input "3 month"
click at [461, 122] on icon "button" at bounding box center [462, 122] width 10 height 10
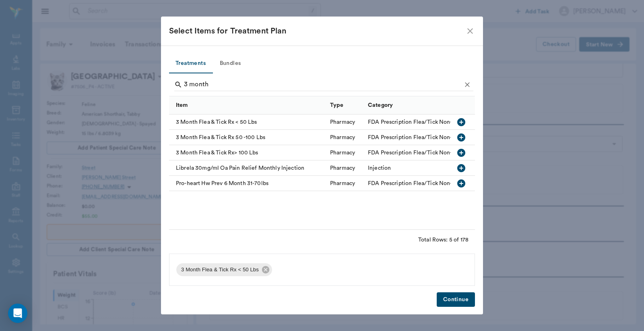
click at [459, 301] on button "Continue" at bounding box center [456, 299] width 38 height 15
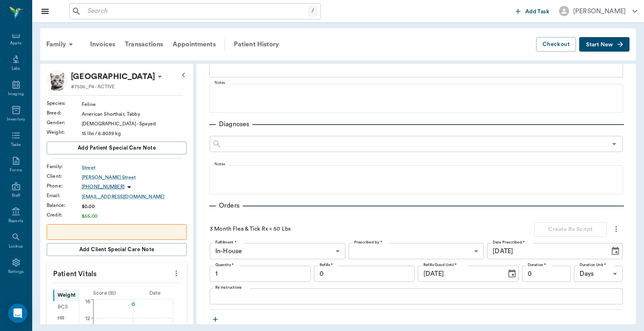
scroll to position [60, 0]
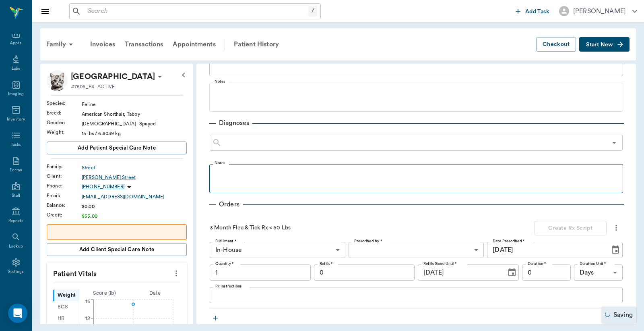
type input "1.00"
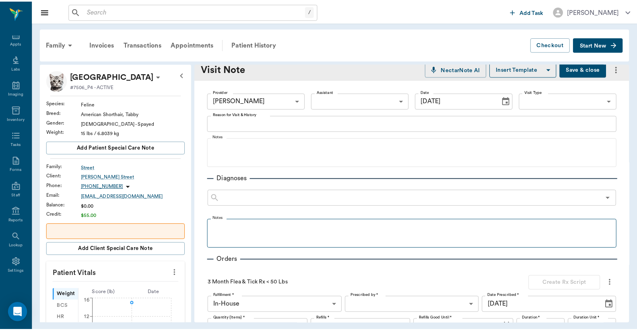
scroll to position [0, 0]
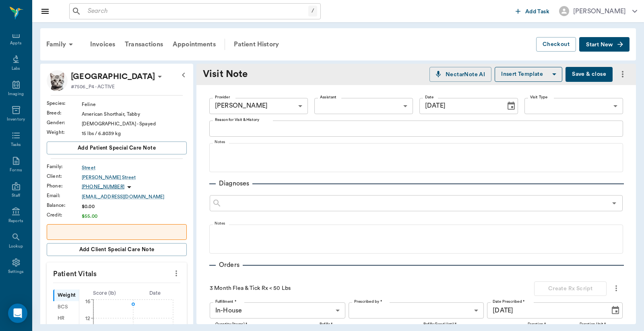
click at [579, 76] on button "Save & close" at bounding box center [589, 74] width 47 height 15
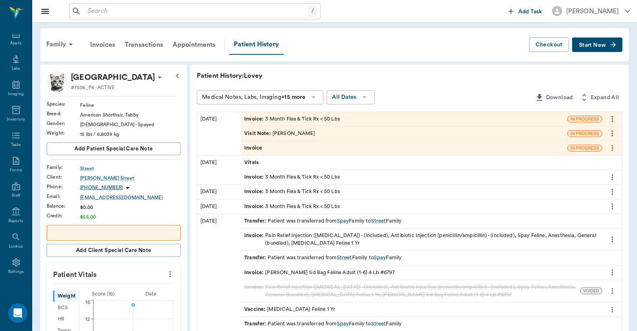
click at [587, 45] on span "Start New" at bounding box center [592, 45] width 27 height 0
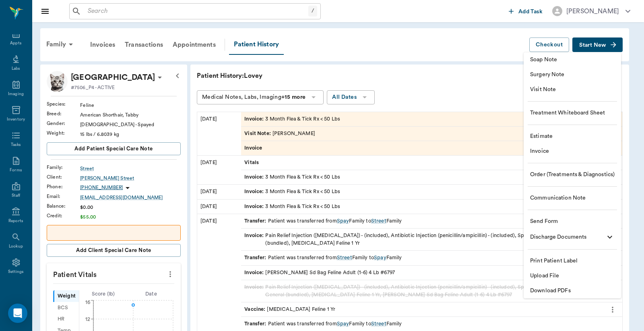
click at [542, 152] on span "Invoice" at bounding box center [572, 151] width 85 height 8
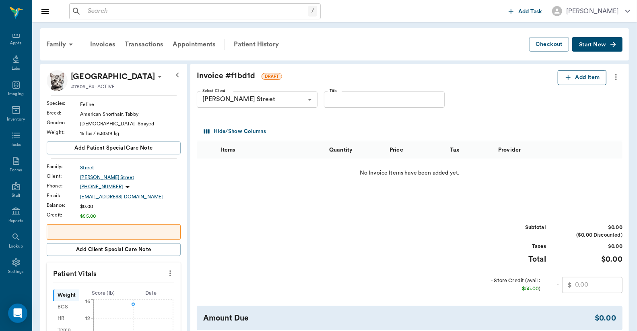
click at [586, 81] on button "Add Item" at bounding box center [582, 77] width 49 height 15
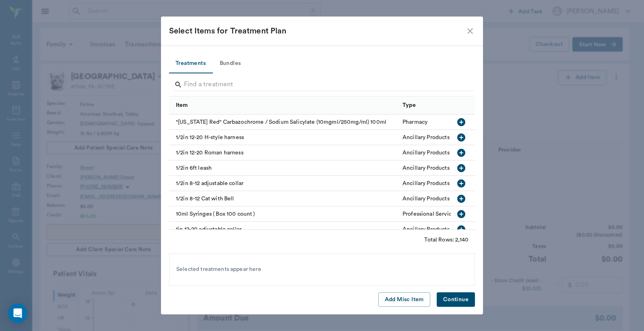
click at [469, 27] on icon "close" at bounding box center [471, 31] width 10 height 10
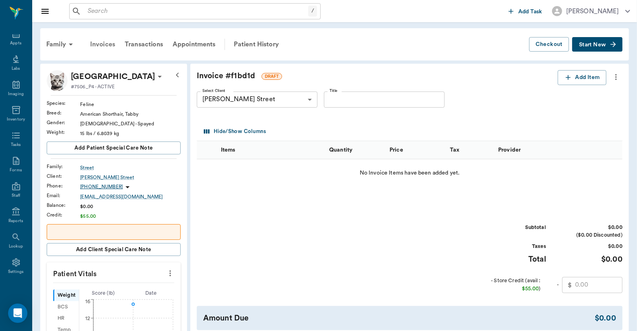
click at [105, 43] on div "Invoices" at bounding box center [102, 44] width 35 height 19
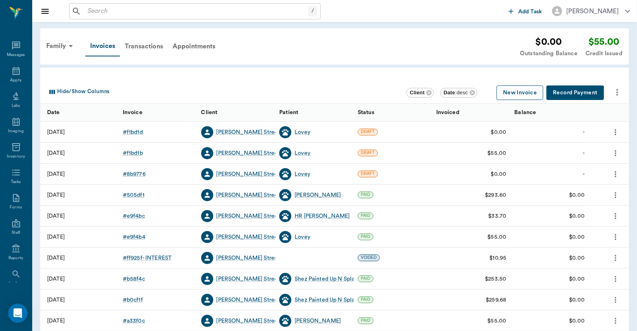
scroll to position [37, 0]
click at [520, 95] on button "New Invoice" at bounding box center [520, 92] width 47 height 15
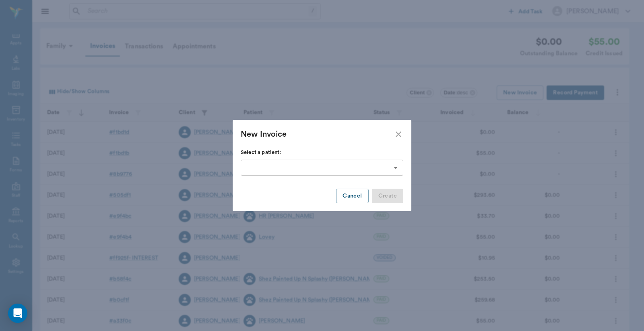
click at [395, 166] on body "/ ​ Add Task Dr. Bert Ellsworth Nectar Messages Appts Labs Imaging Inventory Ta…" at bounding box center [322, 236] width 644 height 473
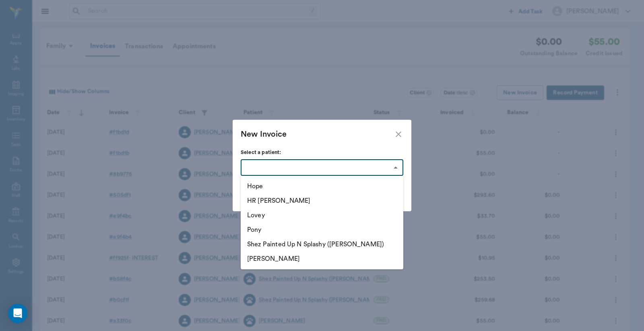
click at [295, 203] on li "HR Alexandra" at bounding box center [322, 200] width 163 height 14
type input "67dc5c114116a49a37cf2d43"
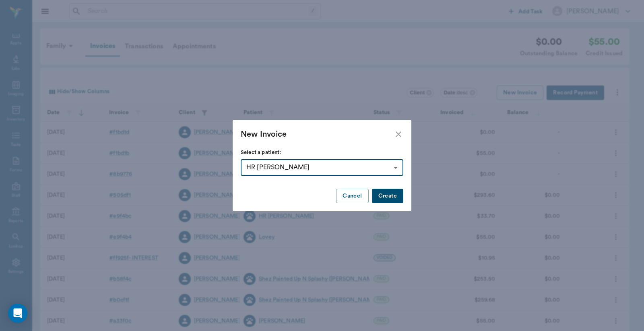
click at [389, 196] on button "Create" at bounding box center [387, 195] width 31 height 15
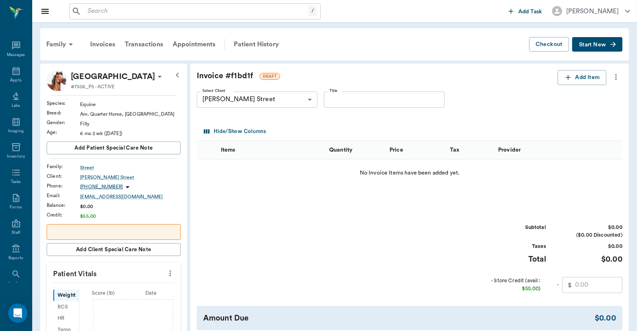
scroll to position [37, 0]
click at [586, 79] on button "Add Item" at bounding box center [582, 77] width 49 height 15
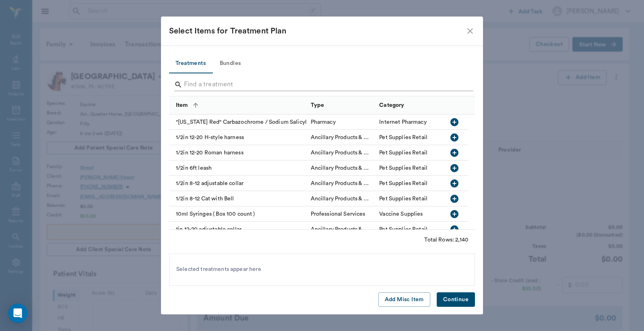
click at [187, 84] on input "Search" at bounding box center [322, 84] width 277 height 13
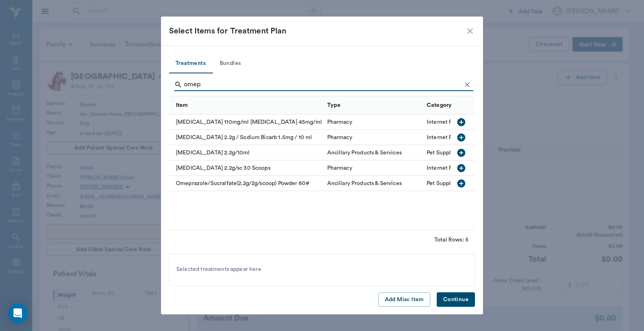
type input "omep"
click at [470, 31] on icon "close" at bounding box center [471, 31] width 6 height 6
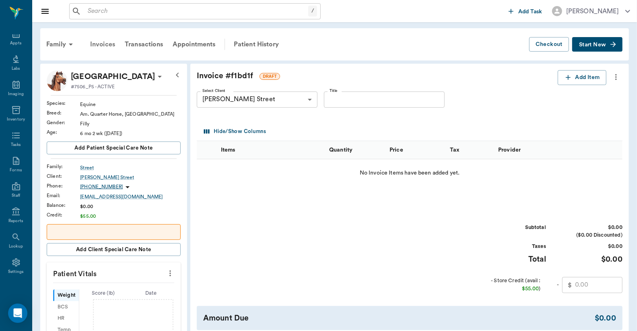
click at [107, 45] on div "Invoices" at bounding box center [102, 44] width 35 height 19
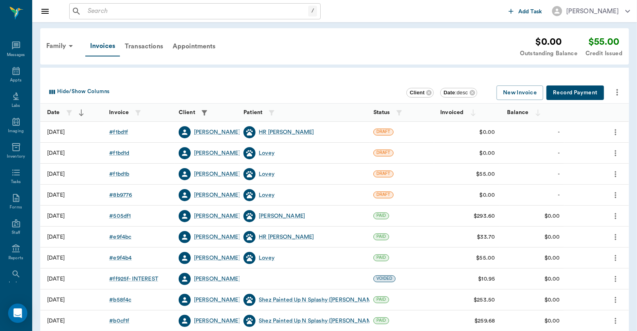
scroll to position [37, 0]
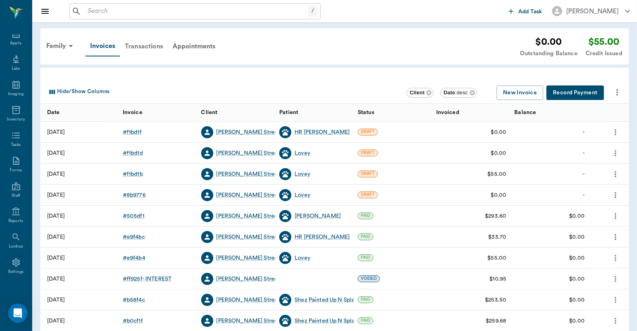
click at [141, 46] on div "Transactions" at bounding box center [144, 46] width 48 height 19
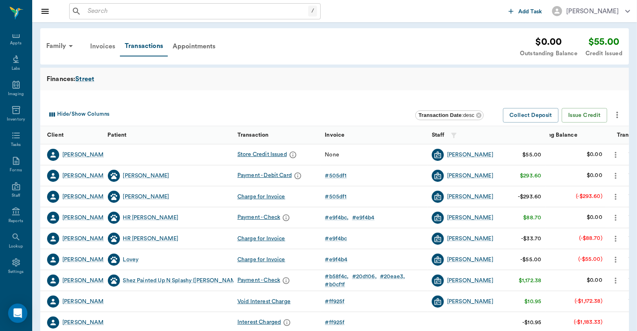
click at [101, 45] on div "Invoices" at bounding box center [102, 46] width 35 height 19
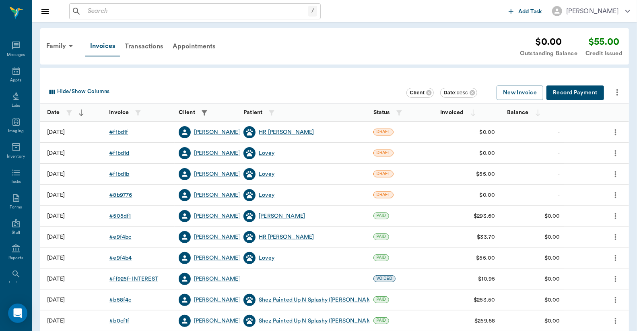
scroll to position [37, 0]
click at [120, 131] on div "# f1bd1f" at bounding box center [118, 132] width 19 height 8
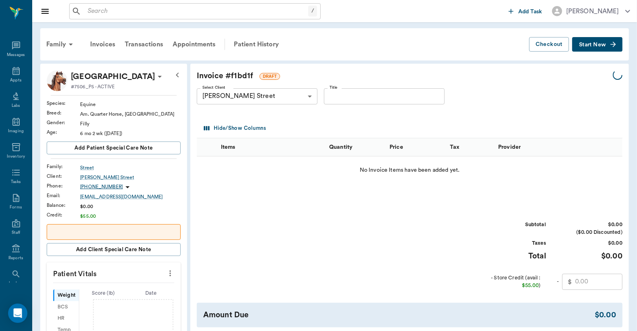
scroll to position [37, 0]
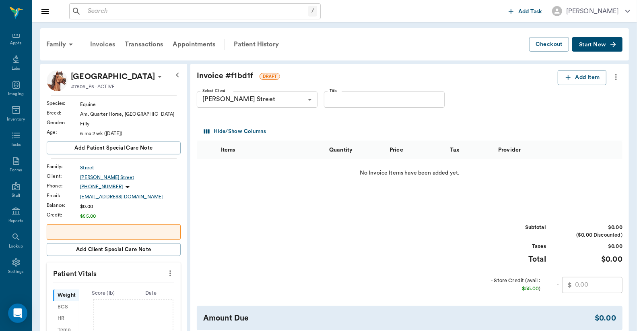
click at [109, 43] on div "Invoices" at bounding box center [102, 44] width 35 height 19
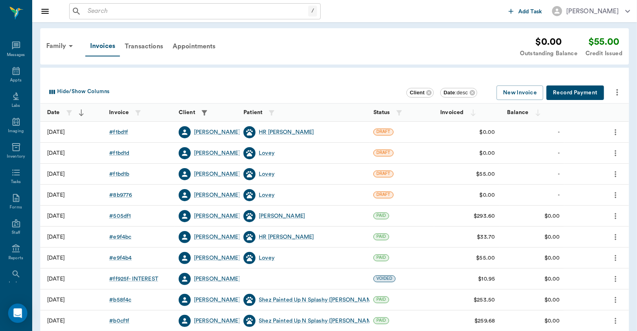
scroll to position [37, 0]
click at [122, 132] on div "# f1bd1f" at bounding box center [118, 132] width 19 height 8
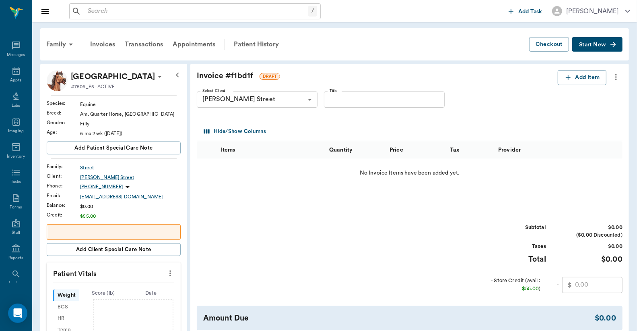
scroll to position [37, 0]
click at [580, 81] on button "Add Item" at bounding box center [582, 77] width 49 height 15
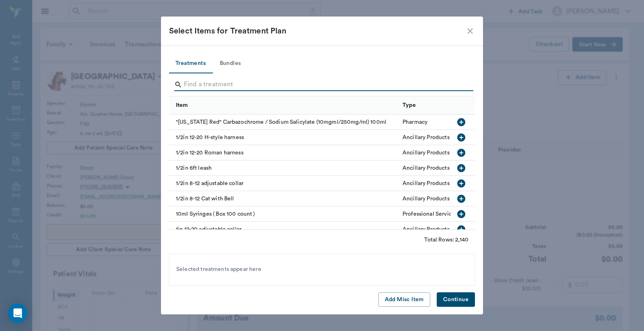
click at [188, 83] on input "Search" at bounding box center [322, 84] width 277 height 13
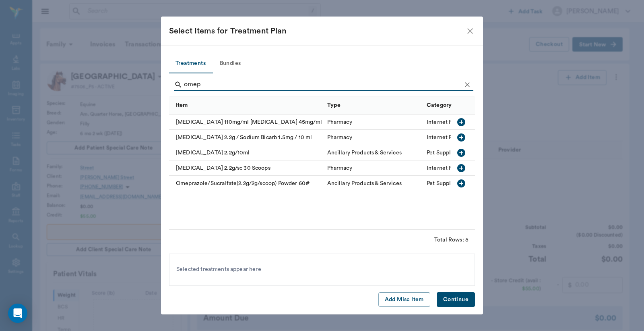
type input "omep"
click at [461, 151] on icon "button" at bounding box center [462, 153] width 10 height 10
click at [457, 298] on button "Continue" at bounding box center [456, 299] width 38 height 15
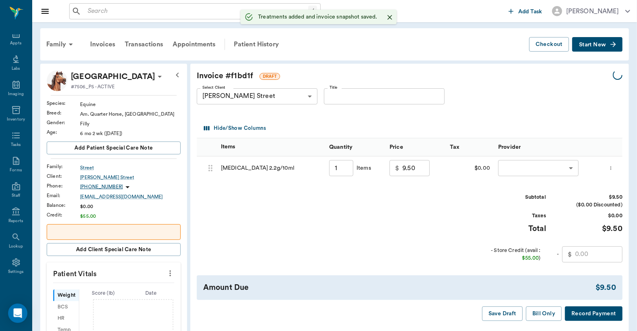
type input "1.00"
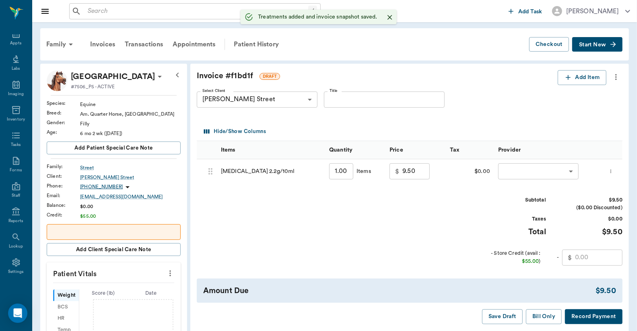
click at [528, 174] on body "/ ​ Add Task Dr. Bert Ellsworth Nectar Messages Appts Labs Imaging Inventory Ta…" at bounding box center [318, 297] width 637 height 595
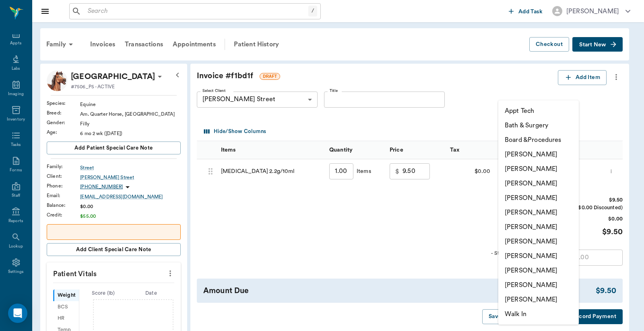
click at [528, 167] on li "Christy Dudley" at bounding box center [539, 168] width 81 height 14
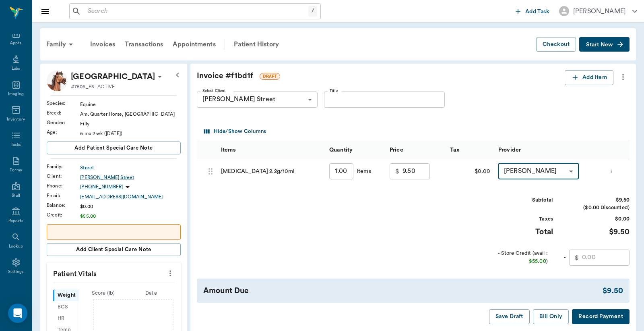
type input "none-63ec2e2852e12b0ba117910e"
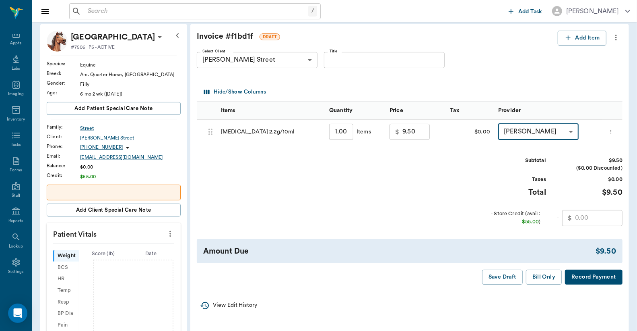
scroll to position [59, 0]
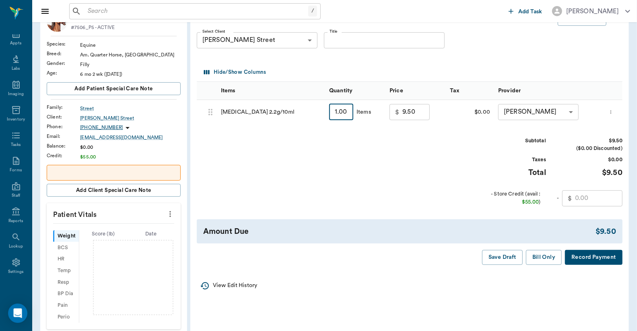
click at [335, 113] on input "1.00" at bounding box center [341, 112] width 24 height 16
type input "240"
type input "129.00"
type input "24"
type input "21.00"
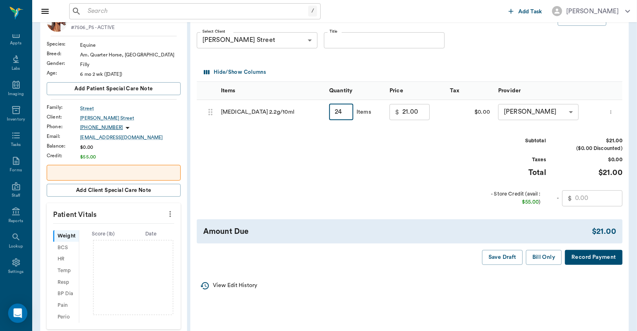
type input "2"
type input "10.00"
type input "2"
type input "0.00"
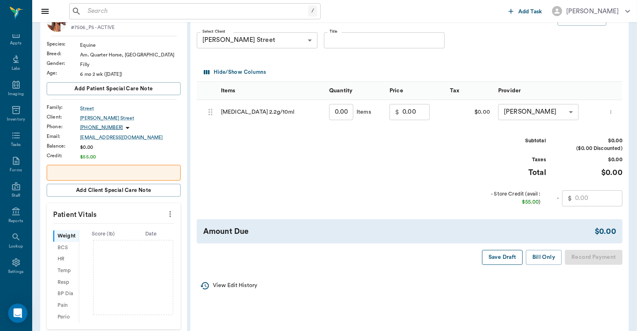
click at [491, 258] on button "Save Draft" at bounding box center [502, 257] width 41 height 15
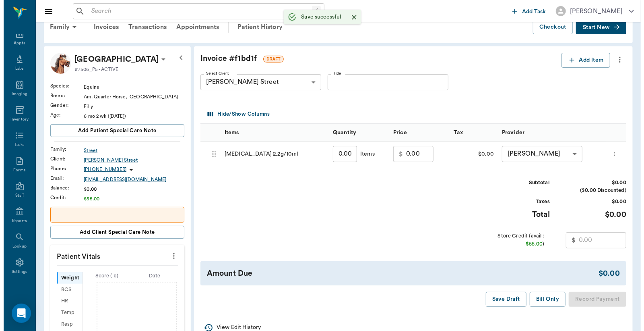
scroll to position [0, 0]
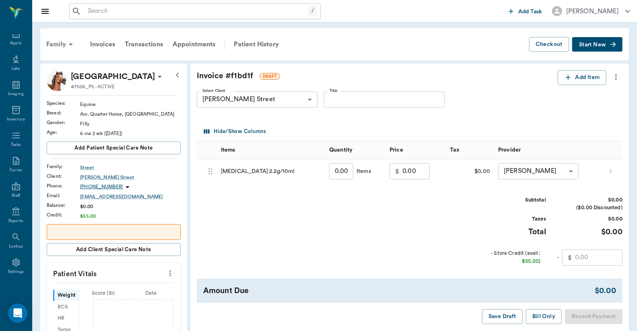
click at [61, 43] on div "Family" at bounding box center [60, 44] width 39 height 19
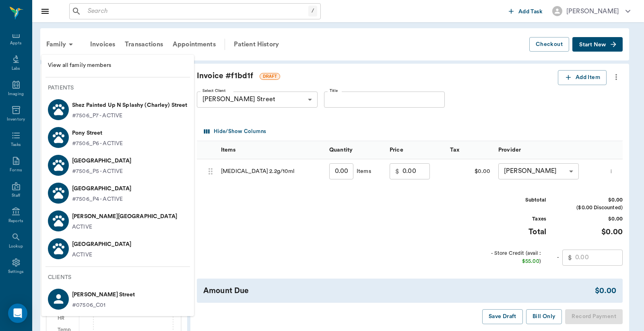
click at [59, 60] on li "View all family members" at bounding box center [117, 65] width 153 height 15
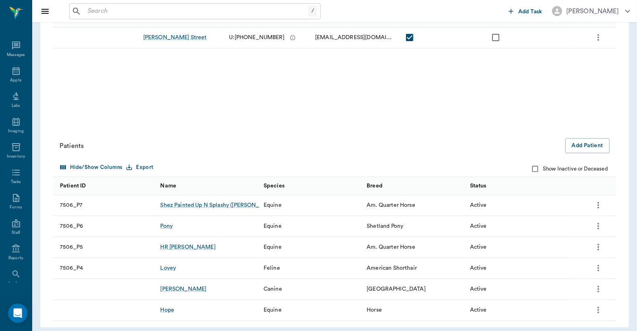
scroll to position [37, 0]
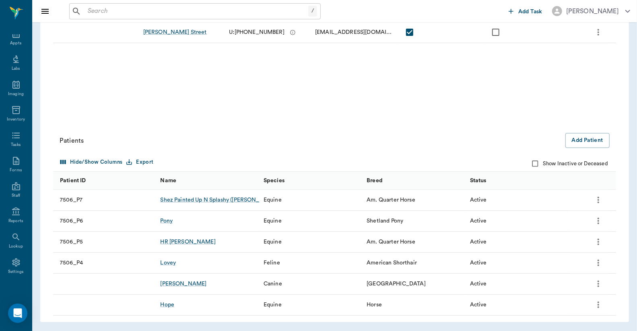
click at [536, 163] on input "Show Inactive or Deceased" at bounding box center [535, 163] width 15 height 15
checkbox input "true"
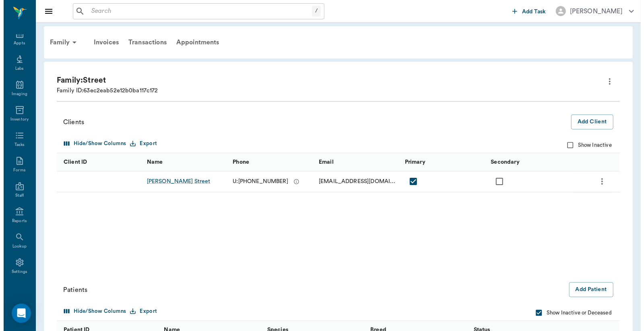
scroll to position [0, 0]
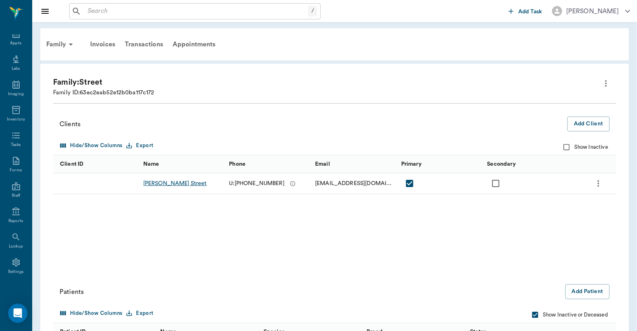
click at [157, 184] on div "[PERSON_NAME] Street" at bounding box center [175, 183] width 64 height 8
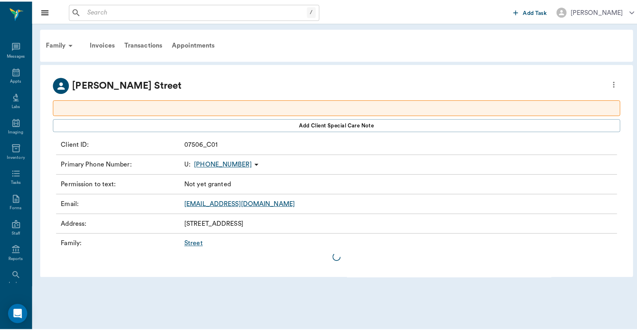
scroll to position [37, 0]
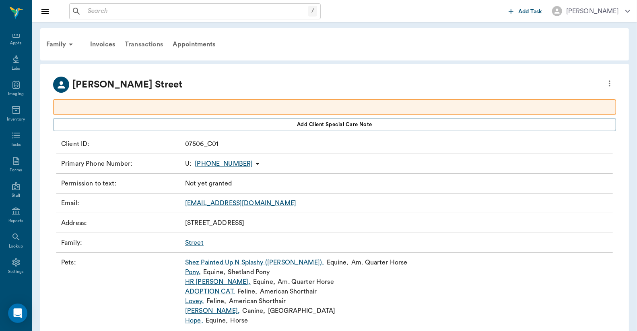
click at [149, 43] on div "Transactions" at bounding box center [144, 44] width 48 height 19
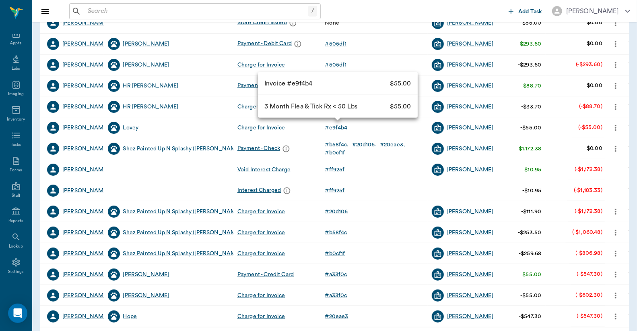
scroll to position [171, 0]
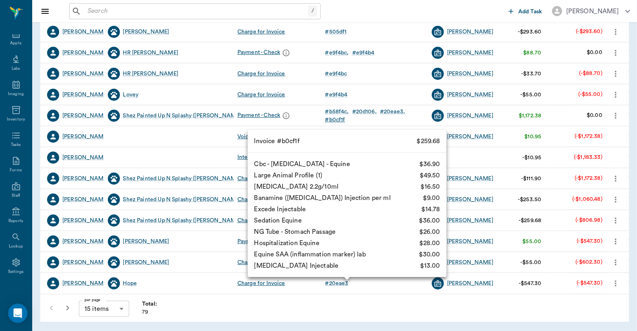
click at [339, 116] on div "# b0cf1f" at bounding box center [335, 120] width 20 height 8
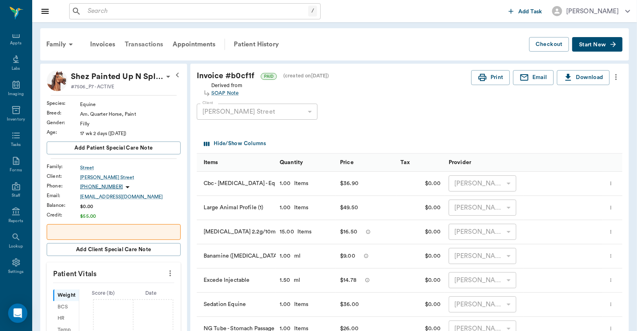
click at [155, 41] on div "Transactions" at bounding box center [144, 44] width 48 height 19
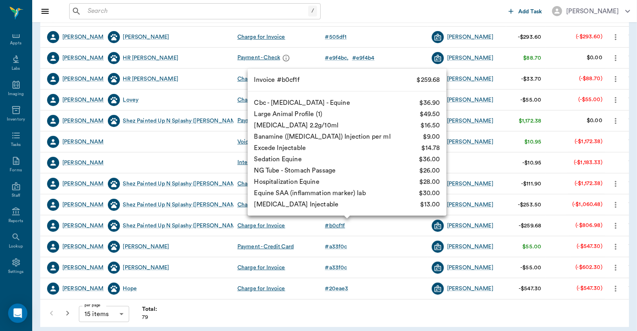
scroll to position [171, 0]
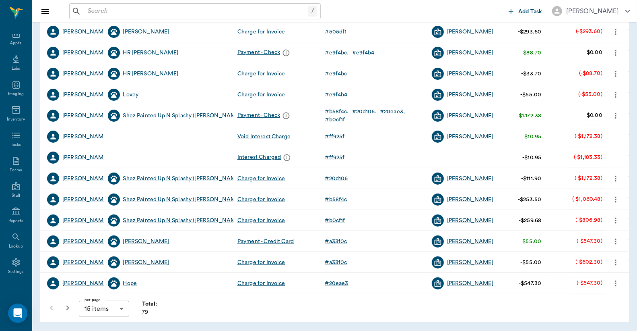
click at [67, 305] on icon "button" at bounding box center [68, 308] width 10 height 10
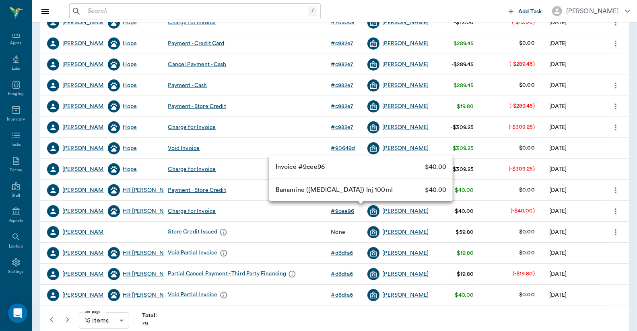
scroll to position [171, 0]
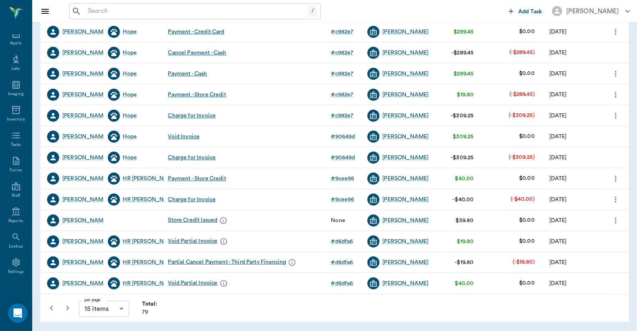
click at [67, 305] on icon "button" at bounding box center [68, 308] width 10 height 10
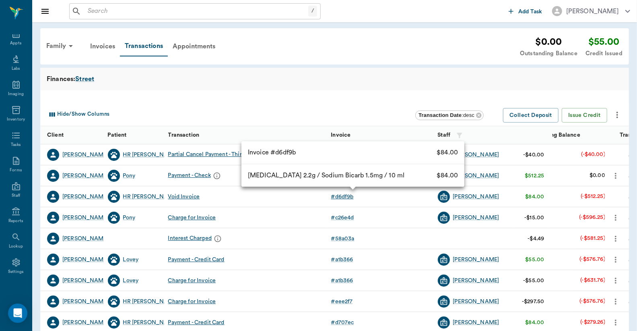
click at [341, 198] on div "# d6df9b" at bounding box center [342, 196] width 23 height 8
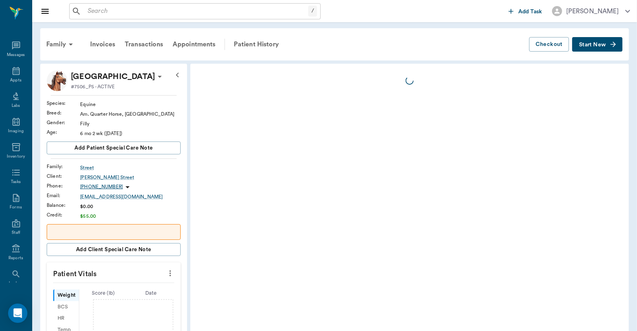
scroll to position [37, 0]
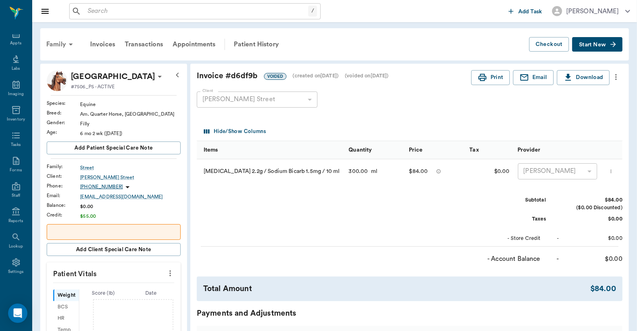
click at [65, 40] on div "Family" at bounding box center [60, 44] width 39 height 19
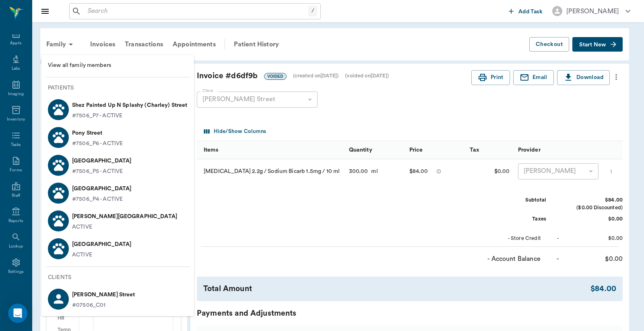
click at [98, 165] on p "HR Alexandra Street" at bounding box center [101, 160] width 59 height 13
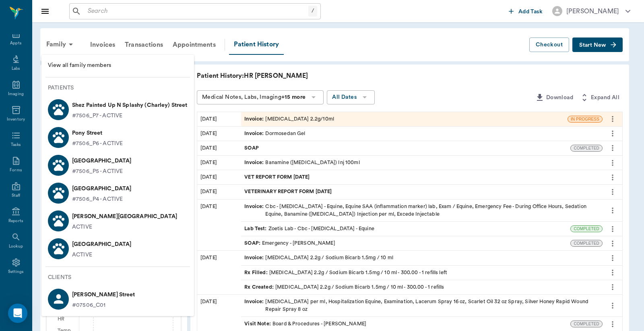
click at [285, 114] on div at bounding box center [322, 165] width 644 height 331
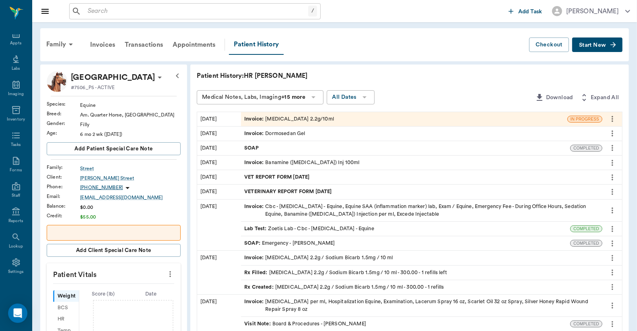
click at [287, 119] on div "Invoice : Omeprazole 2.2g/10ml" at bounding box center [289, 119] width 90 height 8
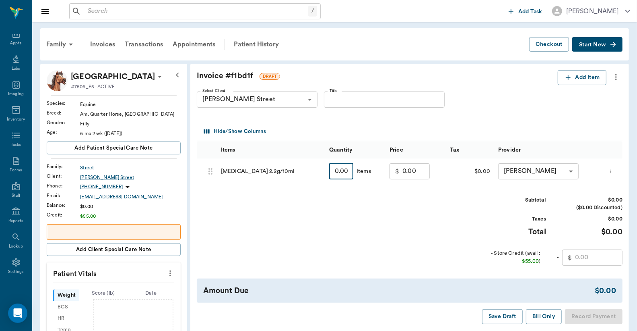
click at [349, 172] on input "0.00" at bounding box center [341, 171] width 24 height 16
type input "300"
type input "159.00"
type input "118"
type input "68.00"
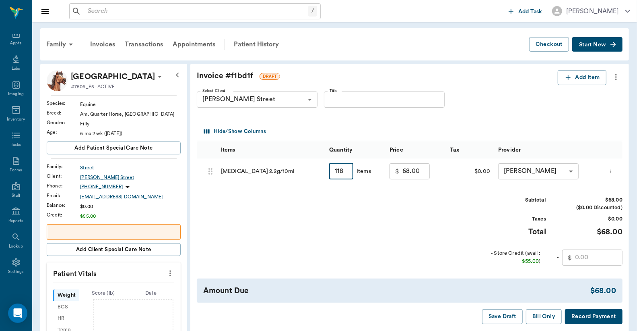
type input "118.00"
click at [598, 254] on input "text" at bounding box center [599, 257] width 48 height 16
type input "55.00"
click at [545, 313] on button "Bill Only" at bounding box center [544, 316] width 36 height 15
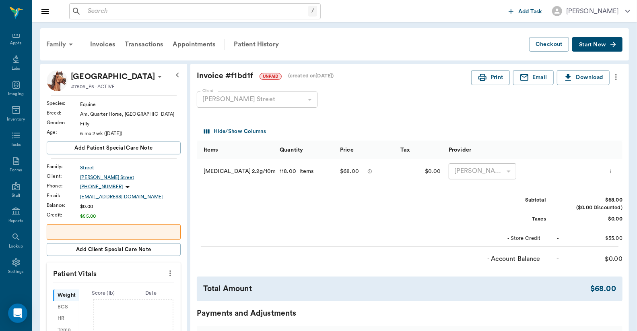
click at [57, 44] on div "Family" at bounding box center [60, 44] width 39 height 19
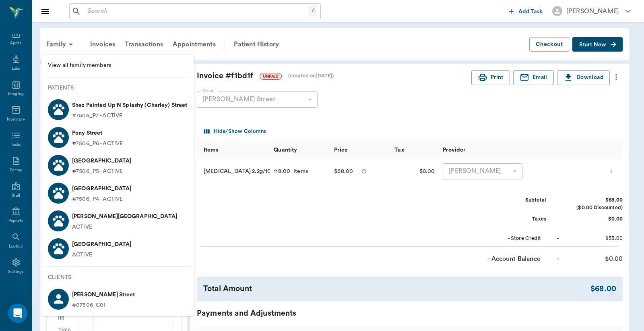
click at [83, 215] on p "Thomas Street" at bounding box center [124, 216] width 105 height 13
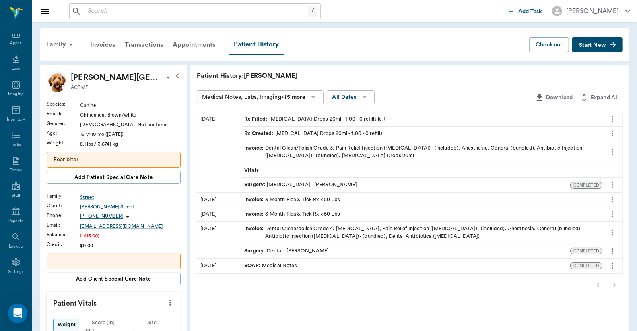
click at [593, 48] on button "Start New" at bounding box center [598, 44] width 50 height 15
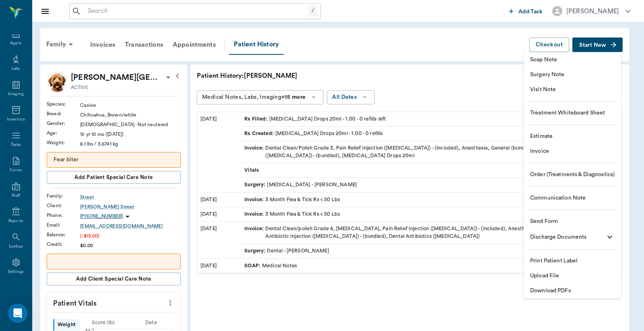
click at [544, 154] on span "Invoice" at bounding box center [572, 151] width 85 height 8
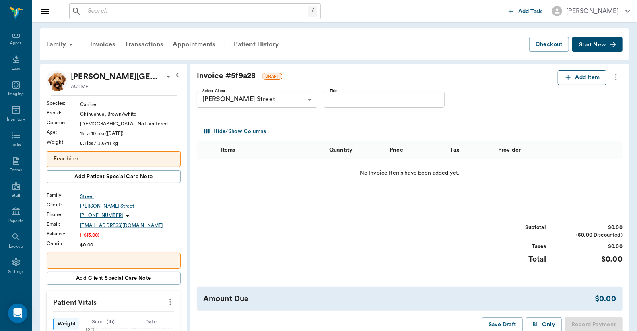
click at [576, 81] on button "Add Item" at bounding box center [582, 77] width 49 height 15
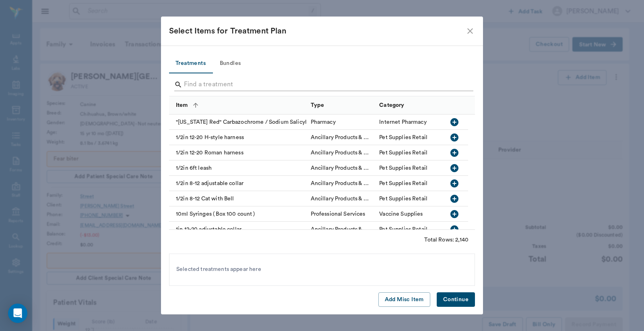
click at [296, 83] on input "Search" at bounding box center [322, 84] width 277 height 13
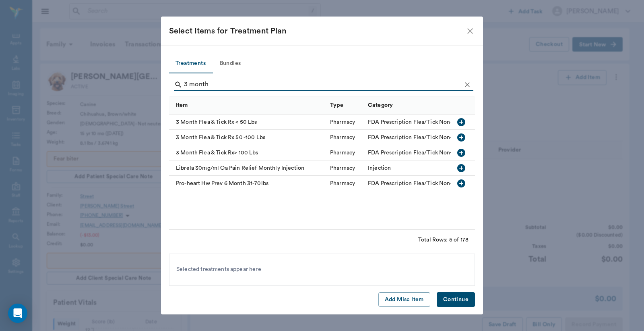
type input "3 month"
click at [401, 120] on div "FDA Prescription Flea/Tick Non-HW Parasite Control" at bounding box center [436, 122] width 137 height 8
click at [451, 298] on button "Continue" at bounding box center [456, 299] width 38 height 15
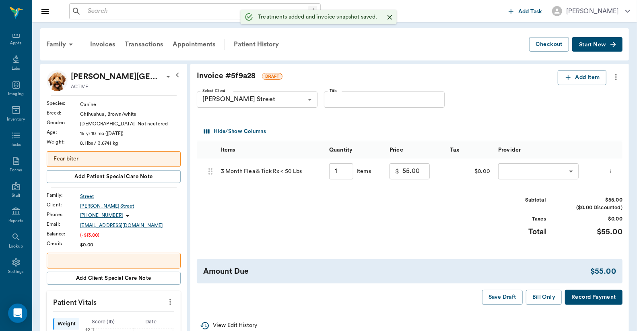
type input "1.00"
click at [513, 175] on body "/ ​ Add Task Dr. Bert Ellsworth Nectar Messages Appts Labs Imaging Inventory Ta…" at bounding box center [318, 304] width 637 height 609
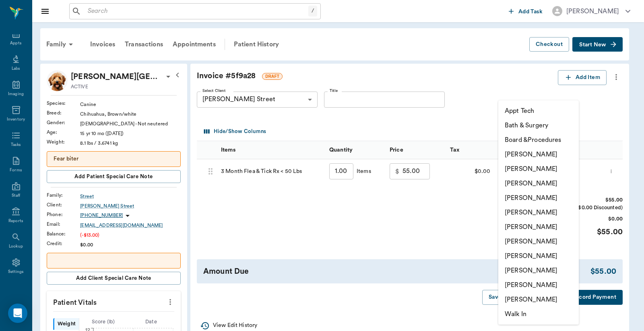
click at [515, 283] on li "Lorean Lingle" at bounding box center [539, 284] width 81 height 14
type input "none-63ec2ece52e12b0ba117cc90"
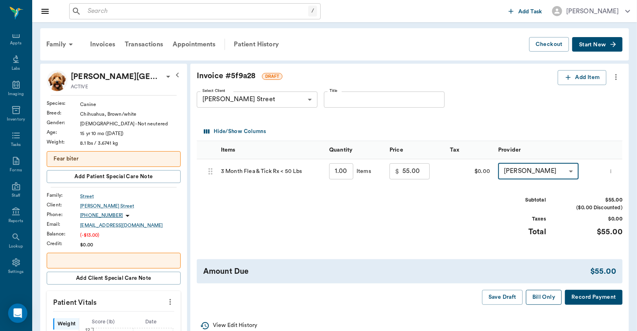
click at [540, 296] on button "Bill Only" at bounding box center [544, 297] width 36 height 15
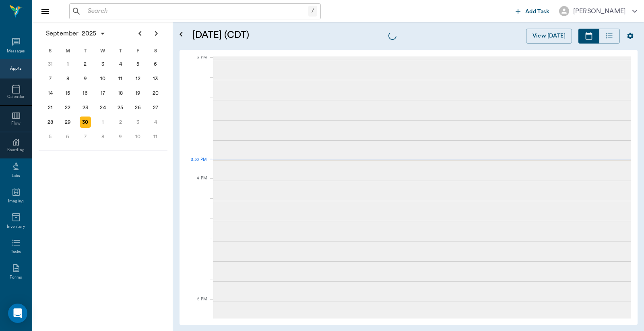
scroll to position [846, 0]
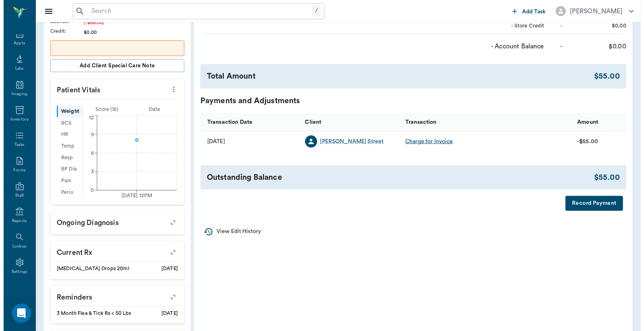
scroll to position [238, 0]
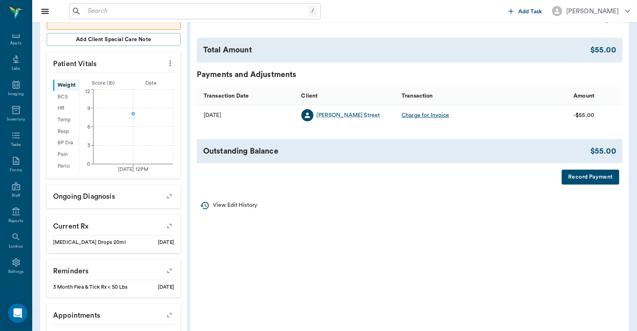
click at [572, 170] on button "Record Payment" at bounding box center [591, 177] width 58 height 15
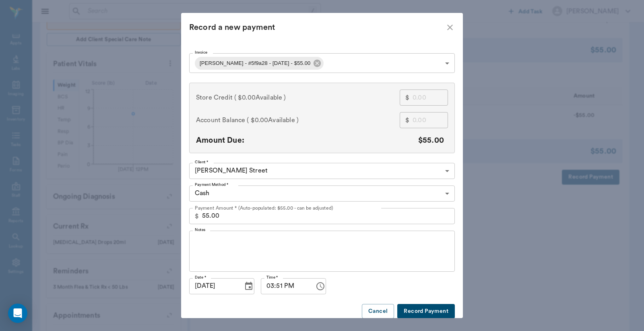
click at [307, 61] on body "/ ​ Add Task [PERSON_NAME] Nectar Messages Appts Labs Imaging Inventory Tasks F…" at bounding box center [322, 66] width 644 height 609
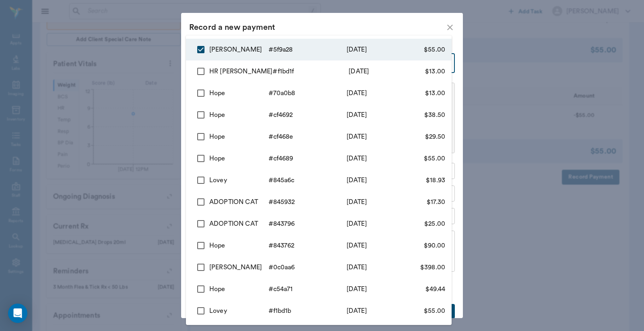
click at [192, 68] on input "checkbox" at bounding box center [200, 71] width 17 height 17
checkbox input "true"
type input "68dc42c6fd7ed29a425f9a28,68dc409f2749799303f1bd1f"
type input "68.00"
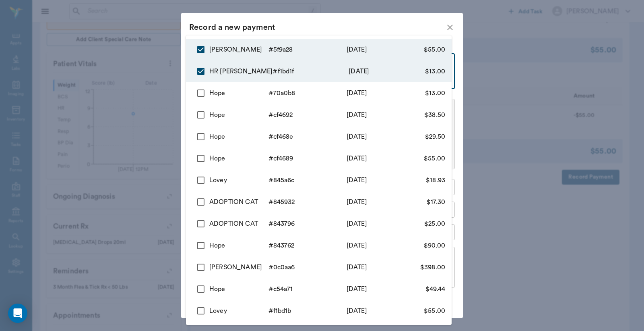
click at [167, 58] on div at bounding box center [322, 165] width 644 height 331
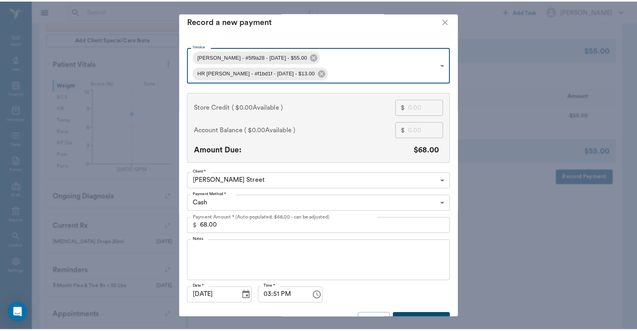
scroll to position [8, 0]
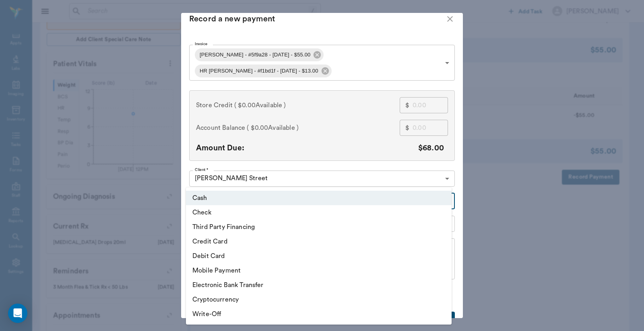
click at [267, 186] on body "/ ​ Add Task [PERSON_NAME] Nectar Messages Appts Labs Imaging Inventory Tasks F…" at bounding box center [322, 66] width 644 height 609
click at [212, 207] on li "Check" at bounding box center [319, 212] width 266 height 14
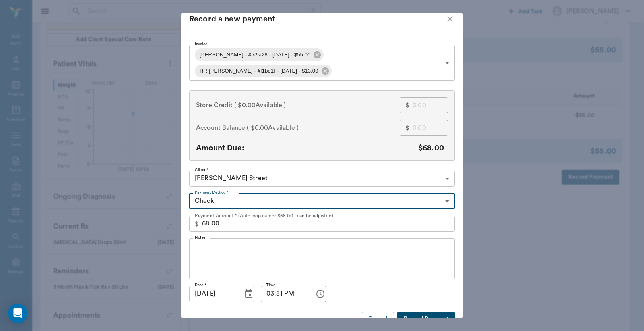
type input "CHECK"
click at [220, 244] on textarea "Notes" at bounding box center [322, 258] width 254 height 28
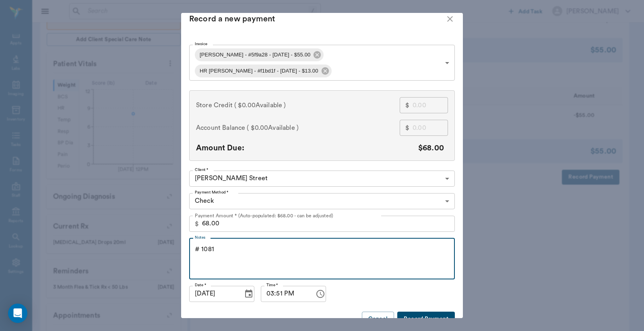
type textarea "# 1081"
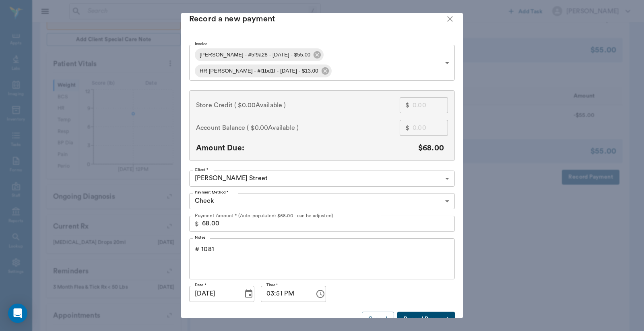
click at [410, 311] on button "Record Payment" at bounding box center [426, 318] width 58 height 15
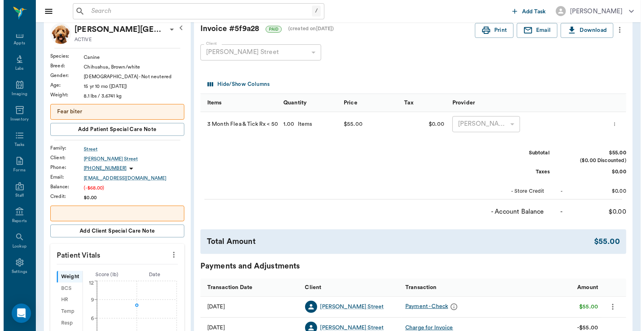
scroll to position [0, 0]
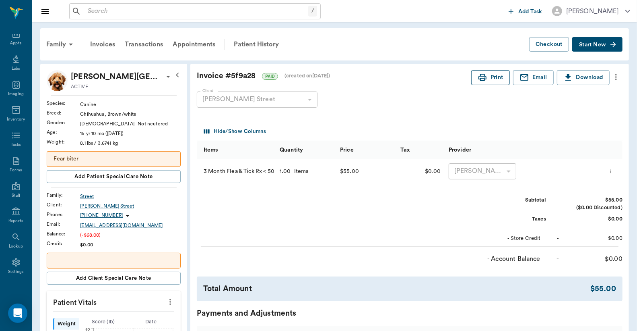
click at [489, 74] on button "Print" at bounding box center [491, 77] width 39 height 15
click at [144, 45] on div "Transactions" at bounding box center [144, 44] width 48 height 19
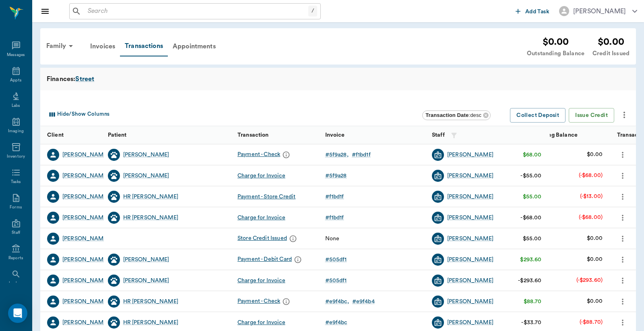
scroll to position [37, 0]
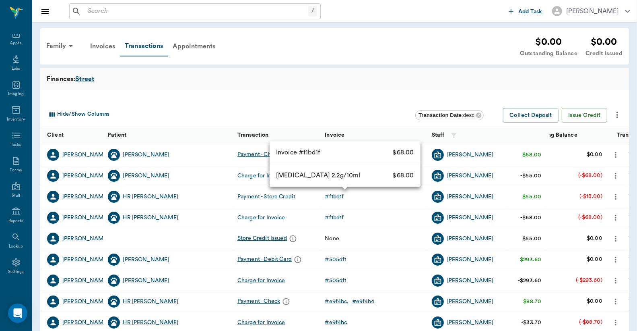
click at [338, 196] on div "# f1bd1f" at bounding box center [334, 196] width 19 height 8
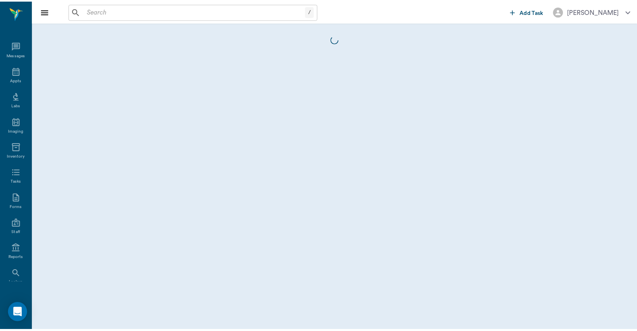
scroll to position [37, 0]
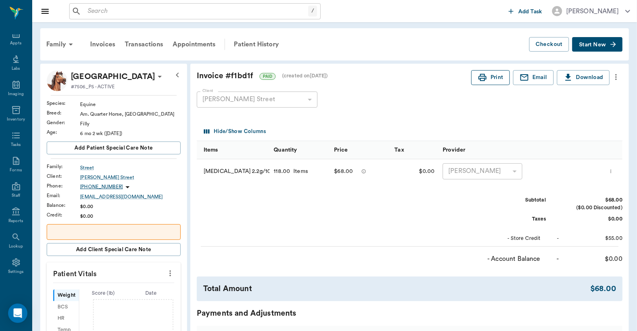
click at [498, 78] on button "Print" at bounding box center [491, 77] width 39 height 15
click at [51, 41] on div "Family" at bounding box center [60, 44] width 39 height 19
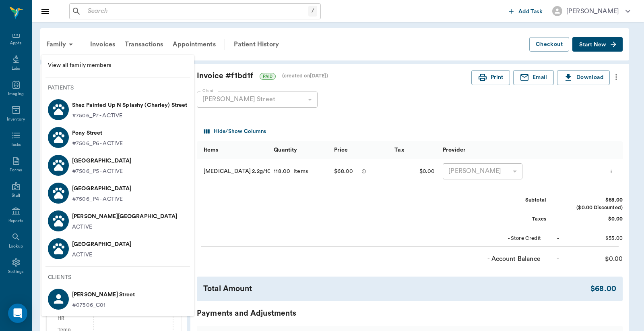
click at [95, 66] on span "View all family members" at bounding box center [118, 65] width 140 height 8
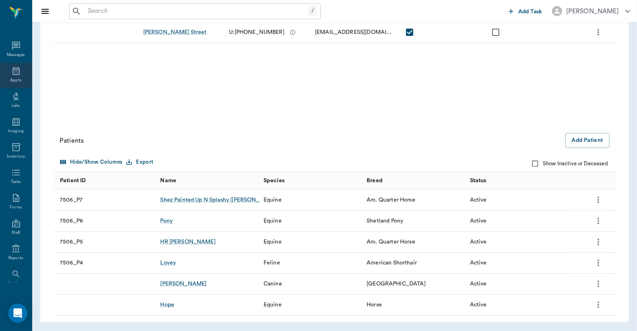
click at [18, 73] on div "Appts" at bounding box center [16, 75] width 32 height 25
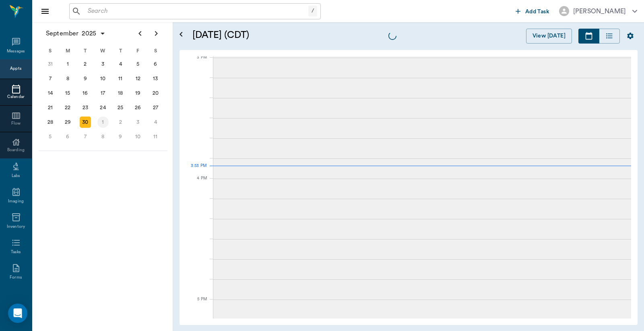
scroll to position [847, 0]
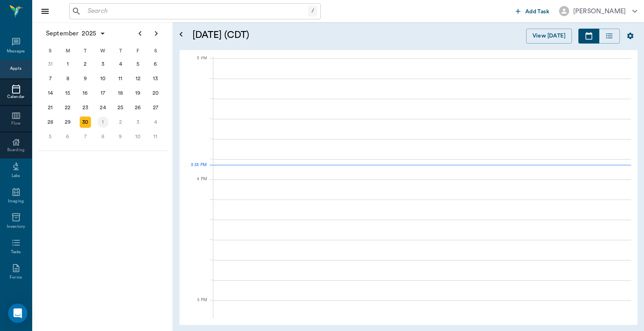
click at [100, 116] on div "1" at bounding box center [102, 121] width 11 height 11
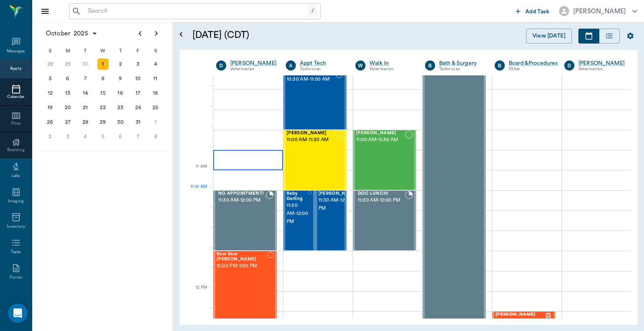
scroll to position [238, 0]
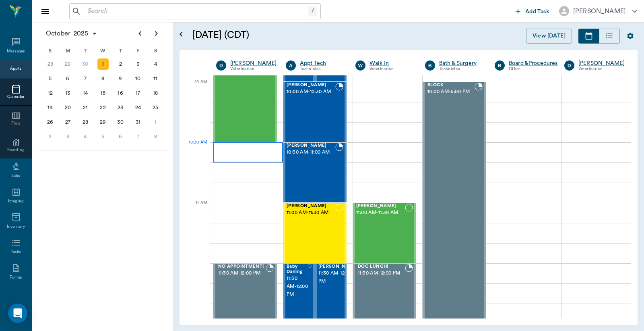
click at [247, 153] on div at bounding box center [248, 152] width 70 height 20
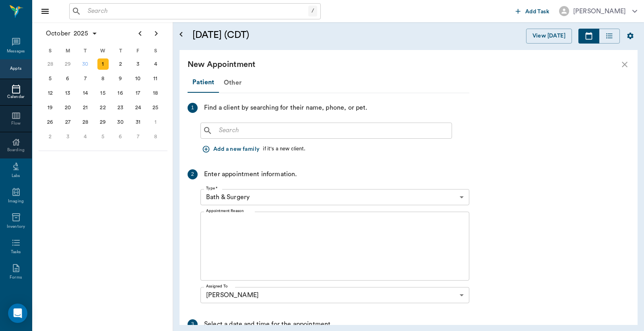
click at [225, 126] on input "text" at bounding box center [332, 130] width 233 height 11
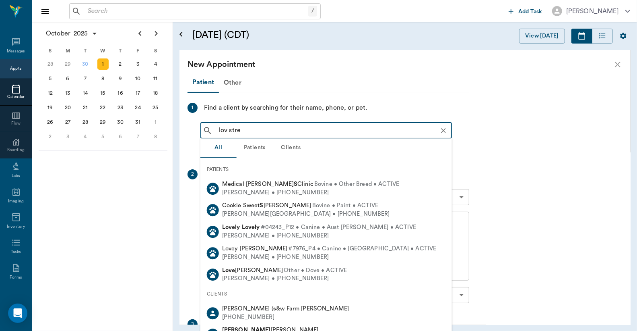
type input "lov stree"
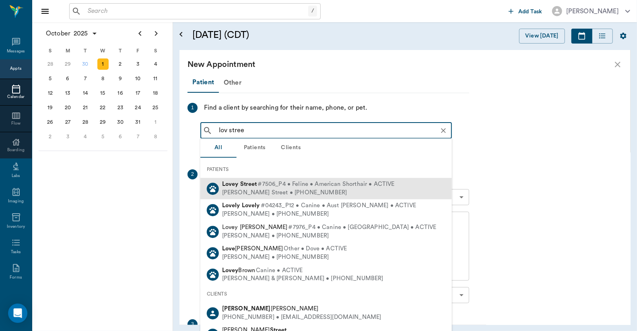
click at [230, 186] on b "Lovey" at bounding box center [230, 184] width 17 height 6
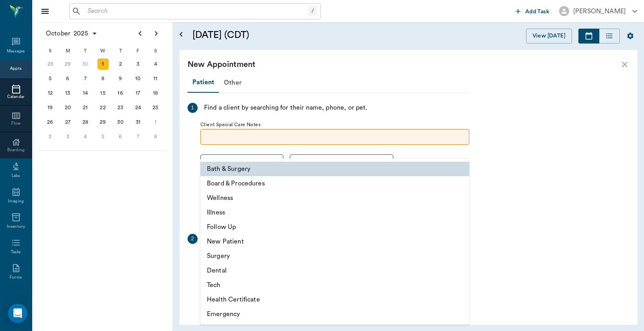
click at [243, 256] on body "/ ​ Add Task Dr. Bert Ellsworth Nectar Messages Appts Calendar Flow Boarding La…" at bounding box center [322, 165] width 644 height 331
click at [223, 207] on li "Illness" at bounding box center [335, 212] width 269 height 14
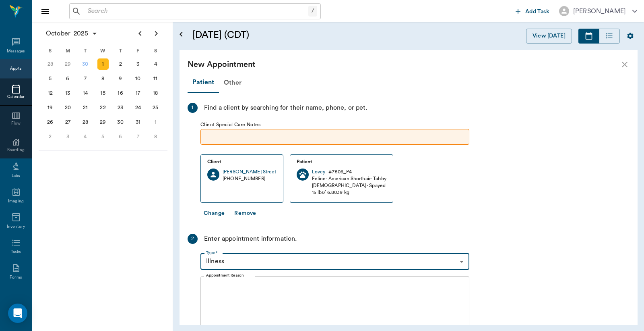
type input "65d2be4f46e3a538d89b8c15"
type input "11:00 AM"
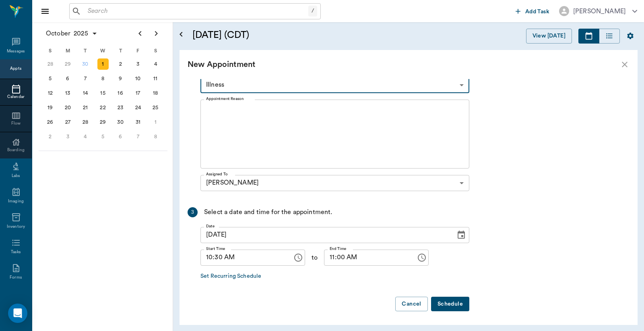
scroll to position [177, 0]
click at [258, 126] on textarea "Appointment Reason" at bounding box center [335, 133] width 258 height 56
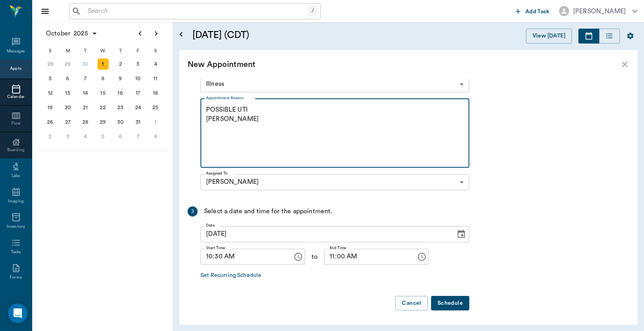
type textarea "POSSIBLE UTI LORY"
click at [441, 297] on button "Schedule" at bounding box center [450, 303] width 38 height 15
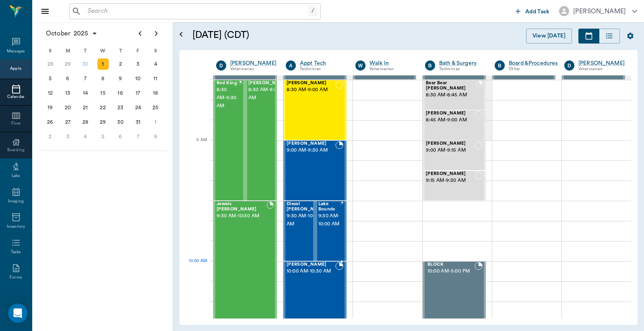
scroll to position [0, 0]
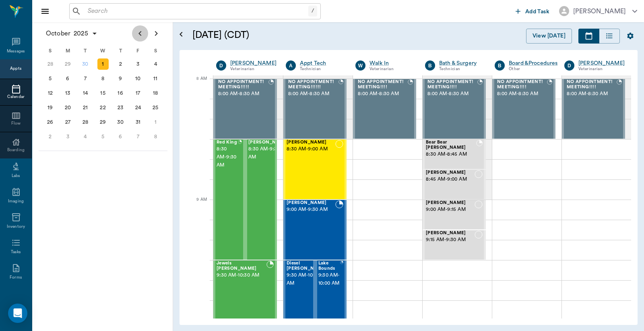
click at [140, 33] on icon "Previous page" at bounding box center [140, 34] width 10 height 10
click at [84, 120] on div "30" at bounding box center [85, 121] width 11 height 11
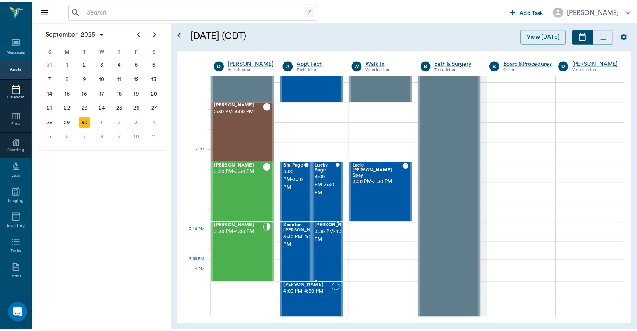
scroll to position [775, 0]
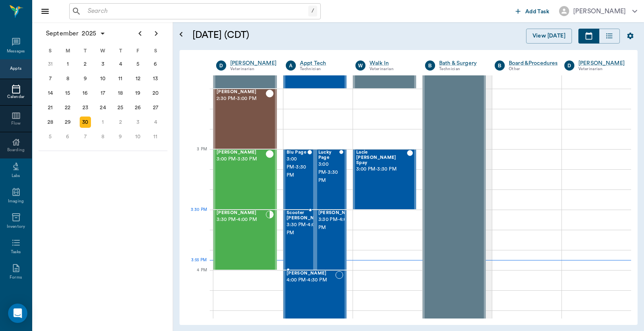
click at [300, 229] on span "3:30 PM - 4:00 PM" at bounding box center [307, 229] width 40 height 16
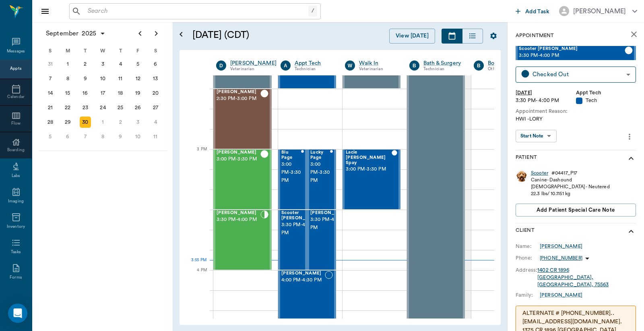
click at [536, 173] on div "Scooter" at bounding box center [539, 173] width 17 height 7
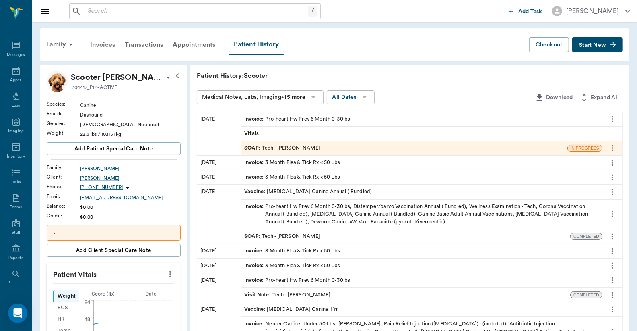
click at [110, 45] on div "Invoices" at bounding box center [102, 44] width 35 height 19
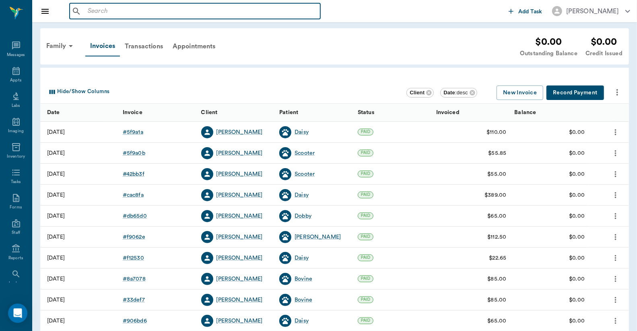
click at [90, 10] on input "text" at bounding box center [201, 11] width 233 height 11
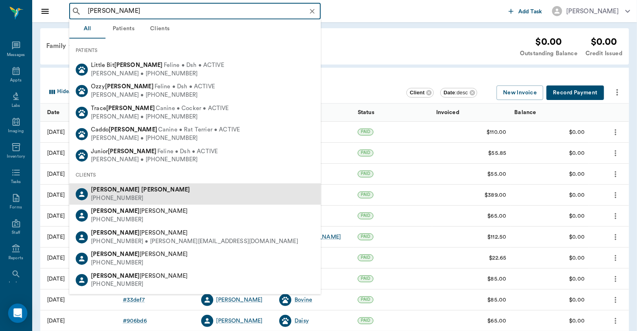
click at [125, 197] on div "(903) 824-1461" at bounding box center [140, 198] width 99 height 8
type input "Kelli Welch"
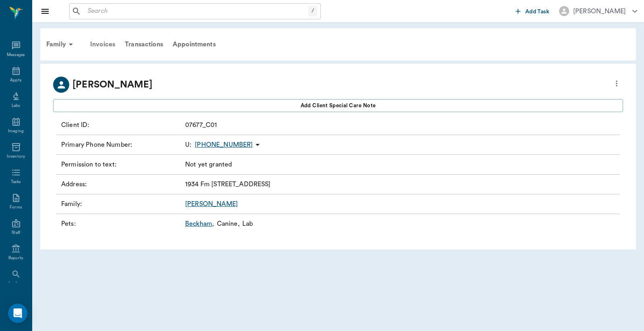
click at [104, 43] on div "Invoices" at bounding box center [102, 44] width 35 height 19
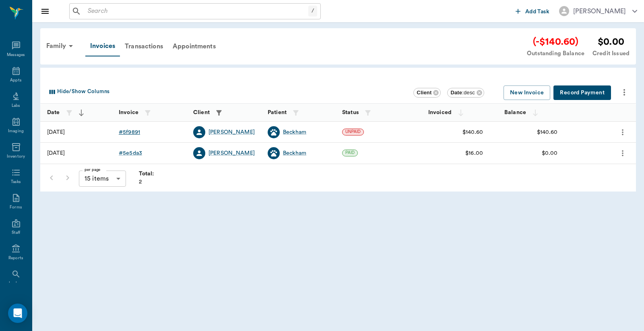
click at [132, 133] on div "# 5f9891" at bounding box center [129, 132] width 21 height 8
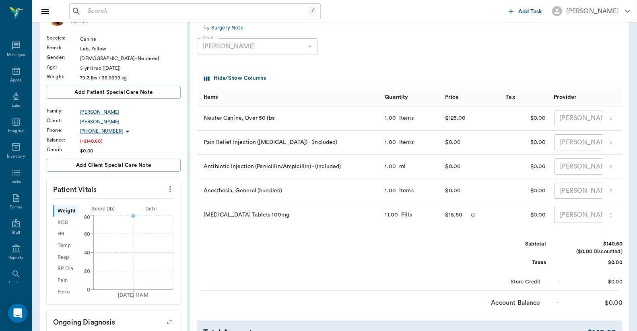
scroll to position [59, 0]
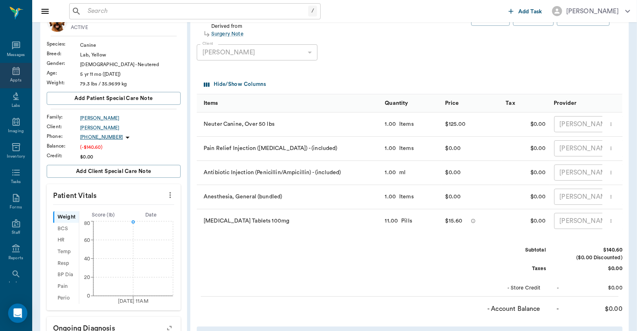
click at [12, 79] on div "Appts" at bounding box center [15, 80] width 11 height 6
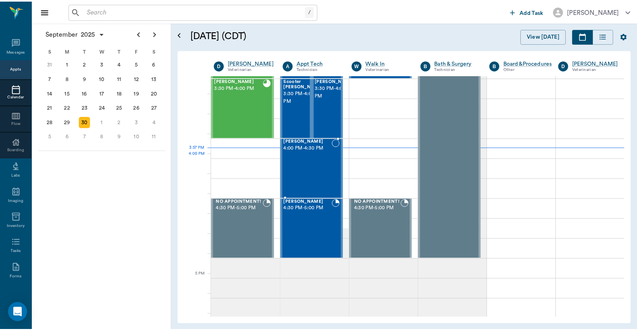
scroll to position [847, 0]
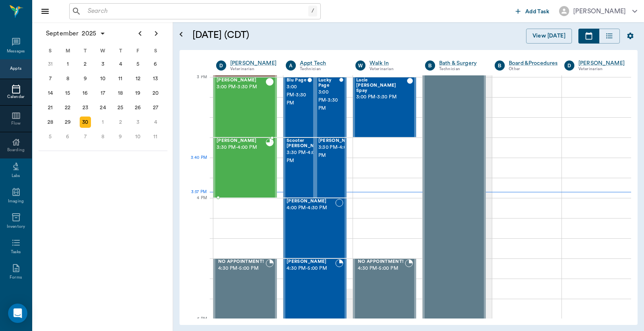
click at [238, 162] on div "[PERSON_NAME] 3:30 PM - 4:00 PM" at bounding box center [241, 167] width 49 height 59
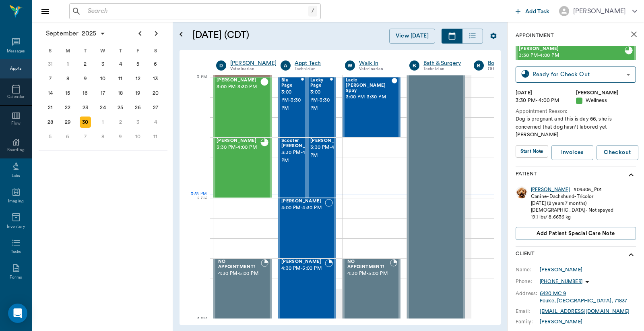
click at [534, 186] on div "[PERSON_NAME]" at bounding box center [550, 189] width 39 height 7
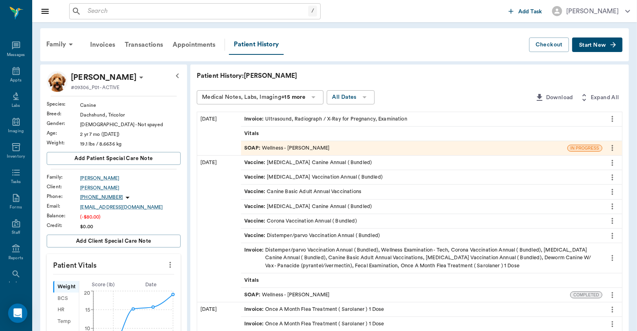
click at [314, 118] on div "Invoice : Ultrasound, Radiograph / X-Ray for Pregnancy, Examination" at bounding box center [325, 119] width 163 height 8
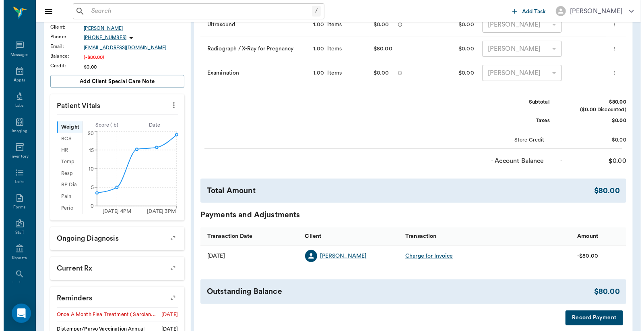
scroll to position [179, 0]
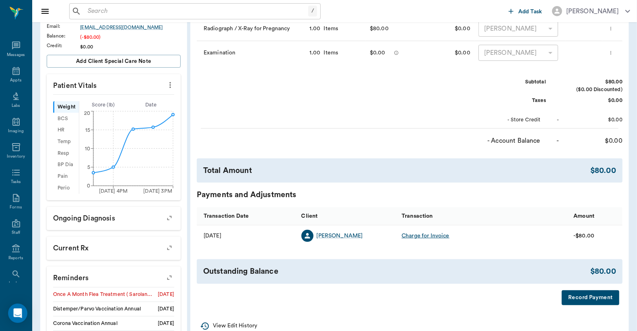
click at [583, 297] on button "Record Payment" at bounding box center [591, 297] width 58 height 15
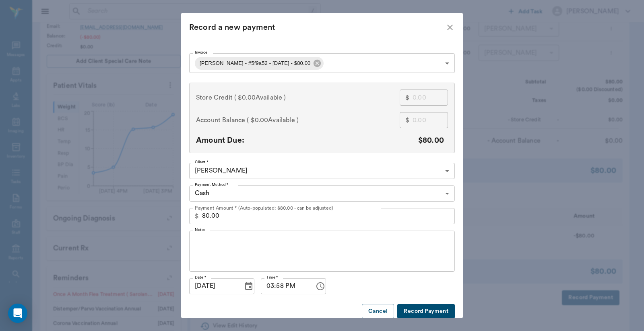
click at [445, 192] on body "/ ​ Add Task Dr. Bert Ellsworth Nectar Messages Appts Labs Imaging Inventory Ta…" at bounding box center [322, 121] width 644 height 600
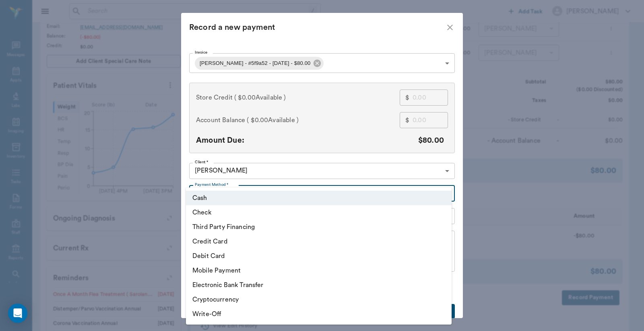
click at [218, 259] on li "Debit Card" at bounding box center [319, 255] width 266 height 14
type input "DEBIT_CARD"
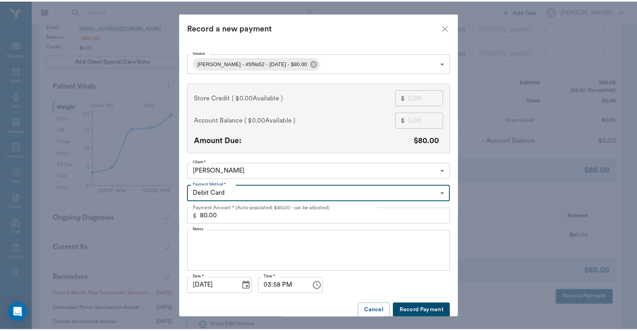
scroll to position [8, 0]
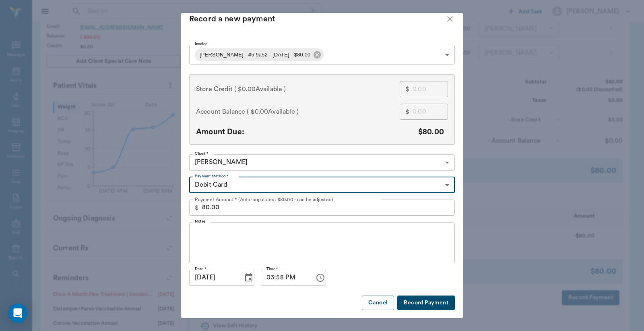
click at [418, 302] on button "Record Payment" at bounding box center [426, 302] width 58 height 15
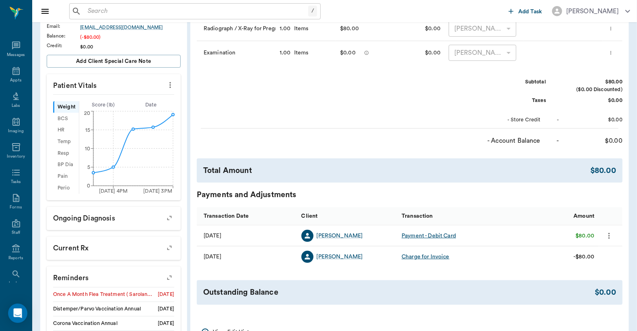
scroll to position [0, 0]
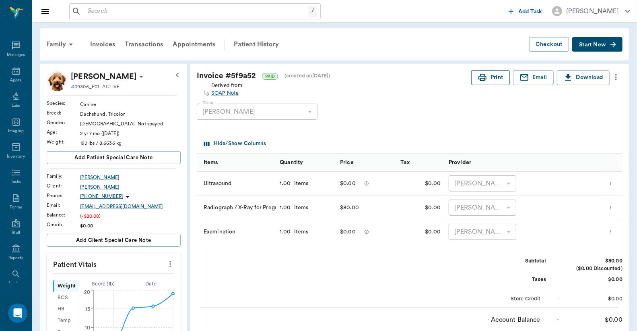
click at [480, 77] on icon "button" at bounding box center [483, 77] width 10 height 10
click at [90, 14] on input "text" at bounding box center [197, 11] width 224 height 11
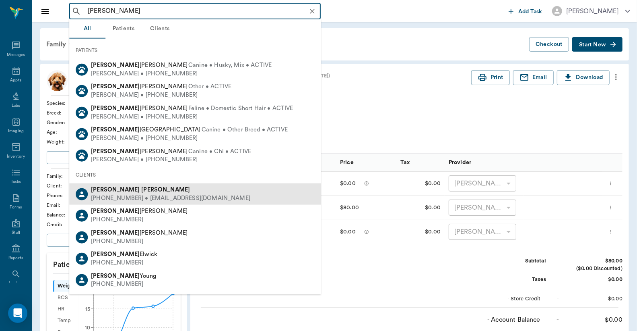
click at [140, 192] on div "Bob Burrows" at bounding box center [170, 190] width 159 height 8
type input "[PERSON_NAME]"
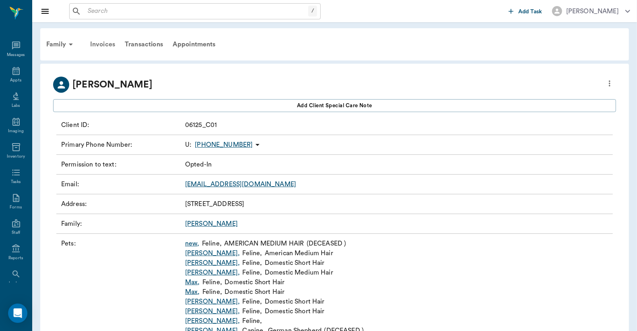
click at [102, 43] on div "Invoices" at bounding box center [102, 44] width 35 height 19
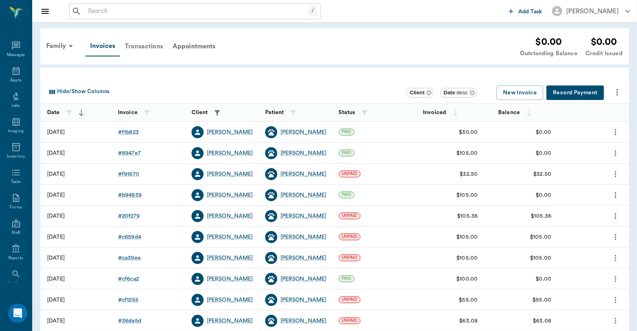
click at [150, 45] on div "Transactions" at bounding box center [144, 46] width 48 height 19
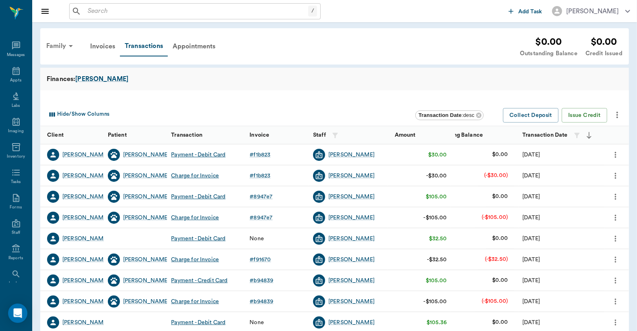
click at [56, 46] on div "Family" at bounding box center [60, 45] width 39 height 19
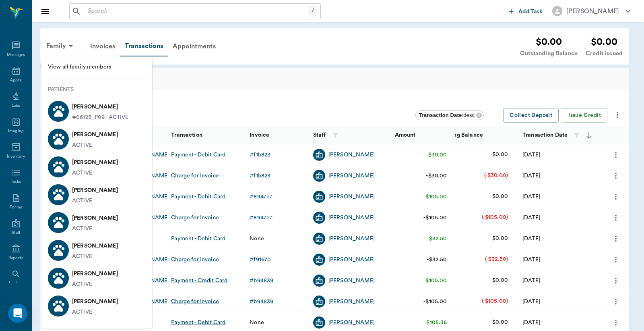
click at [87, 136] on p "[PERSON_NAME]" at bounding box center [95, 134] width 46 height 13
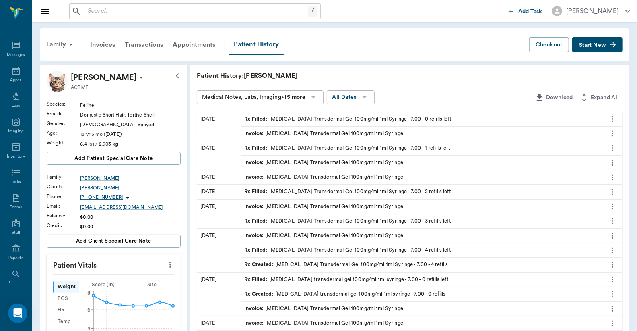
click at [613, 120] on icon "more" at bounding box center [613, 119] width 2 height 6
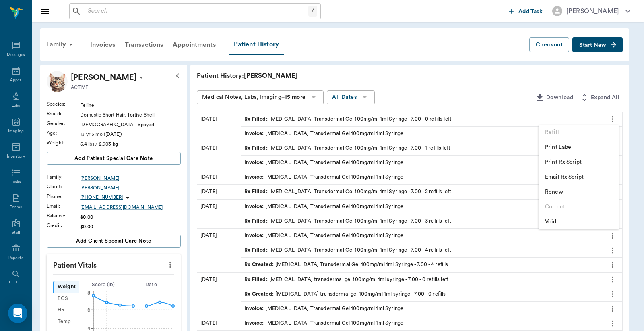
click at [378, 35] on div at bounding box center [322, 165] width 644 height 331
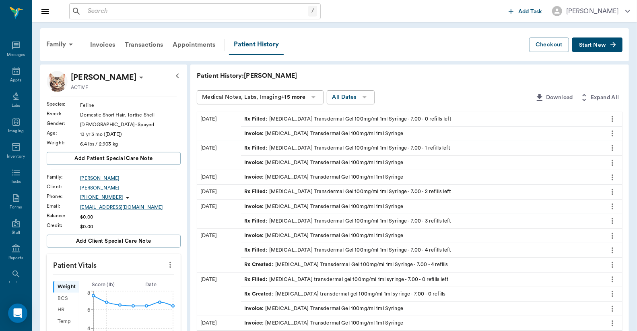
click at [611, 119] on icon "more" at bounding box center [612, 119] width 9 height 10
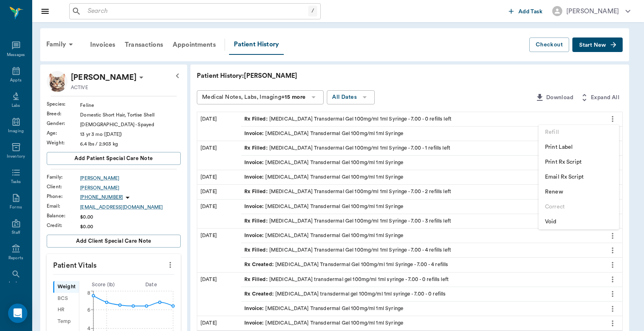
click at [426, 45] on div at bounding box center [322, 165] width 644 height 331
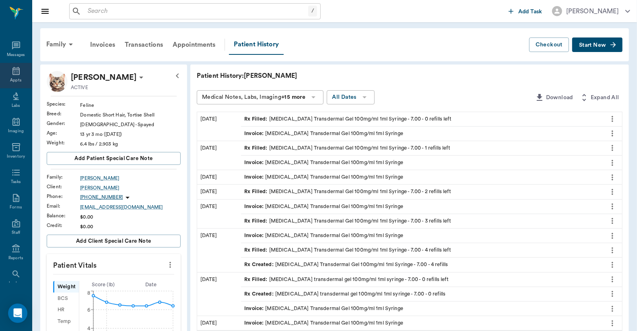
click at [13, 77] on div "Appts" at bounding box center [15, 80] width 11 height 6
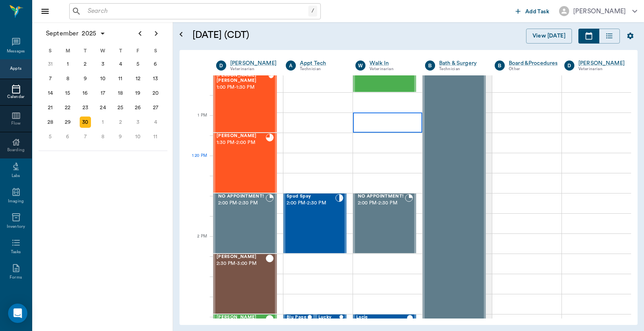
scroll to position [551, 0]
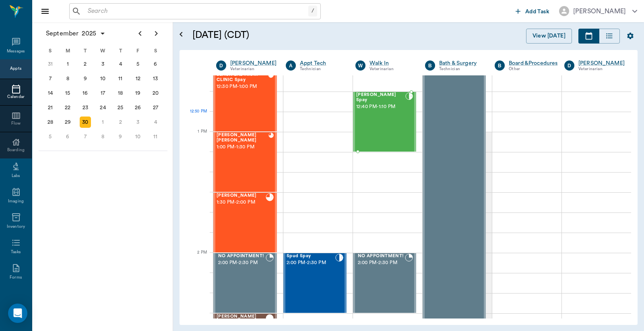
click at [389, 115] on div "[PERSON_NAME] Spay 12:40 PM - 1:10 PM" at bounding box center [380, 121] width 49 height 59
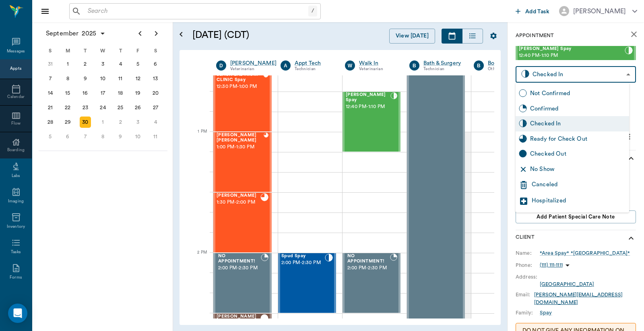
click at [564, 73] on body "/ ​ Add Task [PERSON_NAME] Nectar Messages Appts Calendar Flow Boarding Labs Im…" at bounding box center [322, 165] width 644 height 331
click at [553, 152] on div "Checked Out" at bounding box center [578, 153] width 96 height 9
type input "CHECKED_OUT"
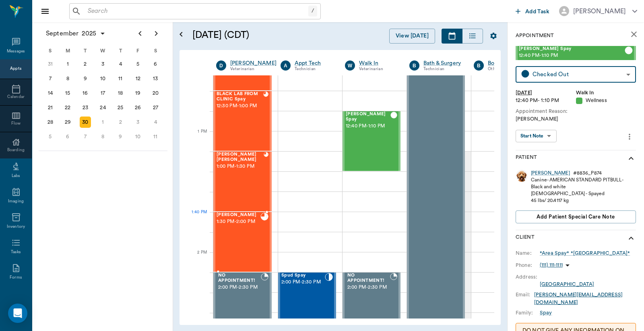
scroll to position [551, 0]
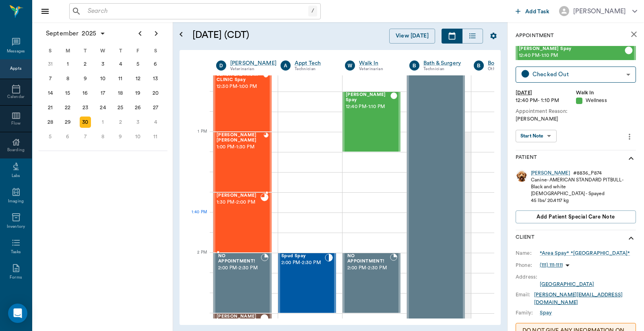
click at [245, 214] on div "Jax [PERSON_NAME] 1:30 PM - 2:00 PM" at bounding box center [239, 222] width 44 height 59
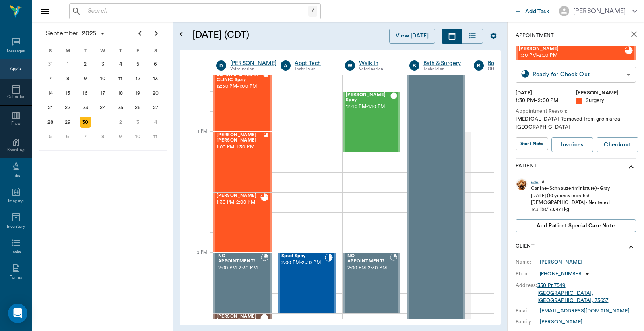
click at [559, 74] on body "/ ​ Add Task [PERSON_NAME] Nectar Messages Appts Calendar Flow Boarding Labs Im…" at bounding box center [322, 165] width 644 height 331
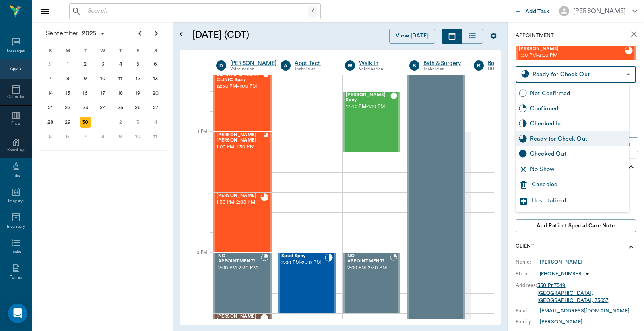
click at [540, 155] on div "Checked Out" at bounding box center [578, 153] width 96 height 9
type input "CHECKED_OUT"
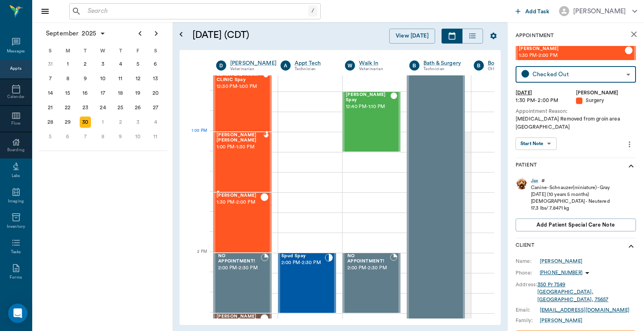
scroll to position [610, 0]
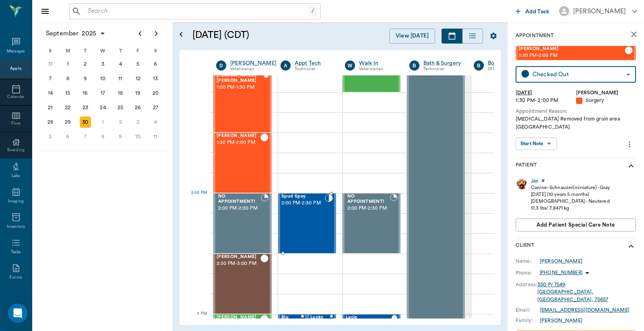
click at [304, 210] on div "Spud Spay 2:00 PM - 2:30 PM" at bounding box center [302, 223] width 43 height 59
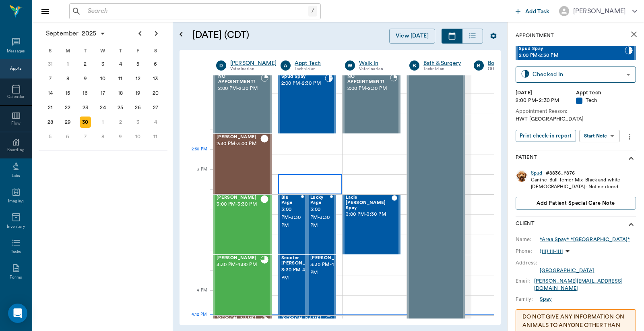
scroll to position [790, 0]
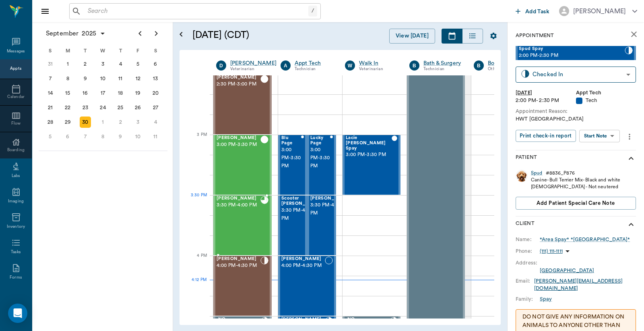
click at [239, 215] on div "[PERSON_NAME] 3:30 PM - 4:00 PM" at bounding box center [239, 225] width 44 height 59
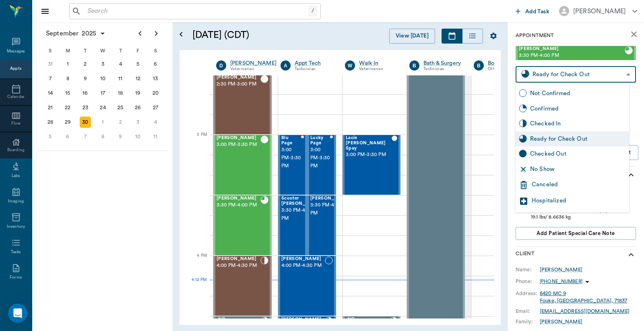
click at [570, 74] on body "/ ​ Add Task [PERSON_NAME] Nectar Messages Appts Calendar Flow Boarding Labs Im…" at bounding box center [322, 165] width 644 height 331
click at [550, 154] on div "Checked Out" at bounding box center [578, 153] width 96 height 9
type input "CHECKED_OUT"
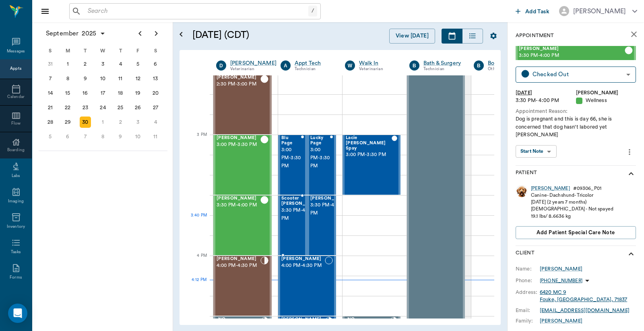
click at [296, 217] on span "3:30 PM - 4:00 PM" at bounding box center [301, 214] width 40 height 16
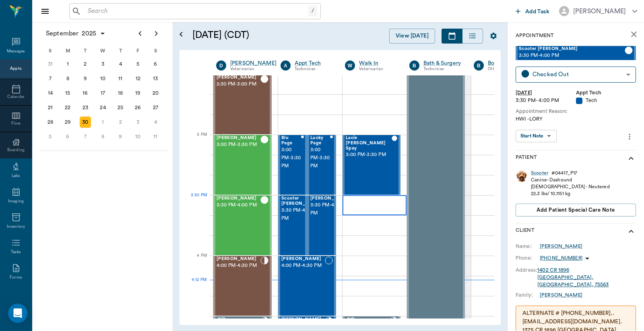
scroll to position [849, 0]
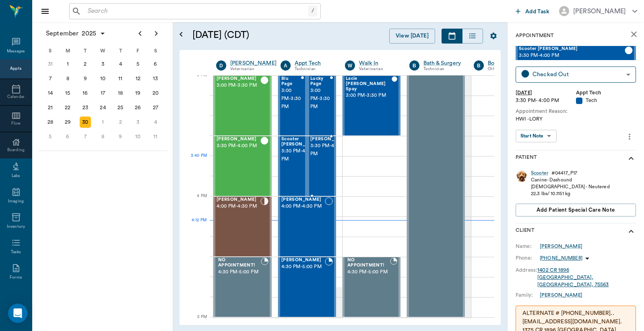
click at [320, 164] on div "[PERSON_NAME] 3:30 PM - 4:00 PM" at bounding box center [330, 166] width 40 height 59
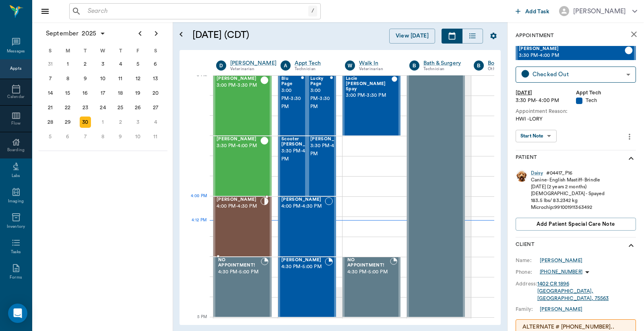
click at [244, 215] on div "[PERSON_NAME] 4:00 PM - 4:30 PM" at bounding box center [239, 226] width 44 height 59
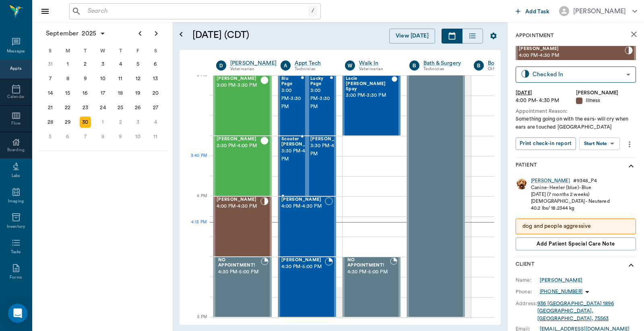
click at [288, 164] on div "Scooter Seagroves 3:30 PM - 4:00 PM" at bounding box center [301, 166] width 40 height 59
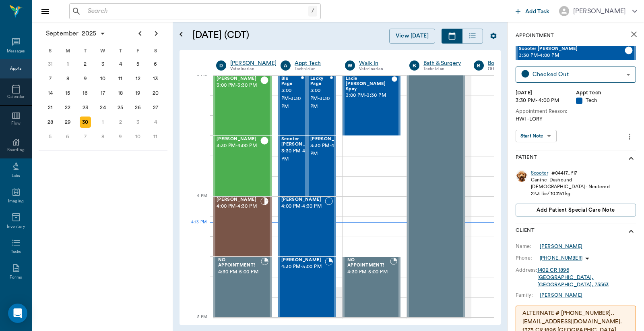
click at [541, 171] on div "Scooter" at bounding box center [539, 173] width 17 height 7
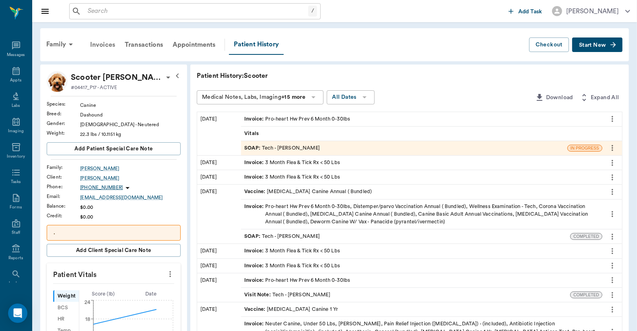
click at [110, 46] on div "Invoices" at bounding box center [102, 44] width 35 height 19
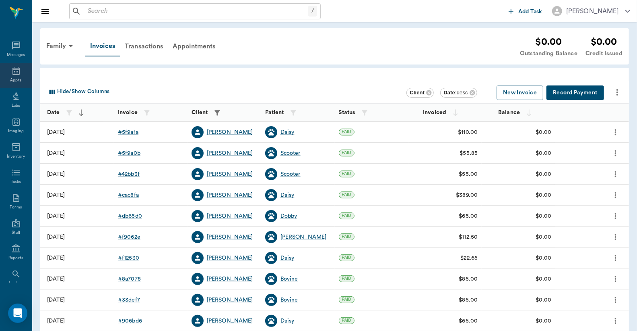
click at [13, 75] on div "Appts" at bounding box center [16, 75] width 32 height 25
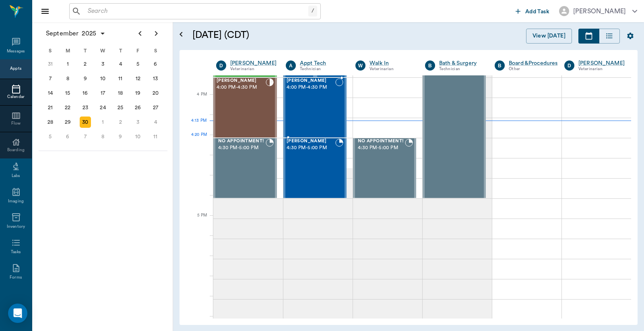
scroll to position [848, 0]
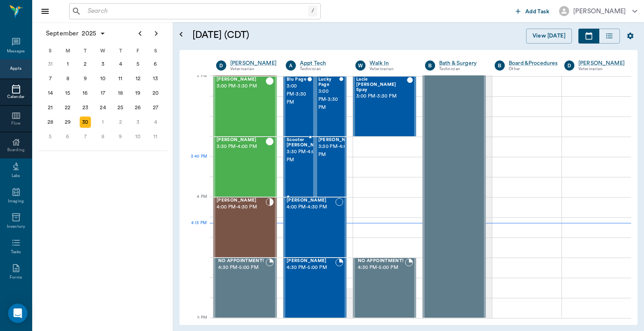
click at [296, 162] on span "3:30 PM - 4:00 PM" at bounding box center [307, 156] width 40 height 16
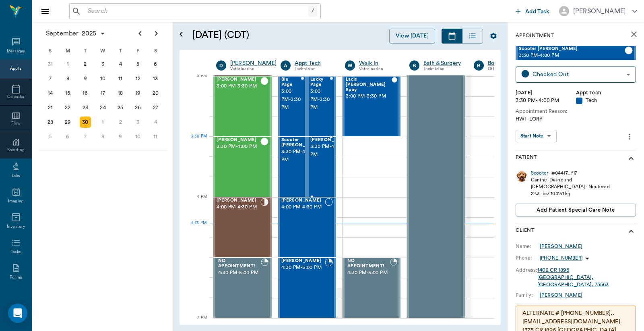
click at [315, 156] on span "3:30 PM - 4:00 PM" at bounding box center [330, 151] width 40 height 16
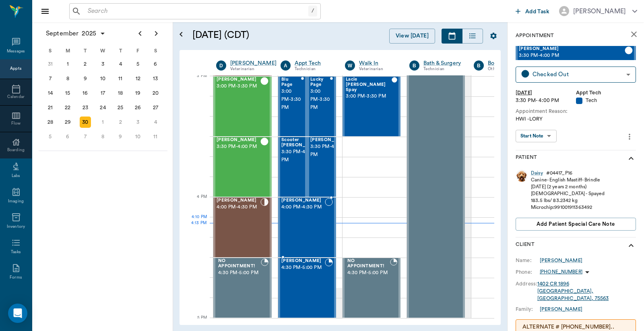
click at [303, 224] on div "Jill Stevens 4:00 PM - 4:30 PM" at bounding box center [302, 227] width 43 height 59
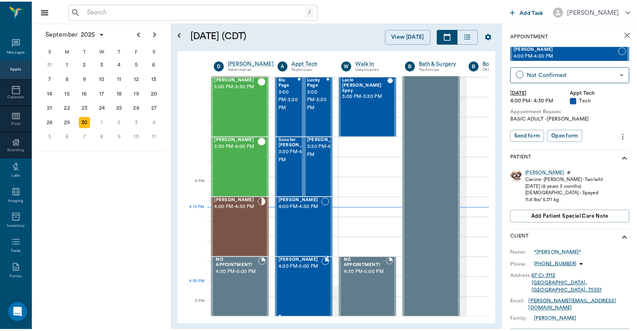
scroll to position [908, 0]
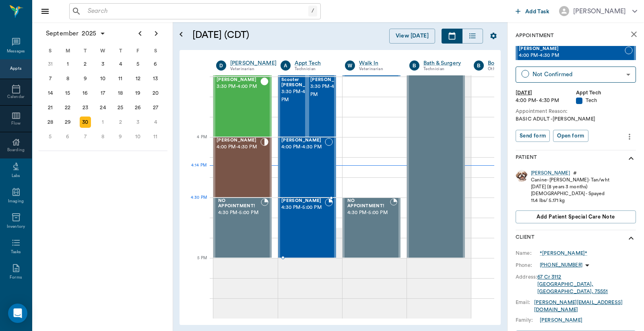
click at [297, 215] on div "[PERSON_NAME] 4:30 PM - 5:00 PM" at bounding box center [302, 227] width 43 height 59
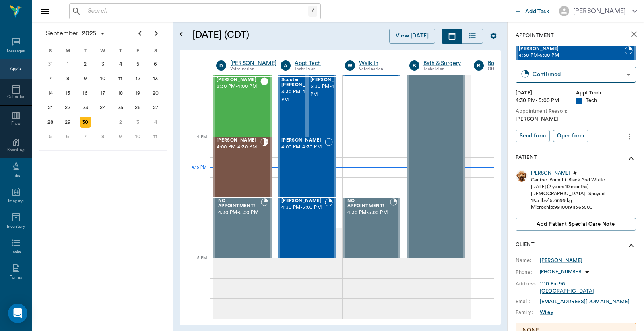
click at [89, 12] on input "text" at bounding box center [197, 11] width 224 height 11
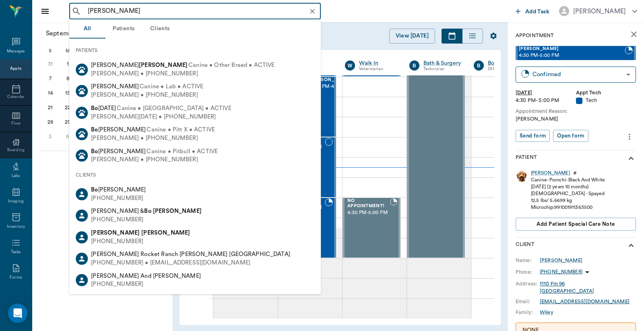
type input "[PERSON_NAME]"
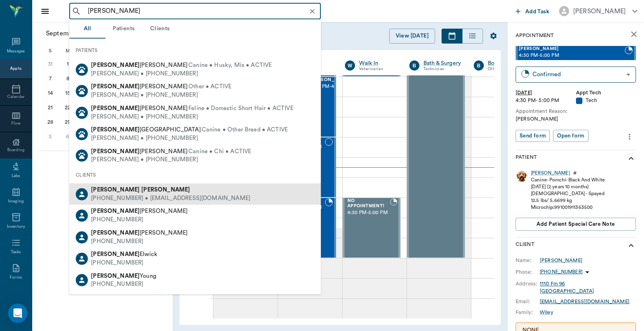
click at [95, 194] on div "[PHONE_NUMBER] • [EMAIL_ADDRESS][DOMAIN_NAME]" at bounding box center [170, 198] width 159 height 8
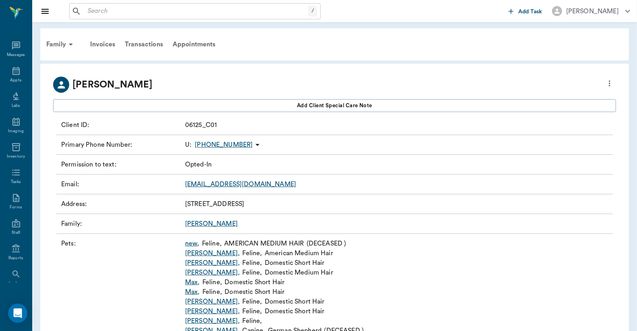
click at [194, 263] on link "[PERSON_NAME] ," at bounding box center [212, 263] width 55 height 10
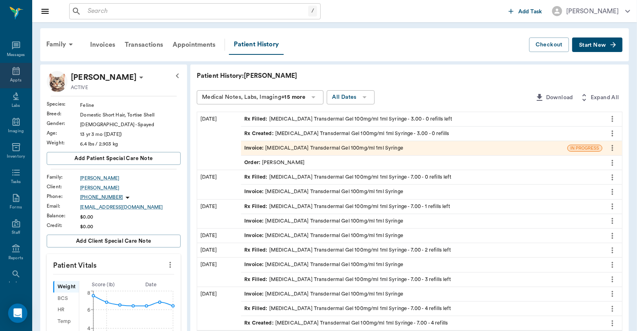
click at [12, 75] on icon at bounding box center [16, 71] width 10 height 10
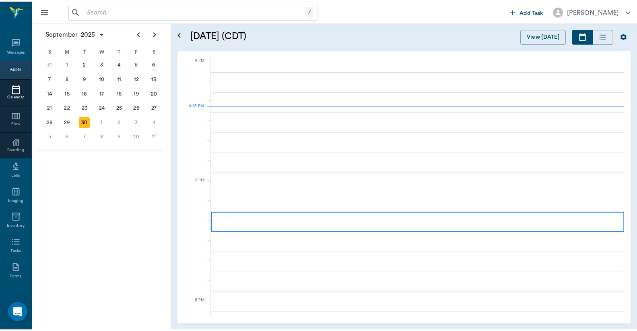
scroll to position [966, 0]
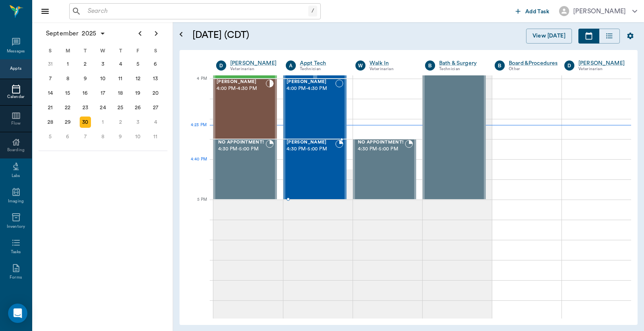
click at [310, 167] on div "[PERSON_NAME] 4:30 PM - 5:00 PM" at bounding box center [311, 169] width 49 height 59
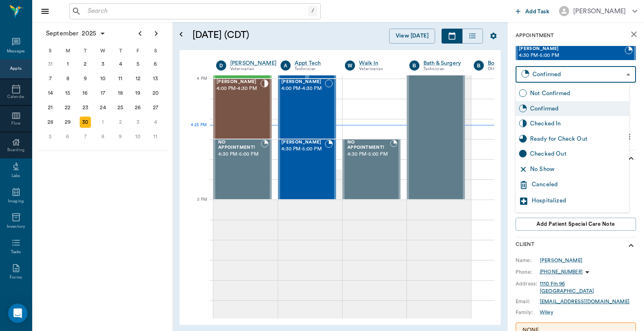
click at [574, 72] on body "/ ​ Add Task [PERSON_NAME] Nectar Messages Appts Calendar Flow Boarding Labs Im…" at bounding box center [322, 165] width 644 height 331
click at [555, 123] on div "Checked In" at bounding box center [578, 123] width 96 height 9
type input "CHECKED_IN"
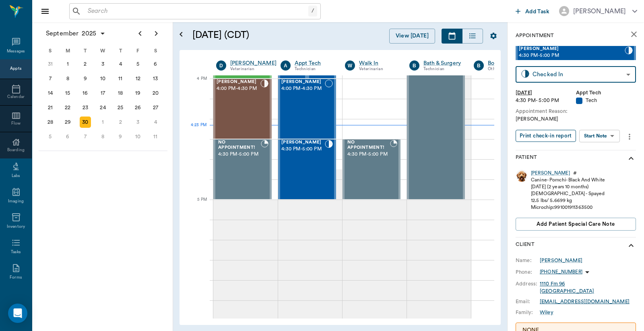
click at [543, 134] on button "Print check-in report" at bounding box center [546, 136] width 60 height 12
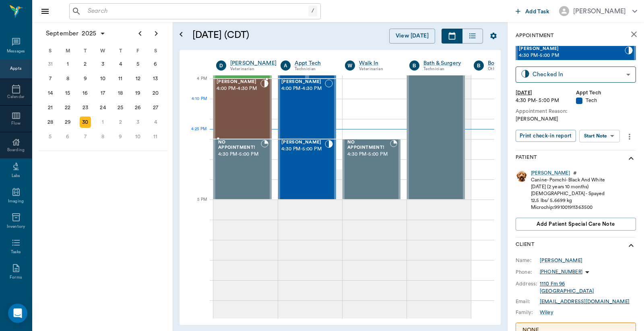
click at [239, 106] on div "[PERSON_NAME] 4:00 PM - 4:30 PM" at bounding box center [239, 108] width 44 height 59
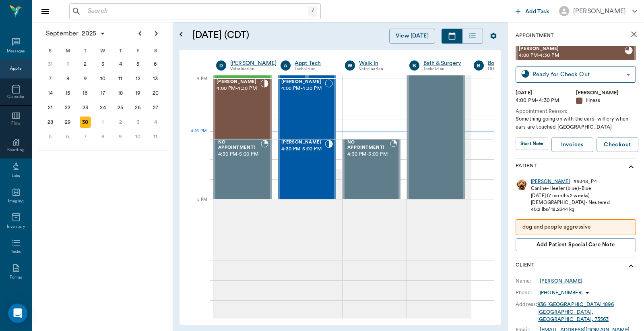
click at [542, 183] on div "[PERSON_NAME]" at bounding box center [550, 181] width 39 height 7
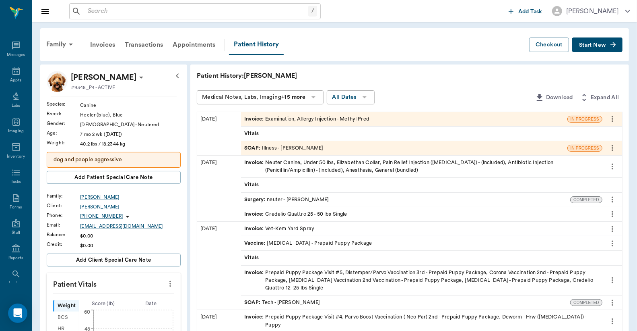
click at [304, 120] on div "Invoice : Examination, Allergy Injection - Methyl Pred" at bounding box center [306, 119] width 125 height 8
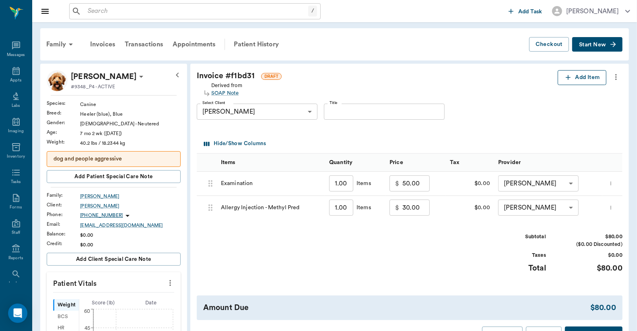
click at [579, 79] on button "Add Item" at bounding box center [582, 77] width 49 height 15
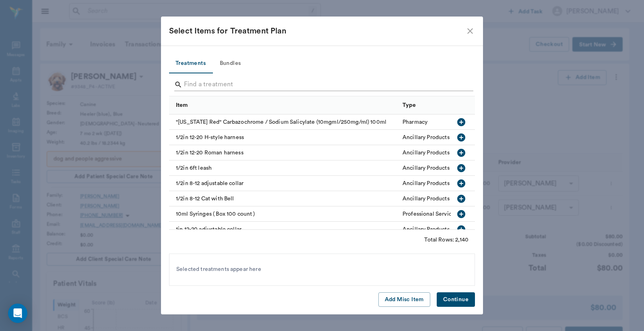
click at [188, 83] on input "Search" at bounding box center [322, 84] width 277 height 13
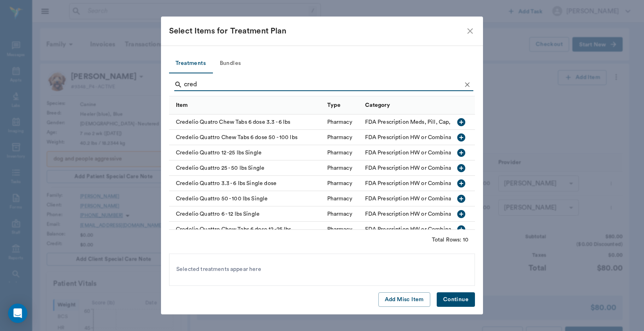
type input "cred"
click at [457, 168] on icon "button" at bounding box center [461, 168] width 8 height 8
click at [464, 299] on button "Continue" at bounding box center [456, 299] width 38 height 15
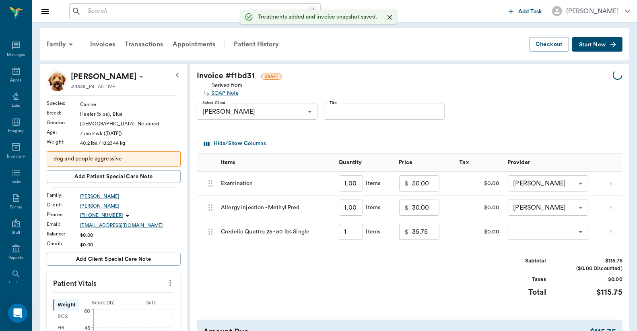
type input "1.00"
click at [525, 234] on body "/ ​ Add Task Dr. Bert Ellsworth Nectar Messages Appts Labs Imaging Inventory Ta…" at bounding box center [318, 324] width 637 height 649
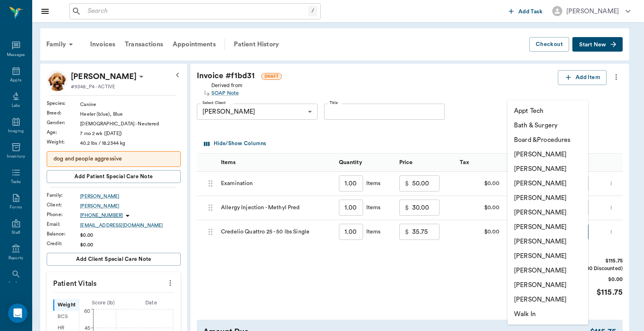
click at [525, 168] on li "Christy Dudley" at bounding box center [548, 168] width 81 height 14
type input "none-63ec2e2852e12b0ba117910e"
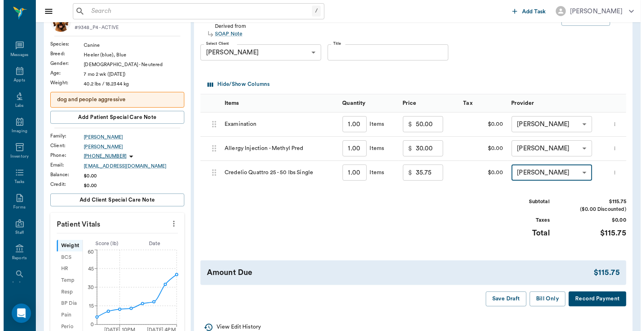
scroll to position [119, 0]
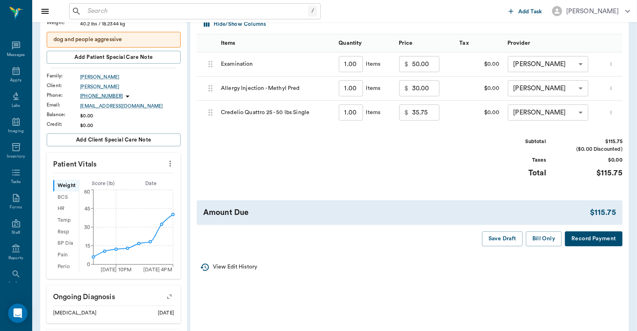
click at [581, 244] on button "Record Payment" at bounding box center [594, 238] width 58 height 15
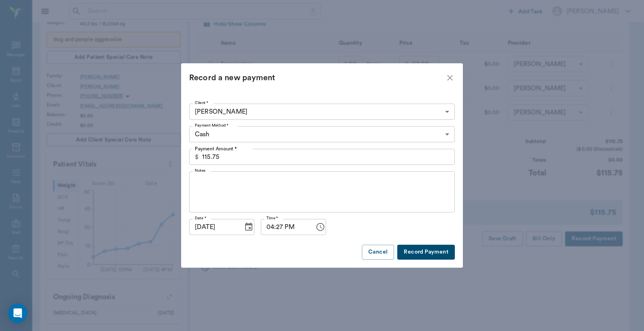
click at [448, 135] on body "/ ​ Add Task Dr. Bert Ellsworth Nectar Messages Appts Labs Imaging Inventory Ta…" at bounding box center [322, 205] width 644 height 649
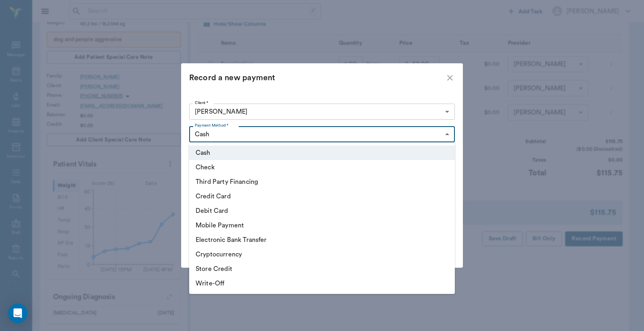
click at [208, 210] on li "Debit Card" at bounding box center [322, 210] width 266 height 14
type input "DEBIT_CARD"
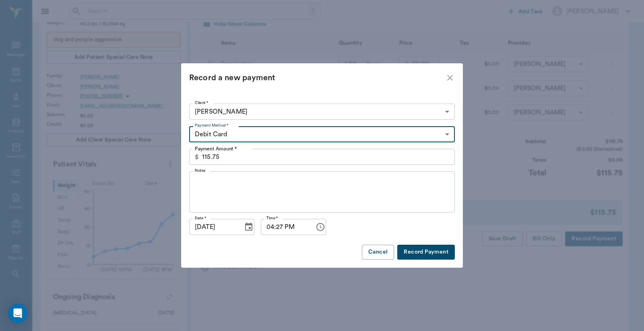
click at [421, 251] on button "Record Payment" at bounding box center [426, 251] width 58 height 15
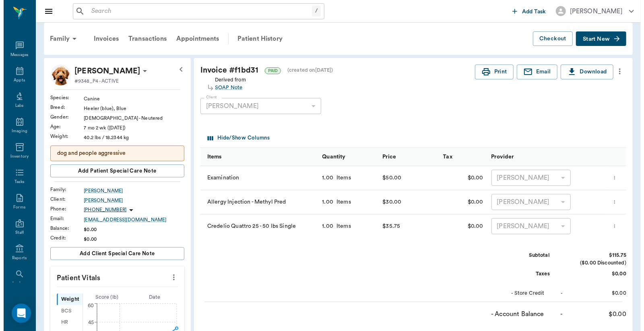
scroll to position [0, 0]
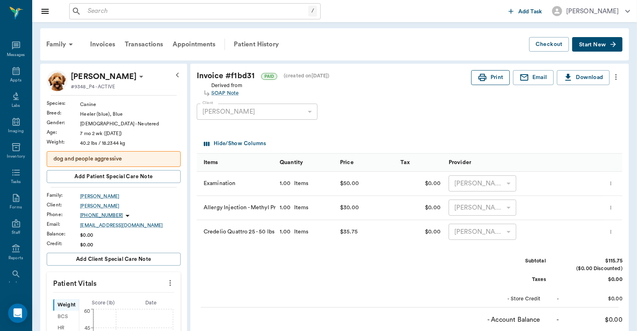
click at [495, 78] on button "Print" at bounding box center [491, 77] width 39 height 15
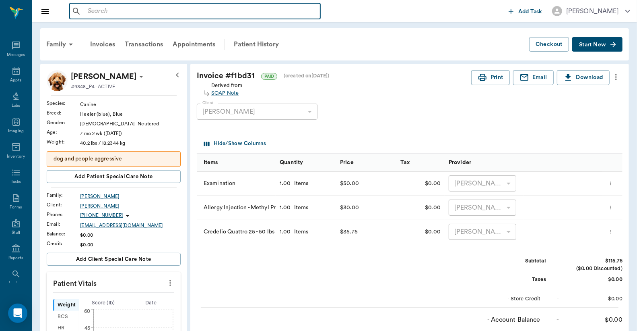
click at [86, 10] on input "text" at bounding box center [201, 11] width 233 height 11
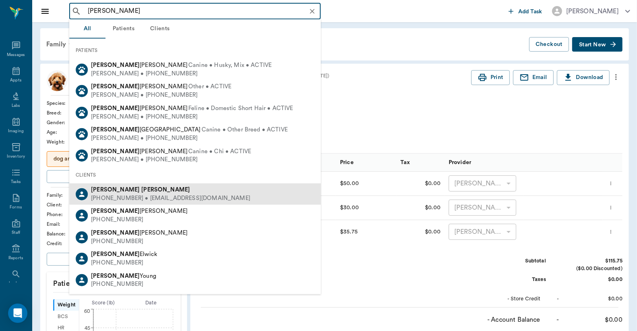
click at [107, 194] on div "(214) 532-8508 • RAFBURROWS@icloud.com" at bounding box center [170, 198] width 159 height 8
type input "Bob Burrows"
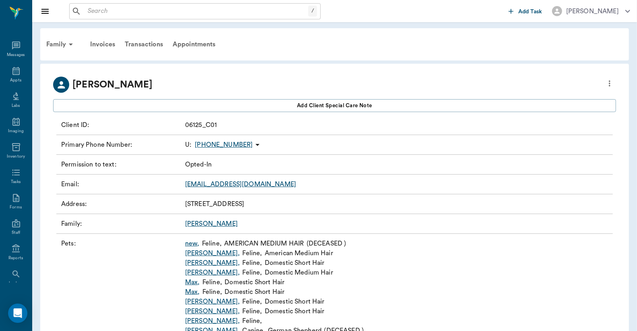
click at [194, 263] on link "Annie ," at bounding box center [212, 263] width 55 height 10
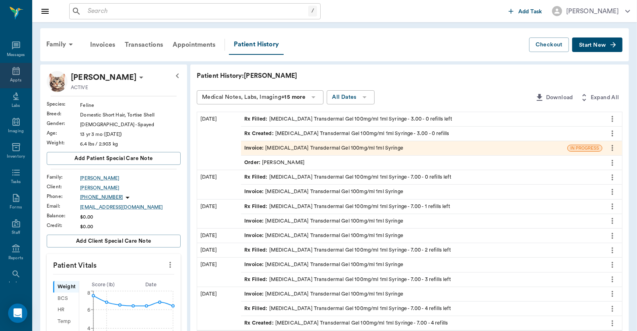
click at [14, 73] on icon at bounding box center [16, 71] width 10 height 10
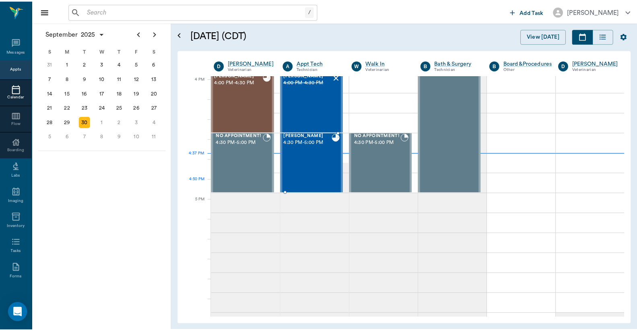
scroll to position [966, 0]
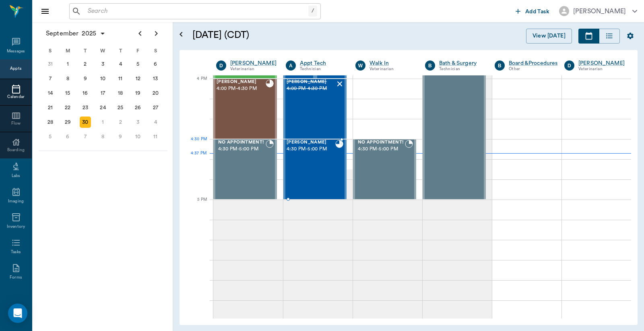
click at [304, 158] on div "Penelope Wiley 4:30 PM - 5:00 PM" at bounding box center [311, 169] width 49 height 59
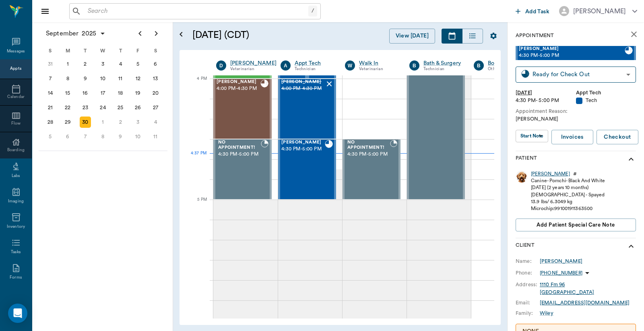
click at [541, 172] on div "Penelope" at bounding box center [550, 173] width 39 height 7
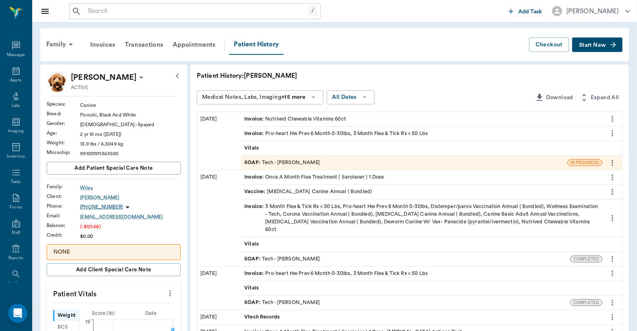
click at [300, 118] on div "Invoice : Nutrived Chewable Vitamins 60ct" at bounding box center [295, 119] width 102 height 8
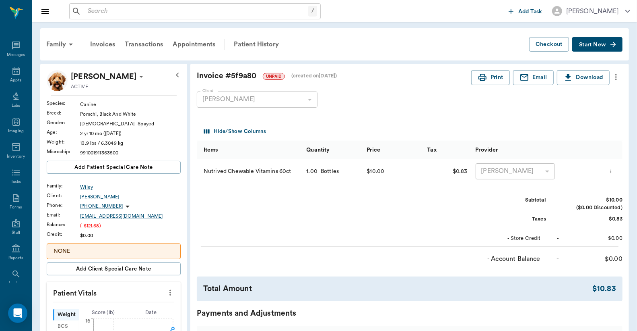
click at [614, 172] on icon "more" at bounding box center [611, 171] width 5 height 10
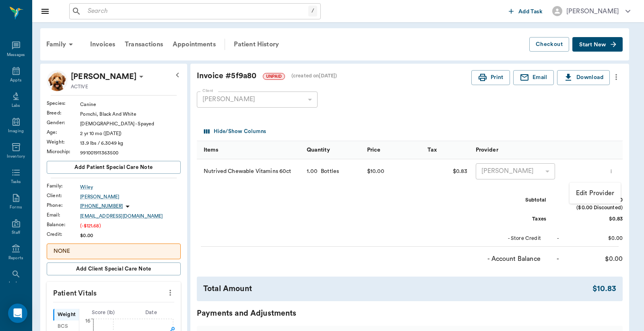
click at [615, 77] on div at bounding box center [322, 165] width 644 height 331
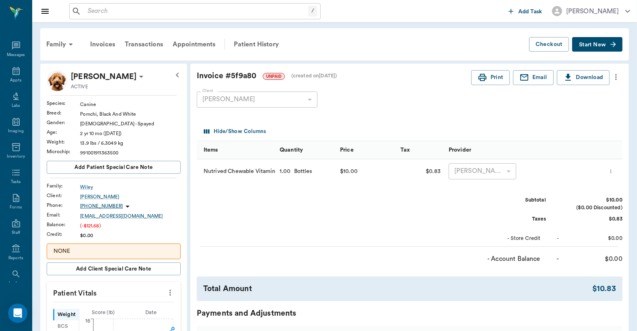
click at [616, 78] on icon "more" at bounding box center [616, 77] width 9 height 10
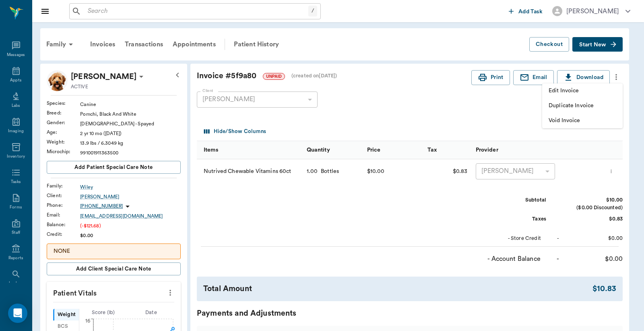
click at [577, 91] on span "Edit Invoice" at bounding box center [583, 91] width 68 height 8
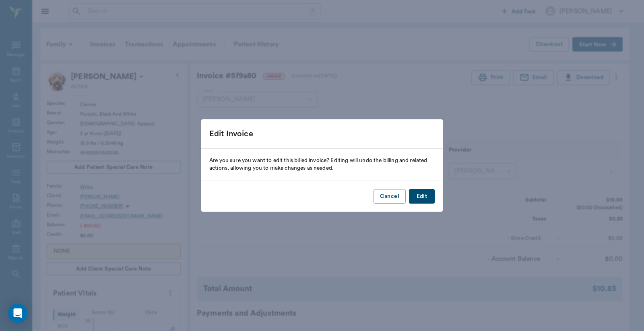
click at [421, 198] on button "Edit" at bounding box center [422, 196] width 26 height 15
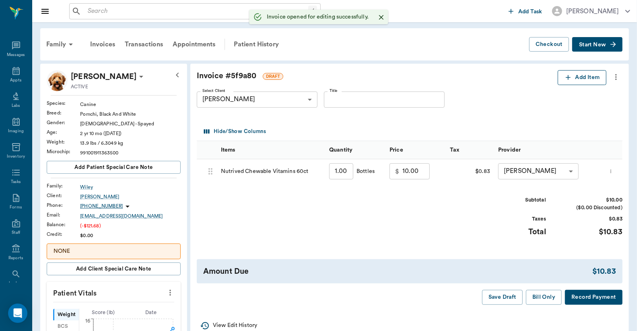
click at [573, 81] on button "Add Item" at bounding box center [582, 77] width 49 height 15
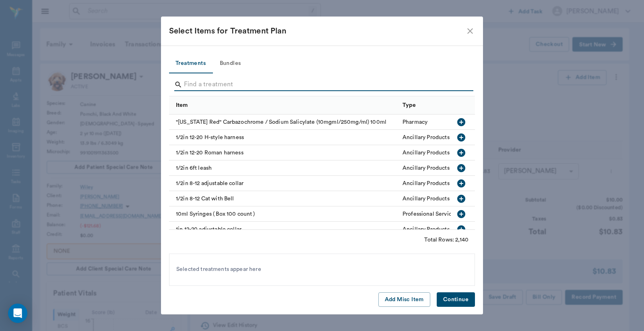
click at [184, 85] on input "Search" at bounding box center [322, 84] width 277 height 13
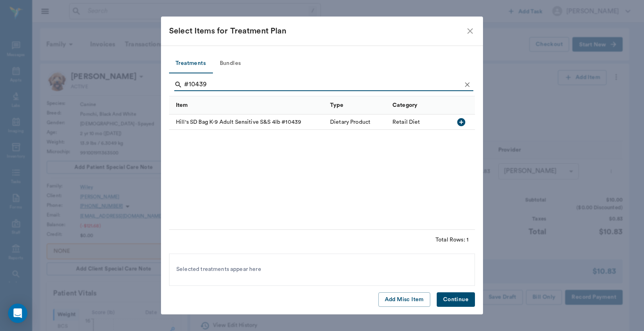
type input "#10439"
click at [460, 119] on icon "button" at bounding box center [461, 122] width 8 height 8
click at [461, 296] on button "Continue" at bounding box center [456, 299] width 38 height 15
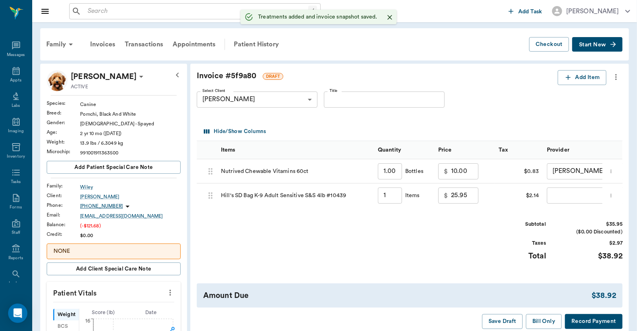
type input "1.00"
click at [566, 196] on body "/ ​ Add Task Dr. Bert Ellsworth Nectar Messages Appts Labs Imaging Inventory Ta…" at bounding box center [318, 314] width 637 height 629
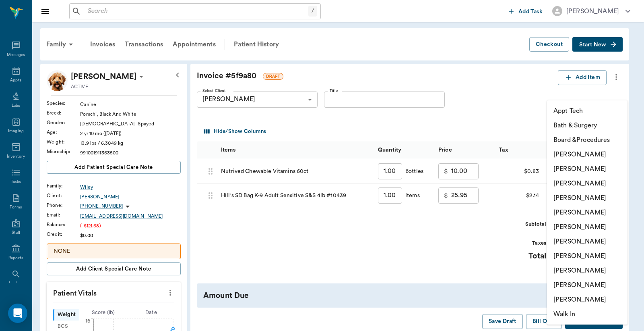
click at [561, 168] on li "Christy Dudley" at bounding box center [587, 168] width 81 height 14
type input "none-63ec2e2852e12b0ba117910e"
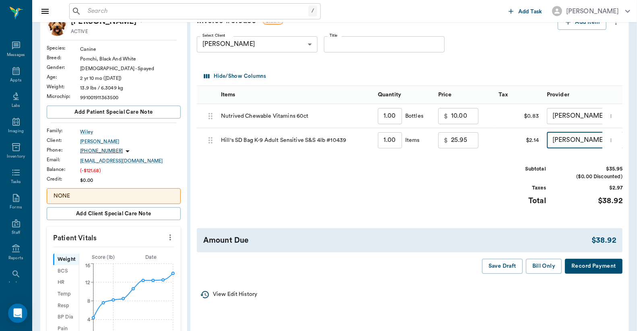
scroll to position [59, 0]
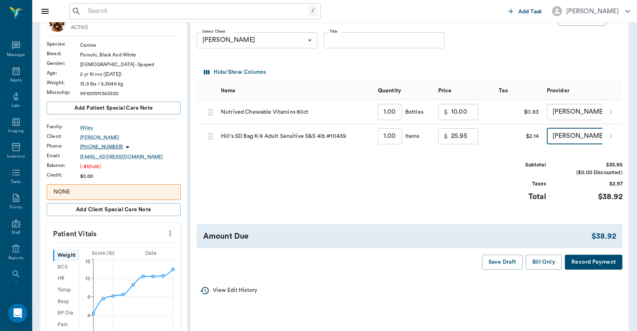
click at [583, 267] on button "Record Payment" at bounding box center [594, 261] width 58 height 15
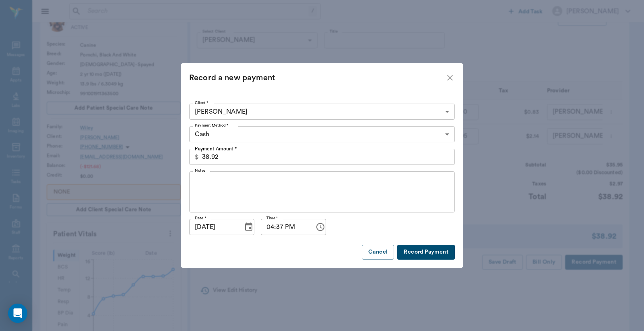
click at [450, 135] on body "/ ​ Add Task Dr. Bert Ellsworth Nectar Messages Appts Labs Imaging Inventory Ta…" at bounding box center [322, 255] width 644 height 629
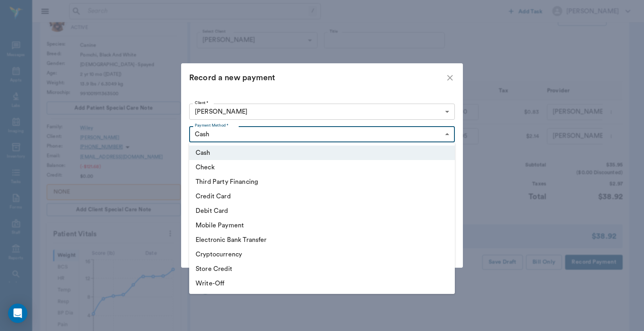
click at [235, 209] on li "Debit Card" at bounding box center [322, 210] width 266 height 14
type input "DEBIT_CARD"
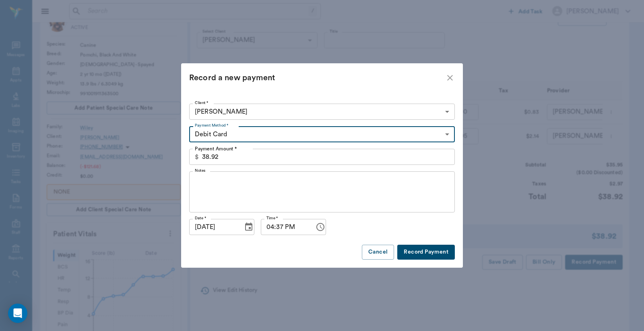
click at [426, 253] on button "Record Payment" at bounding box center [426, 251] width 58 height 15
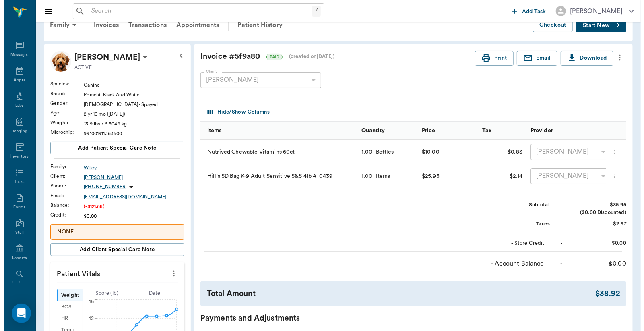
scroll to position [0, 0]
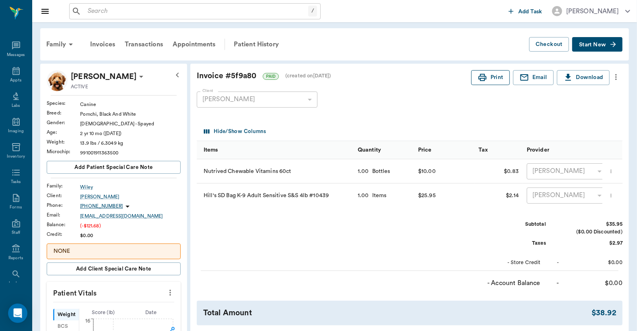
click at [488, 78] on button "Print" at bounding box center [491, 77] width 39 height 15
click at [13, 81] on div "Appts" at bounding box center [15, 80] width 11 height 6
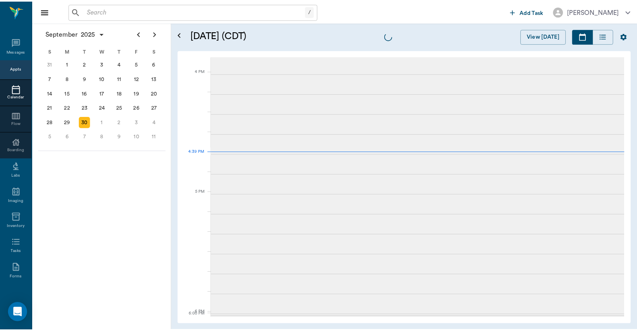
scroll to position [967, 0]
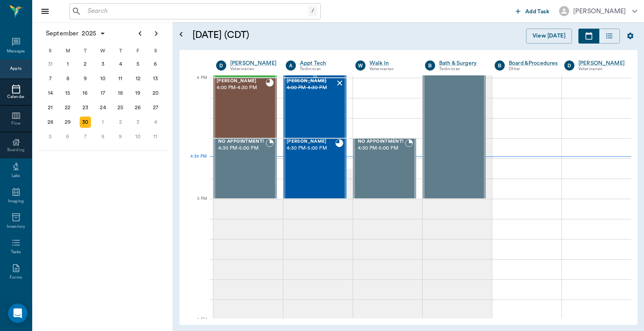
click at [91, 9] on input "text" at bounding box center [197, 11] width 224 height 11
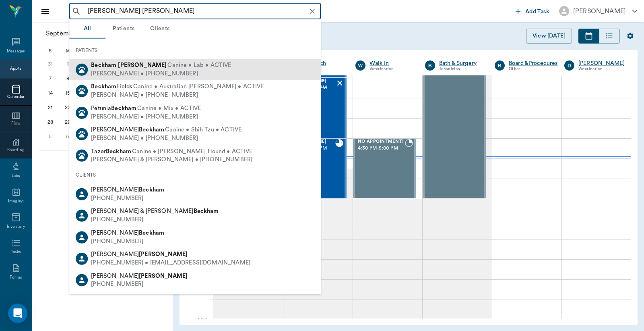
click at [168, 69] on span "Canine • Lab • ACTIVE" at bounding box center [200, 65] width 64 height 8
type input "Beckham Welch"
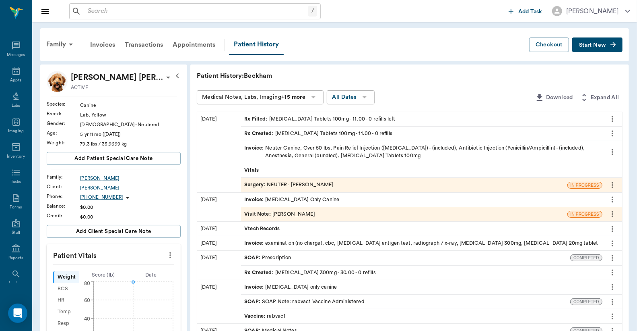
click at [294, 151] on div "Invoice : Neuter Canine, Over 50 lbs, Pain Relief Injection (meloxicam) - (incl…" at bounding box center [421, 151] width 355 height 15
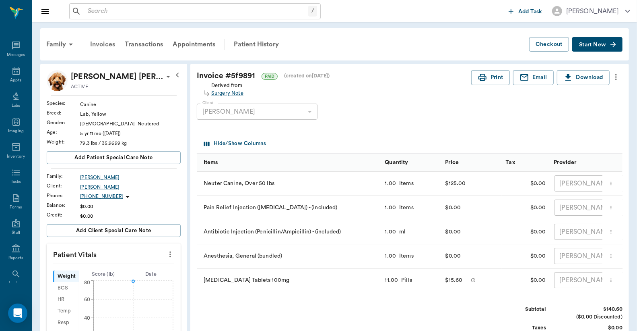
click at [98, 45] on div "Invoices" at bounding box center [102, 44] width 35 height 19
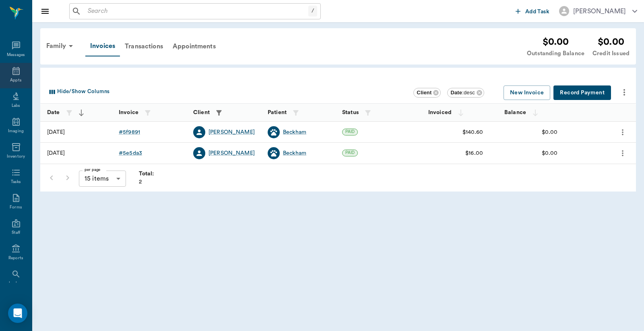
click at [13, 81] on div "Appts" at bounding box center [15, 80] width 11 height 6
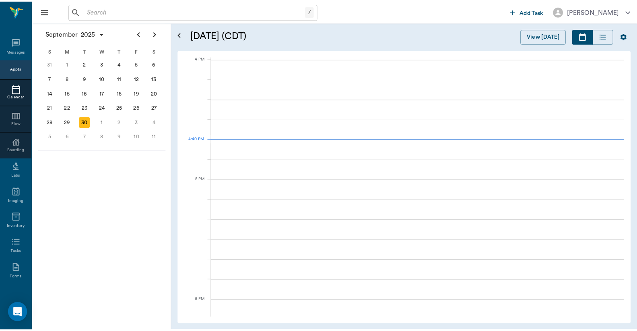
scroll to position [967, 0]
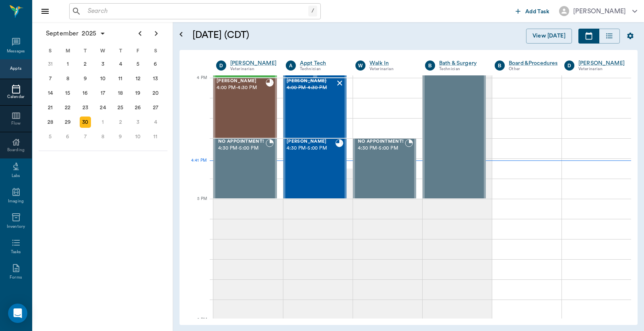
click at [90, 8] on input "text" at bounding box center [197, 11] width 224 height 11
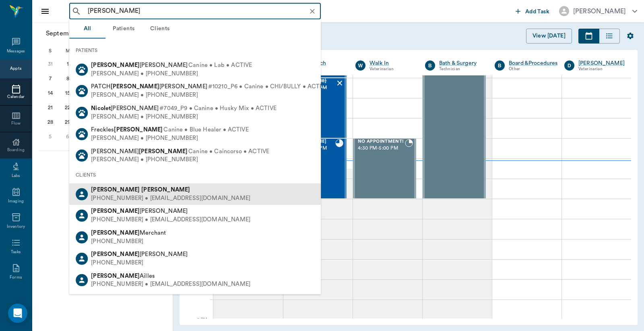
click at [123, 192] on div "Nicole Adams" at bounding box center [170, 190] width 159 height 8
type input "[PERSON_NAME]"
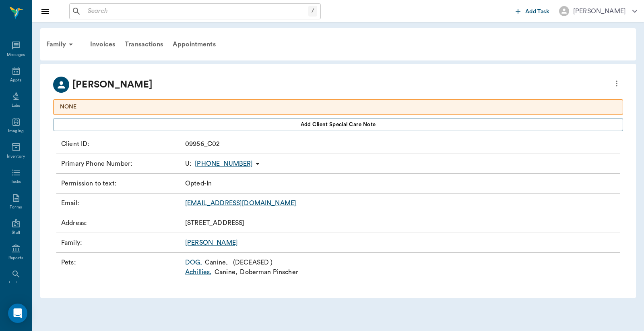
click at [201, 273] on link "Achillies ," at bounding box center [198, 272] width 27 height 10
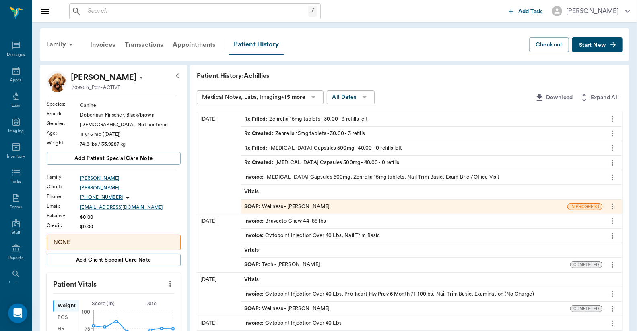
click at [296, 120] on div "Rx Filled : Zenrelia 15mg tablets - 30.00 - 3 refills left" at bounding box center [306, 119] width 124 height 8
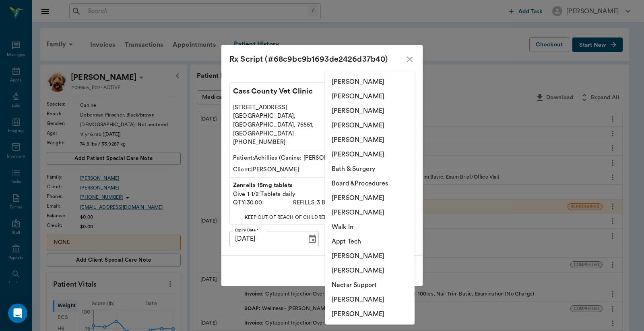
click at [354, 96] on li "Christy Dudley" at bounding box center [369, 96] width 89 height 14
type input "63ec2e2852e12b0ba117910e"
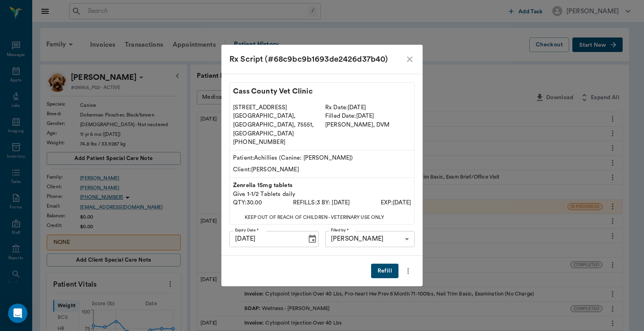
click at [384, 264] on button "Refill" at bounding box center [384, 270] width 27 height 15
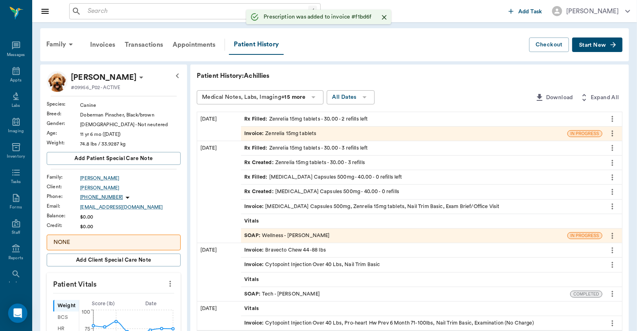
click at [300, 133] on div "Invoice : Zenrelia 15mg tablets" at bounding box center [280, 134] width 72 height 8
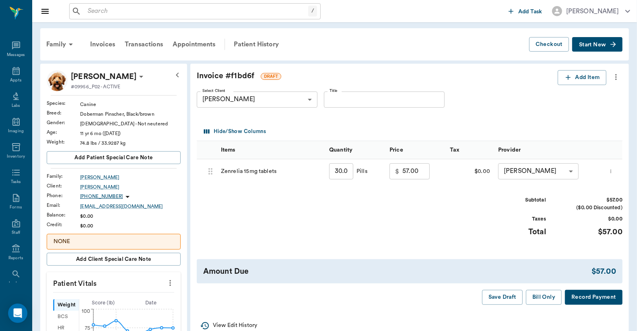
click at [588, 295] on button "Record Payment" at bounding box center [594, 297] width 58 height 15
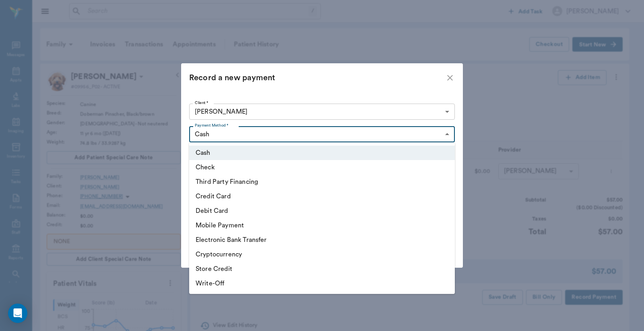
click at [242, 195] on li "Credit Card" at bounding box center [322, 196] width 266 height 14
type input "CREDIT_CARD"
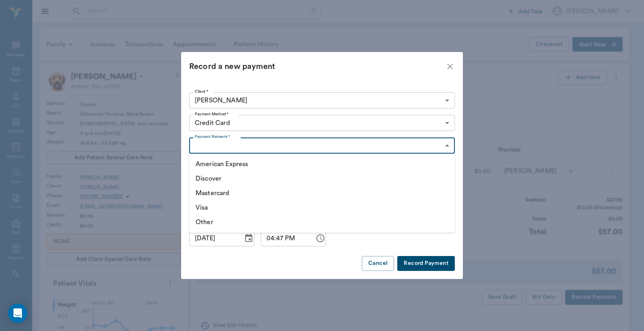
click at [221, 209] on li "Visa" at bounding box center [322, 207] width 266 height 14
type input "VISA"
click at [436, 264] on button "Record Payment" at bounding box center [426, 263] width 58 height 15
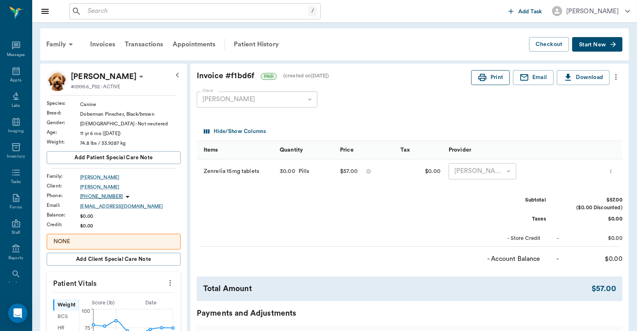
click at [491, 78] on button "Print" at bounding box center [491, 77] width 39 height 15
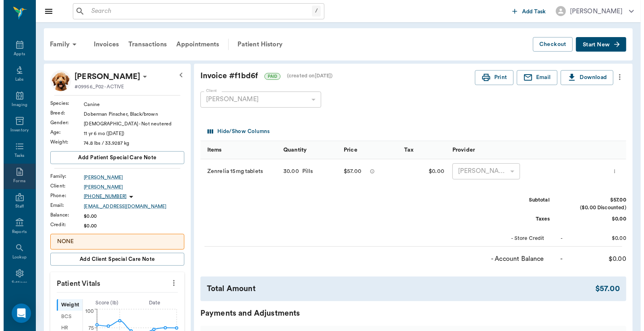
scroll to position [37, 0]
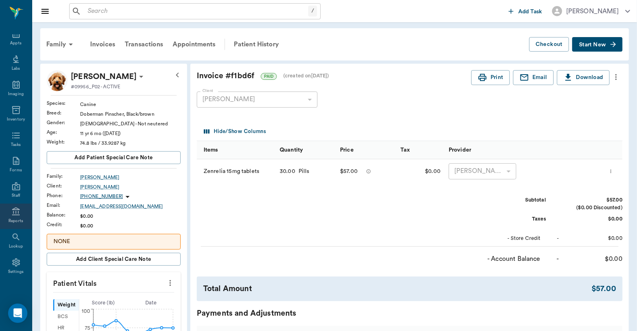
click at [18, 218] on div "Reports" at bounding box center [15, 221] width 15 height 6
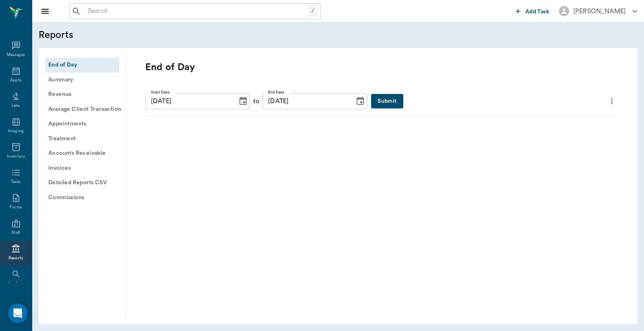
scroll to position [37, 0]
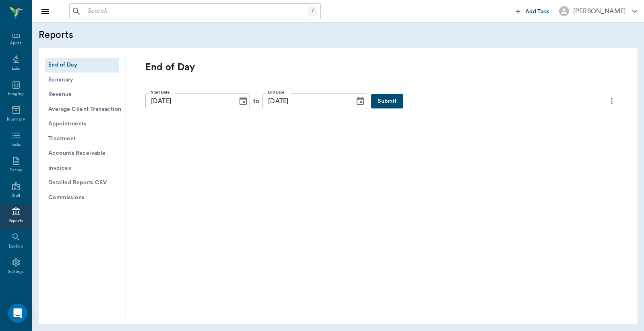
click at [371, 103] on button "Submit" at bounding box center [387, 101] width 32 height 15
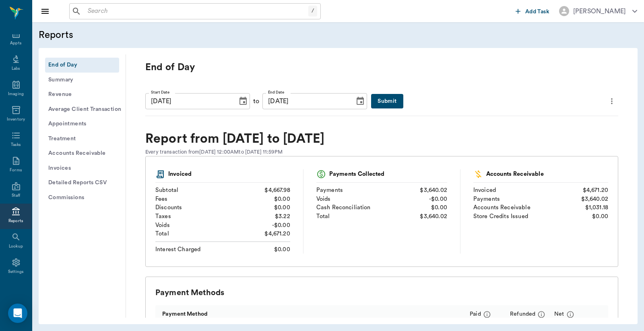
click at [608, 102] on icon "more" at bounding box center [612, 101] width 9 height 10
click at [542, 146] on span "Print Report" at bounding box center [566, 147] width 77 height 8
click at [91, 14] on input "text" at bounding box center [197, 11] width 224 height 11
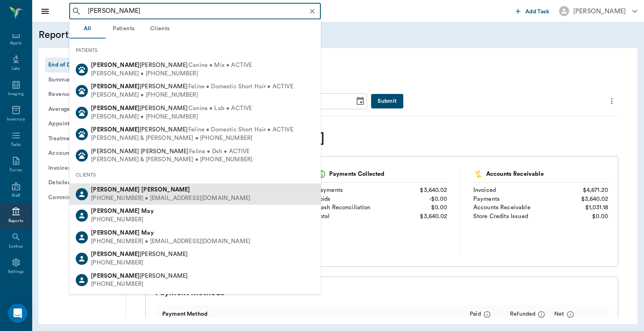
click at [123, 194] on div "(318) 393-0508 • dmhaddox@gmail.com" at bounding box center [170, 198] width 159 height 8
type input "[PERSON_NAME]"
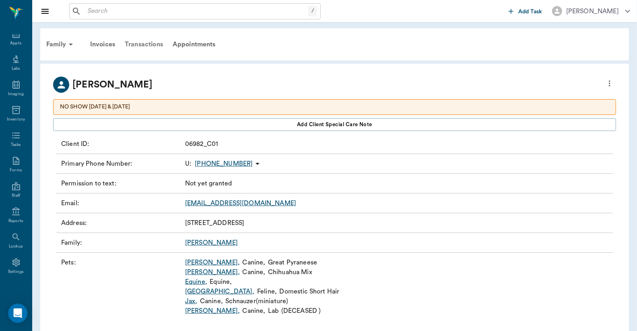
click at [142, 45] on div "Transactions" at bounding box center [144, 44] width 48 height 19
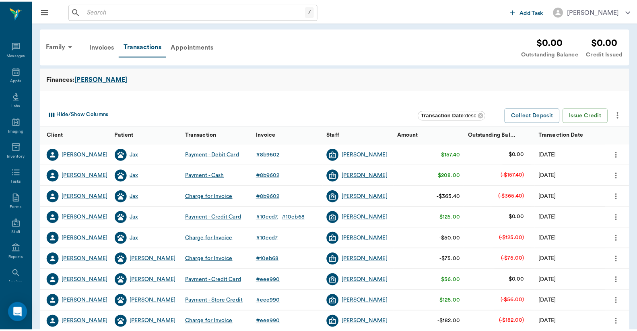
scroll to position [37, 0]
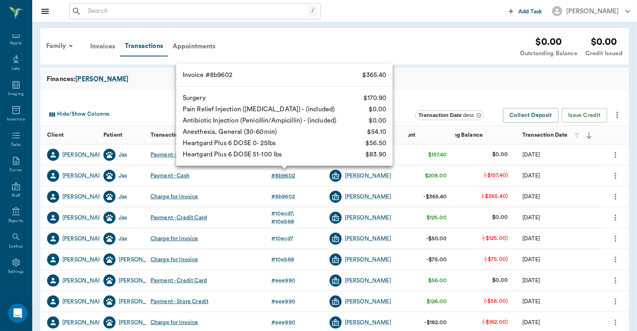
click at [281, 176] on div "# 8b9602" at bounding box center [283, 176] width 24 height 8
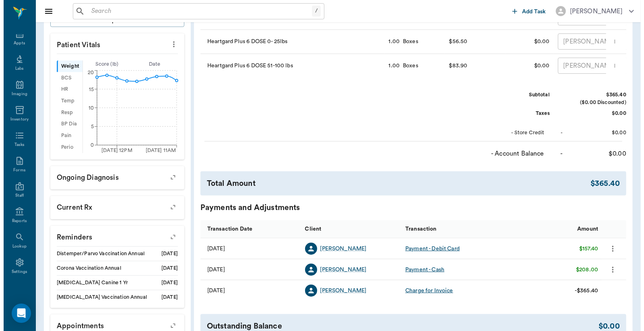
scroll to position [298, 0]
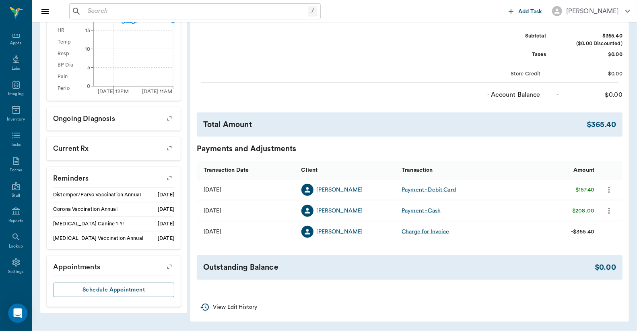
click at [608, 215] on icon "more" at bounding box center [609, 211] width 9 height 10
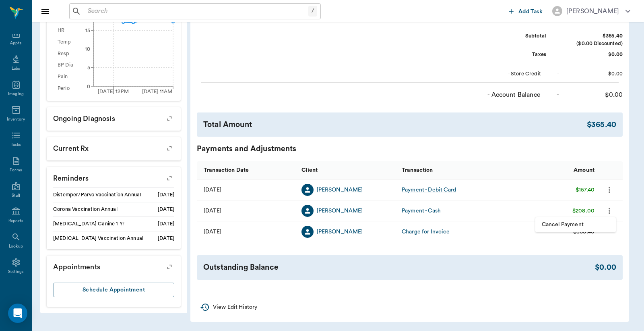
click at [460, 300] on div at bounding box center [322, 165] width 644 height 331
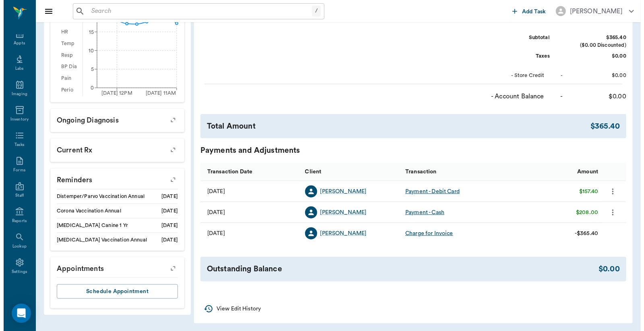
scroll to position [304, 0]
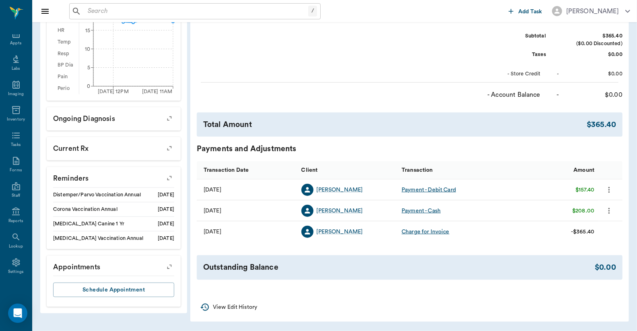
click at [609, 211] on icon "more" at bounding box center [609, 211] width 9 height 10
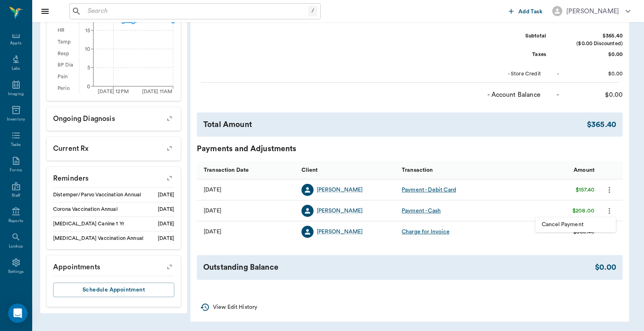
click at [574, 227] on span "Cancel Payment" at bounding box center [576, 224] width 68 height 8
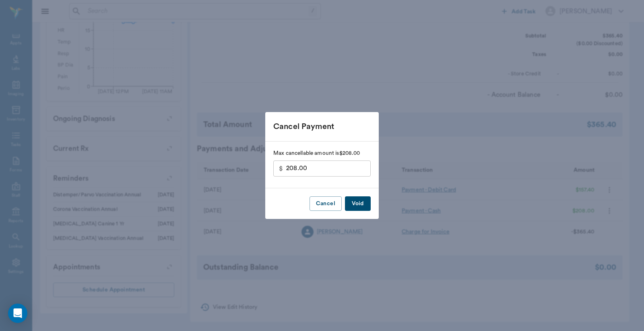
click at [355, 202] on button "Void" at bounding box center [358, 203] width 26 height 15
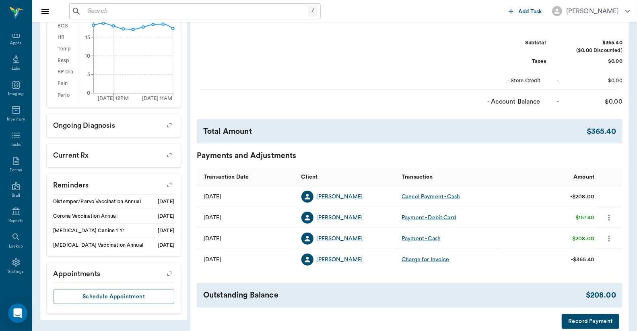
scroll to position [333, 0]
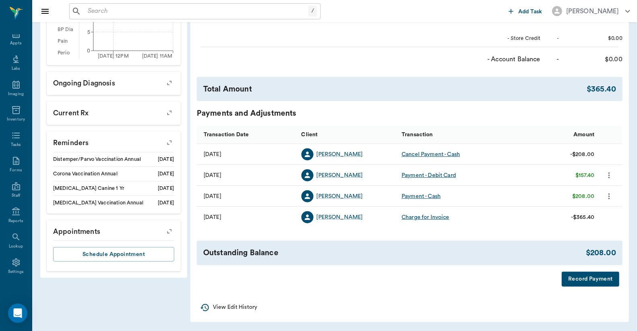
click at [574, 279] on button "Record Payment" at bounding box center [591, 278] width 58 height 15
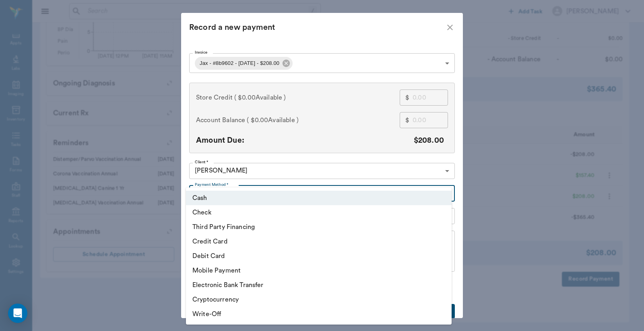
click at [231, 255] on li "Debit Card" at bounding box center [319, 255] width 266 height 14
type input "DEBIT_CARD"
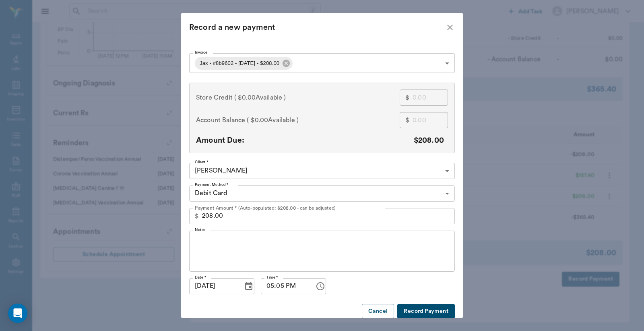
click at [414, 308] on button "Record Payment" at bounding box center [426, 311] width 58 height 15
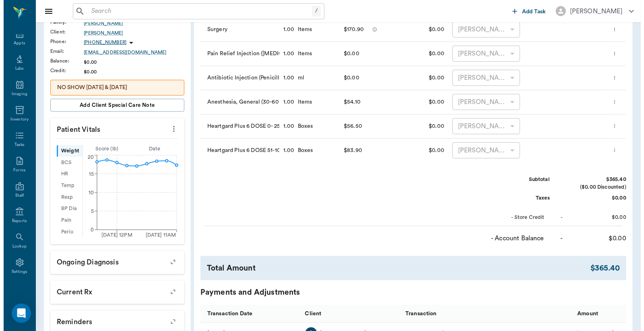
scroll to position [0, 0]
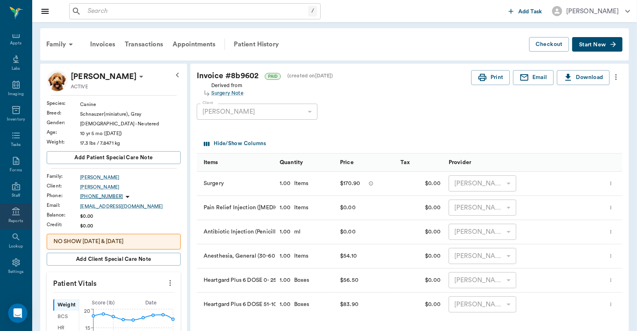
click at [14, 215] on icon at bounding box center [16, 212] width 10 height 10
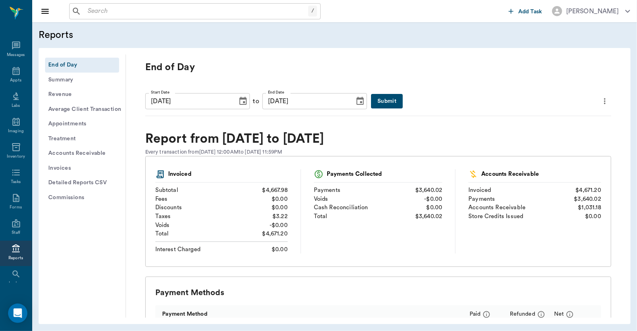
click at [371, 99] on button "Submit" at bounding box center [387, 101] width 32 height 15
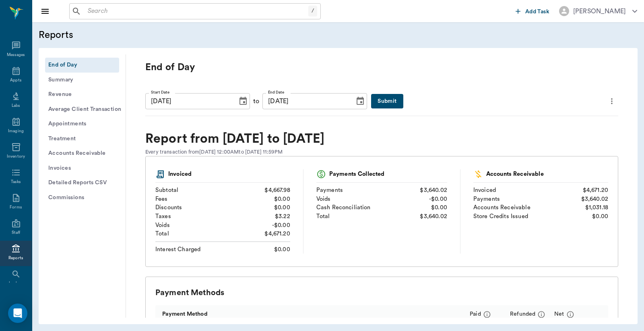
scroll to position [37, 0]
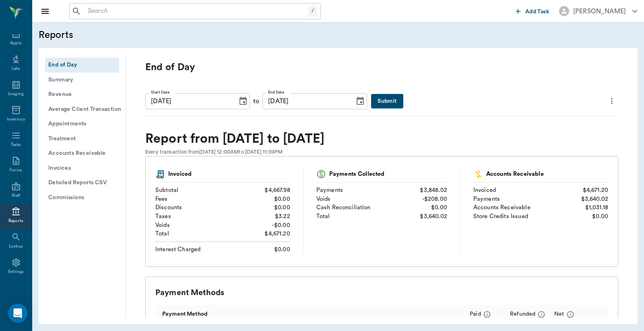
click at [611, 101] on icon "more" at bounding box center [612, 101] width 2 height 6
click at [383, 75] on div at bounding box center [322, 165] width 644 height 331
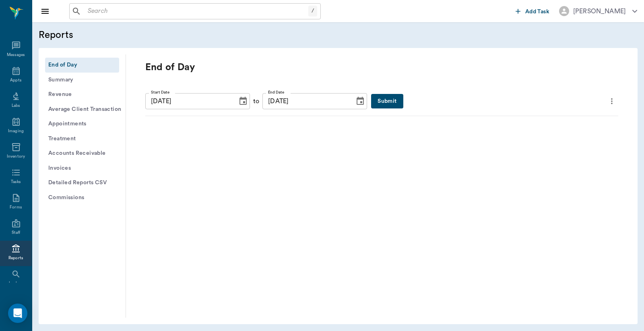
scroll to position [37, 0]
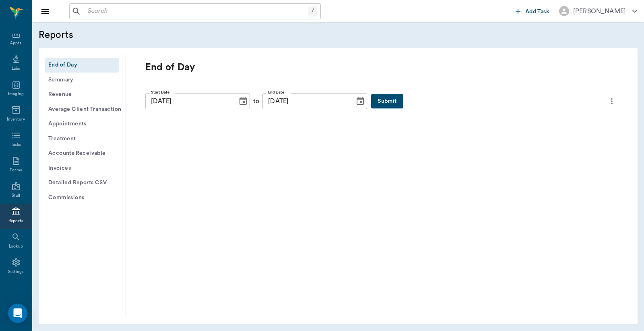
click at [611, 101] on icon "more" at bounding box center [612, 101] width 2 height 6
click at [534, 61] on div at bounding box center [322, 165] width 644 height 331
drag, startPoint x: 364, startPoint y: 103, endPoint x: 387, endPoint y: 99, distance: 22.8
click at [371, 103] on button "Submit" at bounding box center [387, 101] width 32 height 15
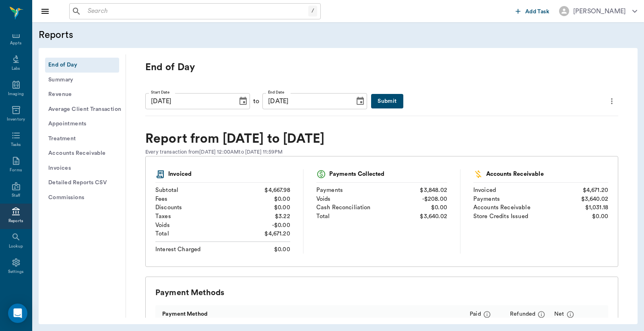
click at [608, 99] on icon "more" at bounding box center [612, 101] width 9 height 10
click at [549, 144] on span "Print Report" at bounding box center [566, 147] width 77 height 8
